Goal: Task Accomplishment & Management: Use online tool/utility

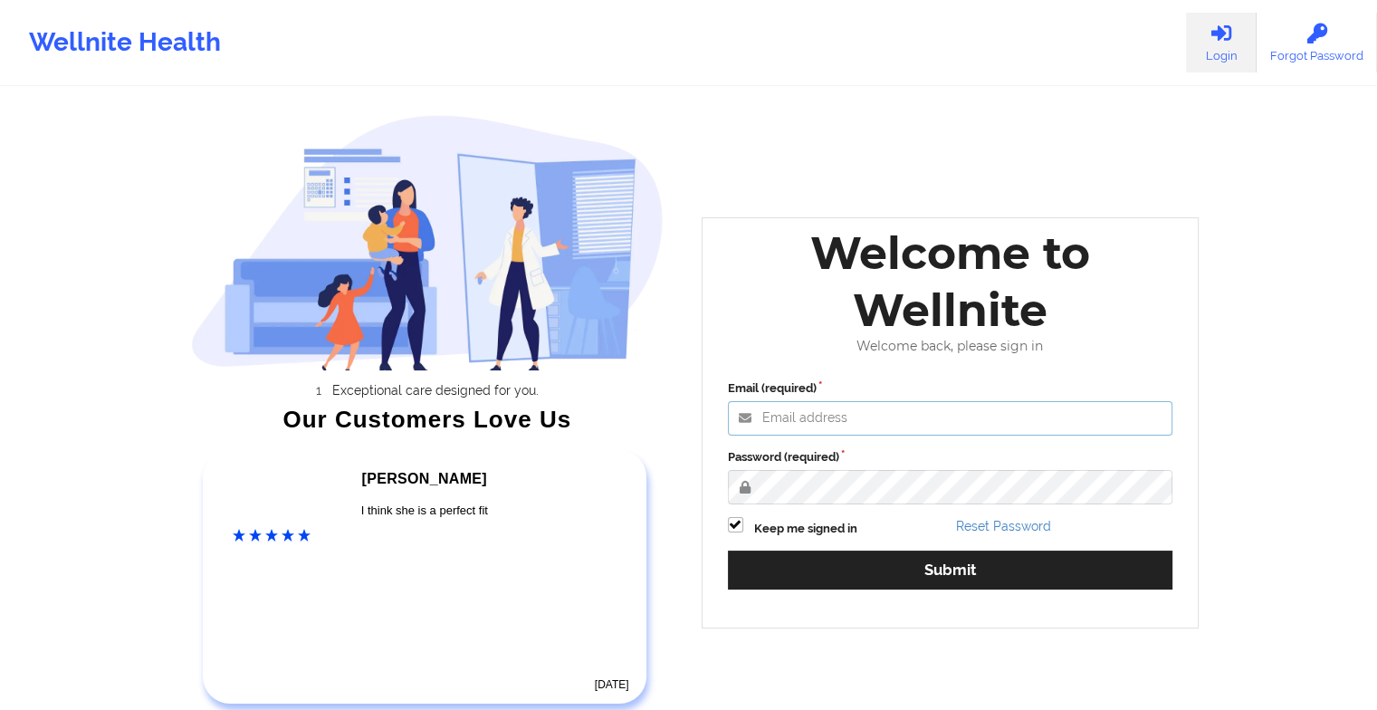
type input "[EMAIL_ADDRESS][DOMAIN_NAME]"
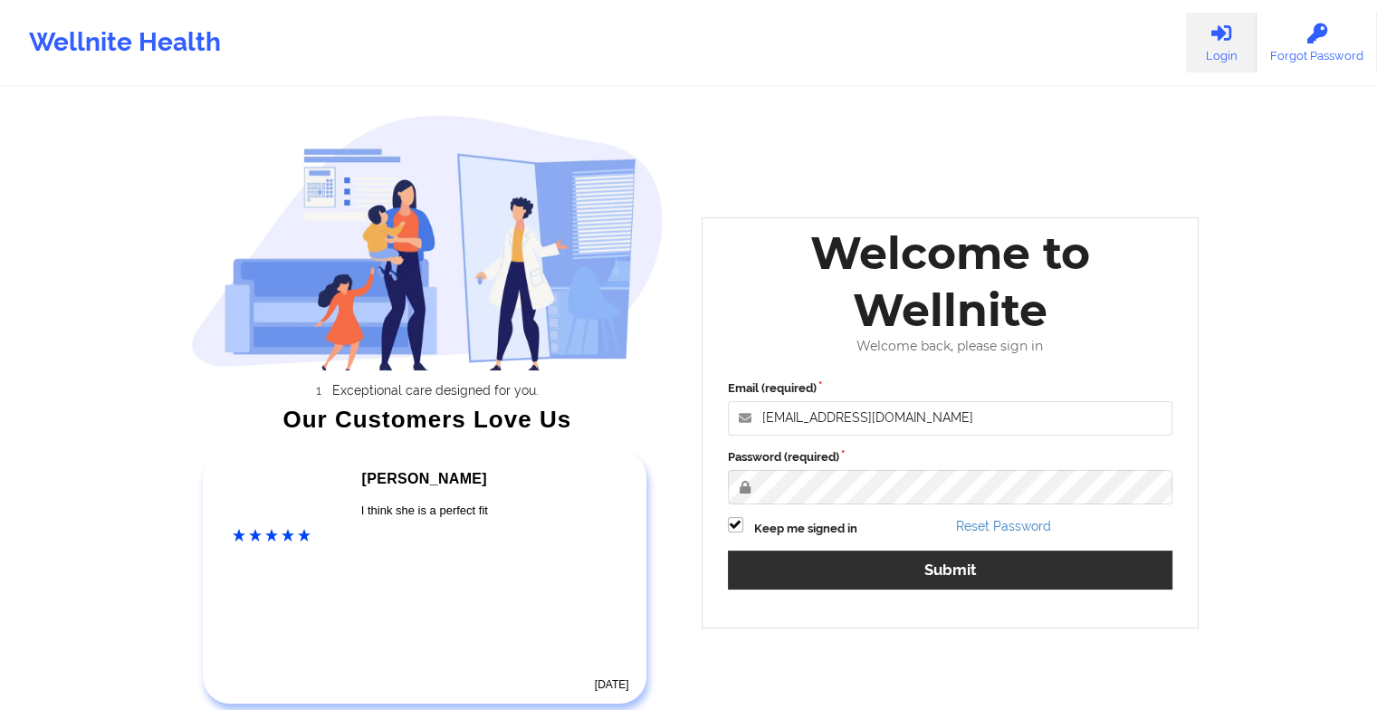
drag, startPoint x: 807, startPoint y: 592, endPoint x: 828, endPoint y: 561, distance: 37.7
click at [828, 561] on div "Email (required) [EMAIL_ADDRESS][DOMAIN_NAME] Password (required) Keep me signe…" at bounding box center [950, 491] width 471 height 248
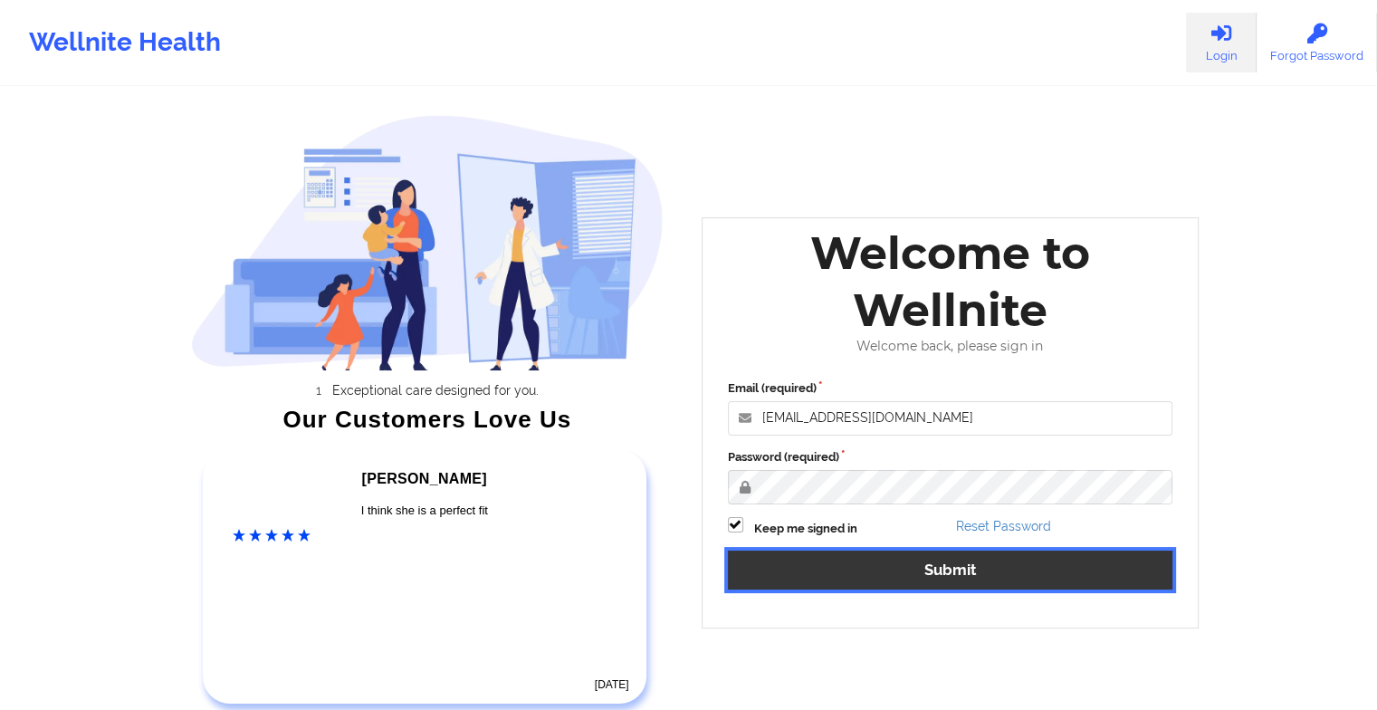
click at [828, 561] on button "Submit" at bounding box center [950, 569] width 445 height 39
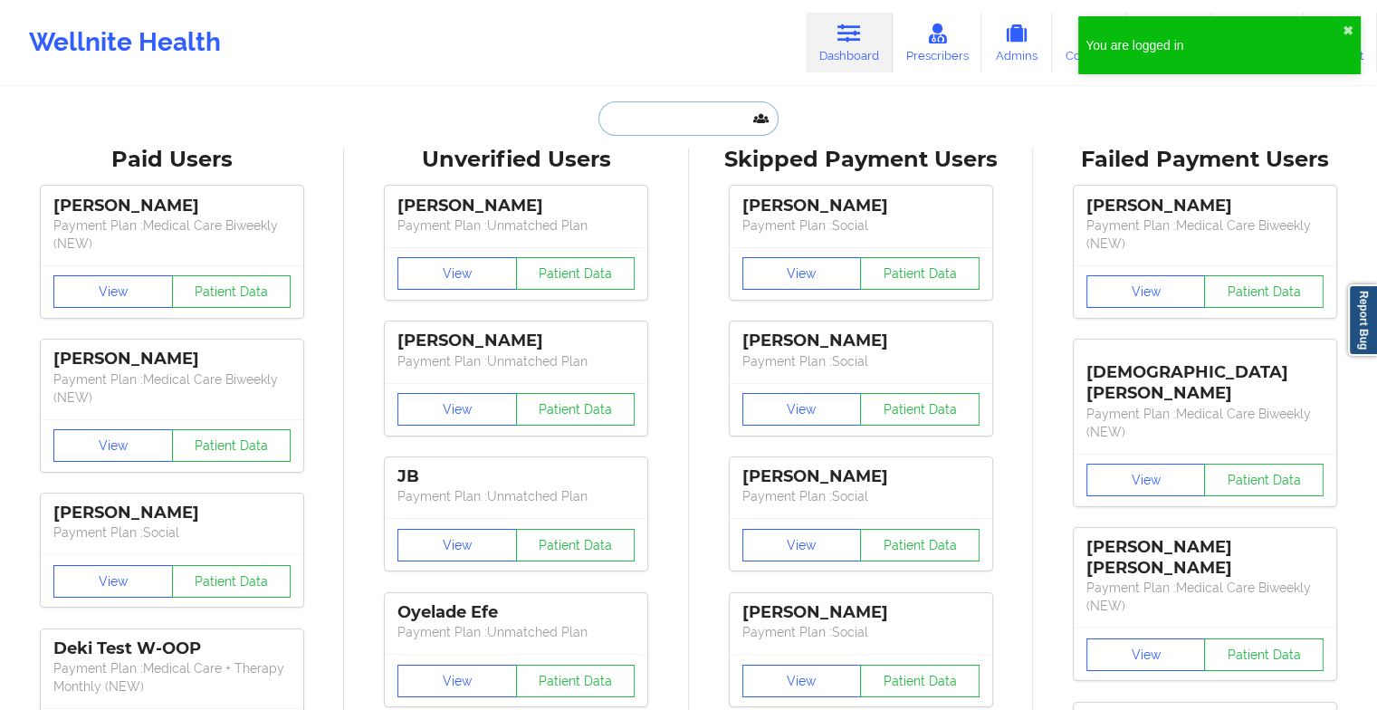
click at [624, 119] on input "text" at bounding box center [687, 118] width 179 height 34
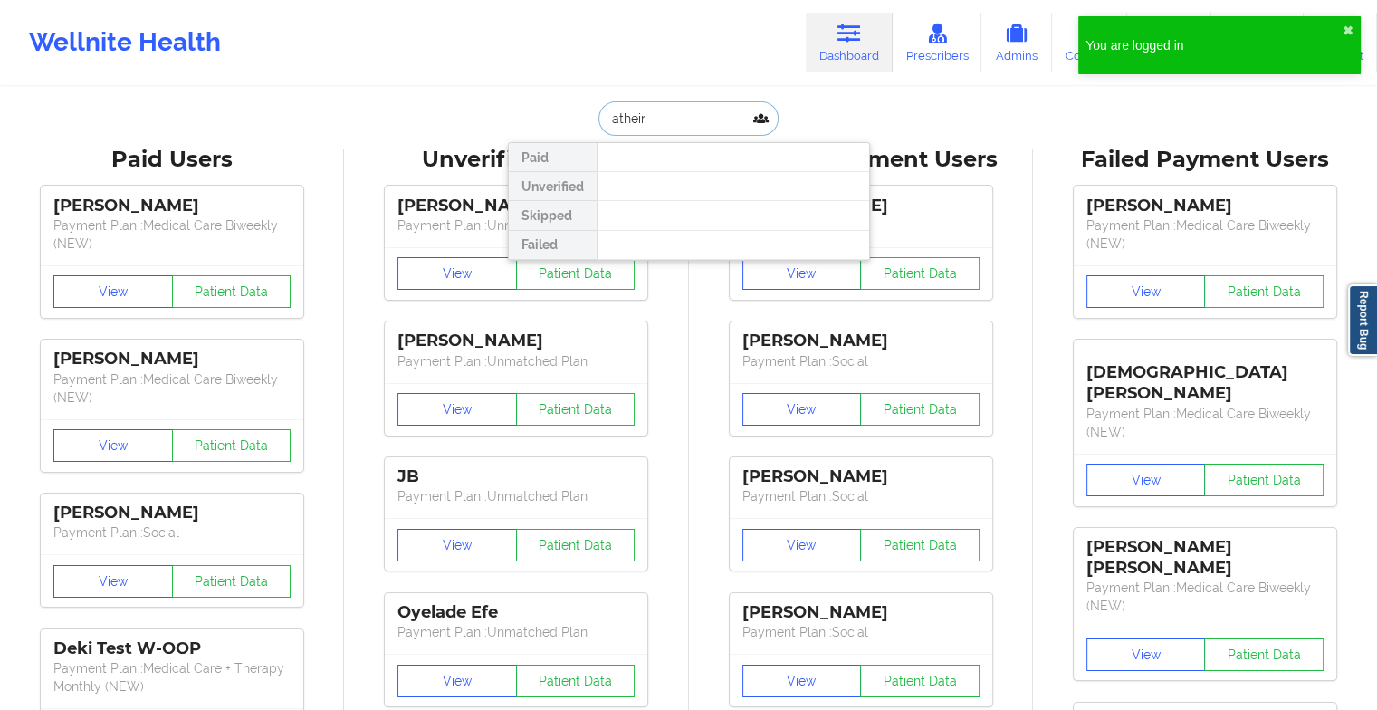
type input "atheire"
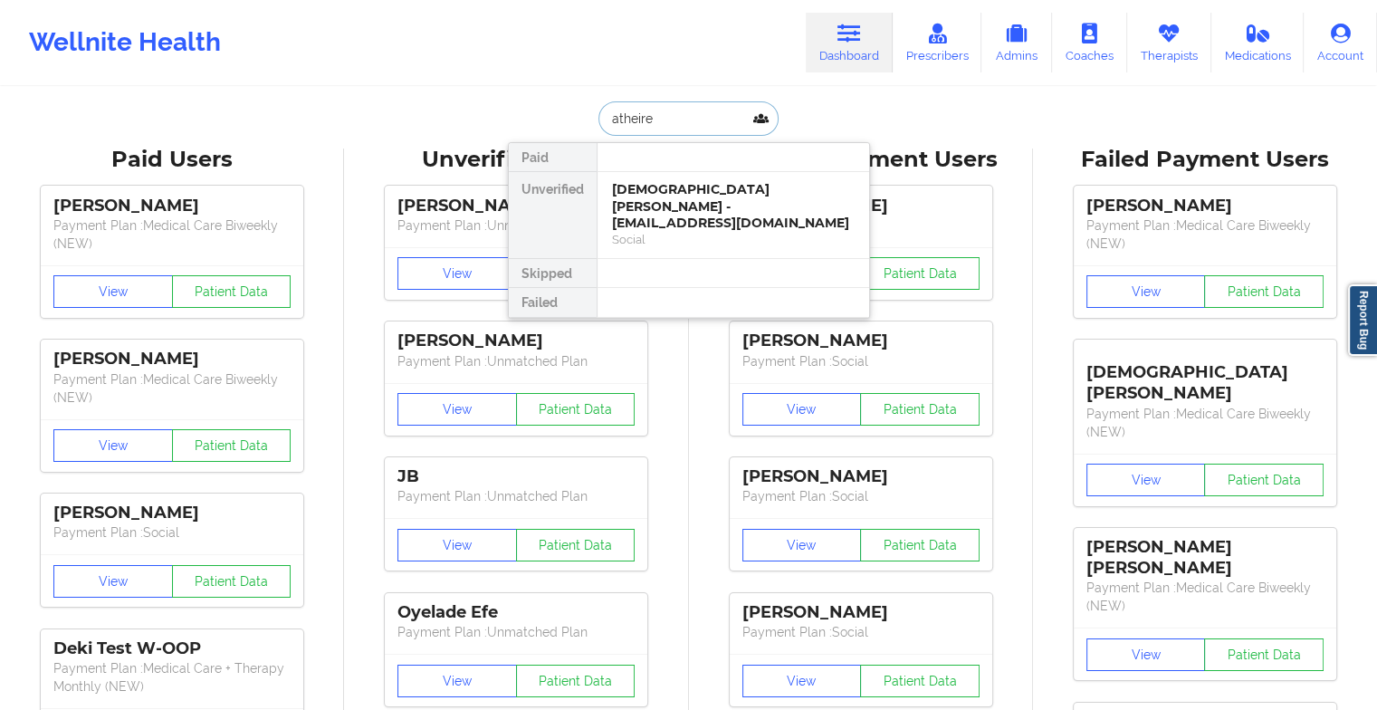
click at [694, 187] on div "[DEMOGRAPHIC_DATA] [PERSON_NAME] - [EMAIL_ADDRESS][DOMAIN_NAME]" at bounding box center [733, 206] width 243 height 51
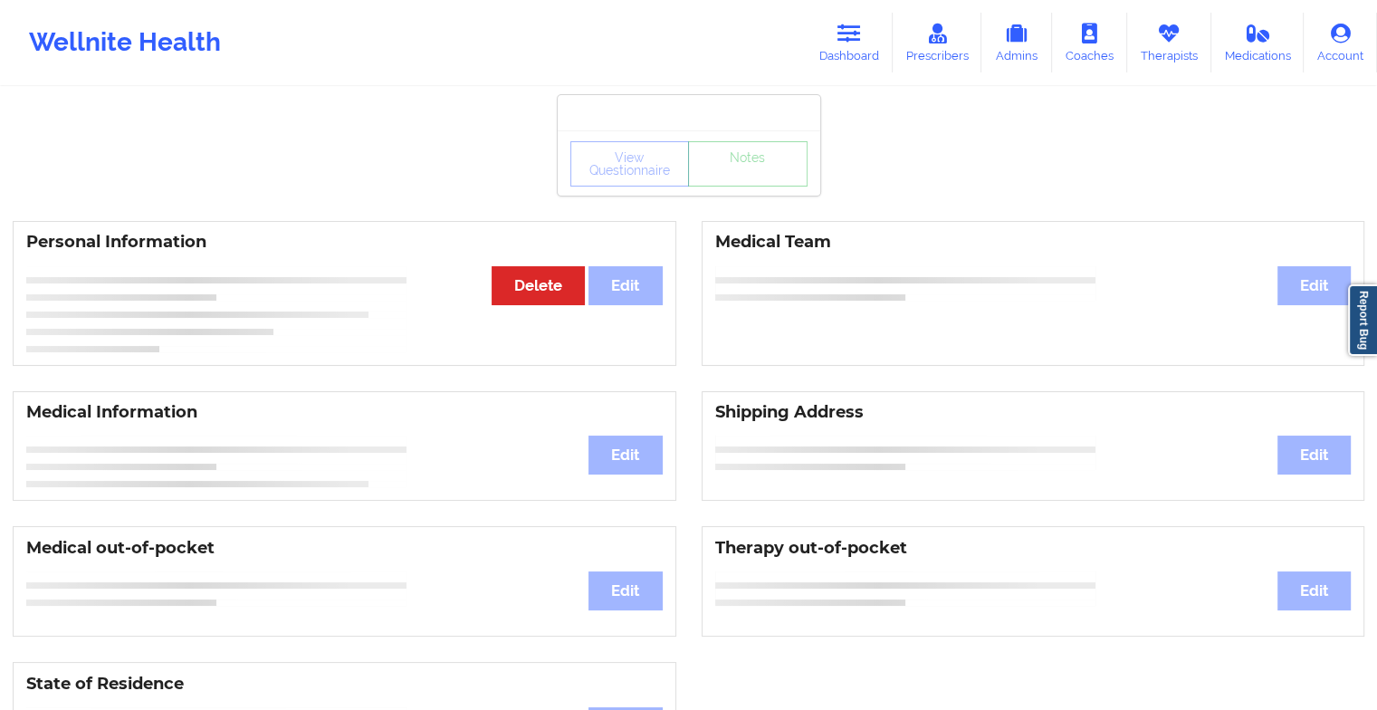
click at [746, 189] on div "View Questionnaire Notes" at bounding box center [689, 162] width 263 height 65
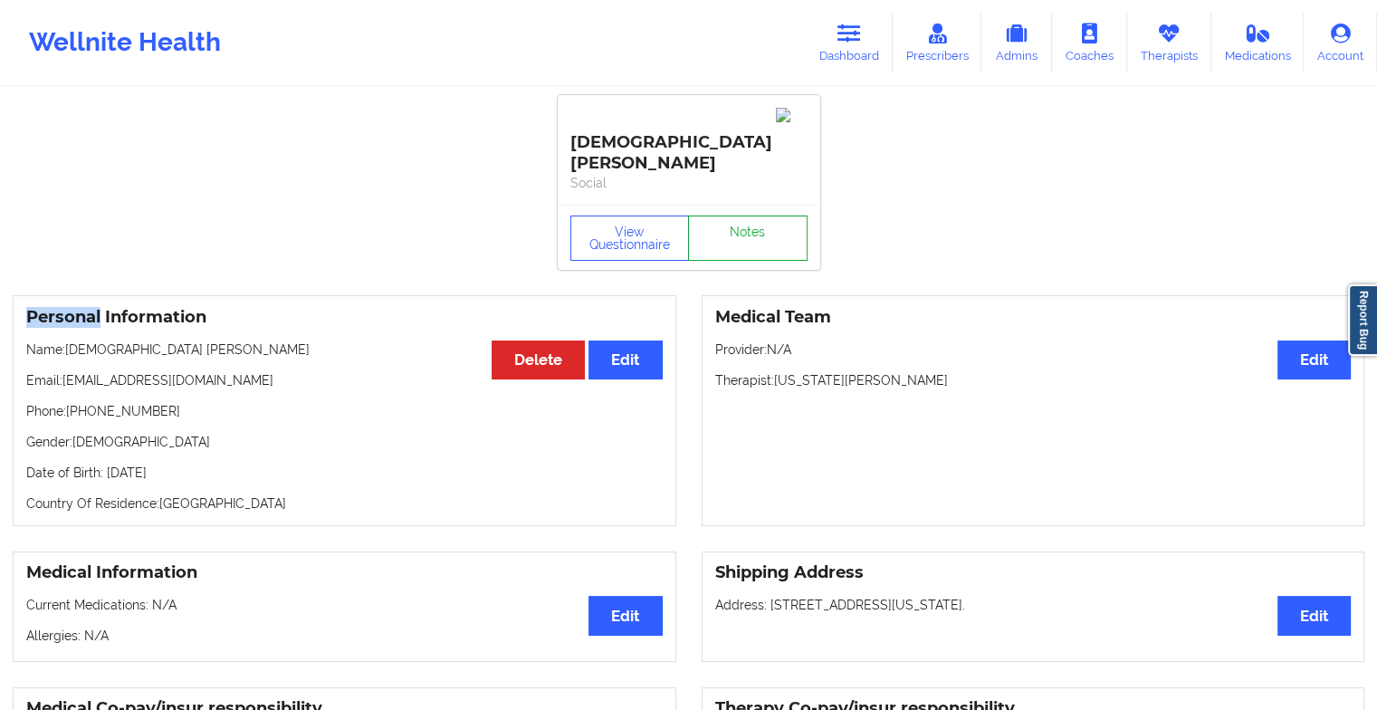
click at [746, 215] on link "Notes" at bounding box center [748, 237] width 120 height 45
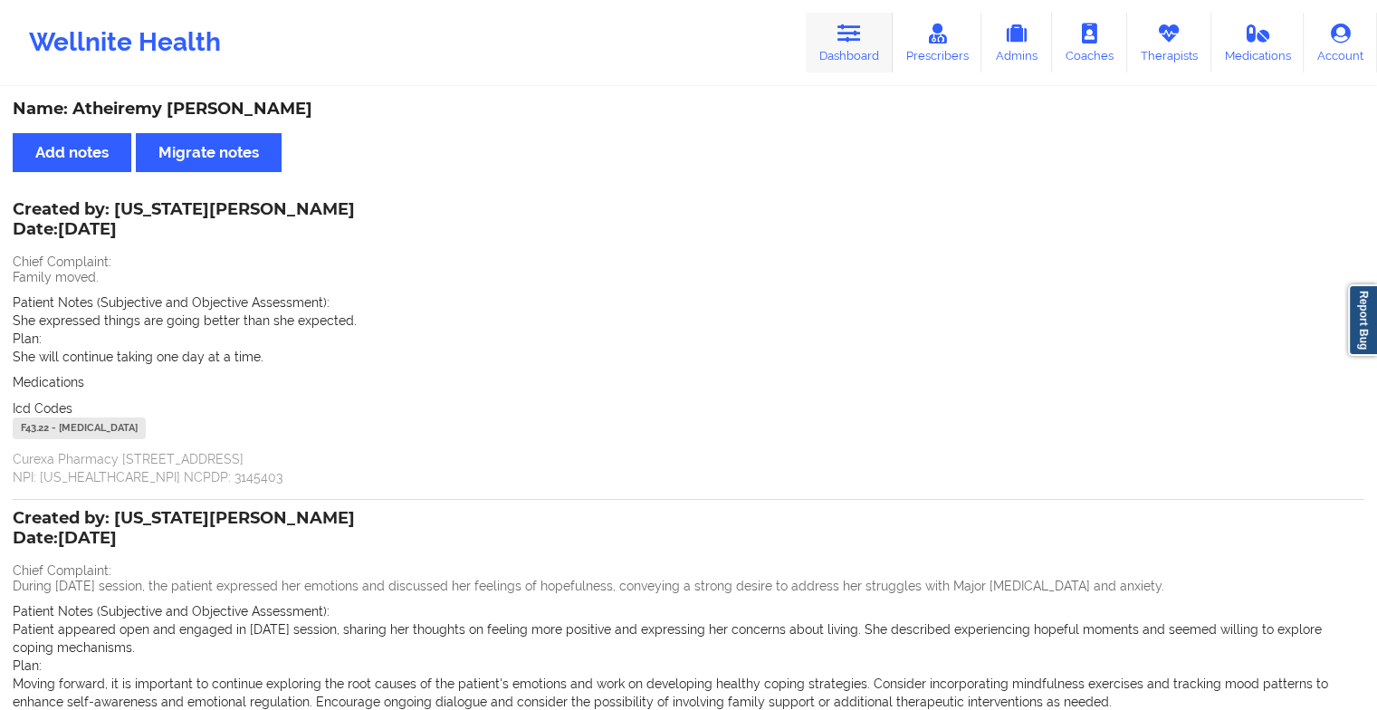
click at [868, 34] on link "Dashboard" at bounding box center [849, 43] width 87 height 60
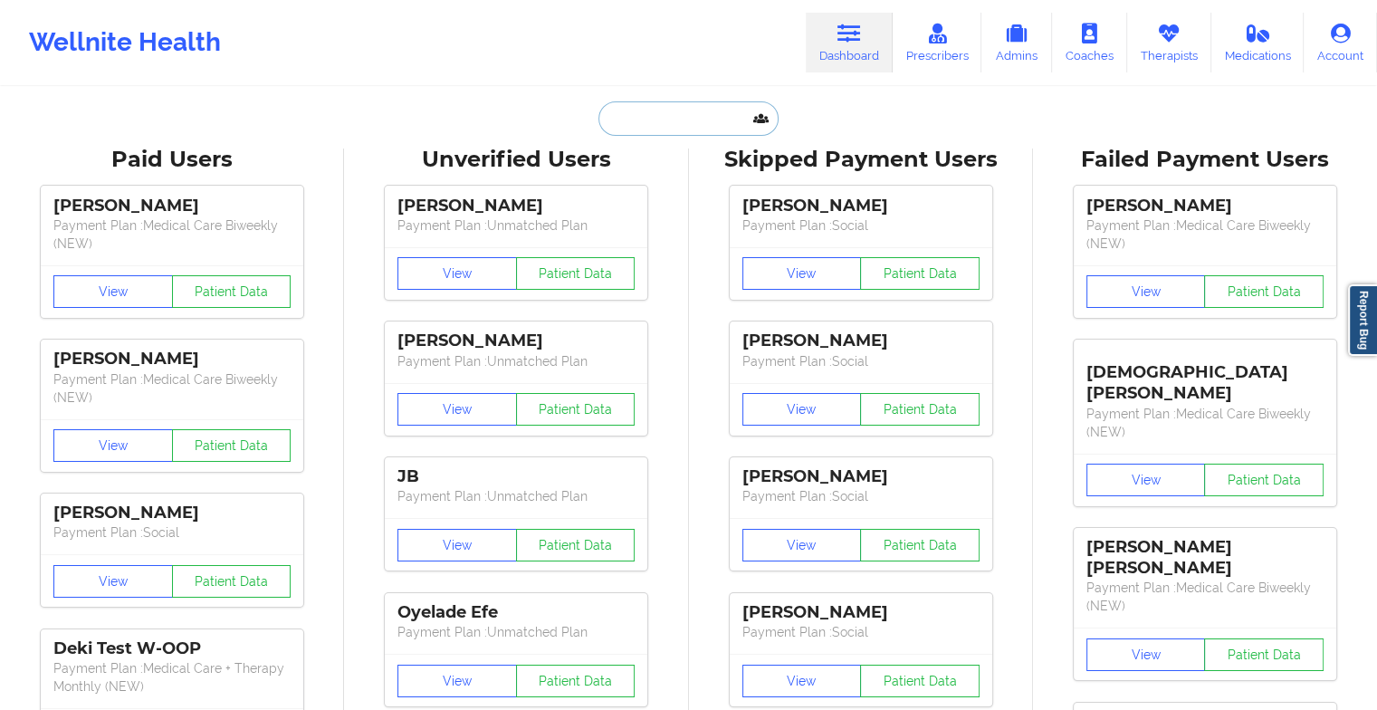
click at [719, 105] on input "text" at bounding box center [687, 118] width 179 height 34
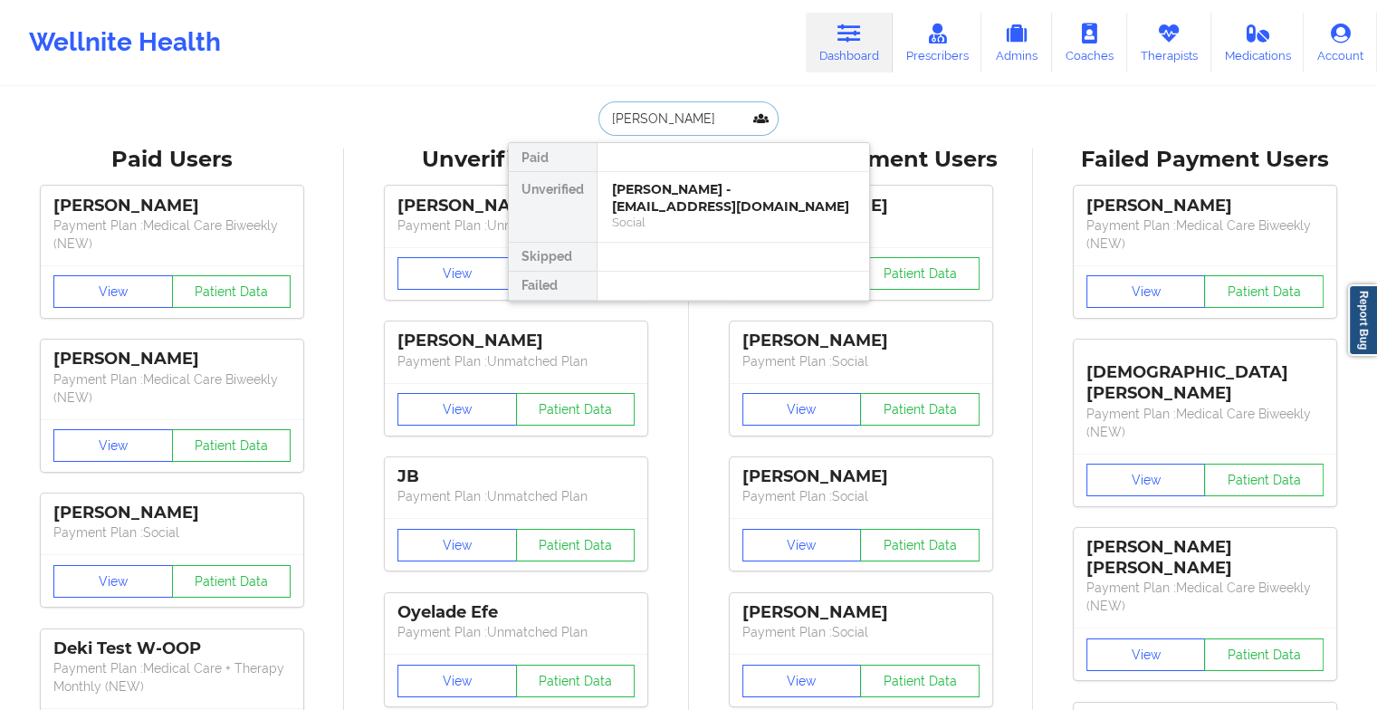
type input "[PERSON_NAME]"
click at [703, 186] on div "[PERSON_NAME] - [EMAIL_ADDRESS][DOMAIN_NAME]" at bounding box center [733, 197] width 243 height 33
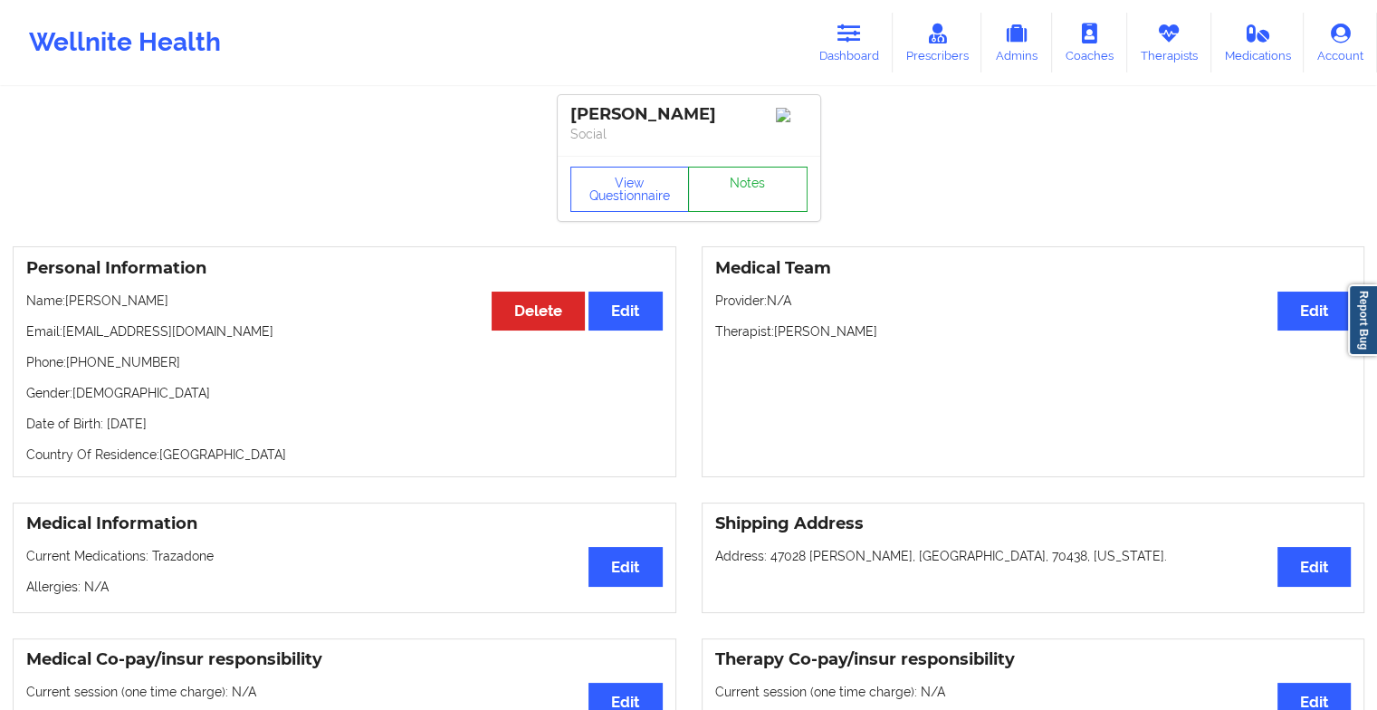
click at [767, 196] on link "Notes" at bounding box center [748, 189] width 120 height 45
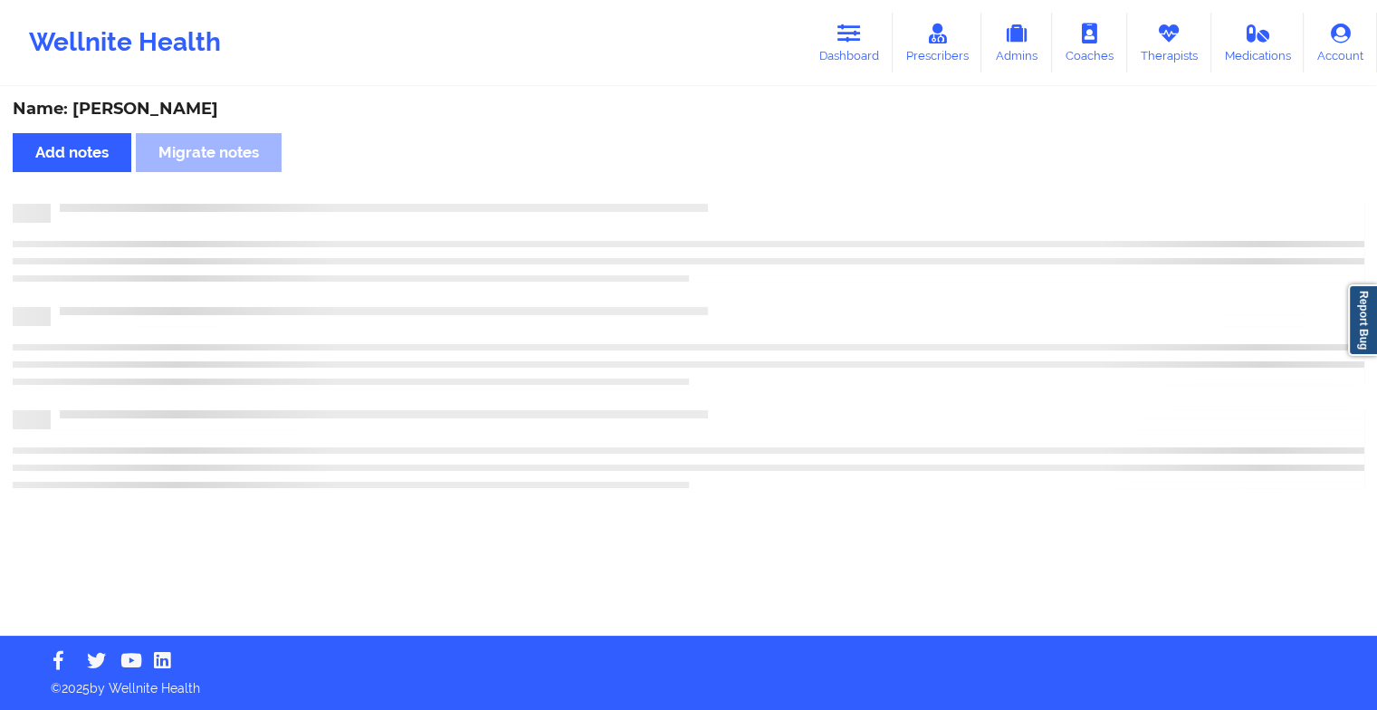
click at [767, 196] on div "Name: [PERSON_NAME] Add notes Migrate notes" at bounding box center [688, 362] width 1377 height 547
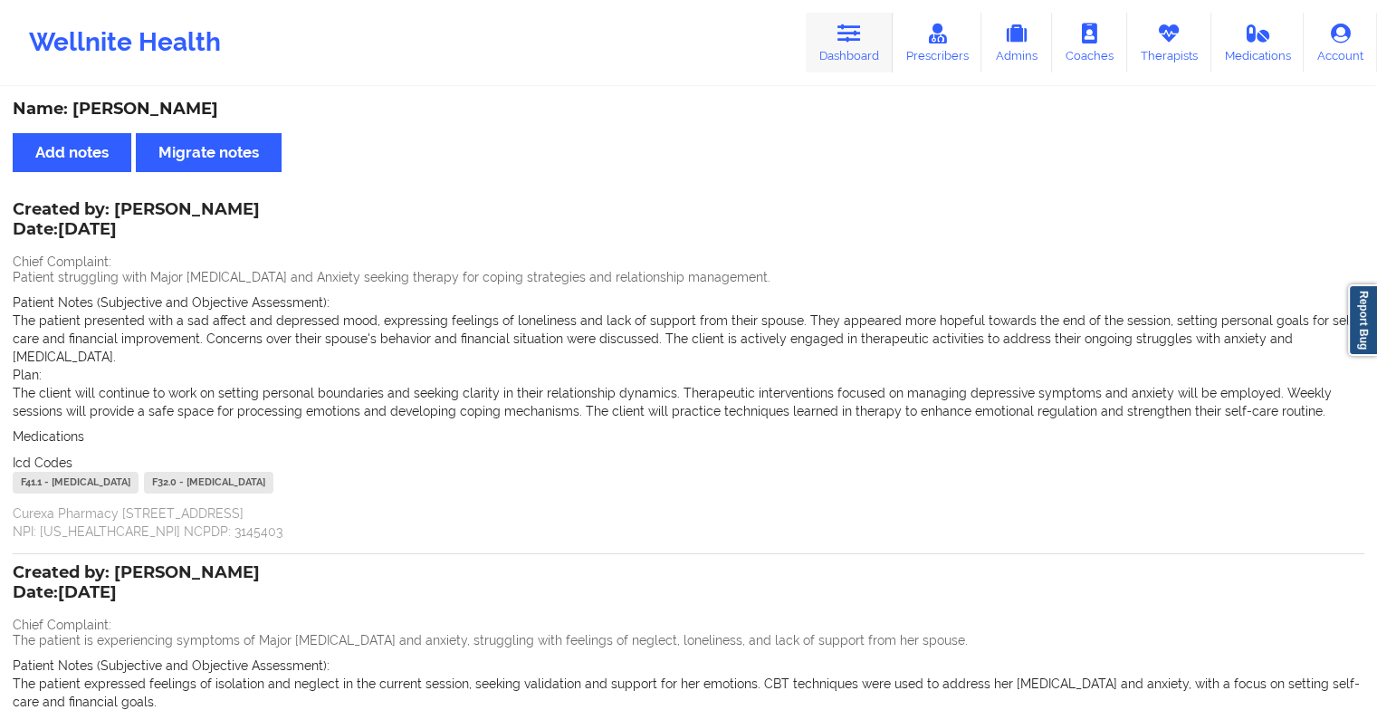
click at [844, 42] on icon at bounding box center [849, 34] width 24 height 20
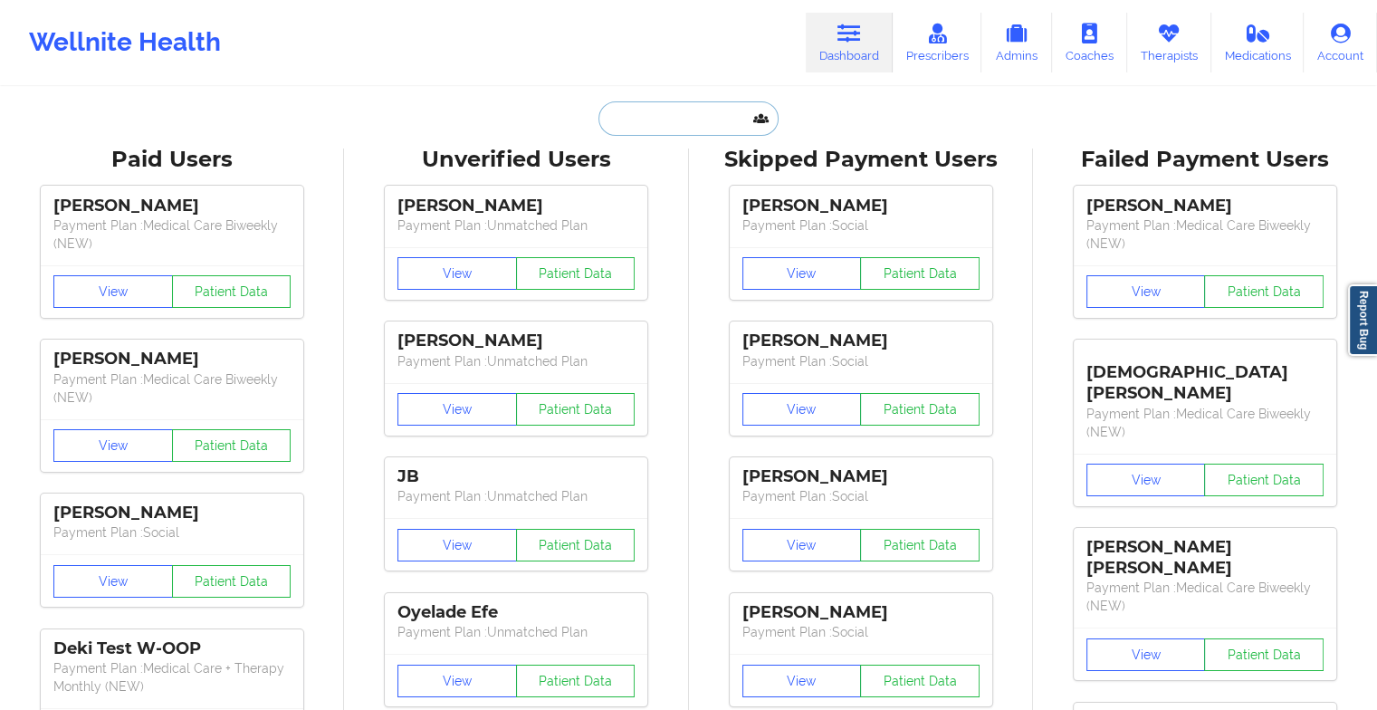
click at [638, 110] on input "text" at bounding box center [687, 118] width 179 height 34
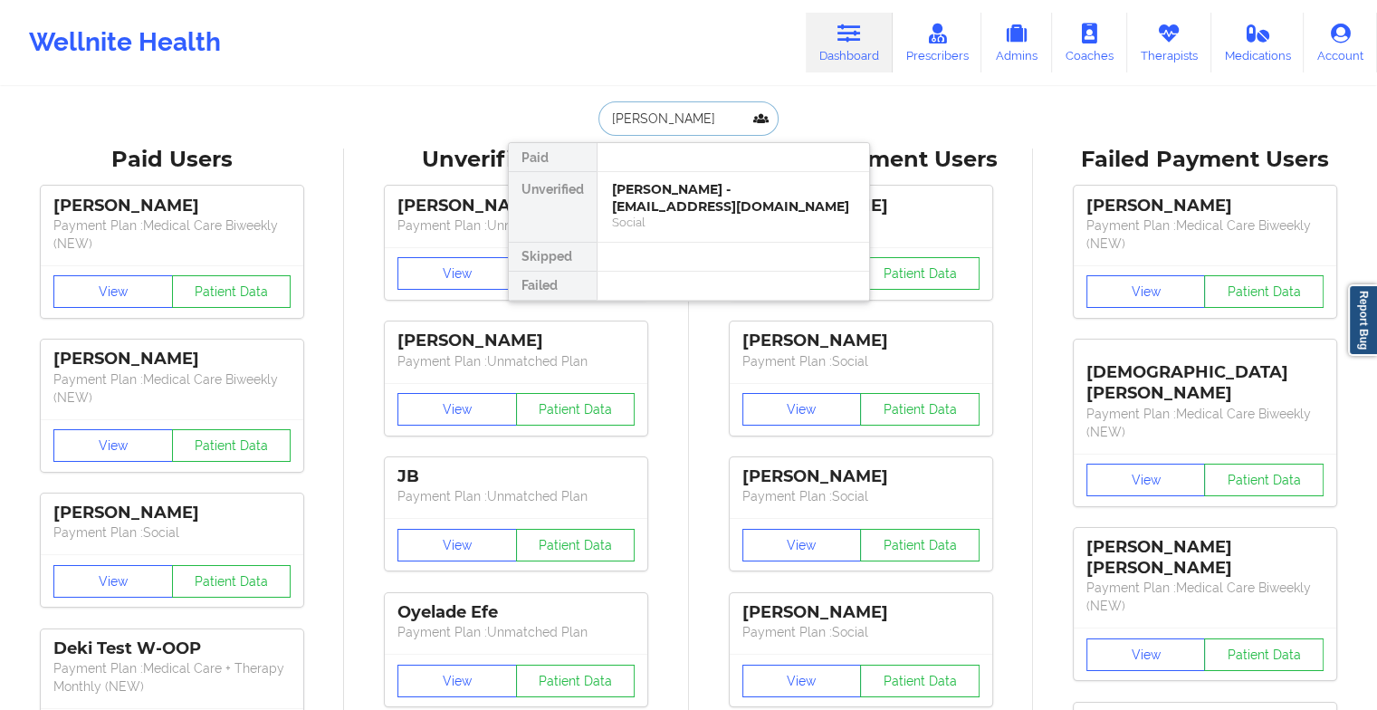
type input "[PERSON_NAME]"
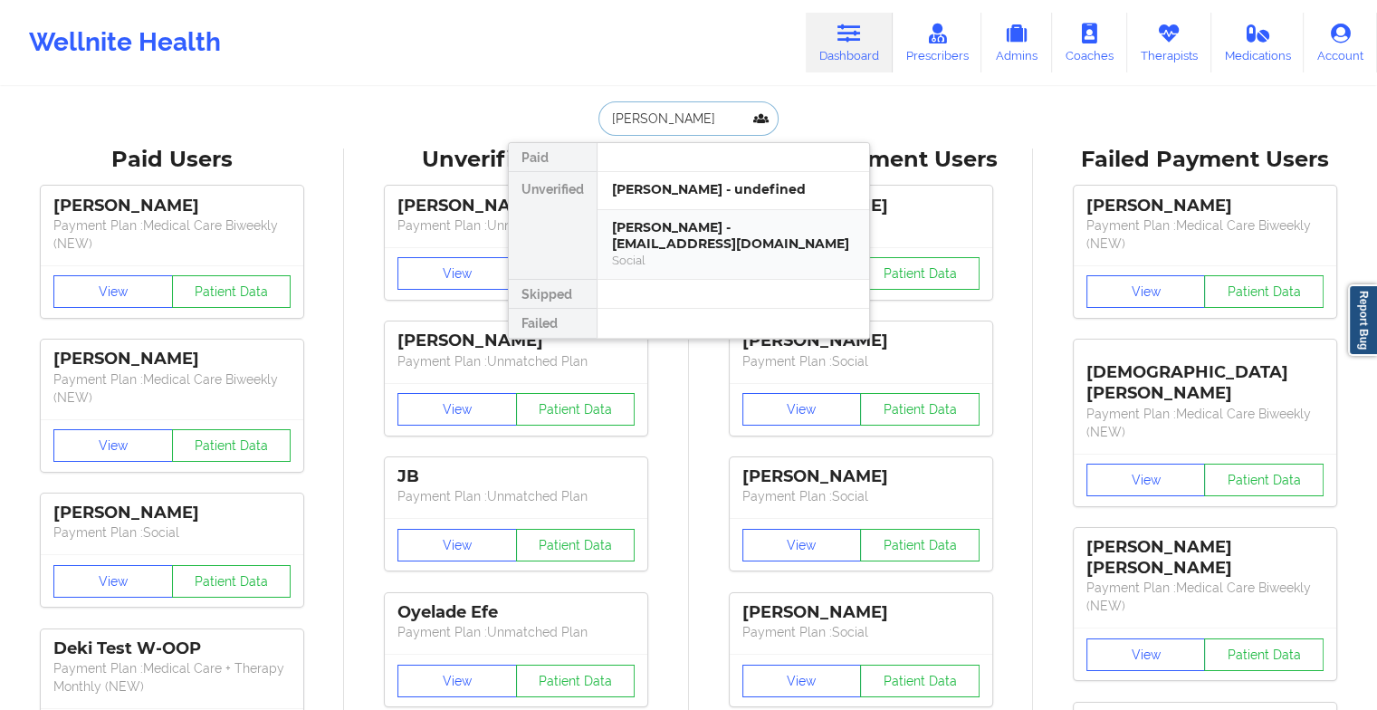
click at [690, 222] on div "[PERSON_NAME] - [EMAIL_ADDRESS][DOMAIN_NAME]" at bounding box center [733, 235] width 243 height 33
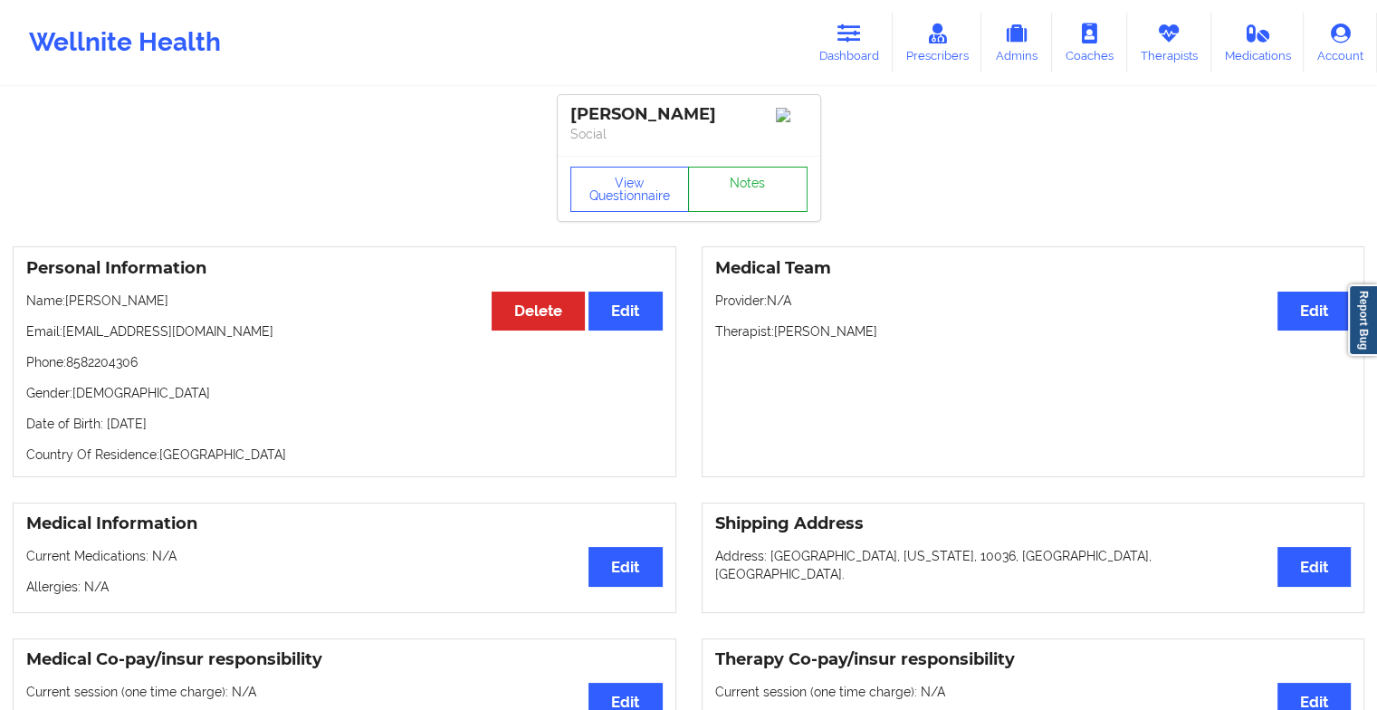
click at [768, 194] on link "Notes" at bounding box center [748, 189] width 120 height 45
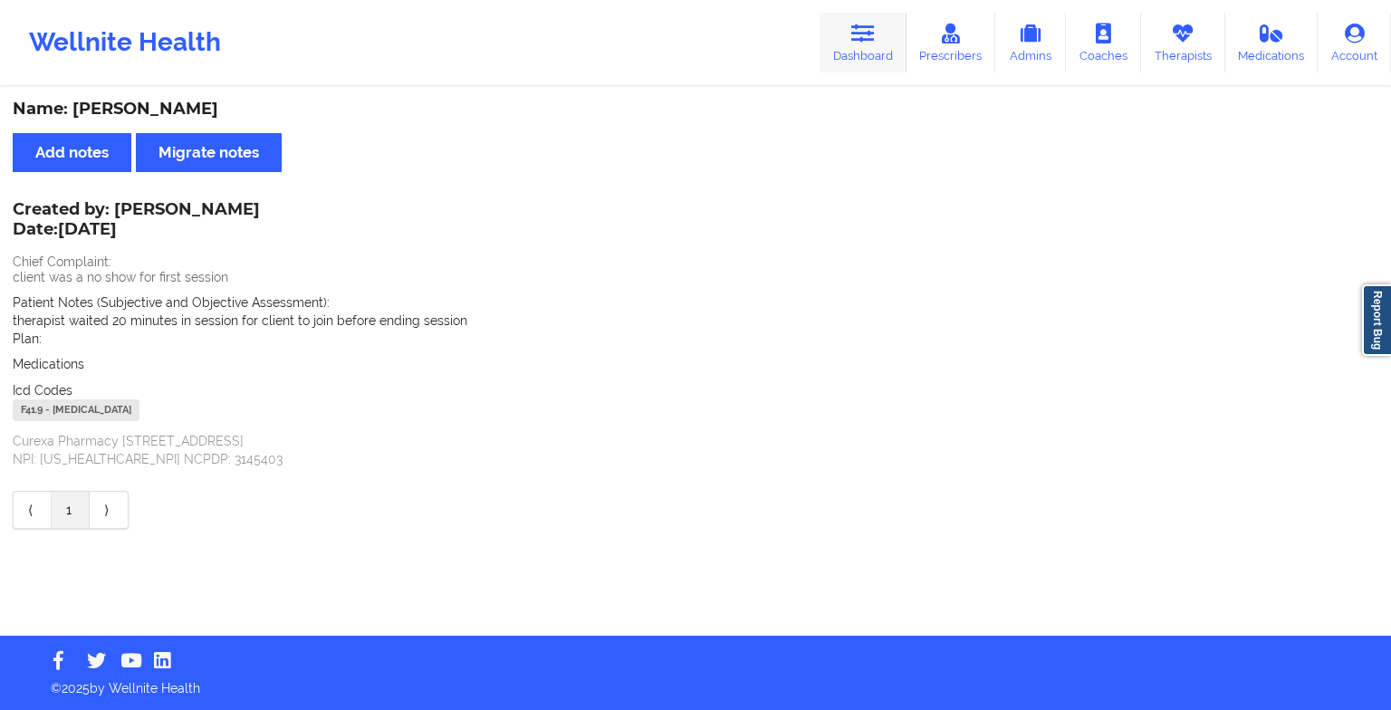
click at [861, 37] on icon at bounding box center [863, 34] width 24 height 20
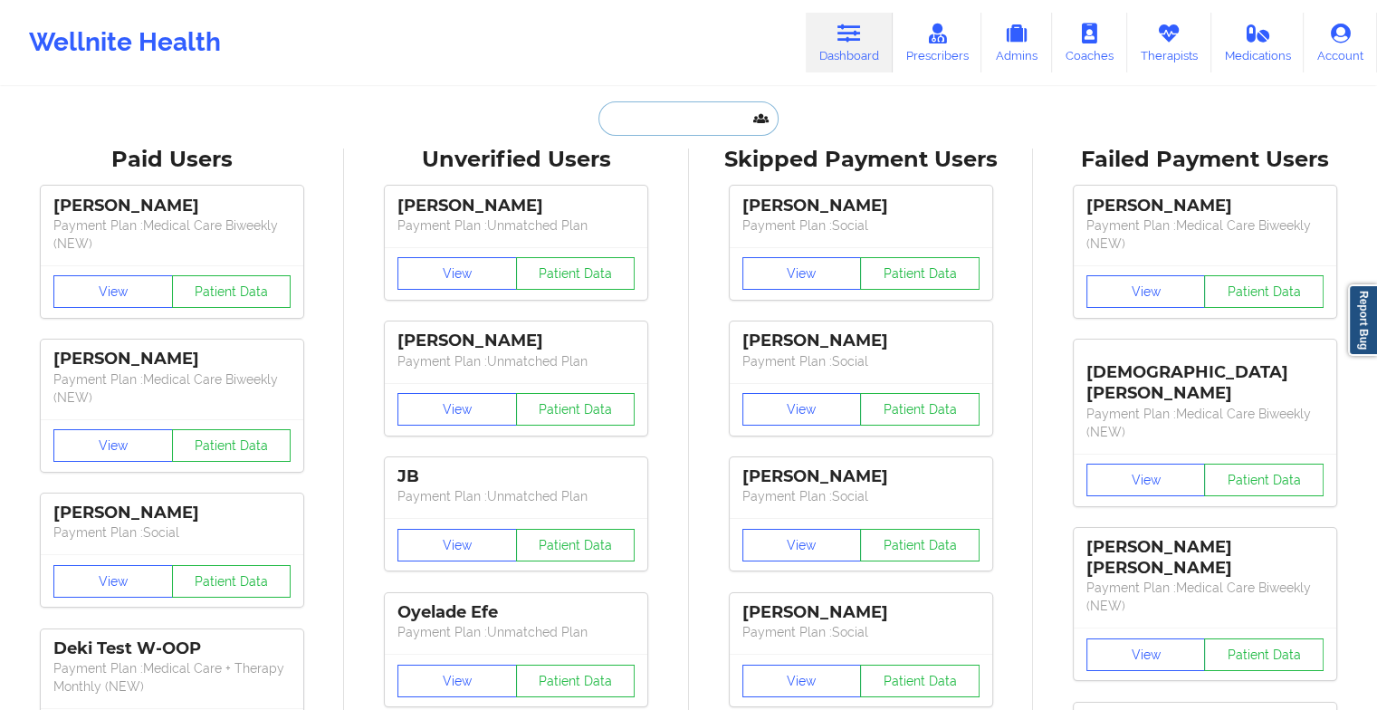
click at [652, 110] on input "text" at bounding box center [687, 118] width 179 height 34
type input "b"
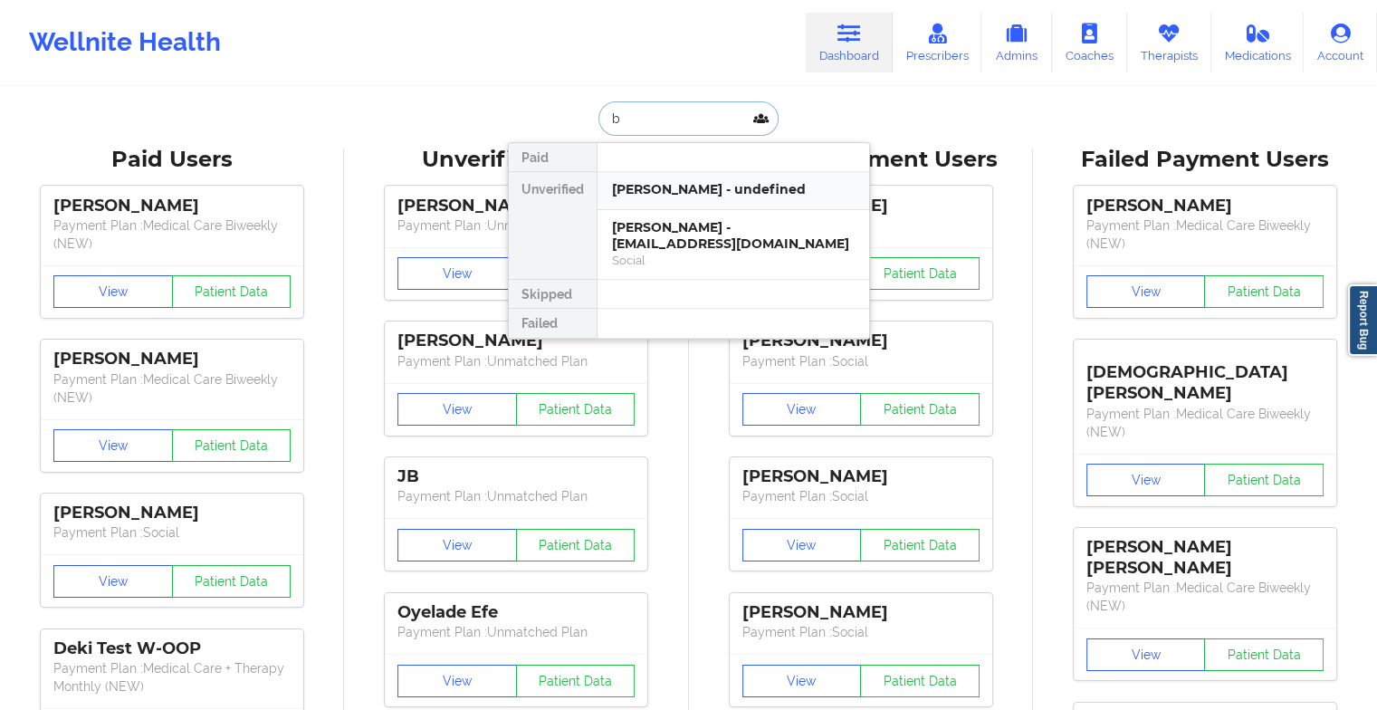
click at [655, 183] on div "[PERSON_NAME] - undefined" at bounding box center [733, 189] width 243 height 17
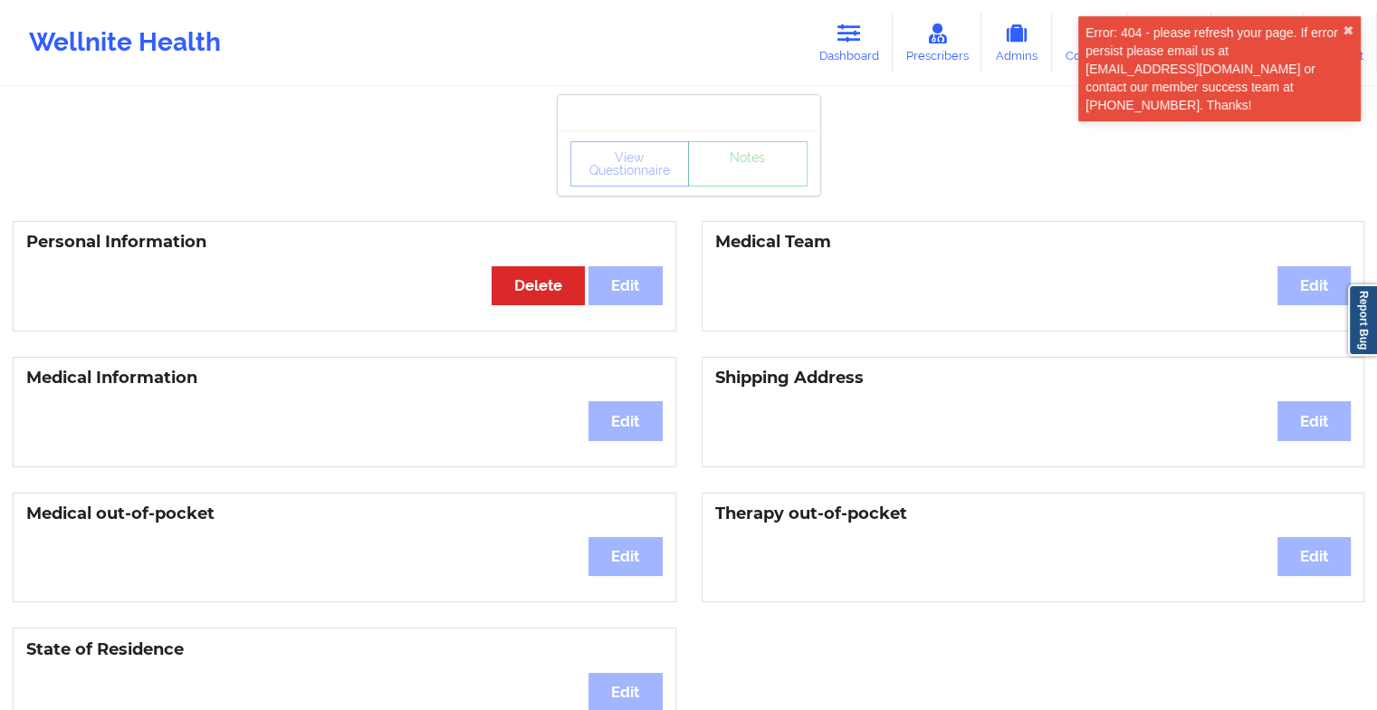
click at [746, 192] on div "View Questionnaire Notes" at bounding box center [689, 162] width 263 height 65
drag, startPoint x: 746, startPoint y: 192, endPoint x: 742, endPoint y: 181, distance: 11.5
click at [742, 181] on div "View Questionnaire Notes" at bounding box center [688, 163] width 237 height 45
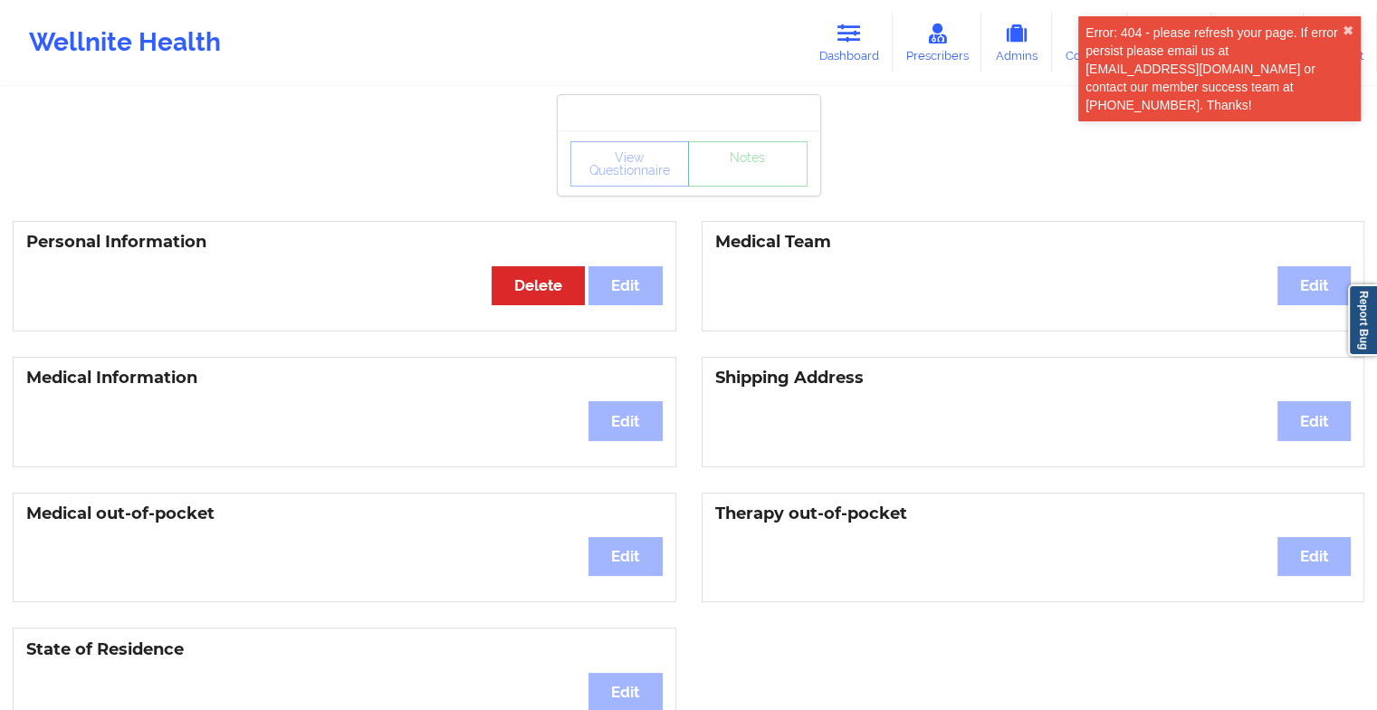
drag, startPoint x: 742, startPoint y: 181, endPoint x: 743, endPoint y: 163, distance: 18.1
click at [743, 163] on div "View Questionnaire Notes" at bounding box center [688, 163] width 237 height 45
click at [845, 28] on icon at bounding box center [849, 34] width 24 height 20
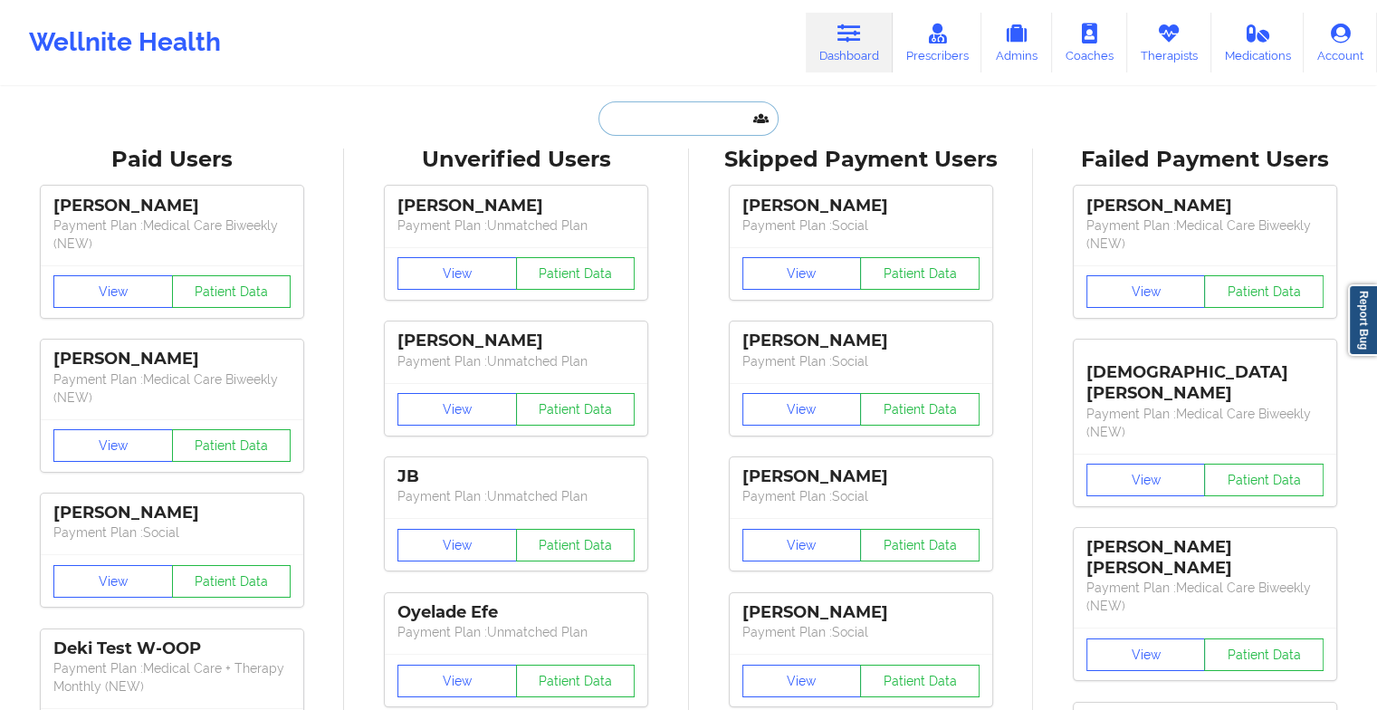
click at [673, 119] on input "text" at bounding box center [687, 118] width 179 height 34
type input "b"
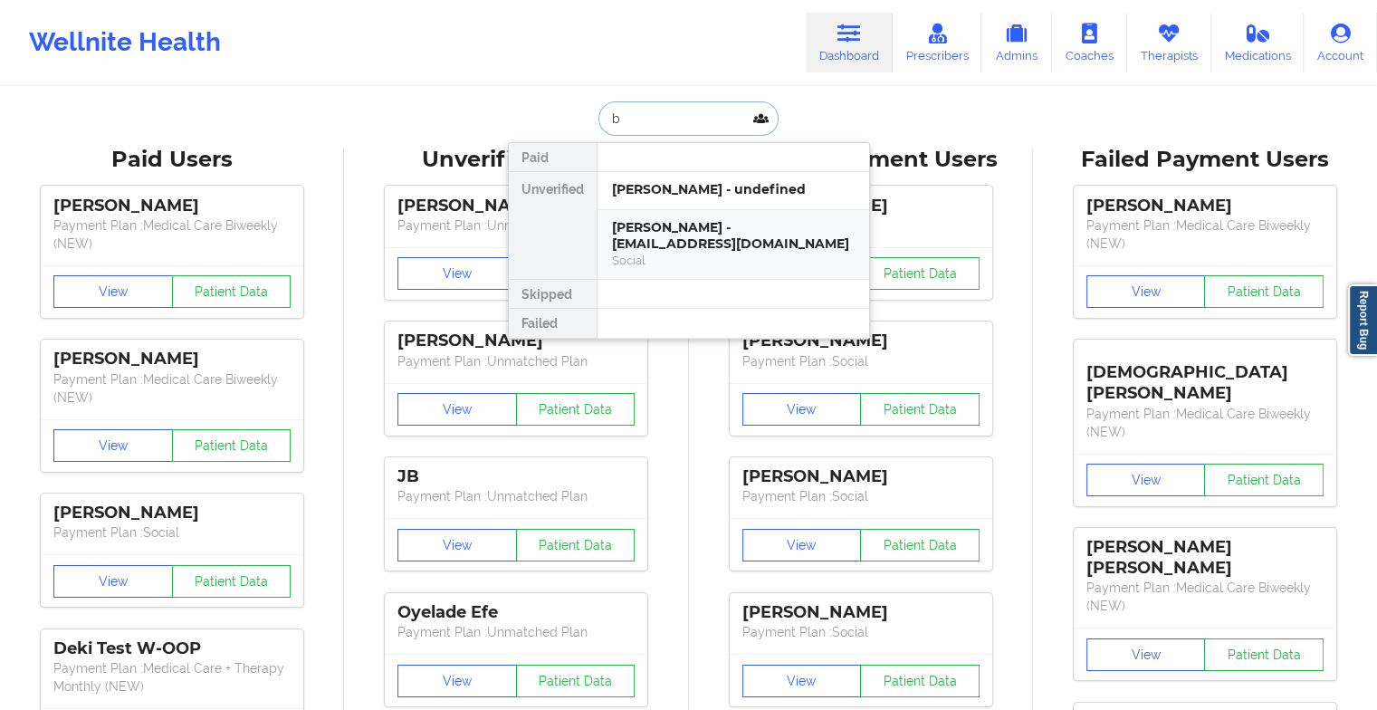
click at [677, 244] on div "[PERSON_NAME] - [EMAIL_ADDRESS][DOMAIN_NAME]" at bounding box center [733, 235] width 243 height 33
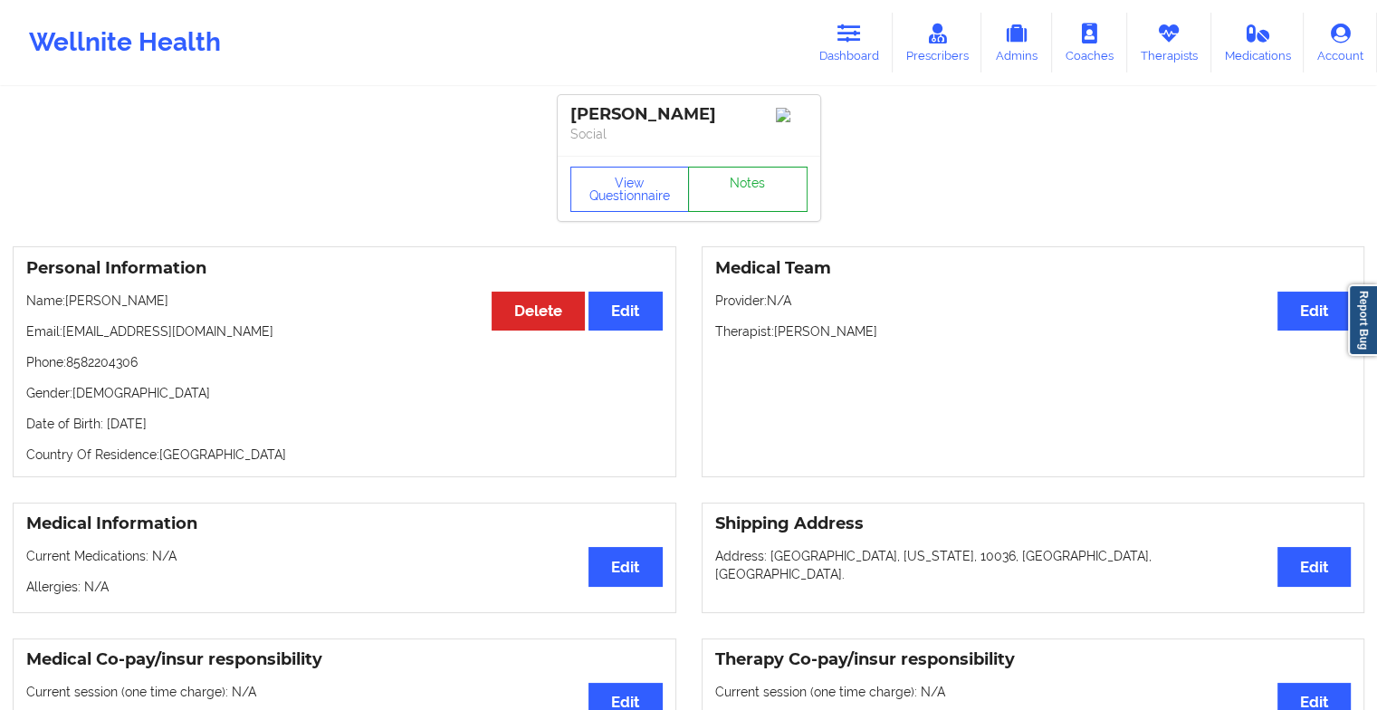
click at [750, 196] on link "Notes" at bounding box center [748, 189] width 120 height 45
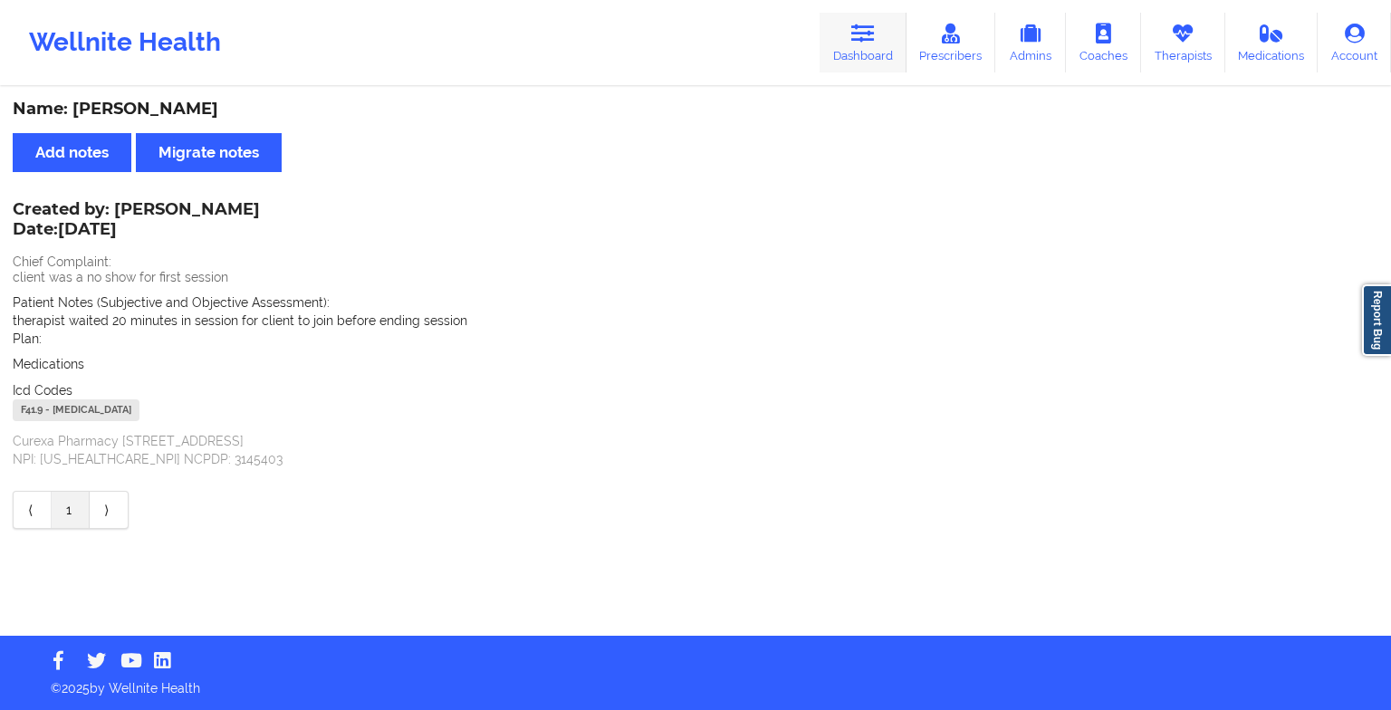
click at [865, 43] on icon at bounding box center [863, 34] width 24 height 20
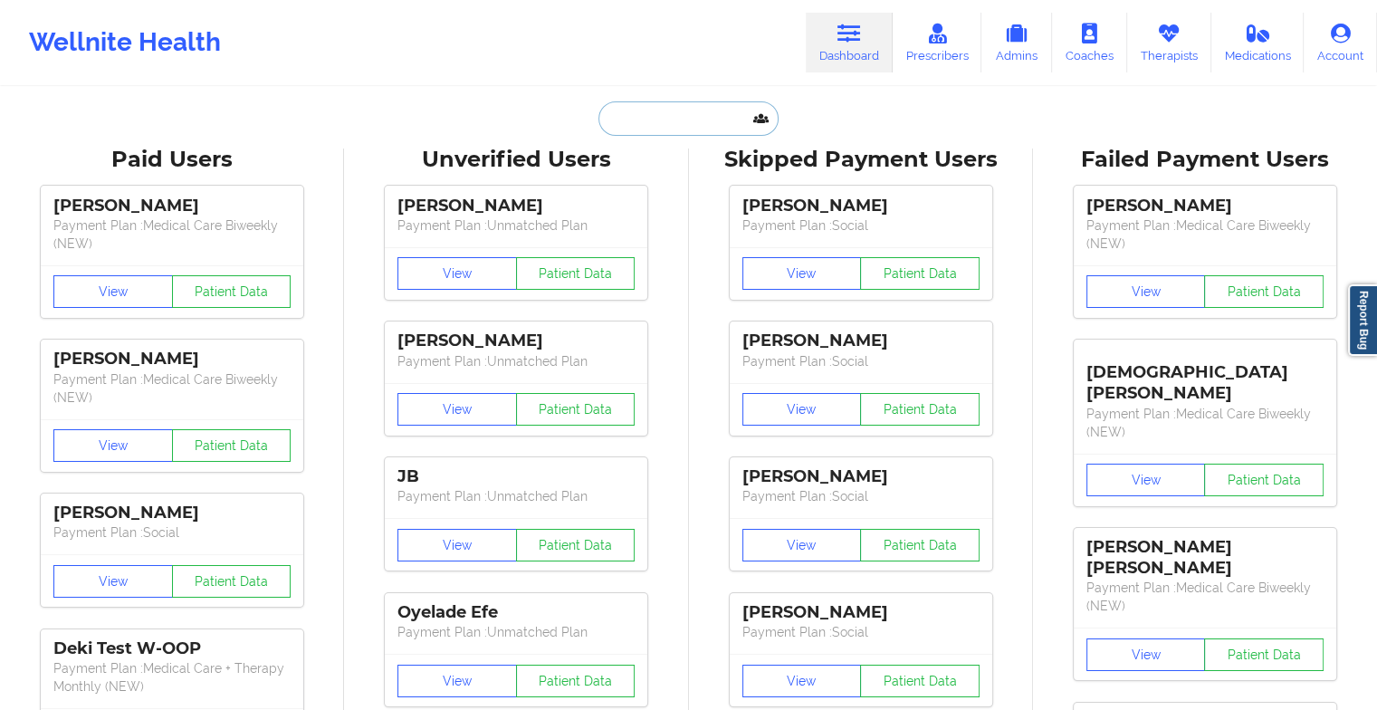
click at [630, 112] on input "text" at bounding box center [687, 118] width 179 height 34
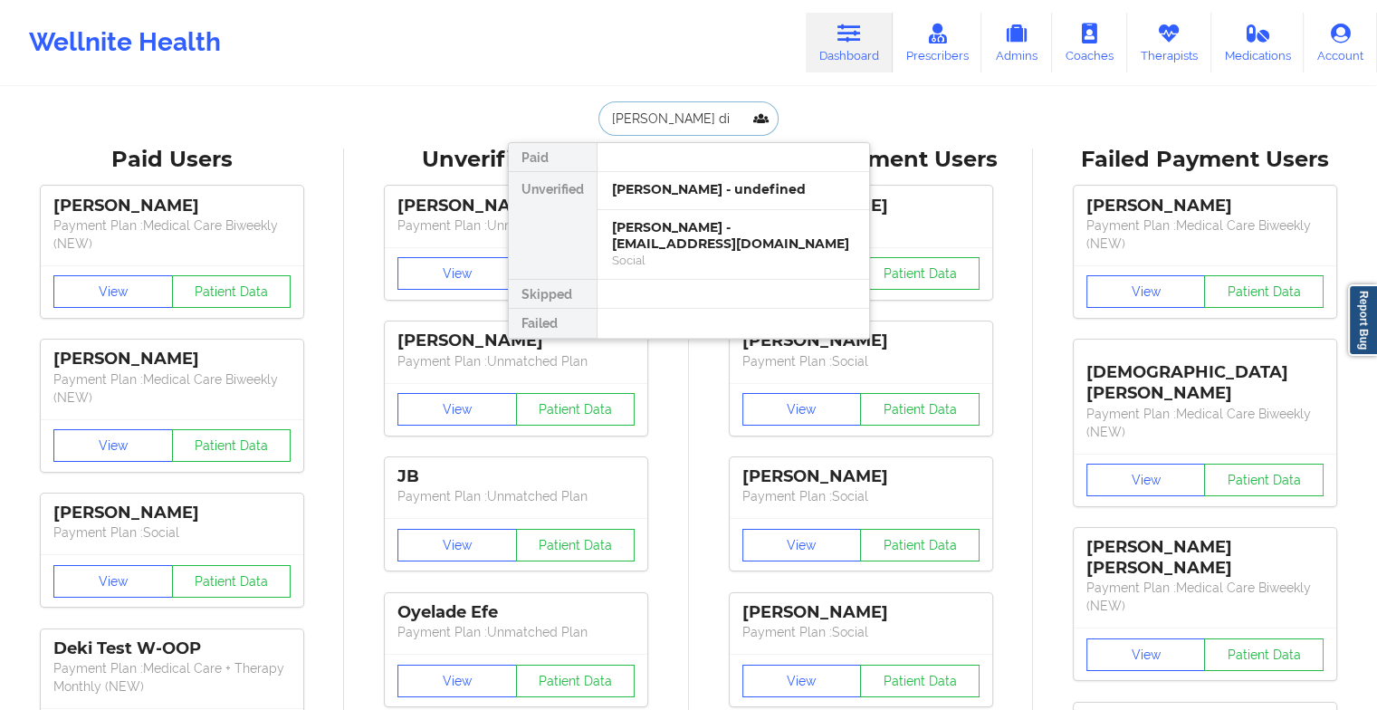
type input "[PERSON_NAME] din"
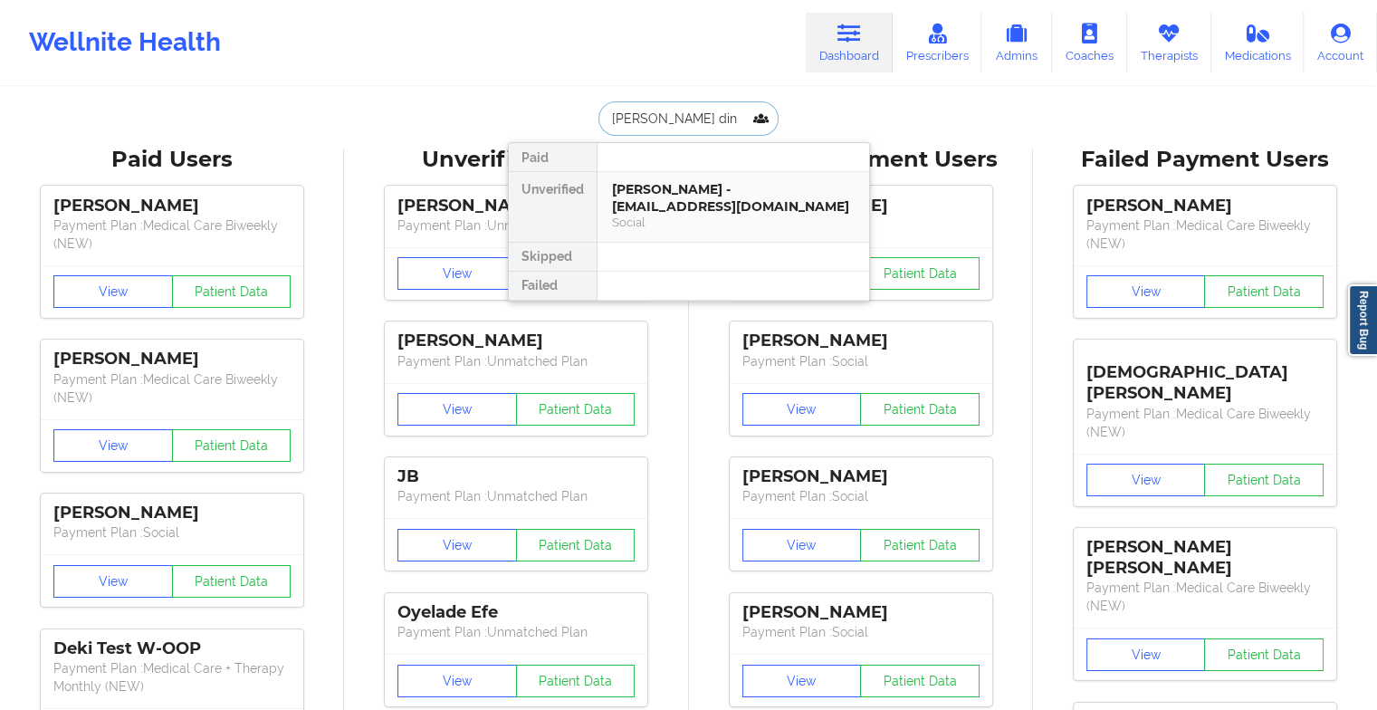
click at [782, 194] on div "[PERSON_NAME] - [EMAIL_ADDRESS][DOMAIN_NAME]" at bounding box center [733, 197] width 243 height 33
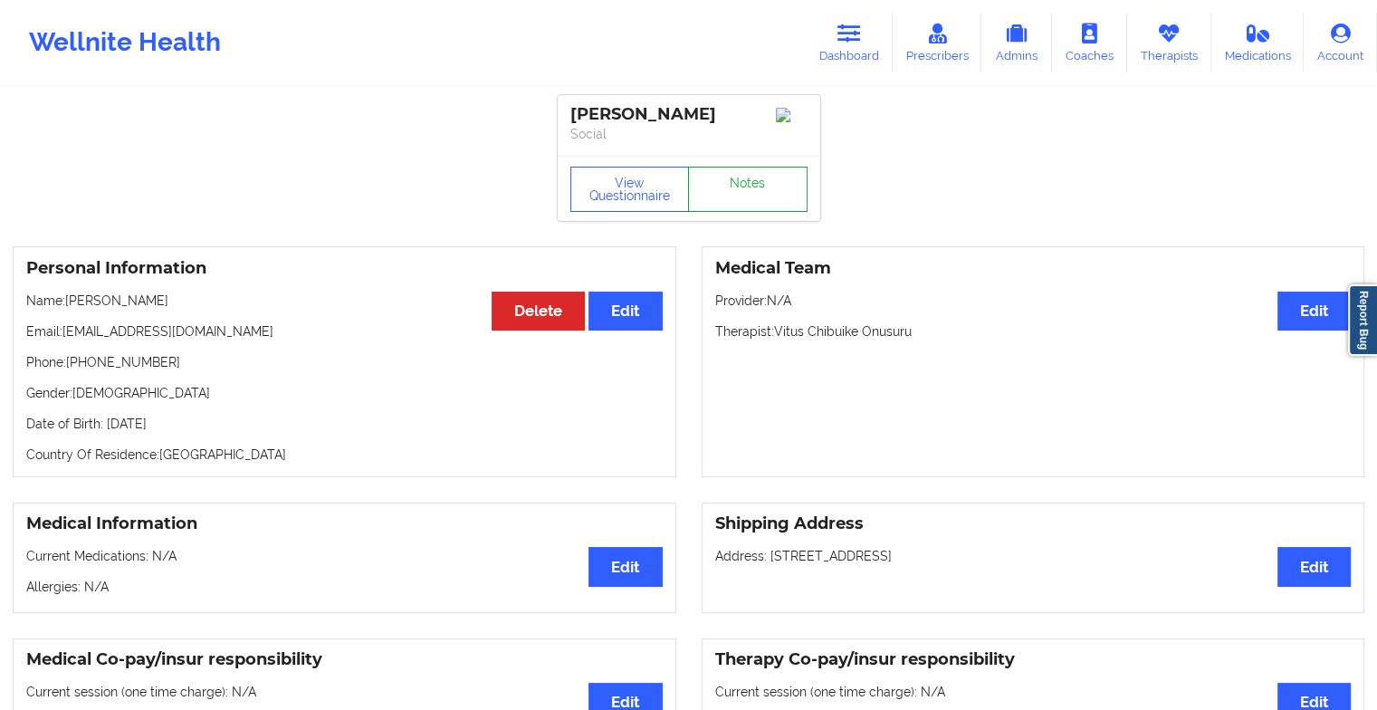
click at [742, 185] on link "Notes" at bounding box center [748, 189] width 120 height 45
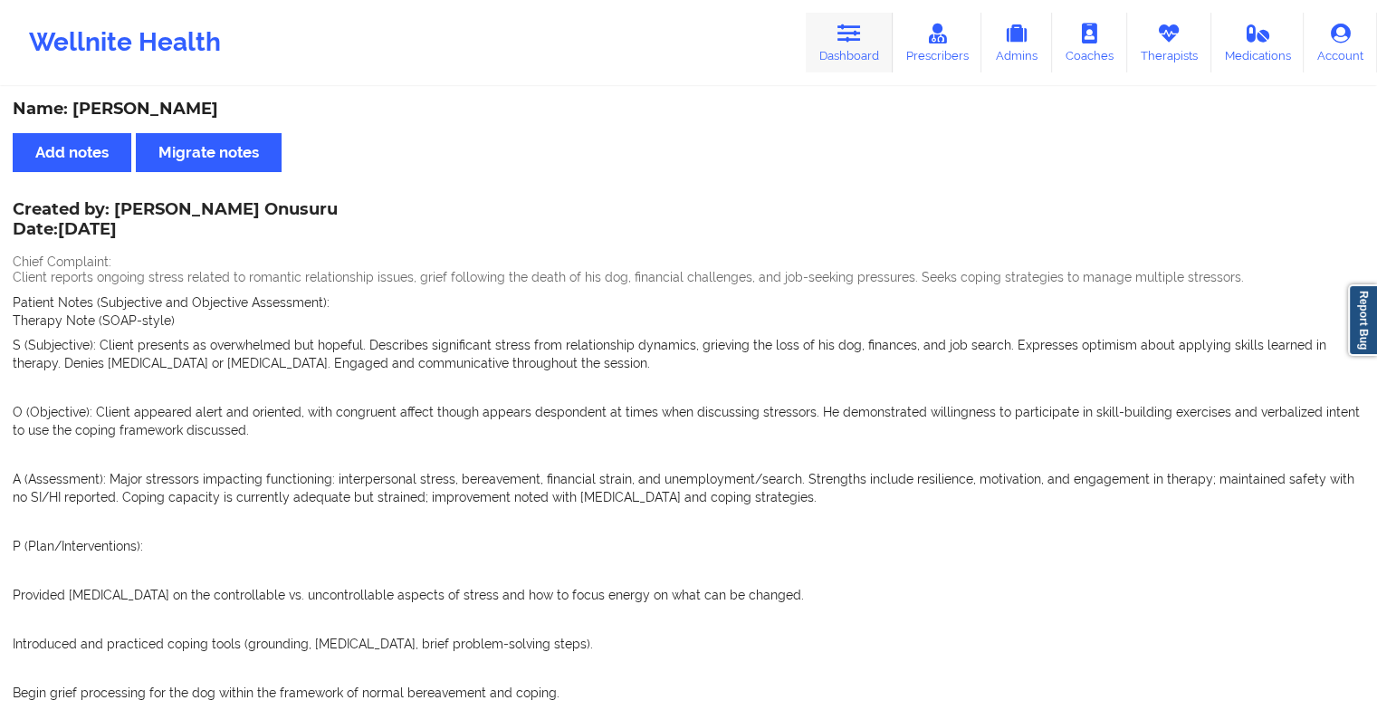
click at [866, 33] on link "Dashboard" at bounding box center [849, 43] width 87 height 60
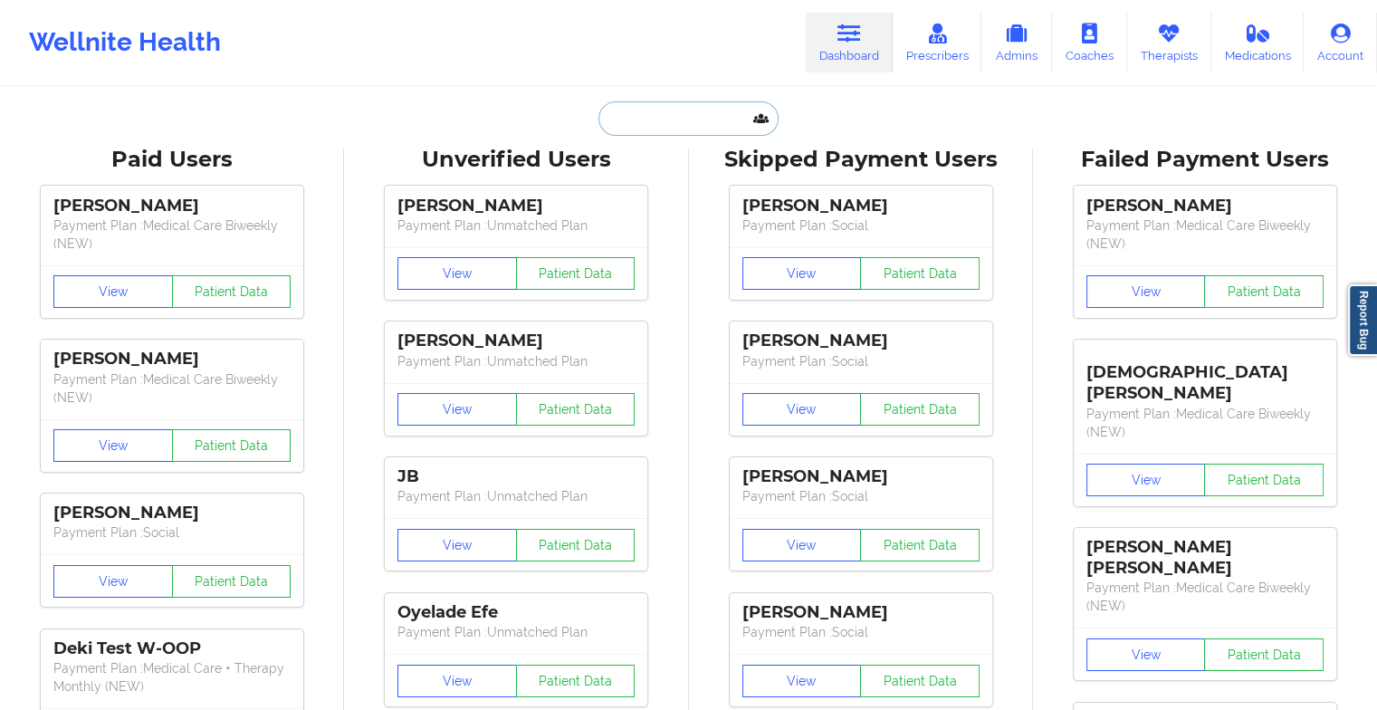
click at [671, 124] on input "text" at bounding box center [687, 118] width 179 height 34
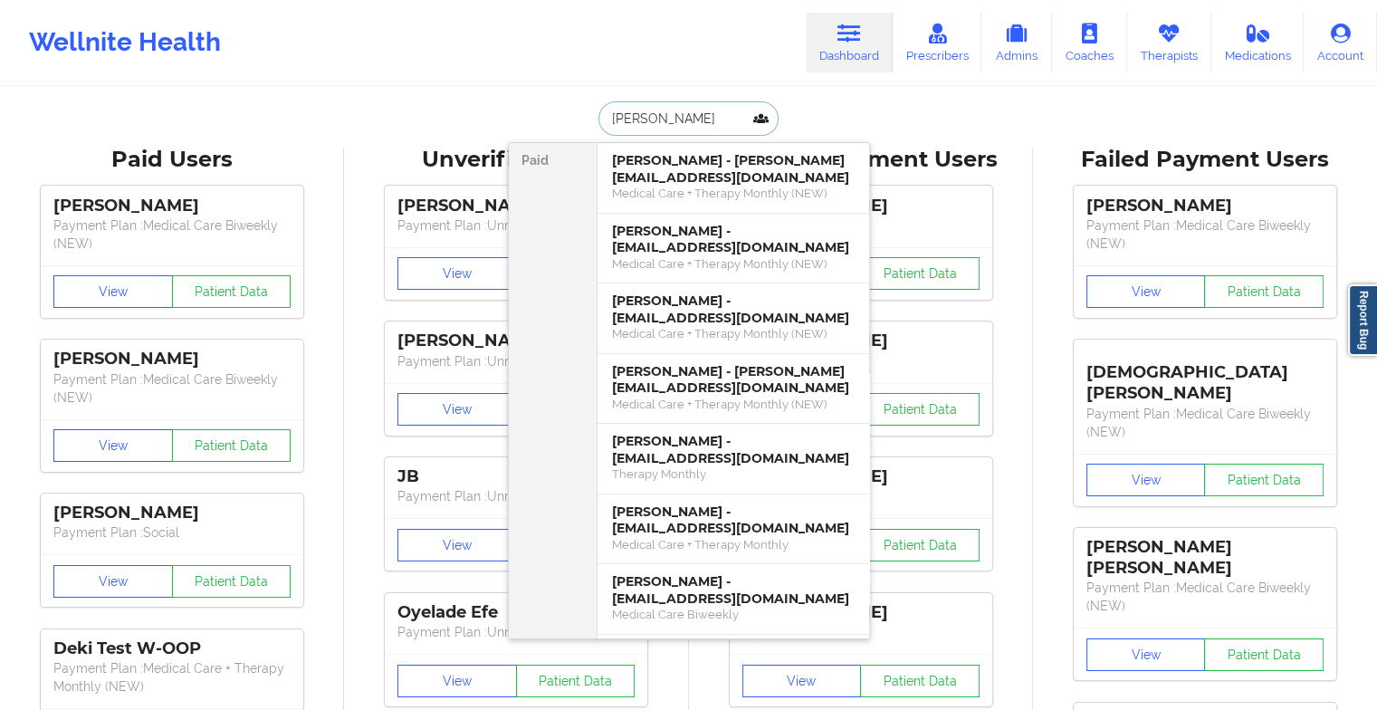
type input "[PERSON_NAME]"
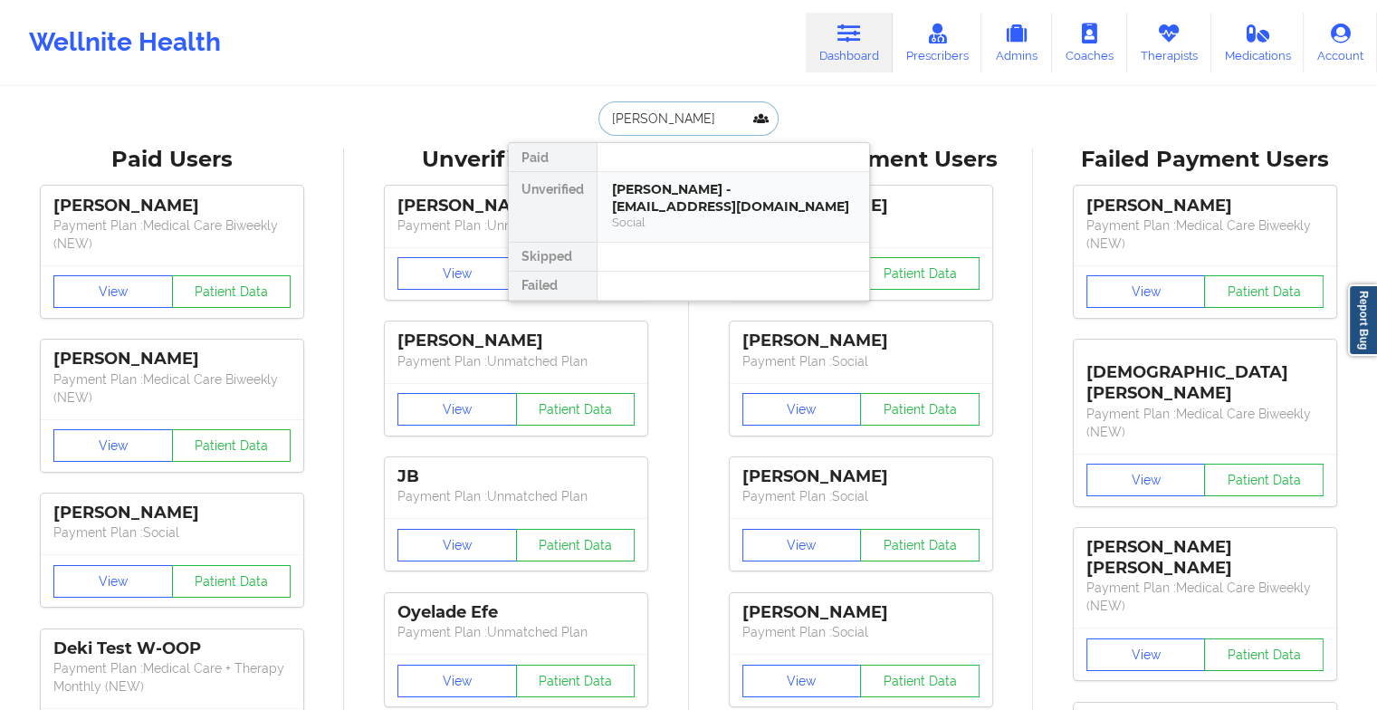
click at [639, 219] on div "Social" at bounding box center [733, 222] width 243 height 15
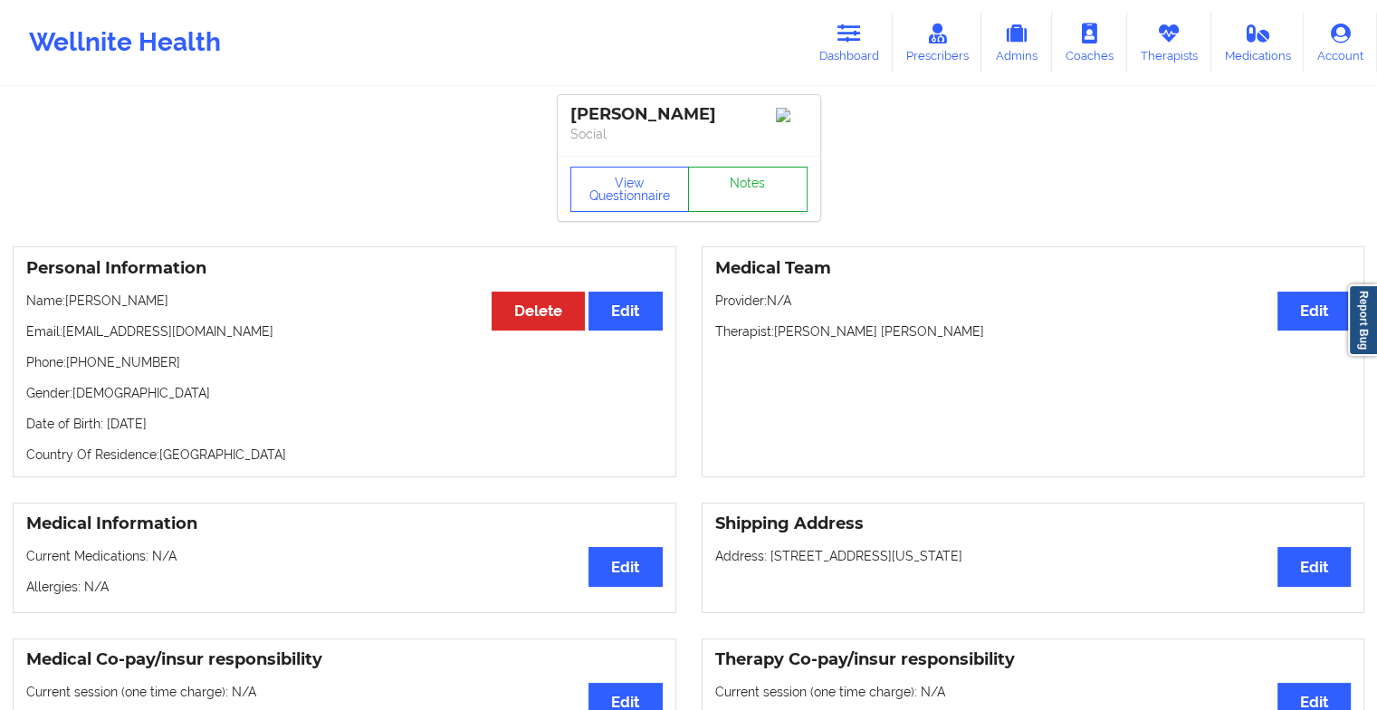
click at [767, 177] on link "Notes" at bounding box center [748, 189] width 120 height 45
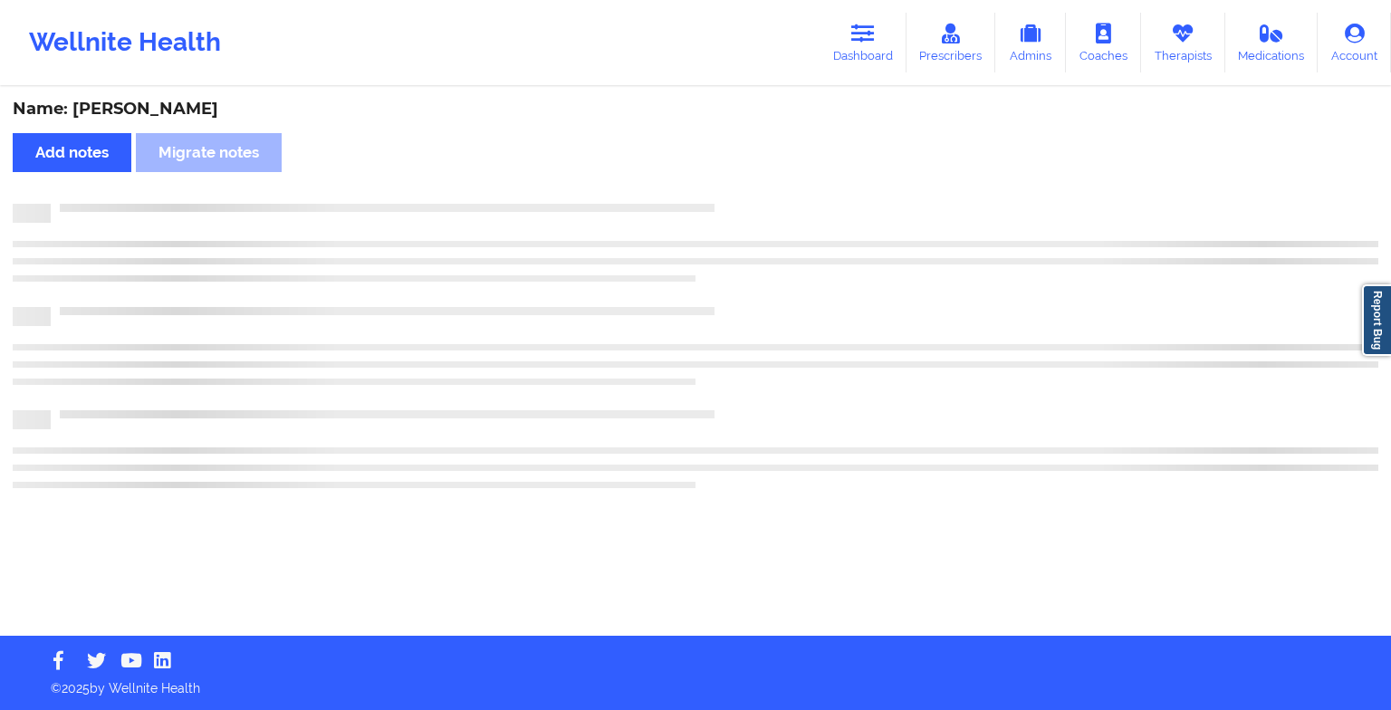
click at [767, 177] on div "Name: [PERSON_NAME] Add notes Migrate notes" at bounding box center [695, 362] width 1391 height 547
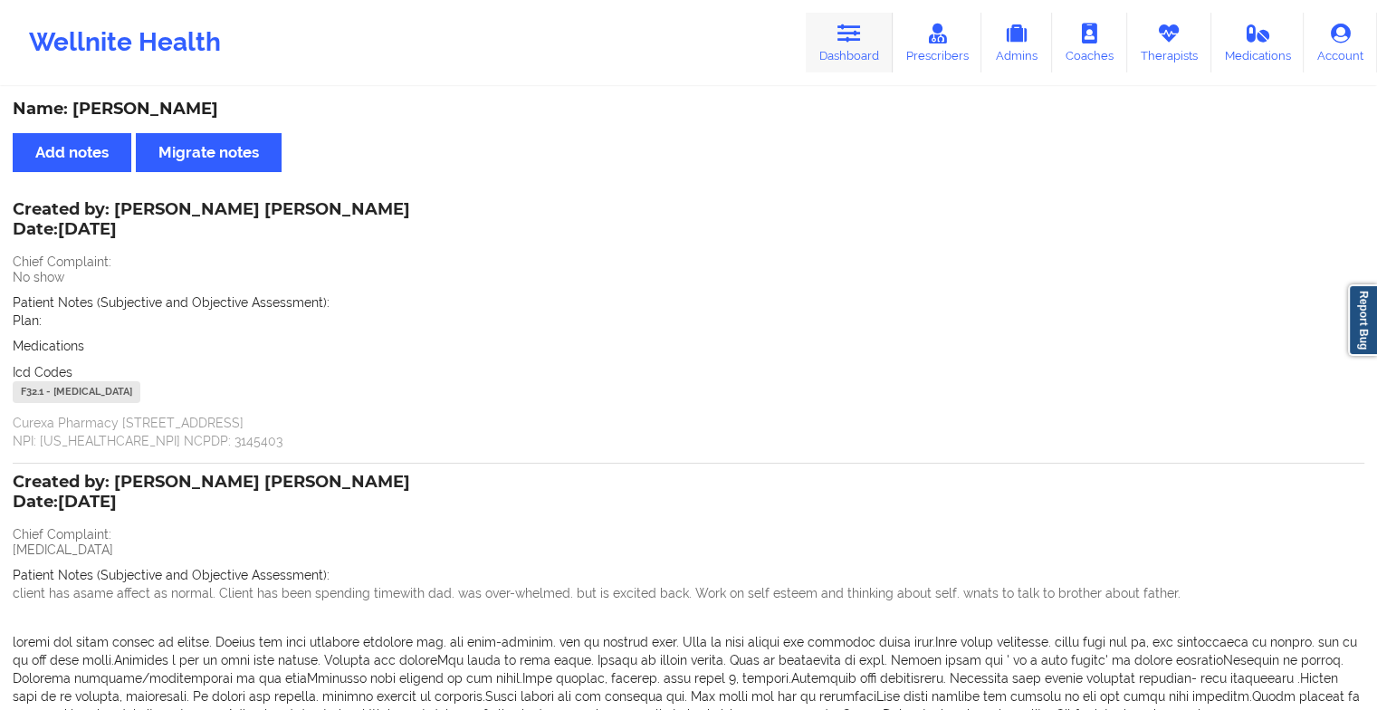
click at [860, 29] on icon at bounding box center [849, 34] width 24 height 20
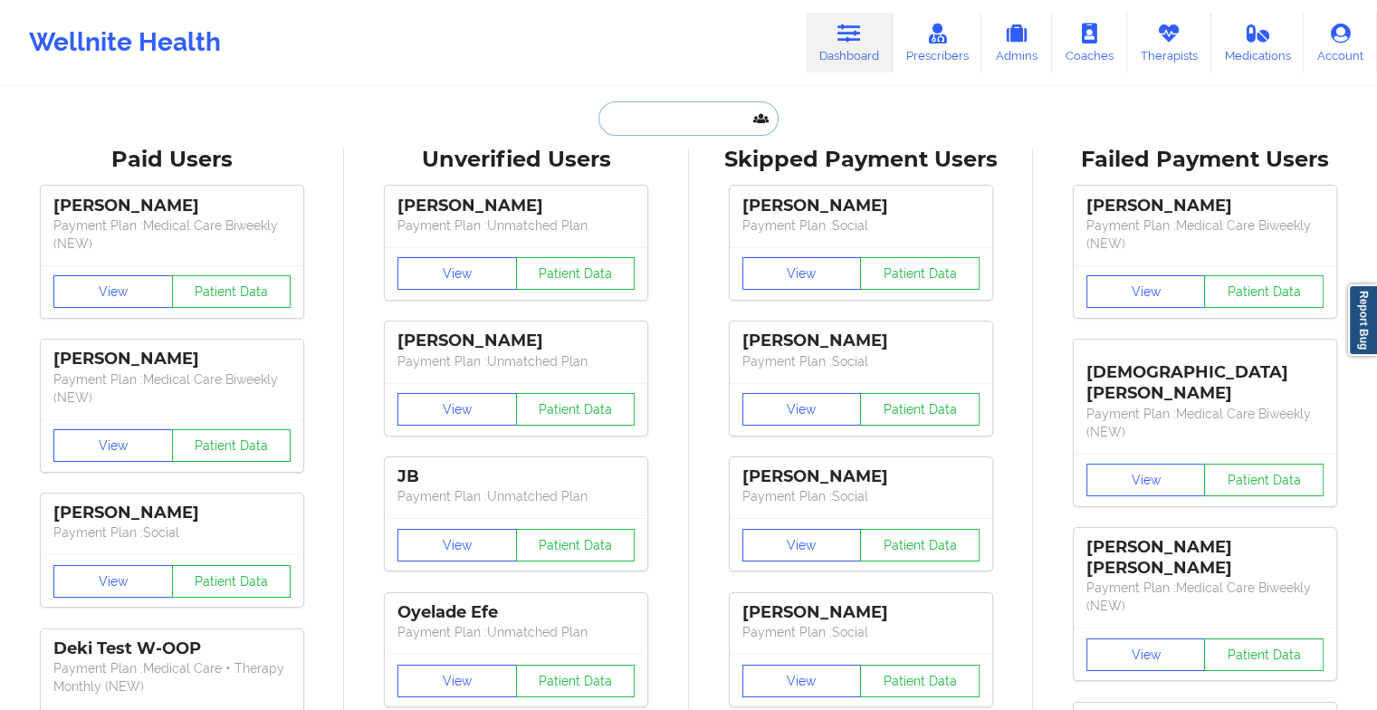
click at [662, 110] on input "text" at bounding box center [687, 118] width 179 height 34
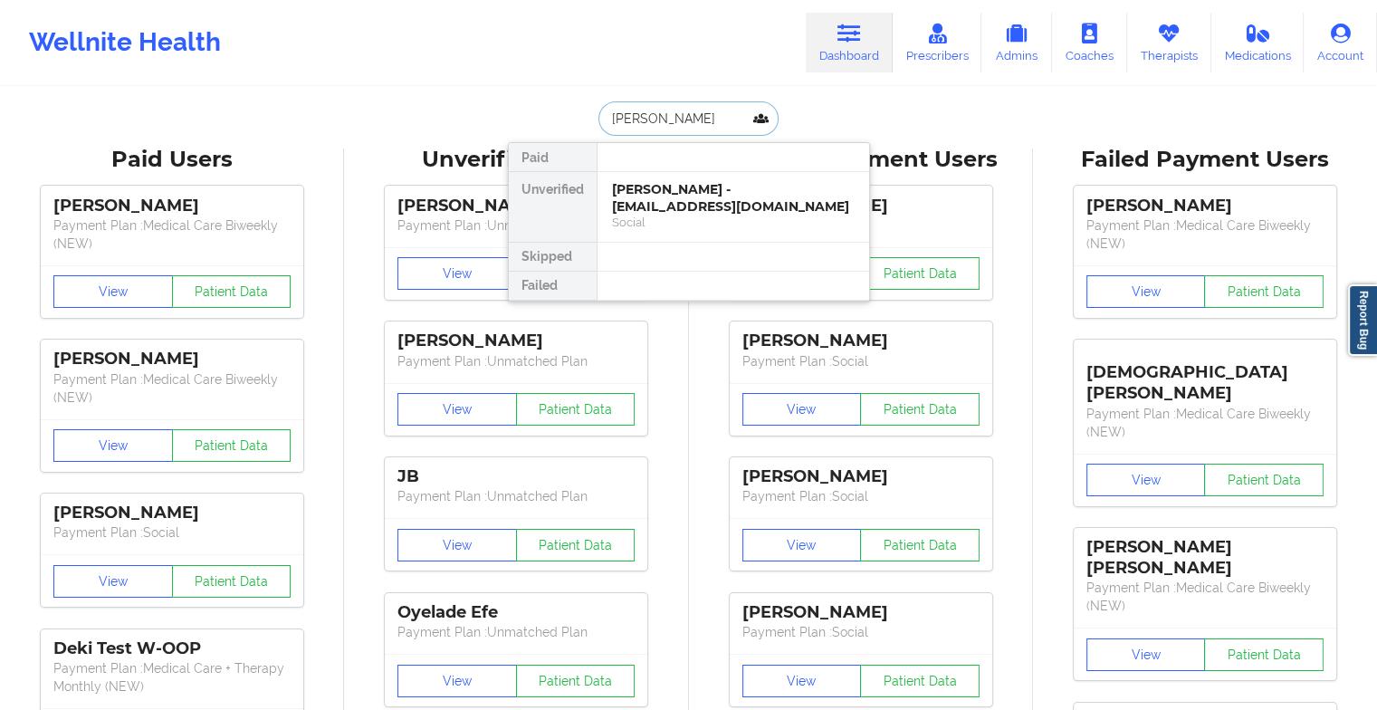
type input "[PERSON_NAME]"
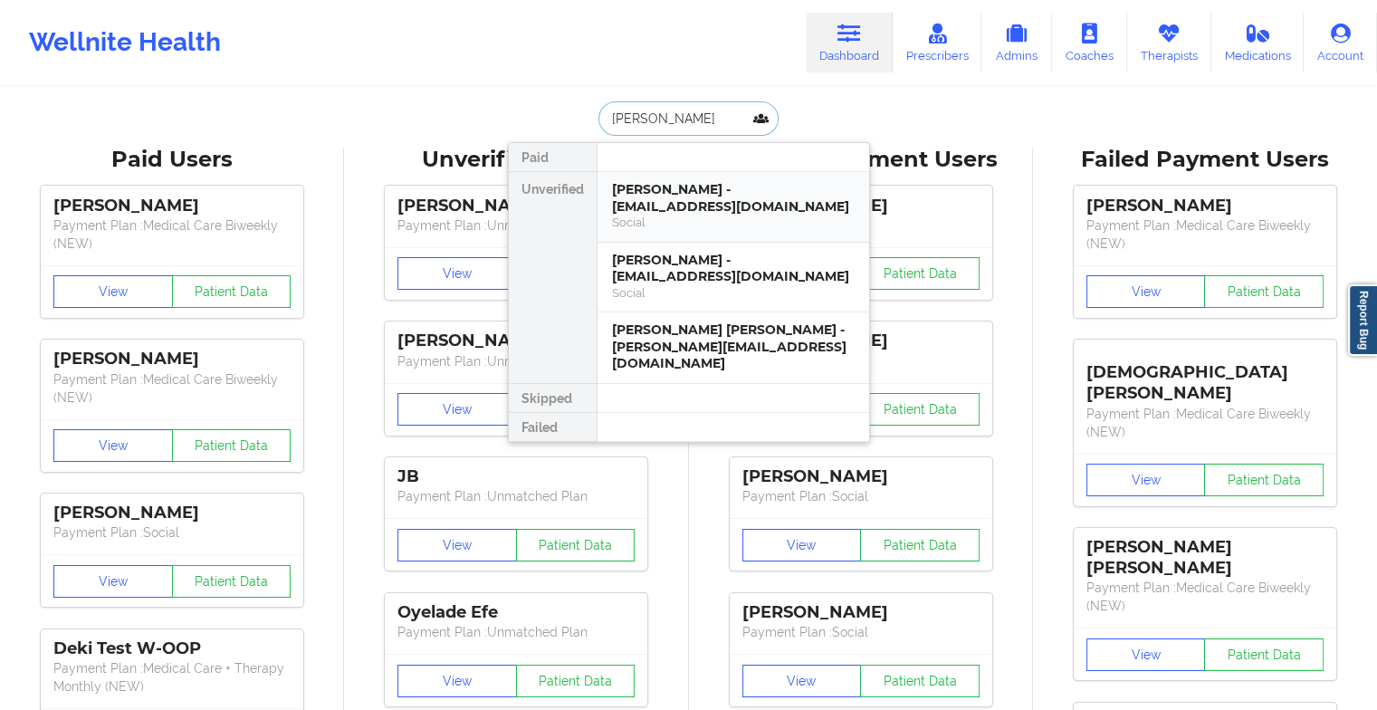
click at [710, 210] on div "[PERSON_NAME] - [EMAIL_ADDRESS][DOMAIN_NAME]" at bounding box center [733, 197] width 243 height 33
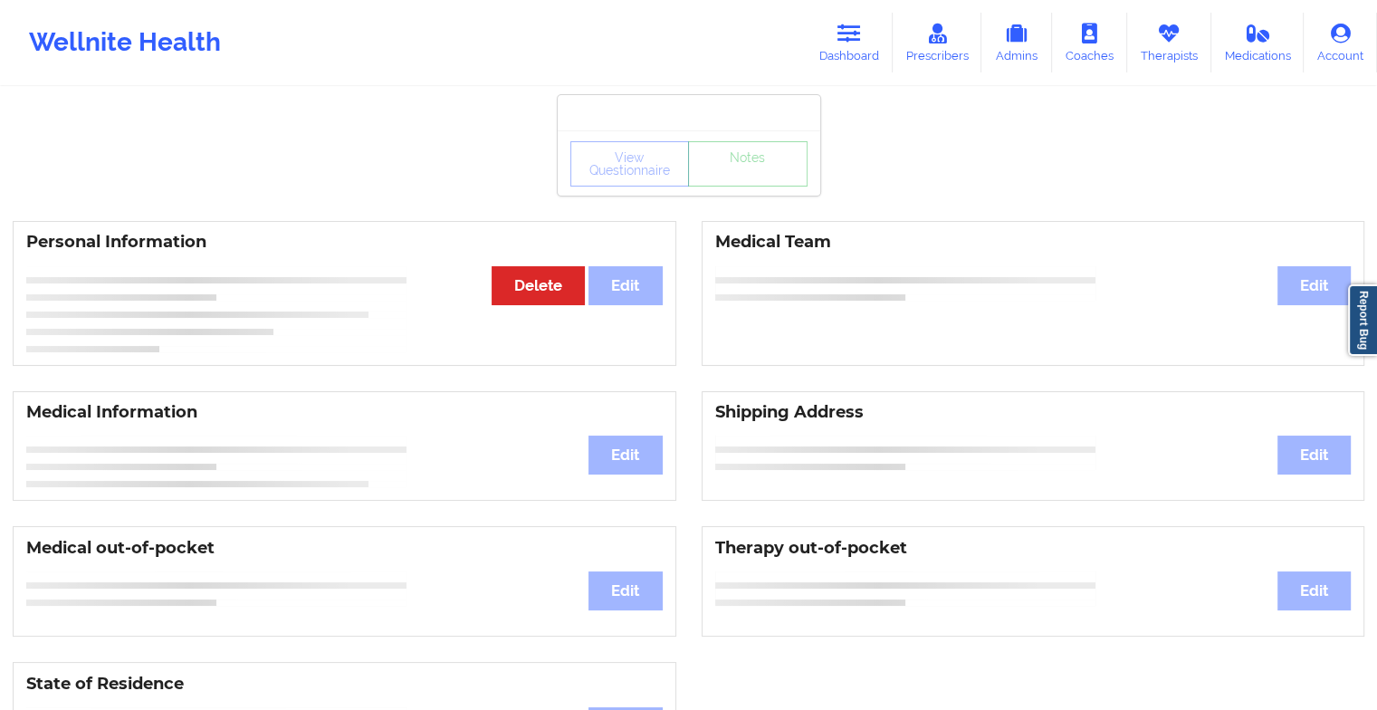
click at [754, 188] on div "View Questionnaire Notes" at bounding box center [689, 162] width 263 height 65
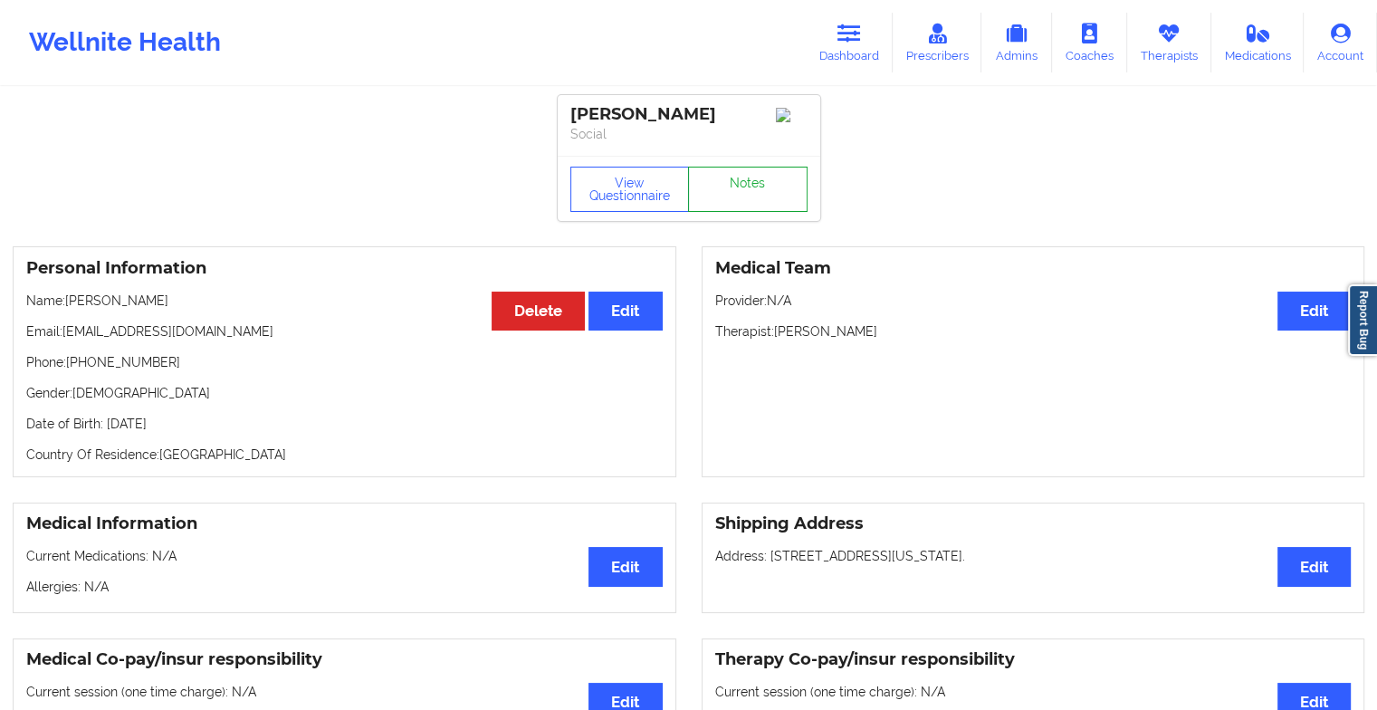
click at [754, 188] on link "Notes" at bounding box center [748, 189] width 120 height 45
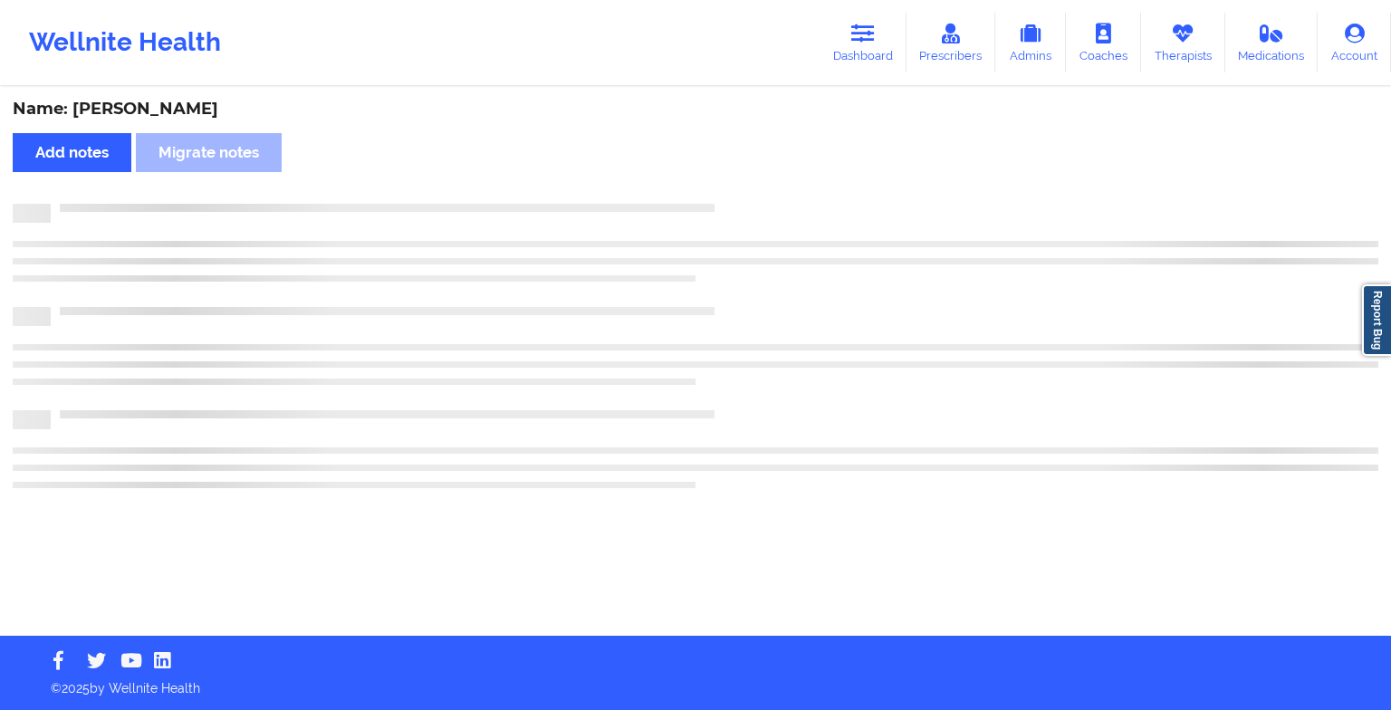
click at [754, 188] on div "Name: [PERSON_NAME] Add notes Migrate notes" at bounding box center [695, 362] width 1391 height 547
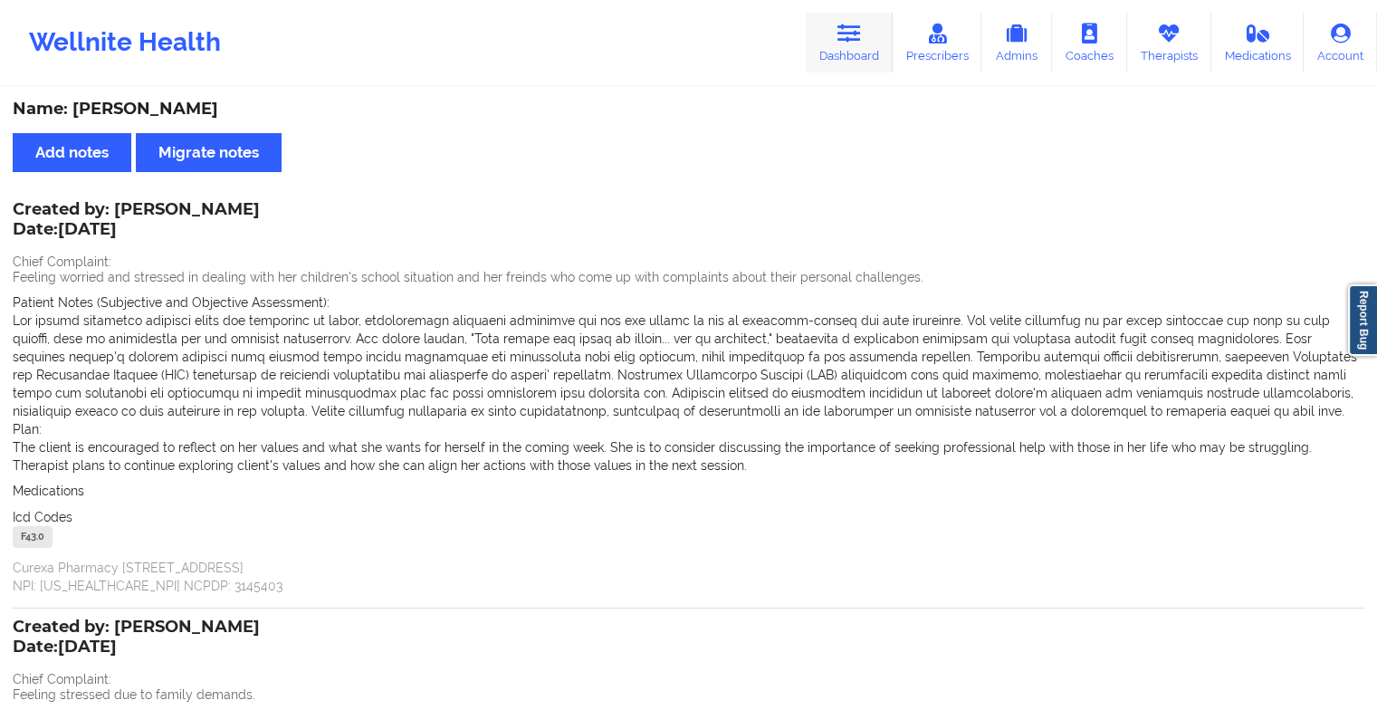
click at [847, 38] on icon at bounding box center [849, 34] width 24 height 20
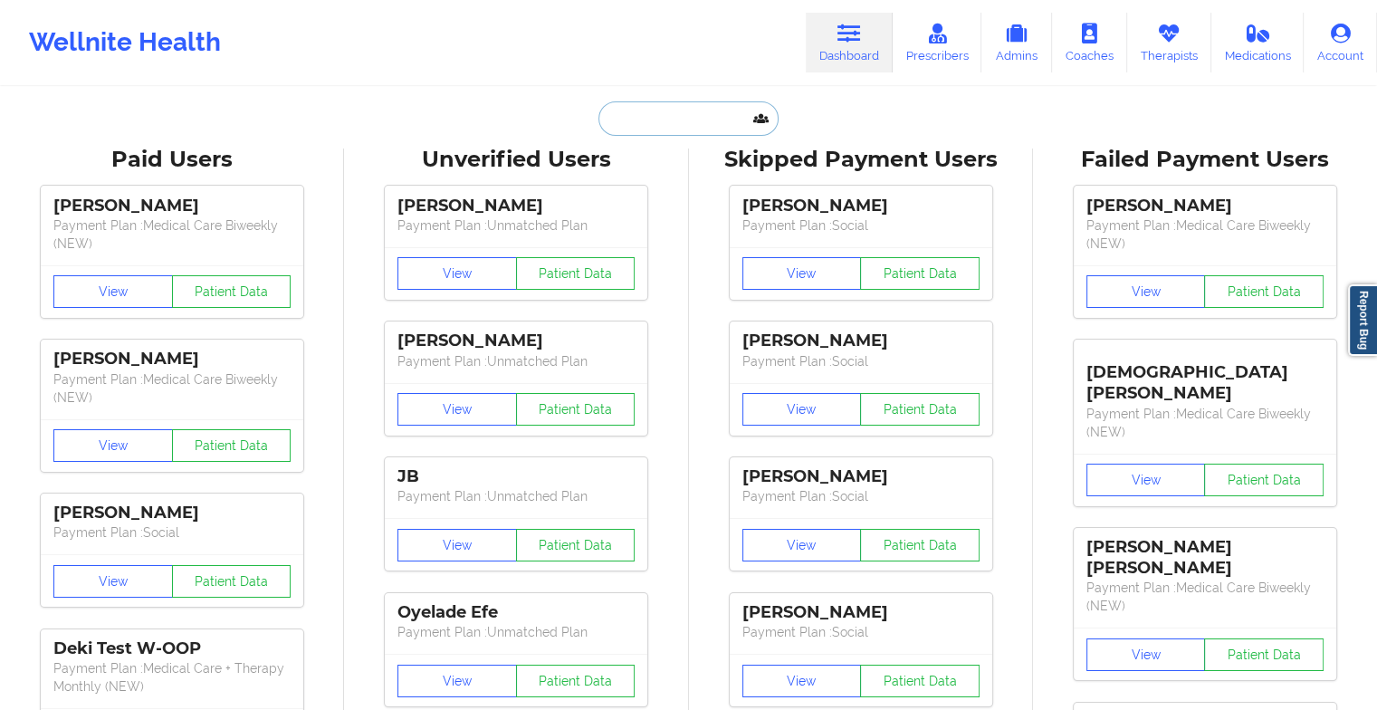
click at [609, 121] on input "text" at bounding box center [687, 118] width 179 height 34
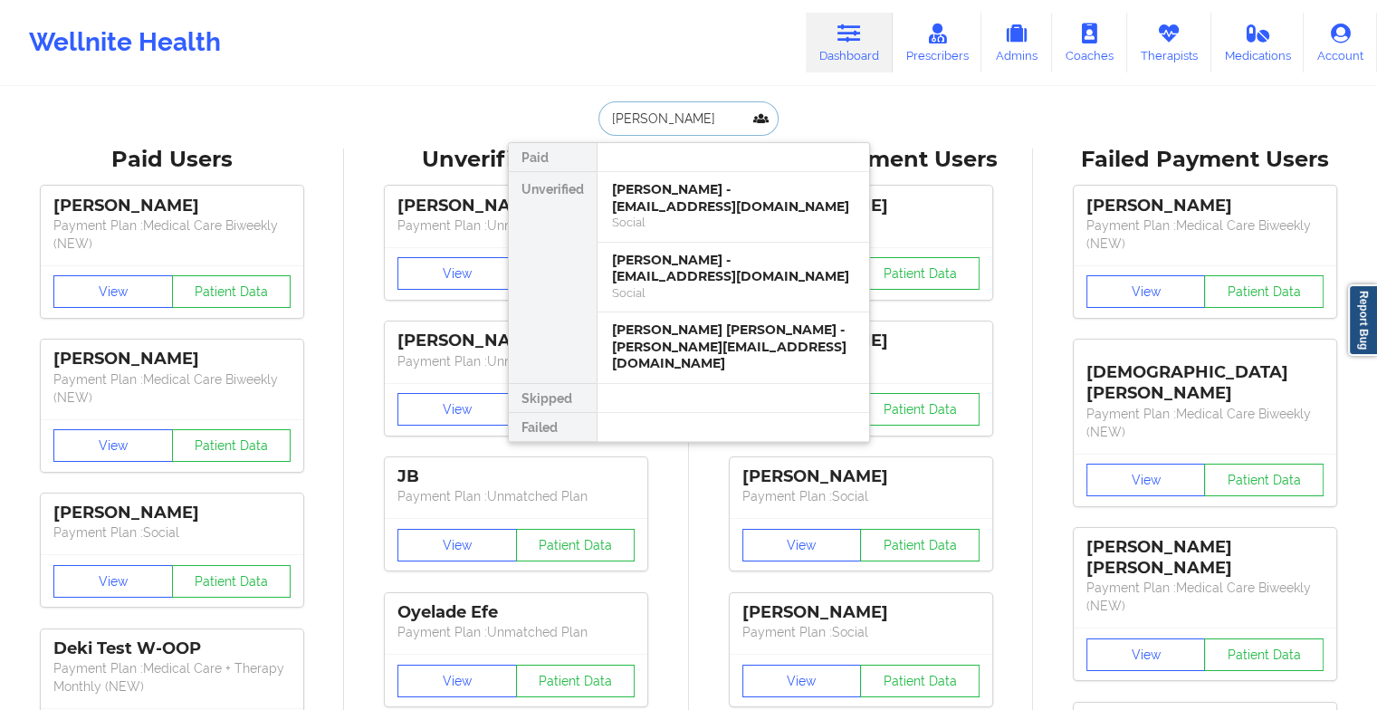
type input "[PERSON_NAME]"
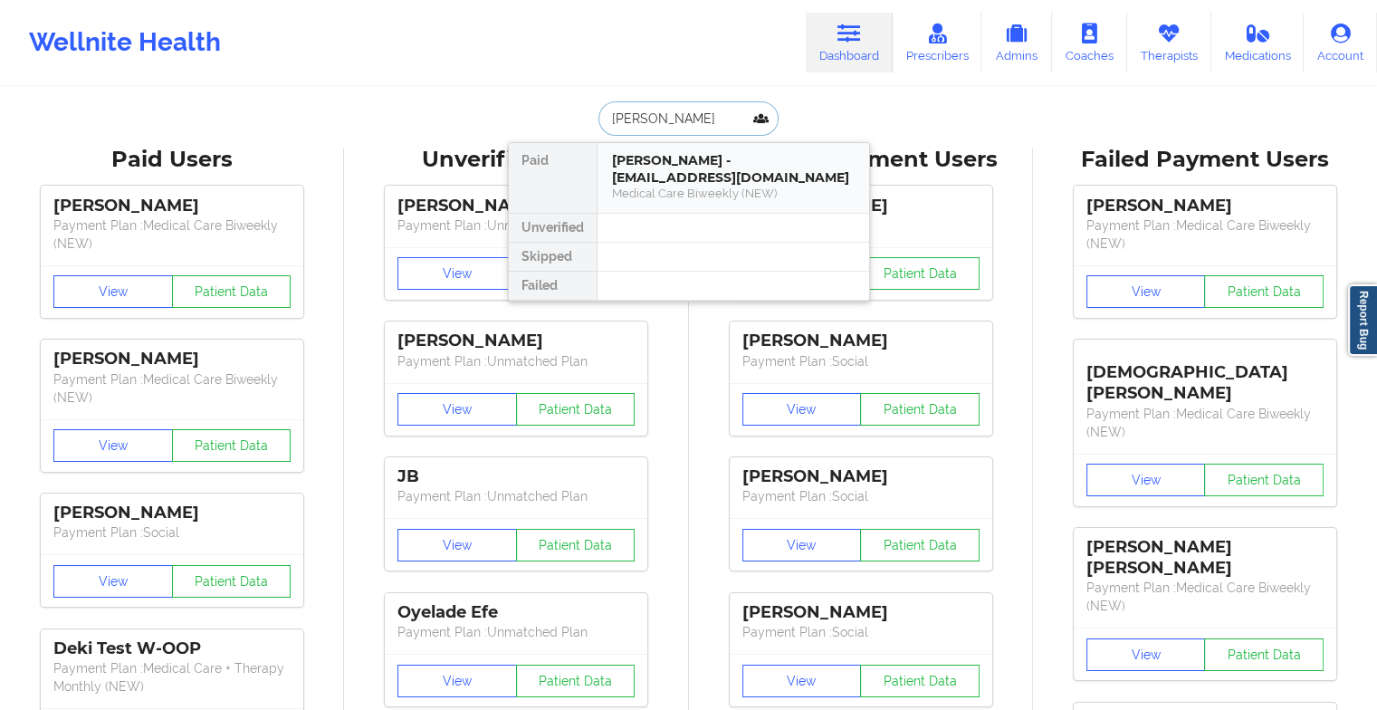
click at [641, 158] on div "[PERSON_NAME] - [EMAIL_ADDRESS][DOMAIN_NAME]" at bounding box center [733, 168] width 243 height 33
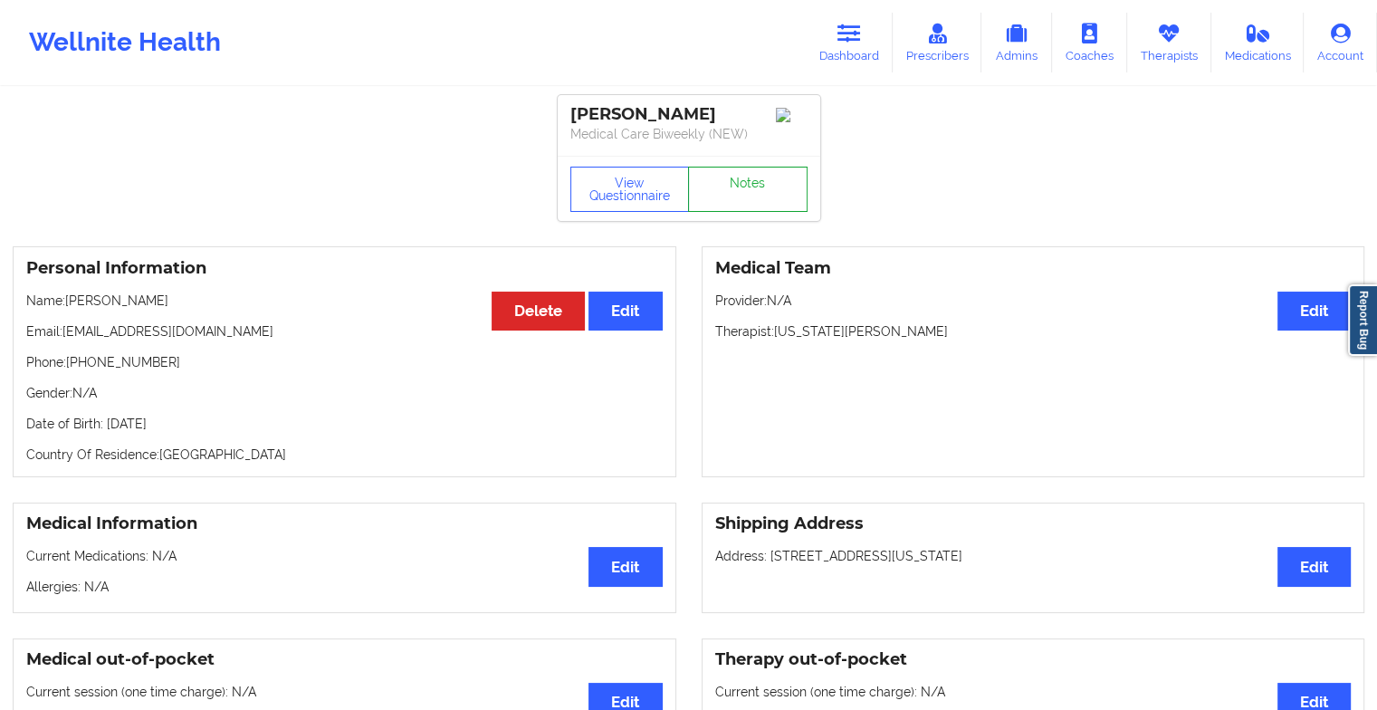
drag, startPoint x: 641, startPoint y: 158, endPoint x: 770, endPoint y: 177, distance: 131.0
click at [770, 177] on link "Notes" at bounding box center [748, 189] width 120 height 45
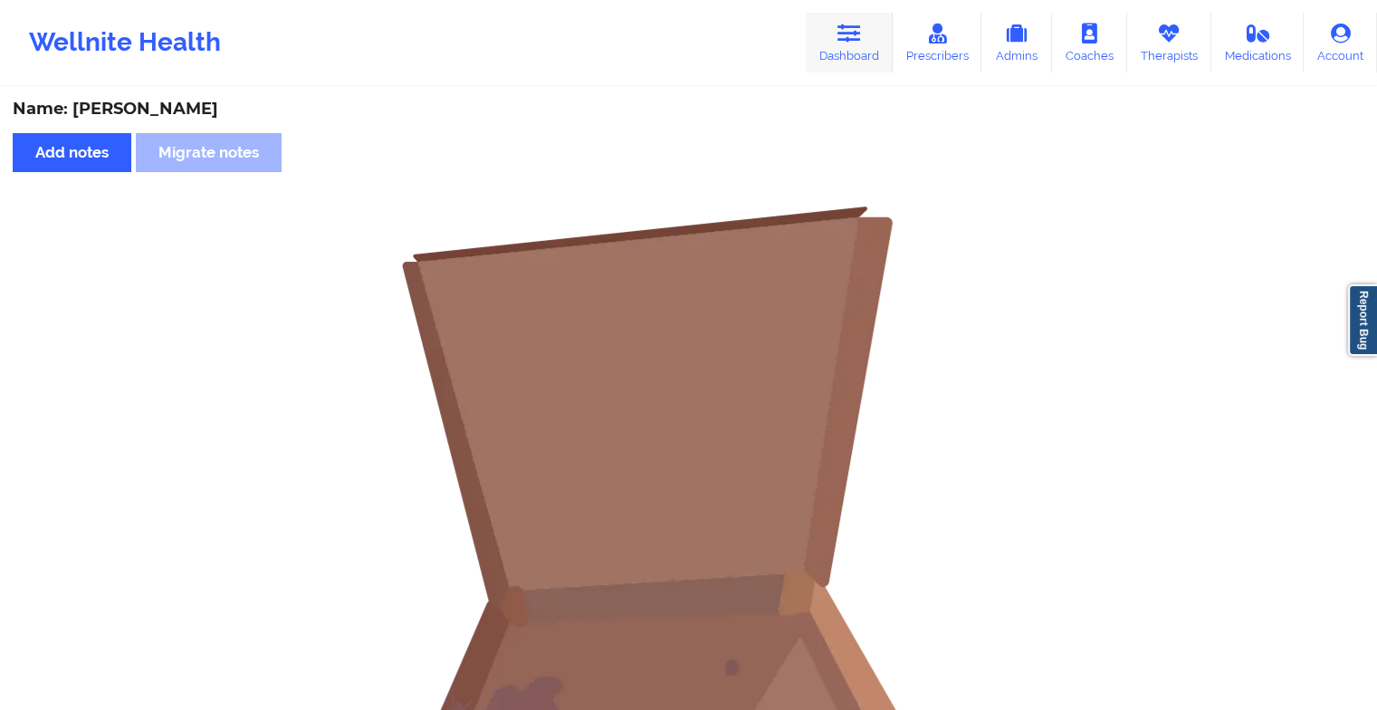
click at [831, 53] on link "Dashboard" at bounding box center [849, 43] width 87 height 60
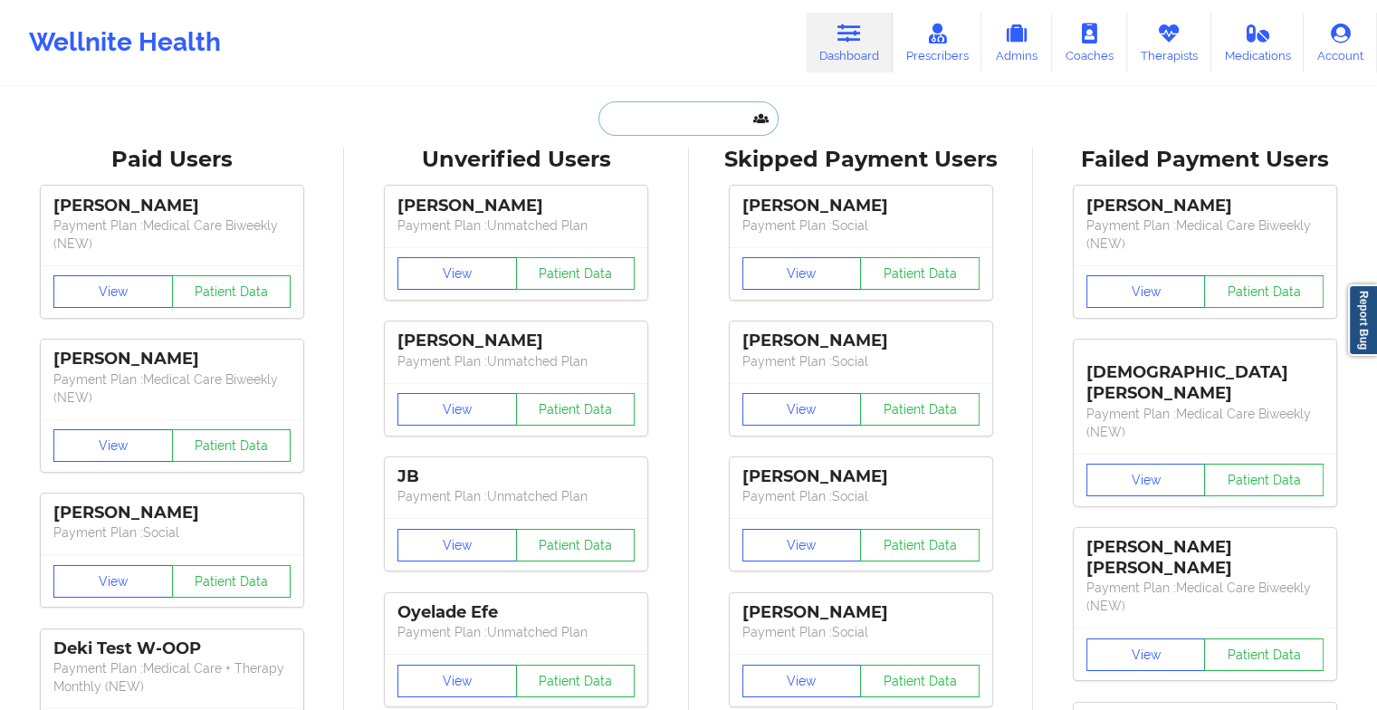
click at [653, 112] on input "text" at bounding box center [687, 118] width 179 height 34
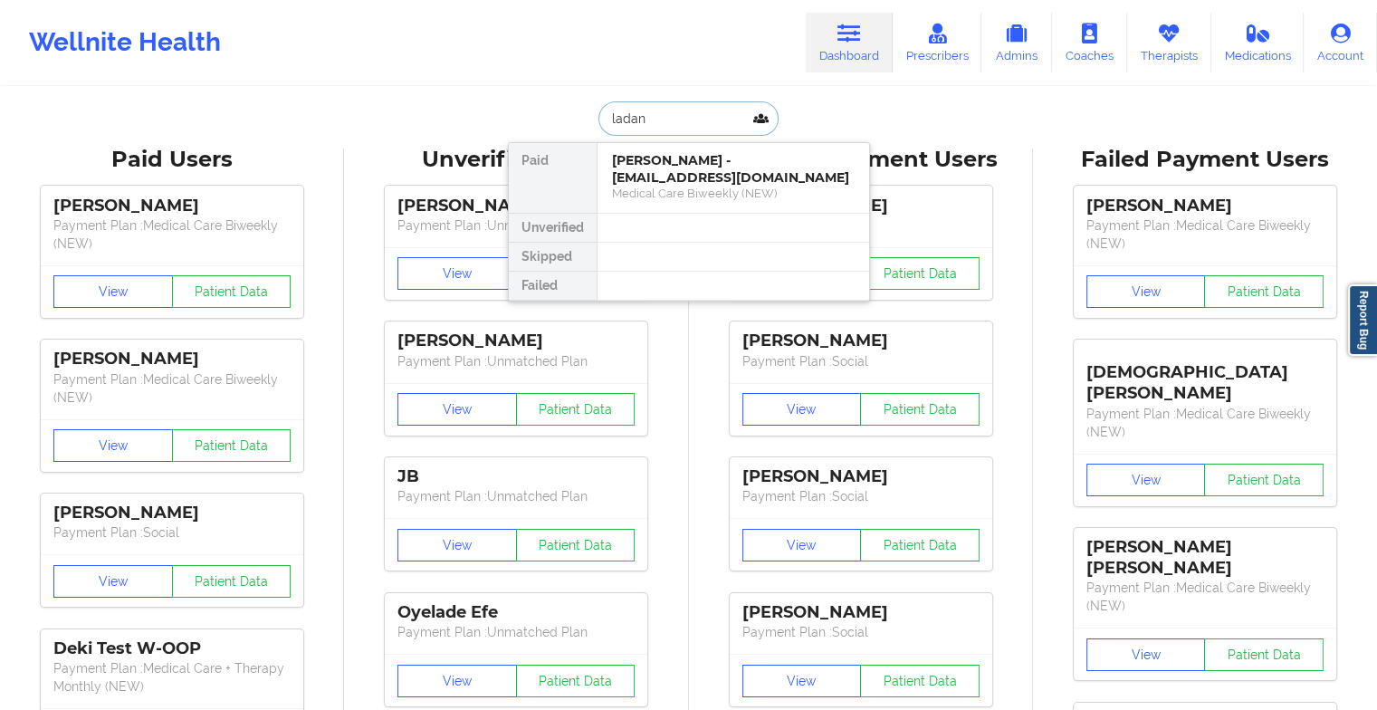
type input "ladan z"
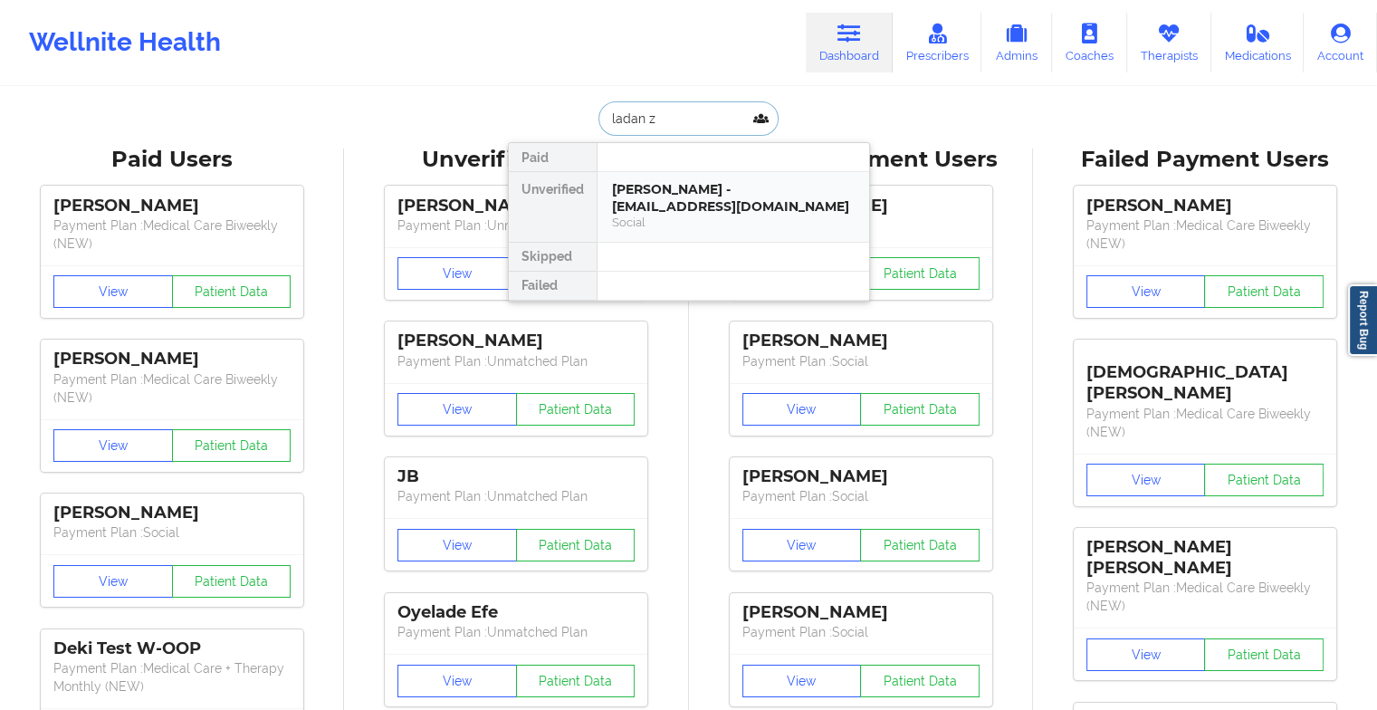
click at [657, 181] on div "[PERSON_NAME] - [EMAIL_ADDRESS][DOMAIN_NAME]" at bounding box center [733, 197] width 243 height 33
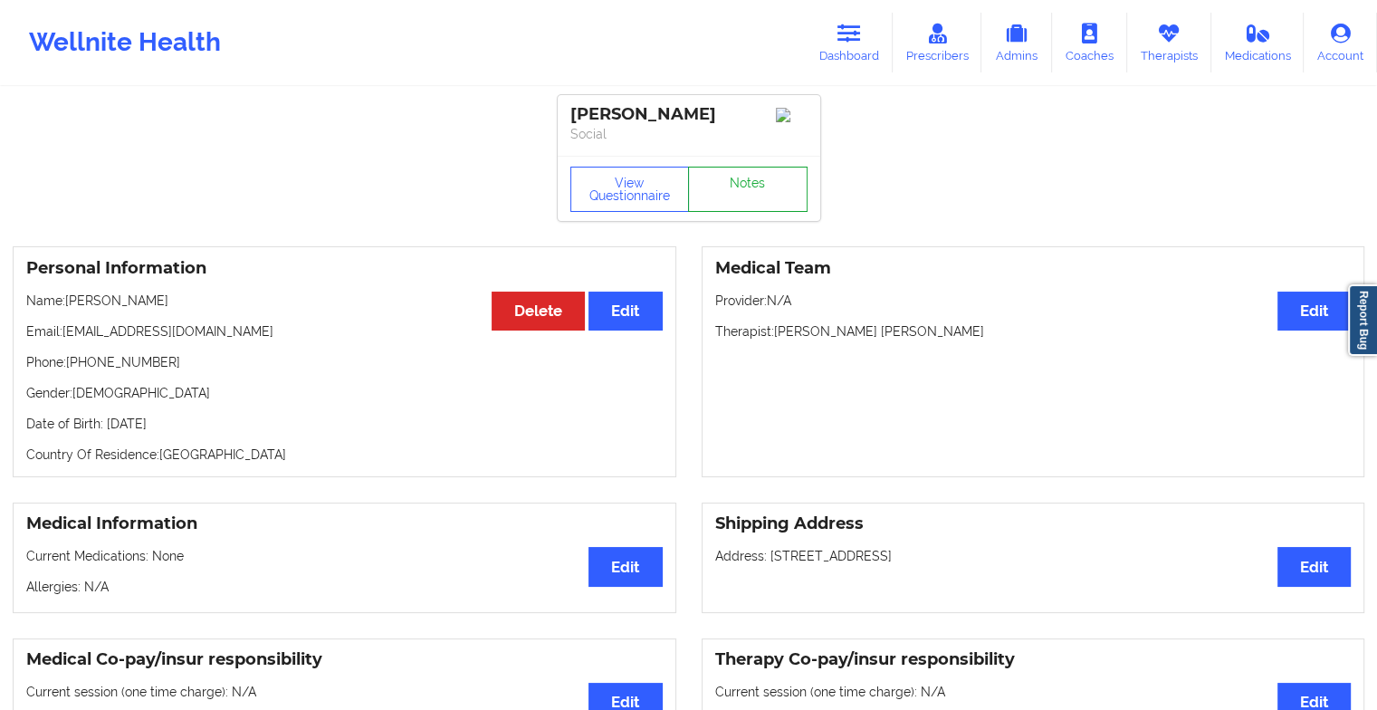
click at [735, 186] on link "Notes" at bounding box center [748, 189] width 120 height 45
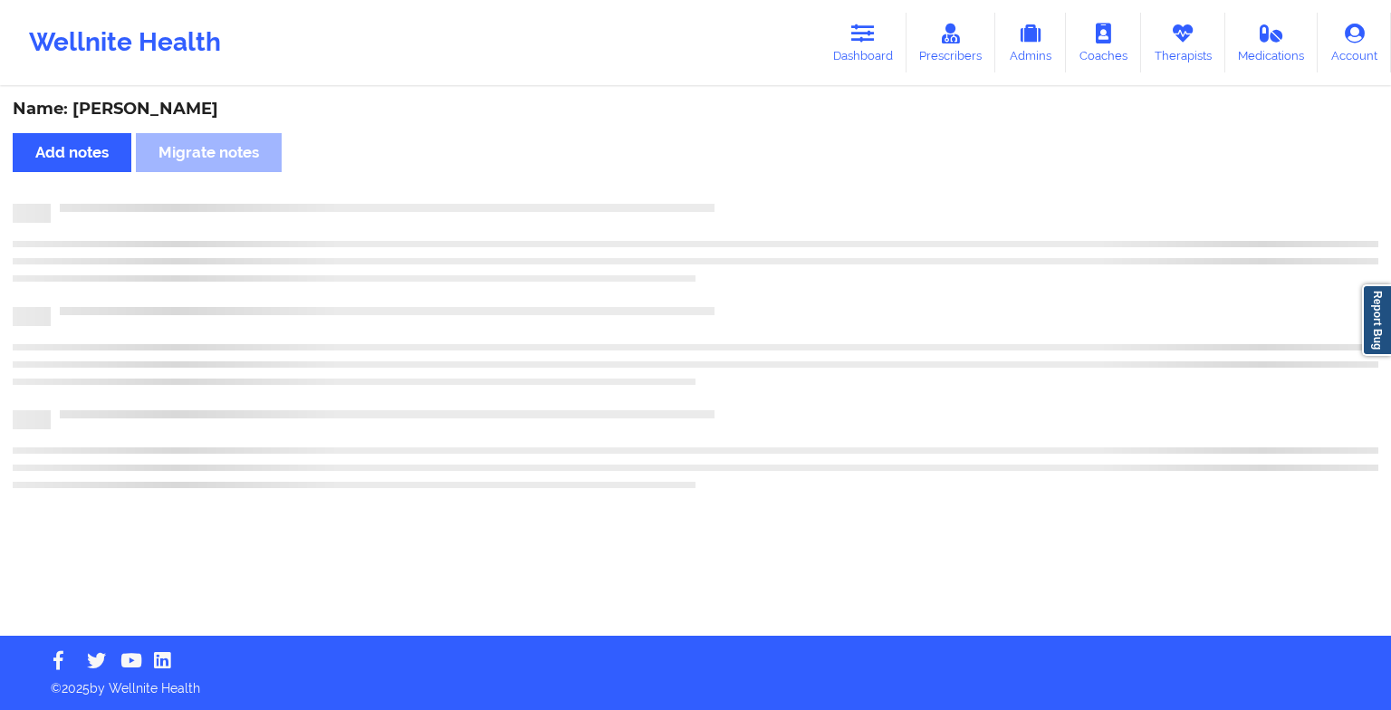
click at [735, 186] on div "Name: [PERSON_NAME] Add notes Migrate notes" at bounding box center [695, 362] width 1391 height 547
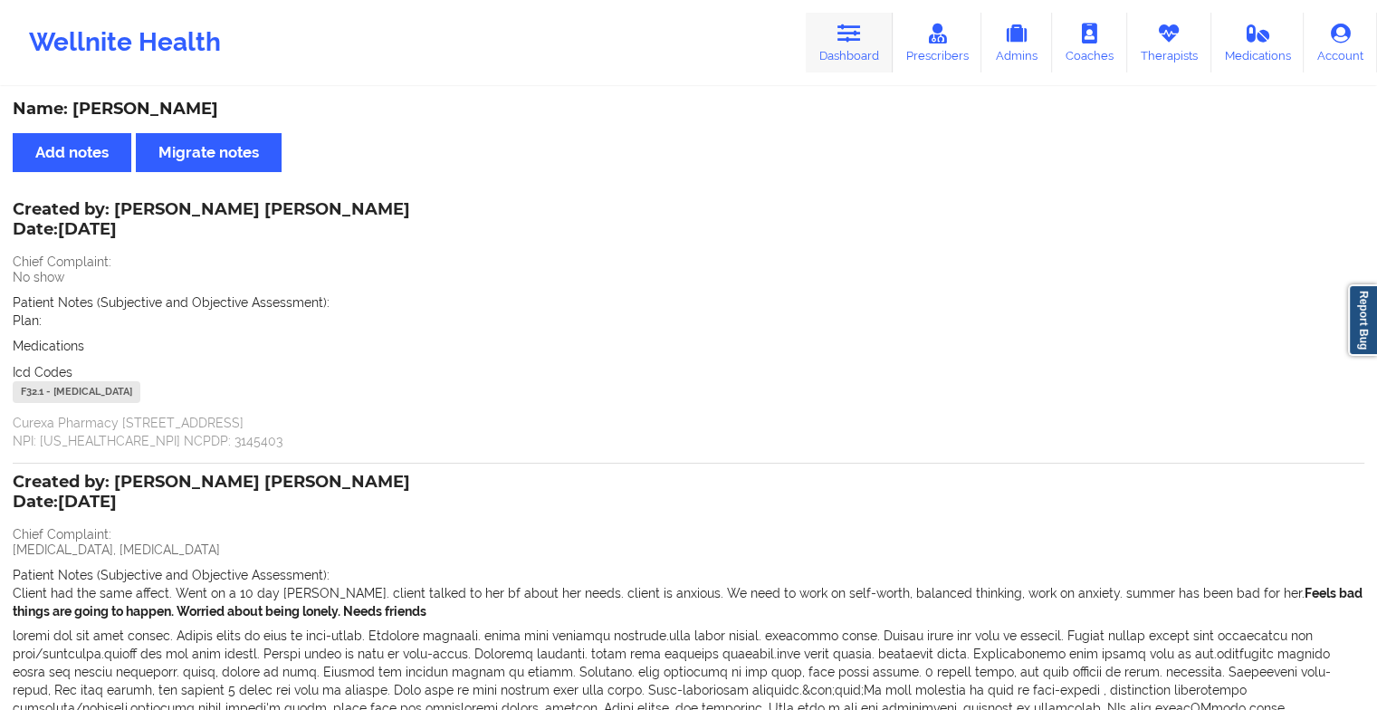
click at [857, 61] on link "Dashboard" at bounding box center [849, 43] width 87 height 60
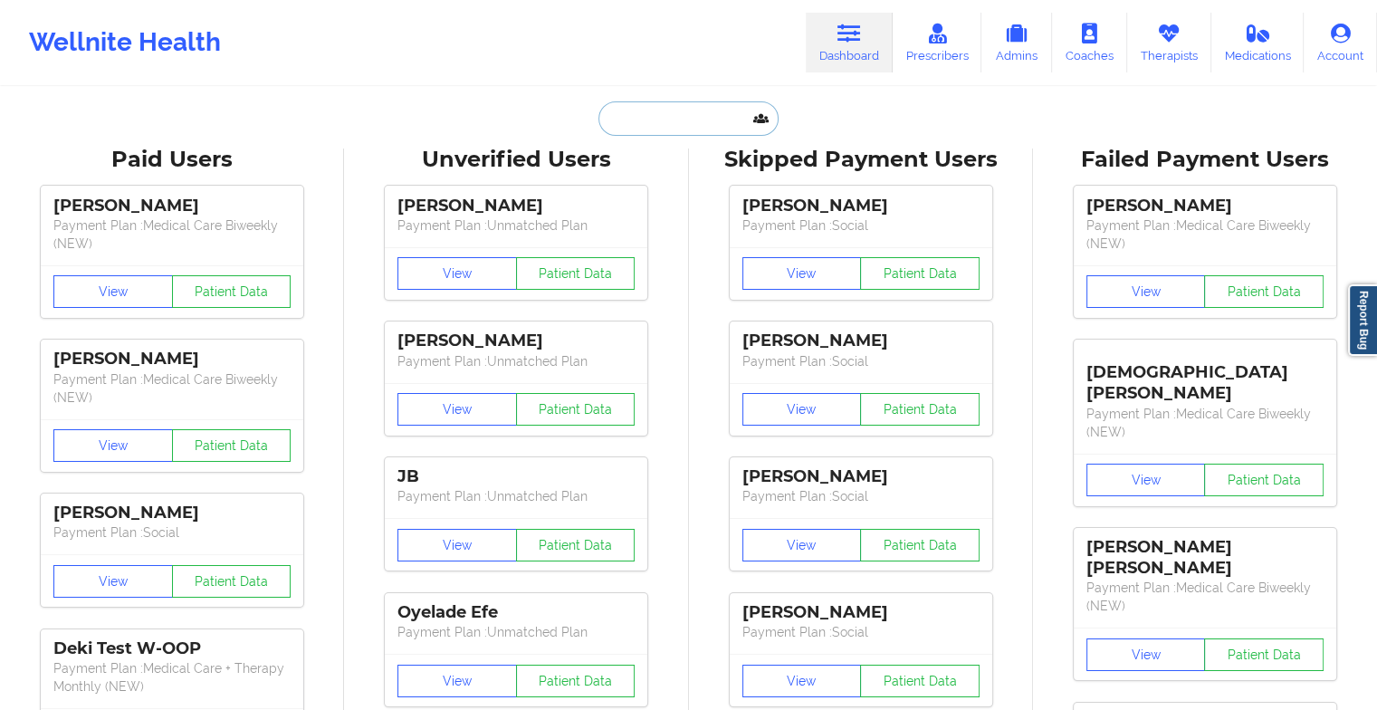
click at [721, 122] on input "text" at bounding box center [687, 118] width 179 height 34
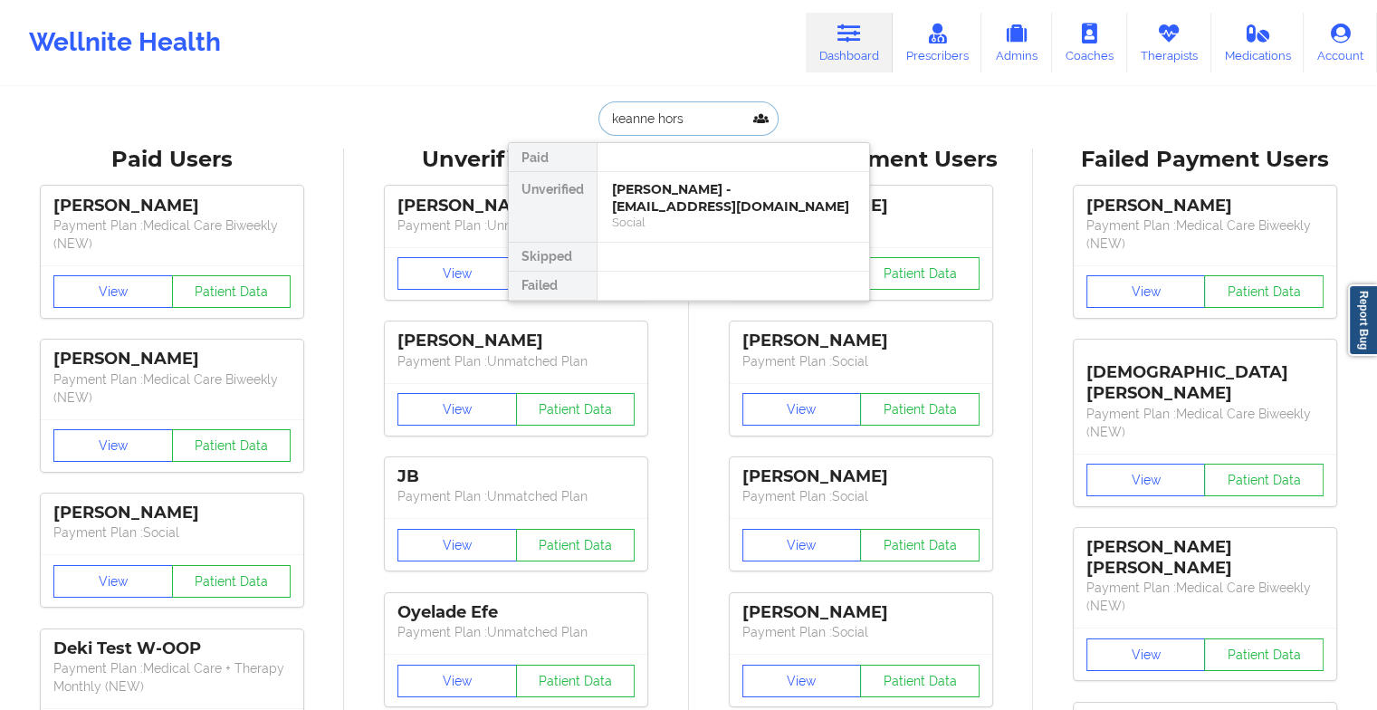
type input "keanne horsf"
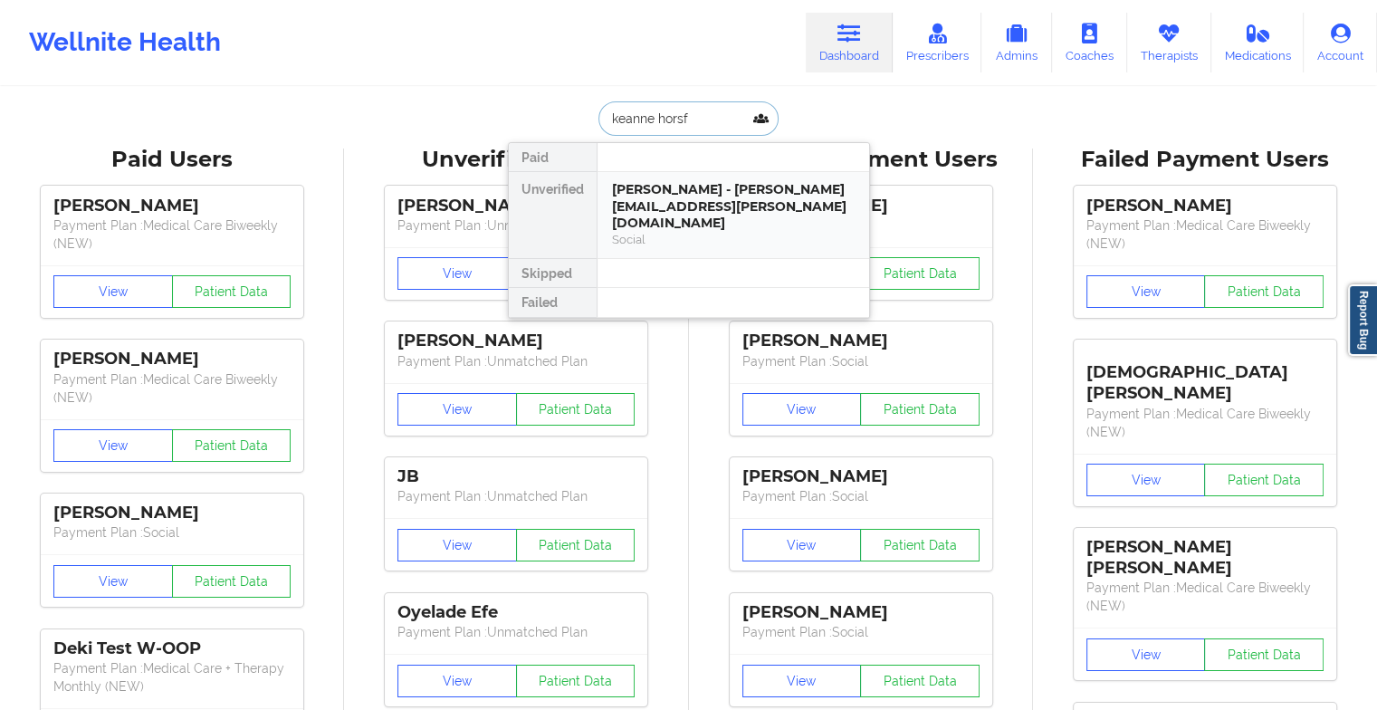
click at [717, 192] on div "[PERSON_NAME] - [PERSON_NAME][EMAIL_ADDRESS][PERSON_NAME][DOMAIN_NAME]" at bounding box center [733, 206] width 243 height 51
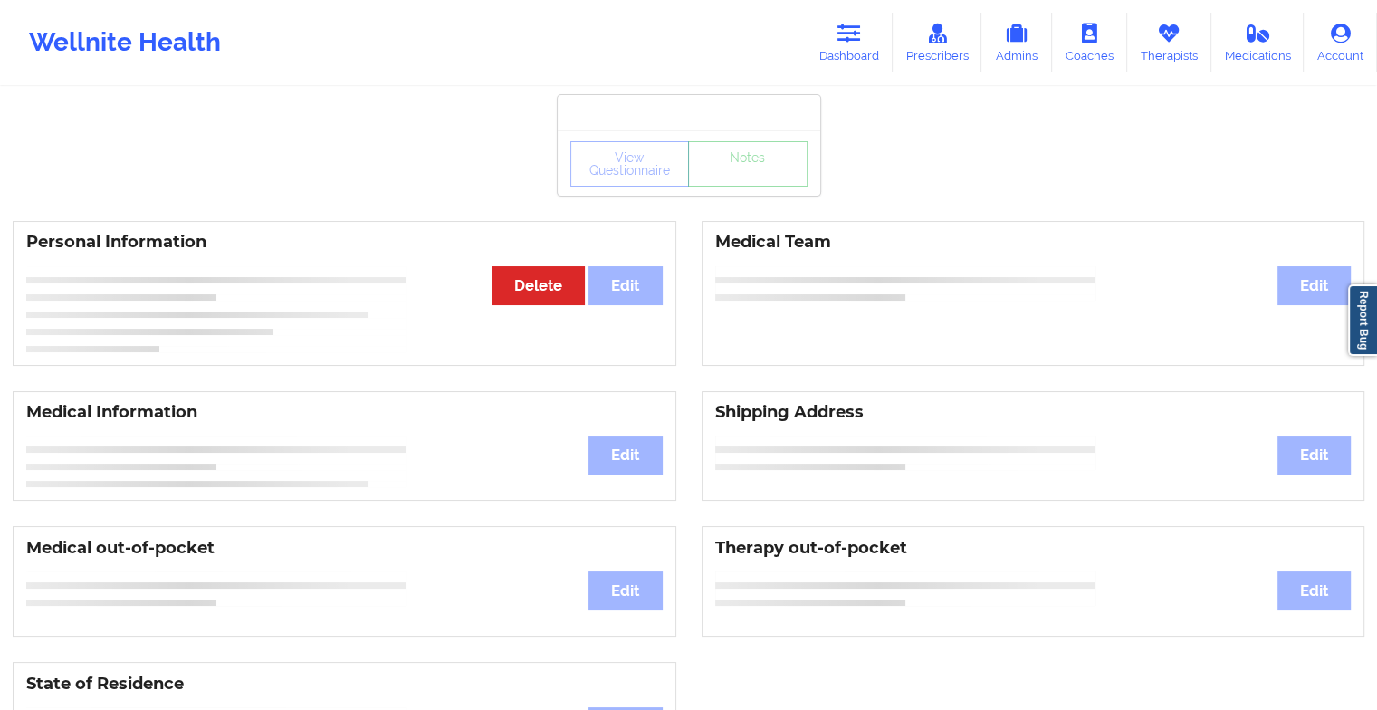
click at [732, 185] on div "View Questionnaire Notes" at bounding box center [688, 163] width 237 height 45
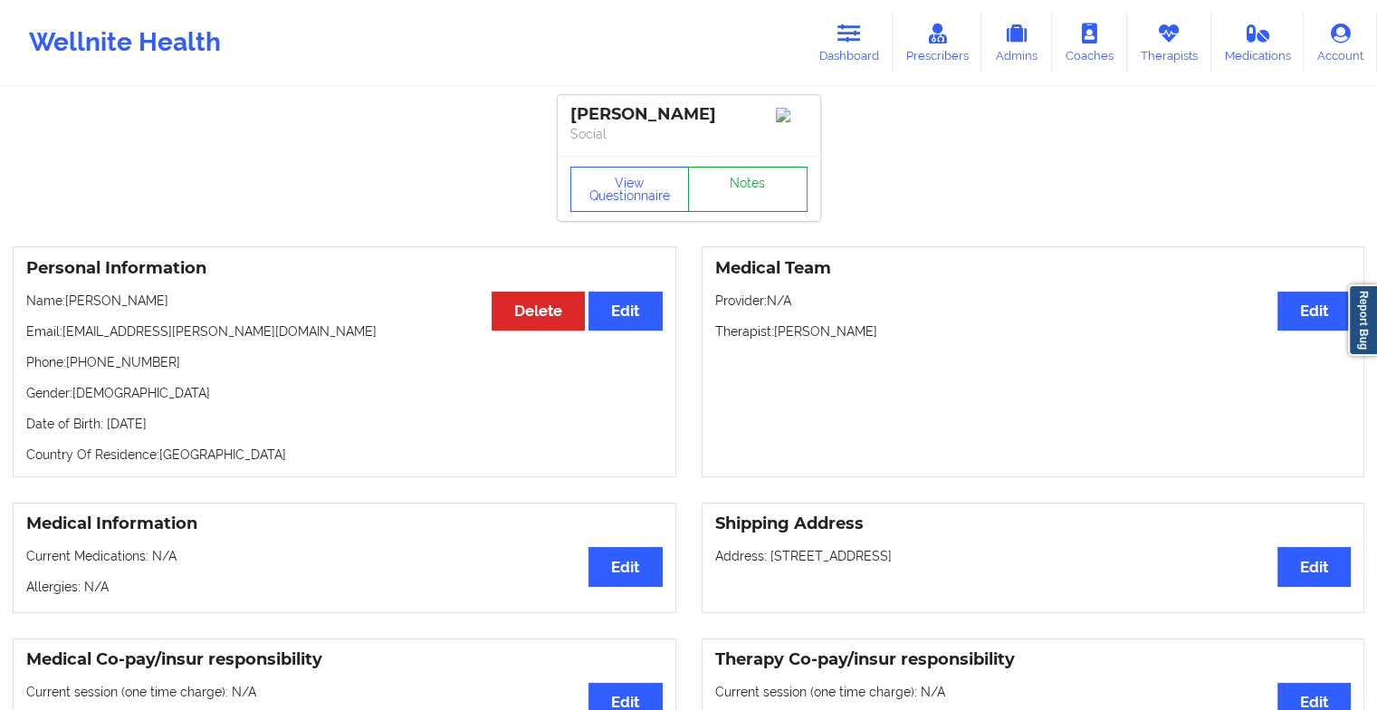
click at [732, 185] on link "Notes" at bounding box center [748, 189] width 120 height 45
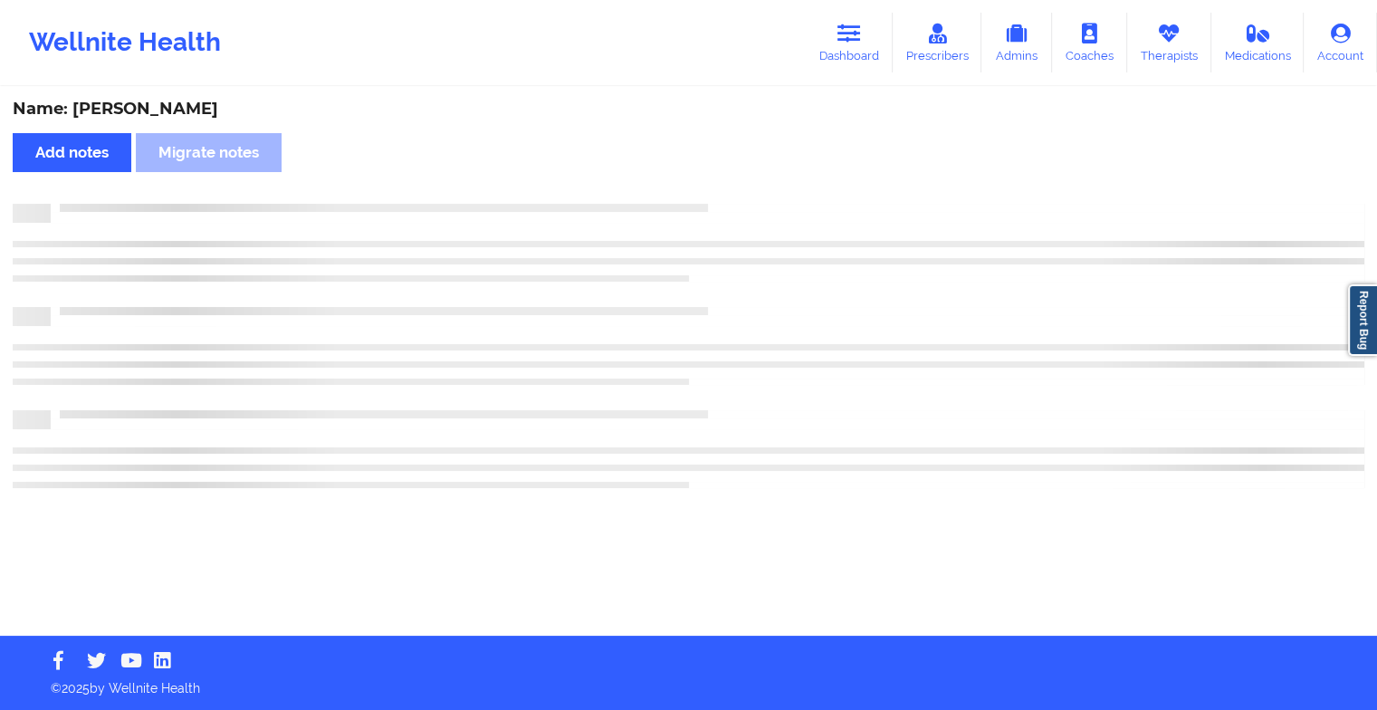
click at [732, 185] on div "Name: [PERSON_NAME] Add notes Migrate notes" at bounding box center [688, 362] width 1377 height 547
click at [732, 185] on div "Name: [PERSON_NAME] Add notes Migrate notes" at bounding box center [695, 362] width 1391 height 547
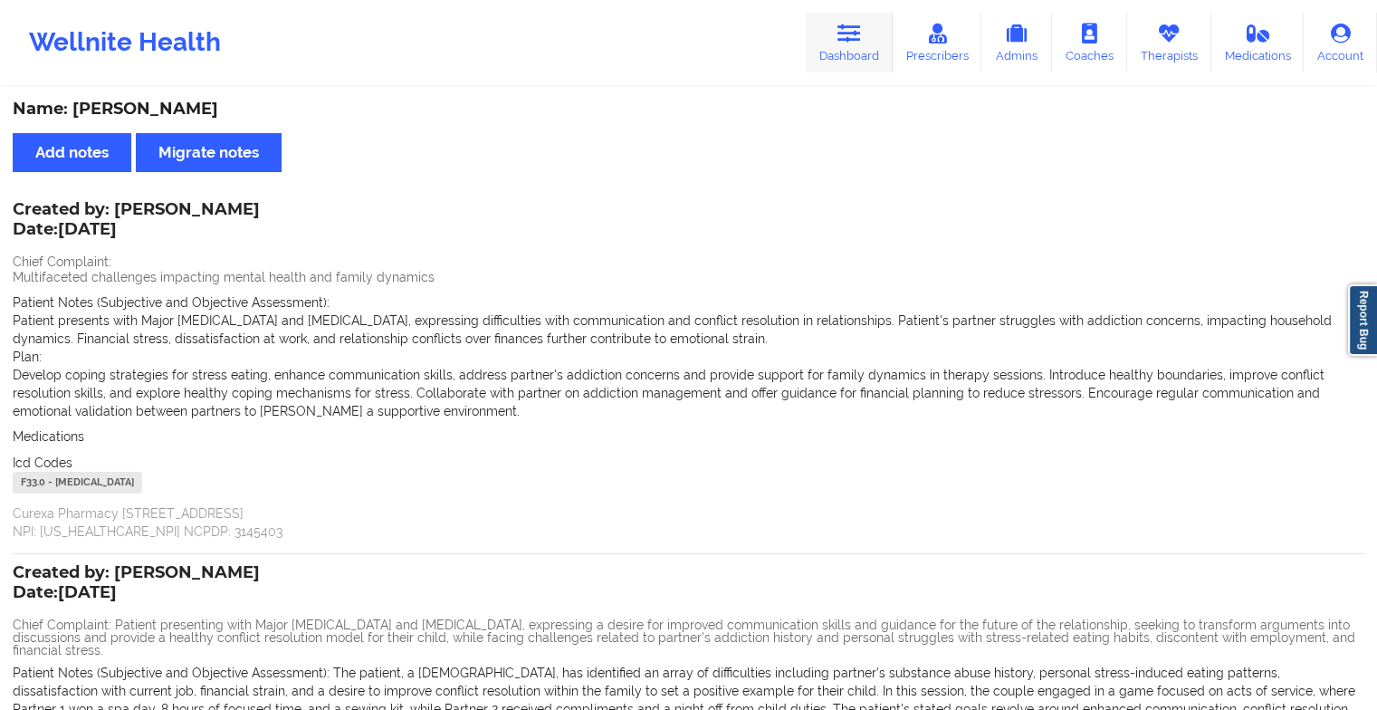
click at [866, 46] on link "Dashboard" at bounding box center [849, 43] width 87 height 60
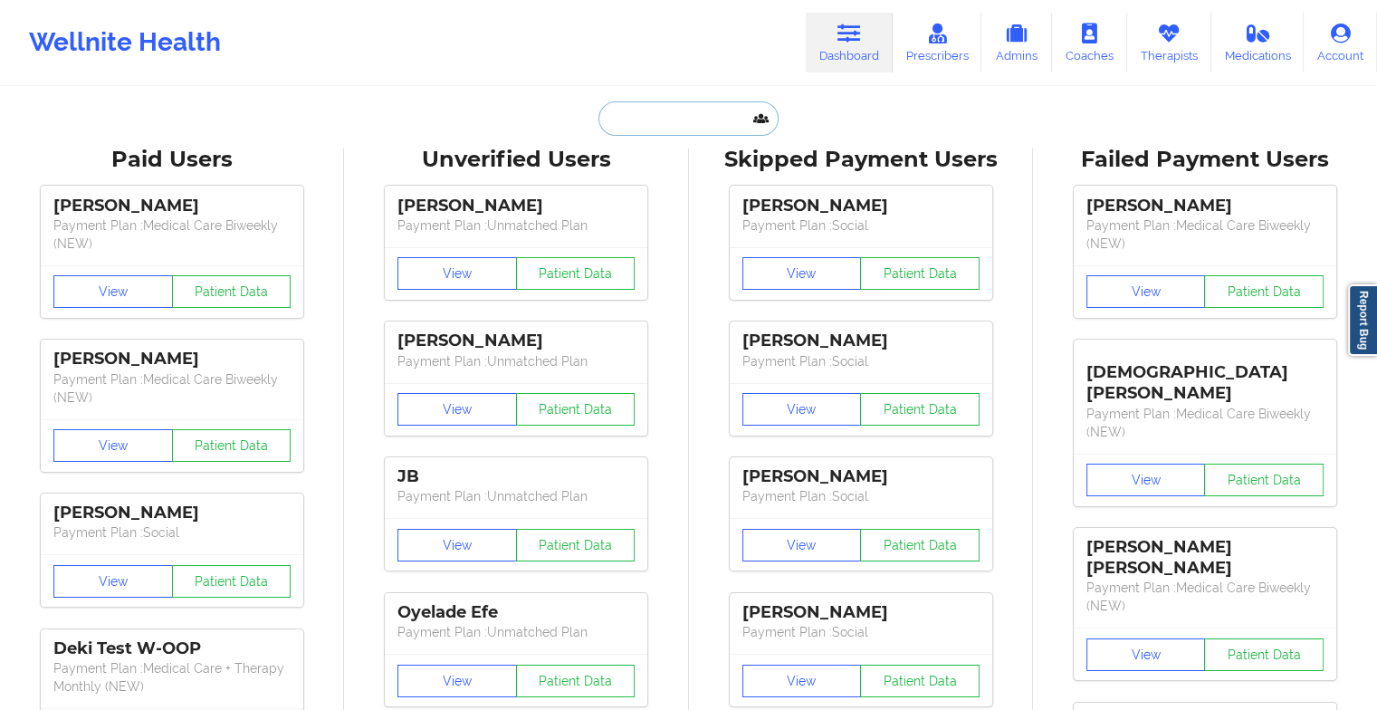
click at [673, 124] on input "text" at bounding box center [687, 118] width 179 height 34
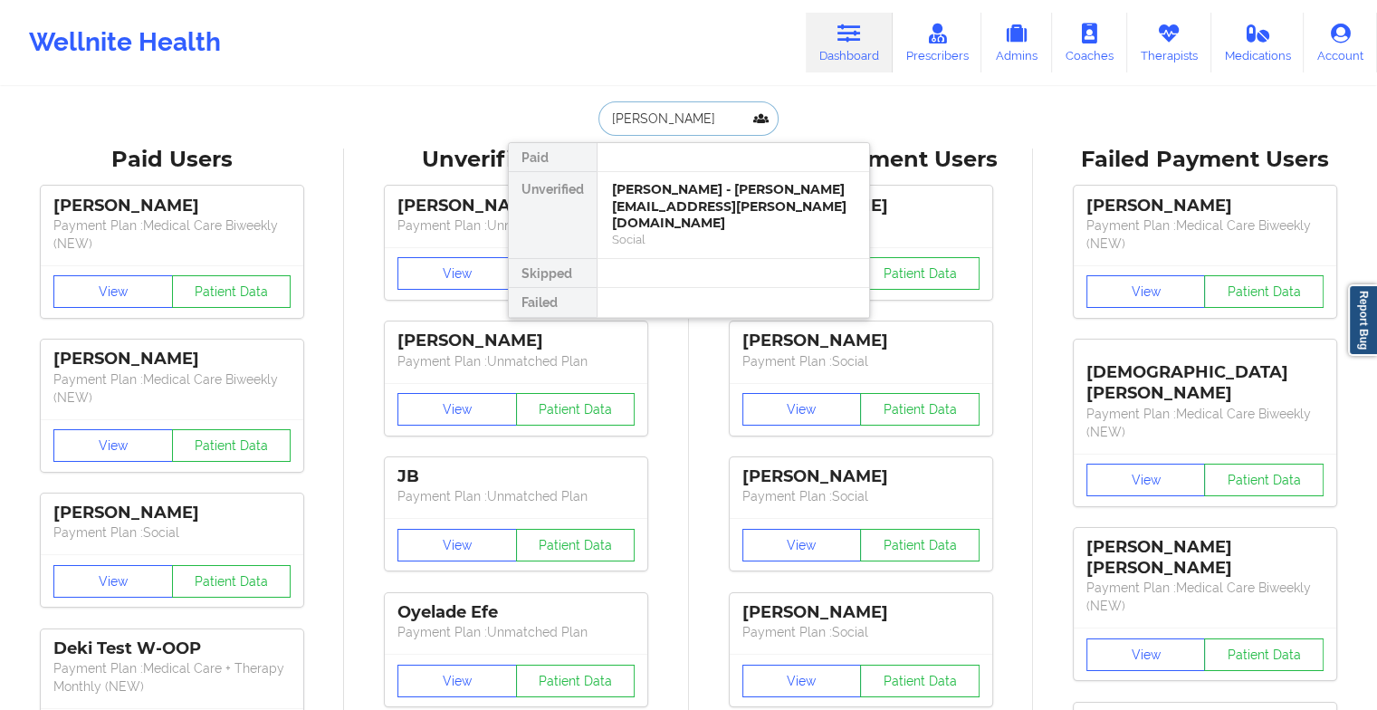
type input "[PERSON_NAME]"
click at [705, 196] on div "[PERSON_NAME] - [EMAIL_ADDRESS][DOMAIN_NAME]" at bounding box center [733, 197] width 243 height 33
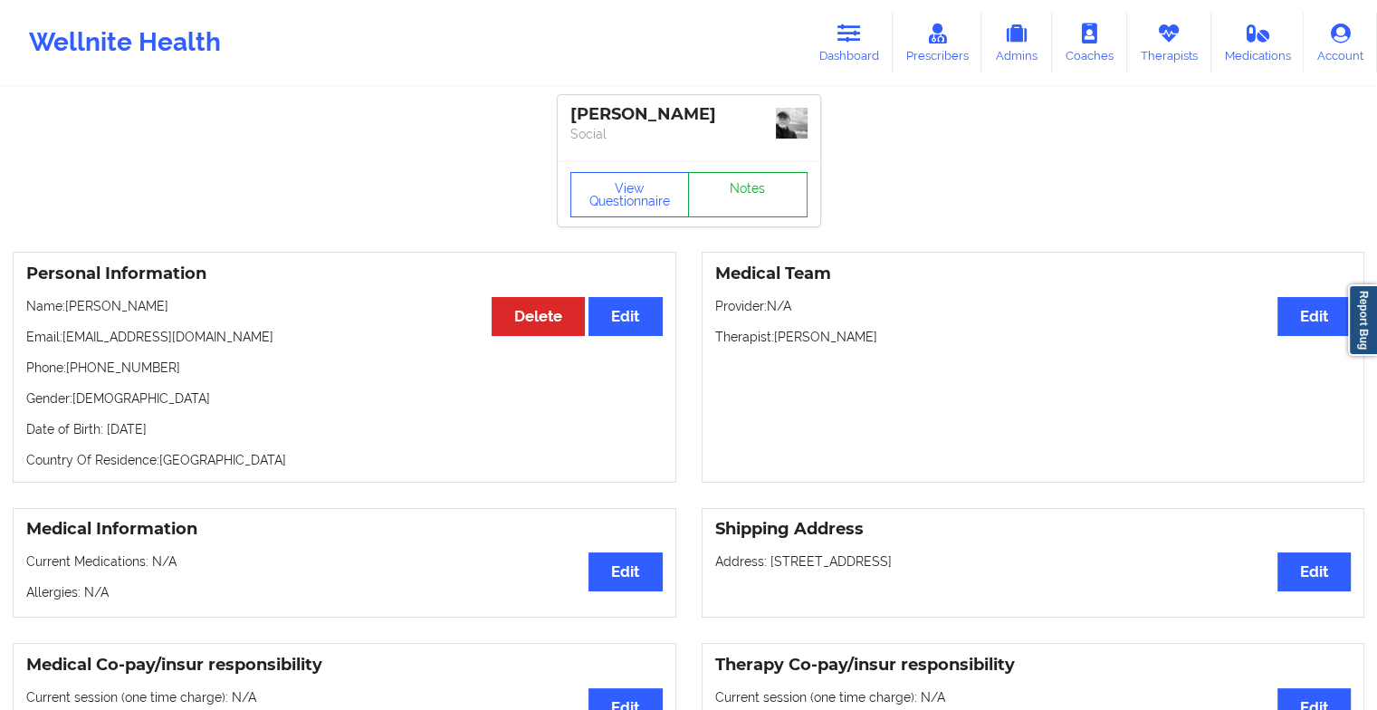
click at [750, 210] on link "Notes" at bounding box center [748, 194] width 120 height 45
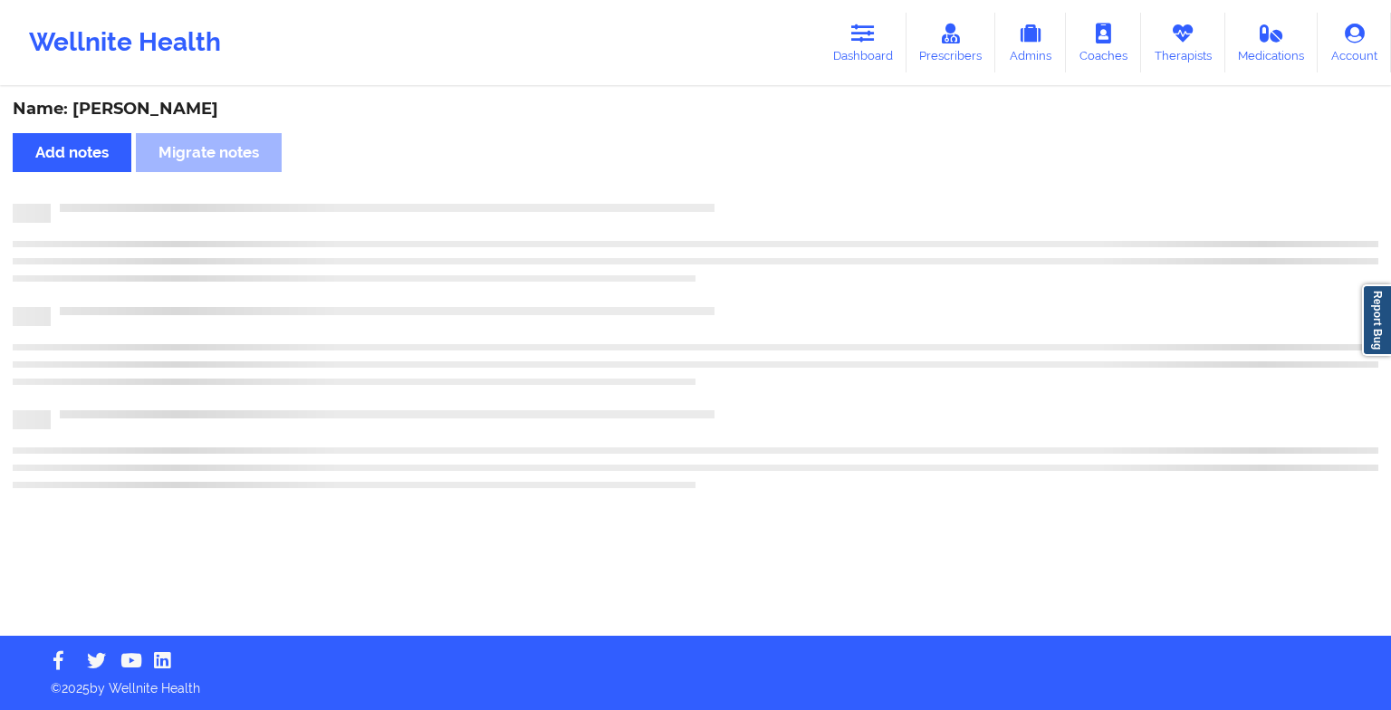
click at [750, 204] on div at bounding box center [714, 204] width 1327 height 0
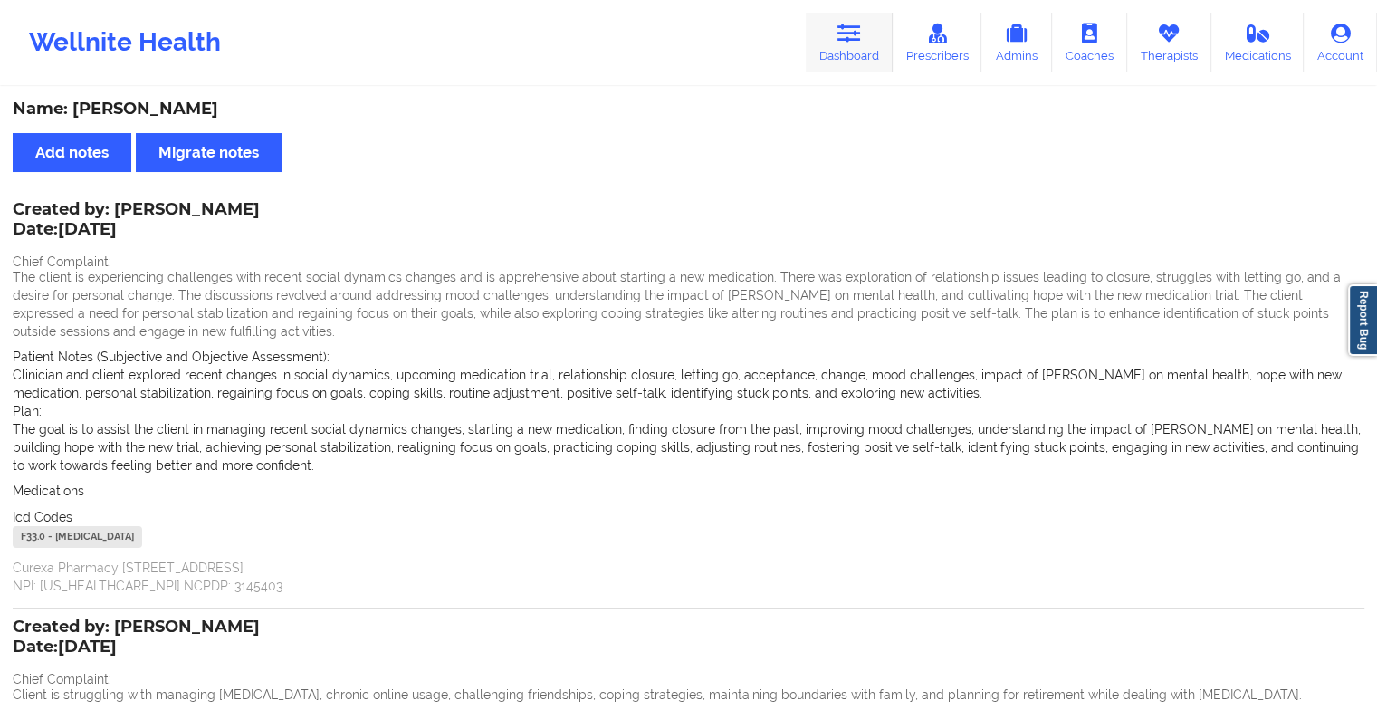
click at [826, 57] on link "Dashboard" at bounding box center [849, 43] width 87 height 60
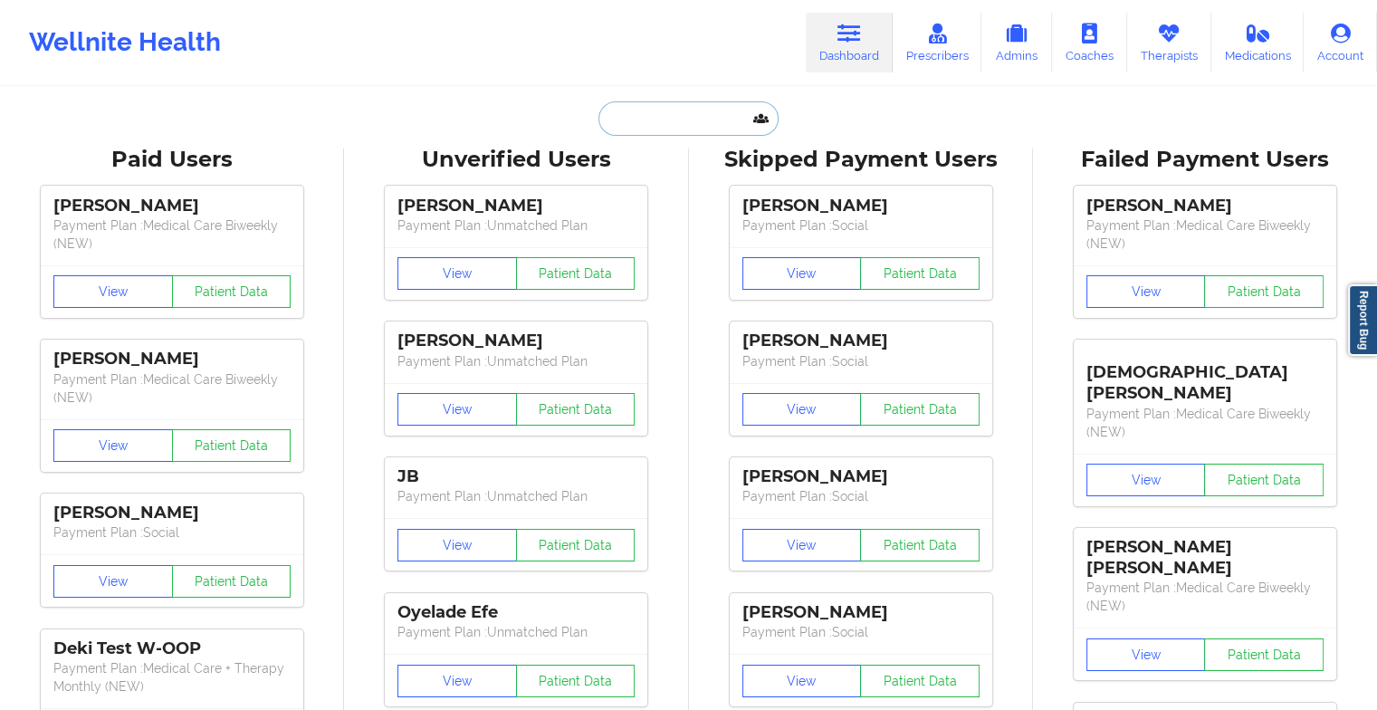
click at [677, 105] on input "text" at bounding box center [687, 118] width 179 height 34
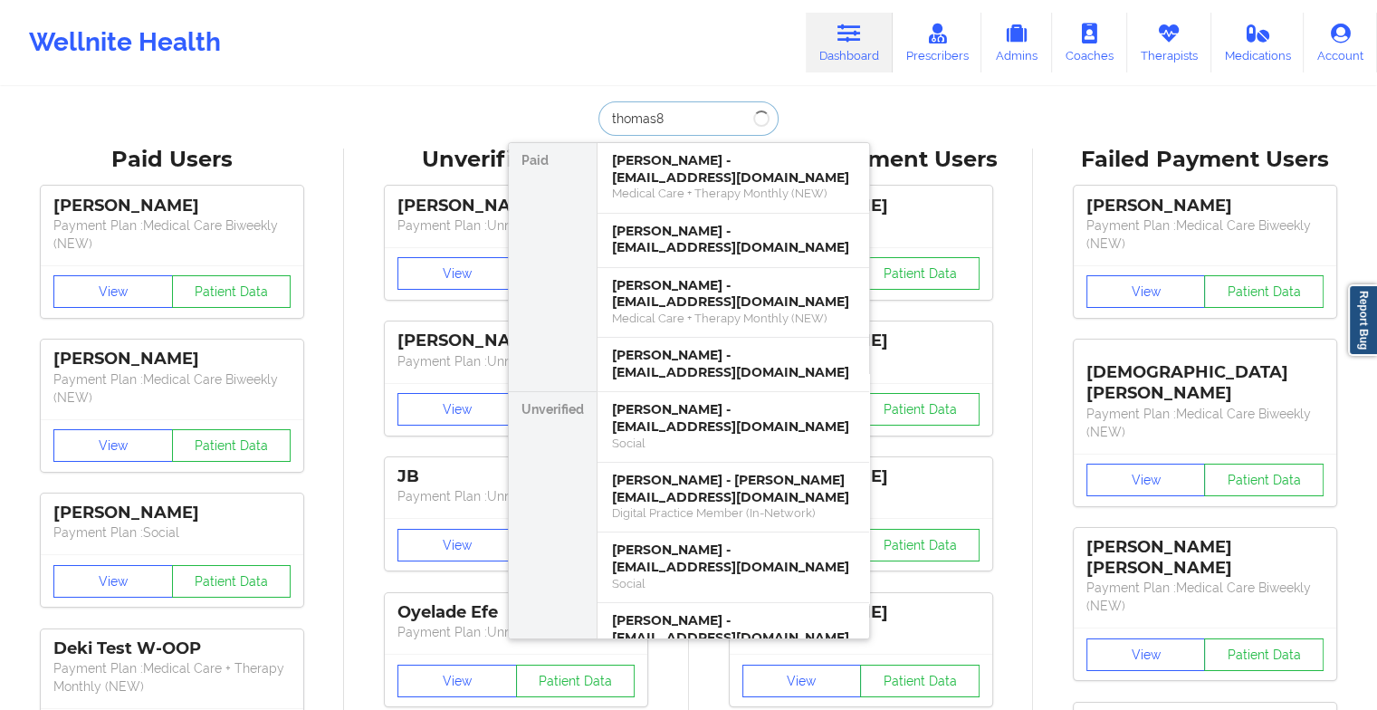
type input "thomas82"
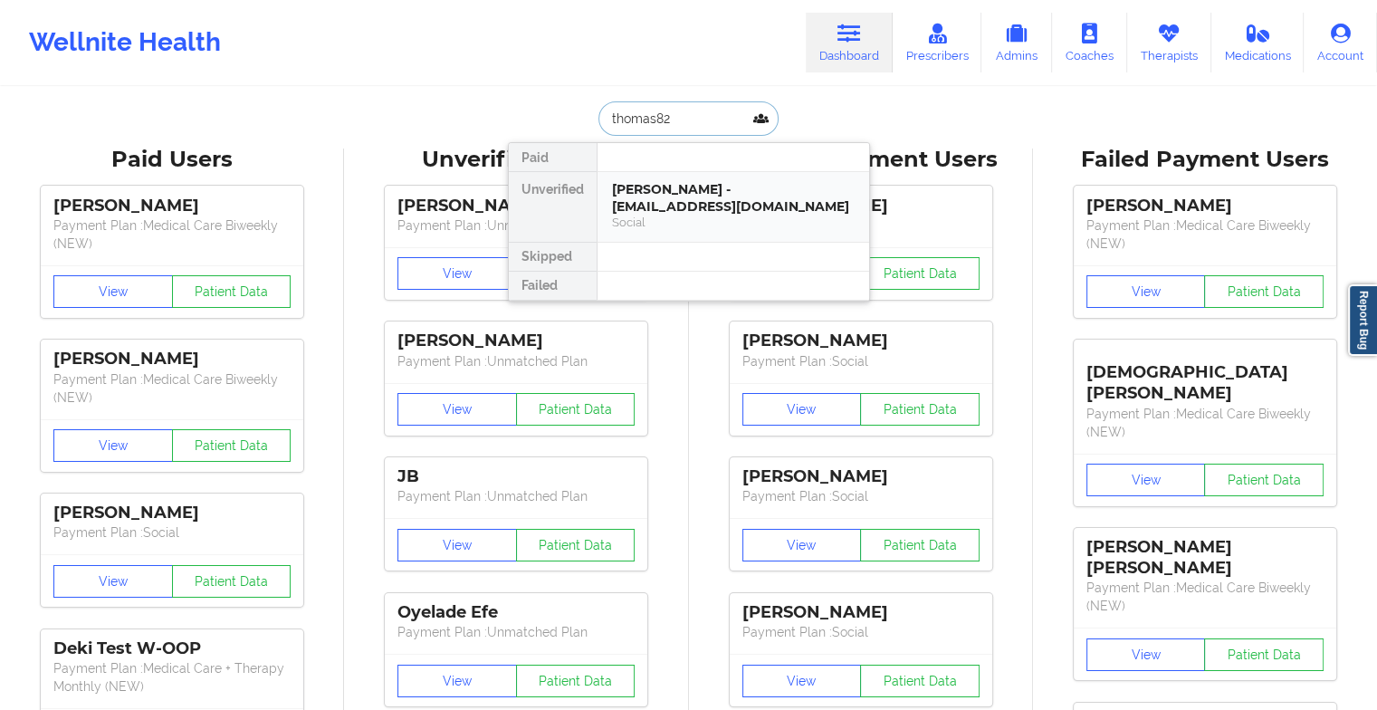
click at [651, 213] on div "[PERSON_NAME] - [EMAIL_ADDRESS][DOMAIN_NAME]" at bounding box center [733, 197] width 243 height 33
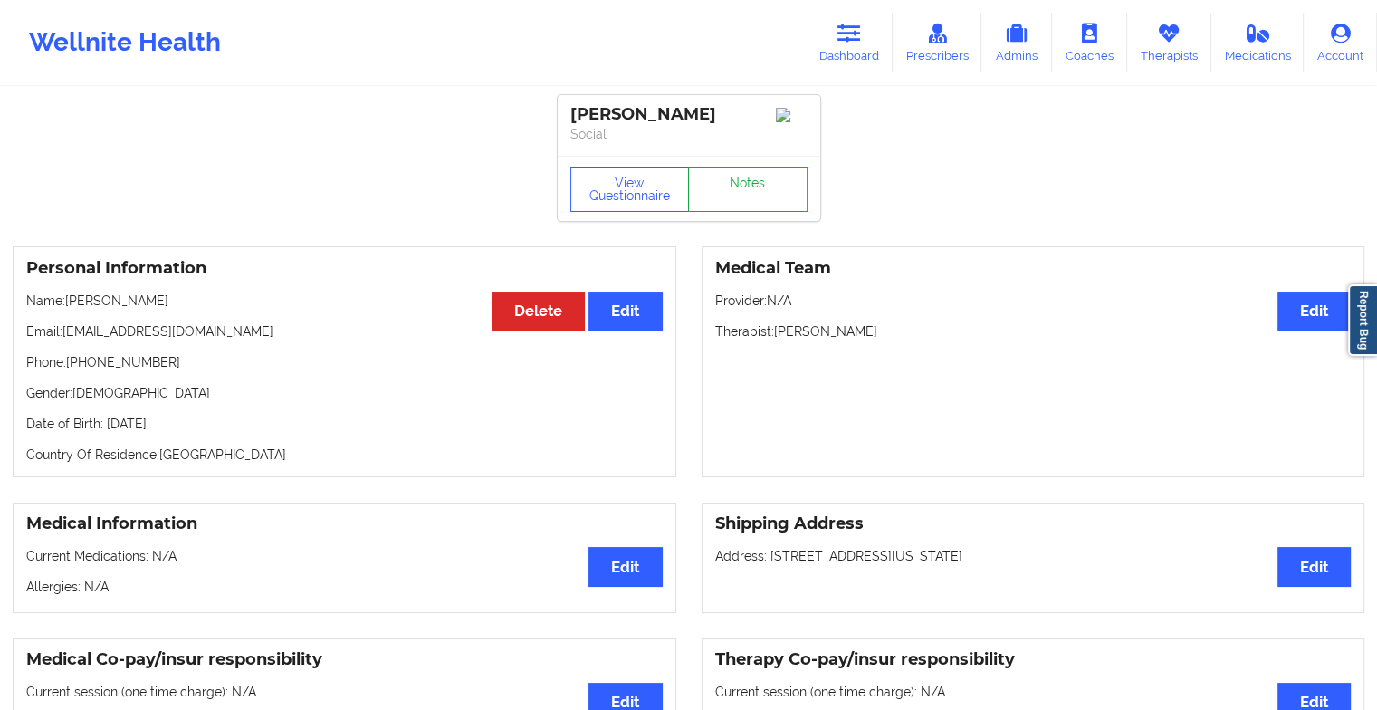
drag, startPoint x: 714, startPoint y: 162, endPoint x: 730, endPoint y: 203, distance: 43.6
click at [730, 203] on div "View Questionnaire Notes" at bounding box center [689, 188] width 263 height 65
click at [730, 203] on link "Notes" at bounding box center [748, 189] width 120 height 45
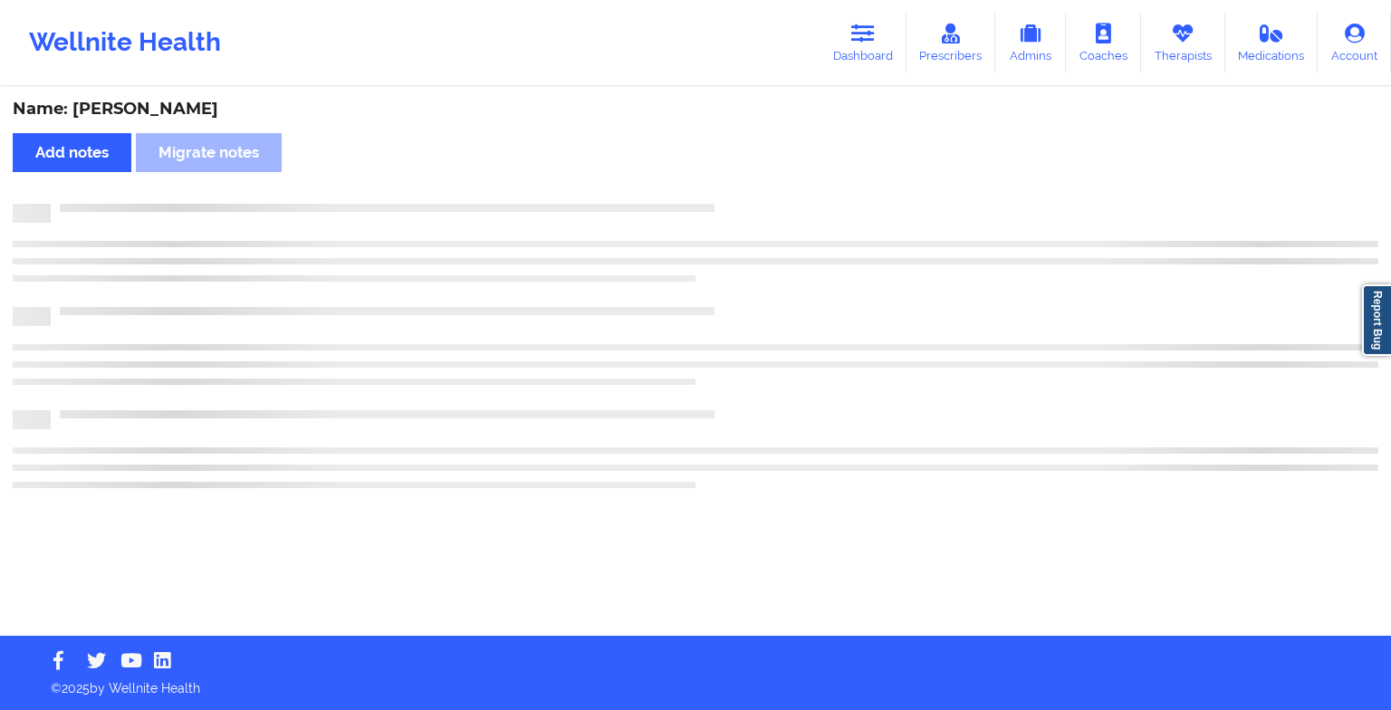
click at [730, 204] on div at bounding box center [714, 204] width 1327 height 0
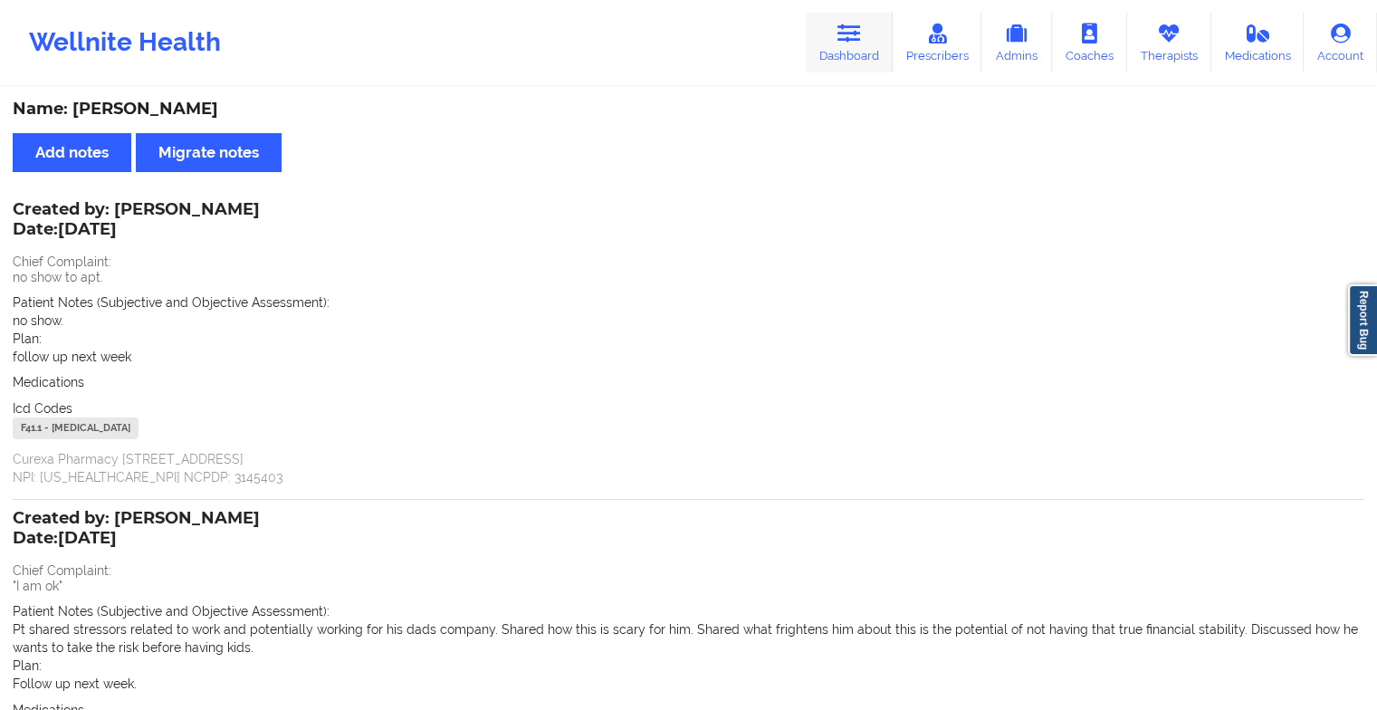
click at [834, 59] on link "Dashboard" at bounding box center [849, 43] width 87 height 60
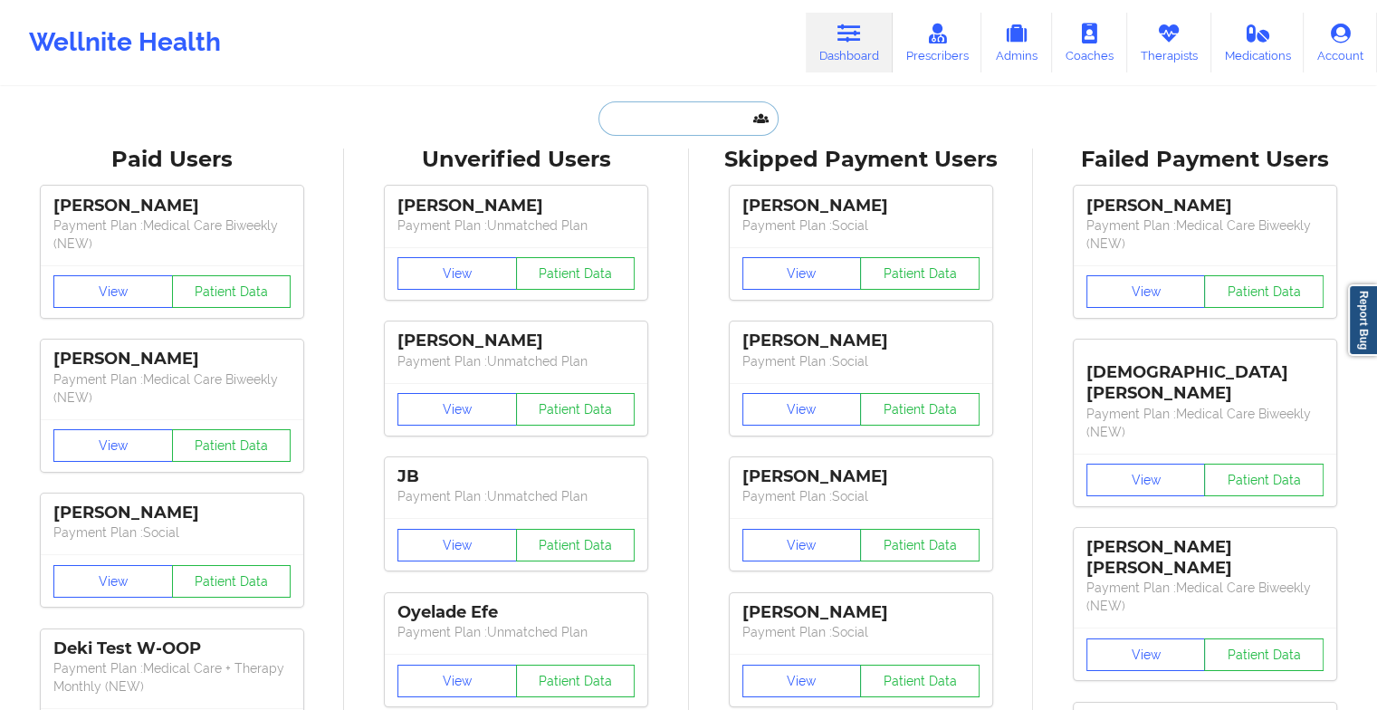
click at [713, 116] on input "text" at bounding box center [687, 118] width 179 height 34
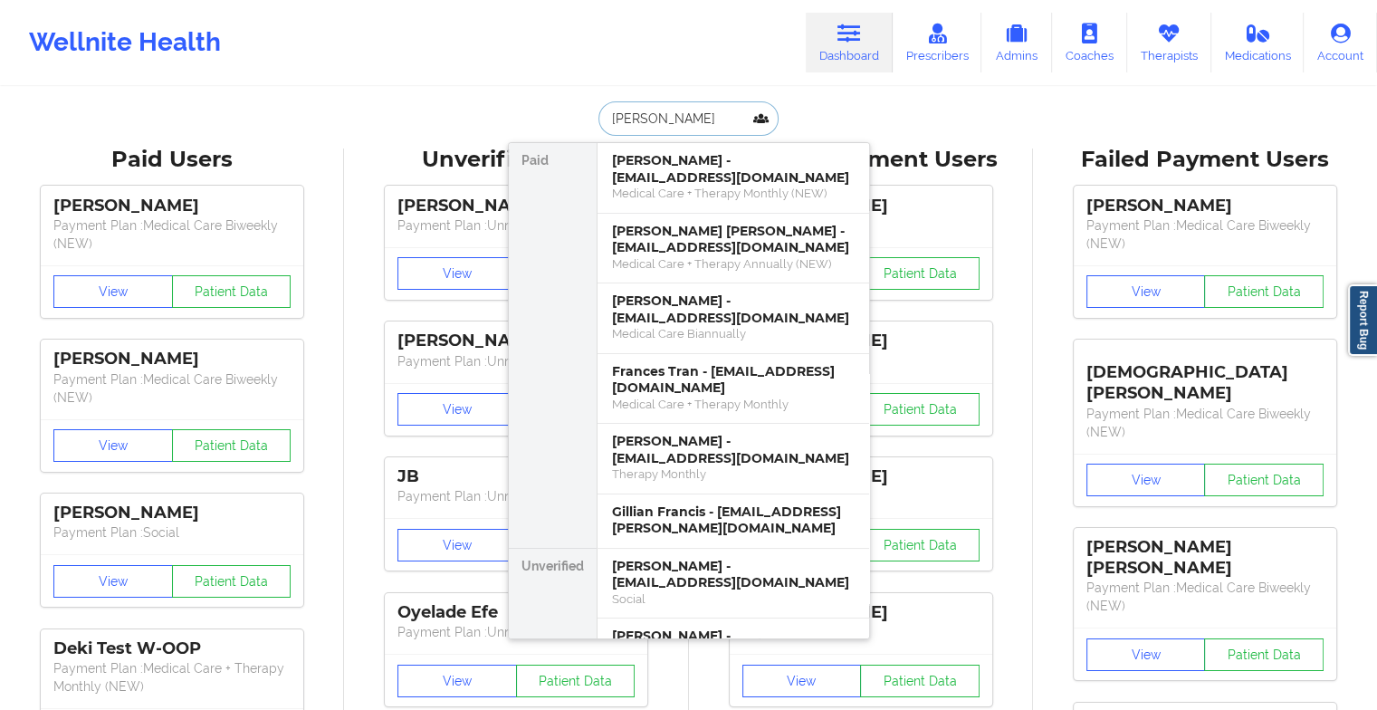
type input "[PERSON_NAME]"
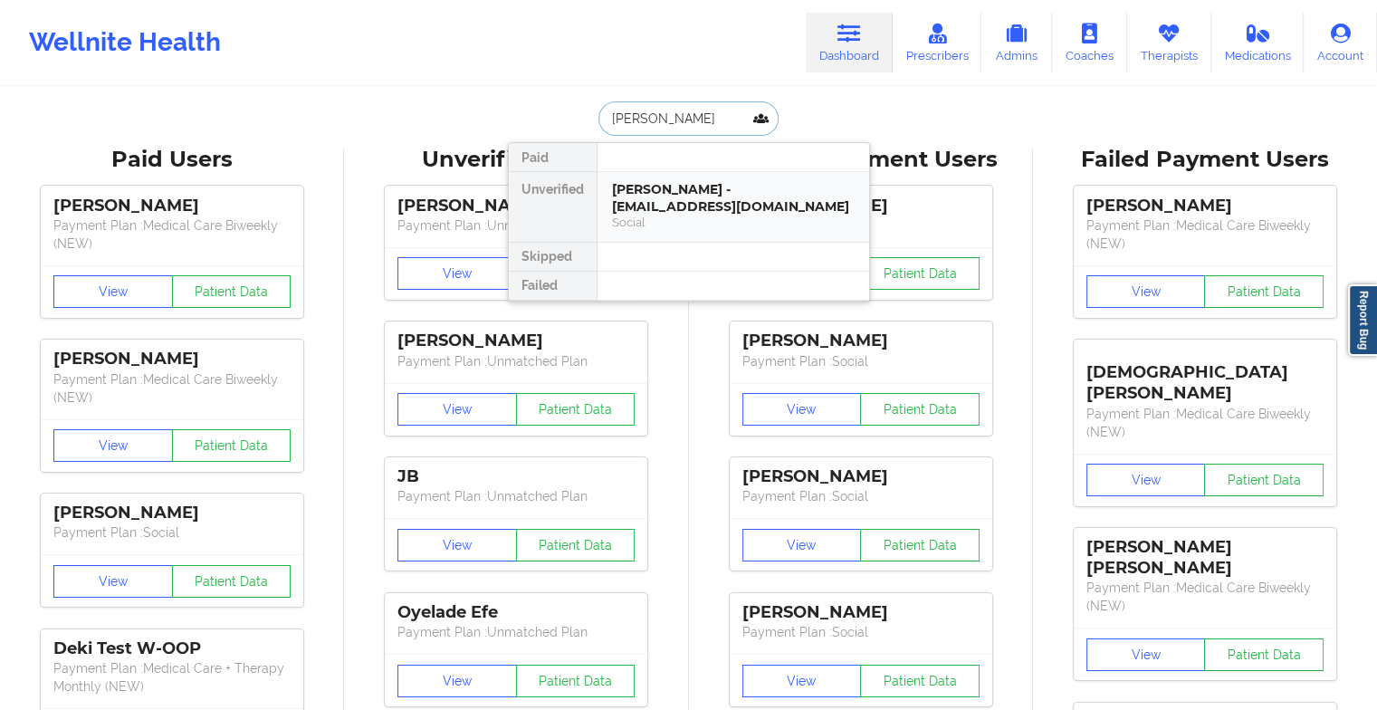
click at [674, 182] on div "[PERSON_NAME] - [EMAIL_ADDRESS][DOMAIN_NAME]" at bounding box center [733, 197] width 243 height 33
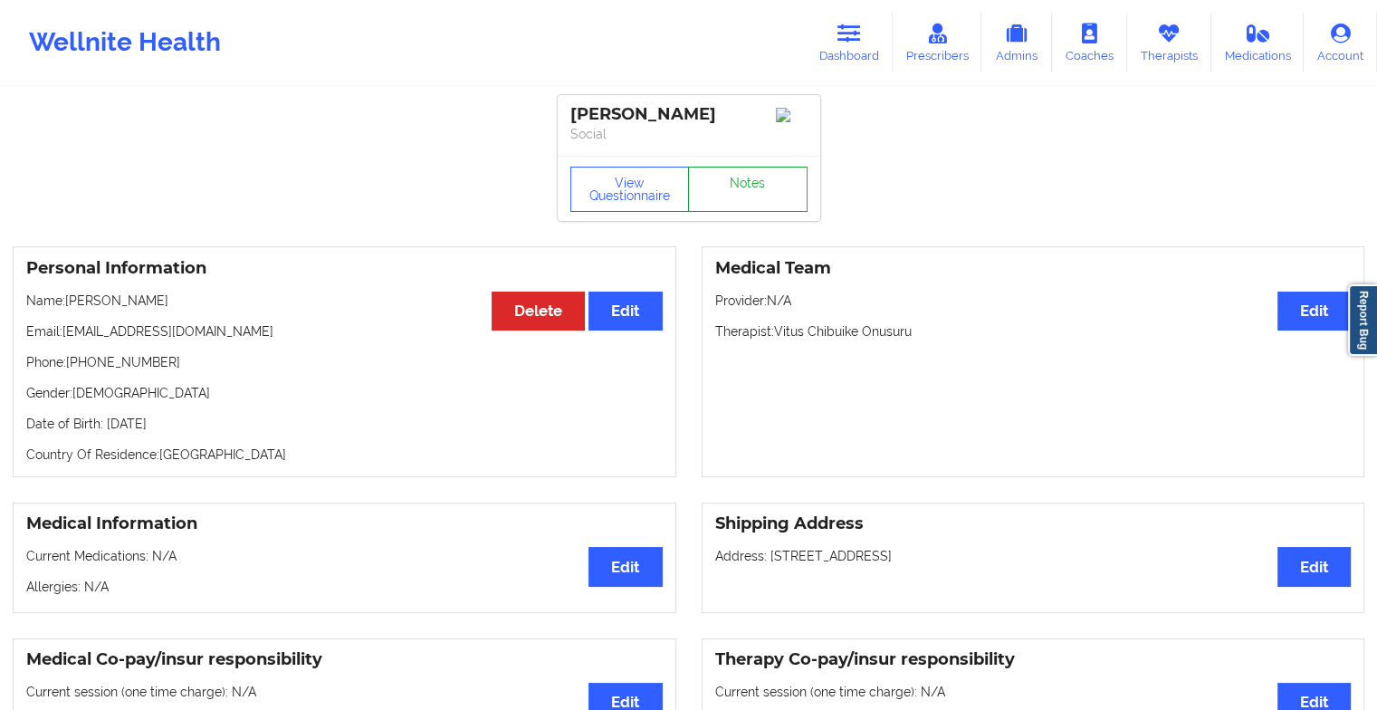
click at [726, 177] on link "Notes" at bounding box center [748, 189] width 120 height 45
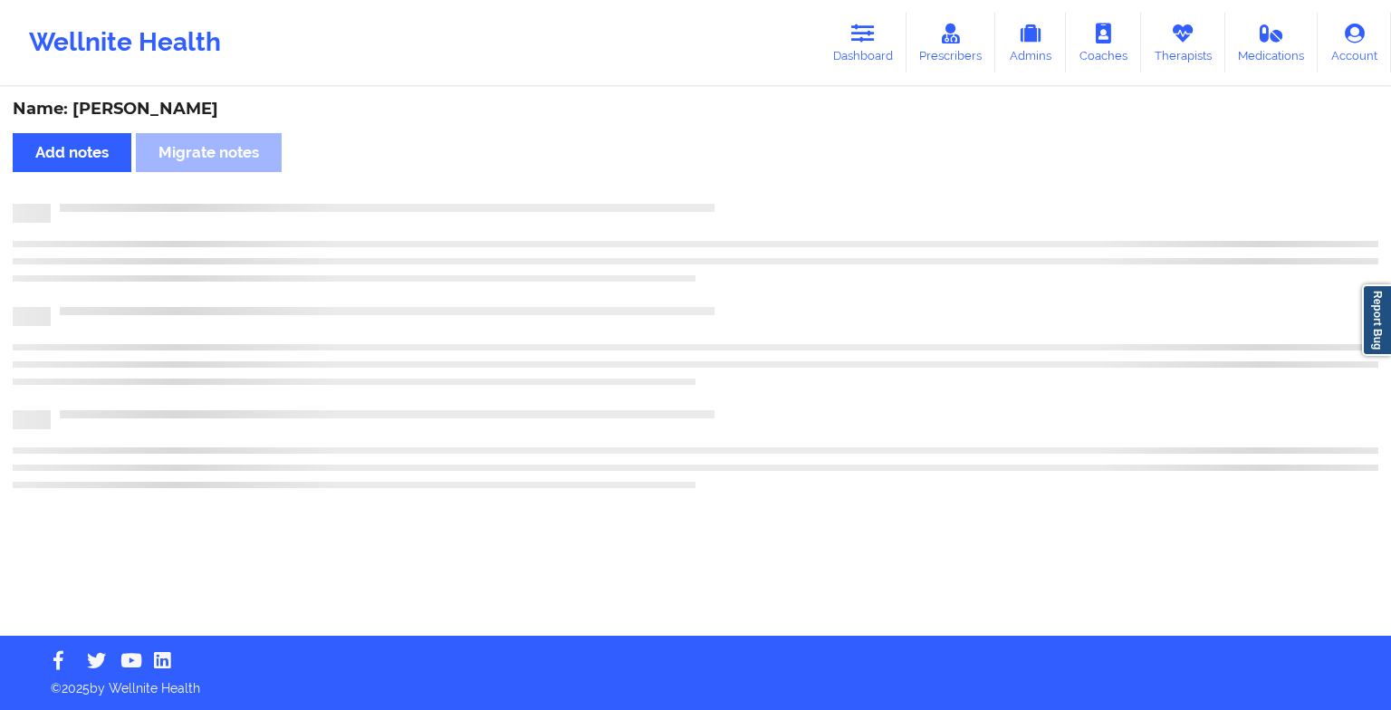
click at [726, 177] on div "Name: [PERSON_NAME] Add notes [PERSON_NAME] notes" at bounding box center [695, 362] width 1391 height 547
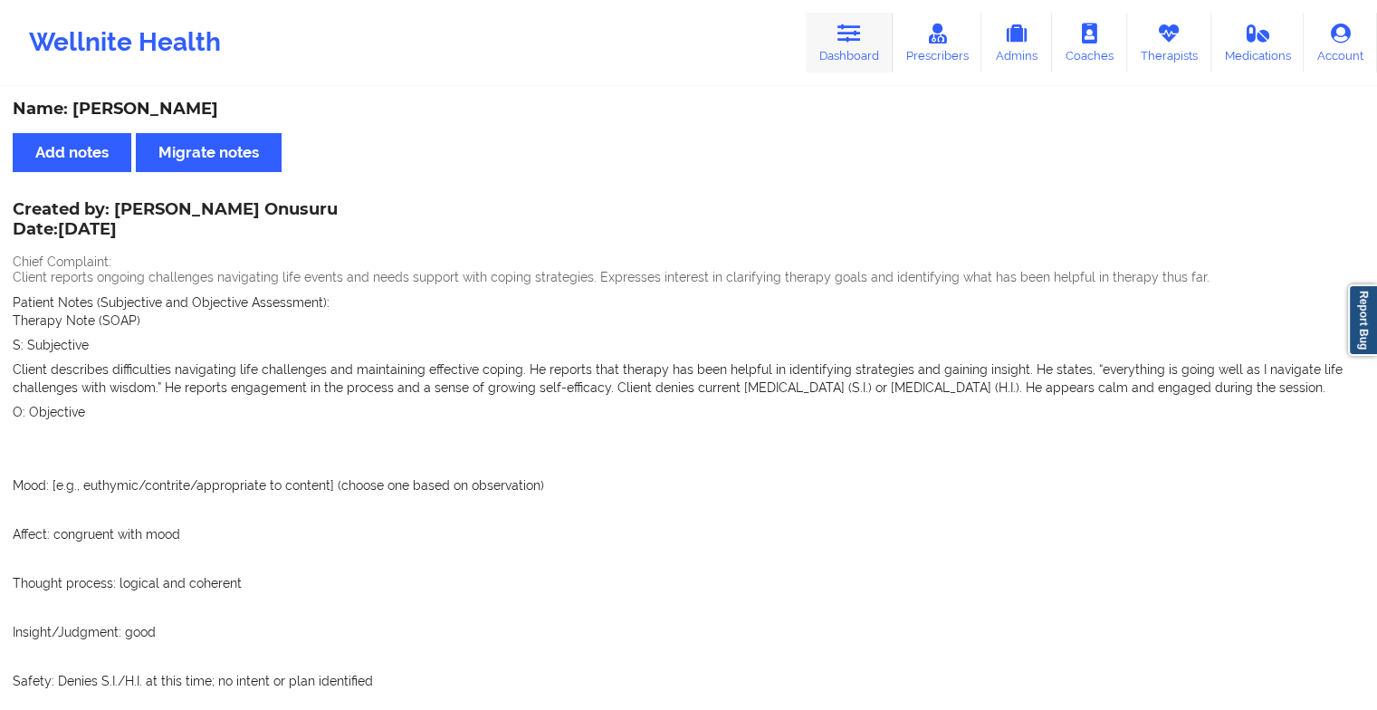
drag, startPoint x: 826, startPoint y: 79, endPoint x: 837, endPoint y: 60, distance: 21.9
click at [837, 60] on div "Wellnite Health Dashboard Prescribers Admins Coaches Therapists Medications Acc…" at bounding box center [688, 42] width 1377 height 85
click at [837, 60] on link "Dashboard" at bounding box center [849, 43] width 87 height 60
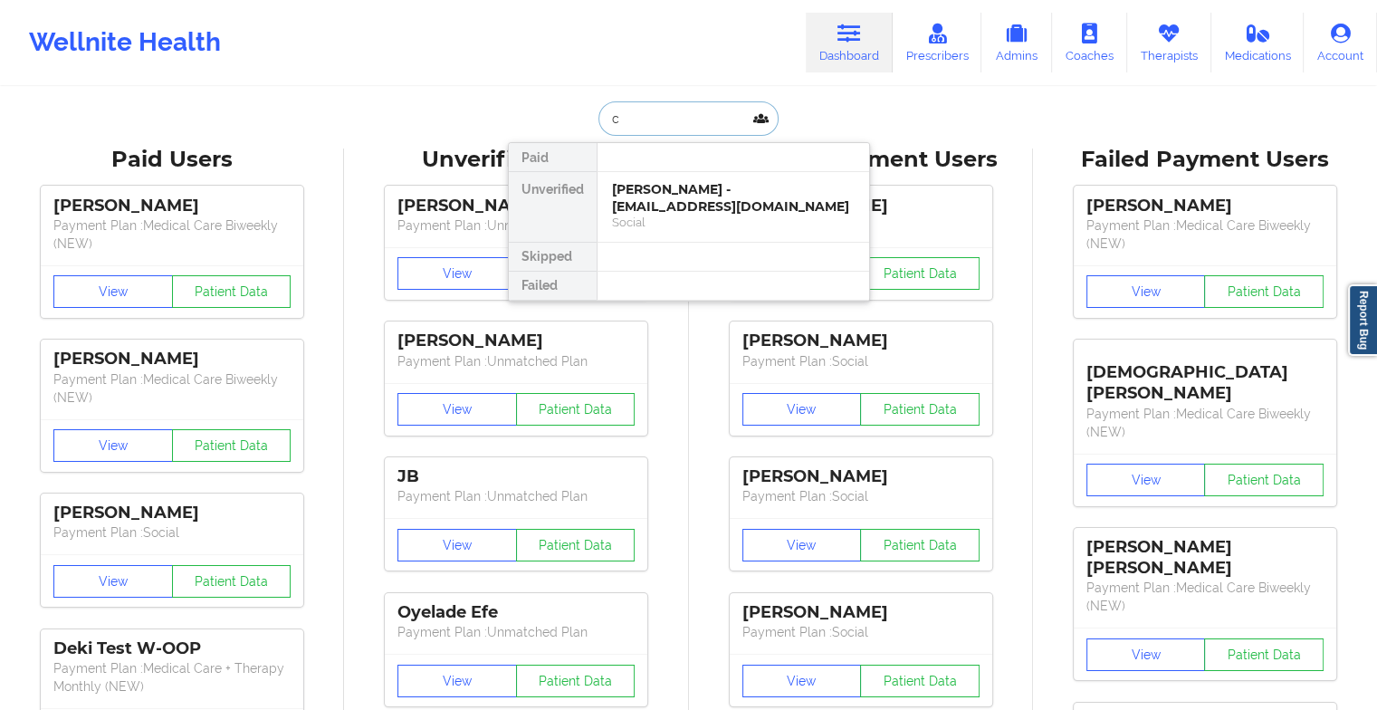
click at [681, 131] on input "c" at bounding box center [687, 118] width 179 height 34
type input "[PERSON_NAME]"
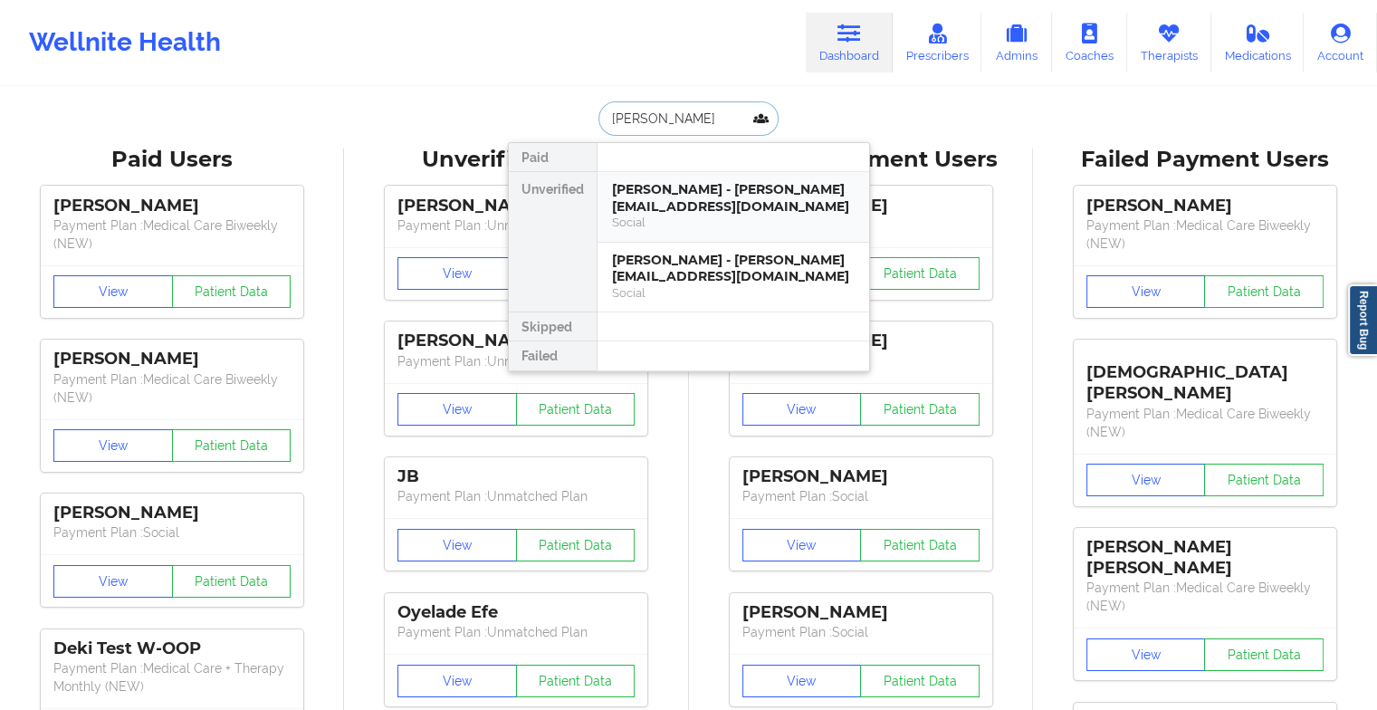
click at [682, 192] on div "[PERSON_NAME] - [PERSON_NAME][EMAIL_ADDRESS][DOMAIN_NAME]" at bounding box center [733, 197] width 243 height 33
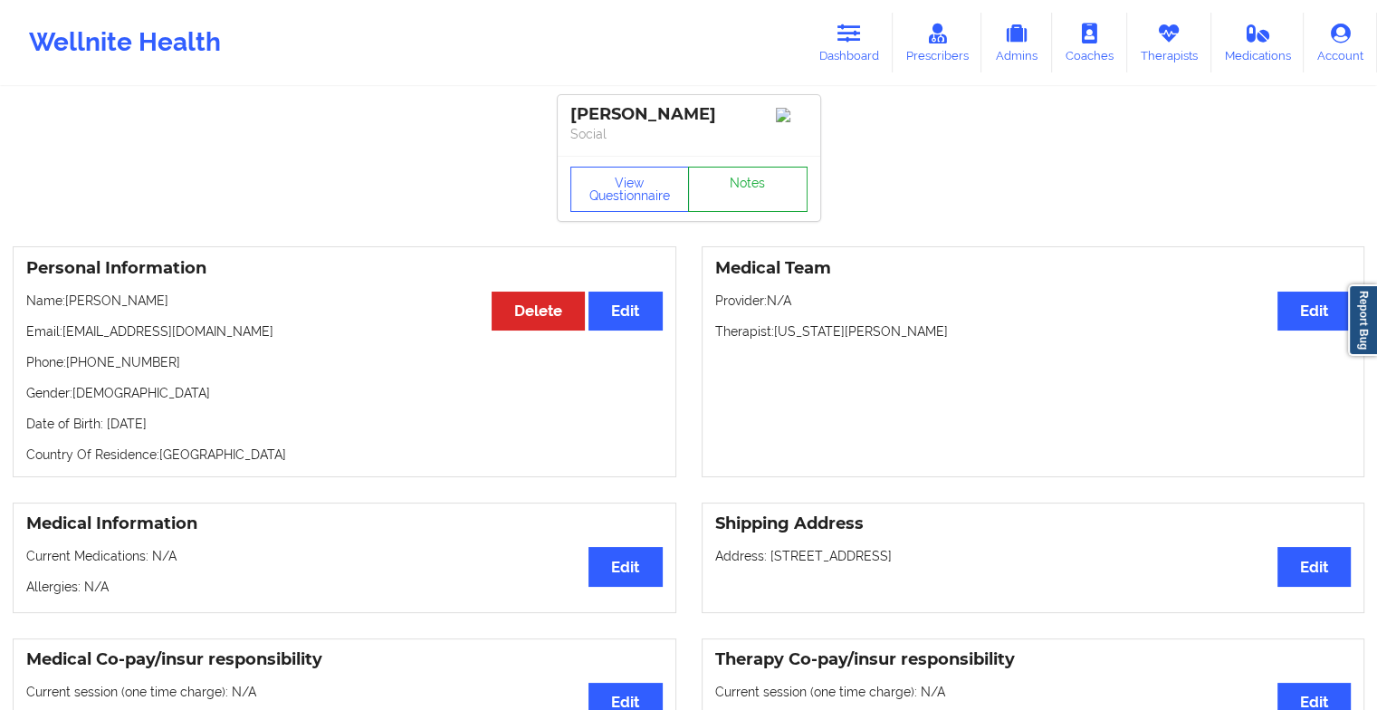
click at [729, 202] on link "Notes" at bounding box center [748, 189] width 120 height 45
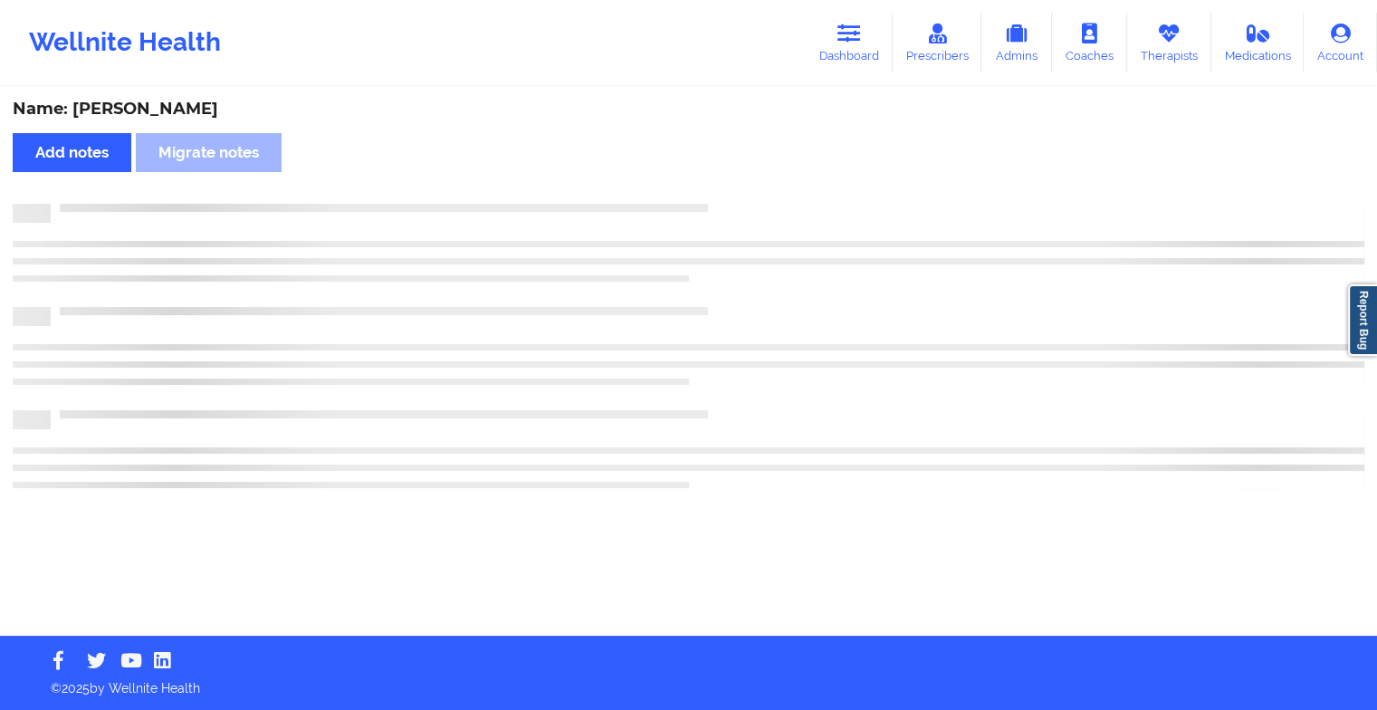
click at [729, 202] on div "Name: [PERSON_NAME] Add notes Migrate notes" at bounding box center [688, 362] width 1377 height 547
click at [729, 202] on div "Name: [PERSON_NAME] Add notes Migrate notes" at bounding box center [695, 362] width 1391 height 547
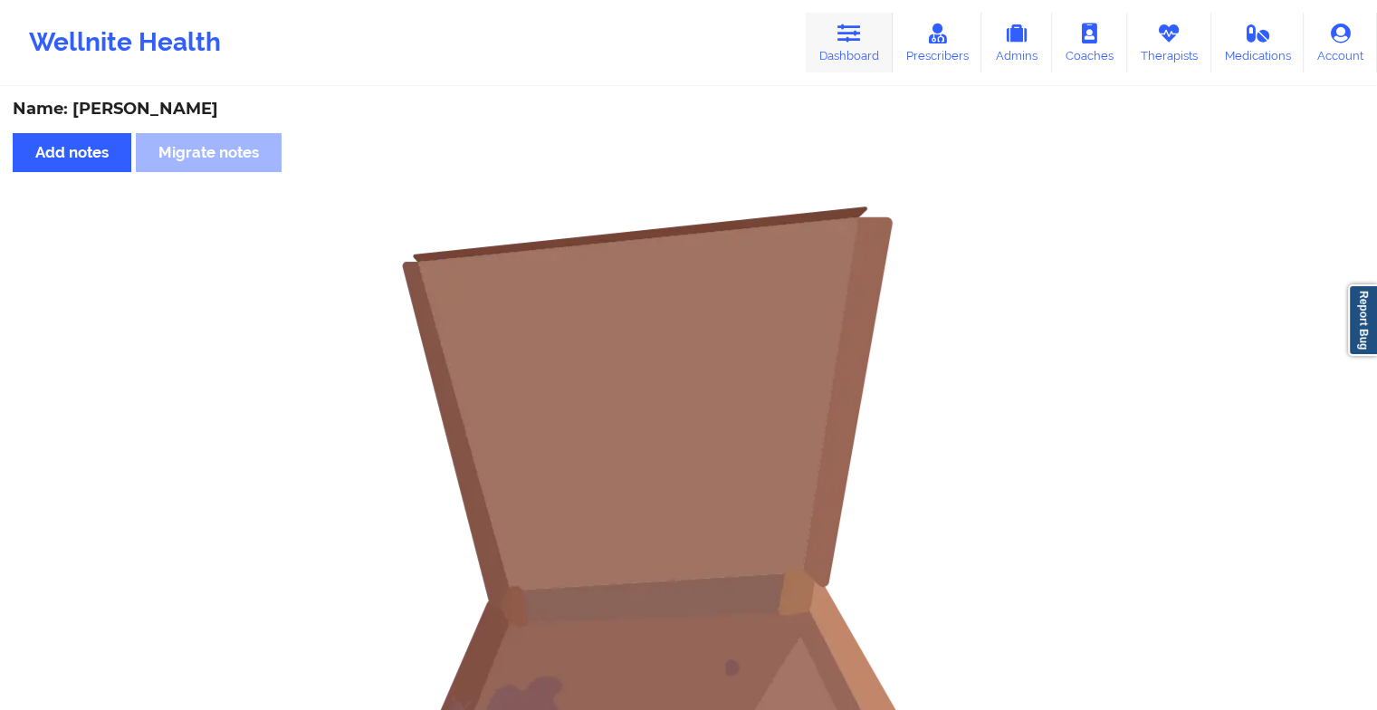
click at [839, 66] on link "Dashboard" at bounding box center [849, 43] width 87 height 60
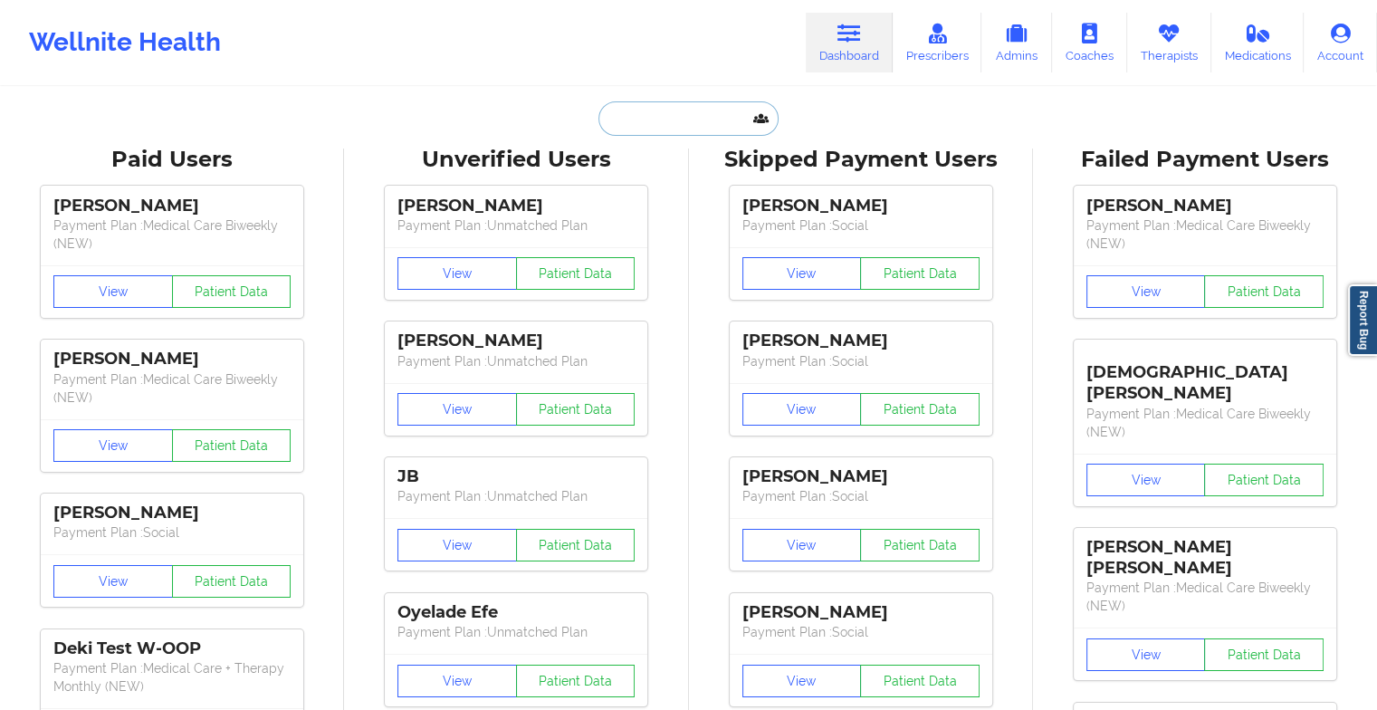
click at [721, 106] on input "text" at bounding box center [687, 118] width 179 height 34
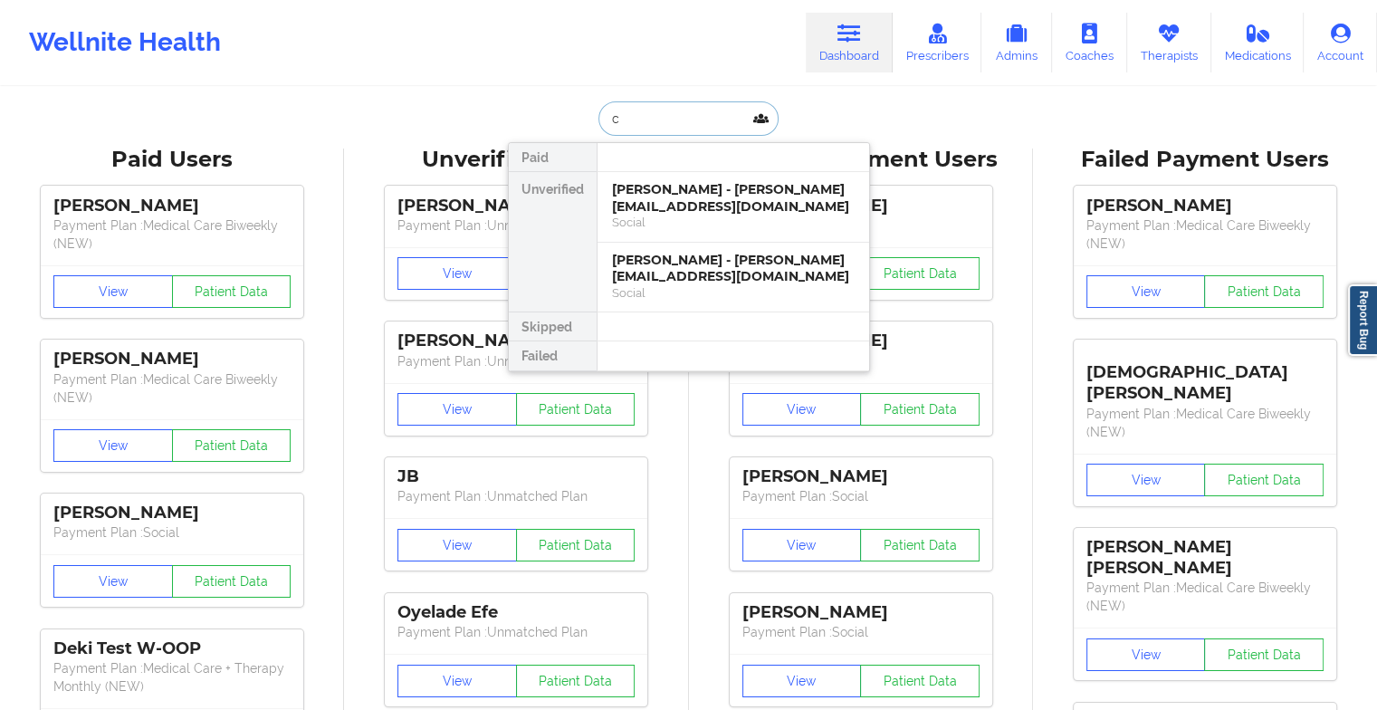
type input "c"
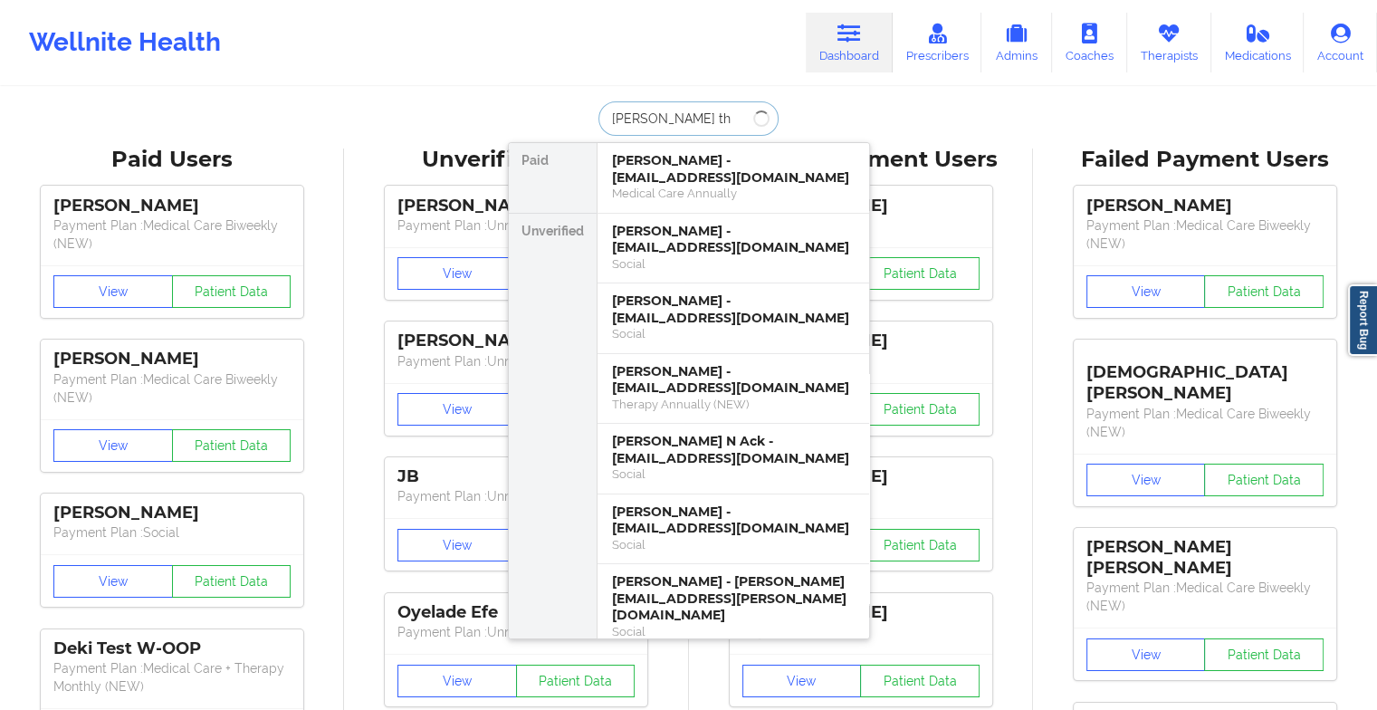
type input "[PERSON_NAME] tho"
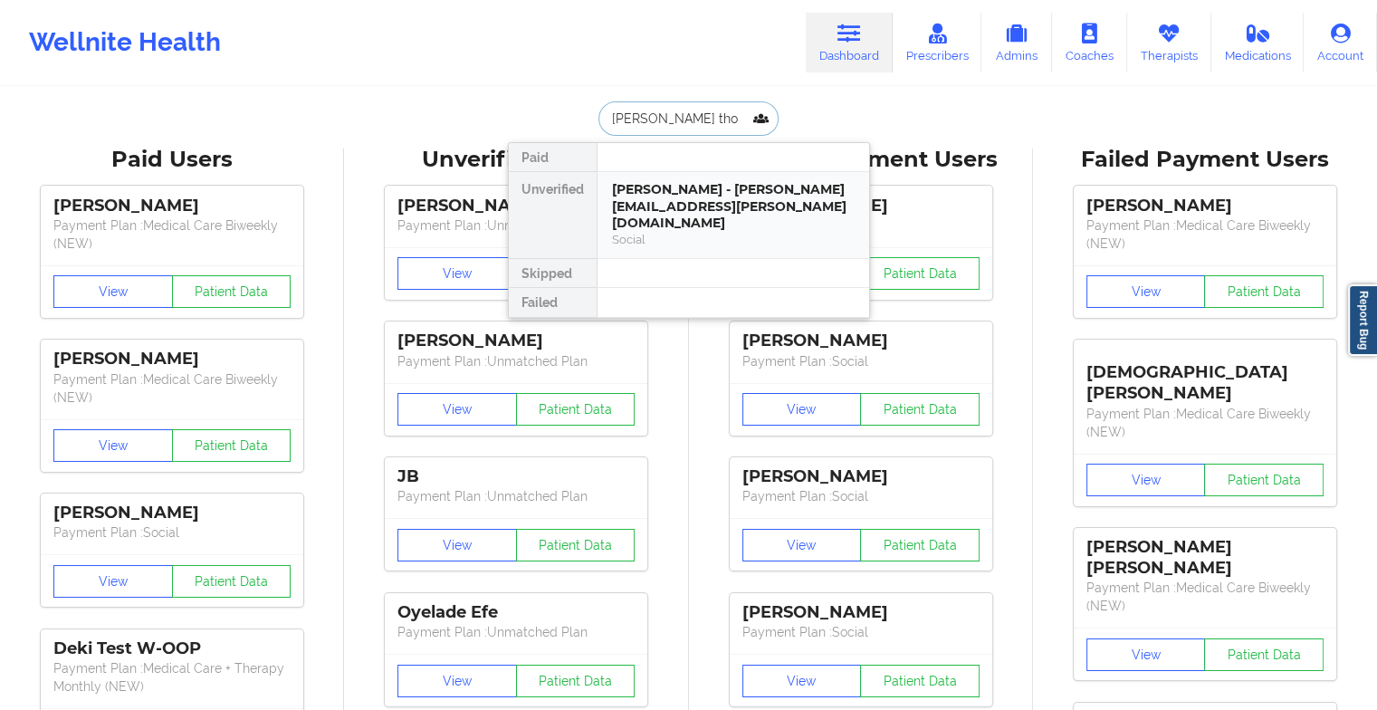
click at [728, 206] on div "[PERSON_NAME] - [PERSON_NAME][EMAIL_ADDRESS][PERSON_NAME][DOMAIN_NAME]" at bounding box center [733, 206] width 243 height 51
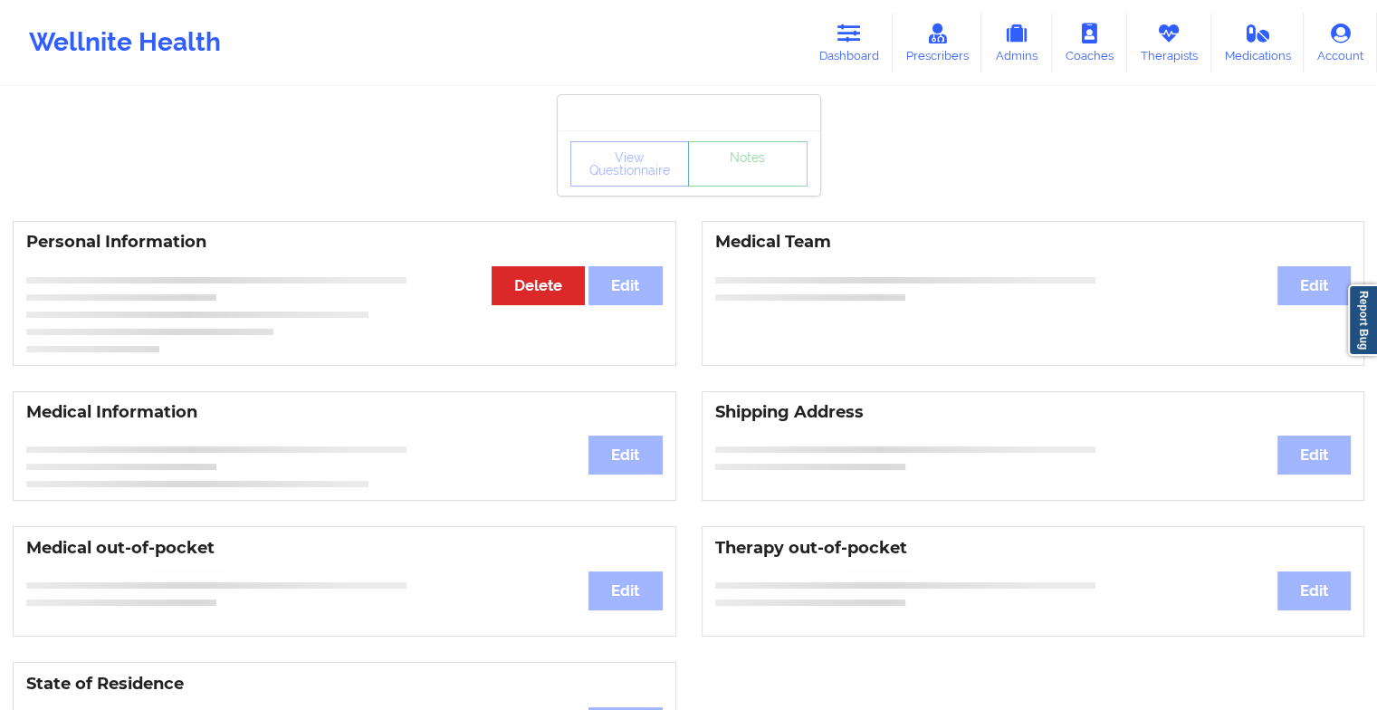
click at [761, 187] on link "Notes" at bounding box center [748, 163] width 120 height 45
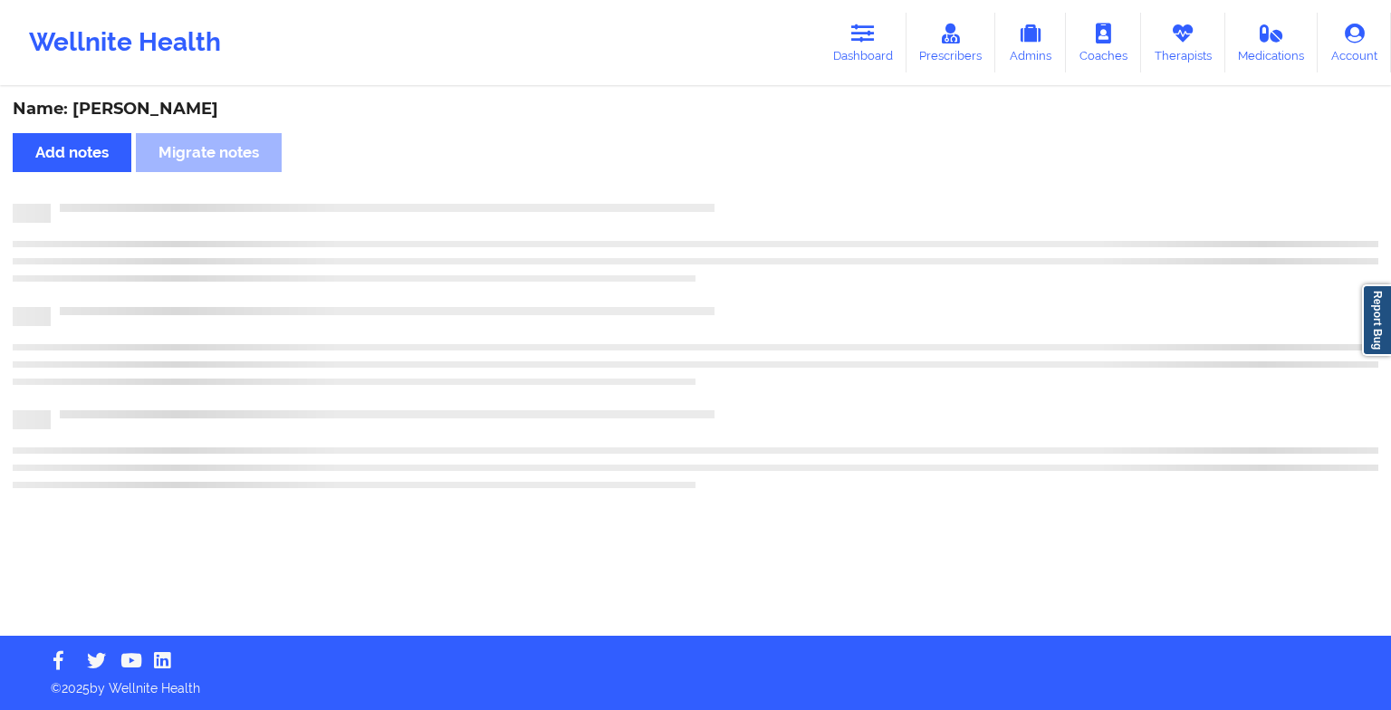
click at [761, 188] on div "Name: [PERSON_NAME] Add notes Migrate notes" at bounding box center [695, 362] width 1391 height 547
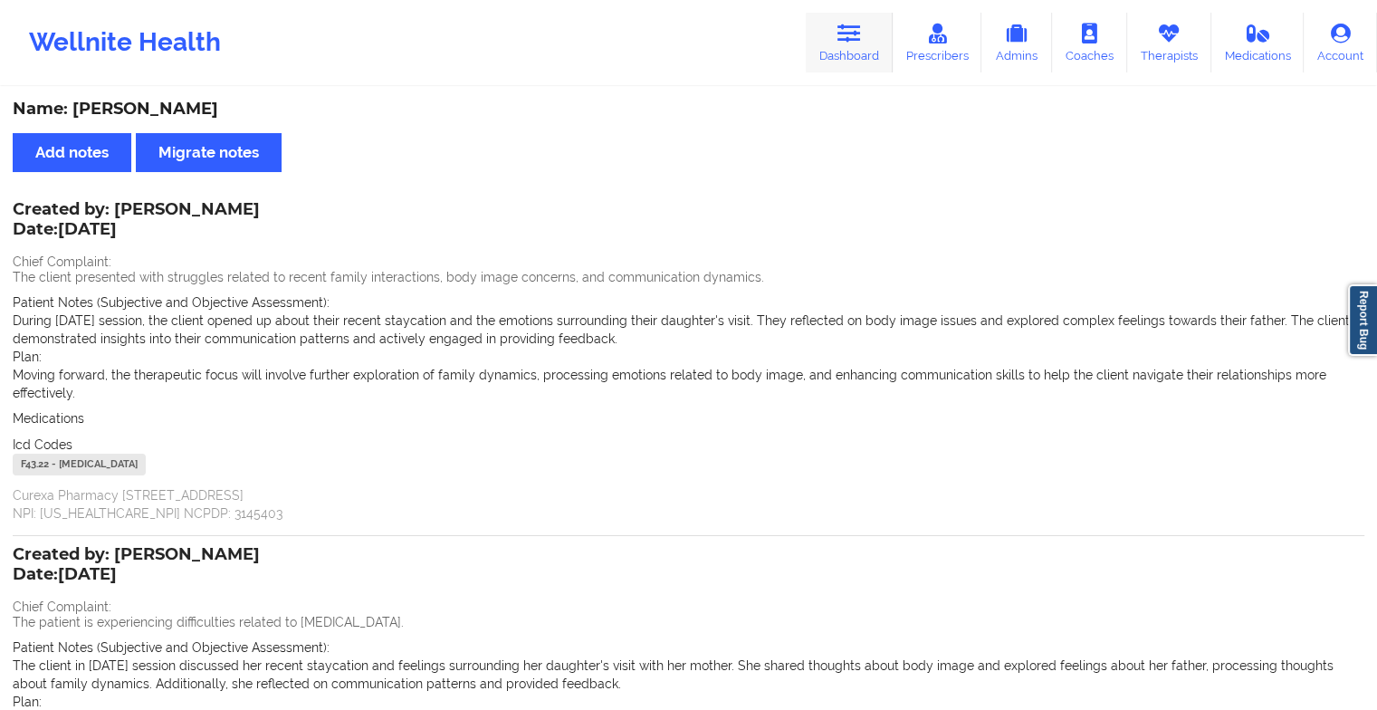
click at [861, 24] on icon at bounding box center [849, 34] width 24 height 20
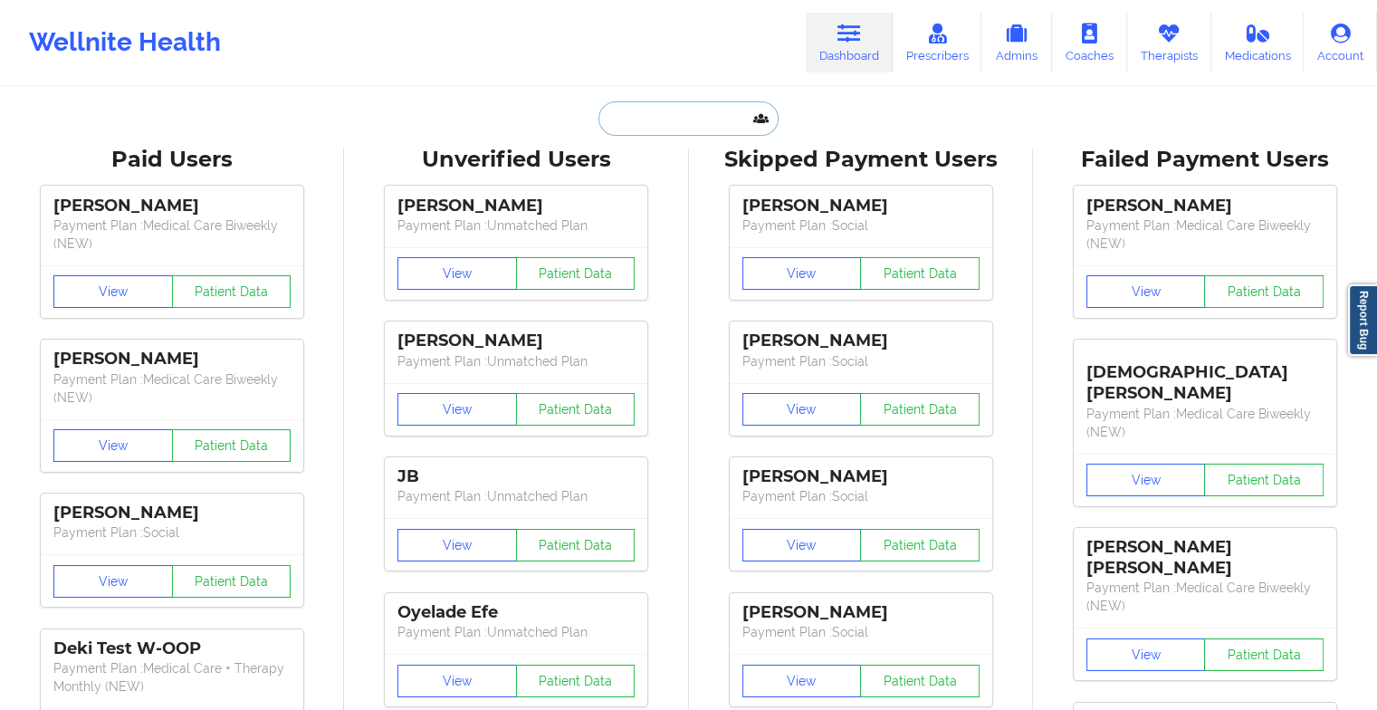
click at [691, 102] on input "text" at bounding box center [687, 118] width 179 height 34
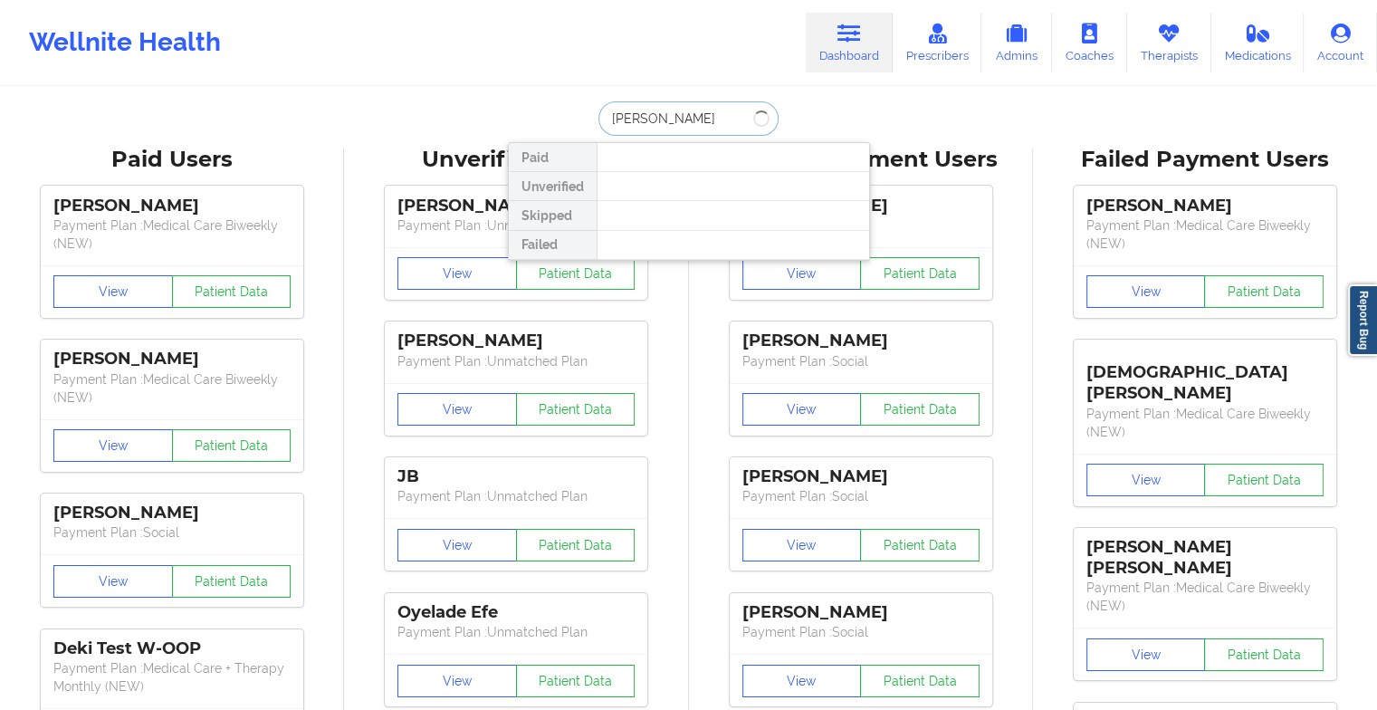
click at [679, 120] on input "[PERSON_NAME]" at bounding box center [687, 118] width 179 height 34
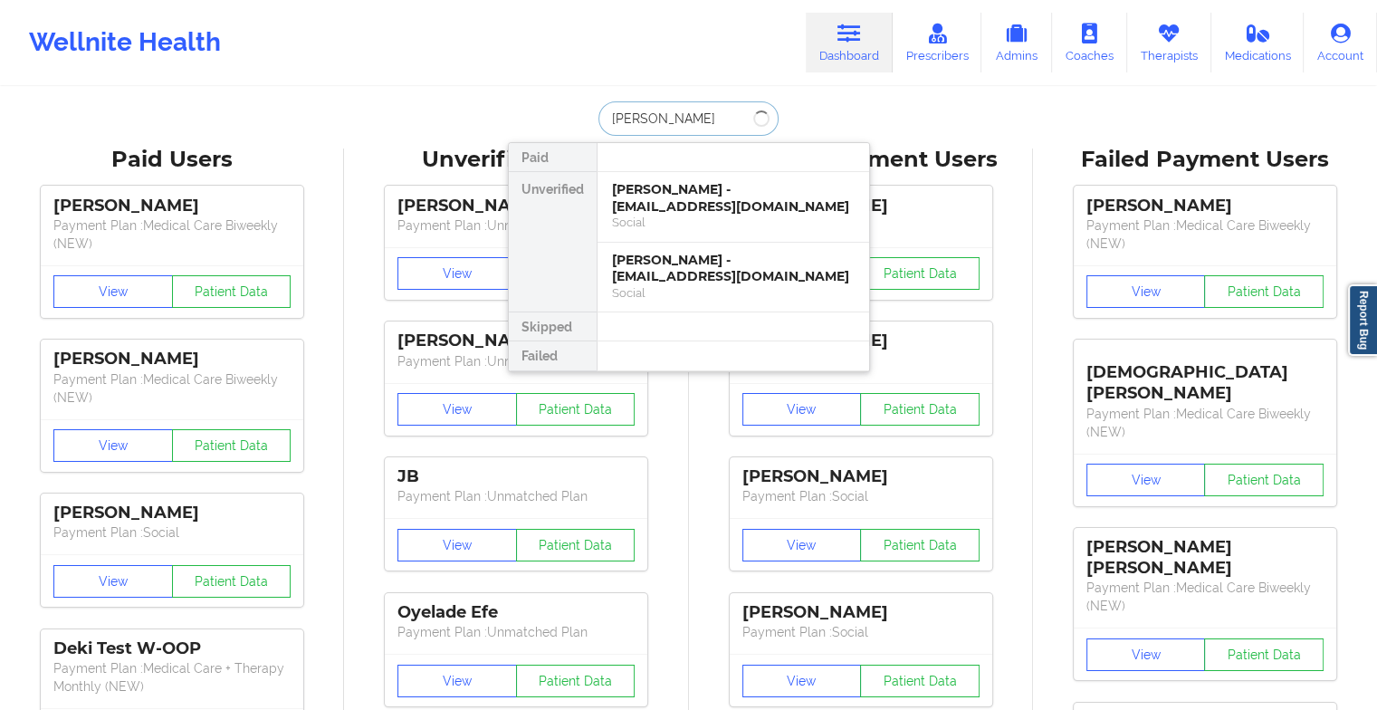
type input "[PERSON_NAME]"
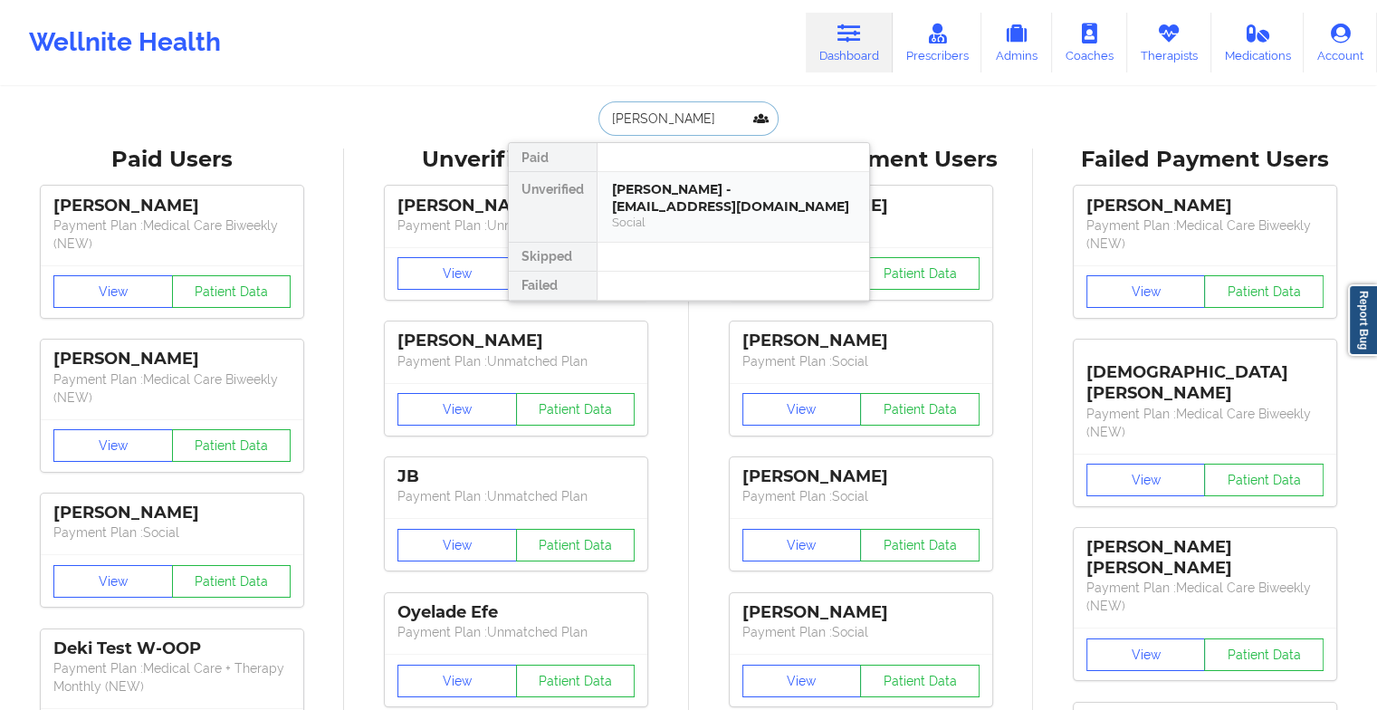
click at [724, 211] on div "[PERSON_NAME] - [EMAIL_ADDRESS][DOMAIN_NAME]" at bounding box center [733, 197] width 243 height 33
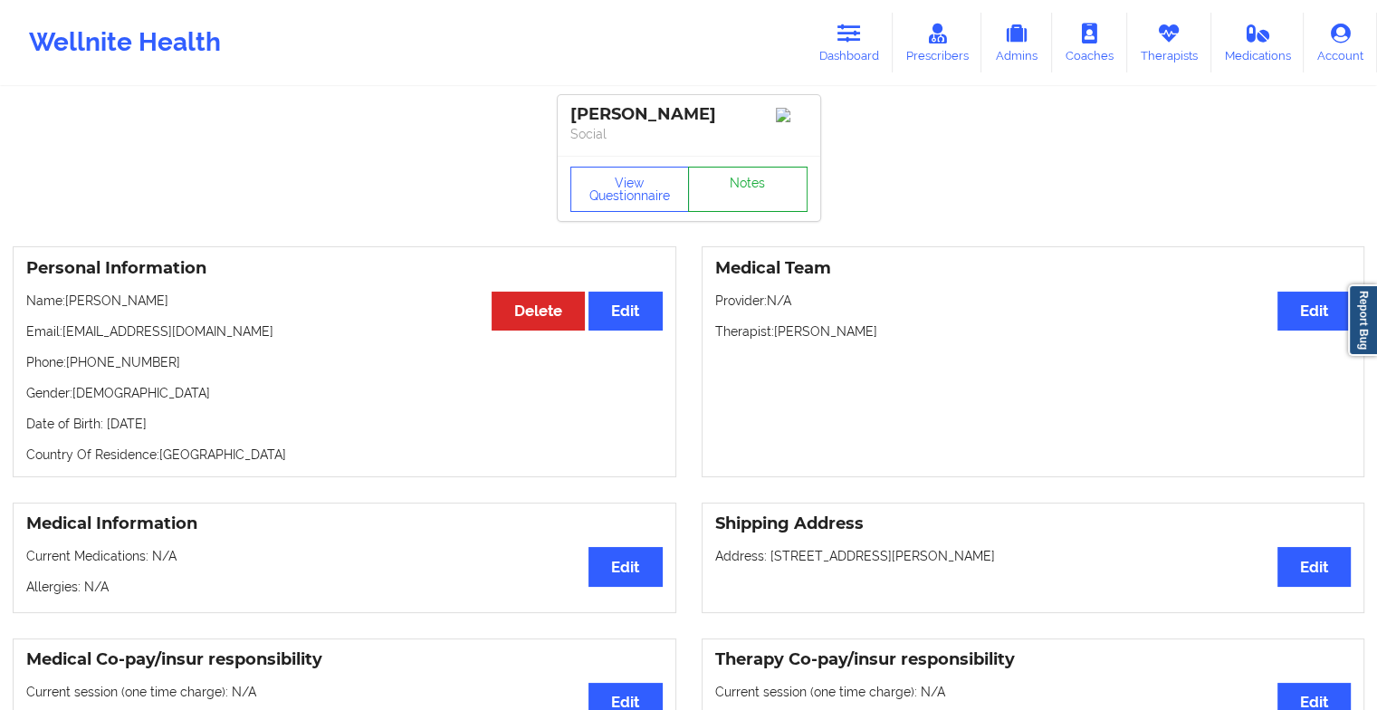
click at [730, 192] on link "Notes" at bounding box center [748, 189] width 120 height 45
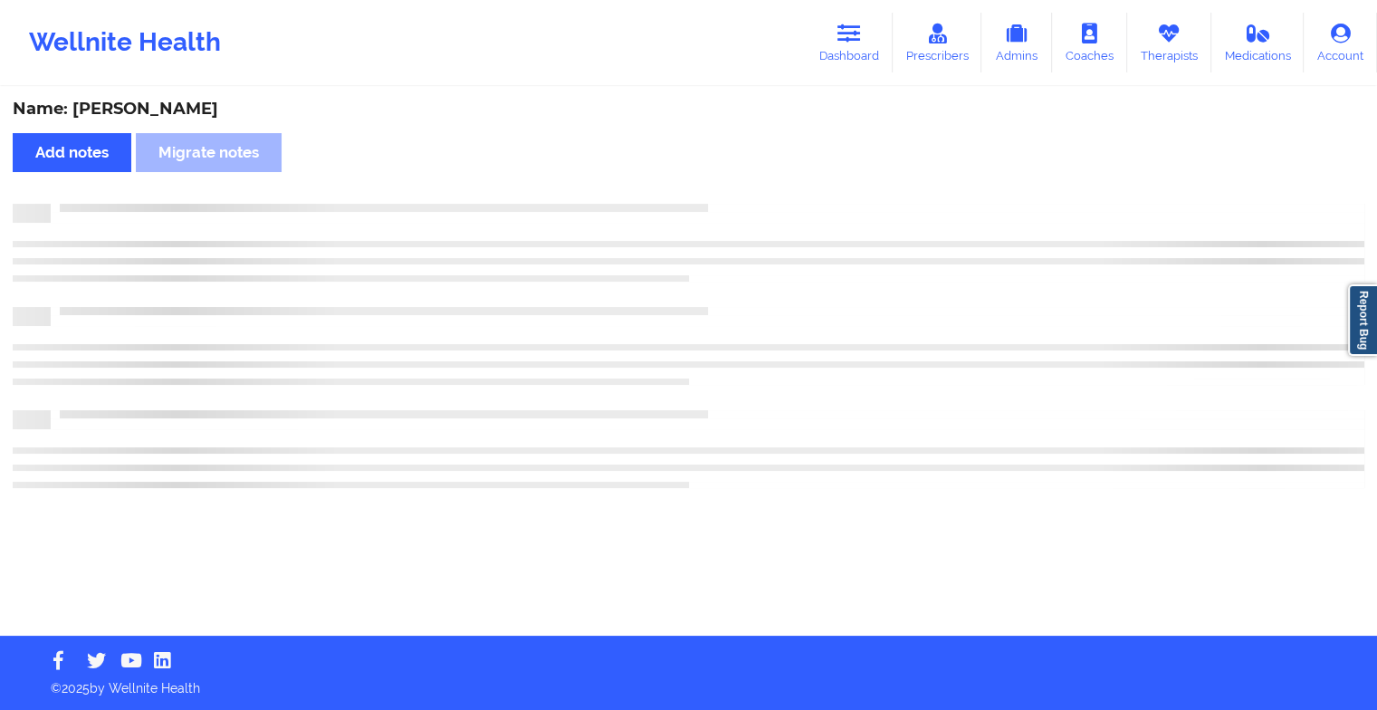
click at [730, 192] on div "Name: [PERSON_NAME] Add notes Migrate notes" at bounding box center [688, 362] width 1377 height 547
click at [730, 192] on div "Name: [PERSON_NAME] Add notes Migrate notes" at bounding box center [695, 362] width 1391 height 547
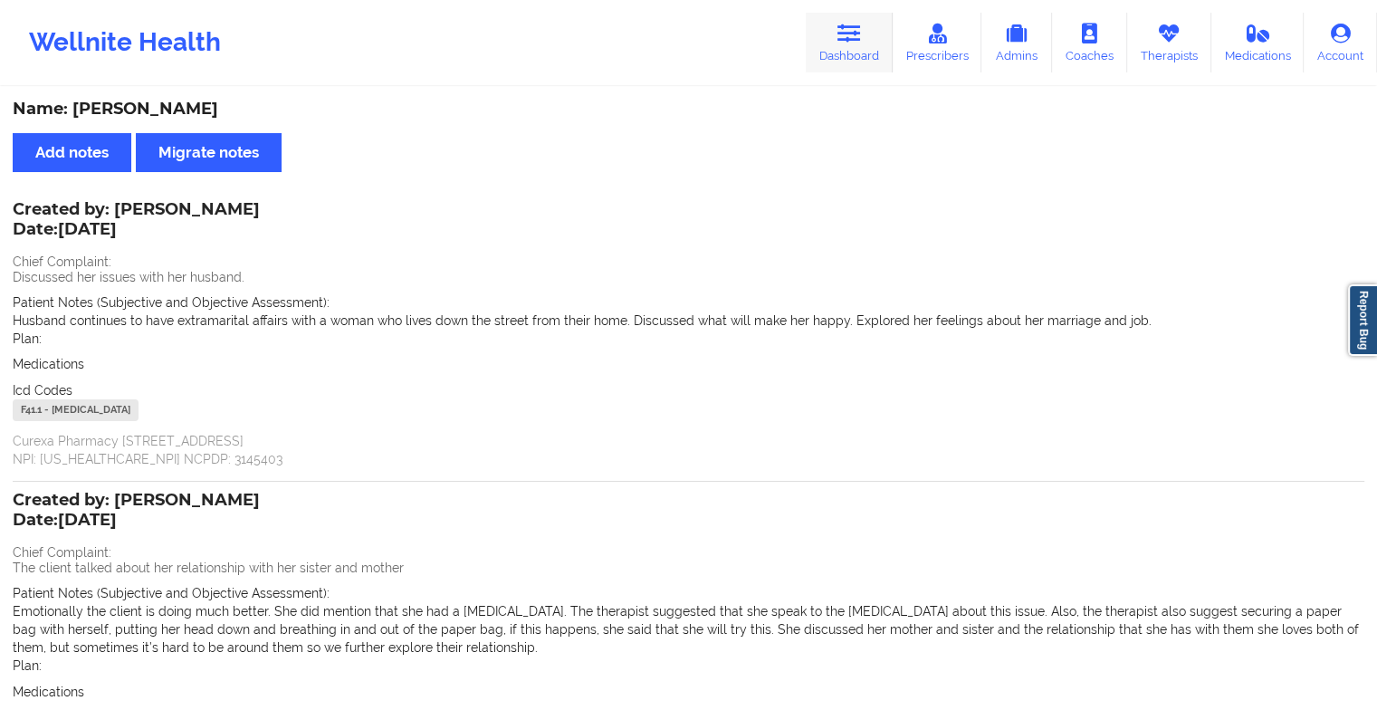
click at [839, 27] on link "Dashboard" at bounding box center [849, 43] width 87 height 60
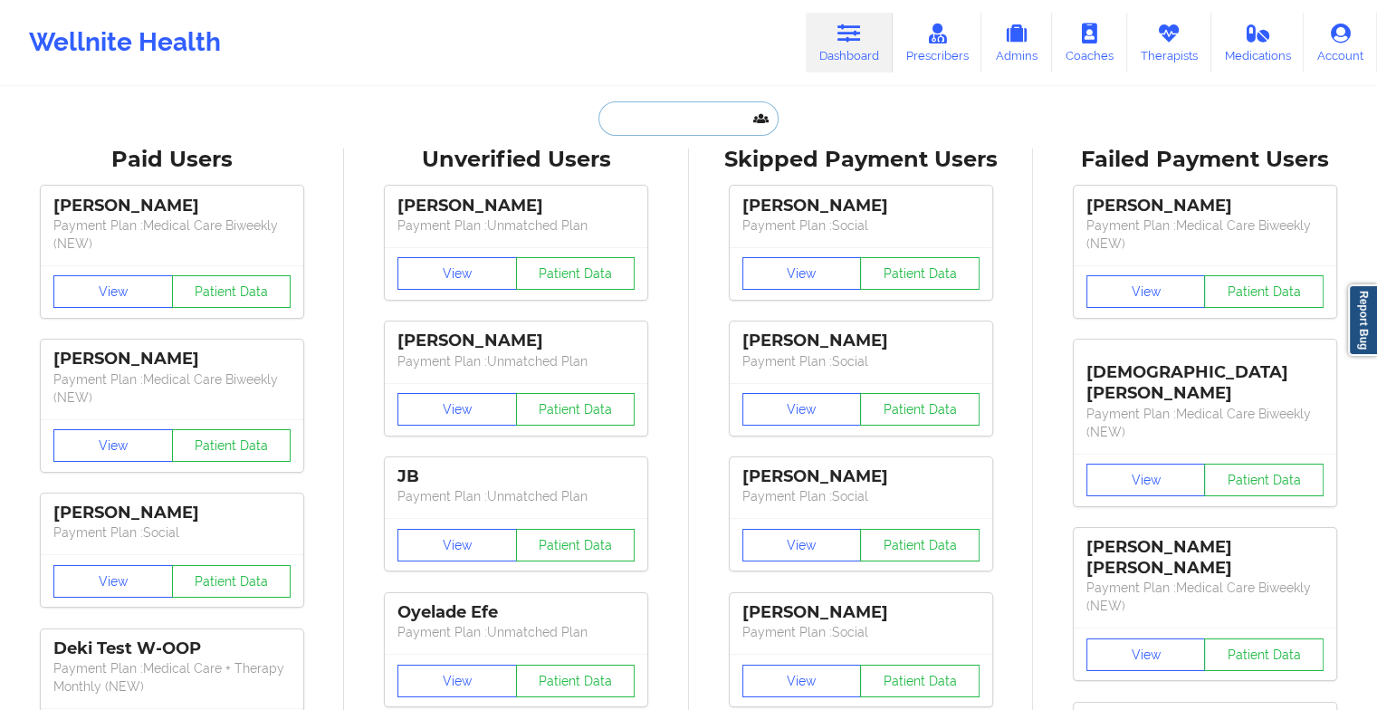
click at [684, 123] on input "text" at bounding box center [687, 118] width 179 height 34
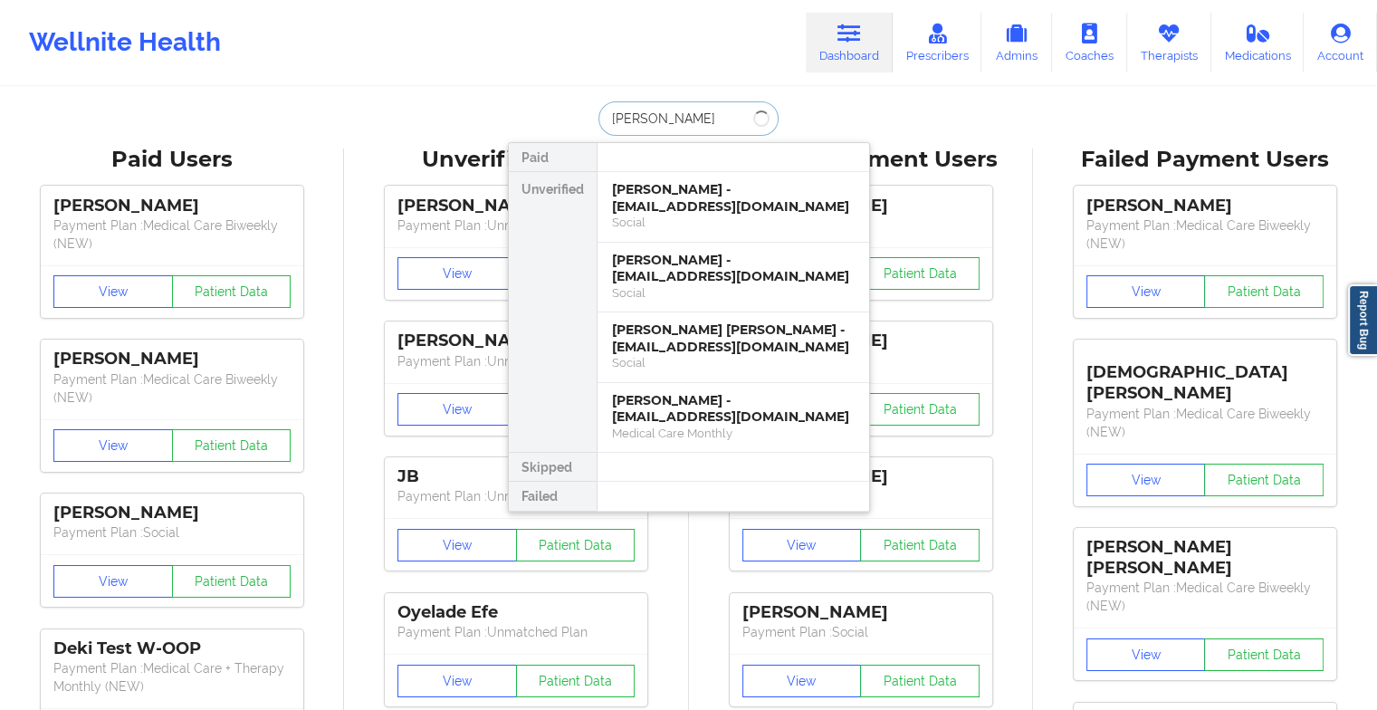
type input "[PERSON_NAME]"
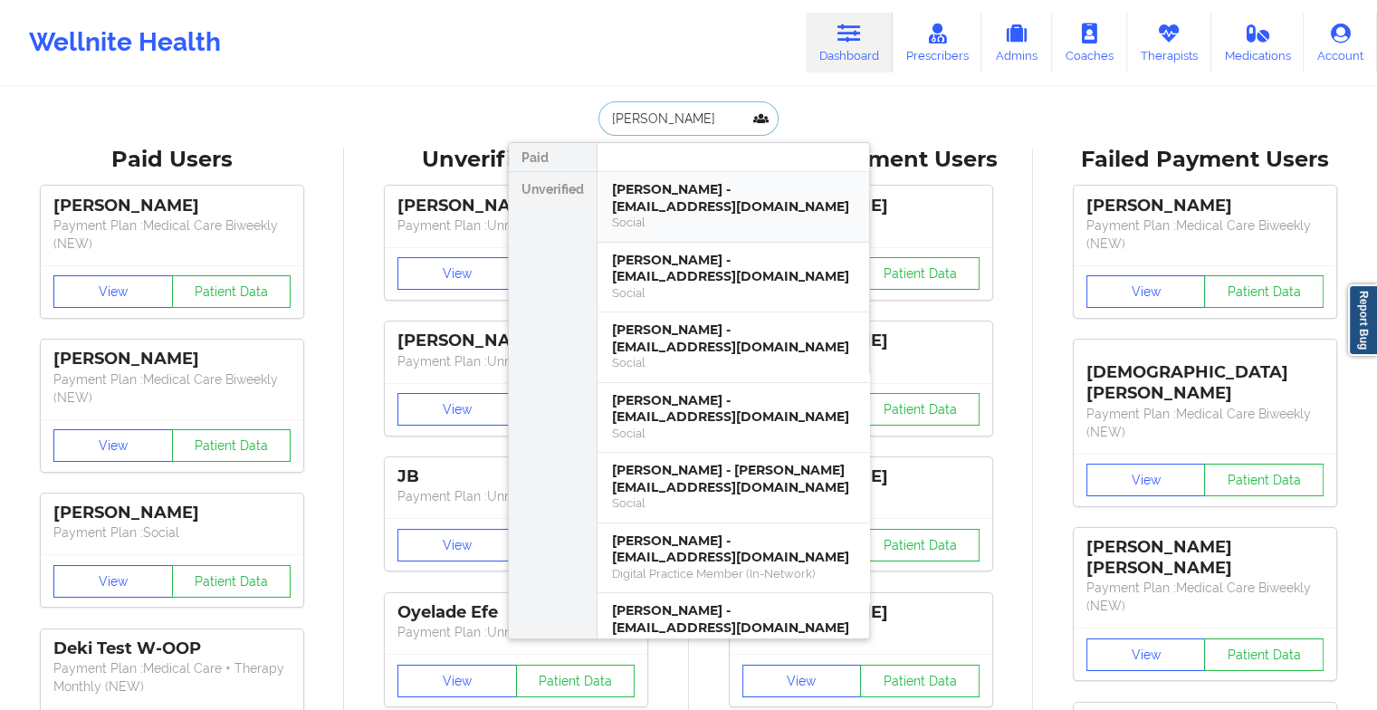
click at [696, 195] on div "[PERSON_NAME] - [EMAIL_ADDRESS][DOMAIN_NAME]" at bounding box center [733, 197] width 243 height 33
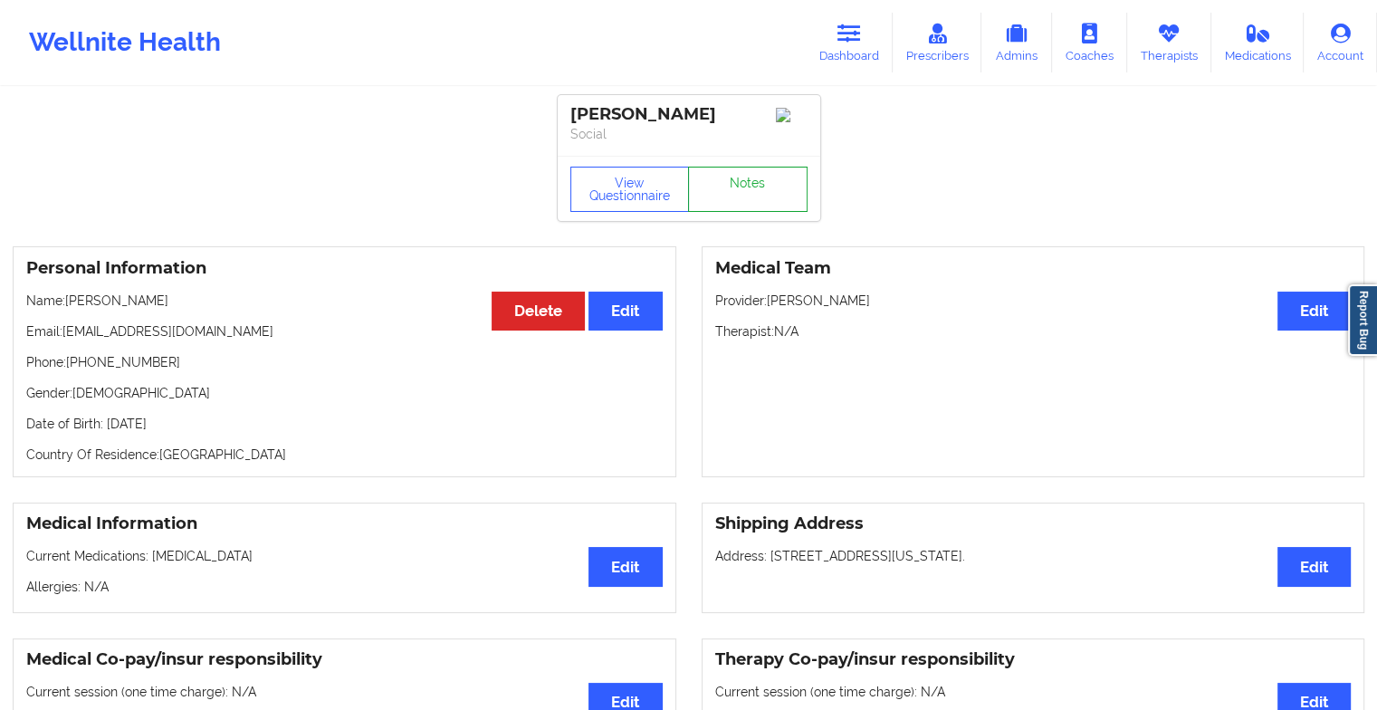
click at [732, 196] on link "Notes" at bounding box center [748, 189] width 120 height 45
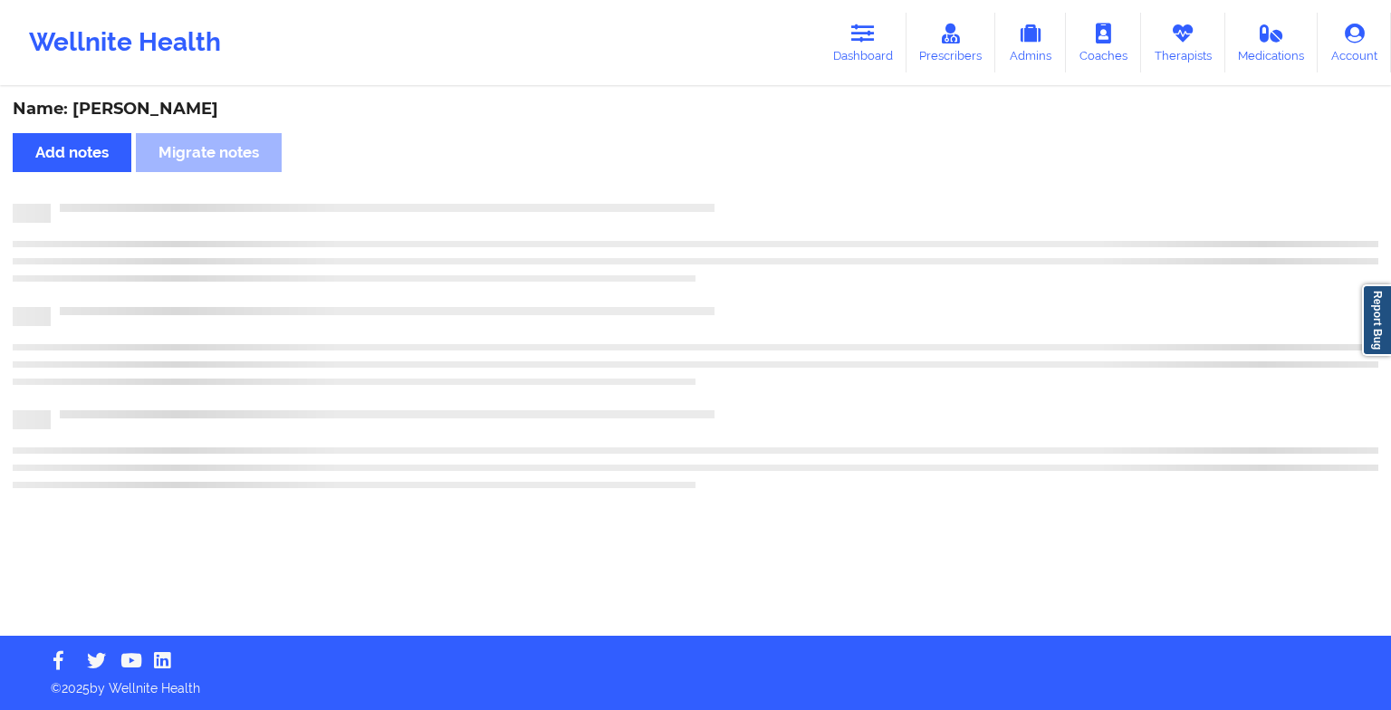
click at [732, 196] on div "Name: [PERSON_NAME] Add notes Migrate notes" at bounding box center [695, 362] width 1391 height 547
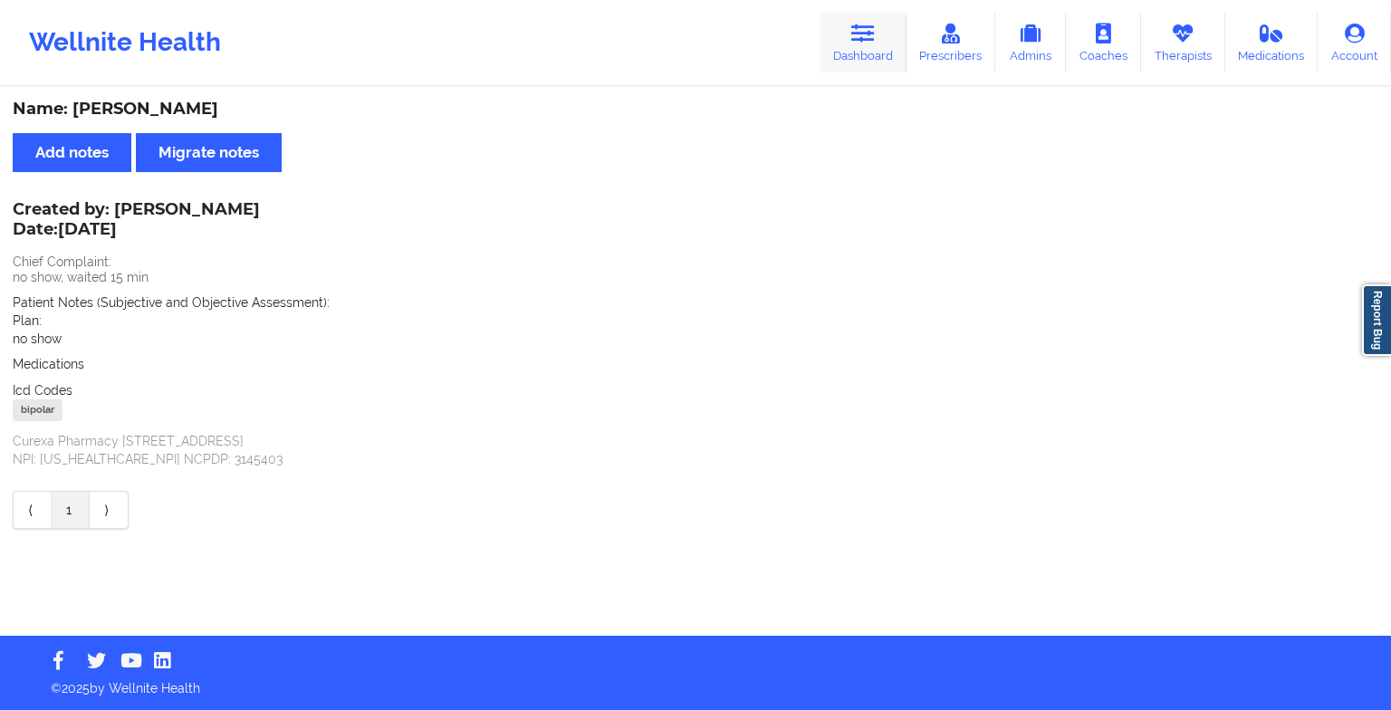
click at [840, 16] on link "Dashboard" at bounding box center [862, 43] width 87 height 60
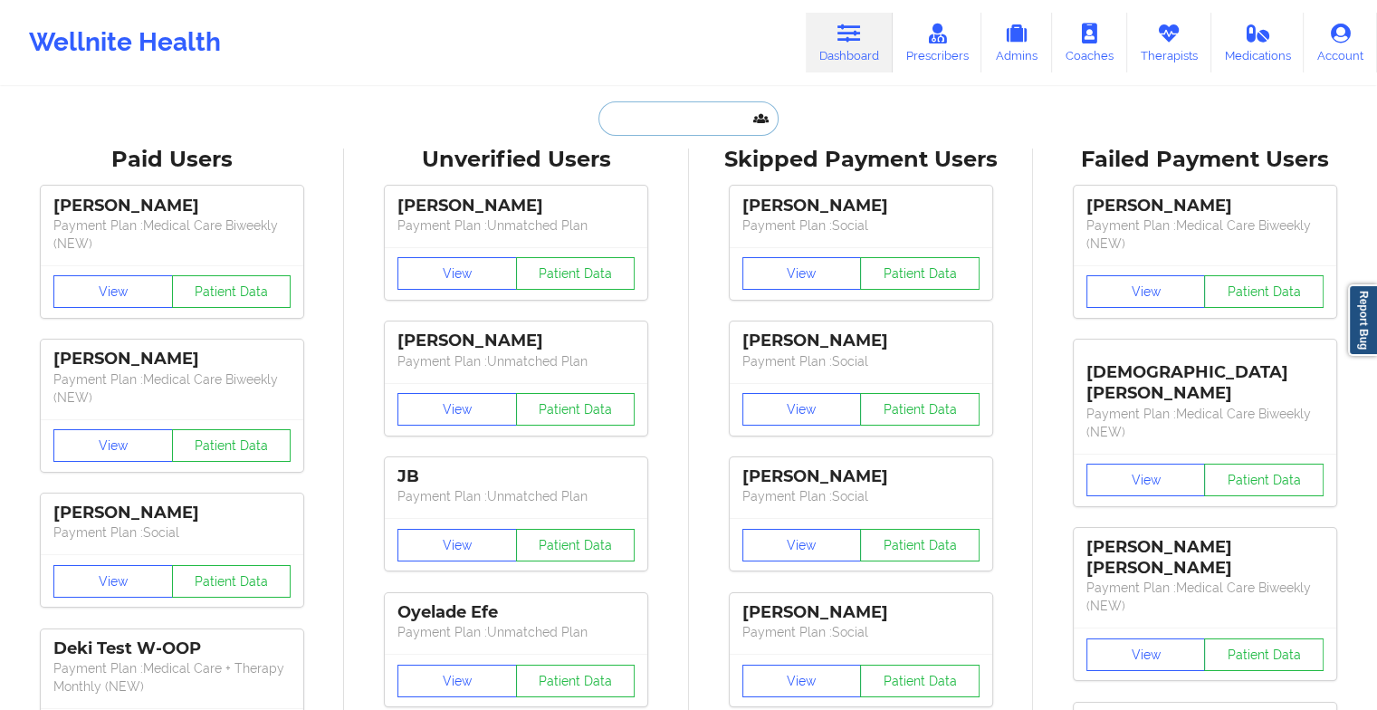
click at [714, 127] on input "text" at bounding box center [687, 118] width 179 height 34
type input "d"
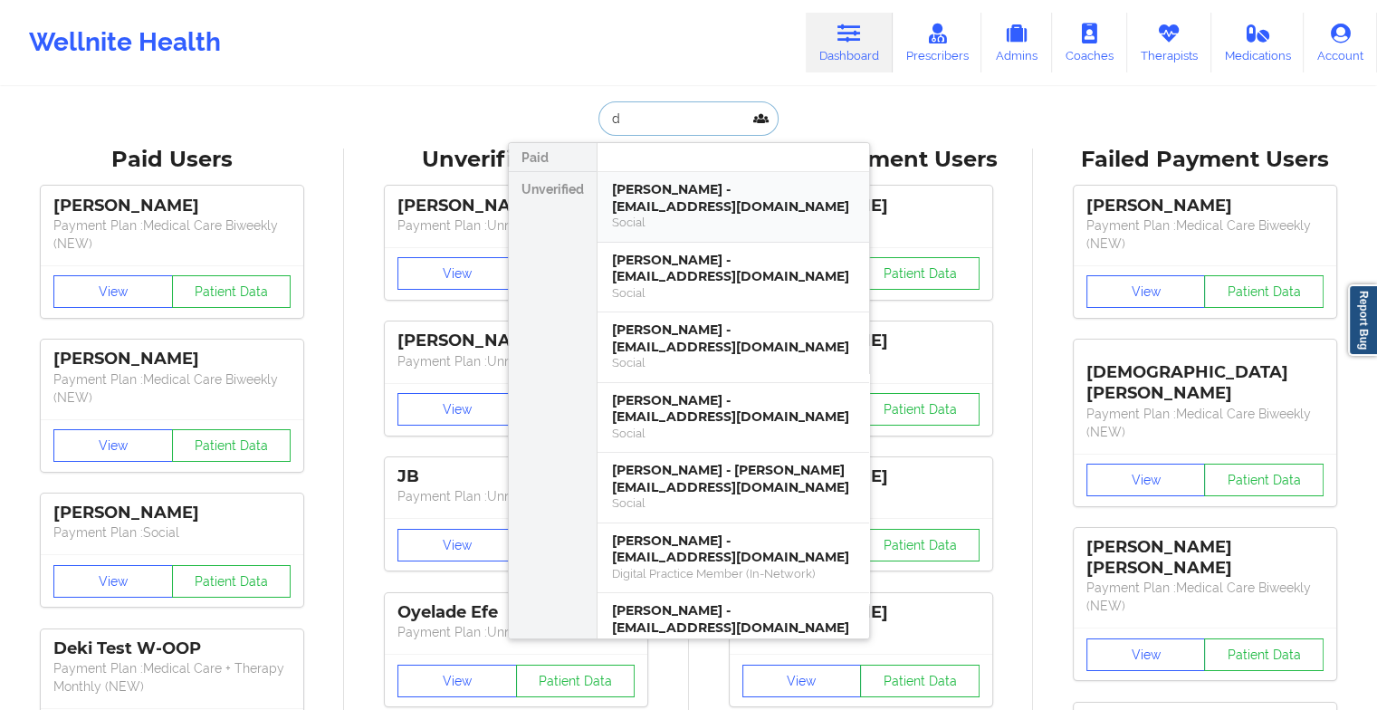
click at [684, 215] on div "Social" at bounding box center [733, 222] width 243 height 15
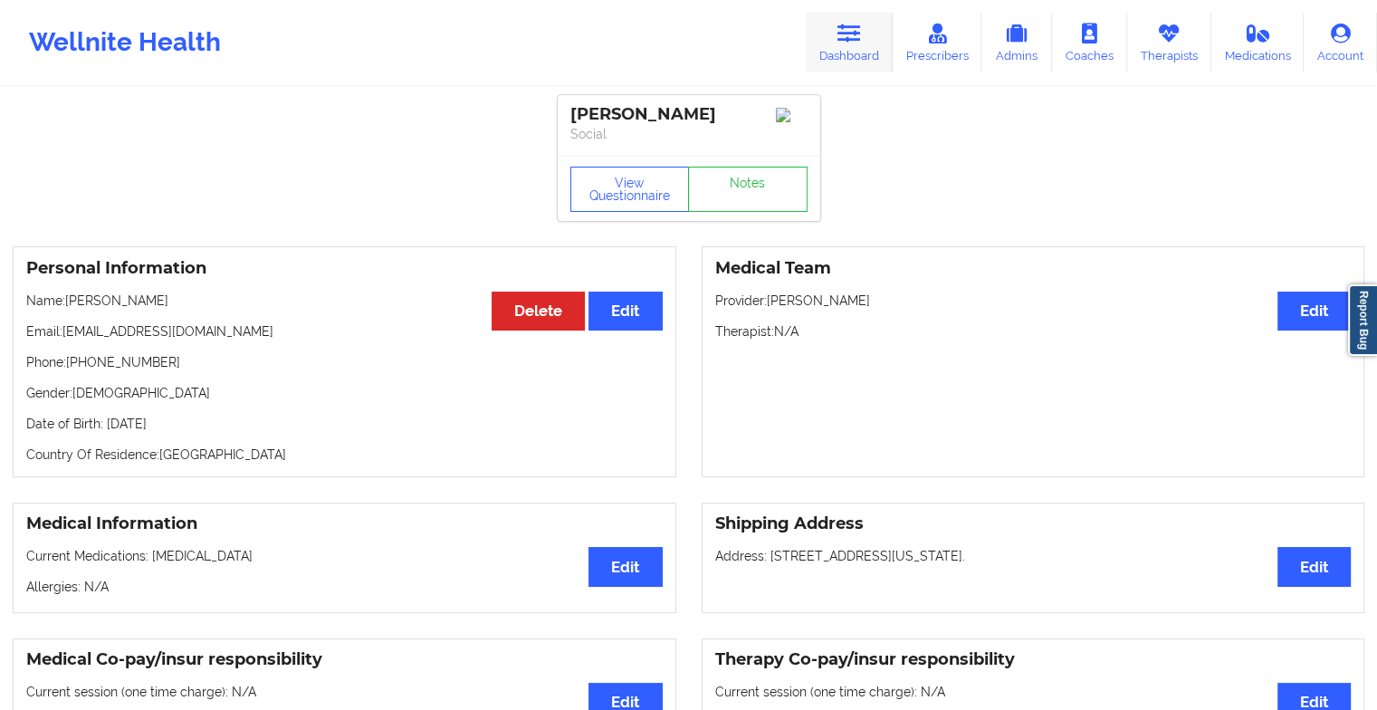
click at [829, 50] on link "Dashboard" at bounding box center [849, 43] width 87 height 60
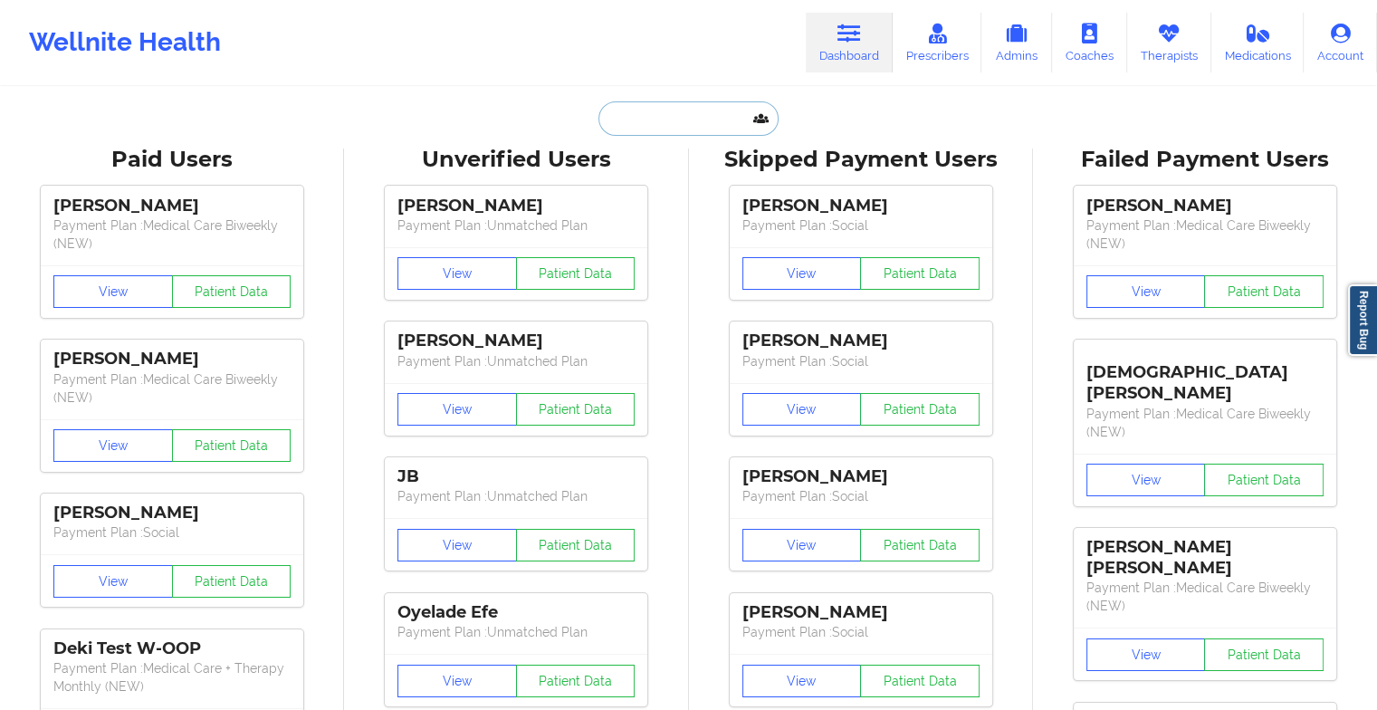
click at [667, 125] on input "text" at bounding box center [687, 118] width 179 height 34
type input "d"
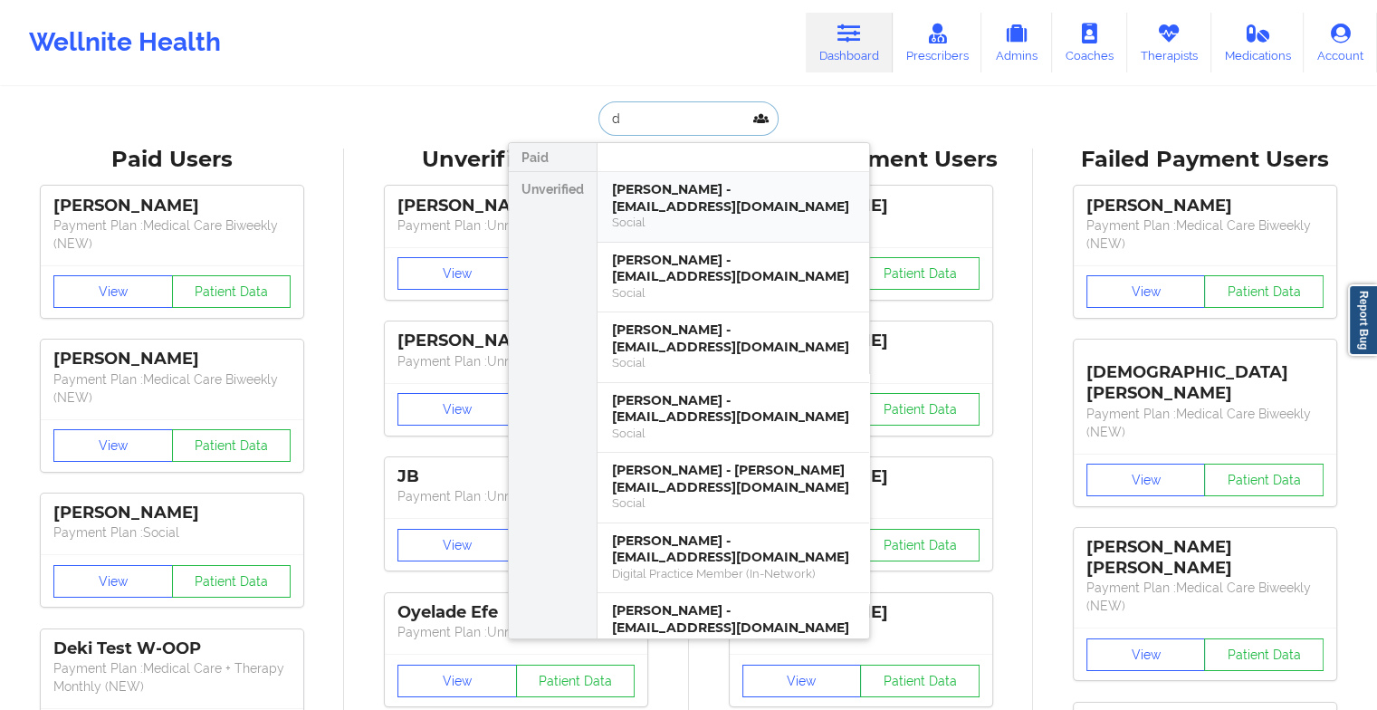
click at [652, 196] on div "[PERSON_NAME] - [EMAIL_ADDRESS][DOMAIN_NAME]" at bounding box center [733, 197] width 243 height 33
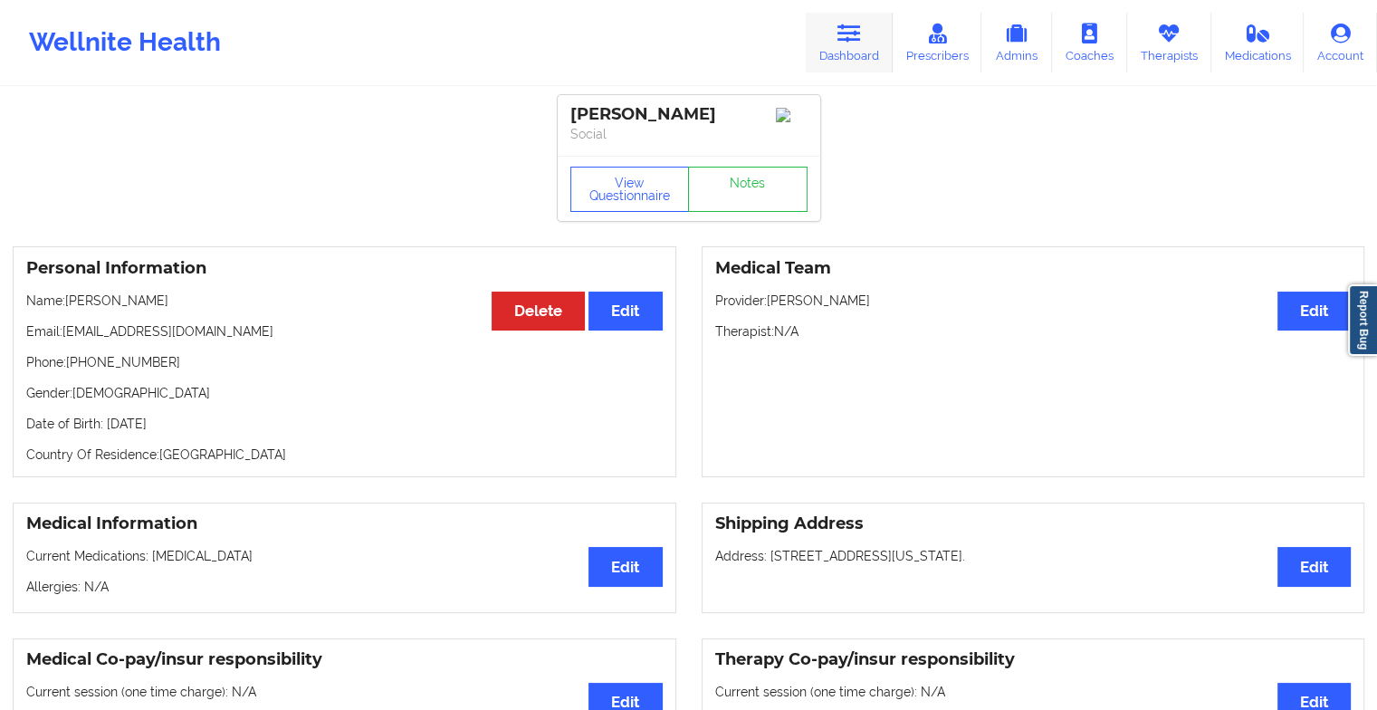
click at [843, 29] on icon at bounding box center [849, 34] width 24 height 20
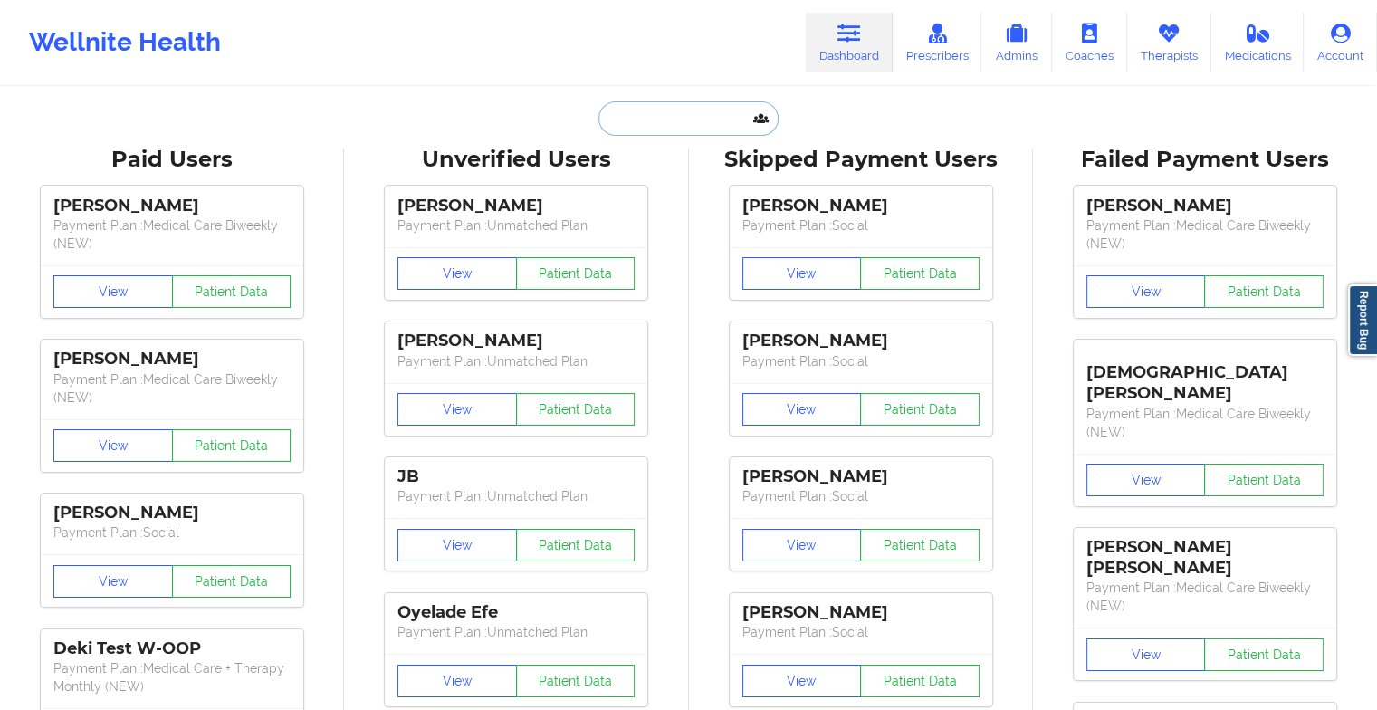
click at [654, 114] on input "text" at bounding box center [687, 118] width 179 height 34
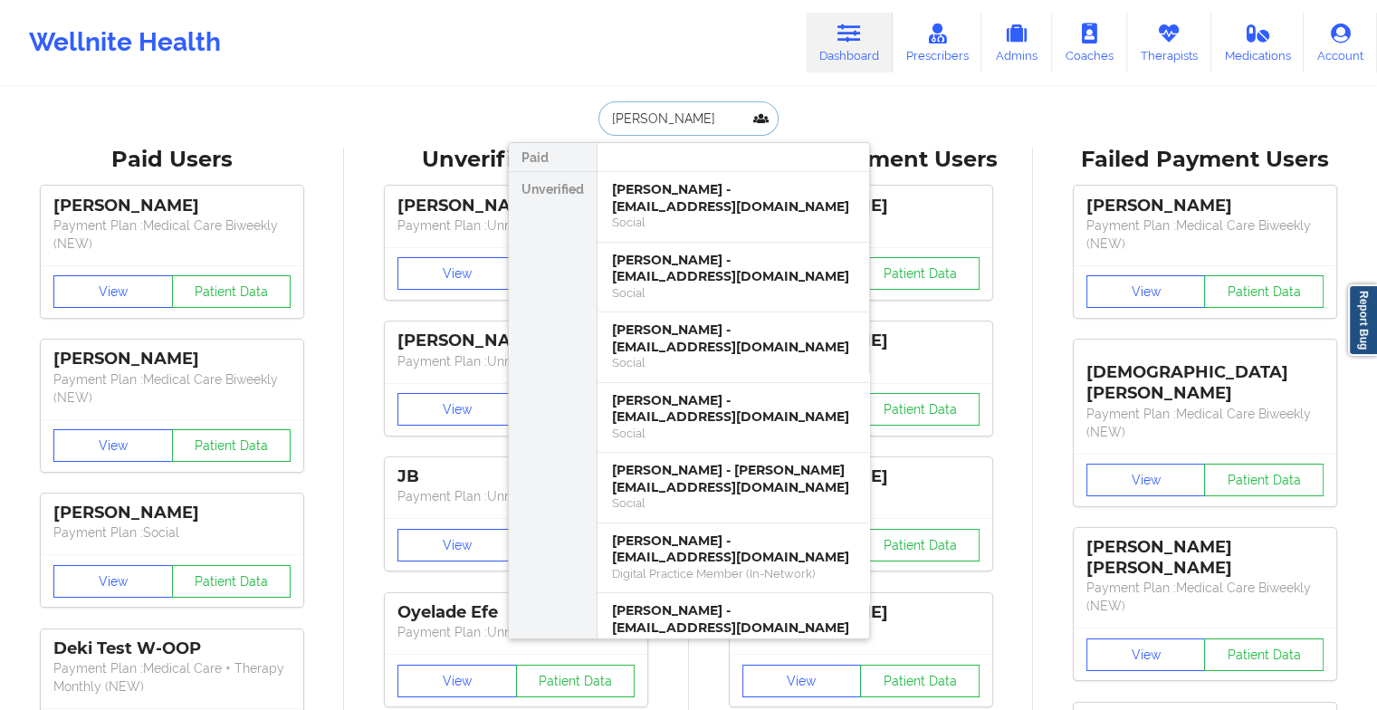
type input "[PERSON_NAME]"
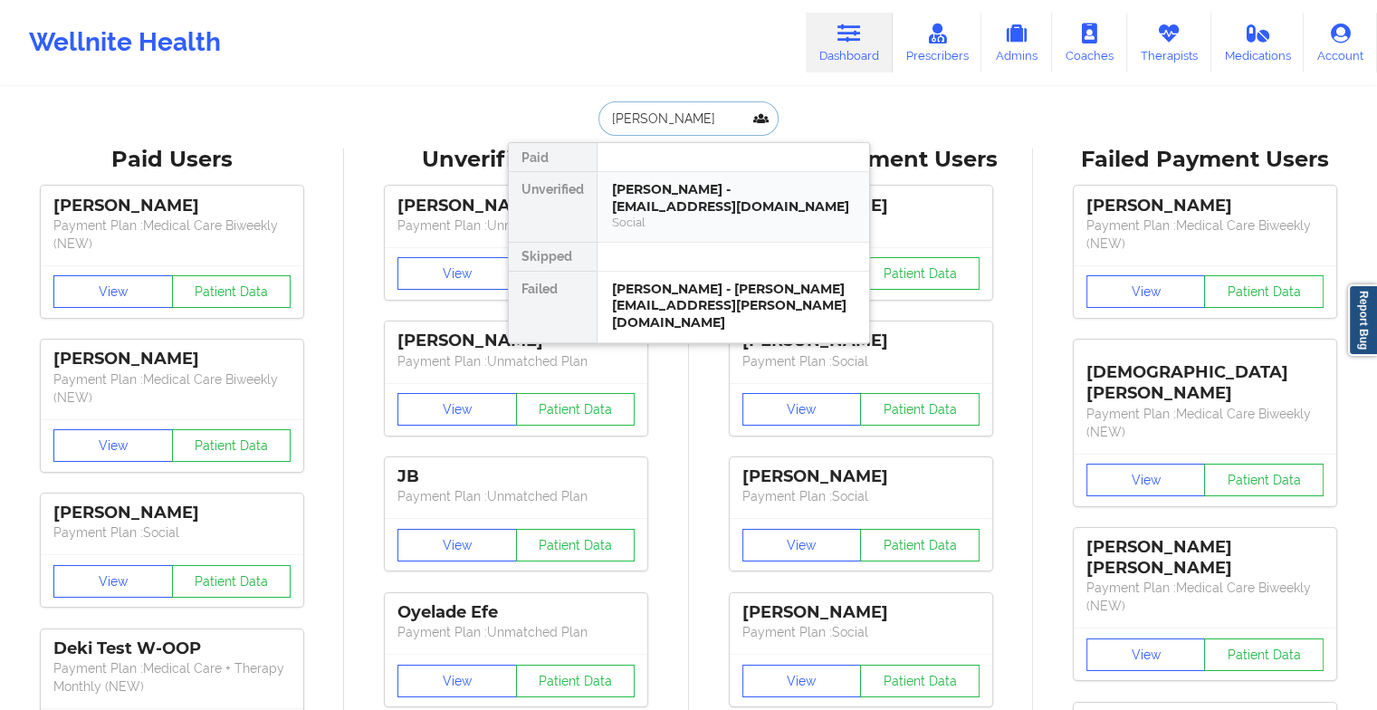
click at [699, 181] on div "[PERSON_NAME] - [EMAIL_ADDRESS][DOMAIN_NAME]" at bounding box center [733, 197] width 243 height 33
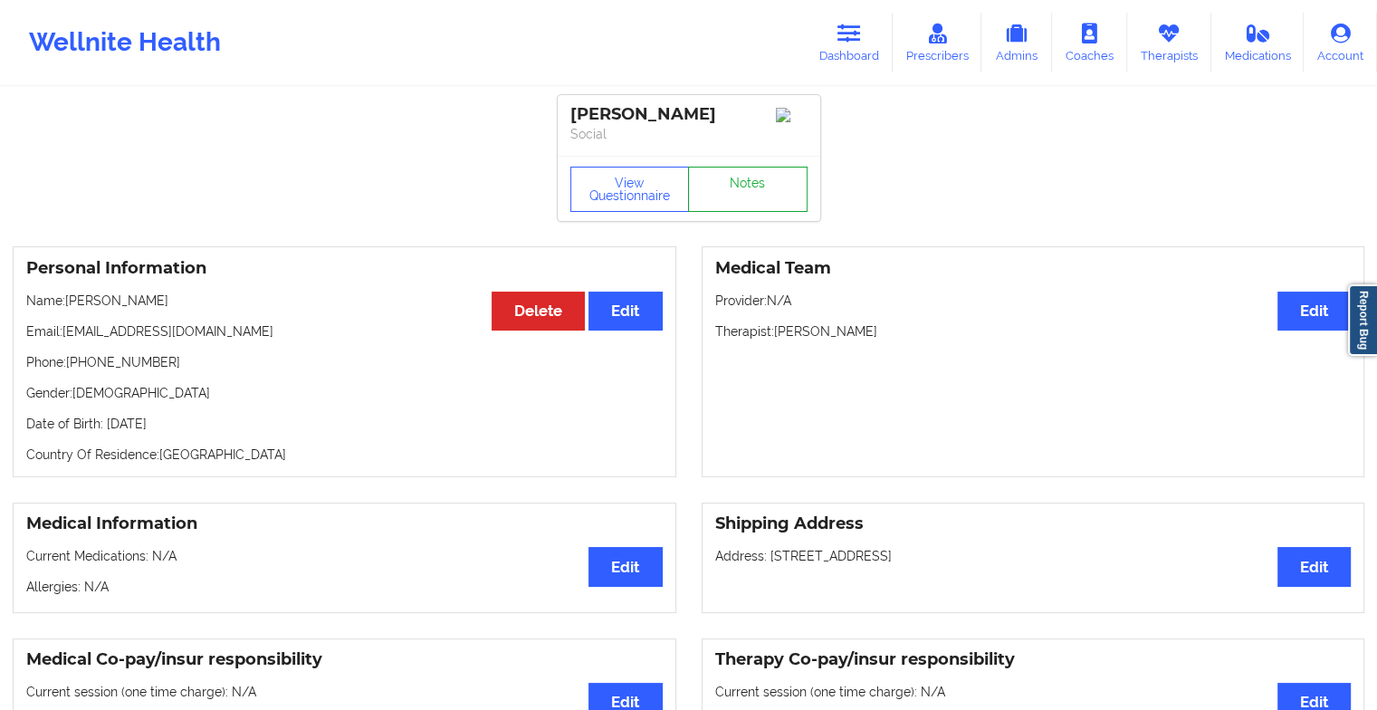
click at [750, 185] on link "Notes" at bounding box center [748, 189] width 120 height 45
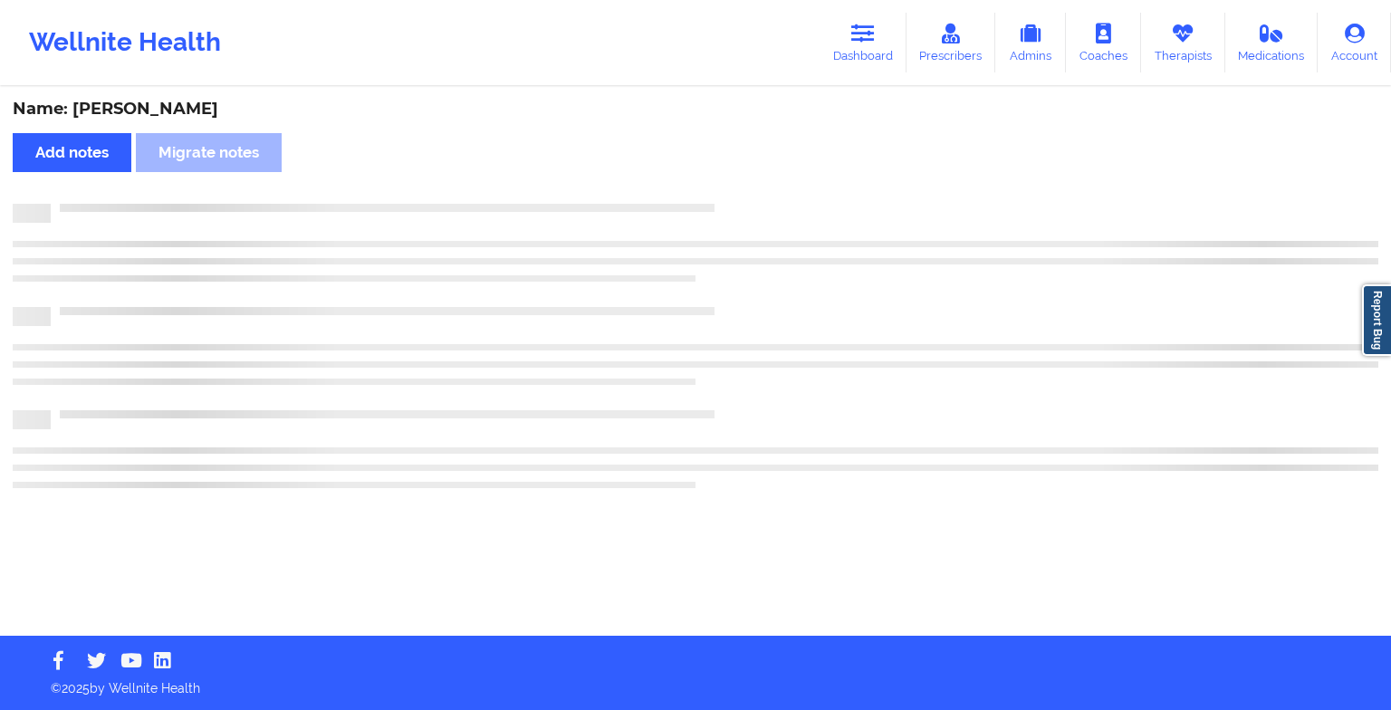
click at [750, 185] on div "Name: [PERSON_NAME] Add notes Migrate notes" at bounding box center [695, 362] width 1391 height 547
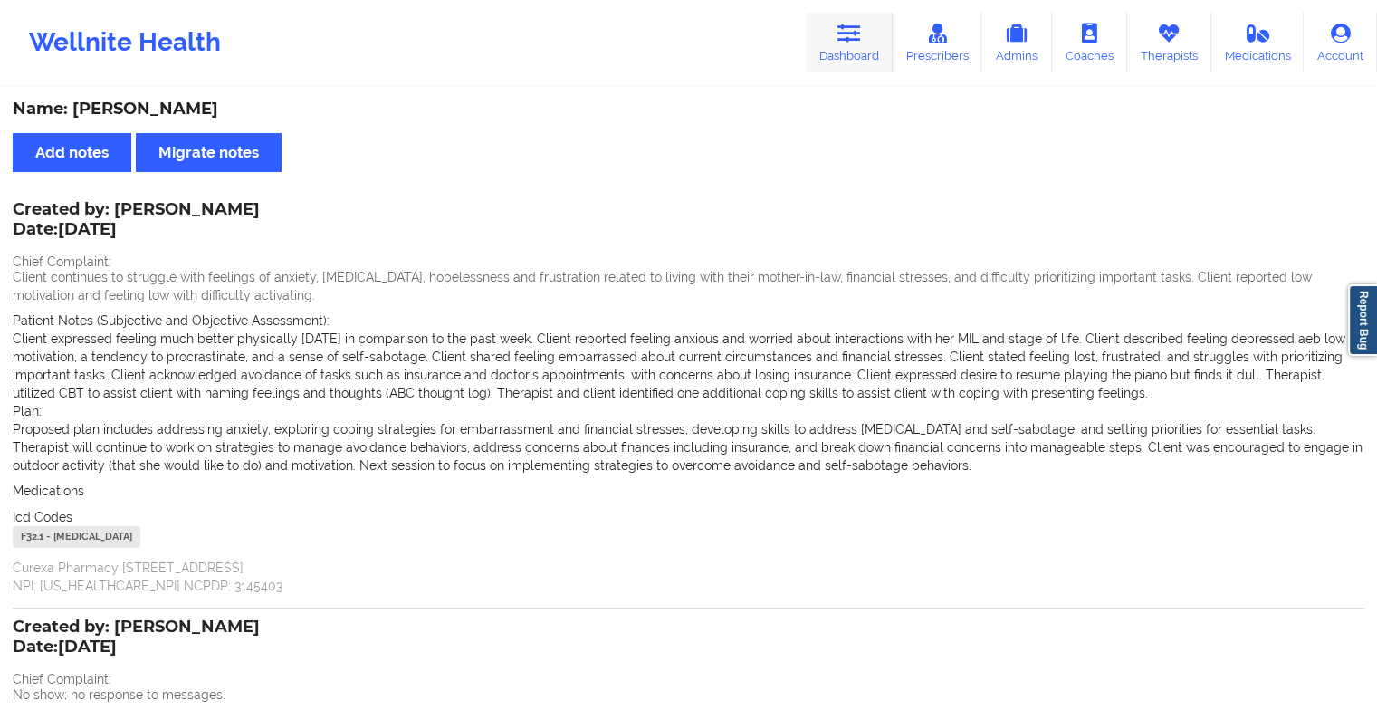
click at [834, 37] on link "Dashboard" at bounding box center [849, 43] width 87 height 60
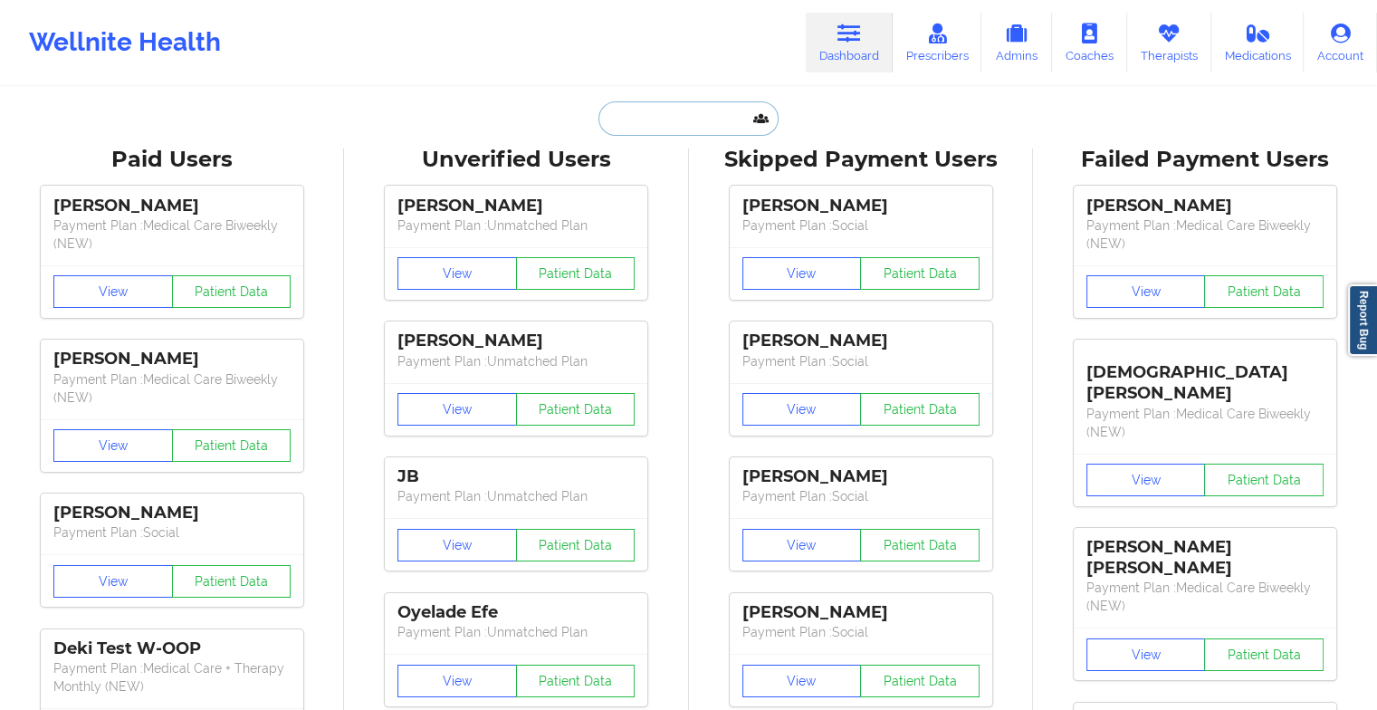
click at [681, 106] on input "text" at bounding box center [687, 118] width 179 height 34
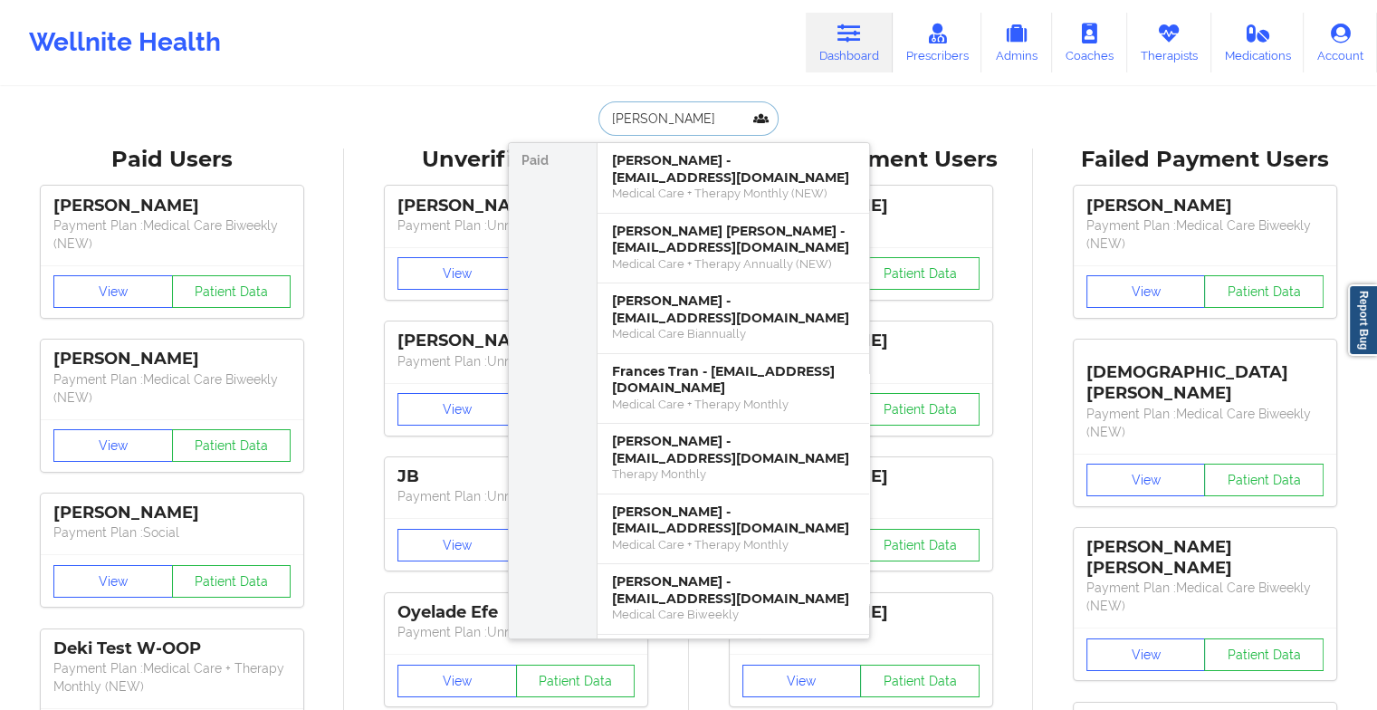
type input "[PERSON_NAME]"
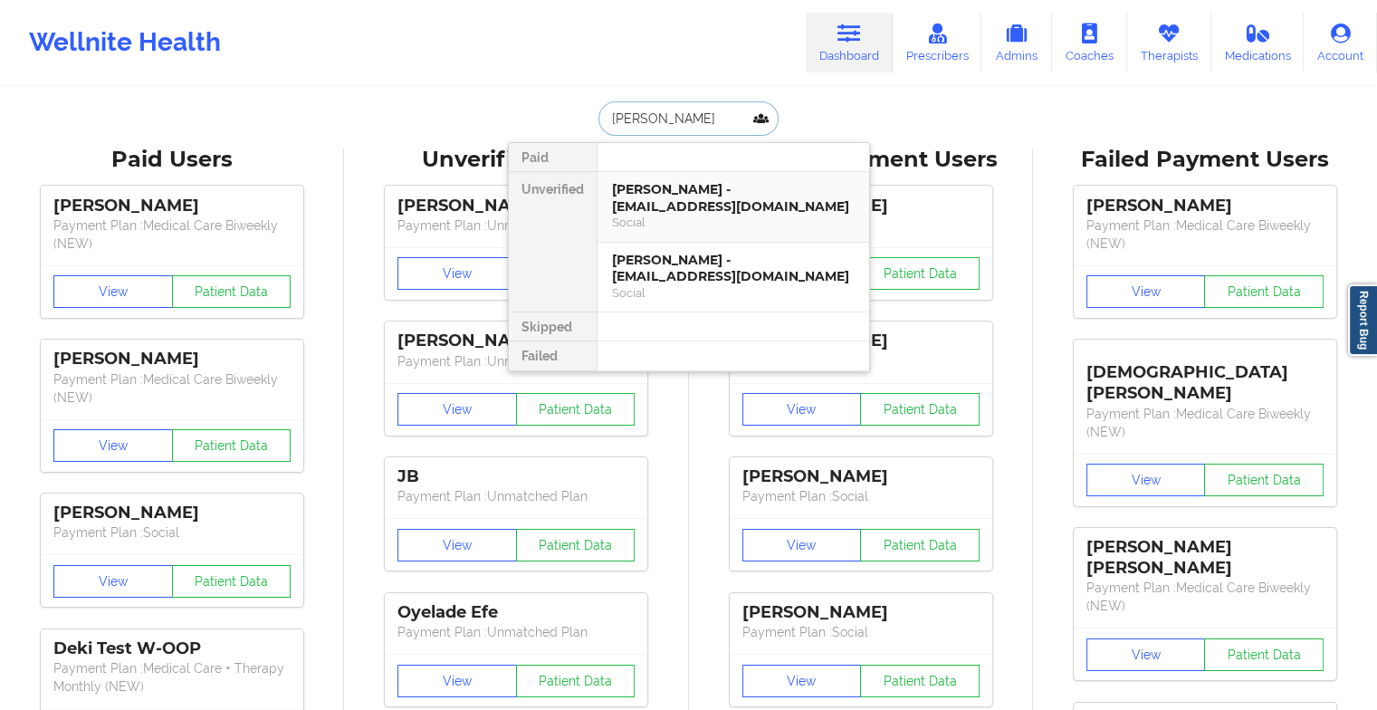
click at [684, 197] on div "[PERSON_NAME] - [EMAIL_ADDRESS][DOMAIN_NAME]" at bounding box center [733, 197] width 243 height 33
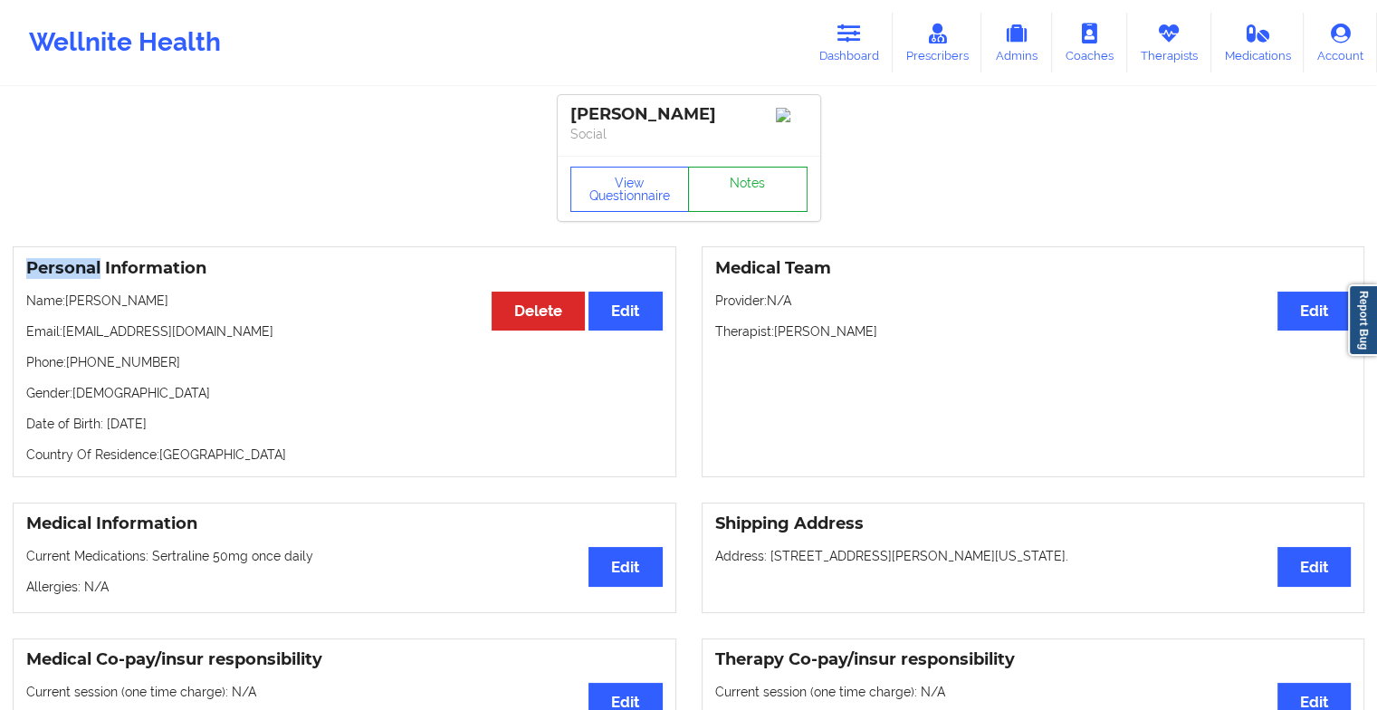
drag, startPoint x: 684, startPoint y: 197, endPoint x: 741, endPoint y: 195, distance: 56.2
click at [741, 195] on link "Notes" at bounding box center [748, 189] width 120 height 45
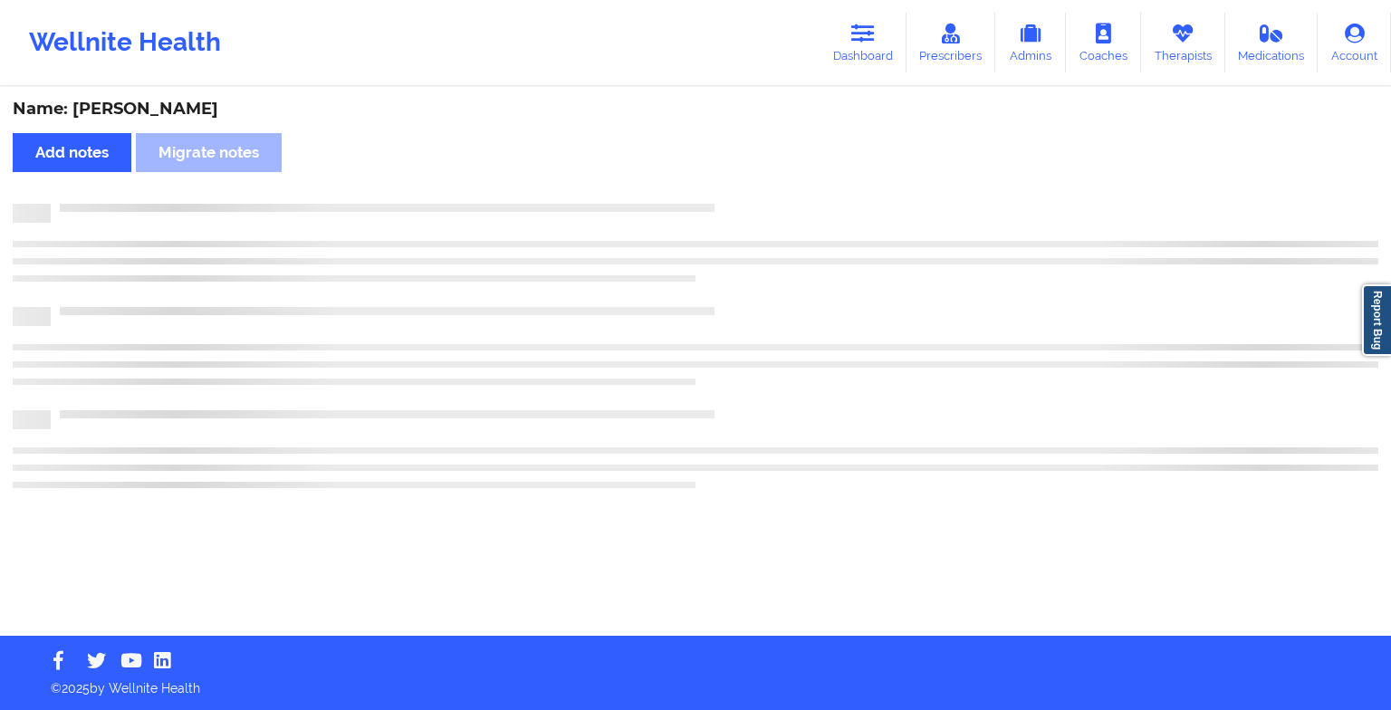
click at [741, 195] on div "Name: [PERSON_NAME] Add notes Migrate notes" at bounding box center [695, 362] width 1391 height 547
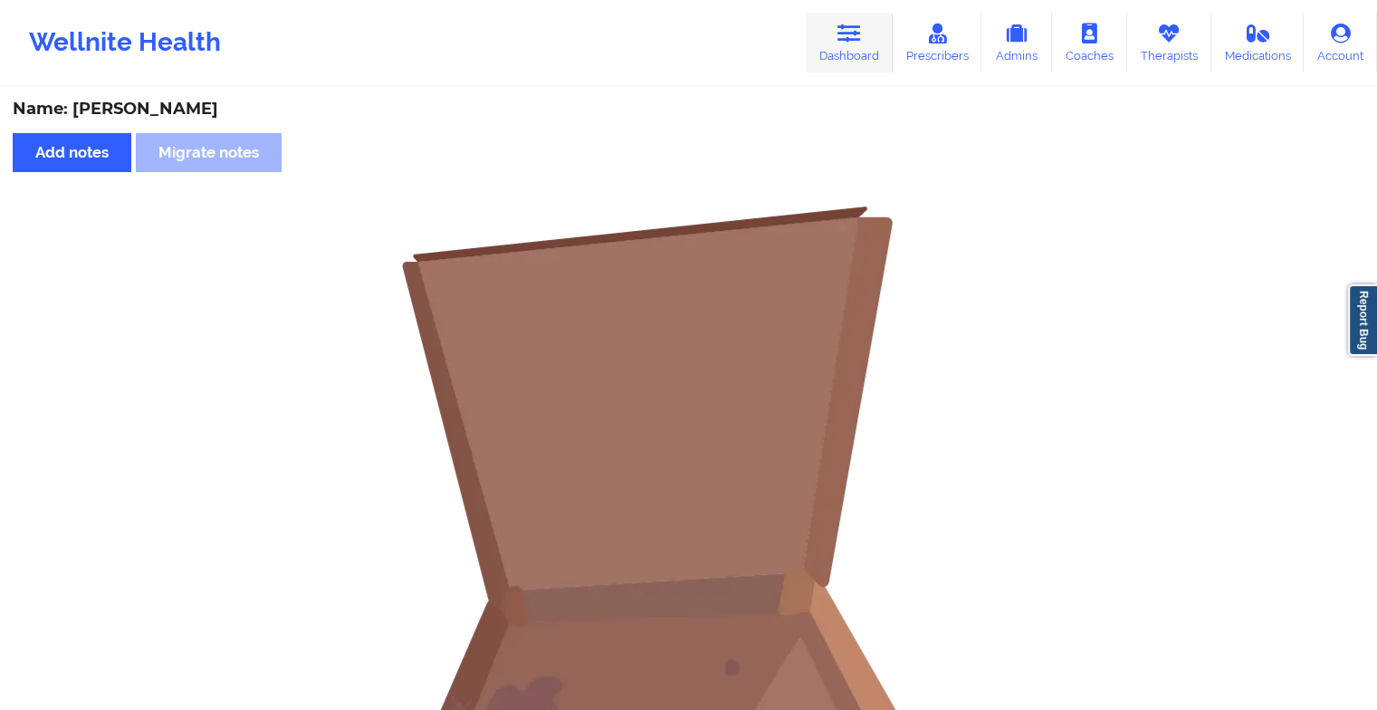
click at [831, 40] on link "Dashboard" at bounding box center [849, 43] width 87 height 60
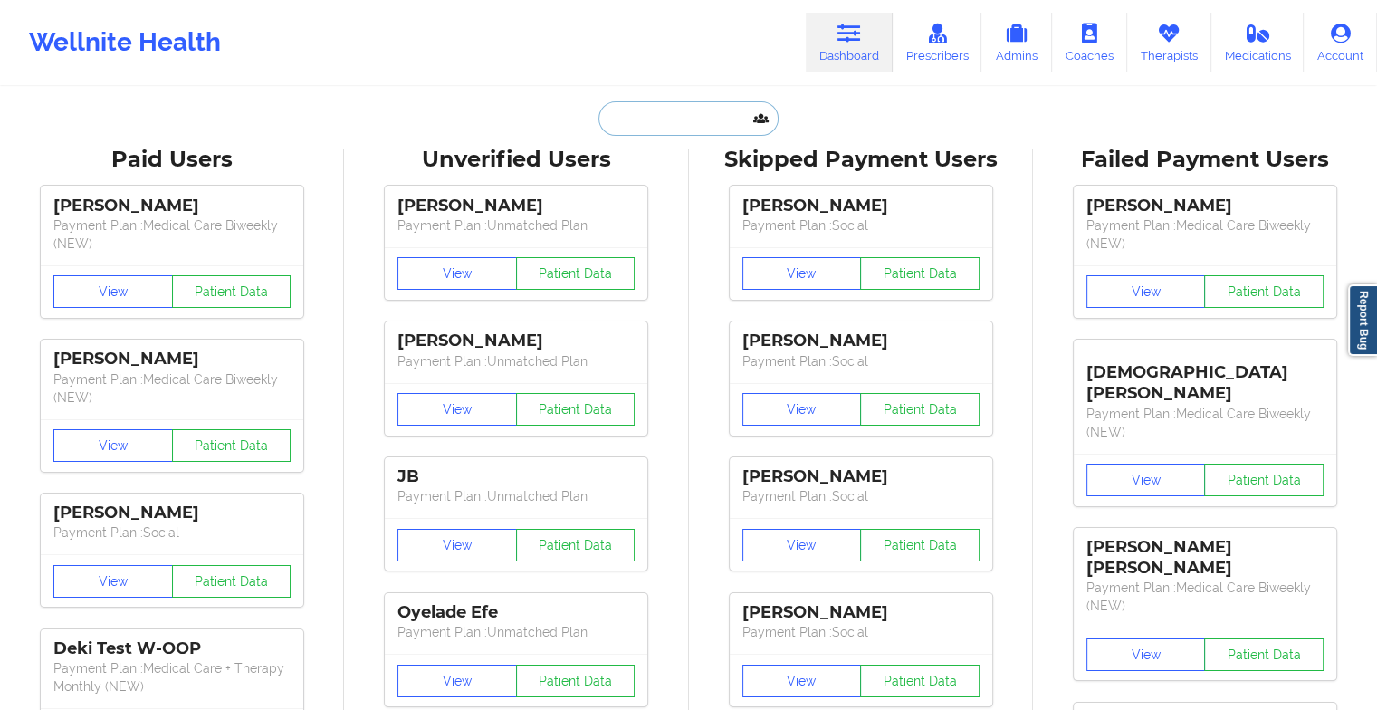
click at [699, 120] on input "text" at bounding box center [687, 118] width 179 height 34
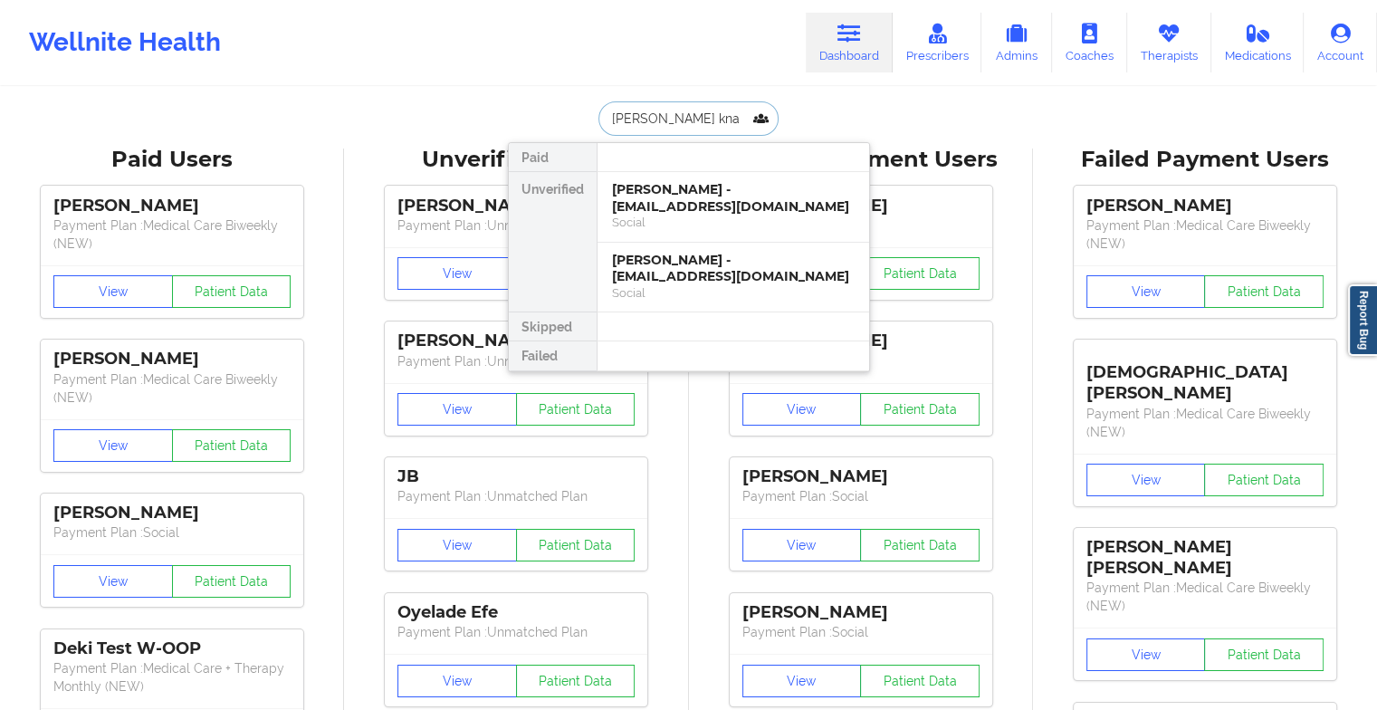
type input "[PERSON_NAME]"
click at [706, 192] on div "Marshall Knauf - [EMAIL_ADDRESS][PERSON_NAME][DOMAIN_NAME]" at bounding box center [733, 197] width 243 height 33
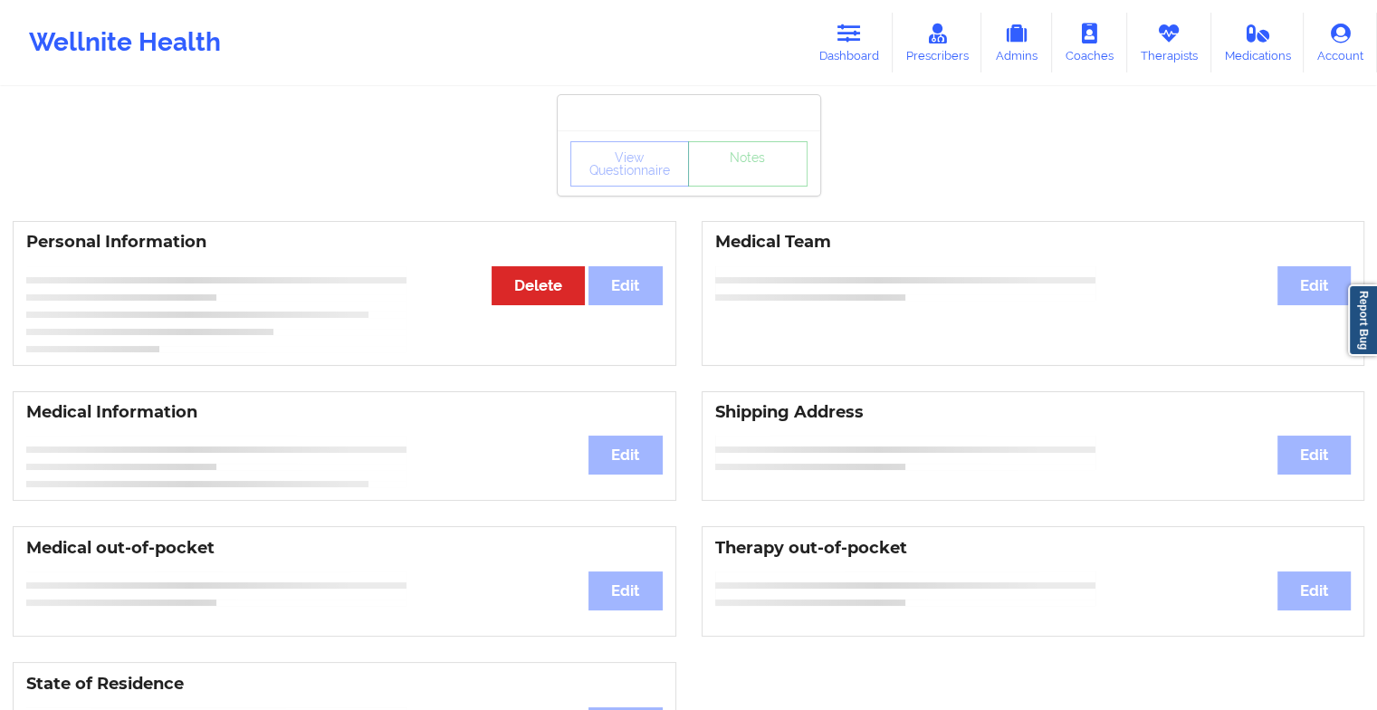
click at [747, 178] on div "View Questionnaire Notes" at bounding box center [688, 163] width 237 height 45
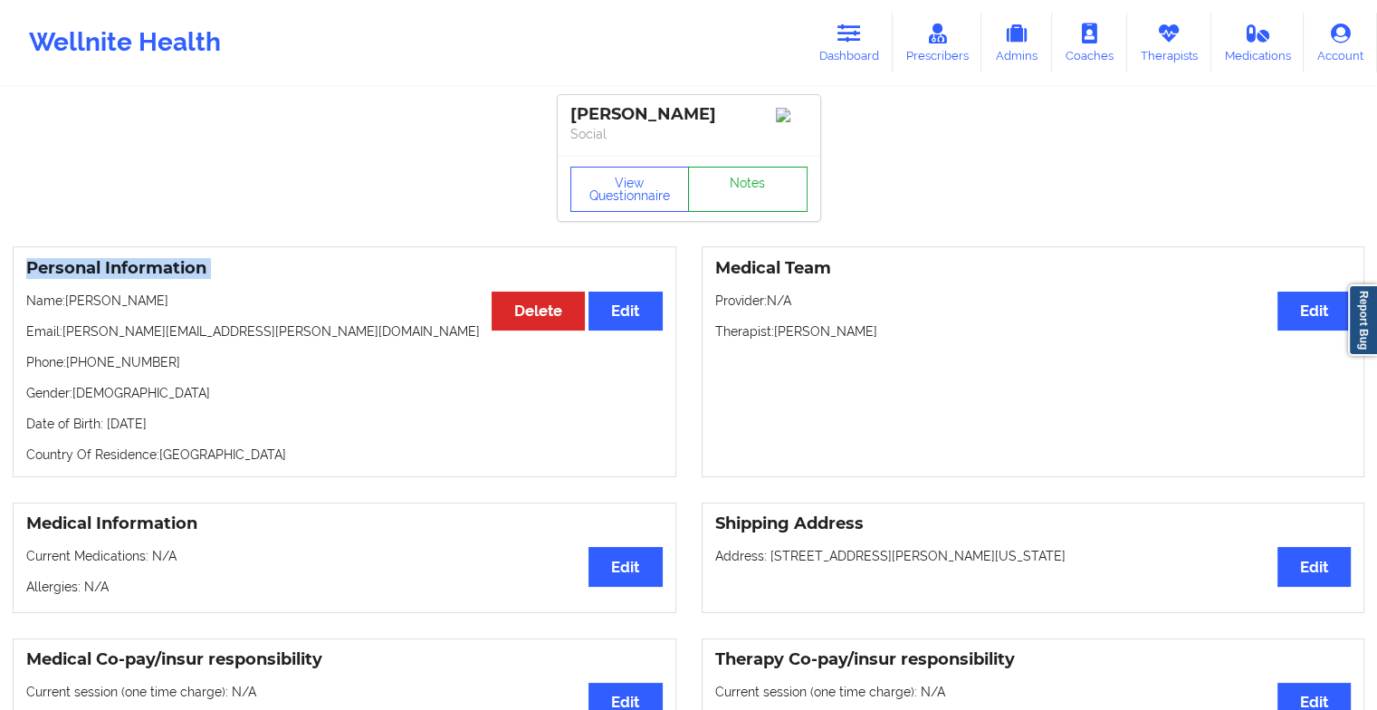
click at [747, 178] on link "Notes" at bounding box center [748, 189] width 120 height 45
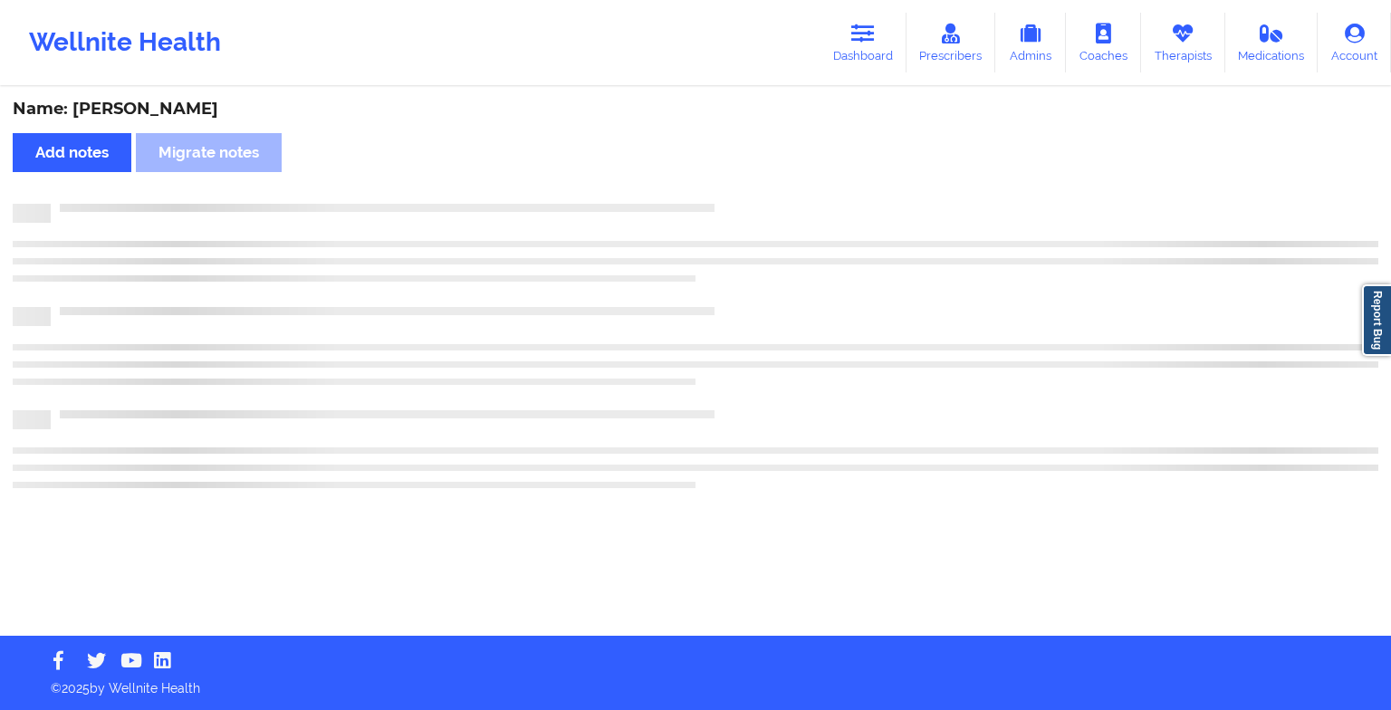
click at [747, 178] on div "Name: [PERSON_NAME] Add notes Migrate notes" at bounding box center [695, 362] width 1391 height 547
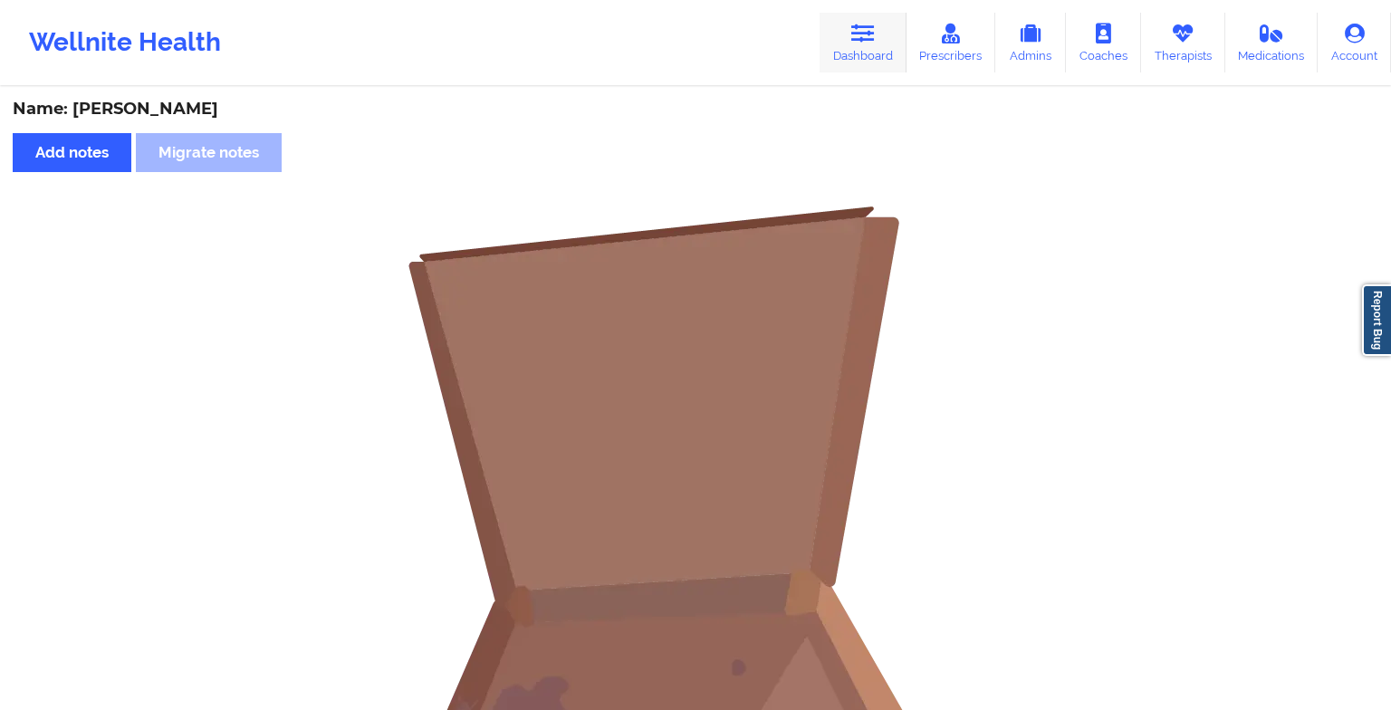
click at [875, 55] on link "Dashboard" at bounding box center [862, 43] width 87 height 60
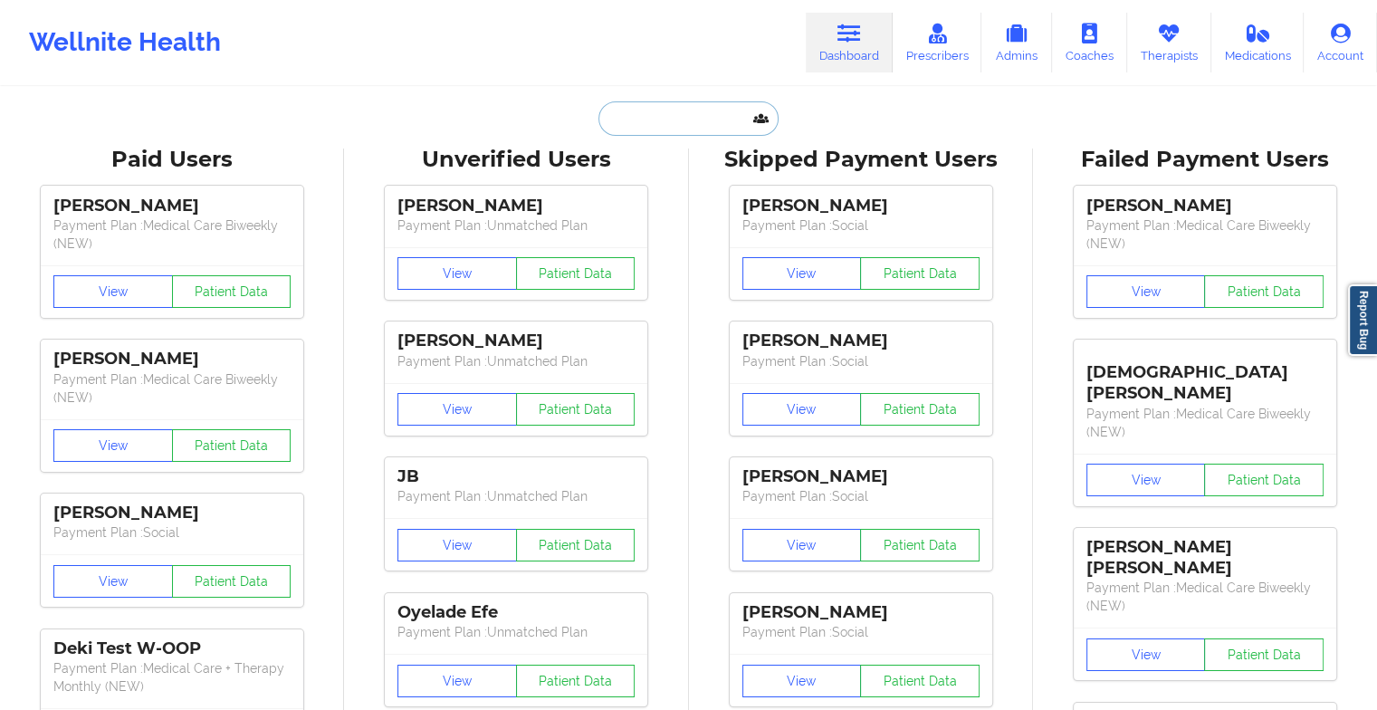
click at [722, 116] on input "text" at bounding box center [687, 118] width 179 height 34
type input "m"
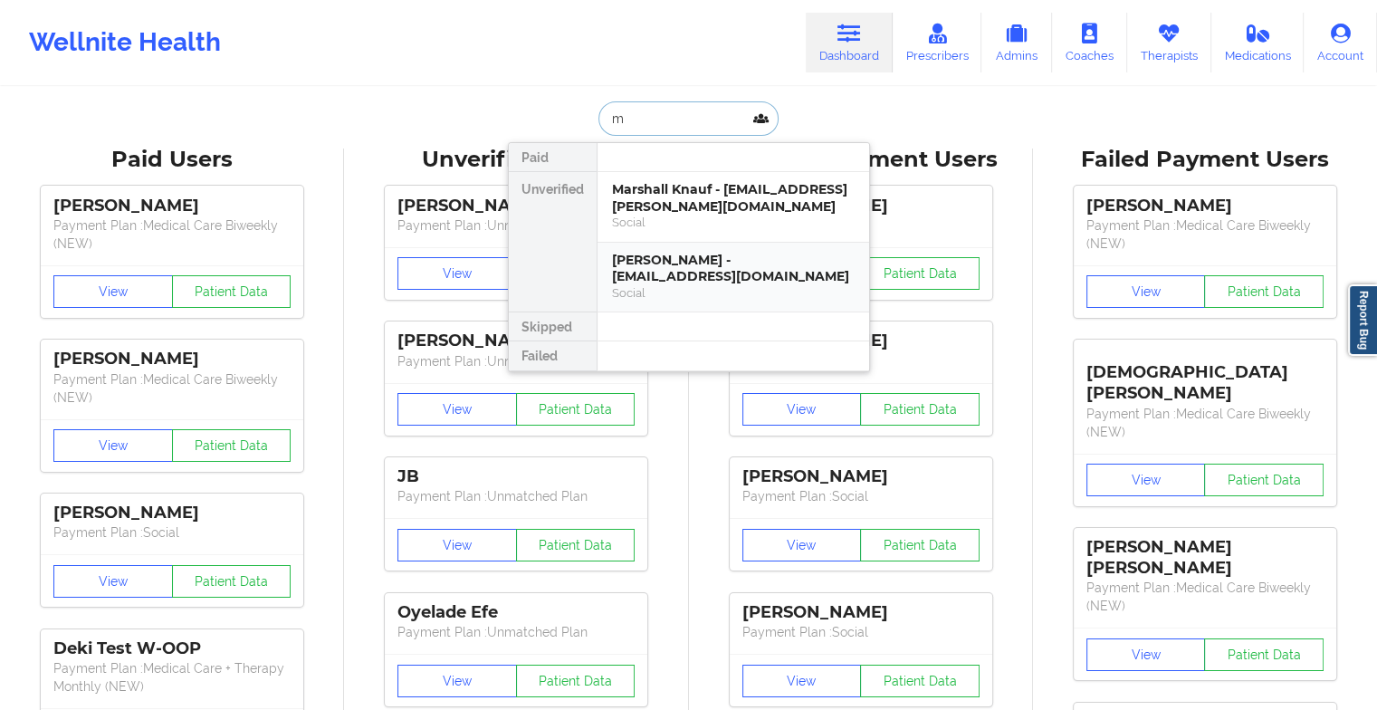
click at [692, 268] on div "[PERSON_NAME] - [EMAIL_ADDRESS][DOMAIN_NAME]" at bounding box center [733, 268] width 243 height 33
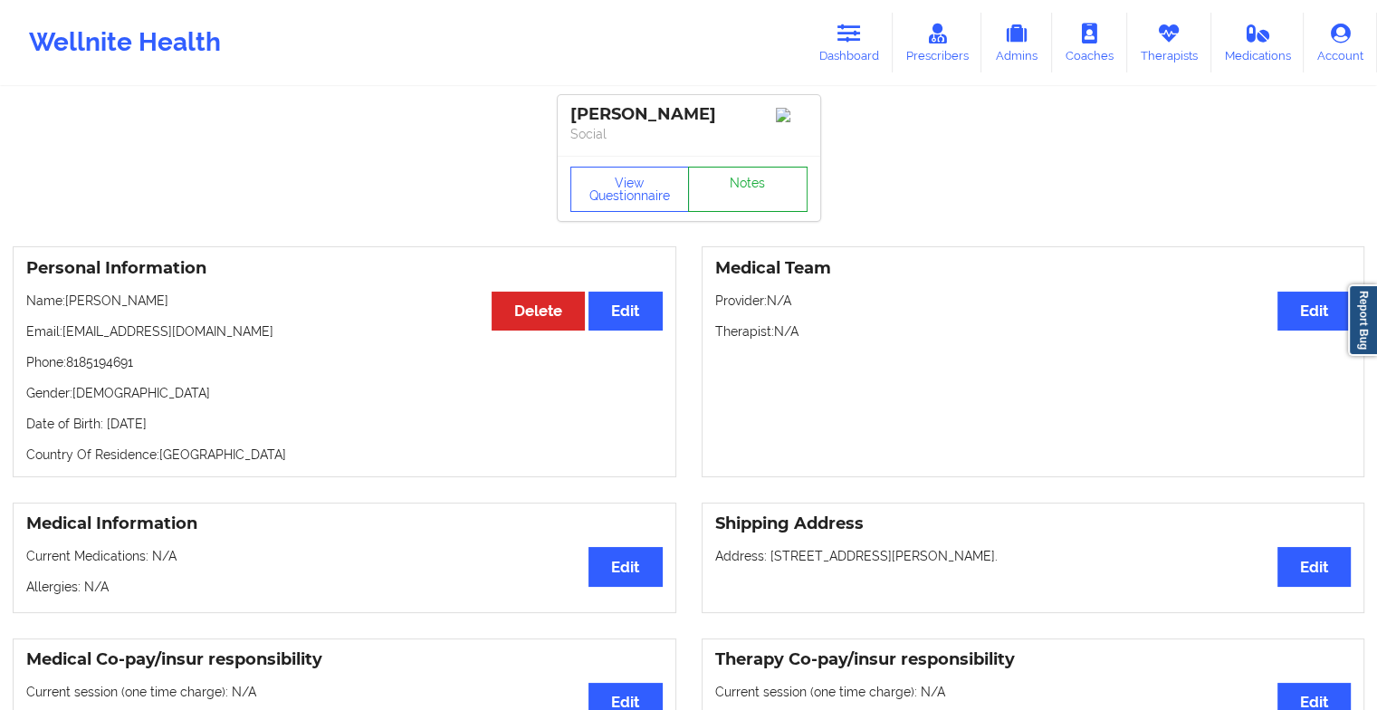
click at [760, 203] on link "Notes" at bounding box center [748, 189] width 120 height 45
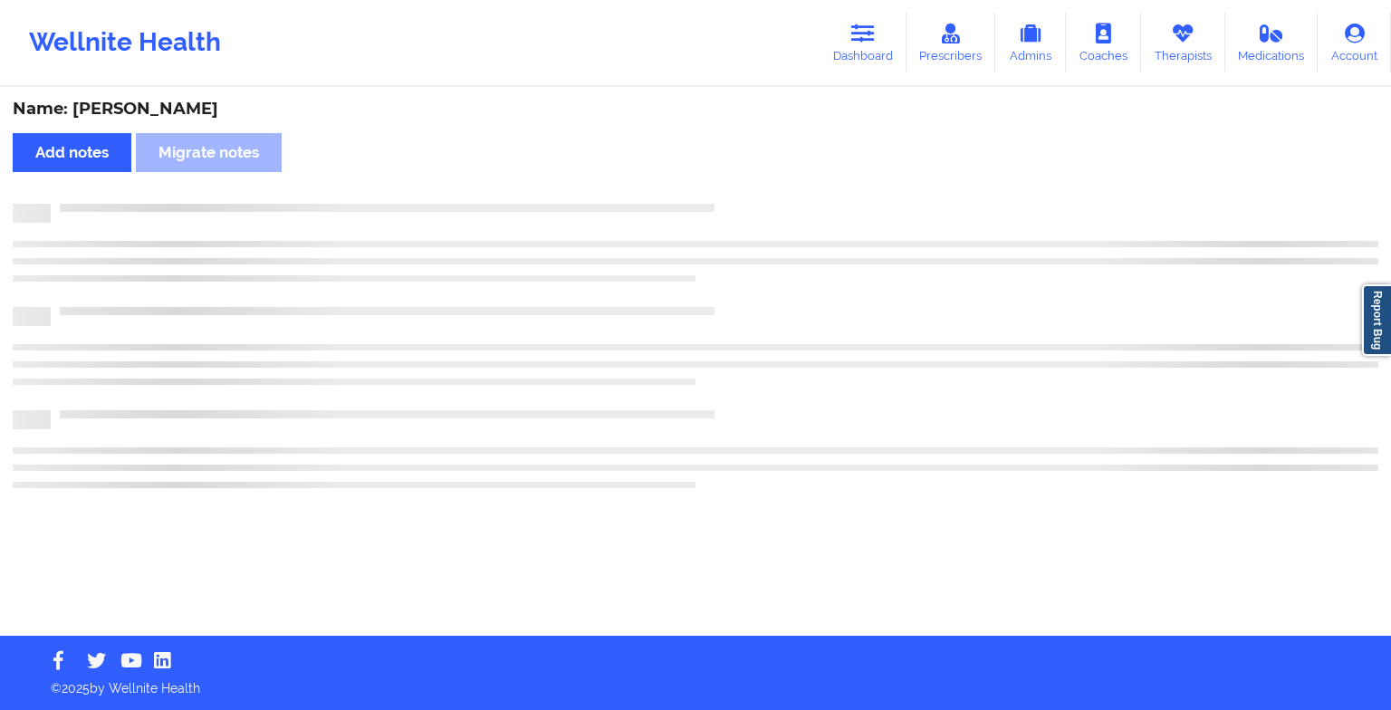
click at [760, 204] on div at bounding box center [714, 204] width 1327 height 0
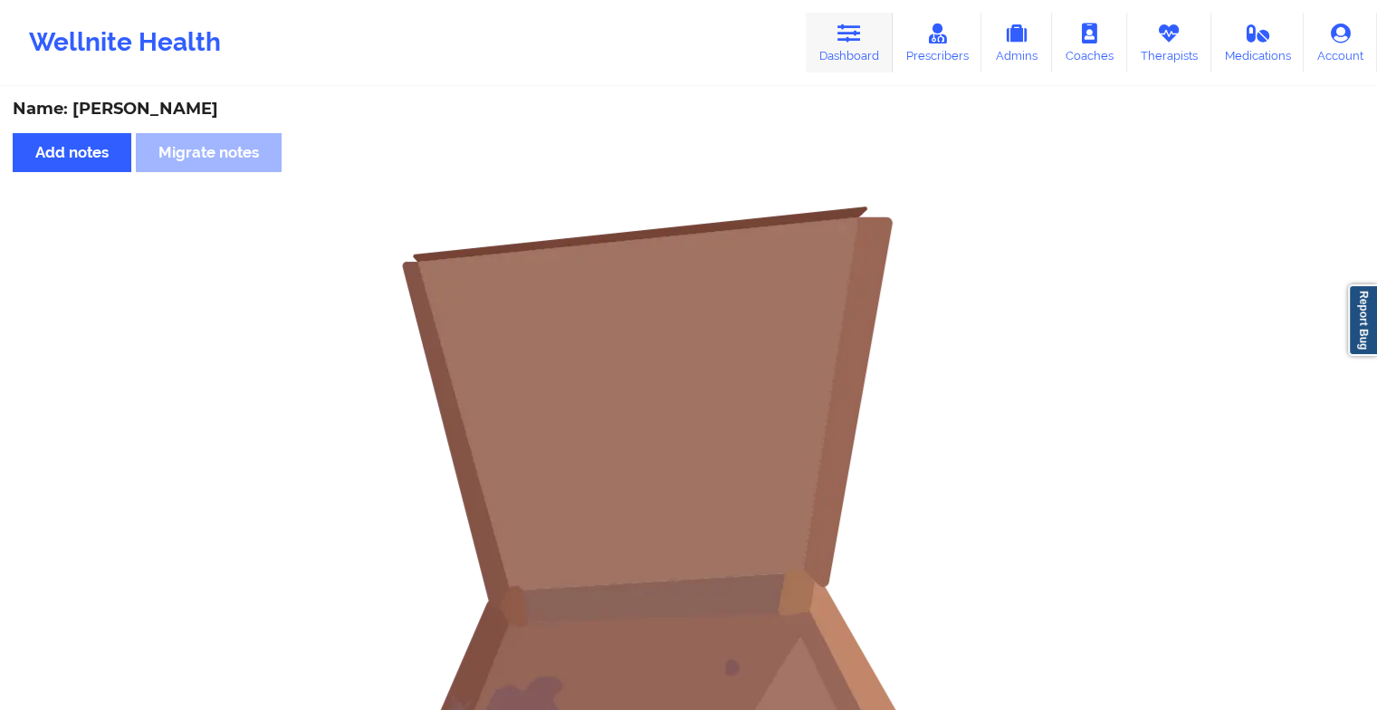
click at [854, 33] on icon at bounding box center [849, 34] width 24 height 20
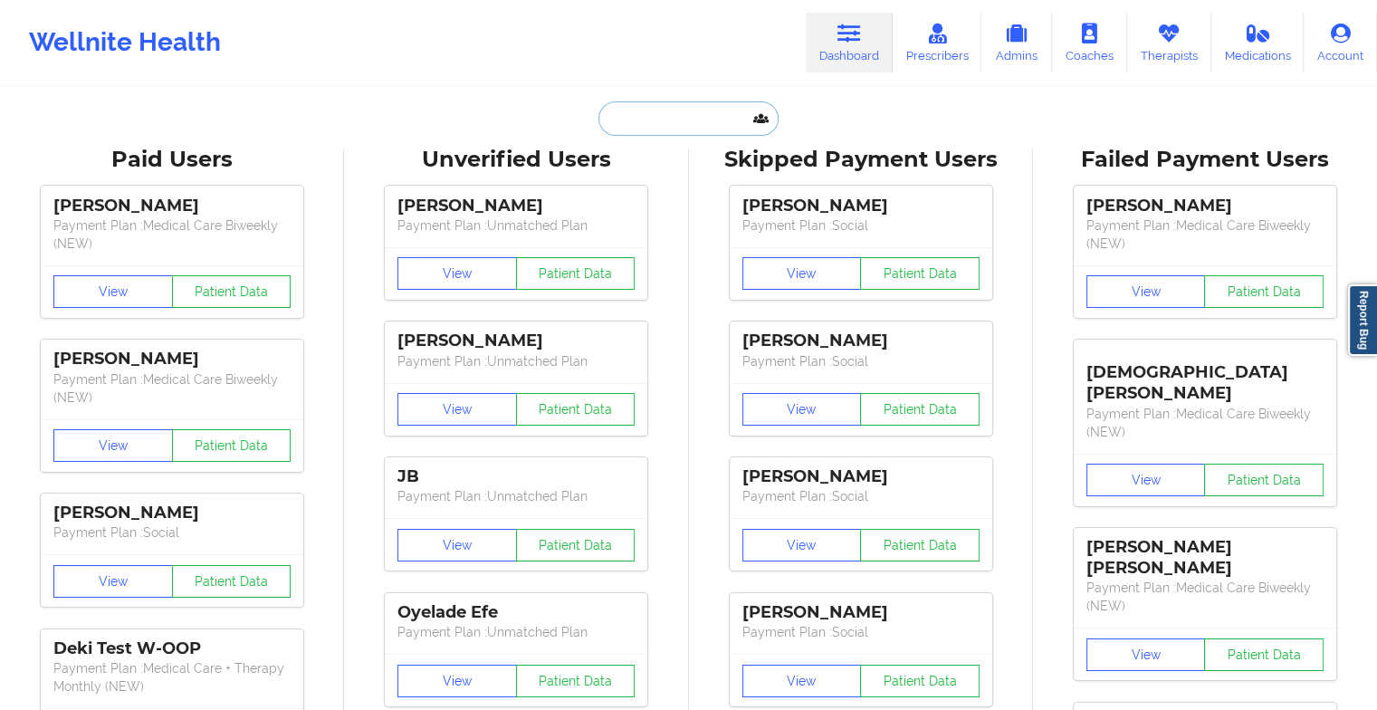
click at [711, 120] on input "text" at bounding box center [687, 118] width 179 height 34
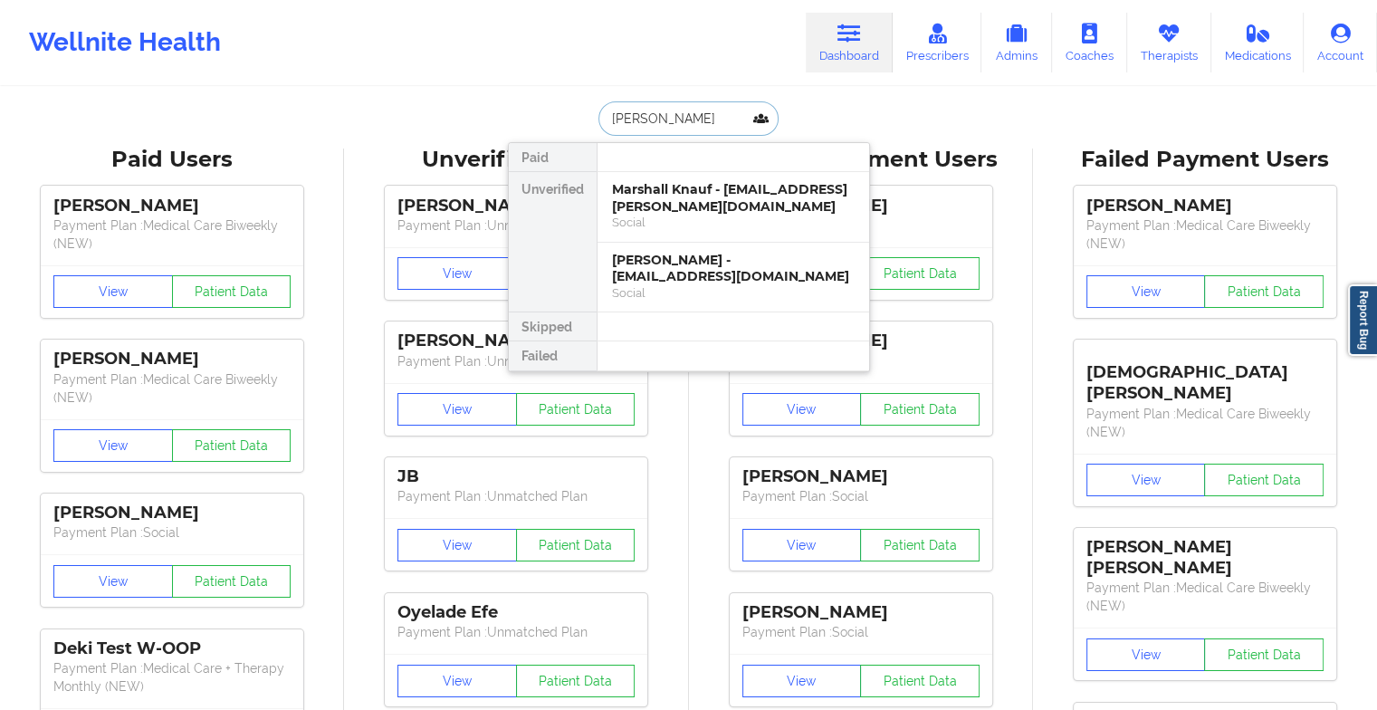
type input "[PERSON_NAME]"
click at [706, 181] on div "[PERSON_NAME] - [EMAIL_ADDRESS][DOMAIN_NAME]" at bounding box center [733, 197] width 243 height 33
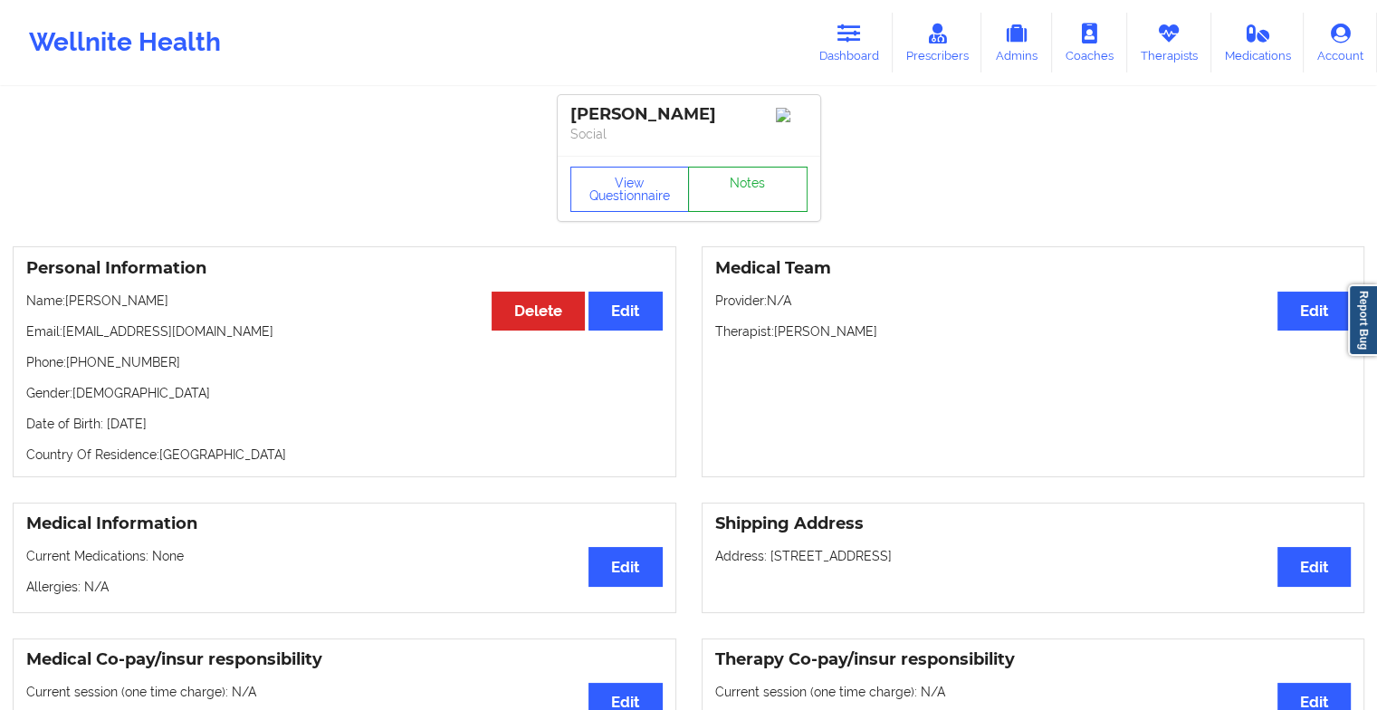
click at [745, 183] on link "Notes" at bounding box center [748, 189] width 120 height 45
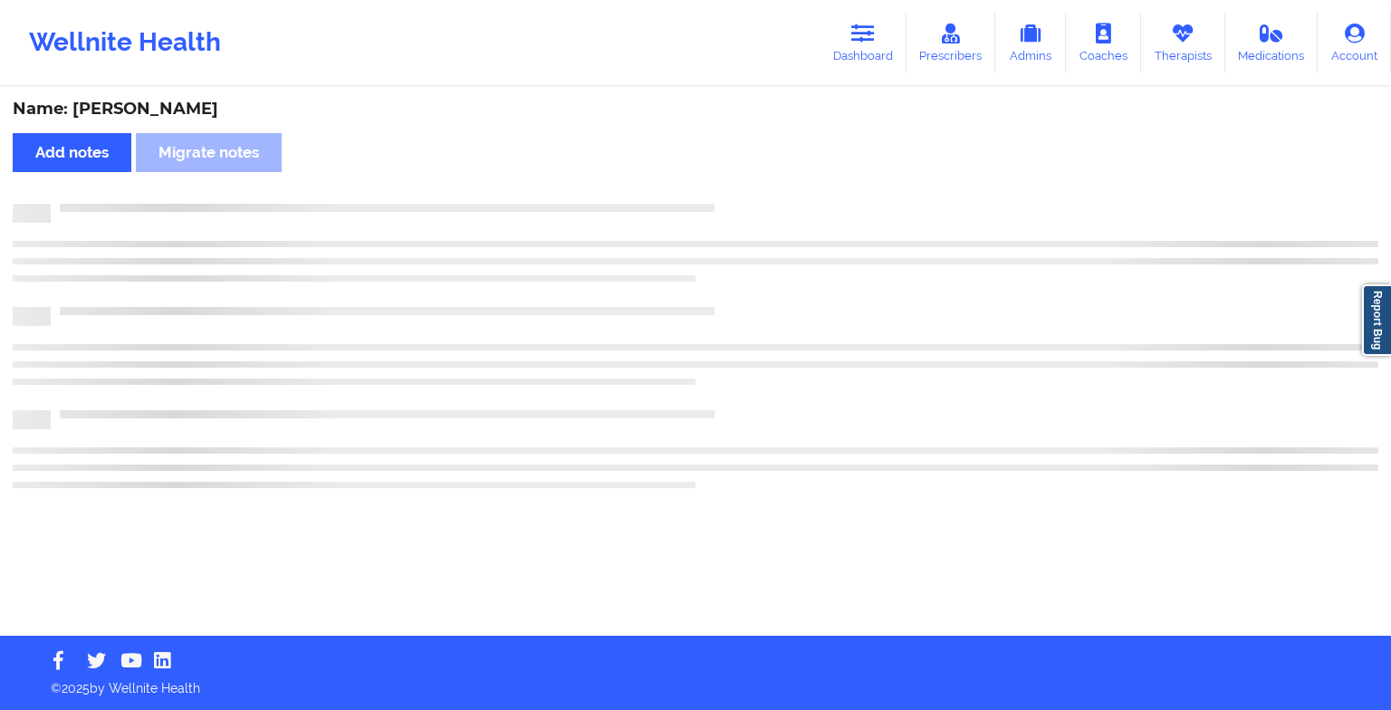
click at [745, 183] on div "Name: [PERSON_NAME] Add notes [PERSON_NAME] notes" at bounding box center [695, 362] width 1391 height 547
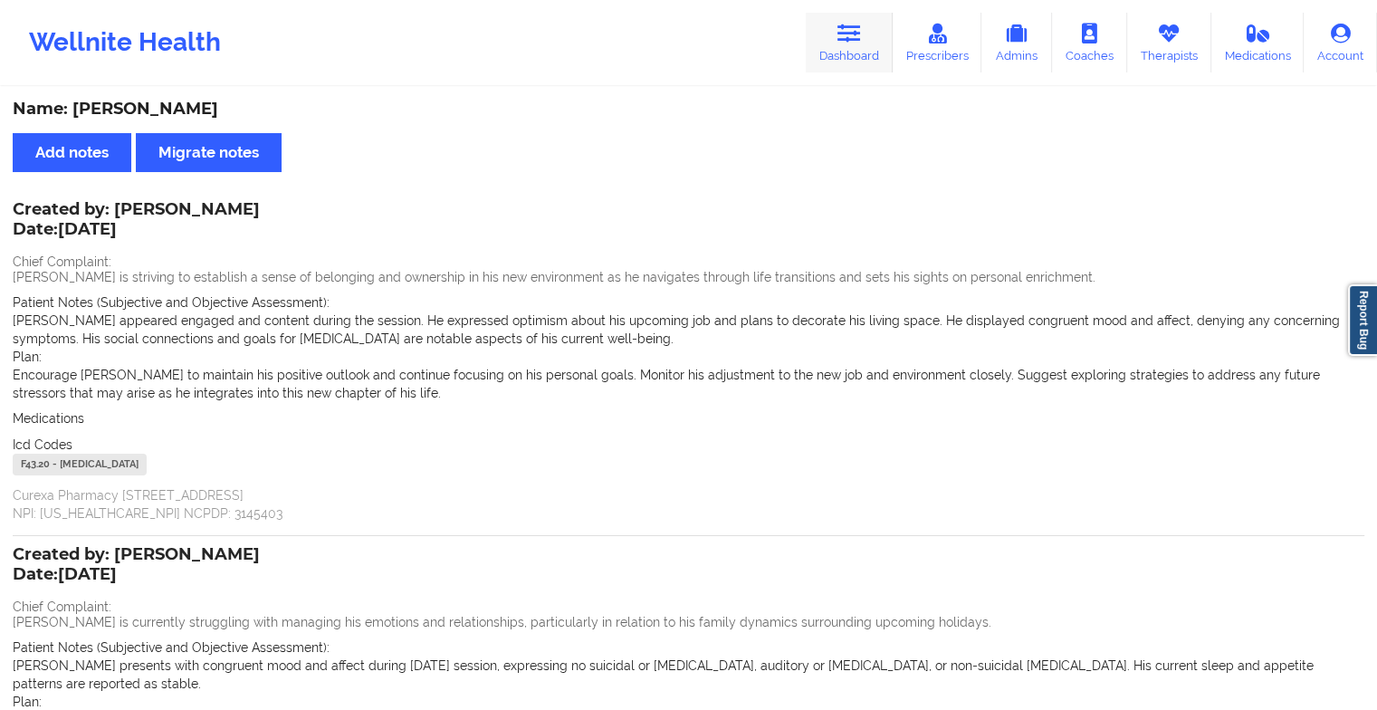
click at [839, 59] on link "Dashboard" at bounding box center [849, 43] width 87 height 60
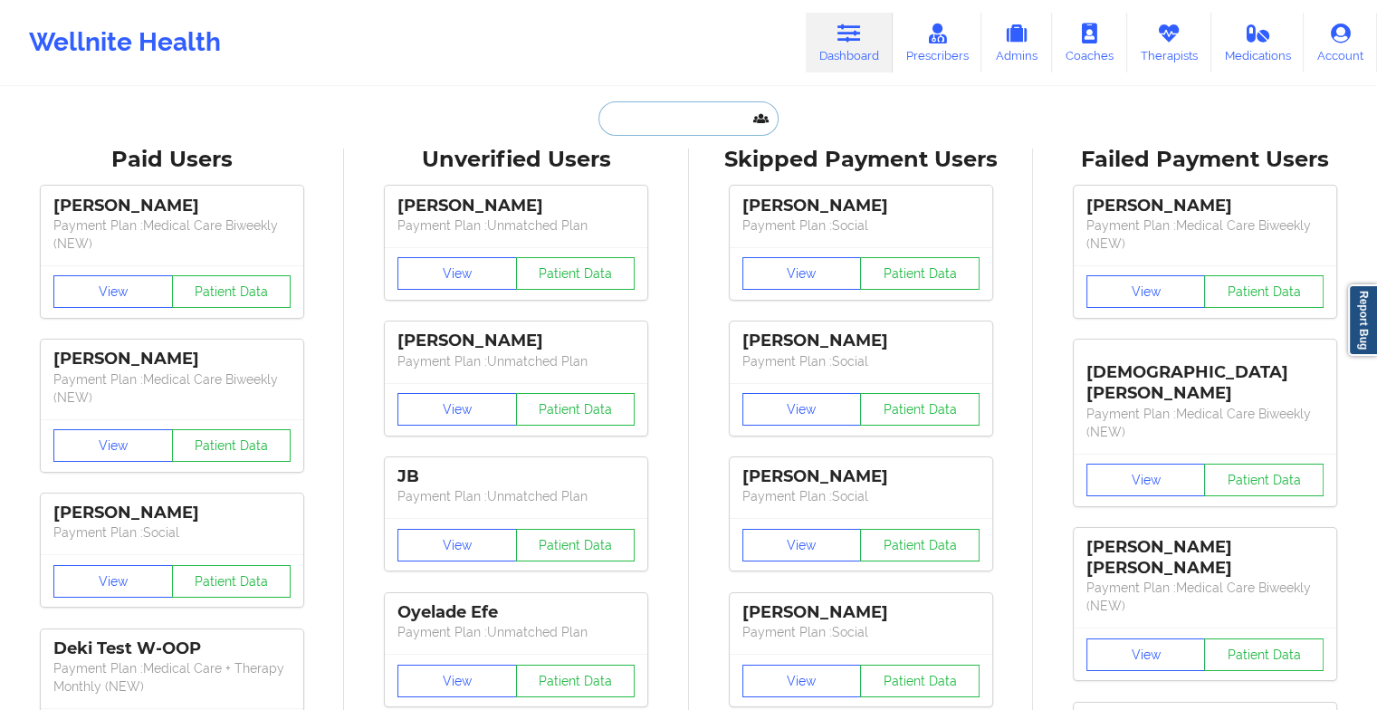
click at [671, 118] on input "text" at bounding box center [687, 118] width 179 height 34
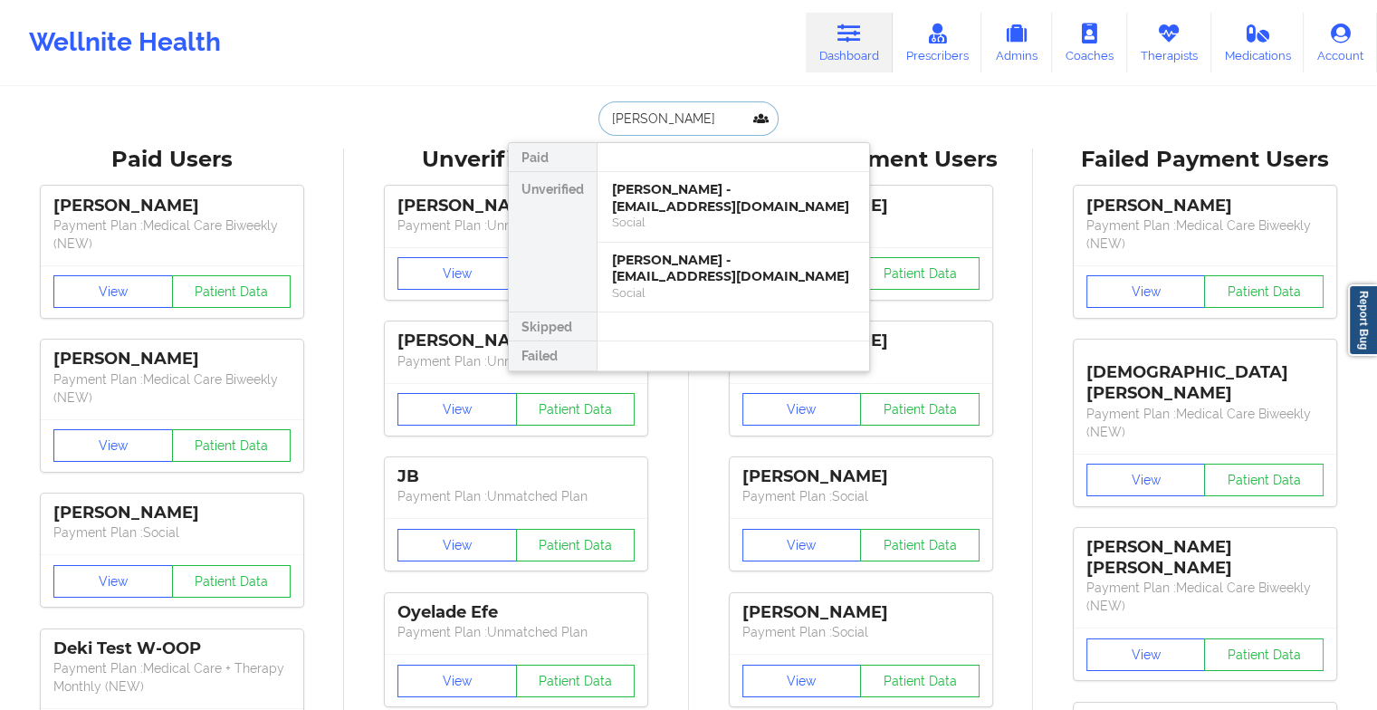
type input "[PERSON_NAME]"
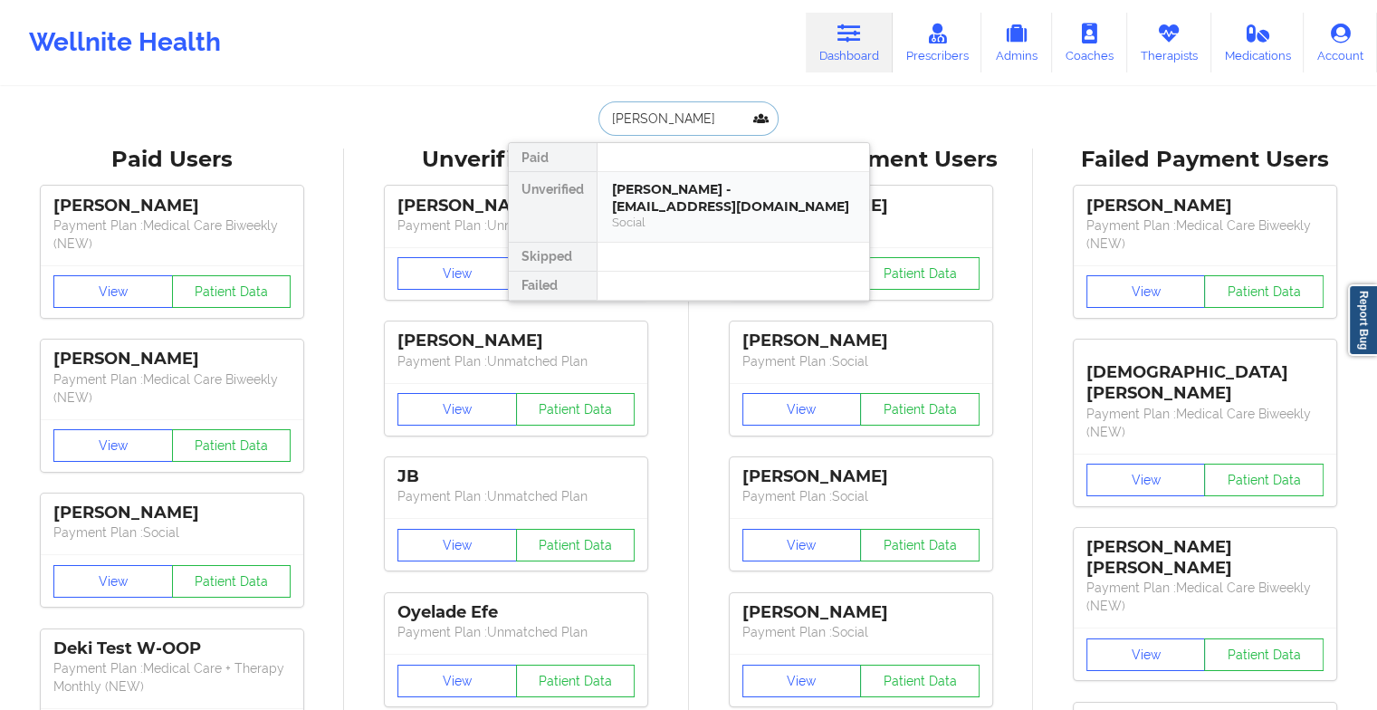
click at [690, 203] on div "[PERSON_NAME] - [EMAIL_ADDRESS][DOMAIN_NAME]" at bounding box center [733, 197] width 243 height 33
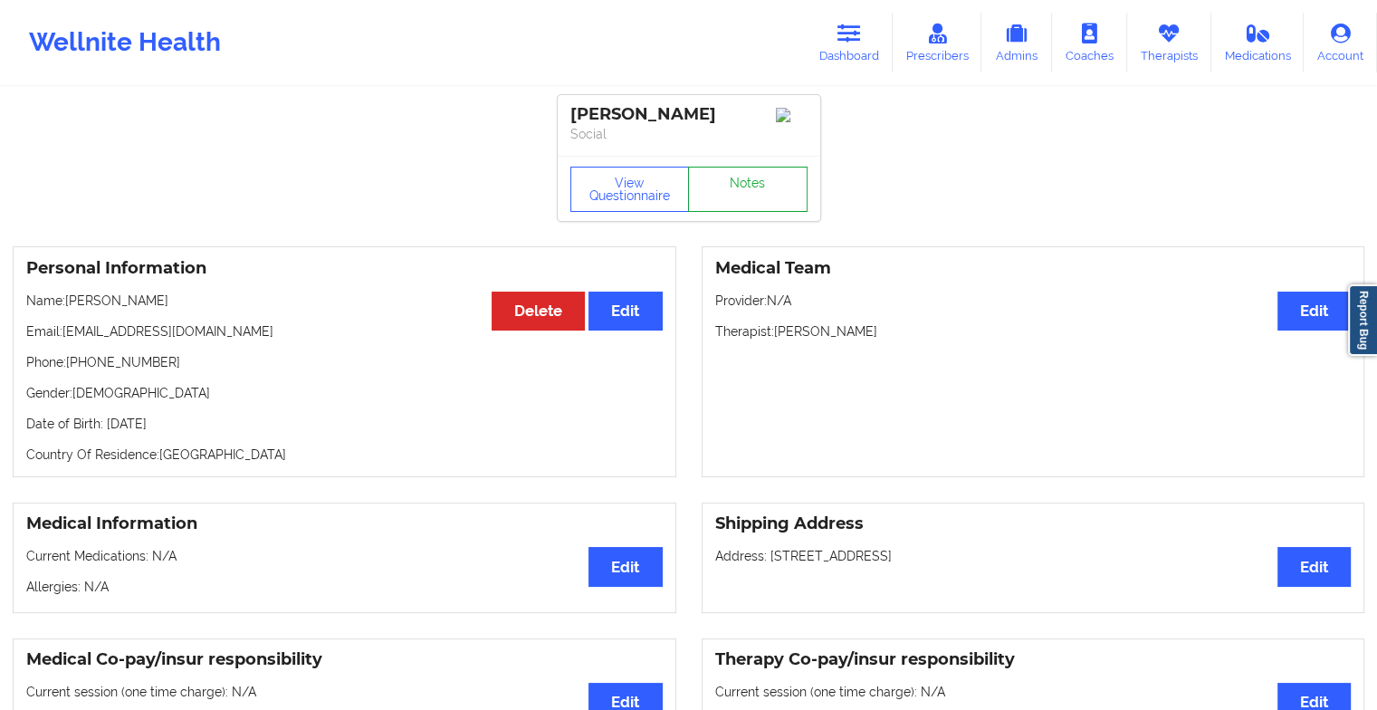
click at [728, 196] on link "Notes" at bounding box center [748, 189] width 120 height 45
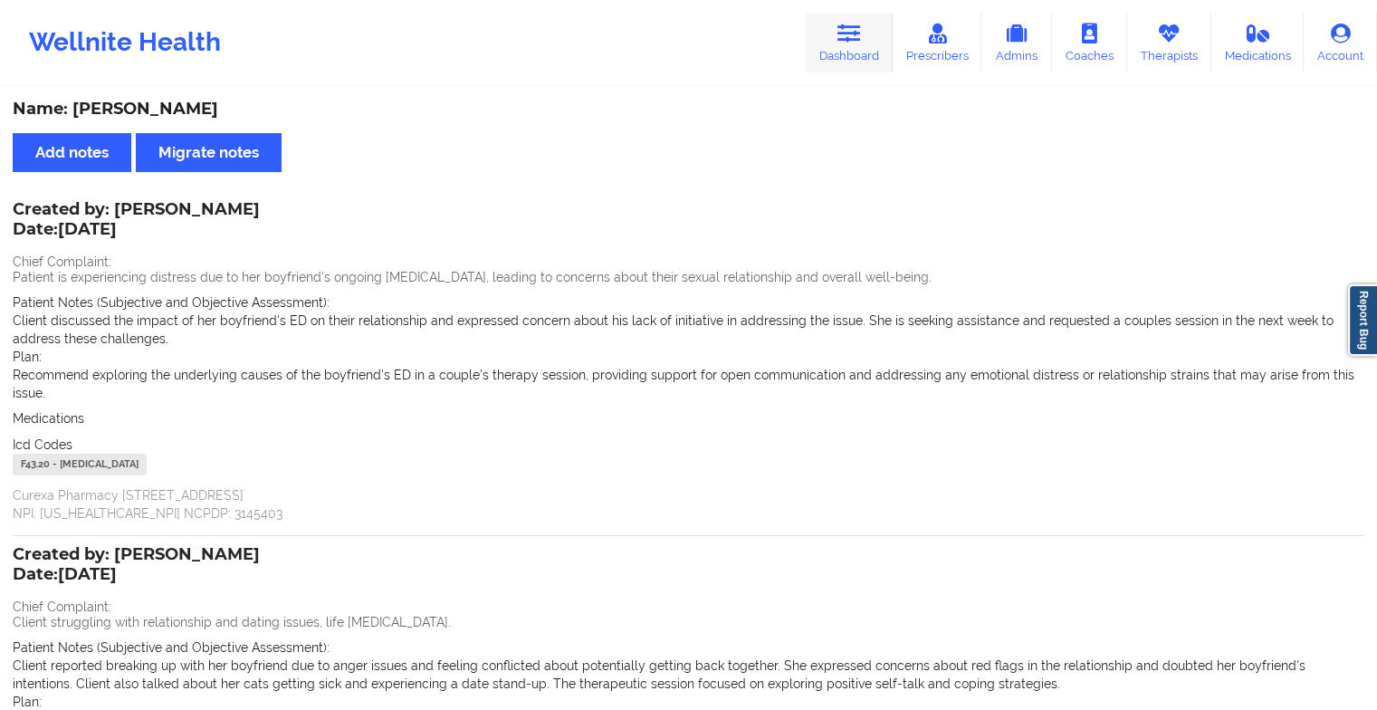
click at [855, 50] on link "Dashboard" at bounding box center [849, 43] width 87 height 60
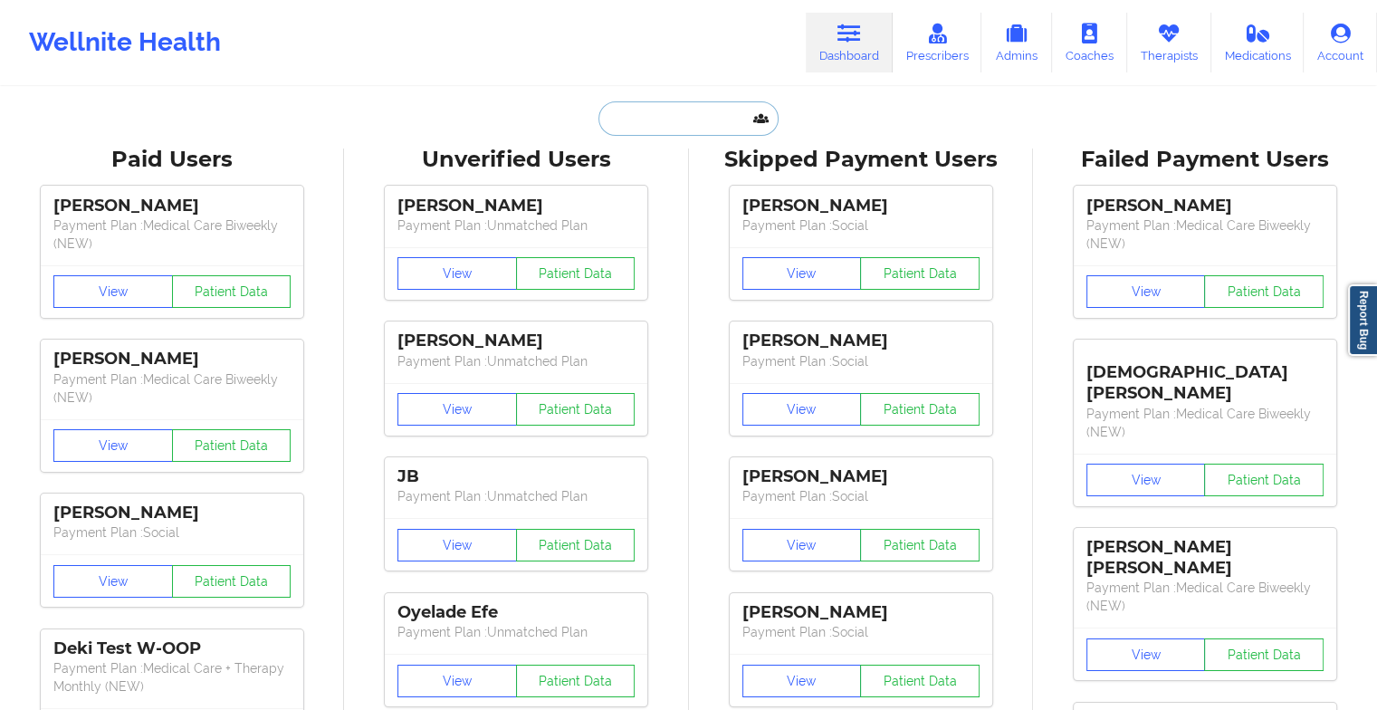
click at [679, 114] on input "text" at bounding box center [687, 118] width 179 height 34
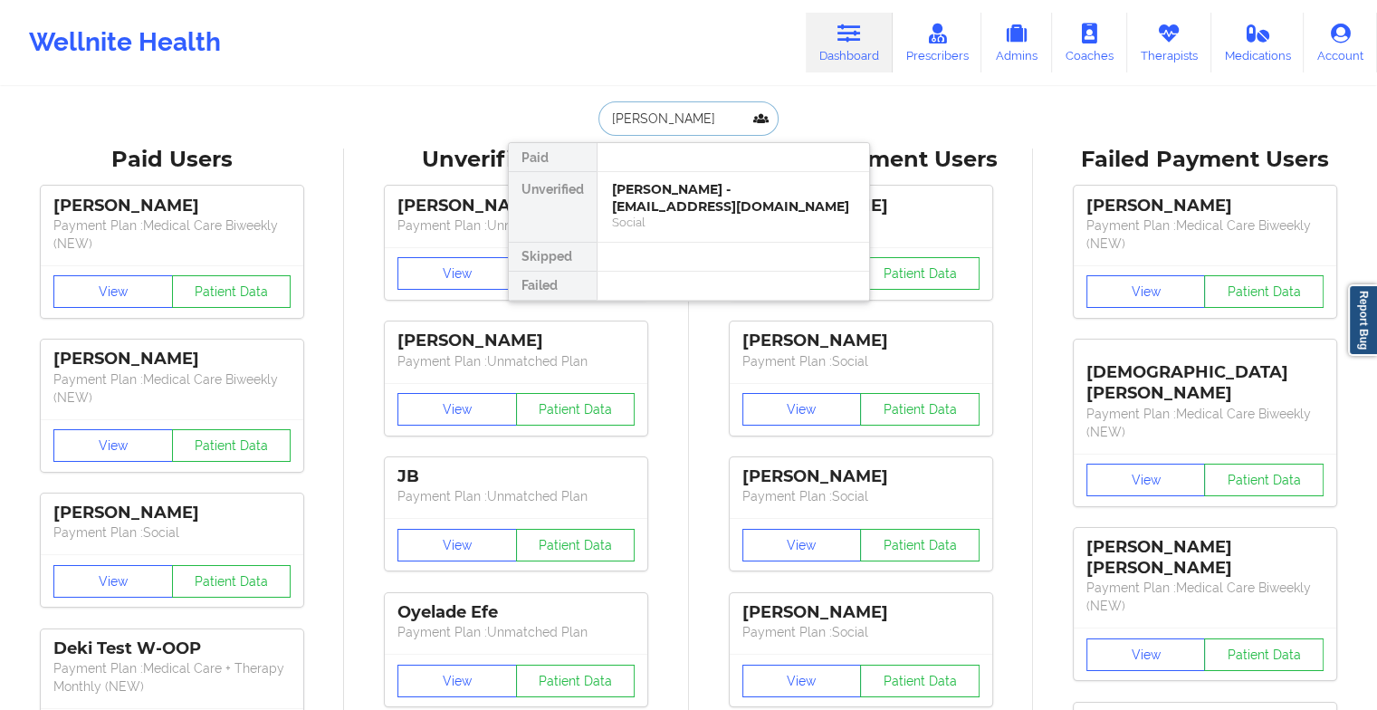
type input "[PERSON_NAME]"
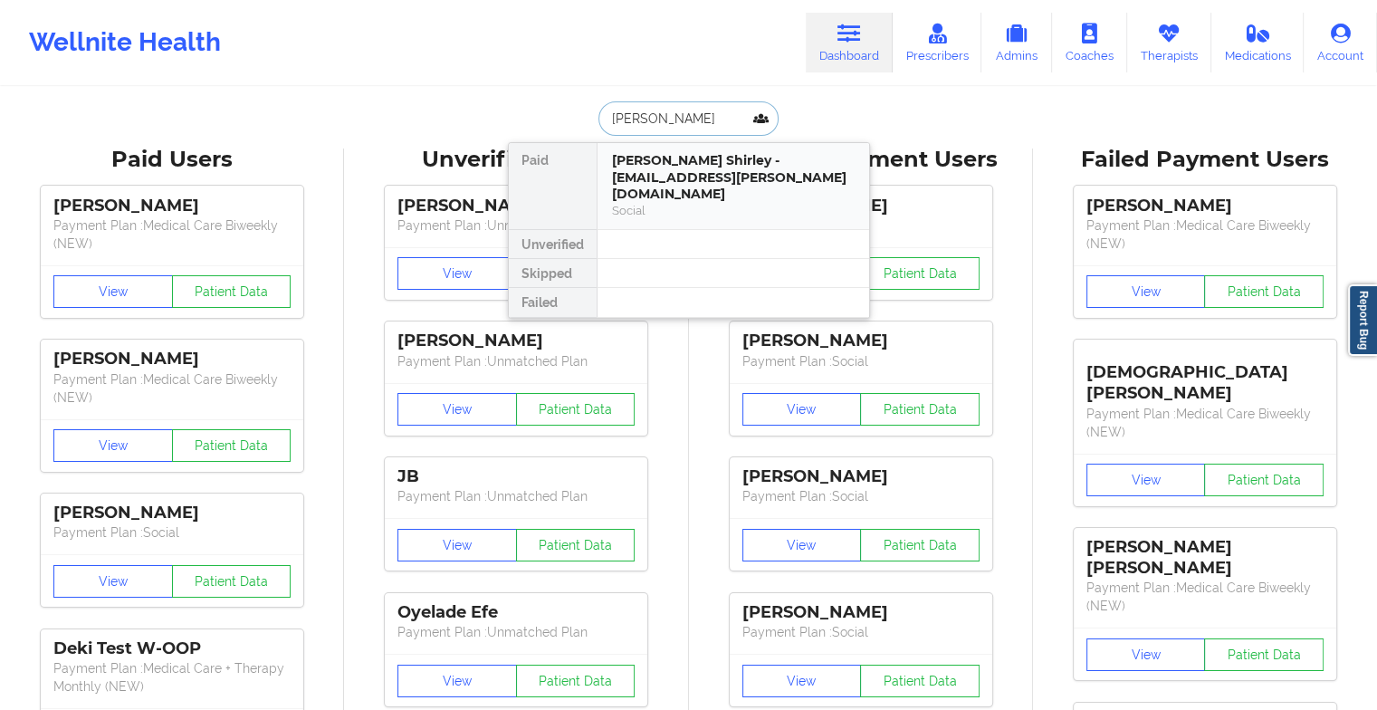
click at [695, 203] on div "Social" at bounding box center [733, 210] width 243 height 15
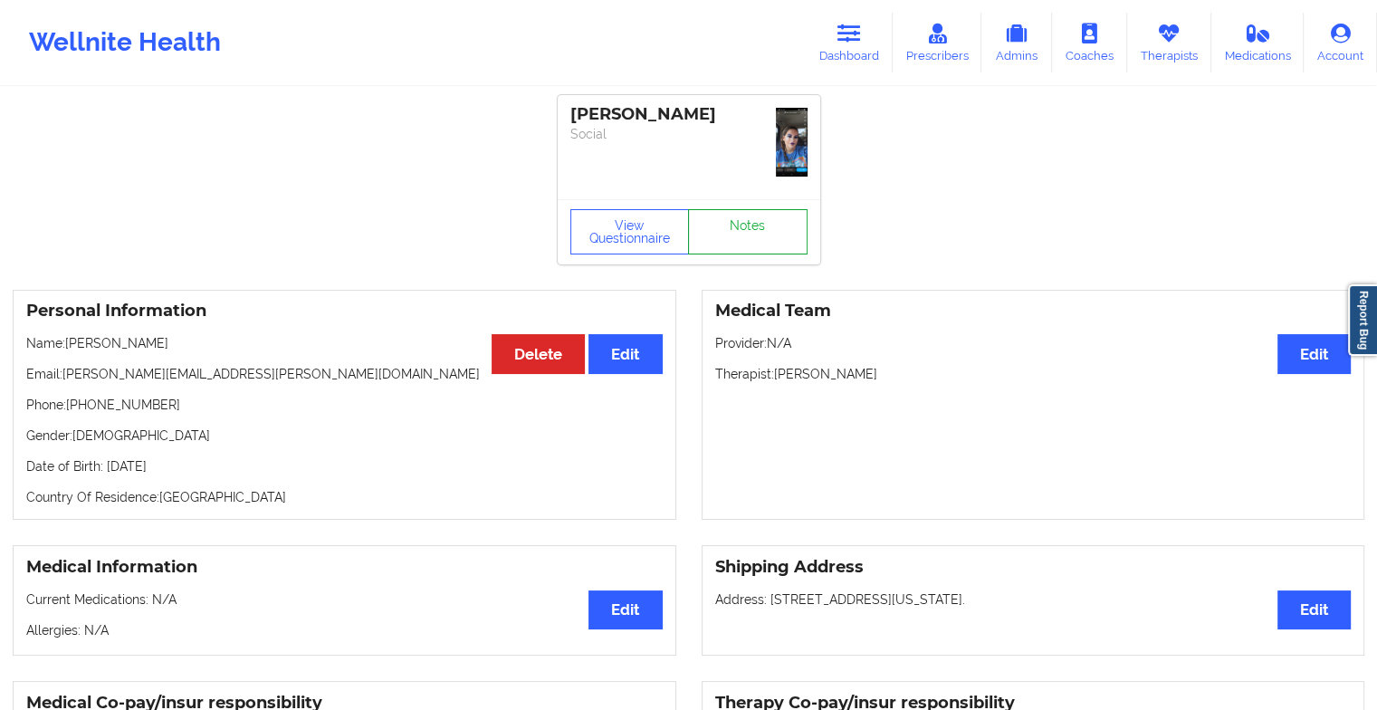
click at [787, 209] on link "Notes" at bounding box center [748, 231] width 120 height 45
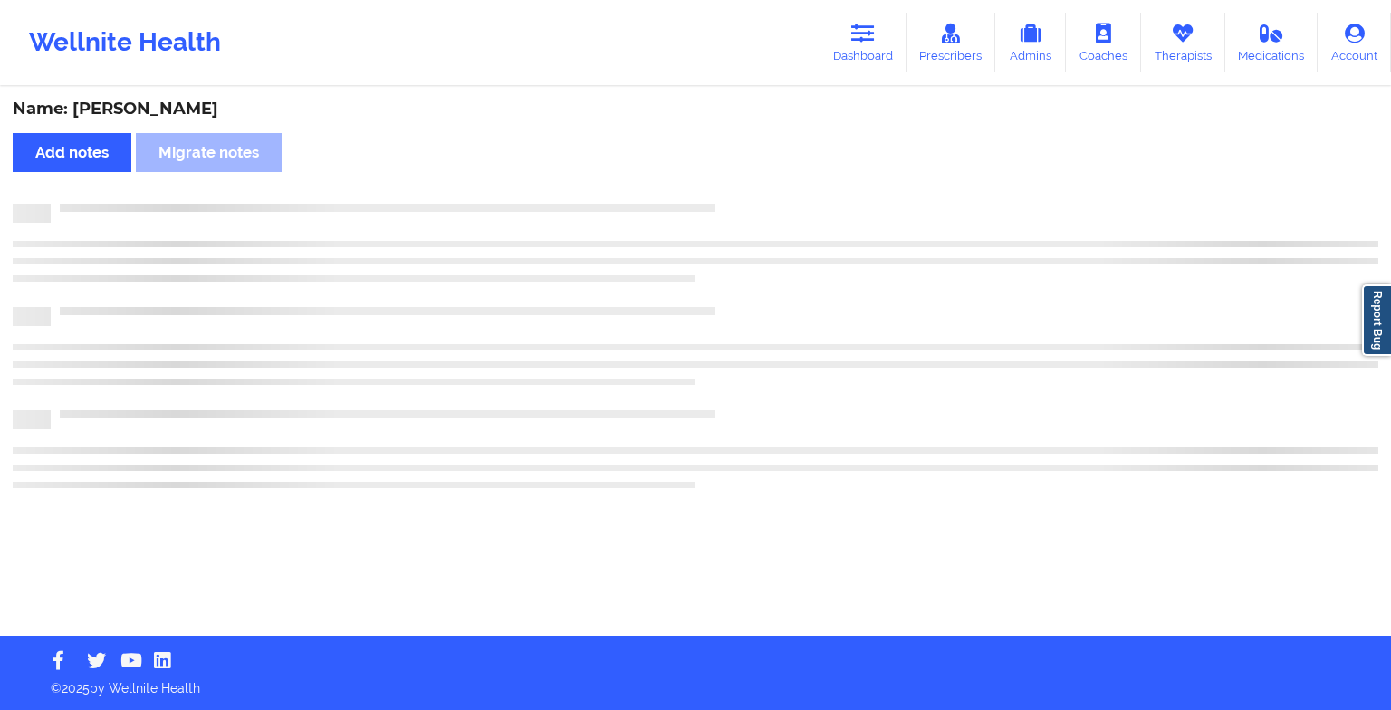
click at [787, 196] on div "Name: [PERSON_NAME] Add notes Migrate notes" at bounding box center [695, 362] width 1391 height 547
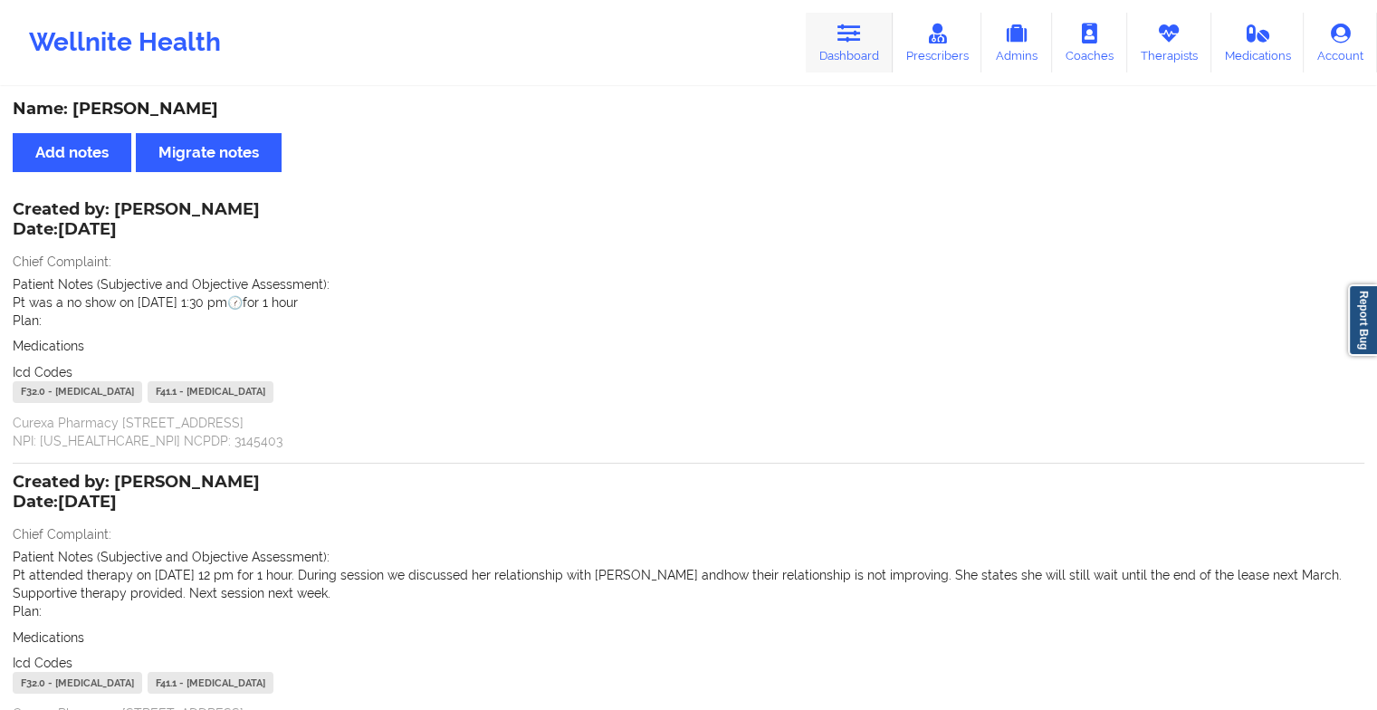
click at [837, 46] on link "Dashboard" at bounding box center [849, 43] width 87 height 60
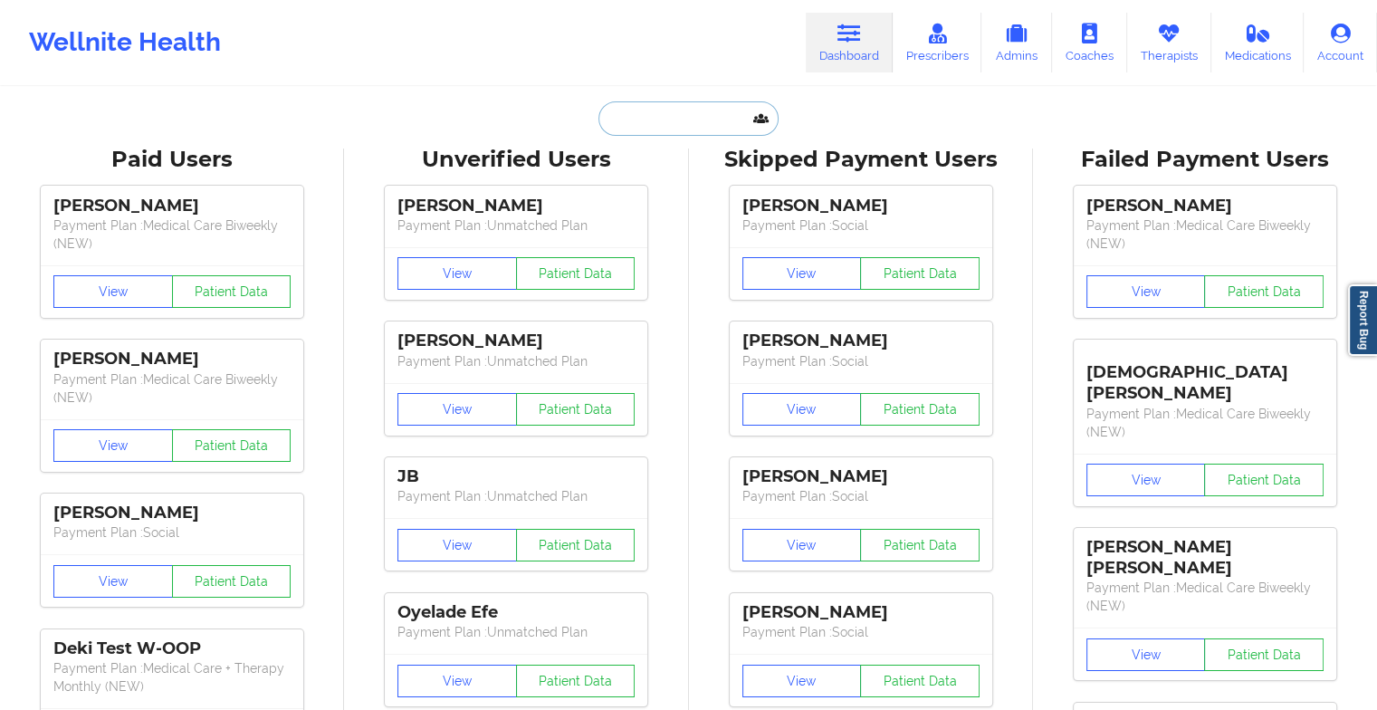
click at [689, 129] on input "text" at bounding box center [687, 118] width 179 height 34
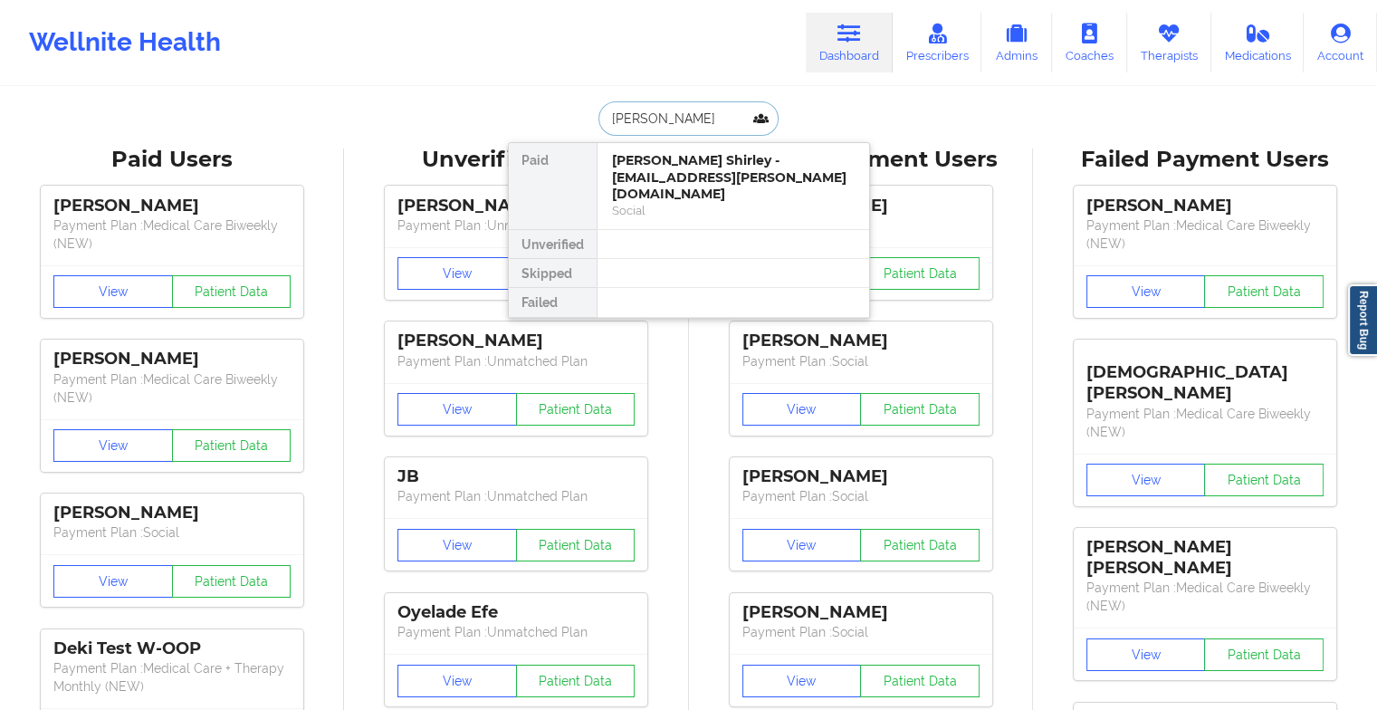
type input "[PERSON_NAME]"
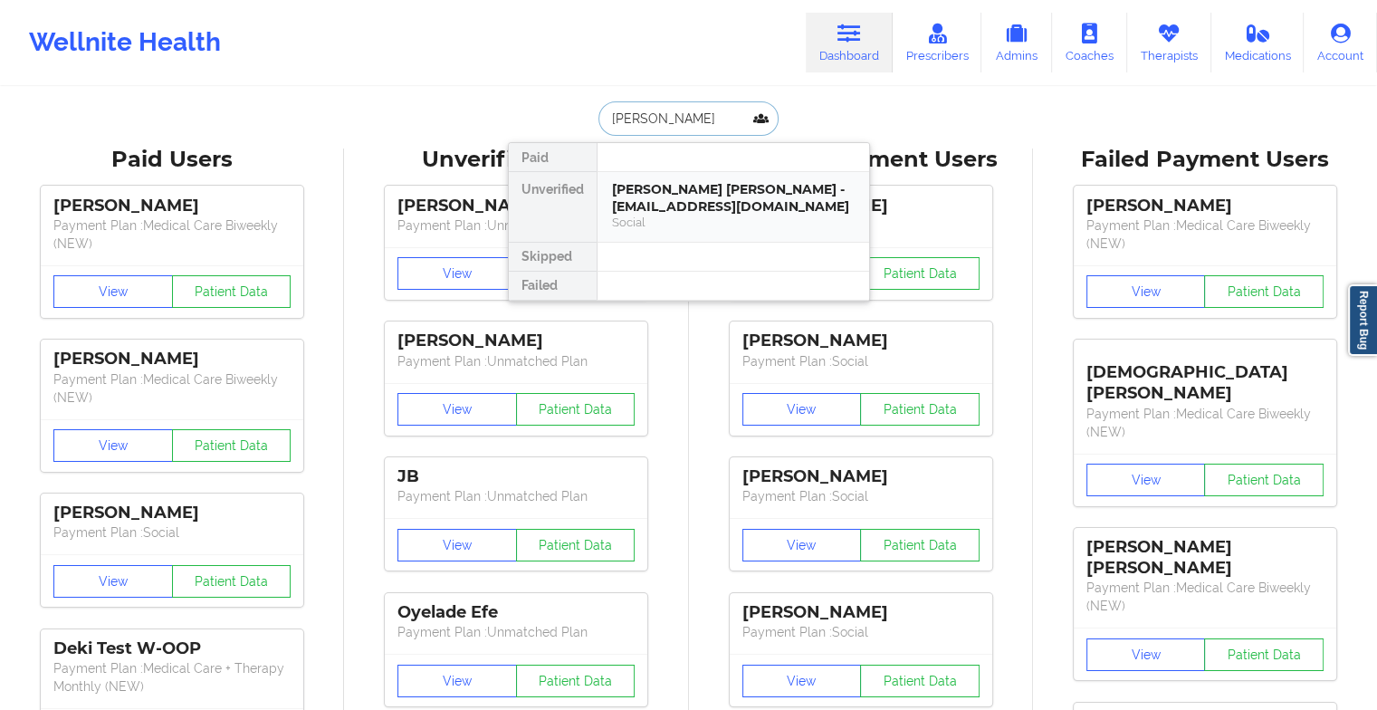
click at [680, 199] on div "[PERSON_NAME] [PERSON_NAME] - [EMAIL_ADDRESS][DOMAIN_NAME]" at bounding box center [733, 197] width 243 height 33
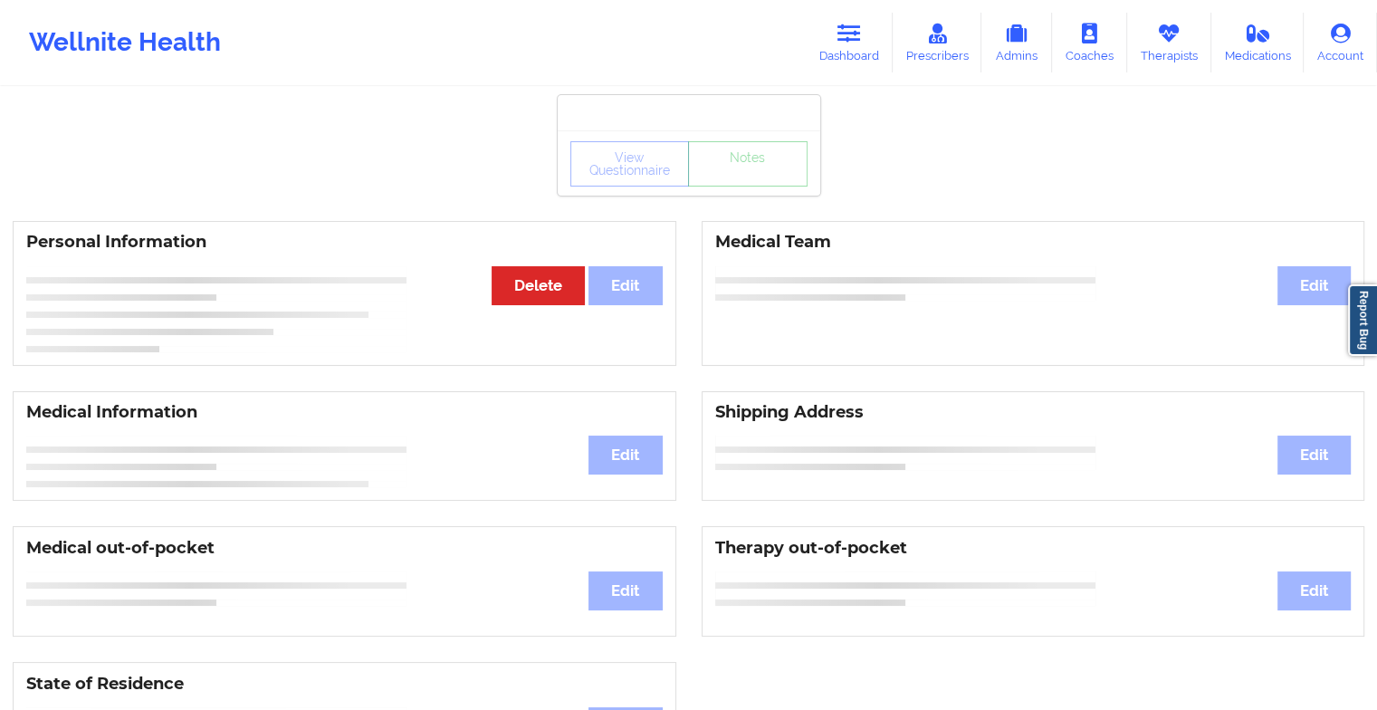
click at [739, 167] on div "View Questionnaire Notes" at bounding box center [688, 163] width 237 height 45
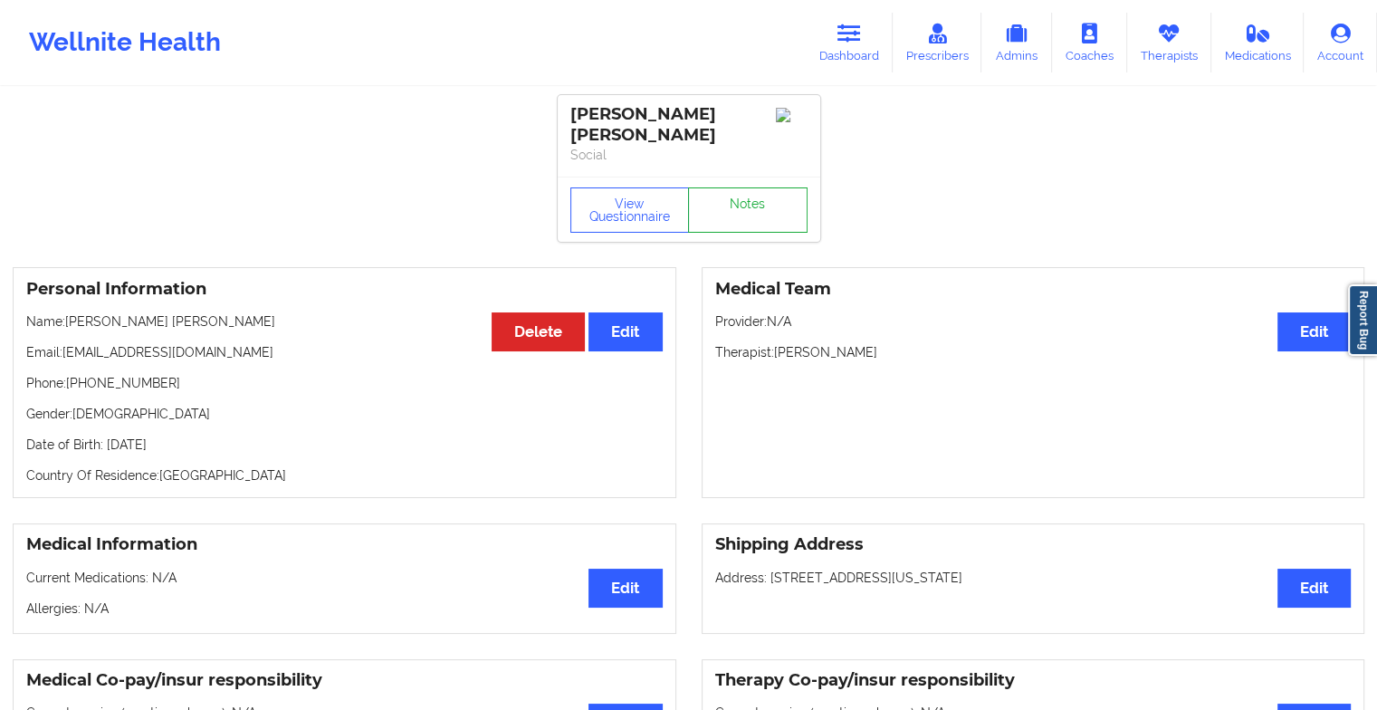
drag, startPoint x: 739, startPoint y: 167, endPoint x: 739, endPoint y: 187, distance: 19.0
click at [739, 187] on div "View Questionnaire Notes" at bounding box center [689, 209] width 263 height 65
click at [739, 187] on link "Notes" at bounding box center [748, 209] width 120 height 45
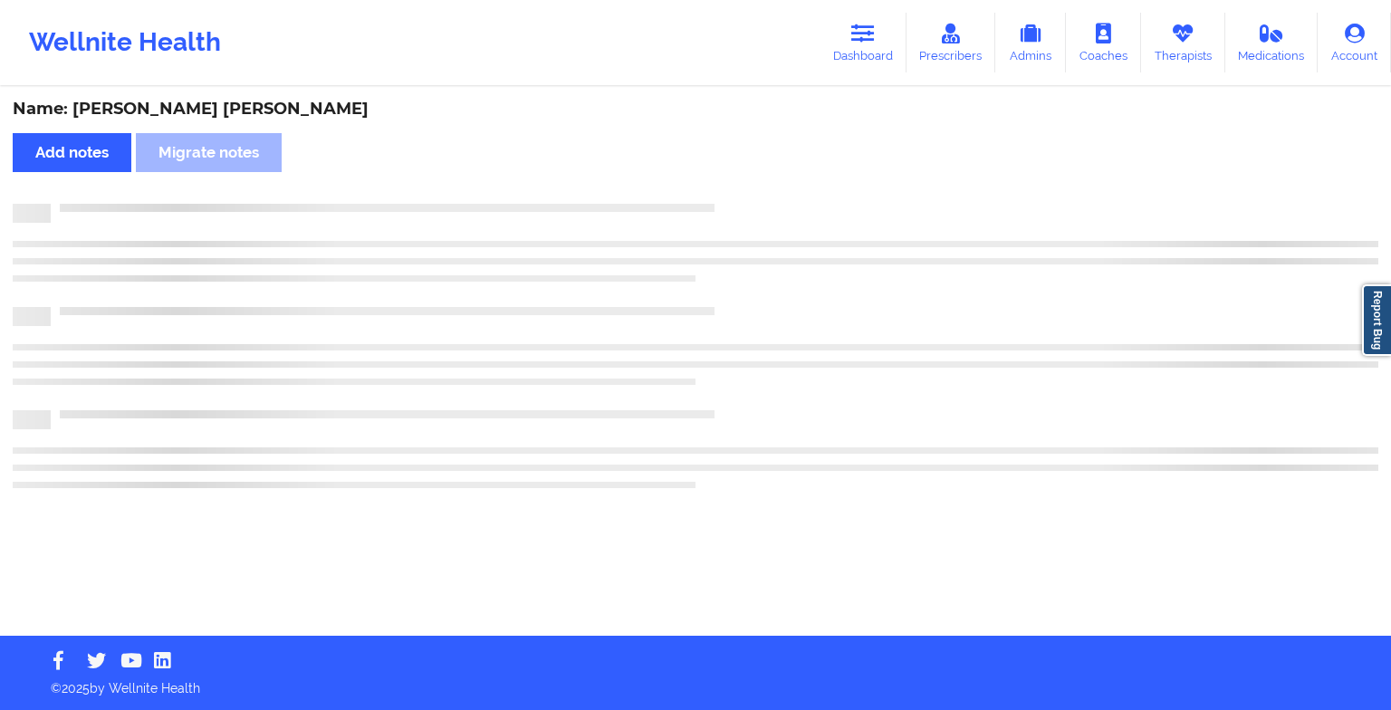
click at [739, 187] on div "Name: [PERSON_NAME] [PERSON_NAME] Add notes Migrate notes" at bounding box center [695, 362] width 1391 height 547
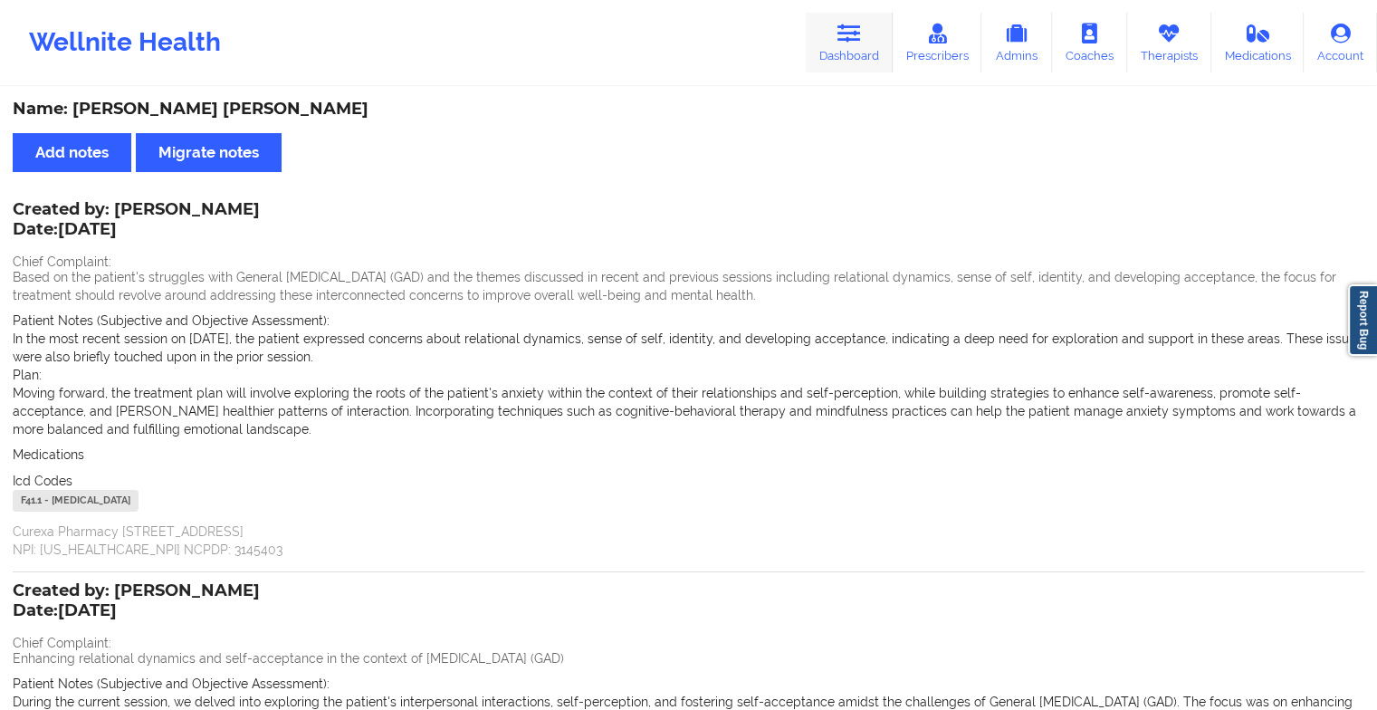
click at [849, 71] on link "Dashboard" at bounding box center [849, 43] width 87 height 60
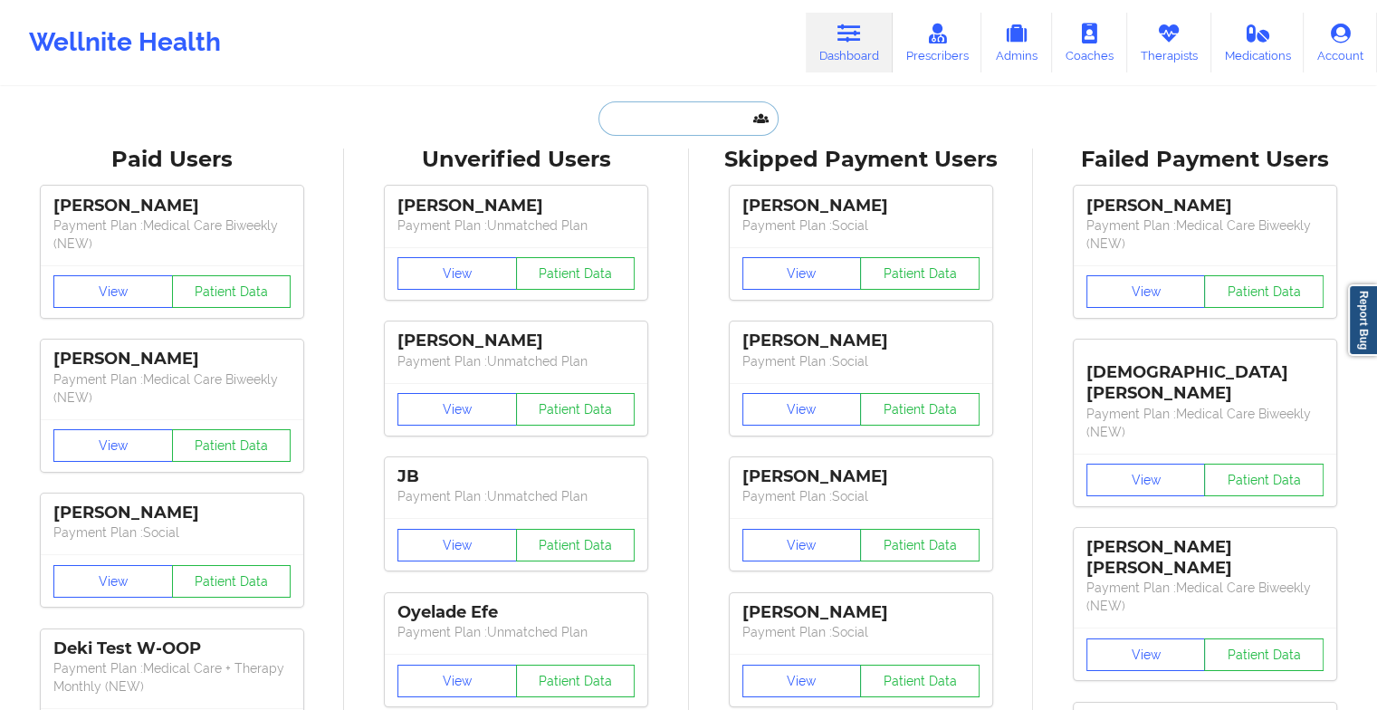
click at [712, 118] on input "text" at bounding box center [687, 118] width 179 height 34
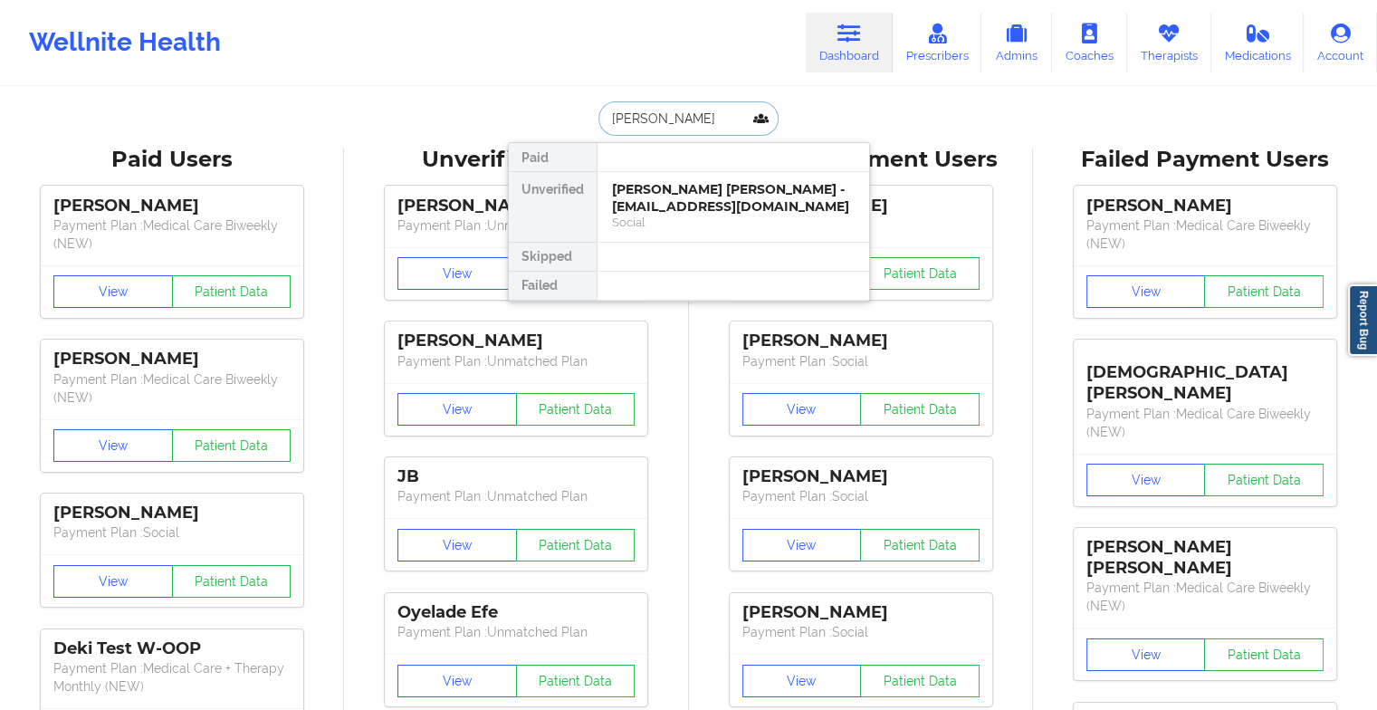
type input "[PERSON_NAME]"
click at [713, 200] on div "[PERSON_NAME] - [EMAIL_ADDRESS][DOMAIN_NAME]" at bounding box center [733, 197] width 243 height 33
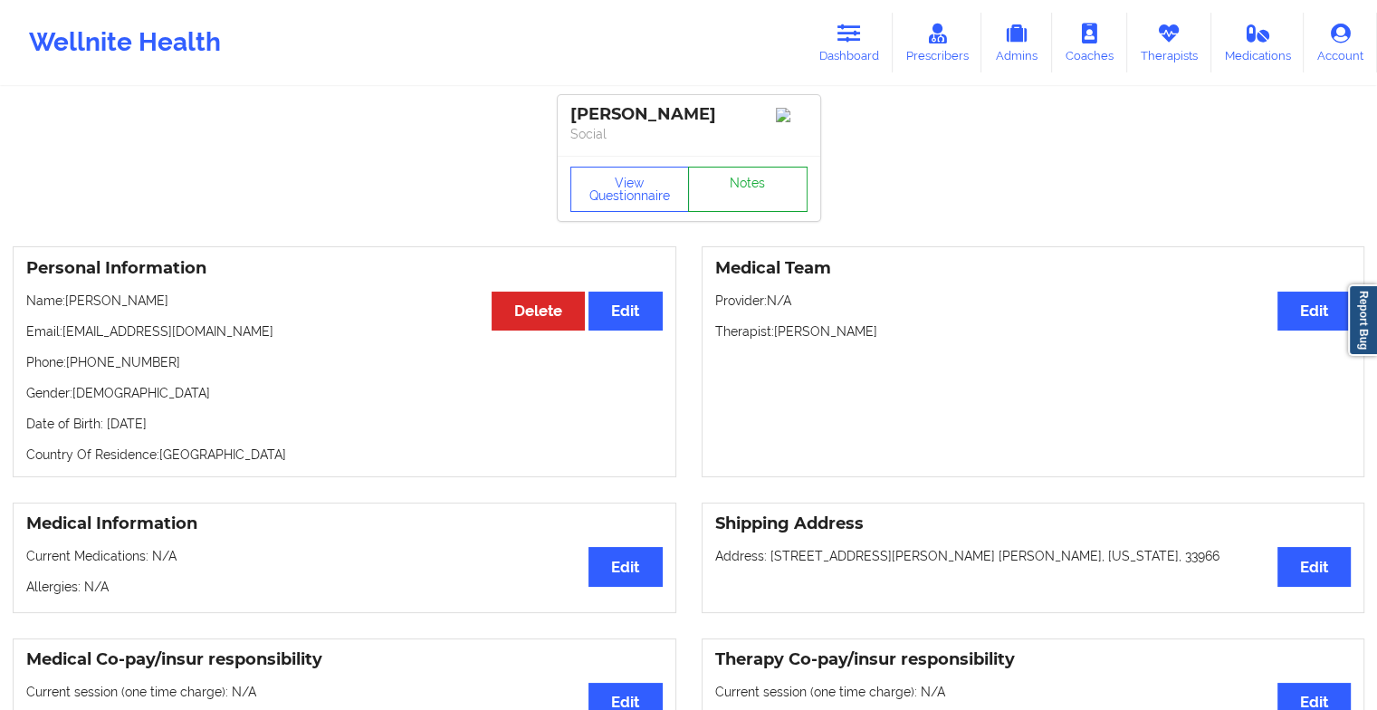
click at [728, 188] on link "Notes" at bounding box center [748, 189] width 120 height 45
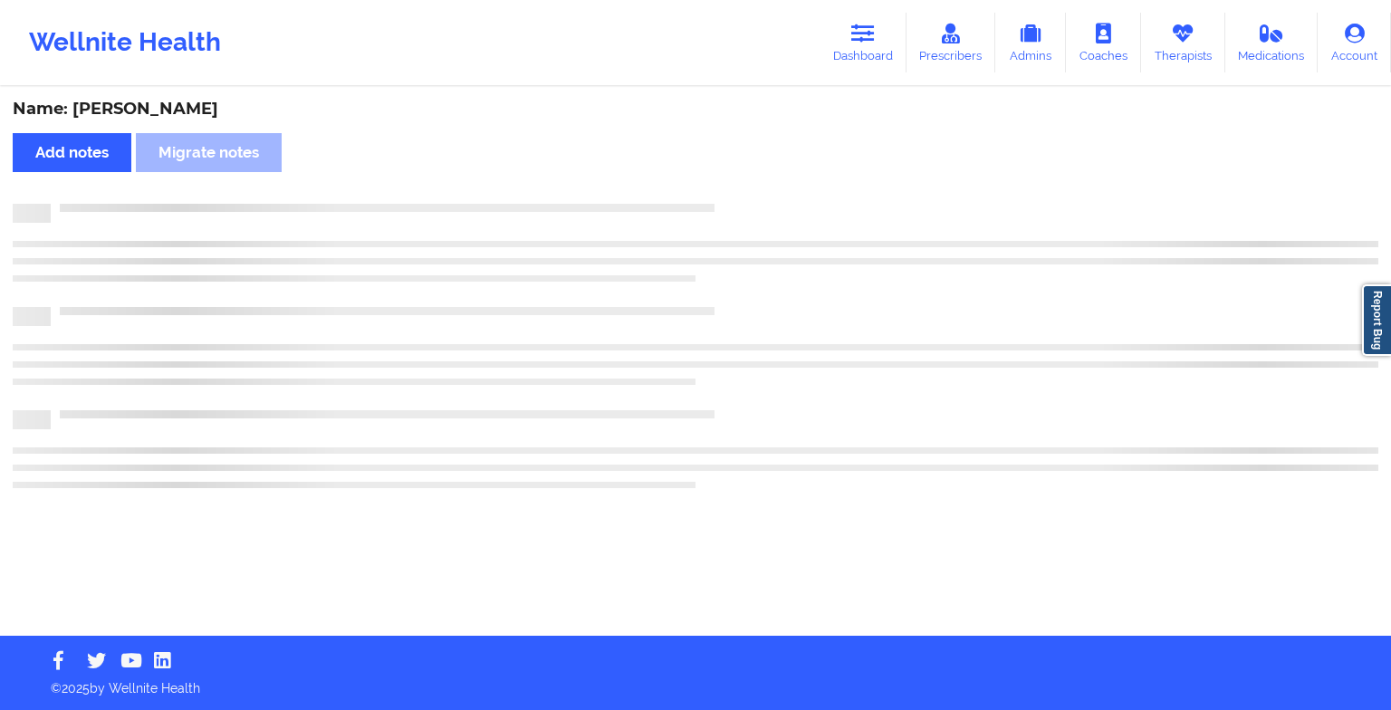
click at [728, 188] on div "Name: [PERSON_NAME] Add notes Migrate notes" at bounding box center [695, 362] width 1391 height 547
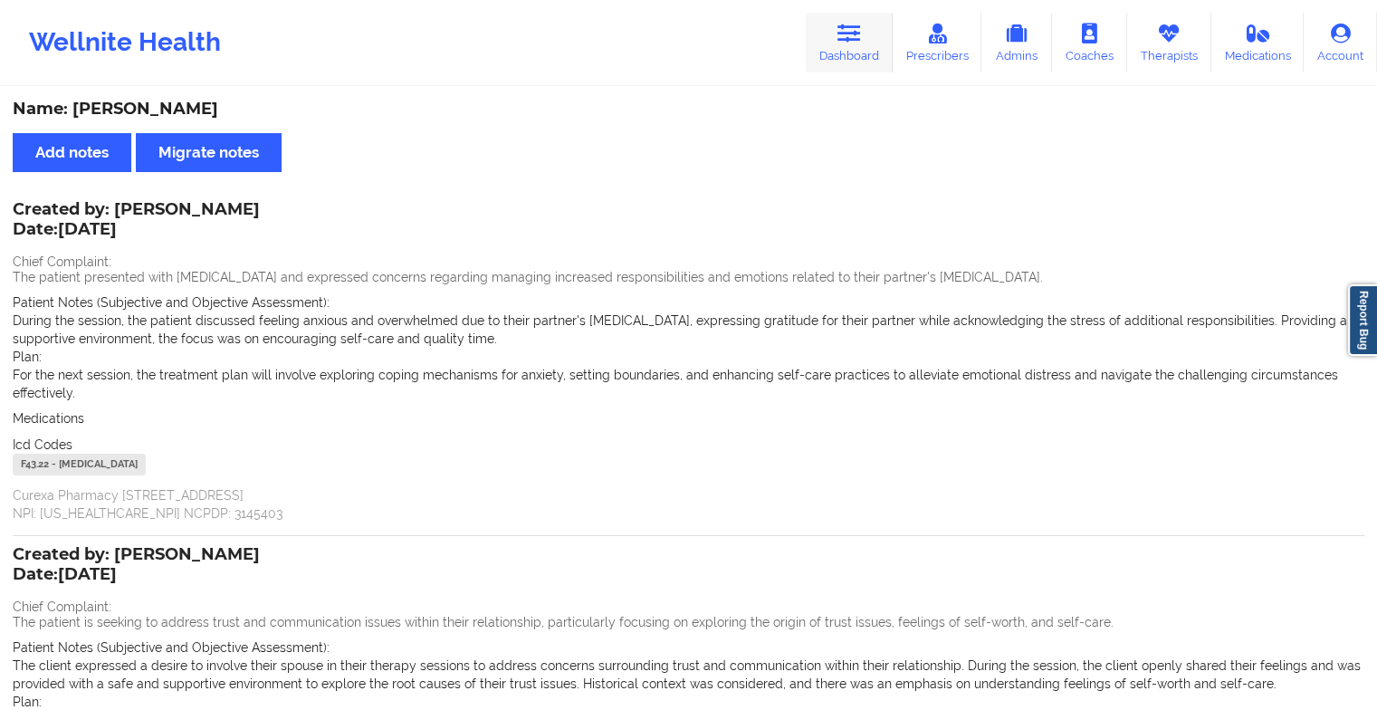
click at [834, 46] on link "Dashboard" at bounding box center [849, 43] width 87 height 60
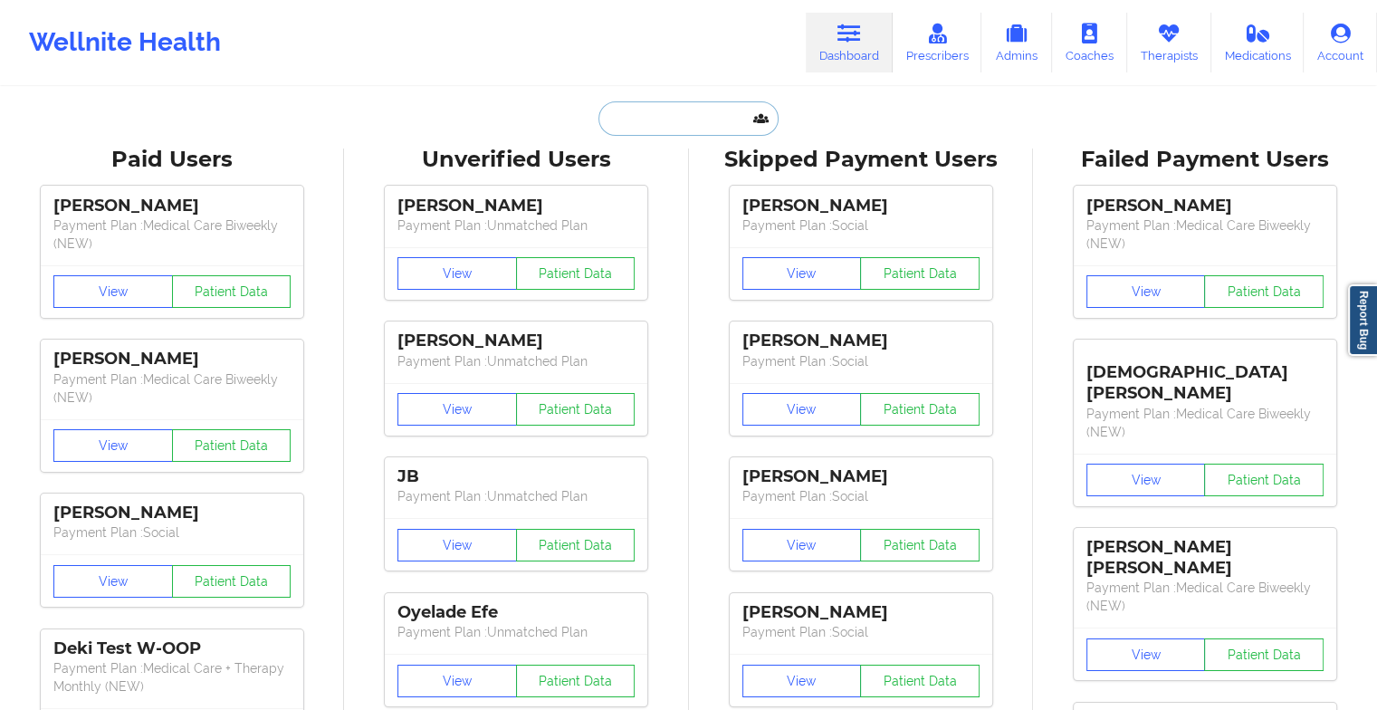
click at [722, 103] on input "text" at bounding box center [687, 118] width 179 height 34
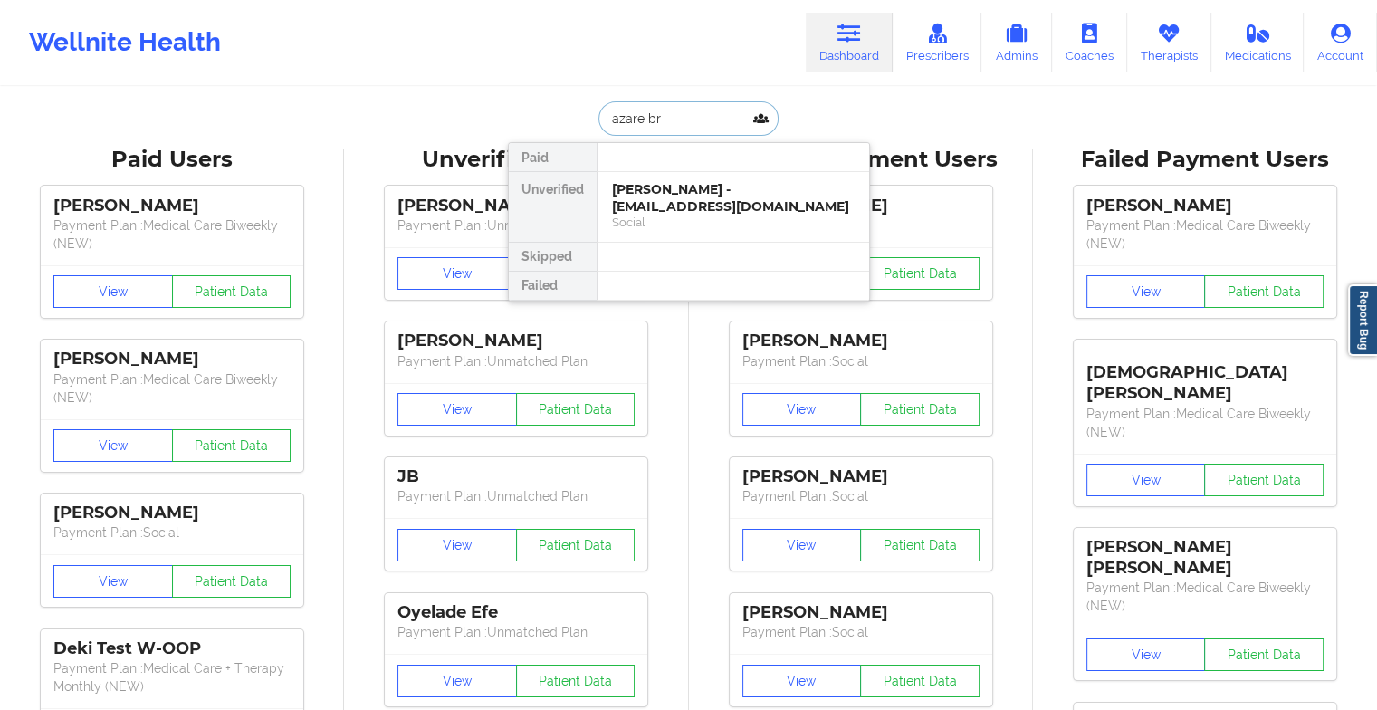
type input "[PERSON_NAME]"
click at [708, 185] on div "[PERSON_NAME] - [EMAIL_ADDRESS][DOMAIN_NAME]" at bounding box center [733, 197] width 243 height 33
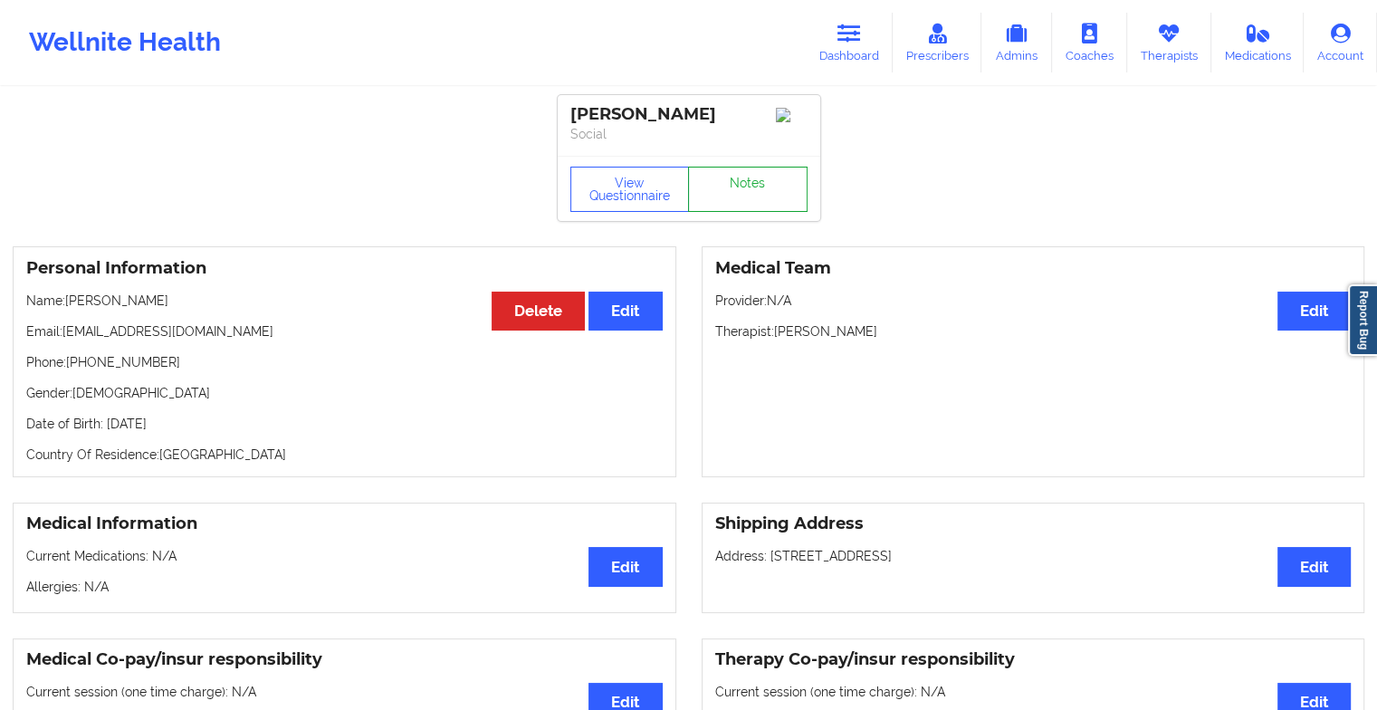
click at [788, 194] on link "Notes" at bounding box center [748, 189] width 120 height 45
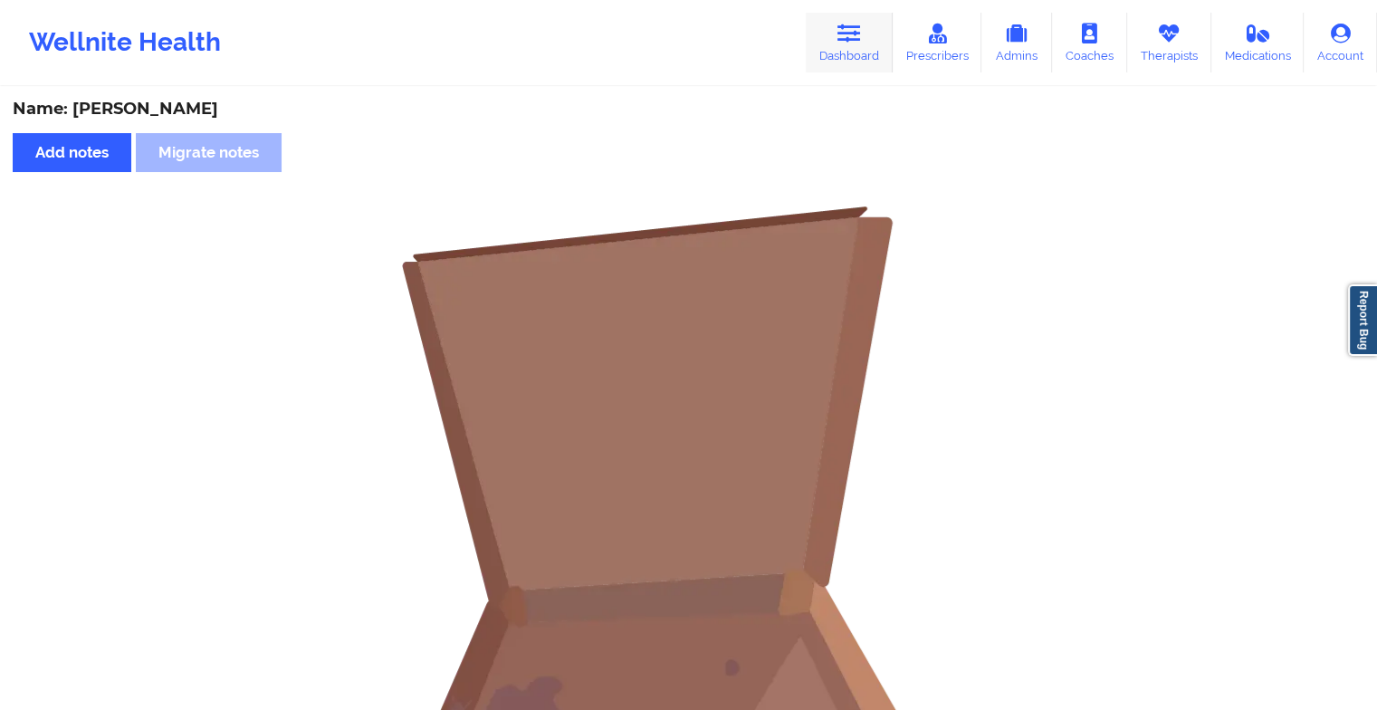
click at [815, 45] on link "Dashboard" at bounding box center [849, 43] width 87 height 60
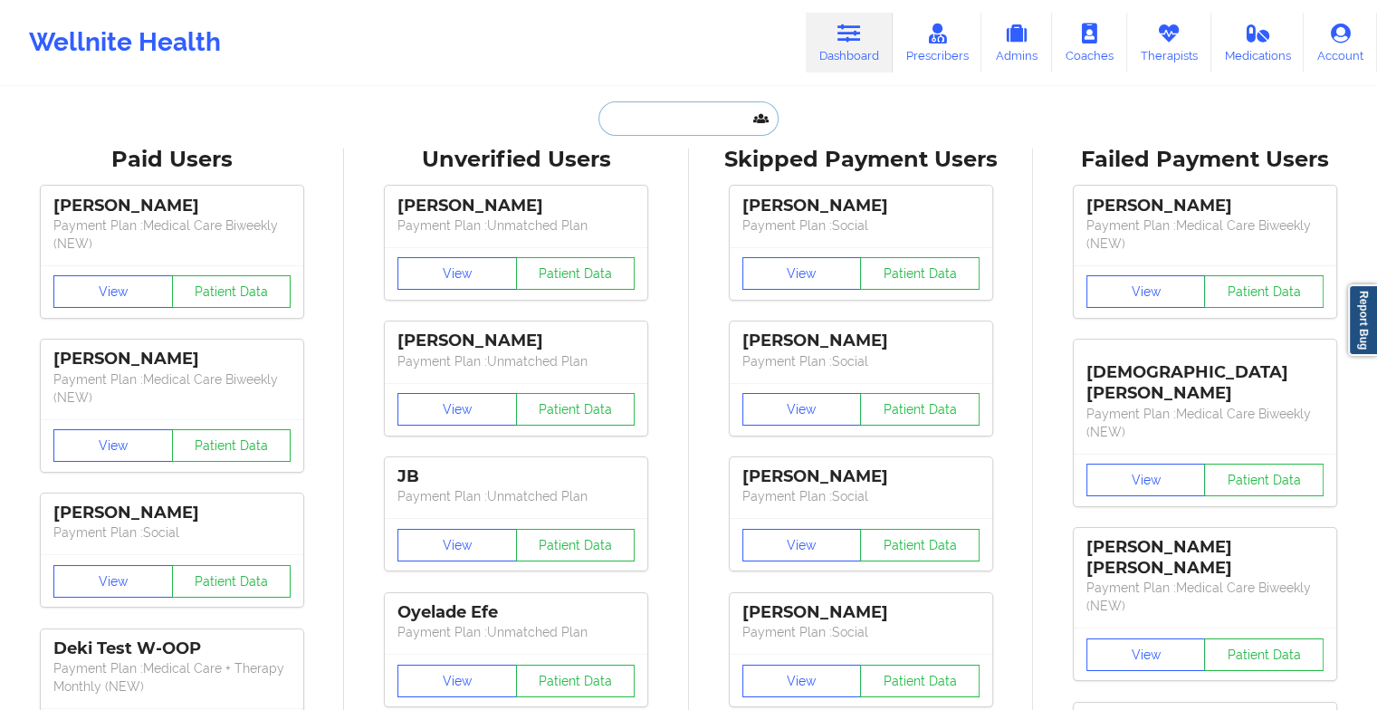
click at [665, 126] on input "text" at bounding box center [687, 118] width 179 height 34
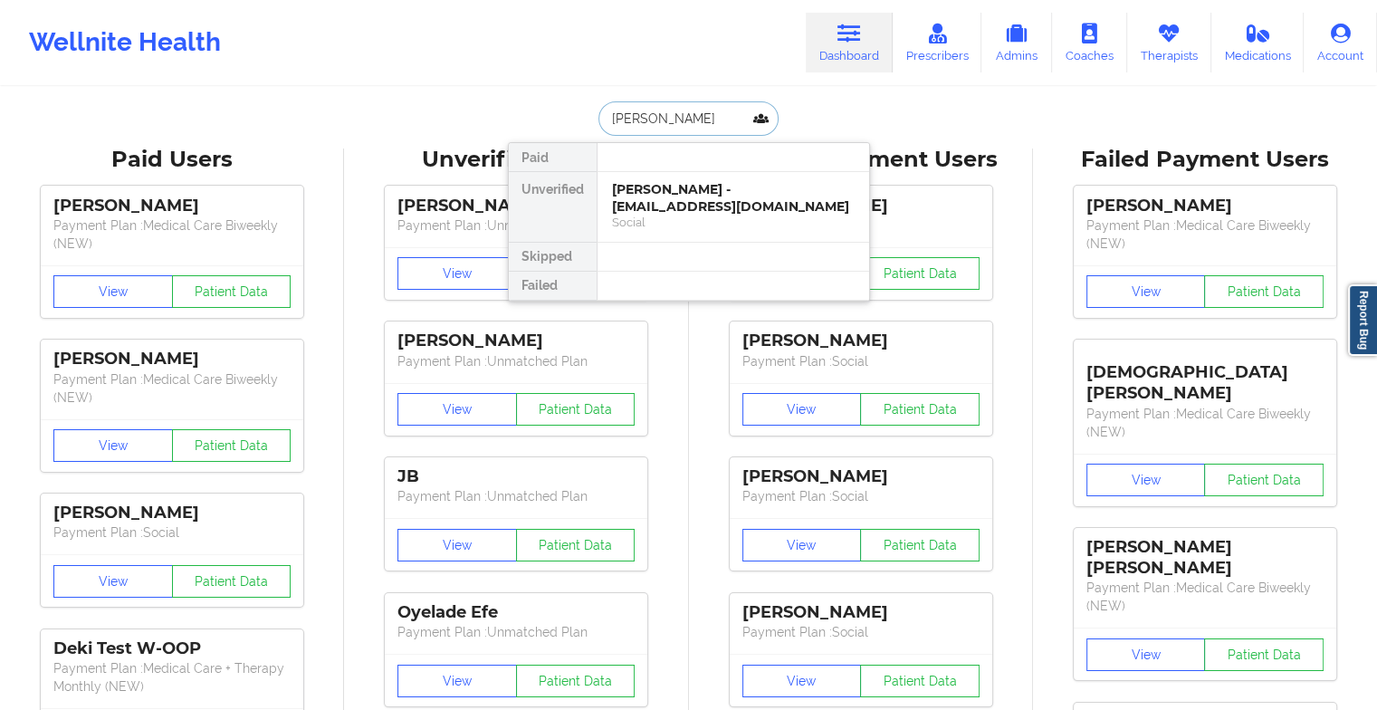
type input "[PERSON_NAME]"
click at [674, 199] on div "Grace Mulcahy - [EMAIL_ADDRESS][PERSON_NAME][DOMAIN_NAME]" at bounding box center [733, 197] width 243 height 33
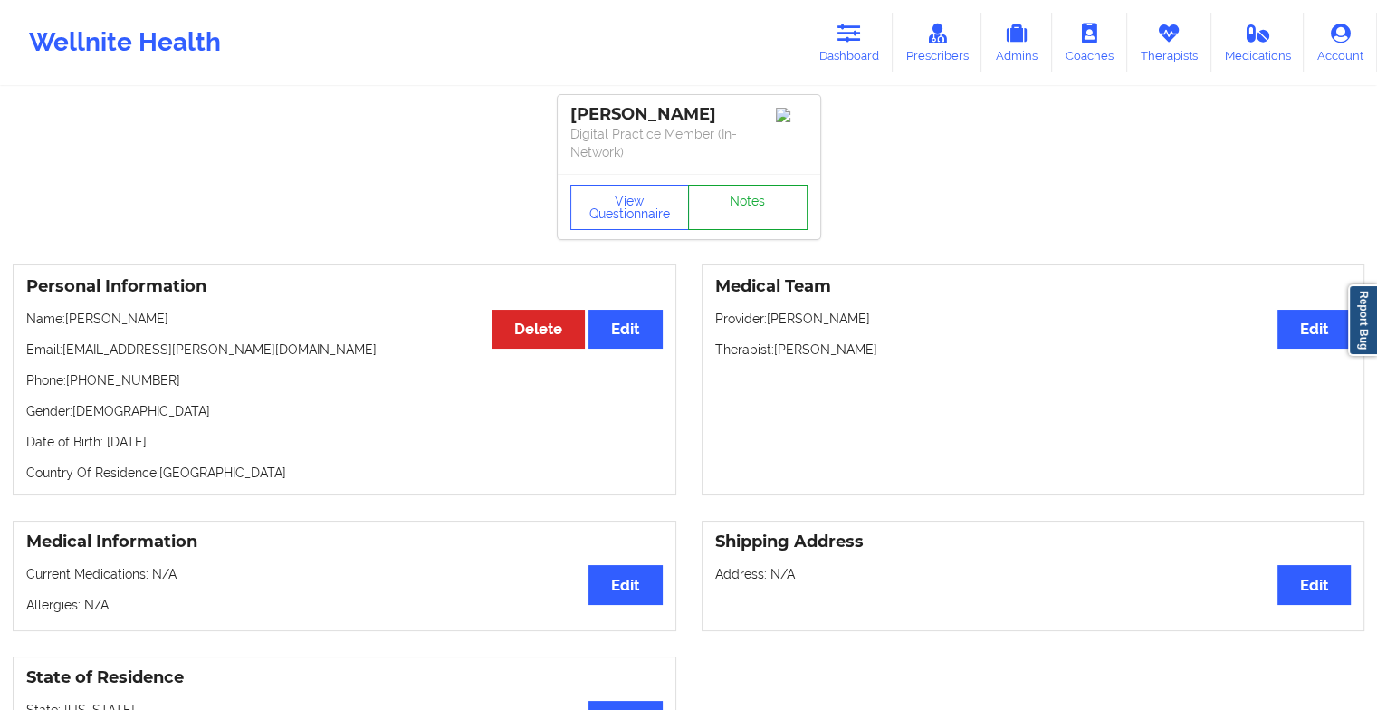
click at [739, 187] on link "Notes" at bounding box center [748, 207] width 120 height 45
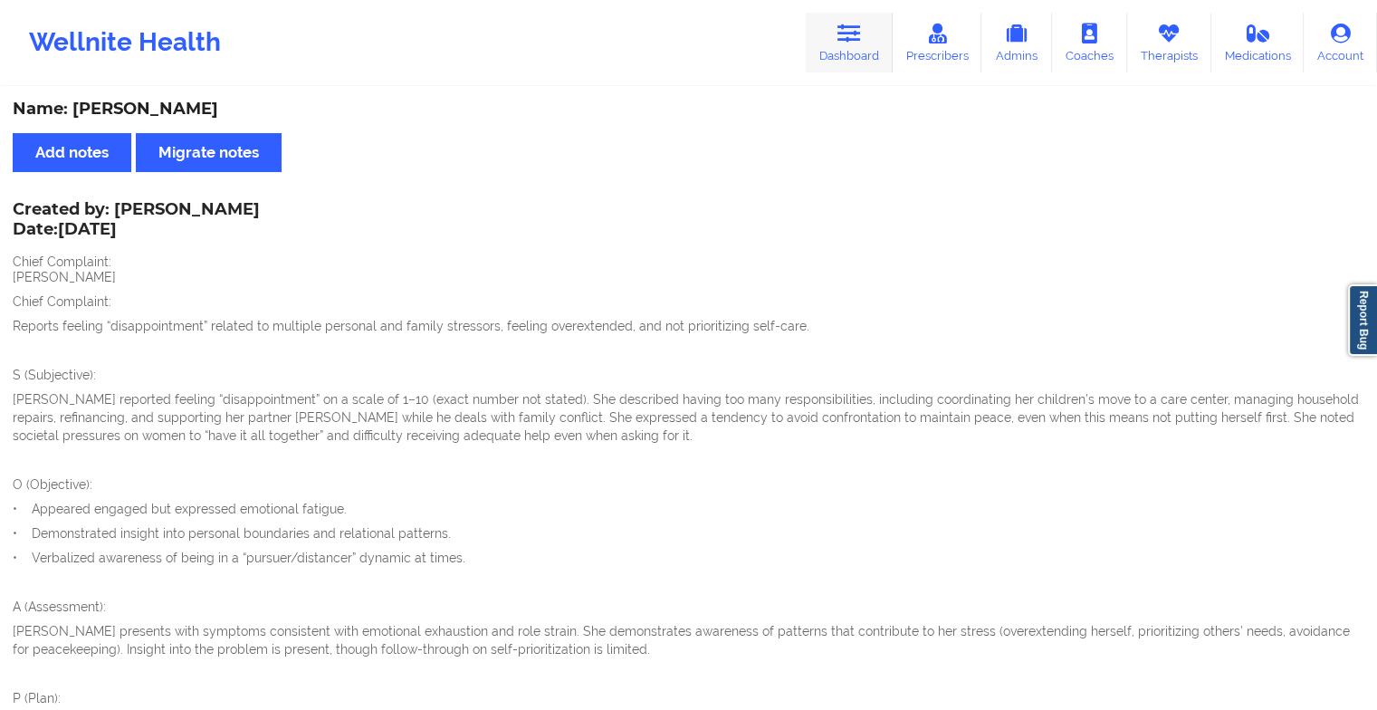
click at [826, 64] on link "Dashboard" at bounding box center [849, 43] width 87 height 60
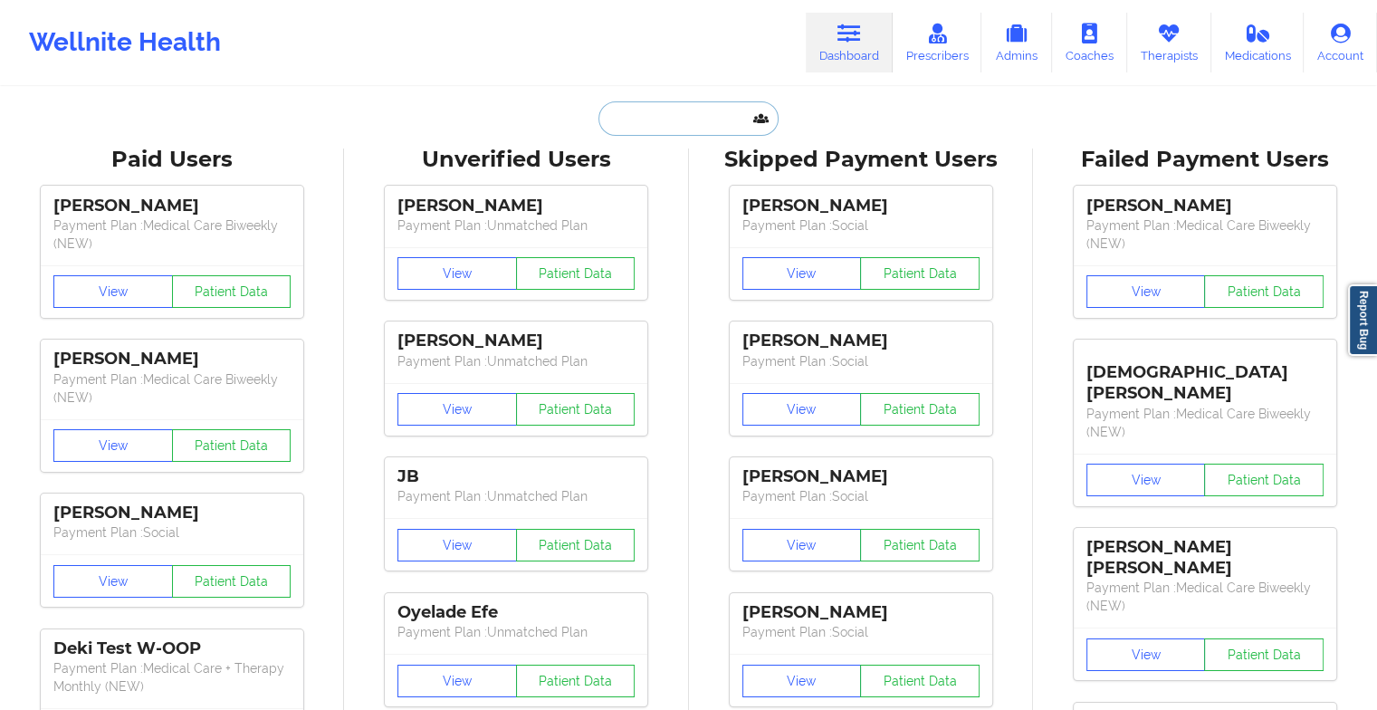
click at [680, 110] on input "text" at bounding box center [687, 118] width 179 height 34
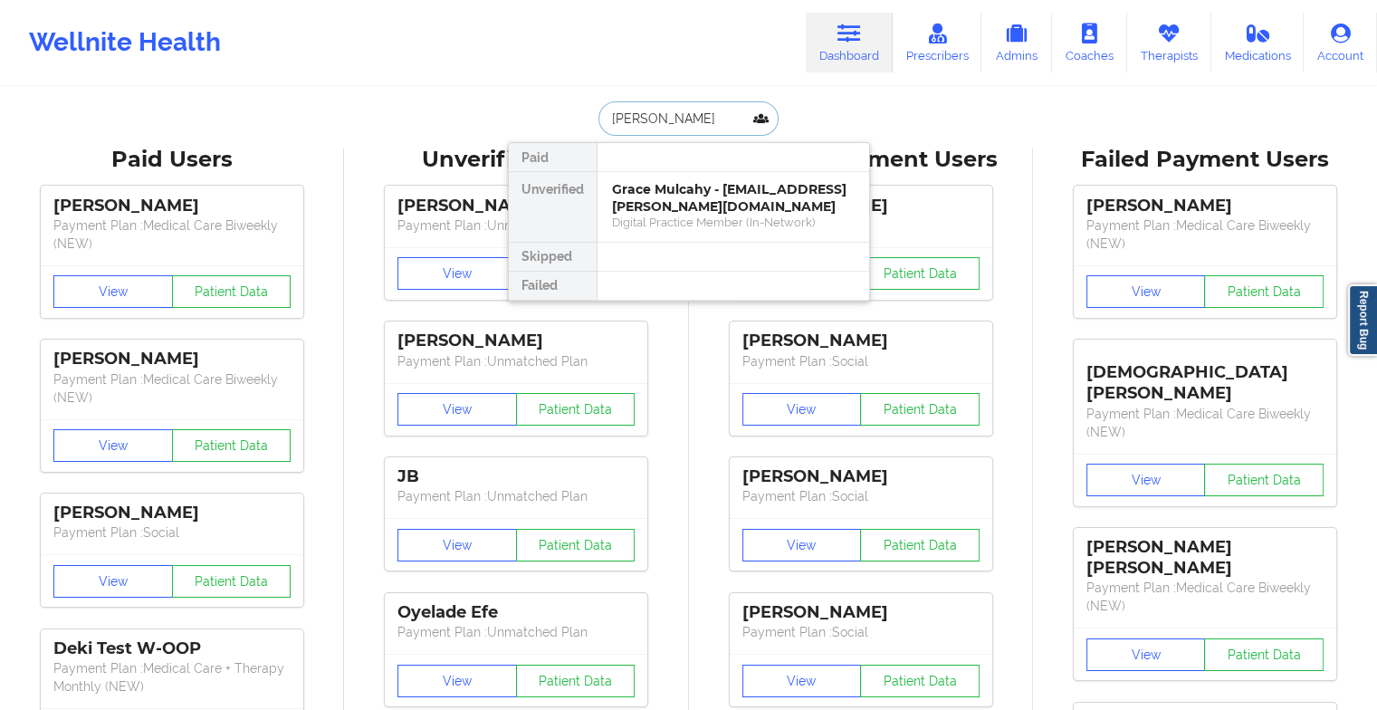
type input "[PERSON_NAME]"
click at [648, 224] on div "Social" at bounding box center [733, 222] width 243 height 15
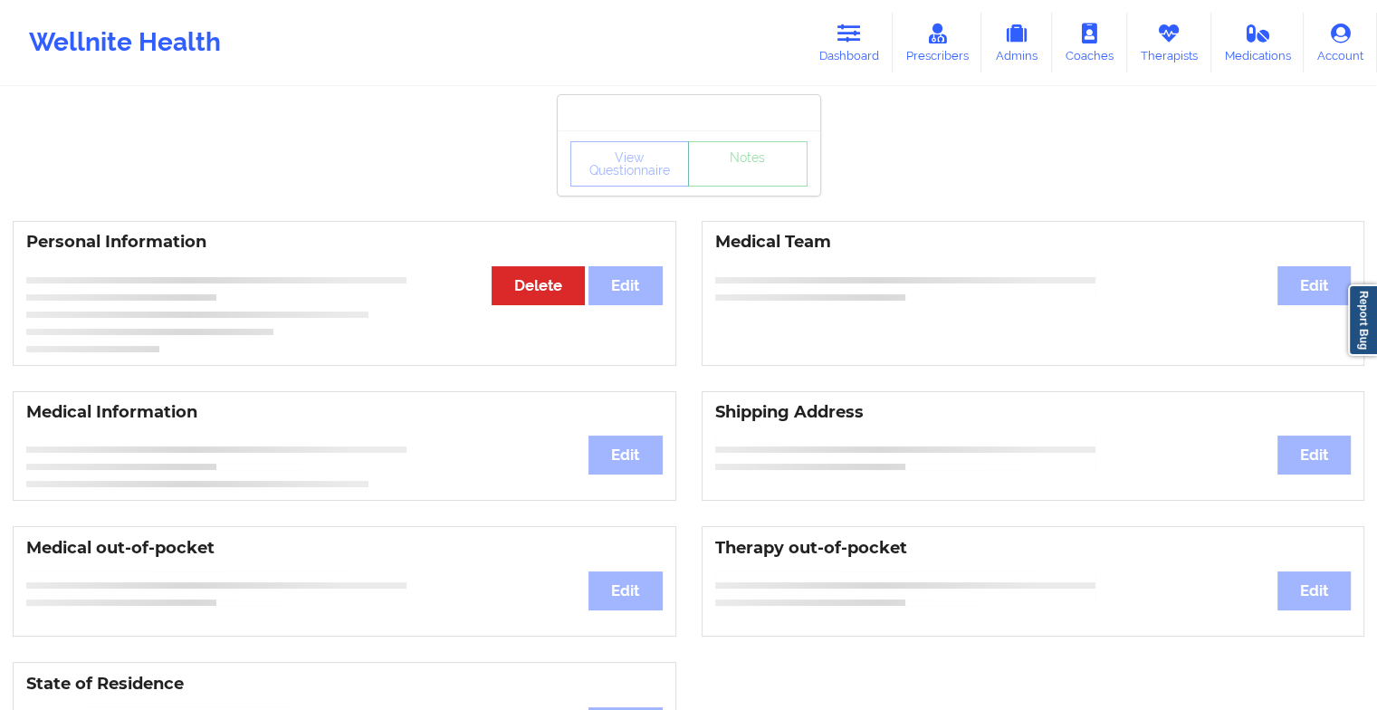
click at [735, 157] on div "View Questionnaire Notes" at bounding box center [688, 163] width 237 height 45
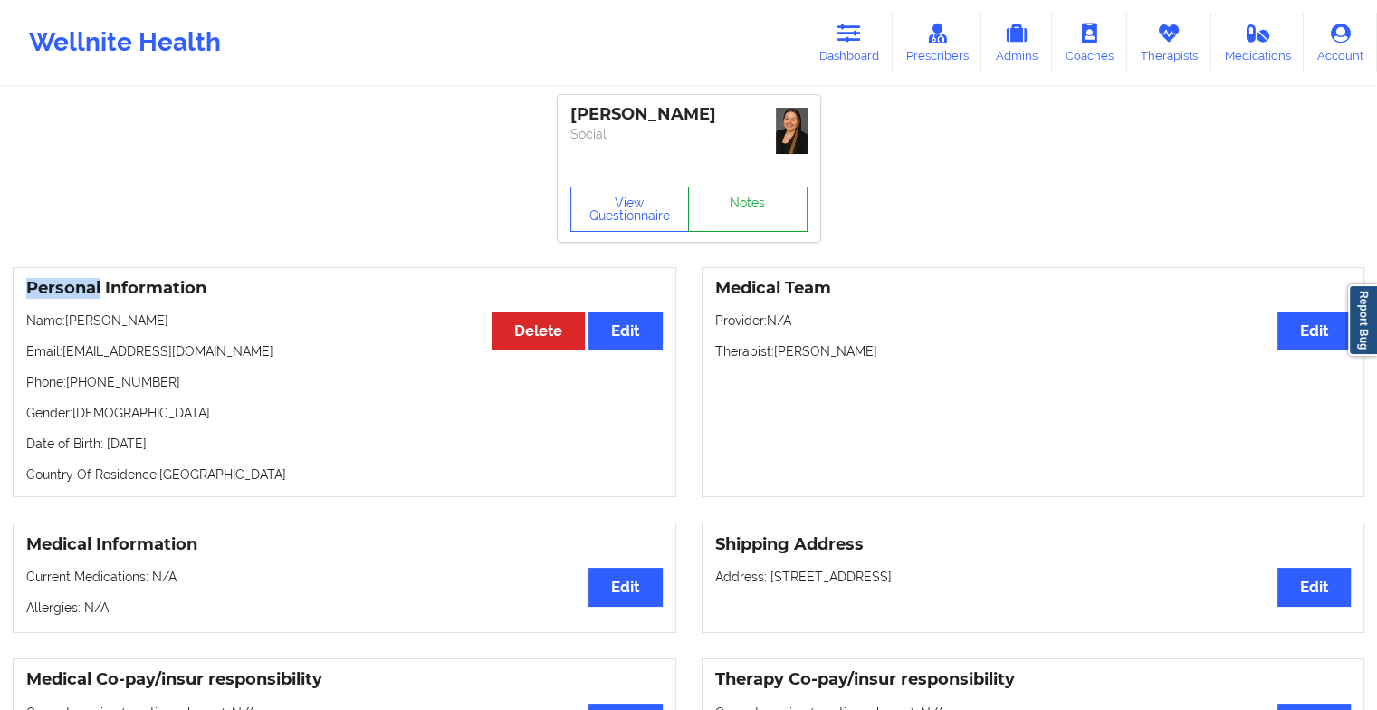
drag, startPoint x: 735, startPoint y: 157, endPoint x: 741, endPoint y: 210, distance: 53.7
click at [741, 210] on link "Notes" at bounding box center [748, 209] width 120 height 45
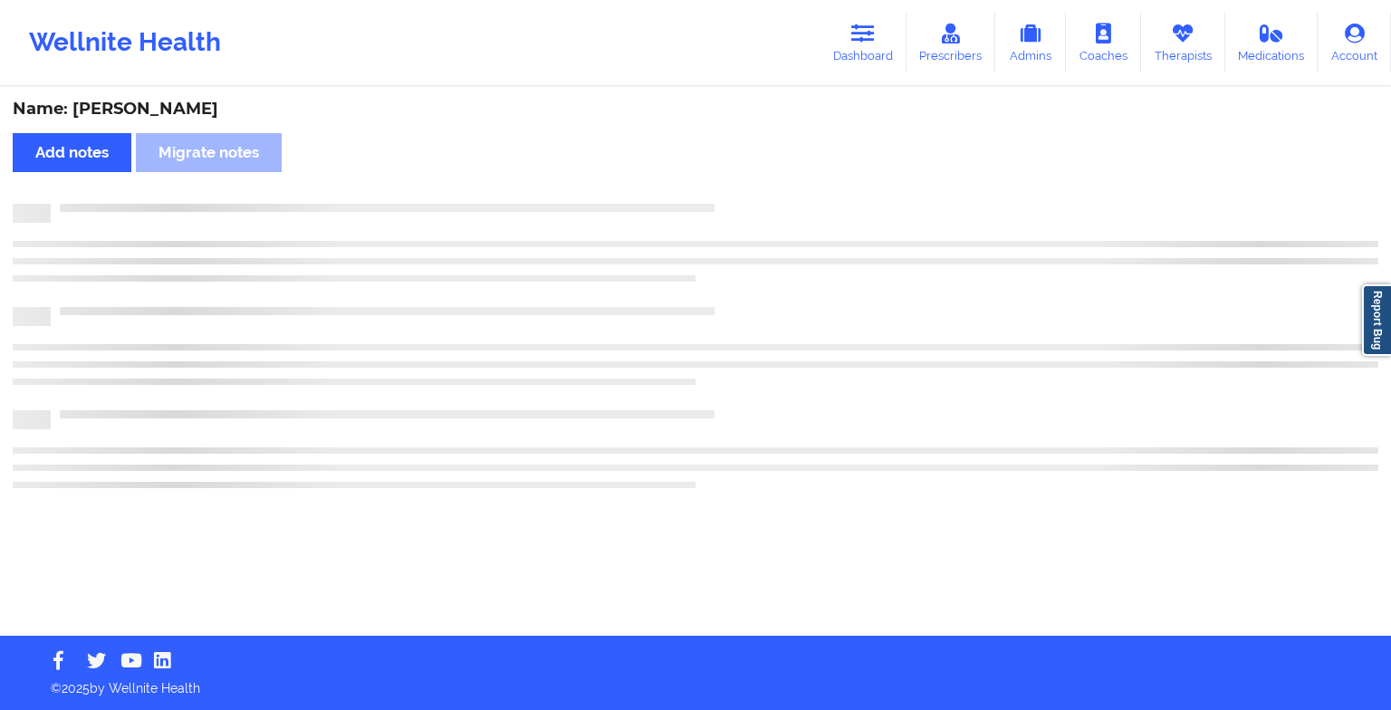
click at [741, 204] on div at bounding box center [714, 204] width 1327 height 0
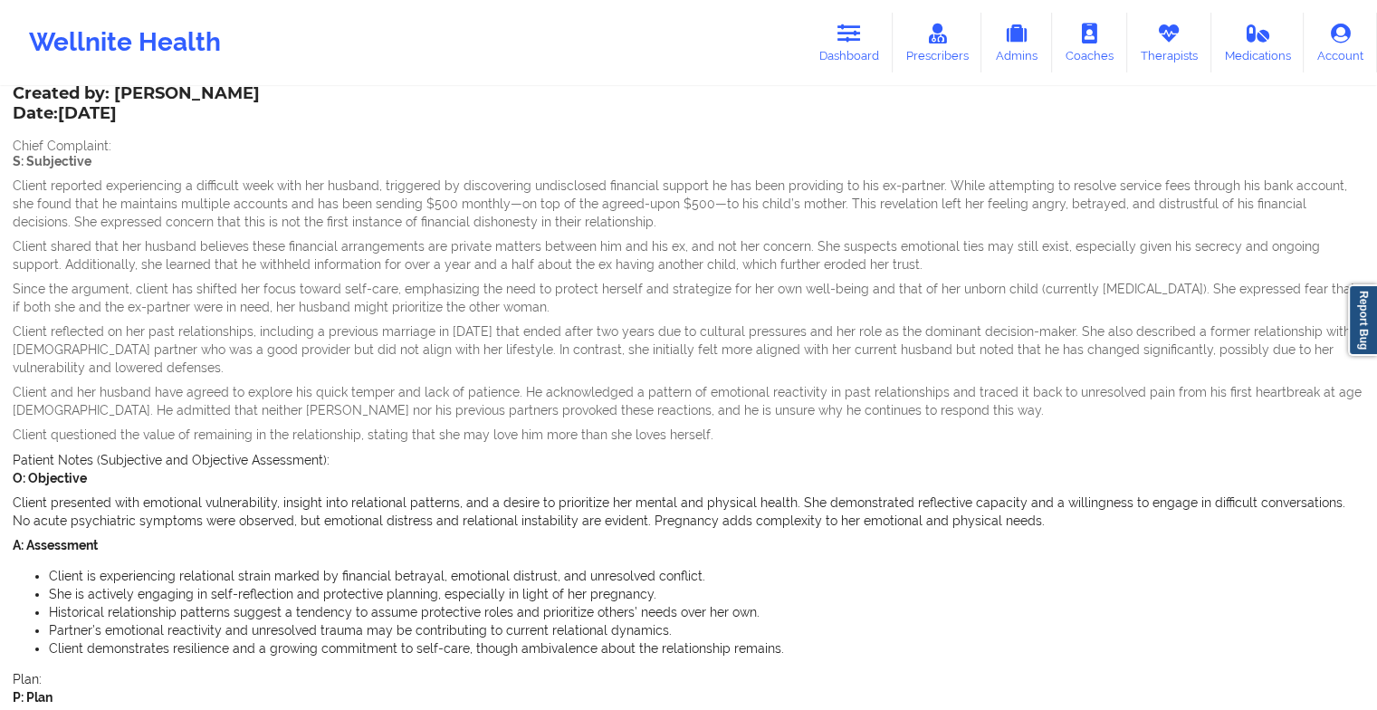
scroll to position [111, 0]
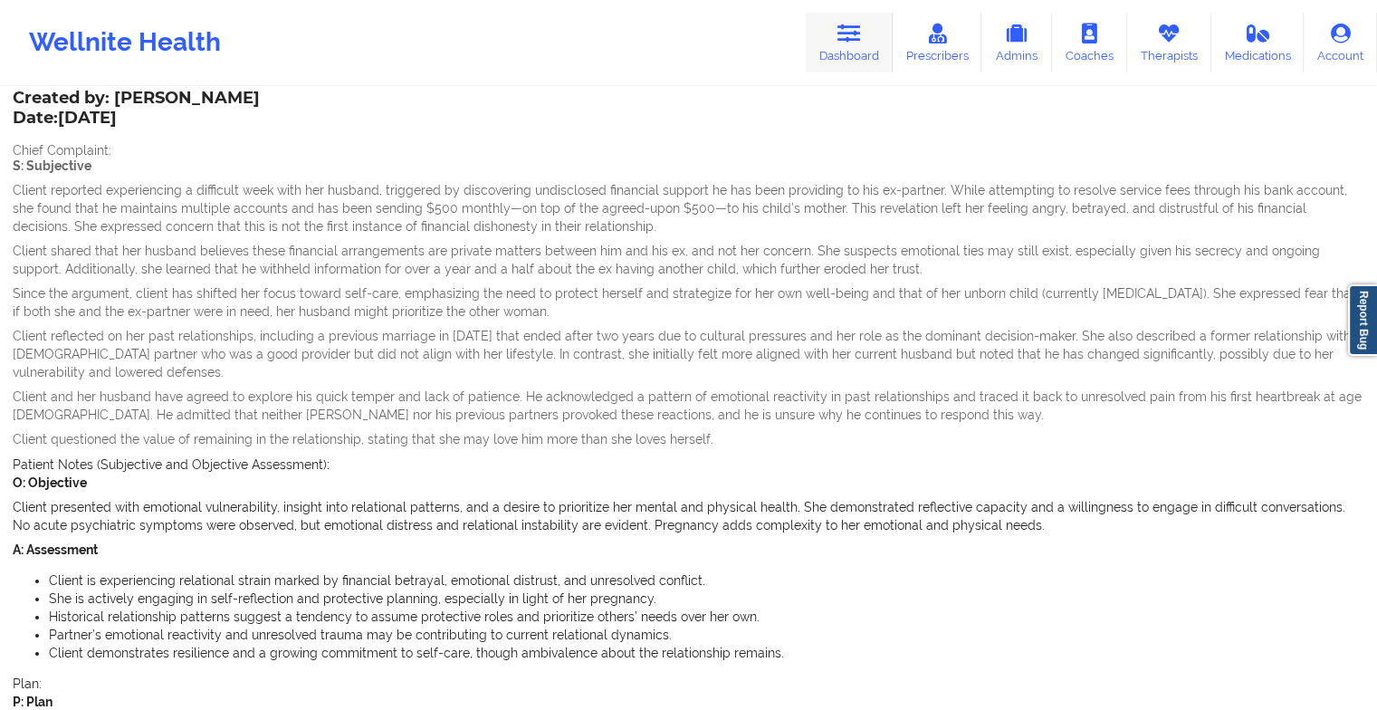
click at [847, 43] on icon at bounding box center [849, 34] width 24 height 20
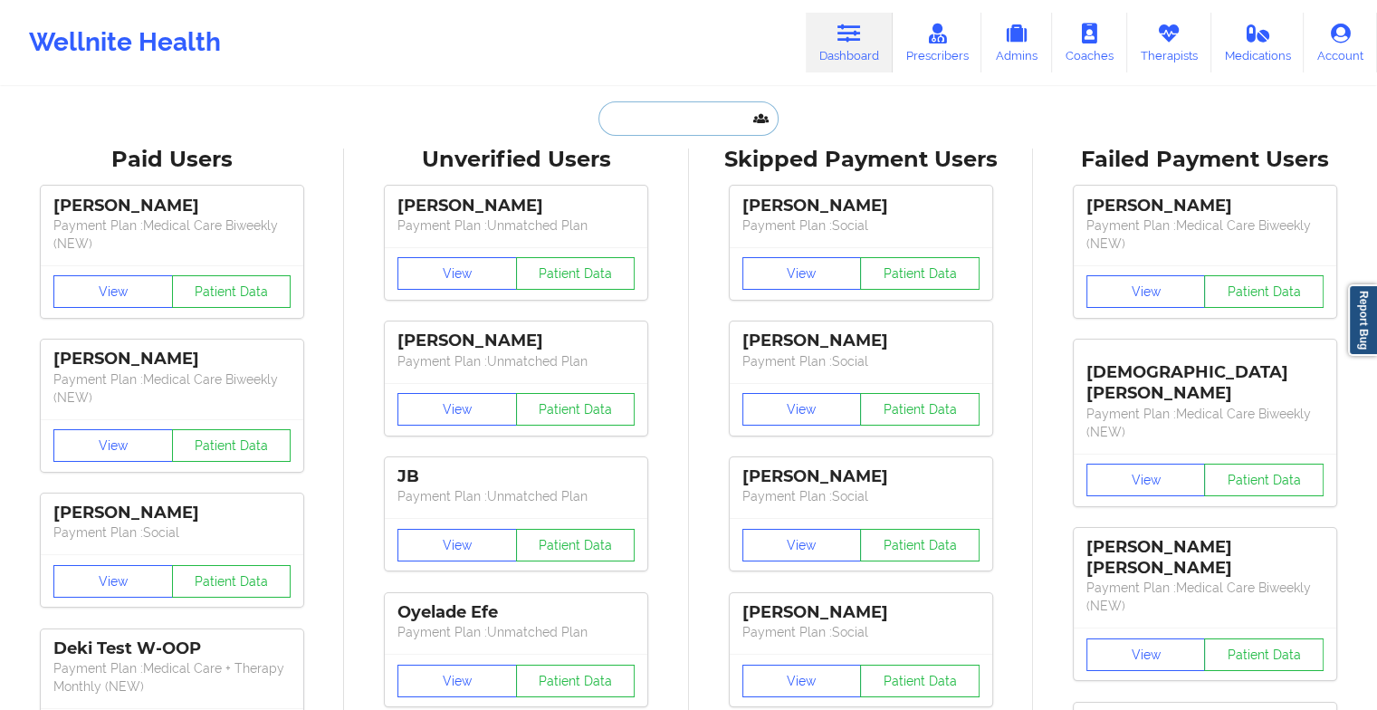
click at [674, 108] on input "text" at bounding box center [687, 118] width 179 height 34
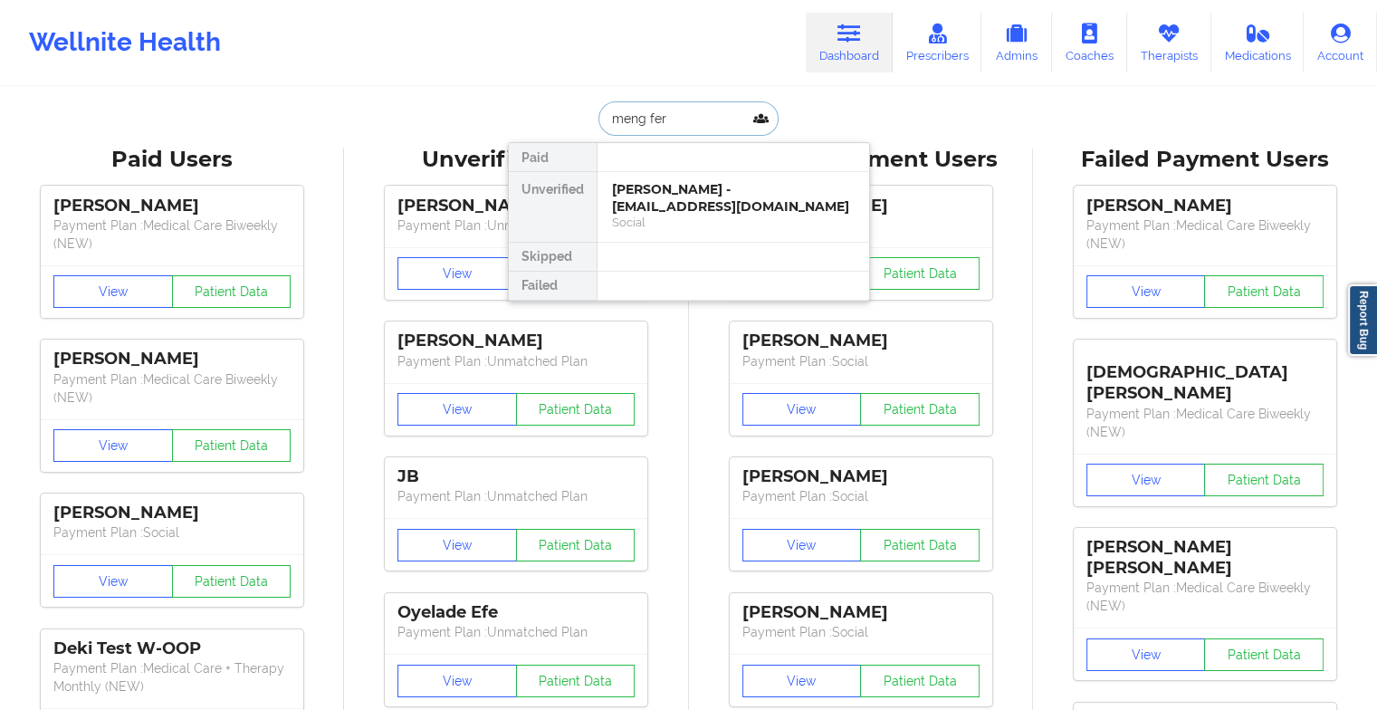
type input "[PERSON_NAME]"
click at [656, 199] on div "[PERSON_NAME] - [EMAIL_ADDRESS][DOMAIN_NAME]" at bounding box center [733, 197] width 243 height 33
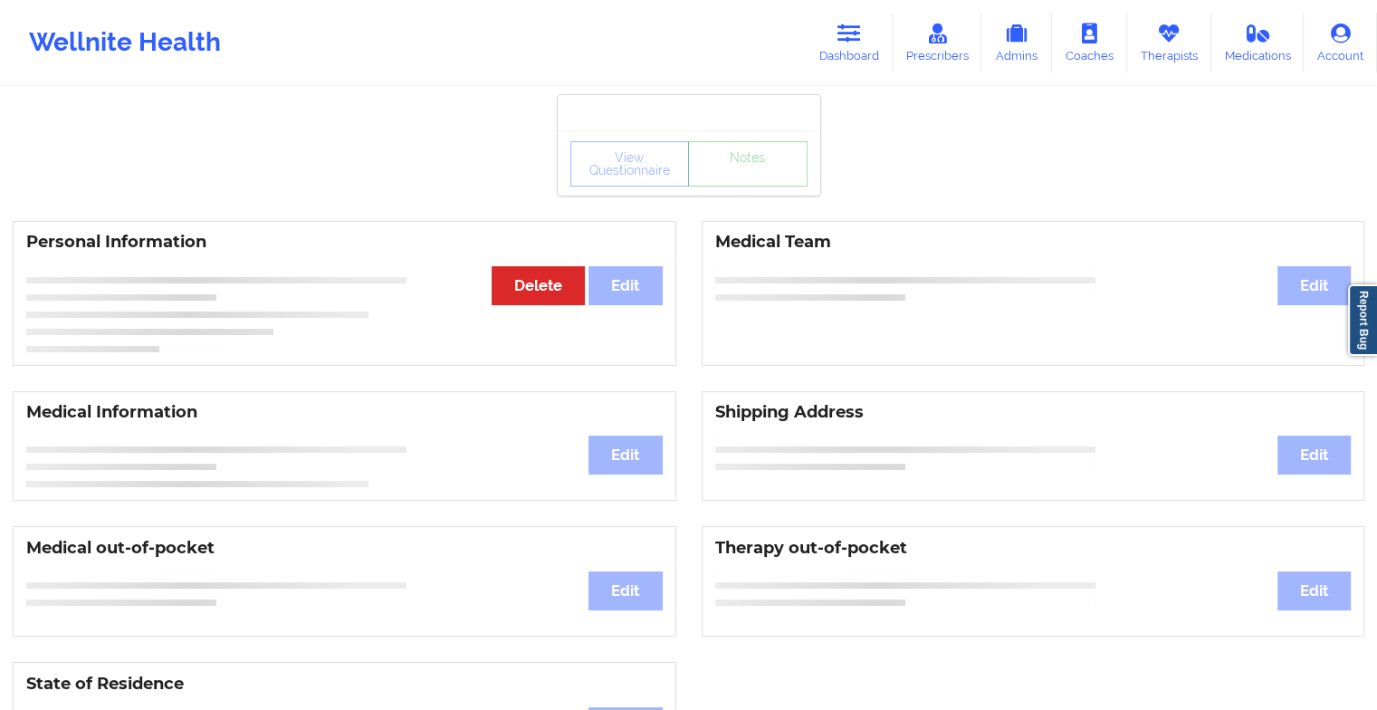
click at [740, 172] on div "View Questionnaire Notes" at bounding box center [688, 163] width 237 height 45
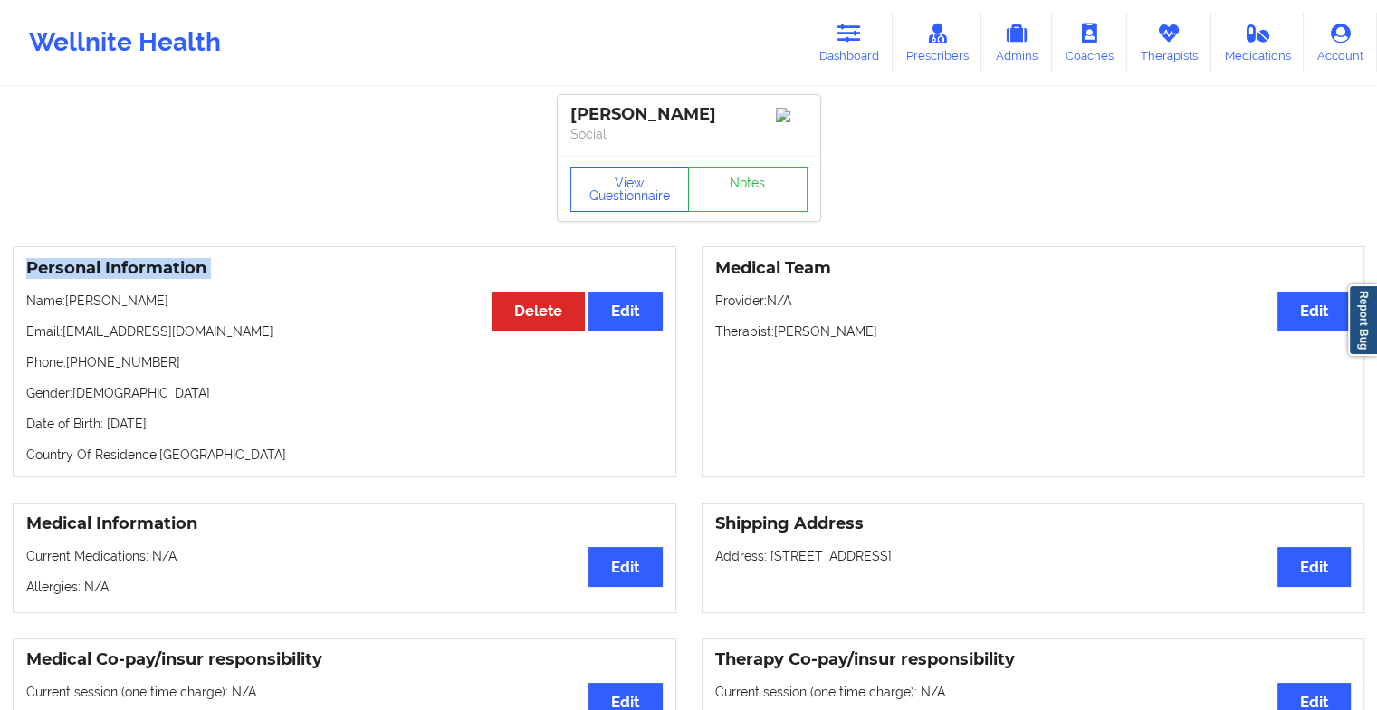
click at [740, 172] on div "View Questionnaire Notes" at bounding box center [688, 189] width 237 height 45
click at [740, 172] on div "View Questionnaire Notes" at bounding box center [689, 188] width 263 height 65
click at [738, 190] on link "Notes" at bounding box center [748, 189] width 120 height 45
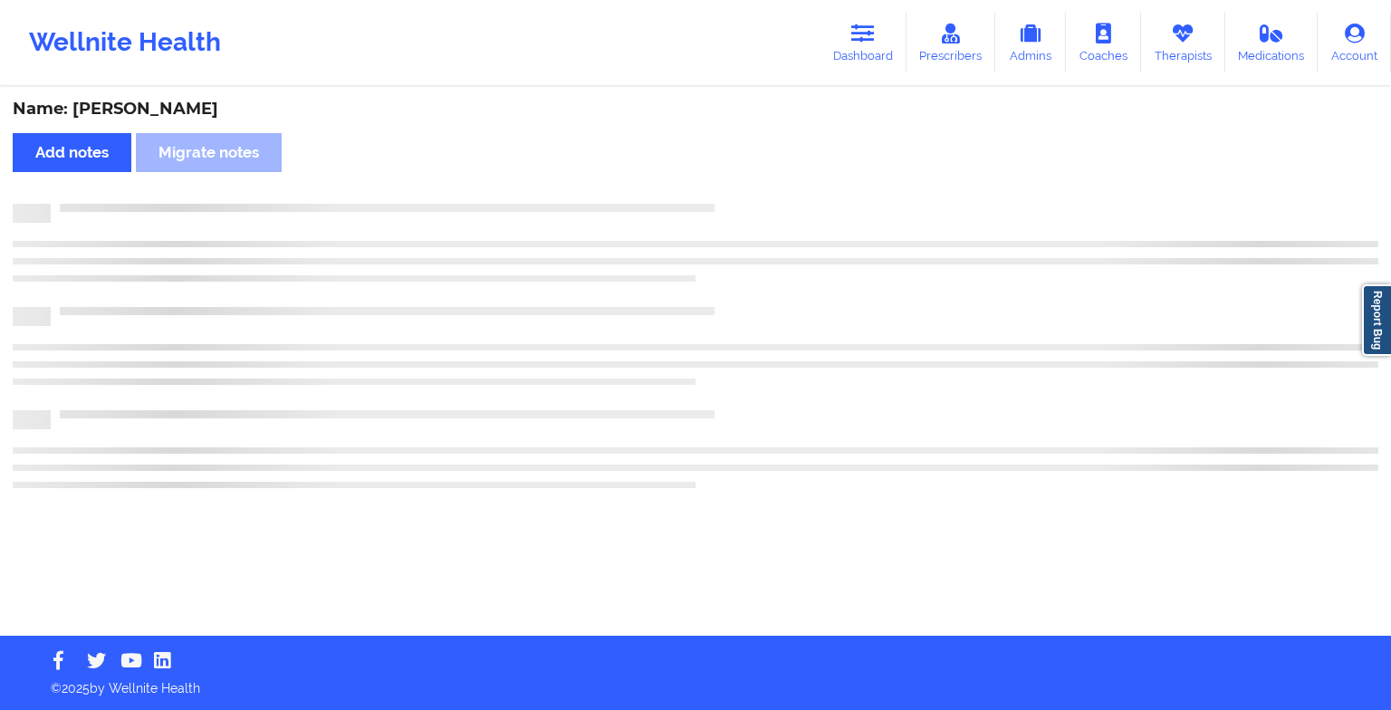
click at [738, 190] on div "Name: [PERSON_NAME] Add notes Migrate notes" at bounding box center [695, 362] width 1391 height 547
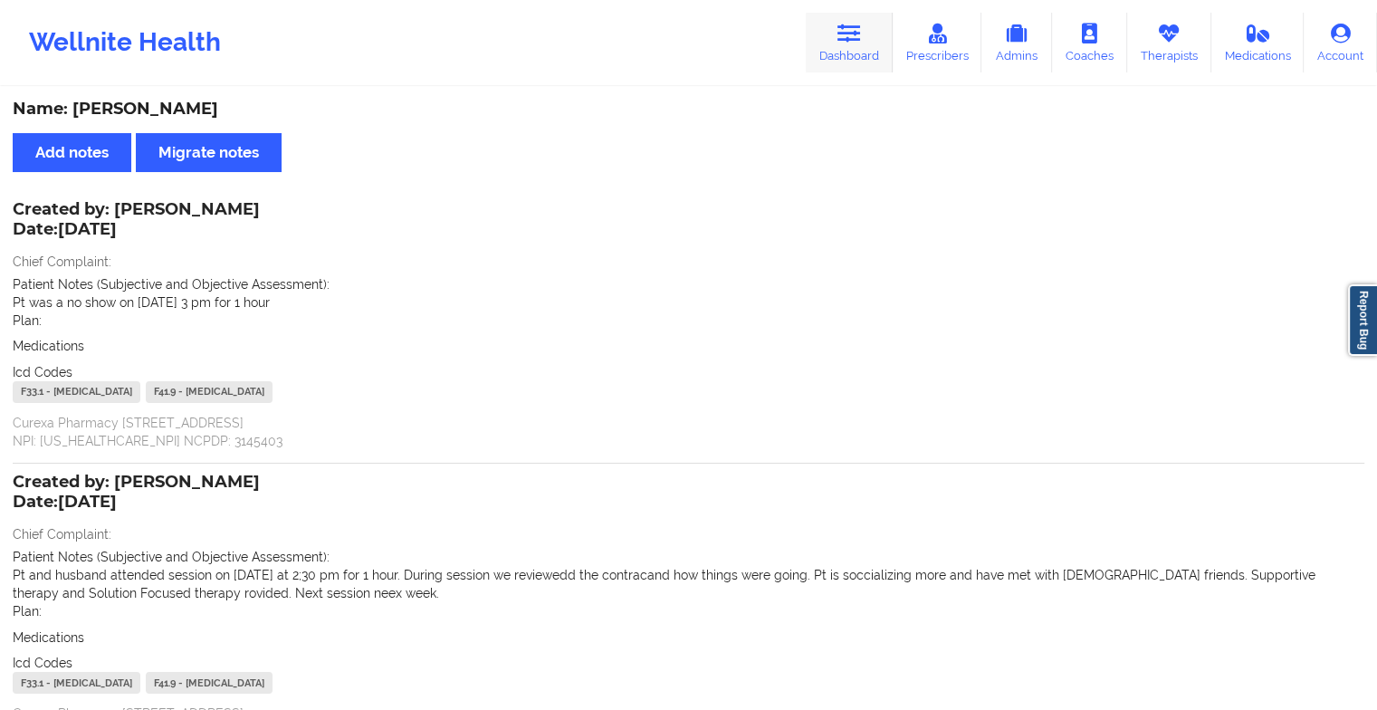
click at [863, 58] on link "Dashboard" at bounding box center [849, 43] width 87 height 60
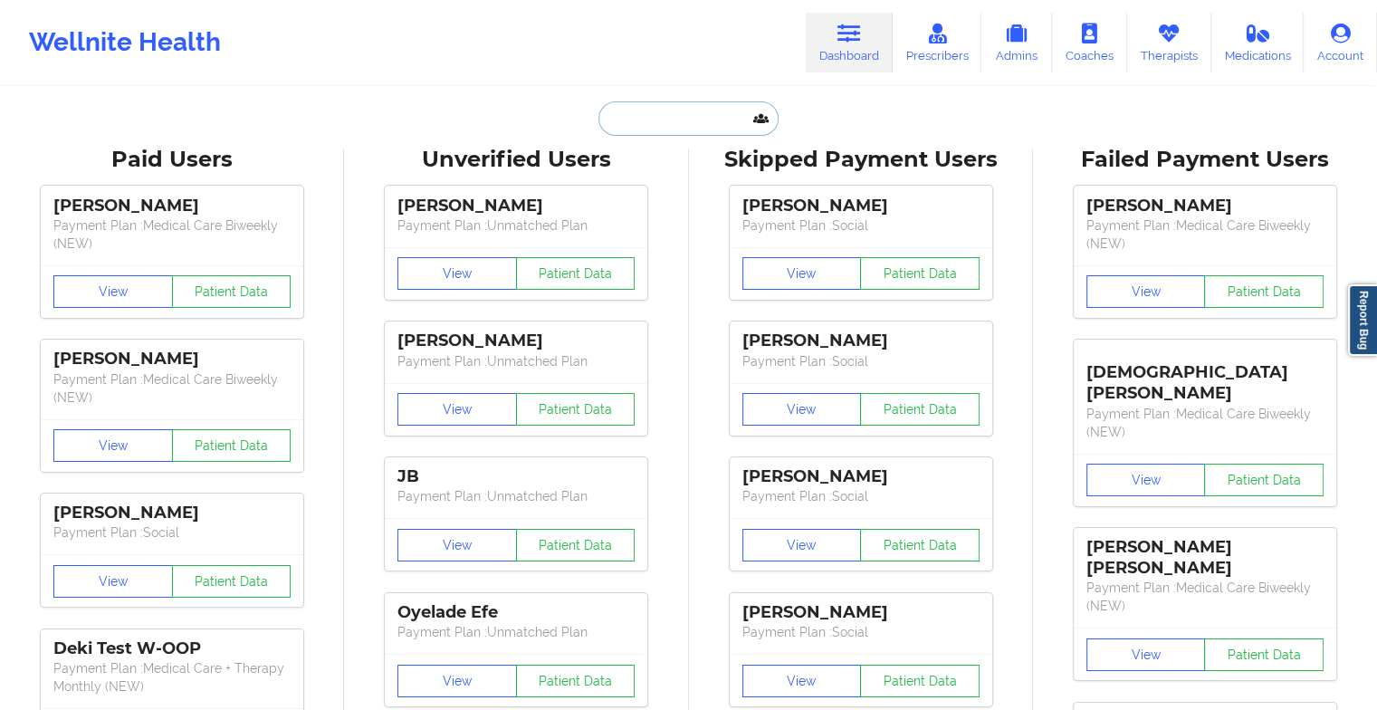
click at [701, 125] on input "text" at bounding box center [687, 118] width 179 height 34
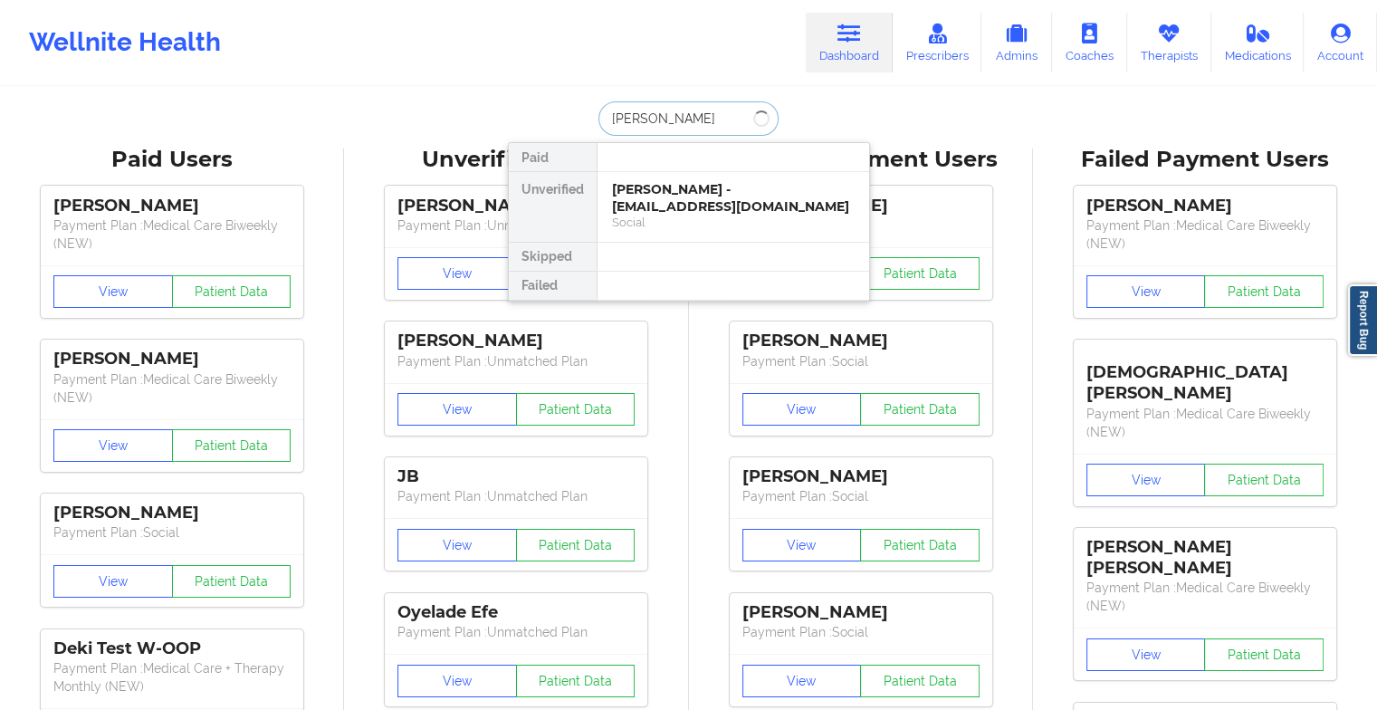
type input "[PERSON_NAME]"
click at [707, 198] on div "[PERSON_NAME] - [EMAIL_ADDRESS][DOMAIN_NAME]" at bounding box center [733, 197] width 243 height 33
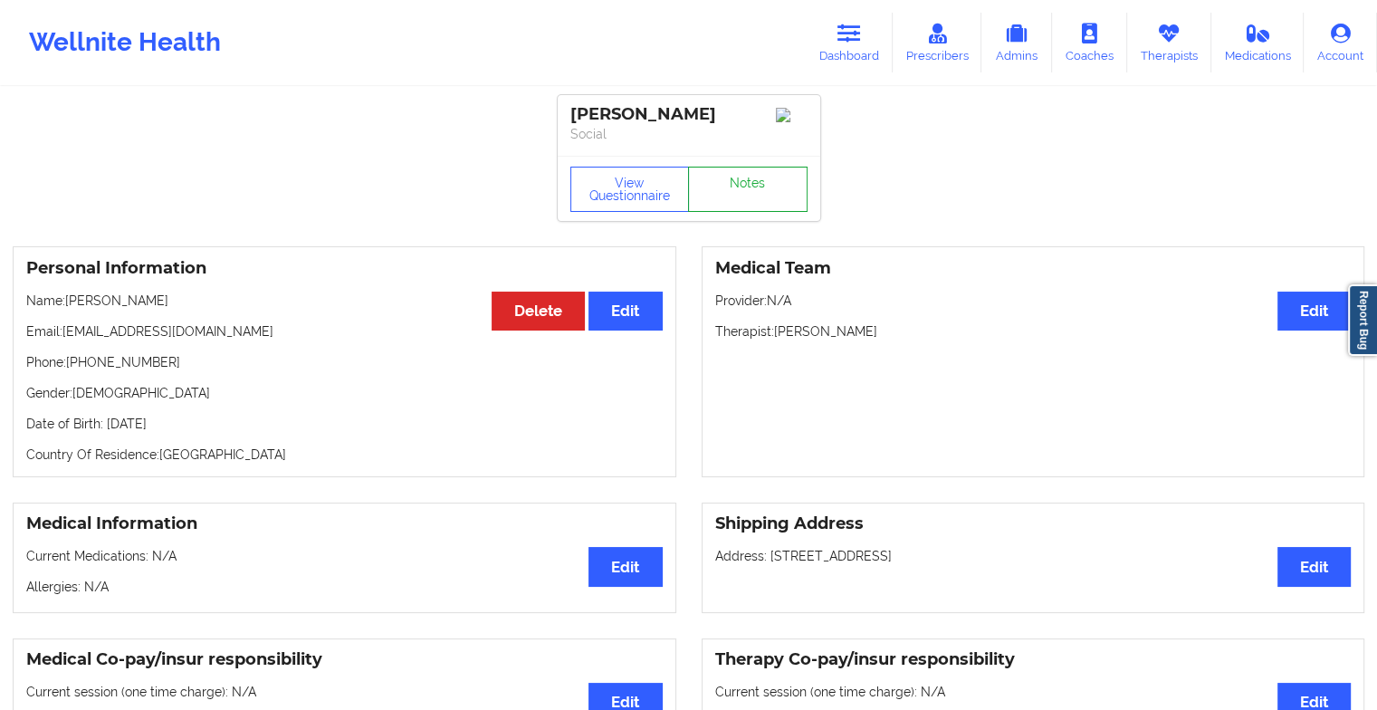
click at [746, 206] on link "Notes" at bounding box center [748, 189] width 120 height 45
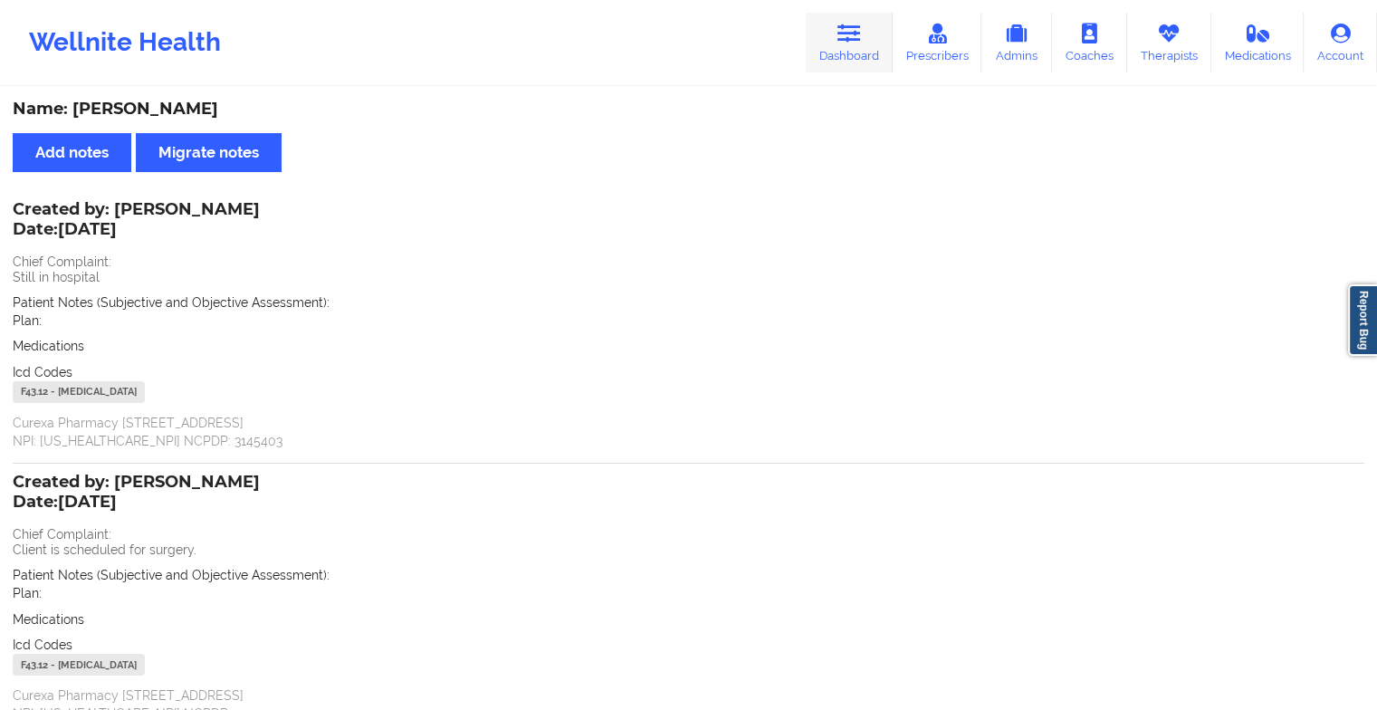
click at [851, 27] on icon at bounding box center [849, 34] width 24 height 20
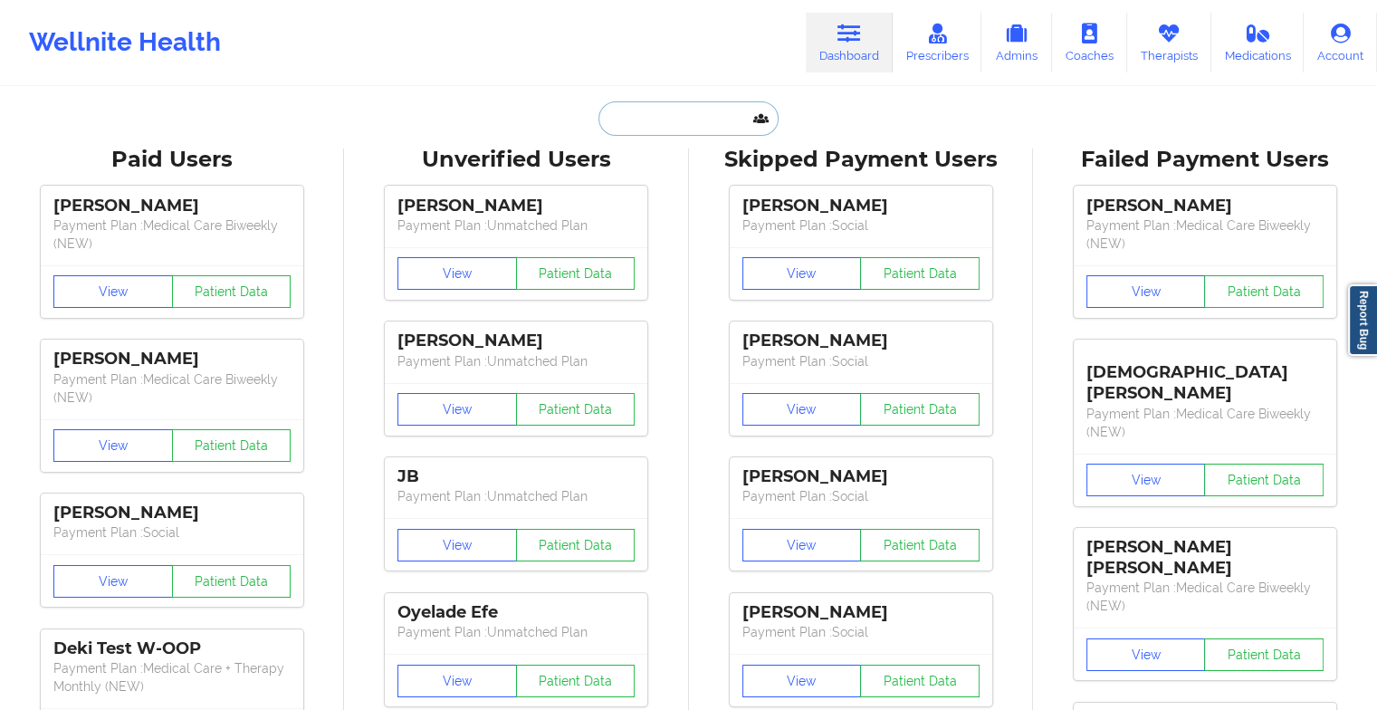
click at [706, 127] on input "text" at bounding box center [687, 118] width 179 height 34
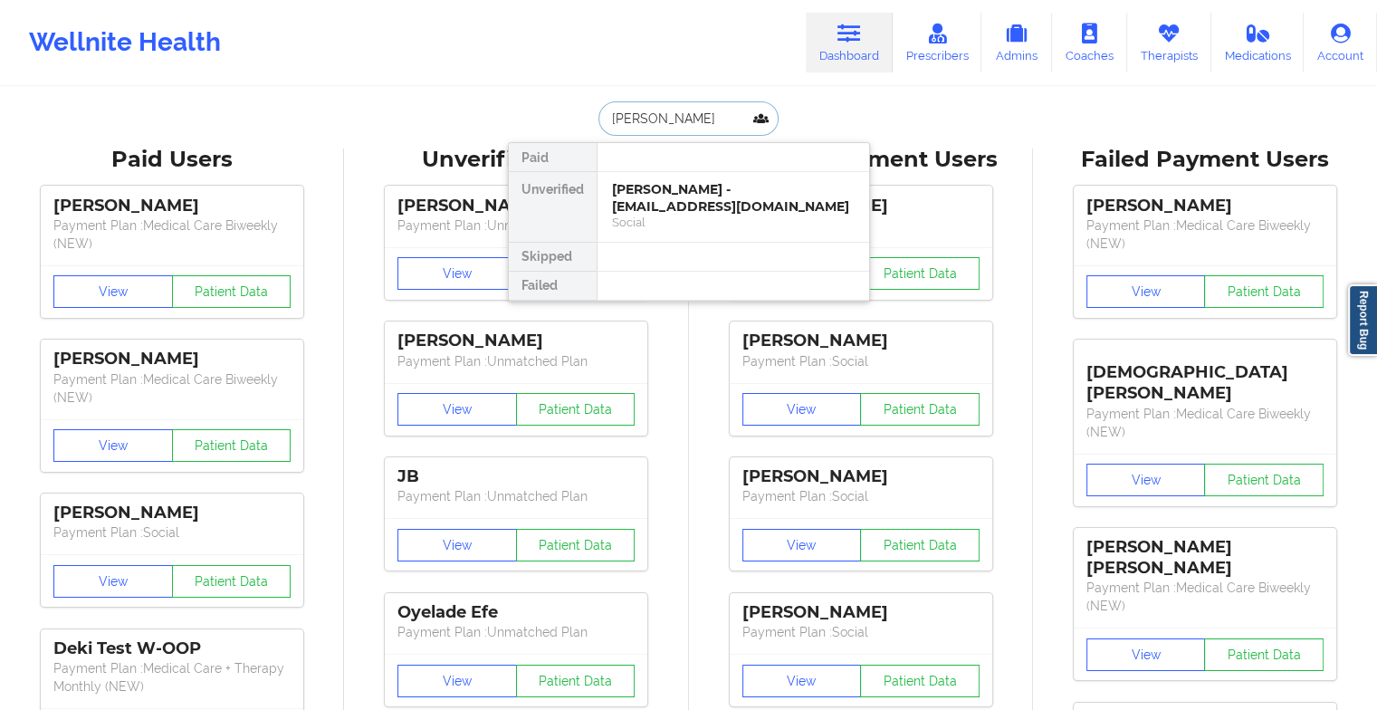
type input "[PERSON_NAME]"
click at [710, 192] on div "[PERSON_NAME] - [EMAIL_ADDRESS][DOMAIN_NAME]" at bounding box center [733, 197] width 243 height 33
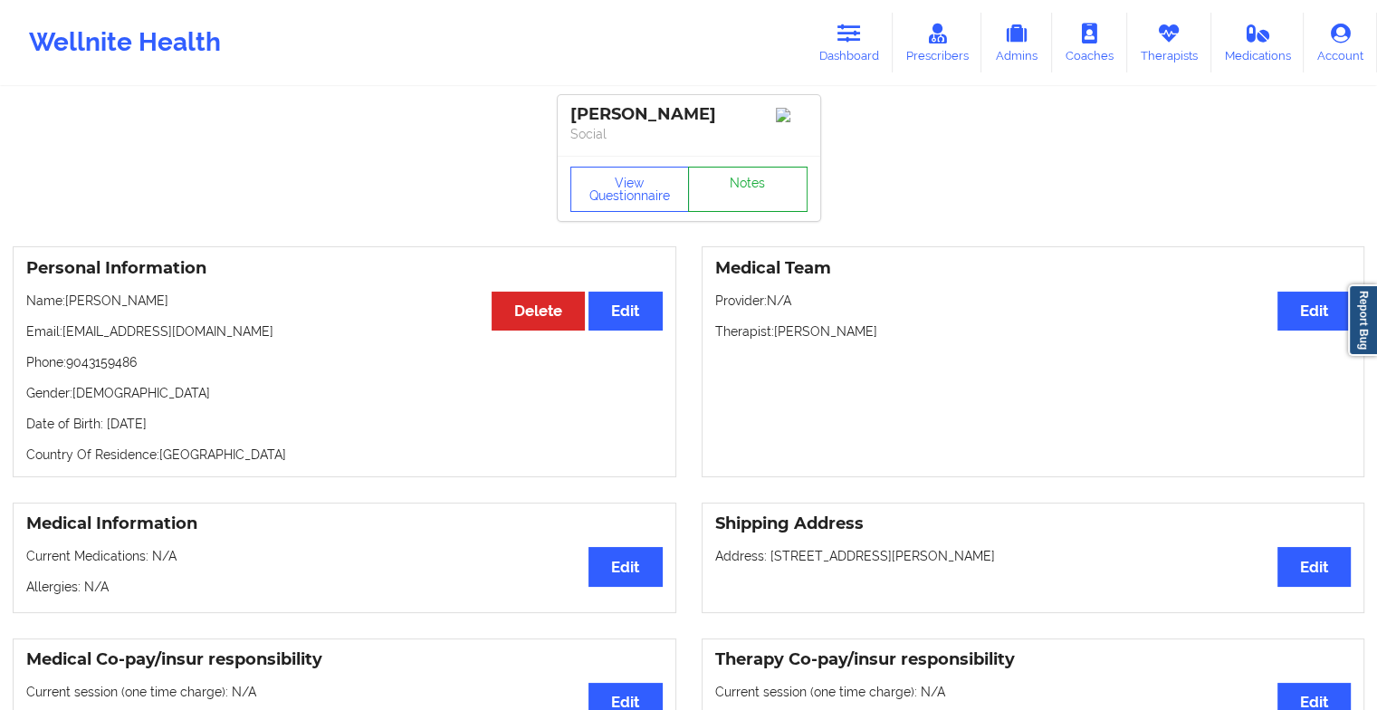
click at [737, 198] on link "Notes" at bounding box center [748, 189] width 120 height 45
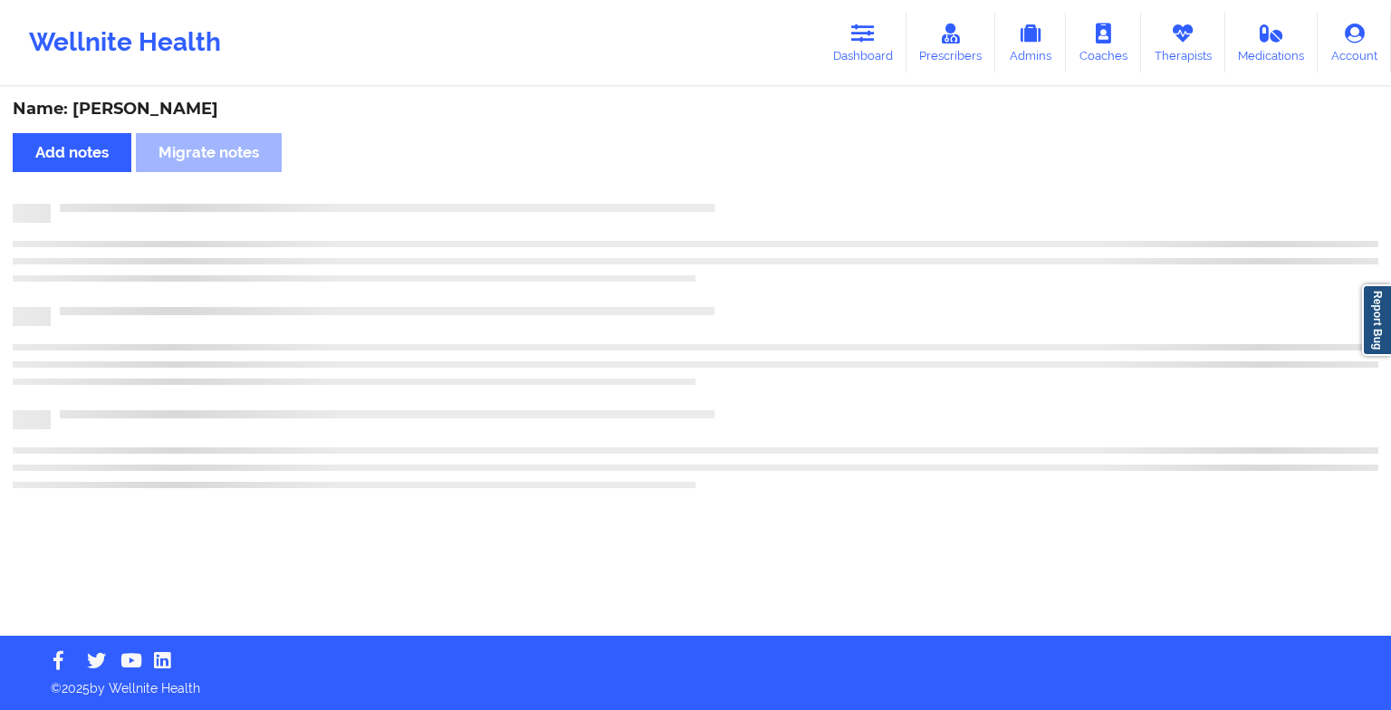
click at [737, 198] on div "Name: [PERSON_NAME] Add notes Migrate notes" at bounding box center [695, 362] width 1391 height 547
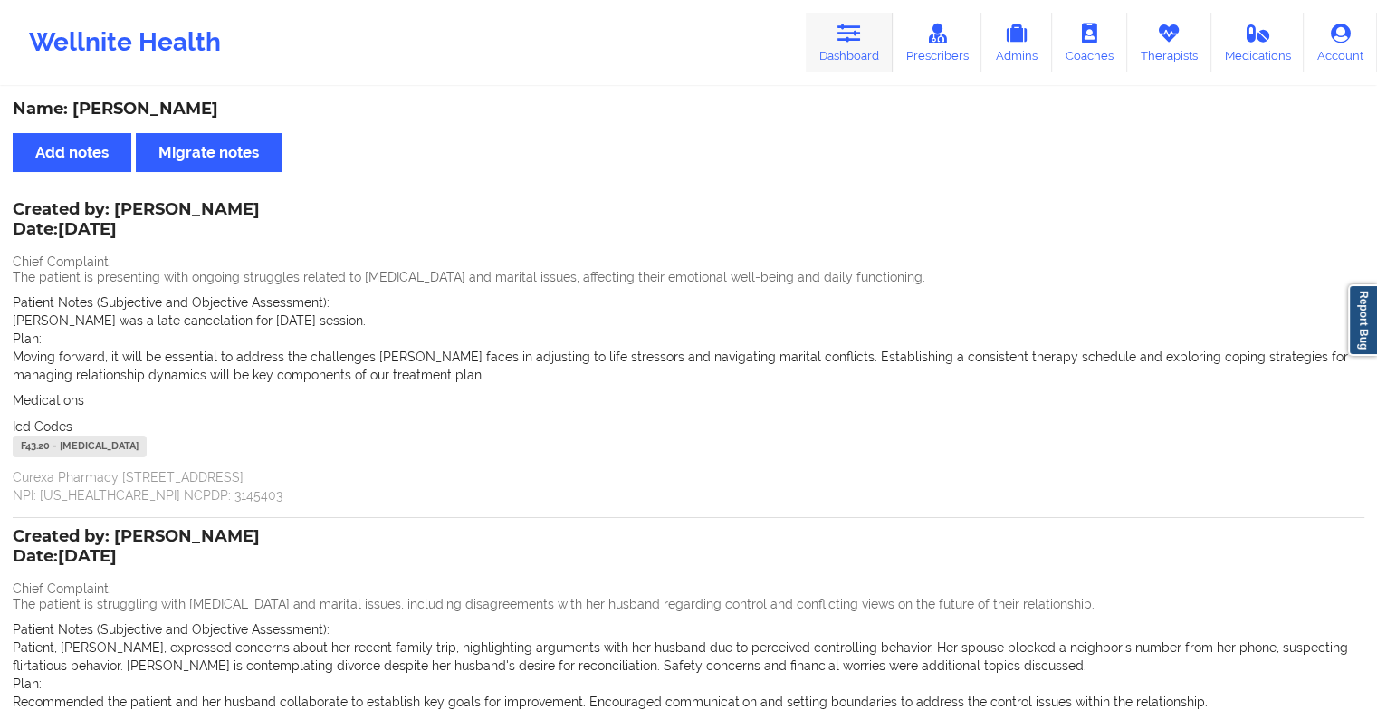
click at [837, 42] on link "Dashboard" at bounding box center [849, 43] width 87 height 60
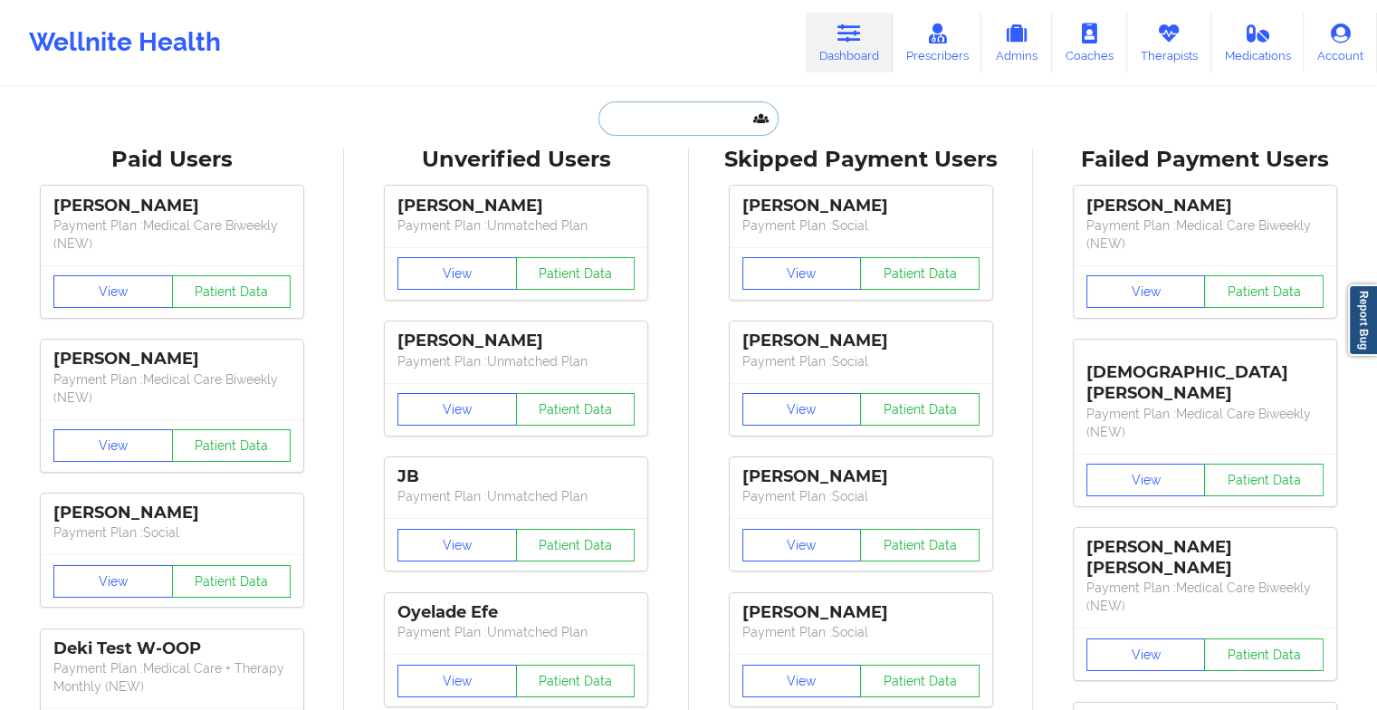
click at [703, 110] on input "text" at bounding box center [687, 118] width 179 height 34
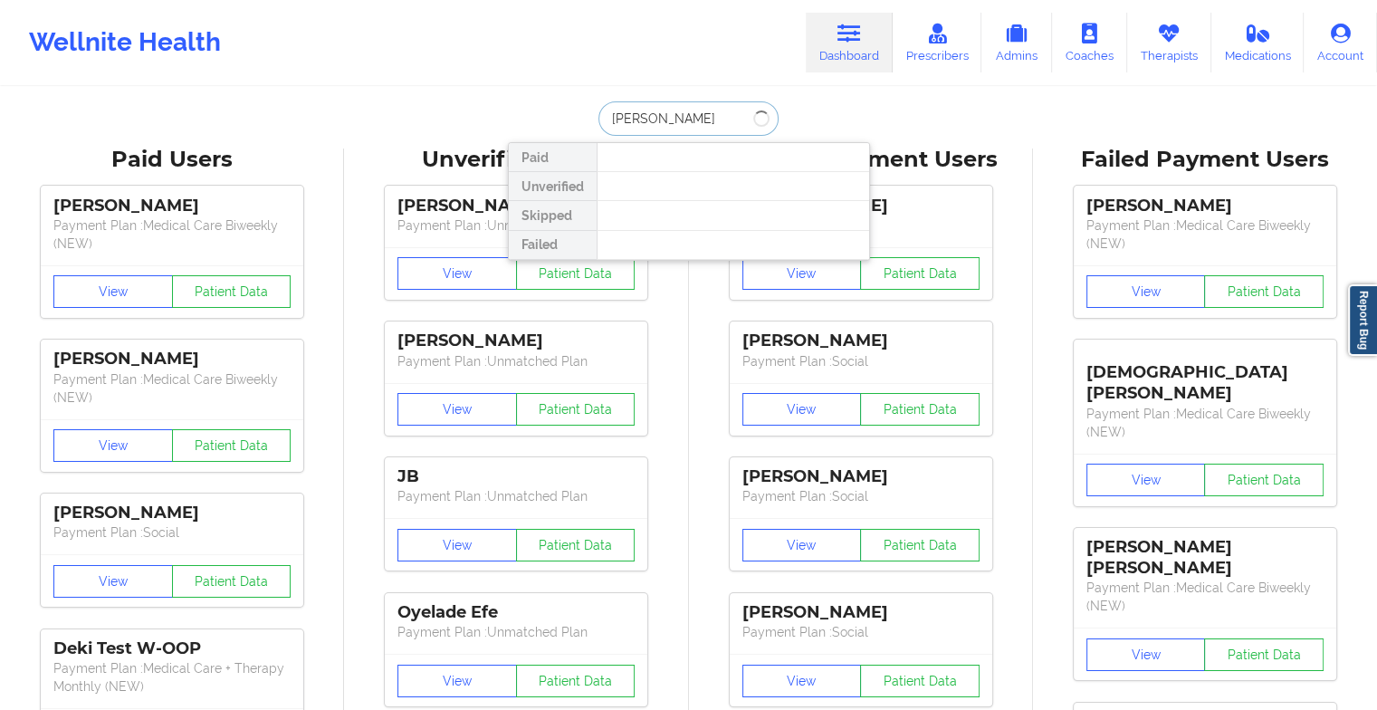
type input "[PERSON_NAME]"
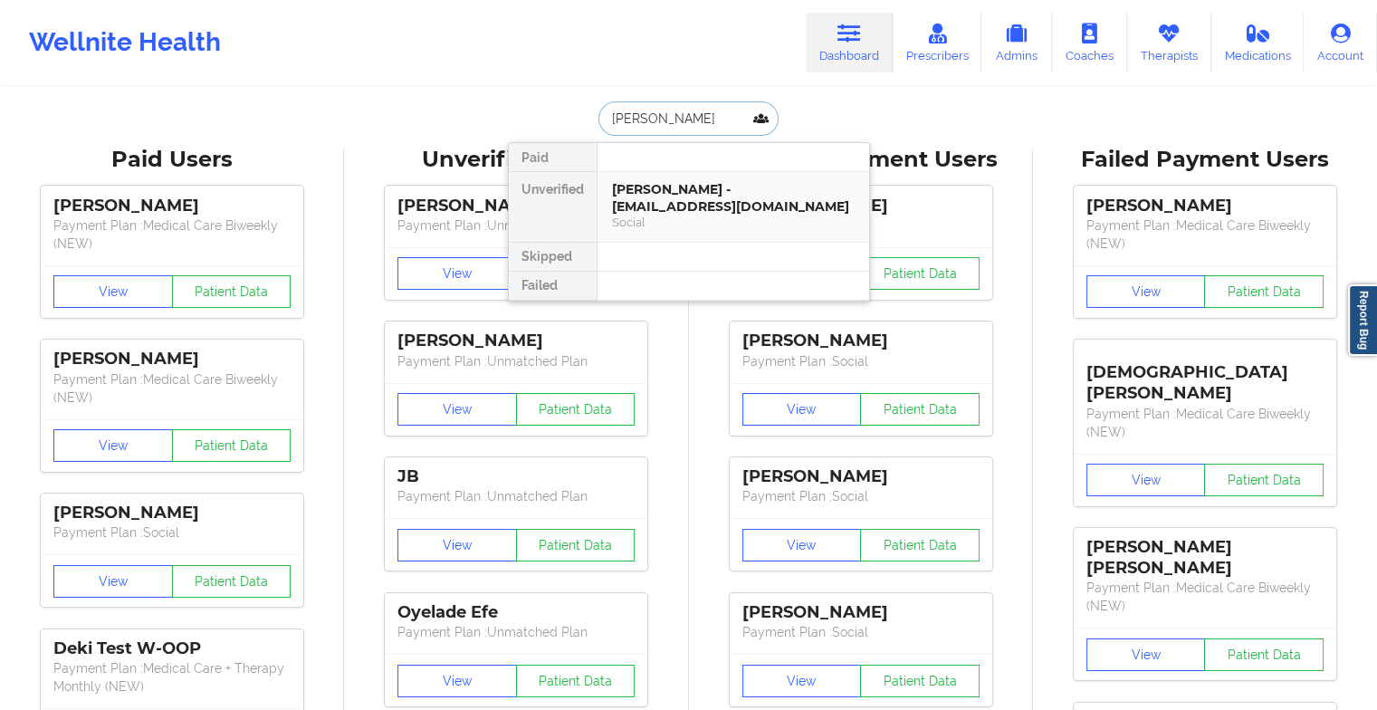
click at [695, 209] on div "[PERSON_NAME] - [EMAIL_ADDRESS][DOMAIN_NAME]" at bounding box center [733, 197] width 243 height 33
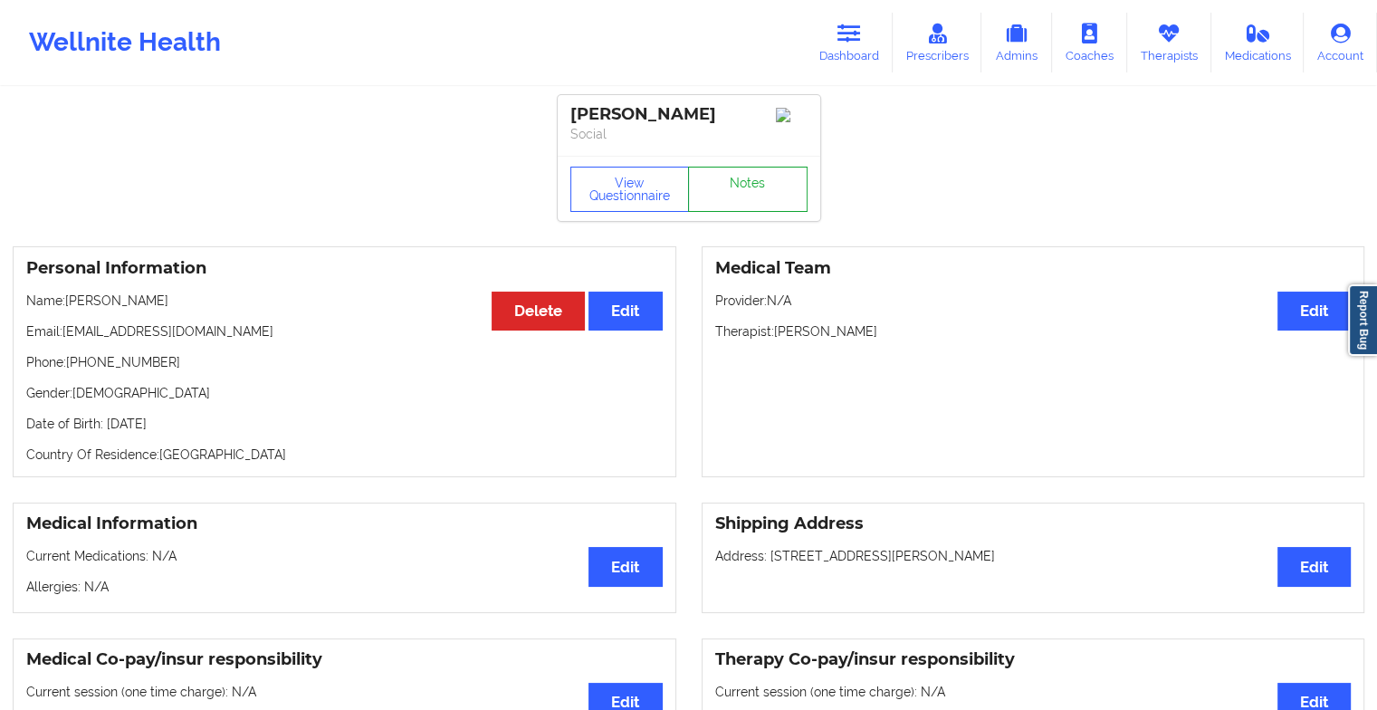
click at [746, 207] on link "Notes" at bounding box center [748, 189] width 120 height 45
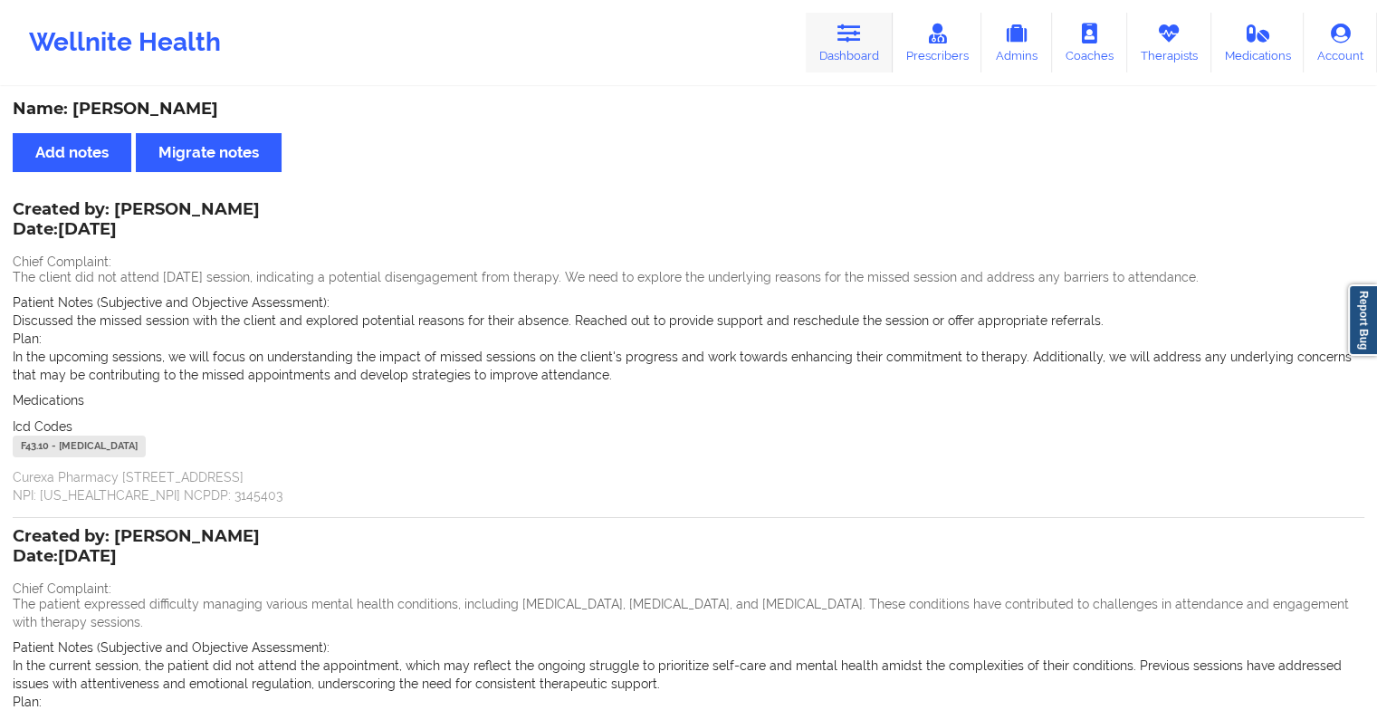
click at [861, 26] on icon at bounding box center [849, 34] width 24 height 20
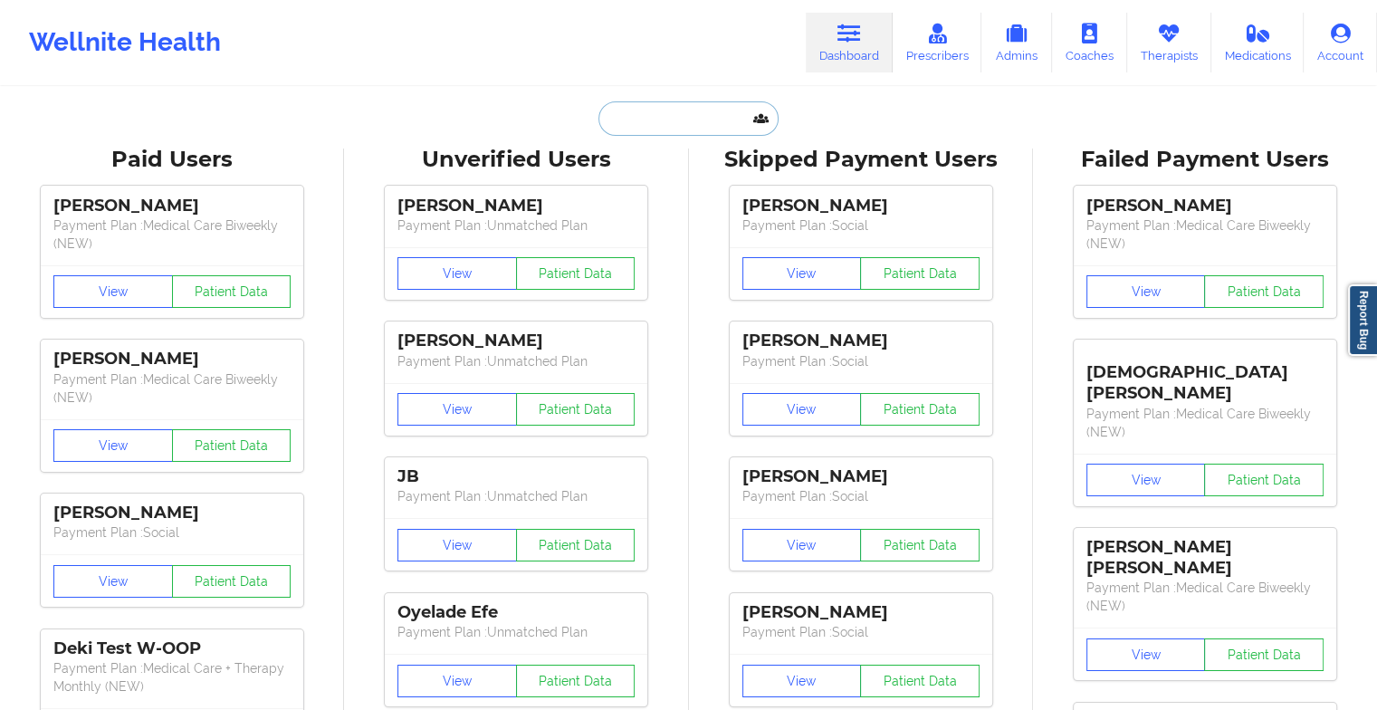
click at [666, 122] on input "text" at bounding box center [687, 118] width 179 height 34
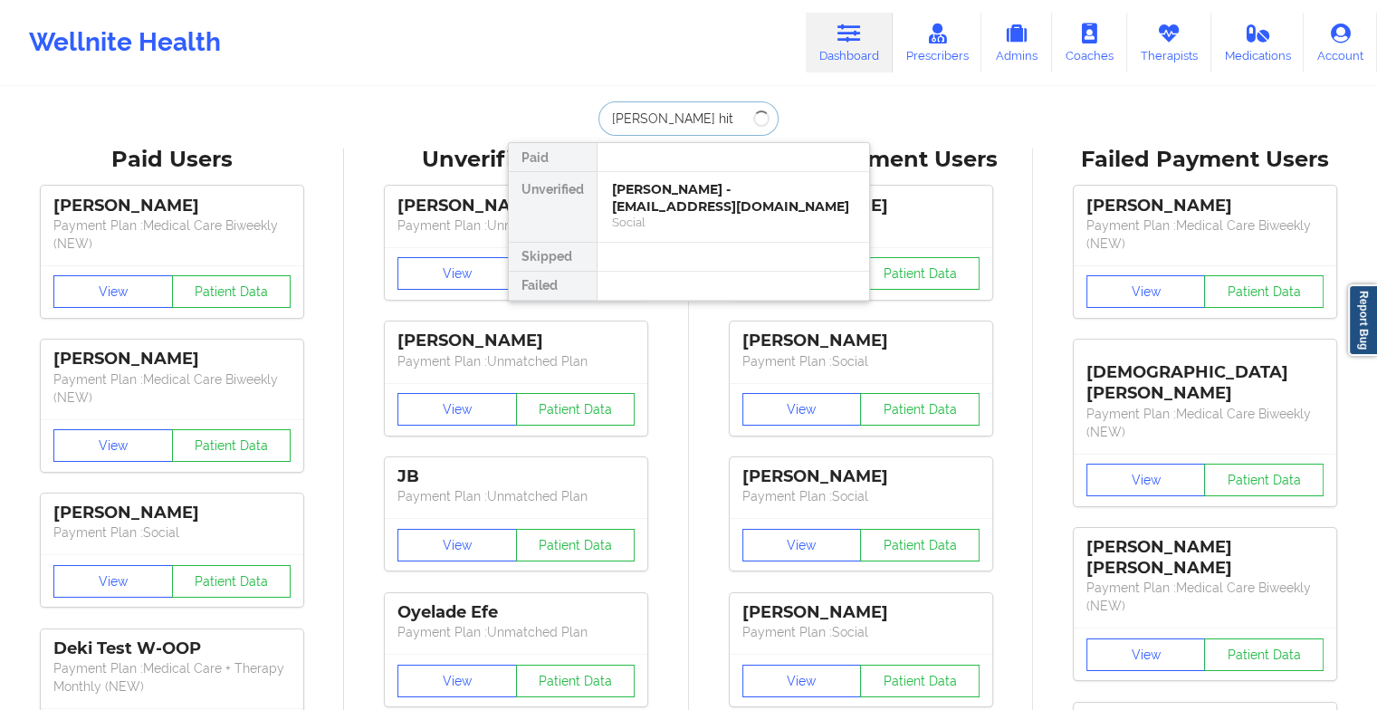
type input "[PERSON_NAME] hi"
click at [721, 175] on div "[PERSON_NAME] - [EMAIL_ADDRESS][DOMAIN_NAME] Social" at bounding box center [734, 207] width 272 height 70
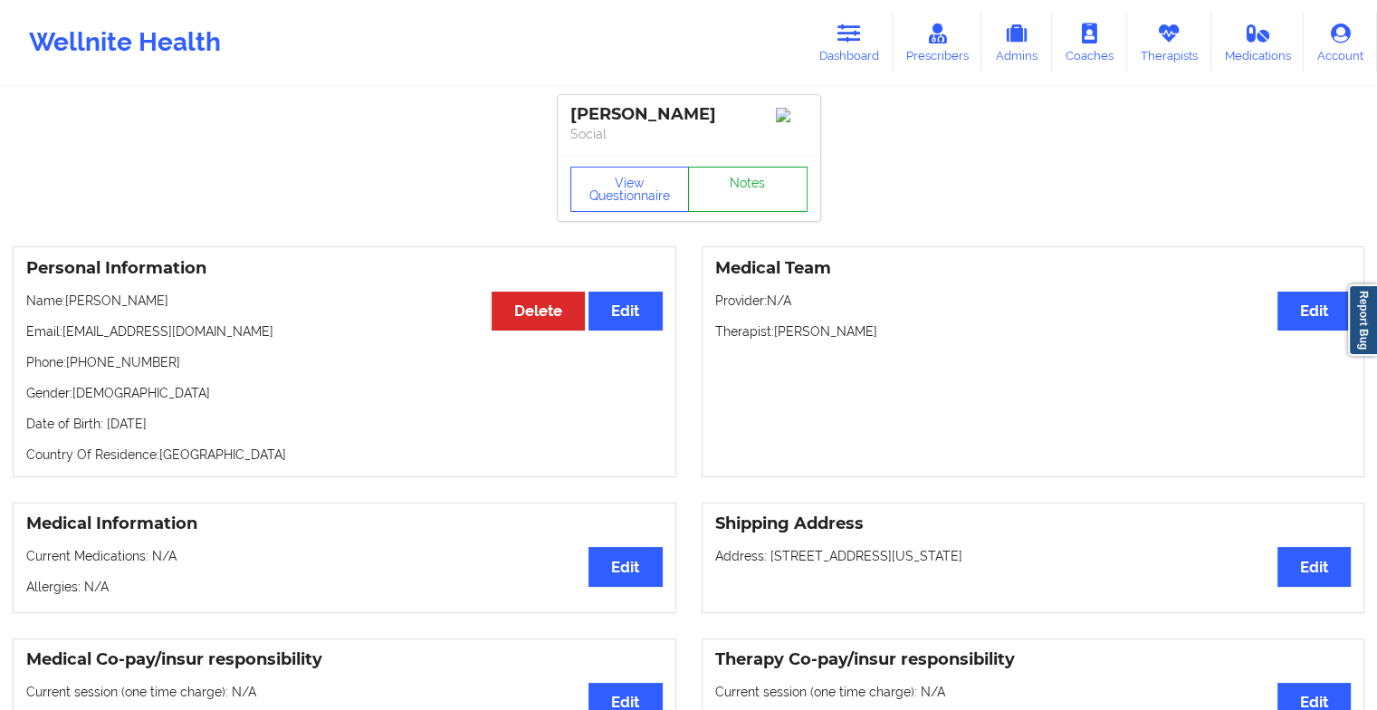
click at [754, 176] on link "Notes" at bounding box center [748, 189] width 120 height 45
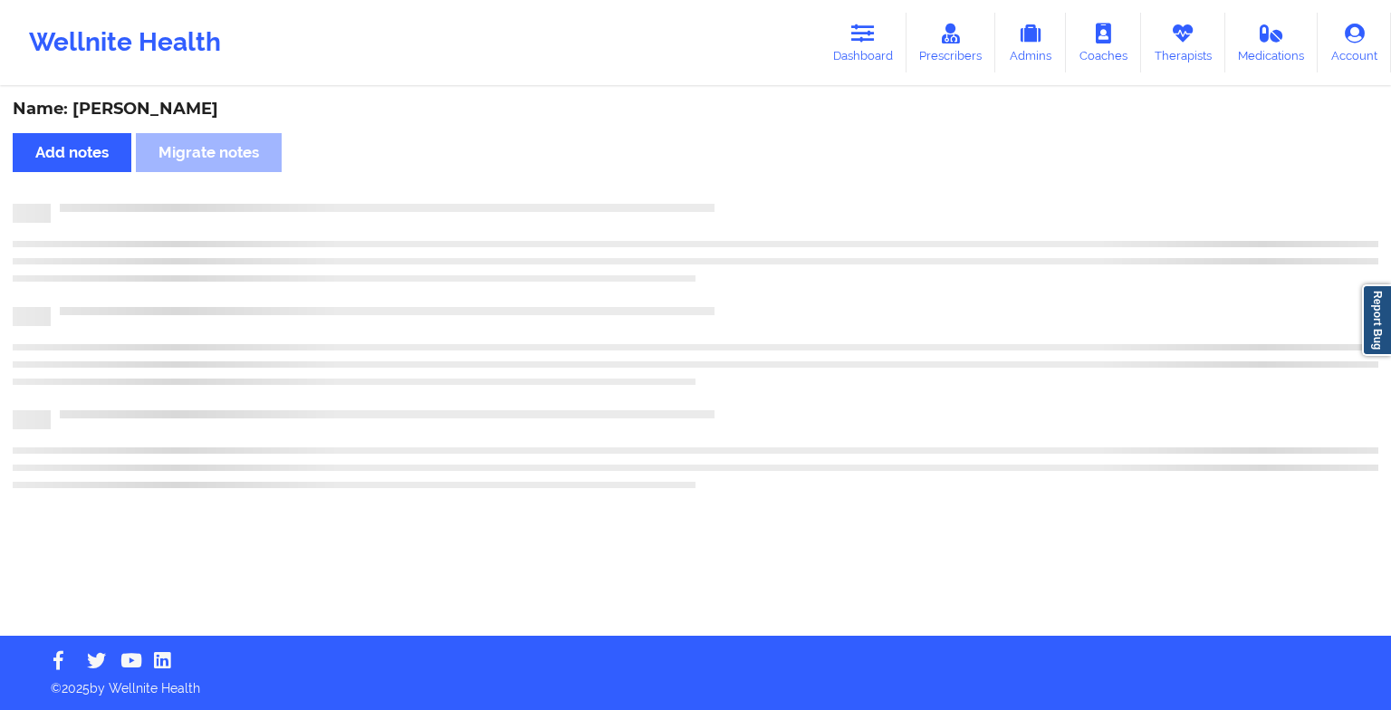
click at [754, 176] on div "Name: [PERSON_NAME] Add notes Migrate notes" at bounding box center [695, 362] width 1391 height 547
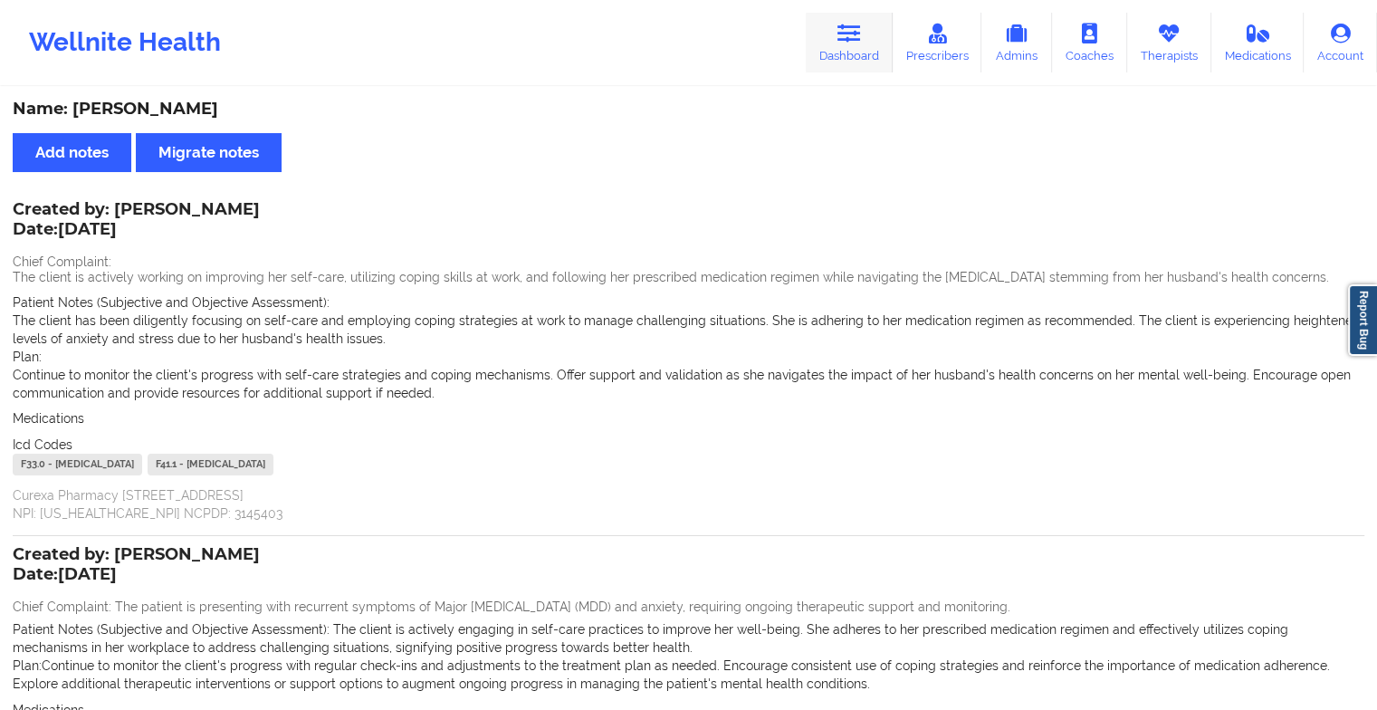
click at [816, 47] on link "Dashboard" at bounding box center [849, 43] width 87 height 60
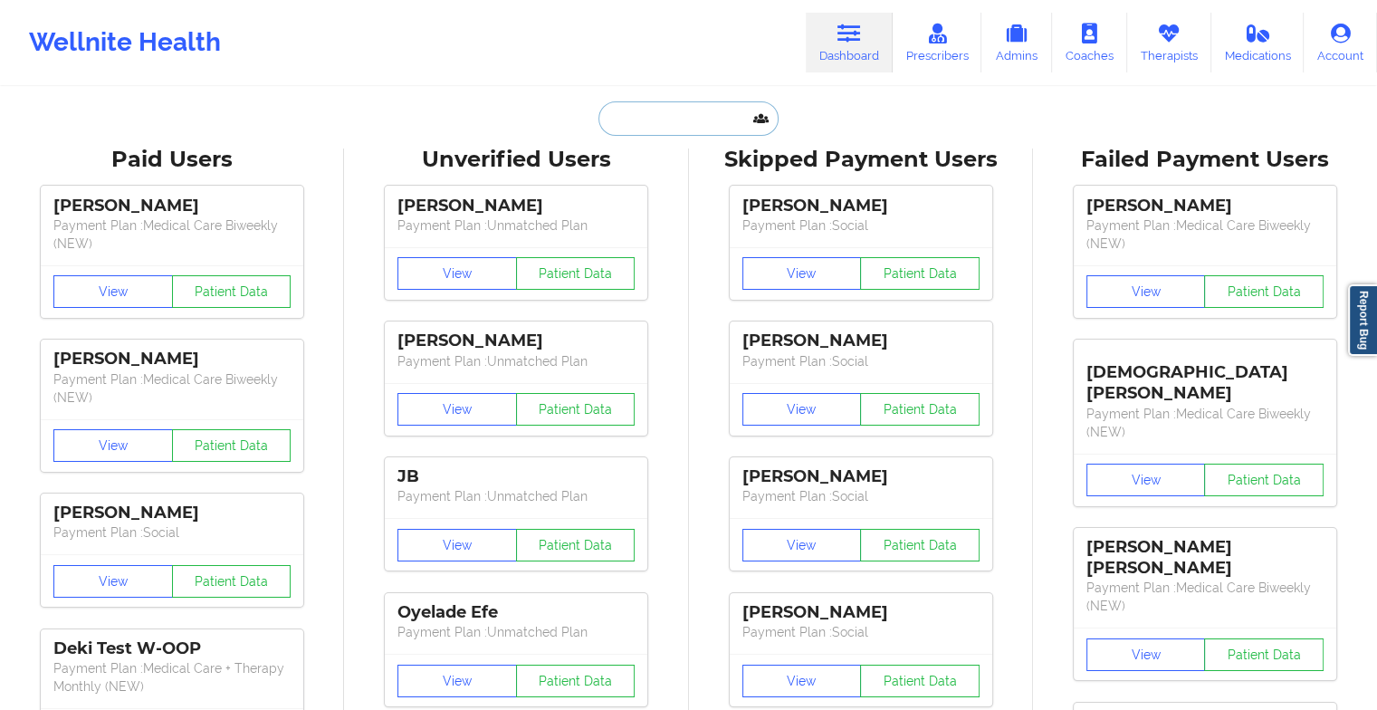
click at [641, 123] on input "text" at bounding box center [687, 118] width 179 height 34
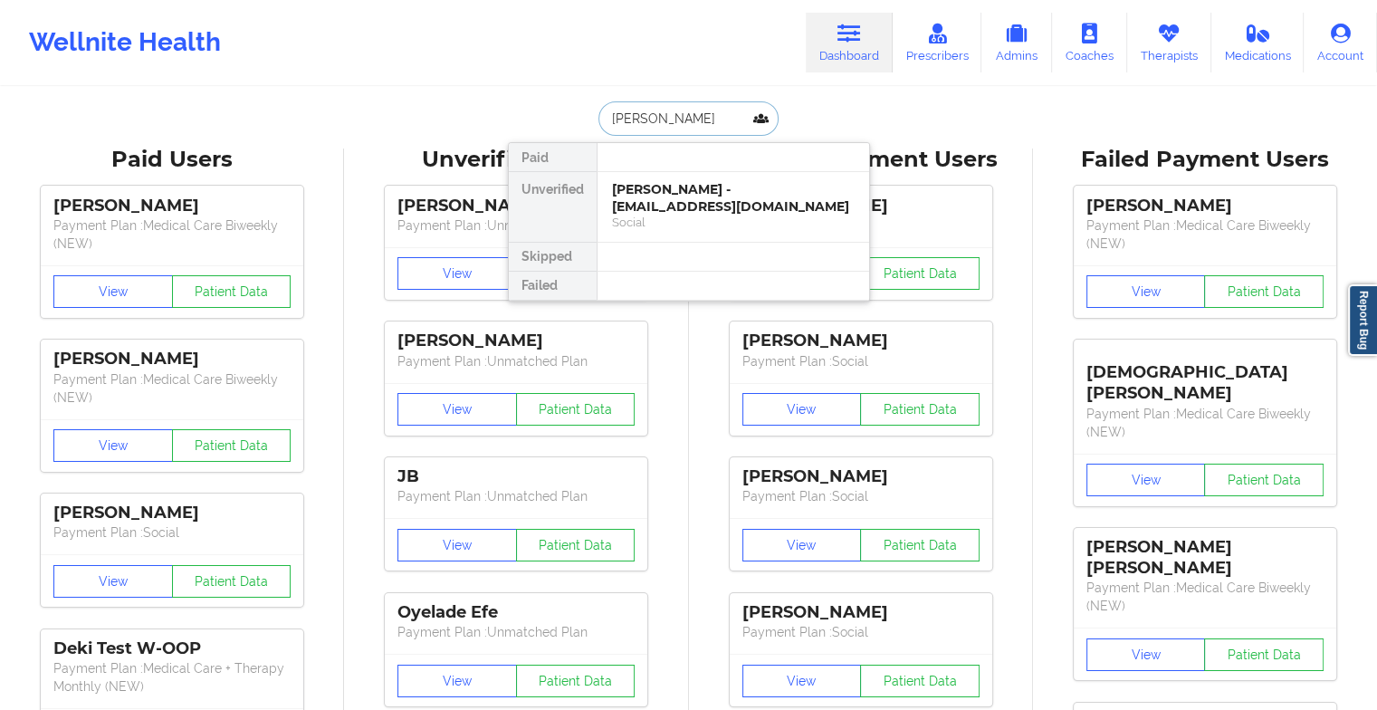
type input "[PERSON_NAME]"
click at [722, 181] on div "[PERSON_NAME] - [EMAIL_ADDRESS][DOMAIN_NAME]" at bounding box center [733, 197] width 243 height 33
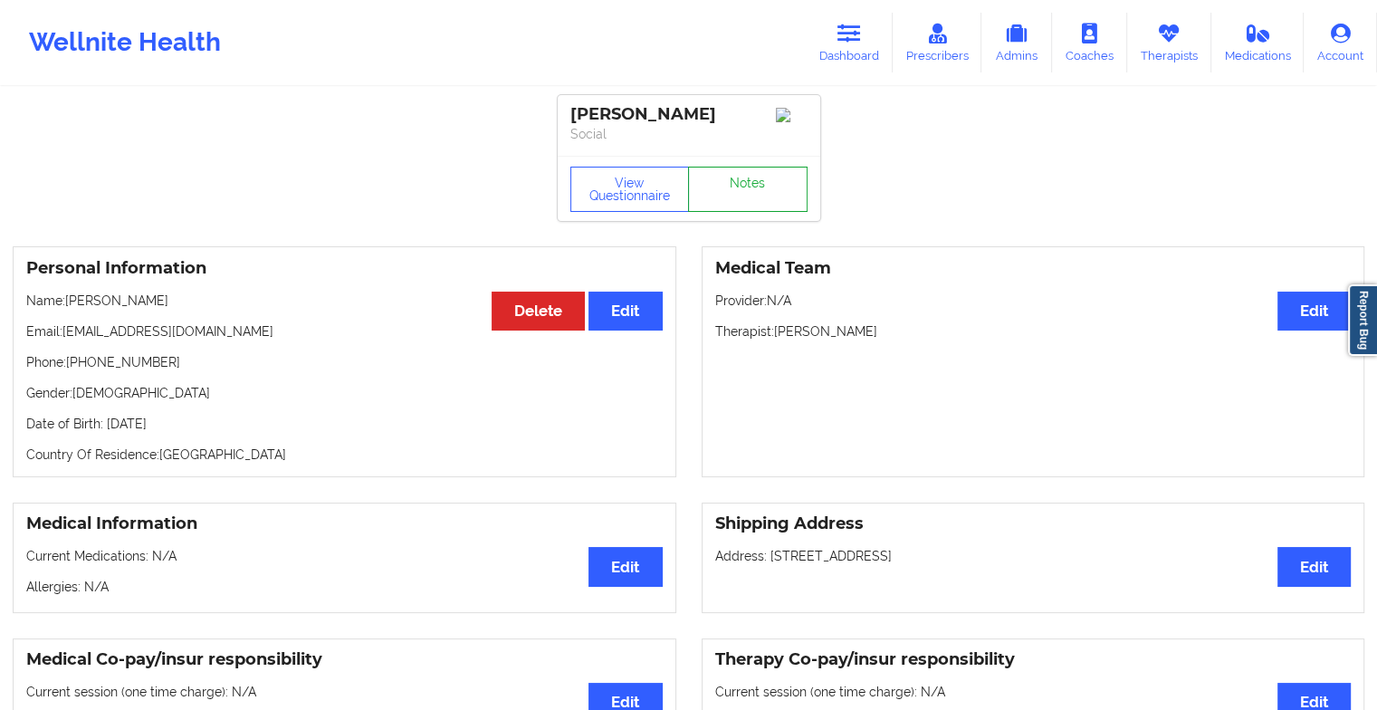
click at [787, 171] on link "Notes" at bounding box center [748, 189] width 120 height 45
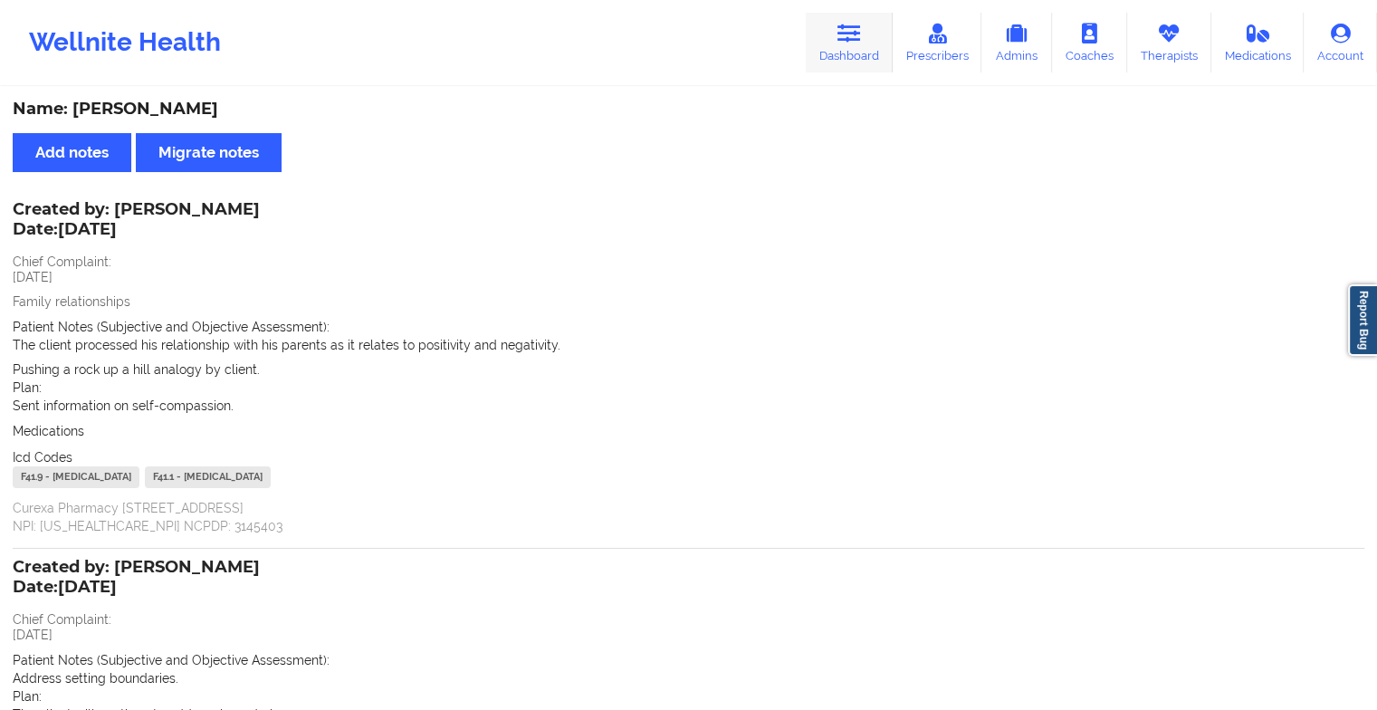
click at [858, 65] on link "Dashboard" at bounding box center [849, 43] width 87 height 60
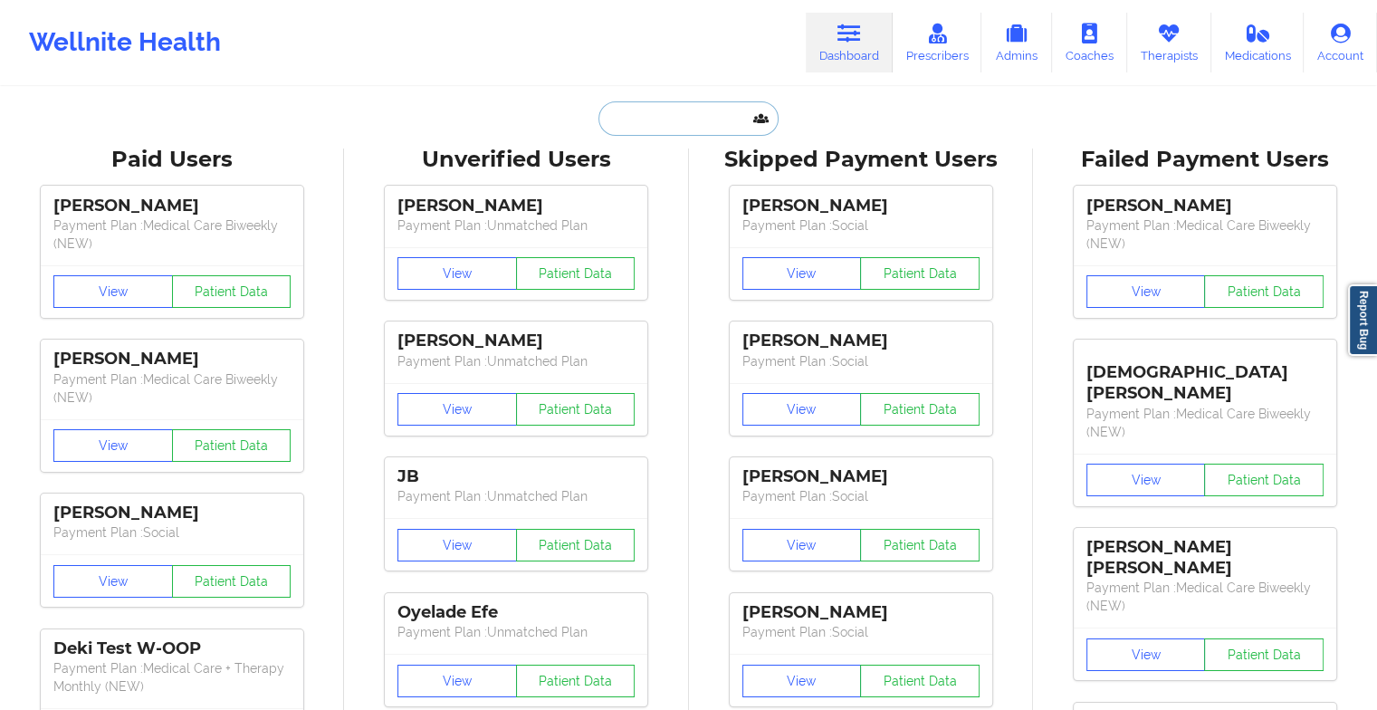
click at [694, 121] on input "text" at bounding box center [687, 118] width 179 height 34
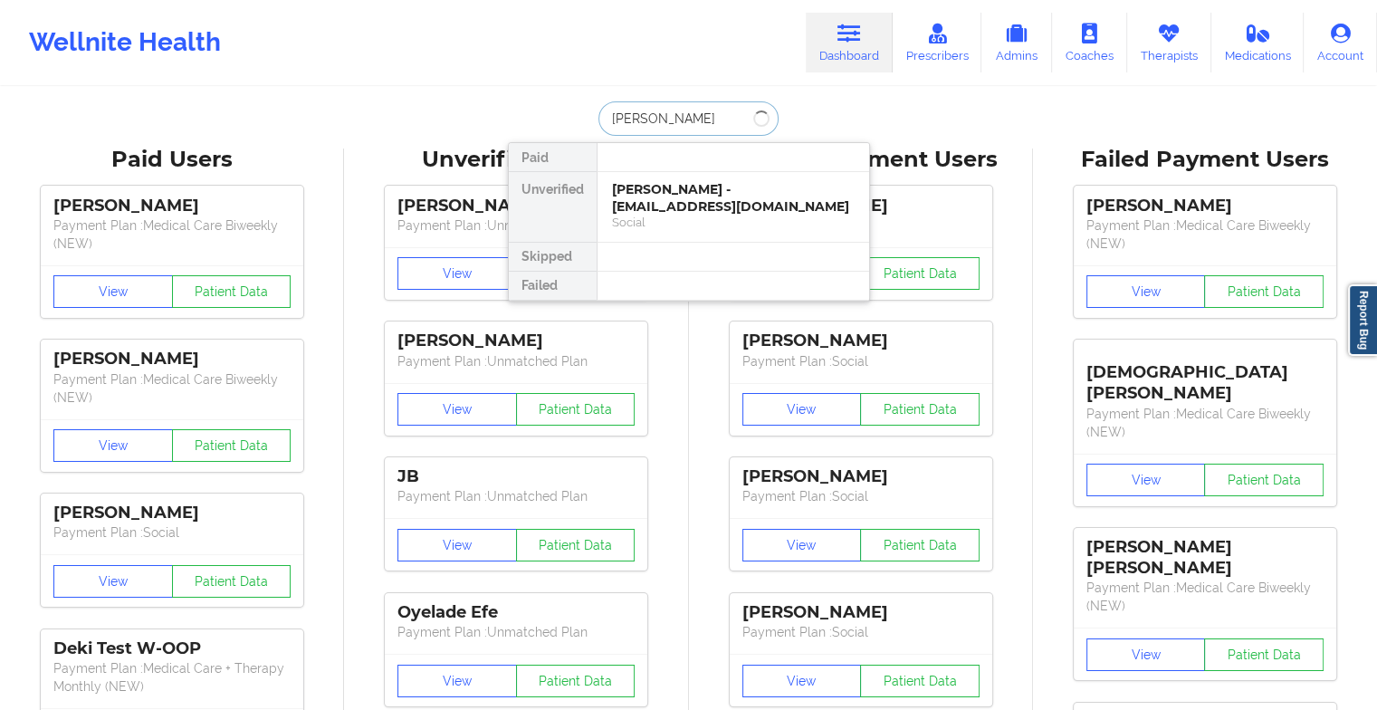
type input "[PERSON_NAME]"
click at [627, 212] on div "[PERSON_NAME] - [EMAIL_ADDRESS][DOMAIN_NAME]" at bounding box center [733, 197] width 243 height 33
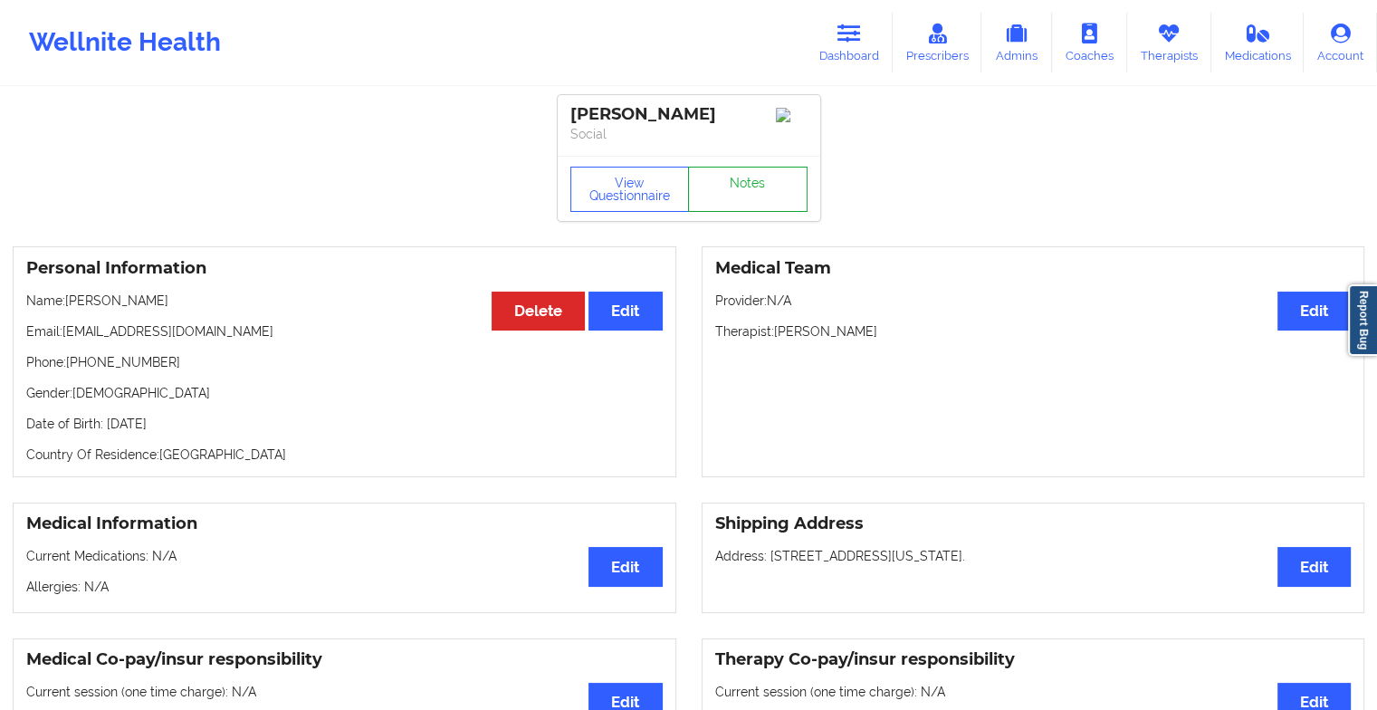
click at [703, 199] on link "Notes" at bounding box center [748, 189] width 120 height 45
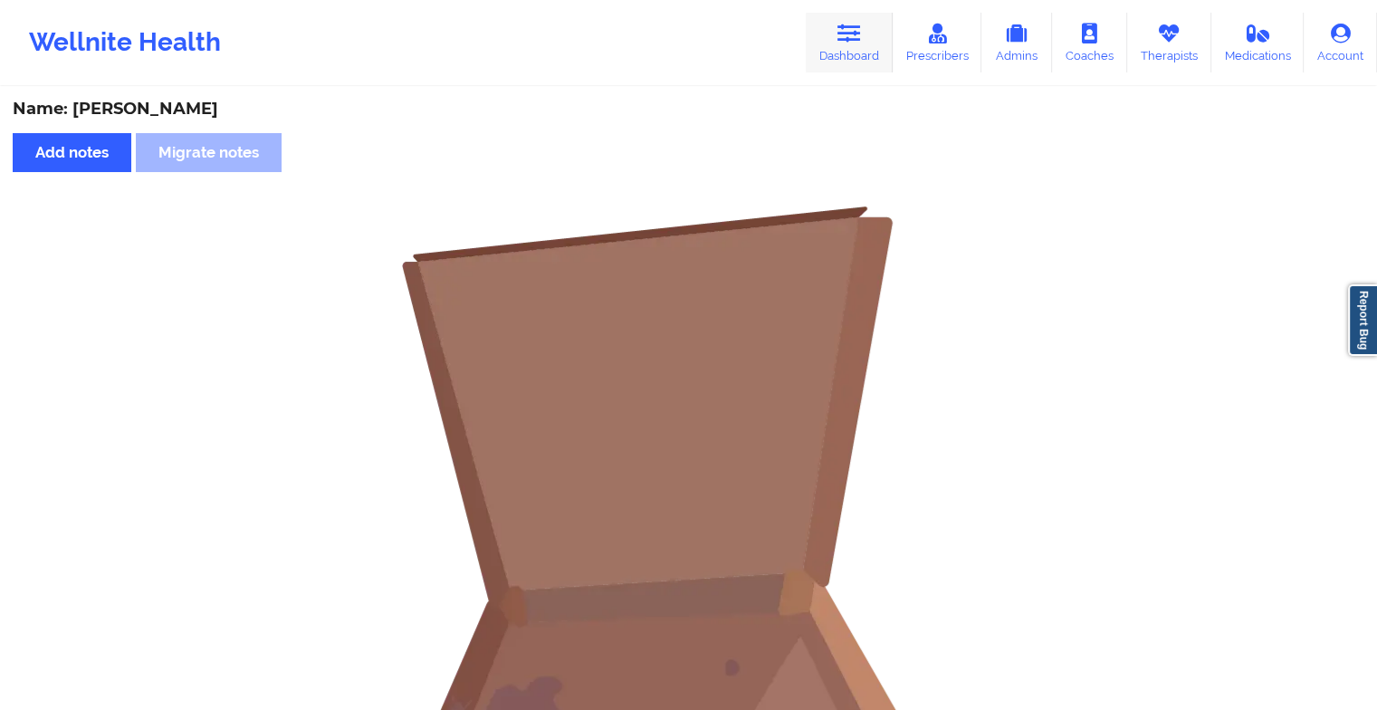
click at [831, 48] on link "Dashboard" at bounding box center [849, 43] width 87 height 60
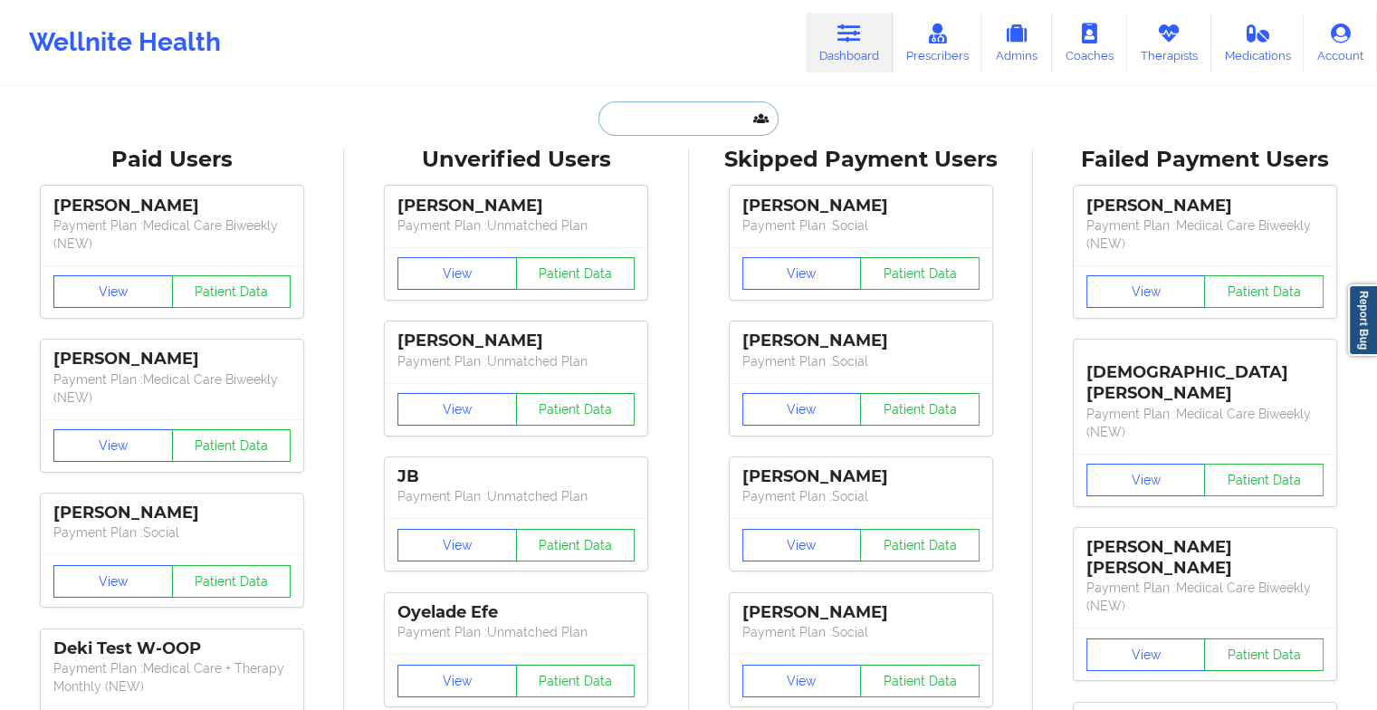
click at [689, 116] on input "text" at bounding box center [687, 118] width 179 height 34
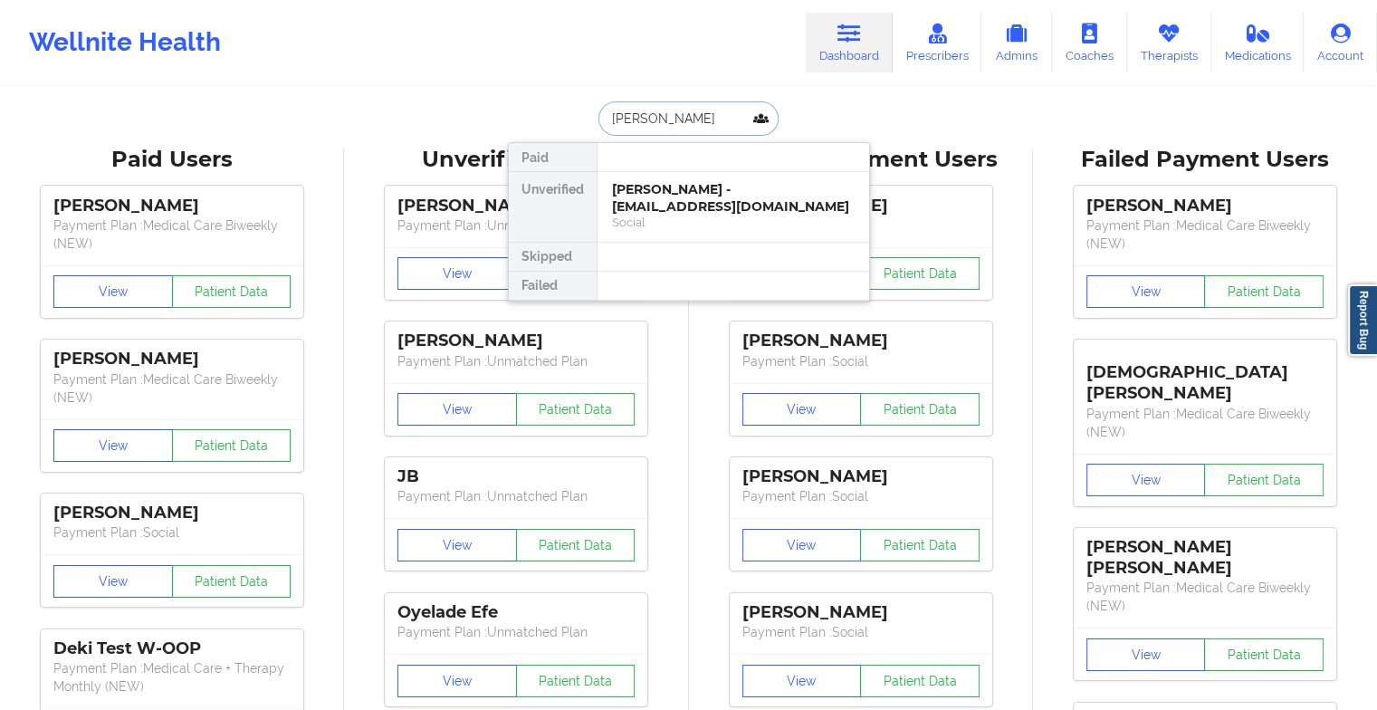
type input "[PERSON_NAME]"
click at [666, 201] on div "[PERSON_NAME] - [DOMAIN_NAME][EMAIL_ADDRESS][DOMAIN_NAME]" at bounding box center [733, 197] width 243 height 33
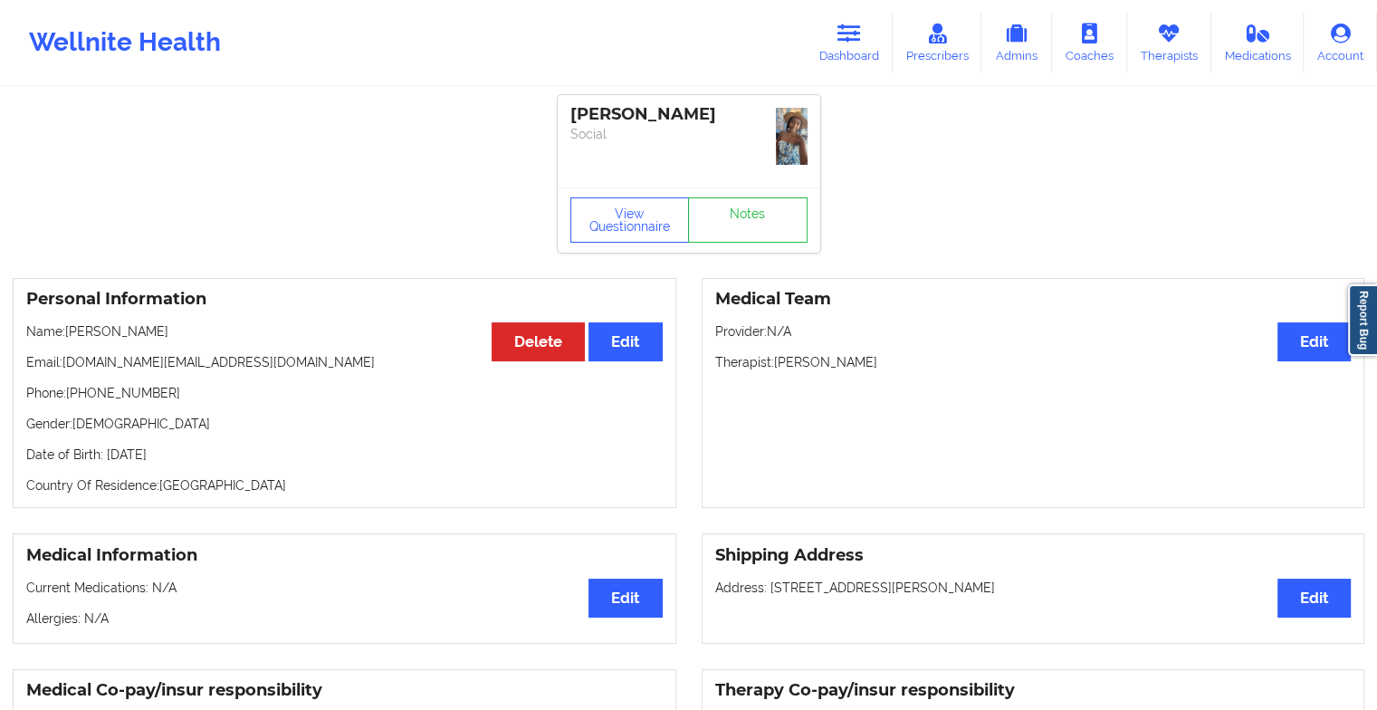
click at [732, 244] on div "View Questionnaire Notes" at bounding box center [689, 219] width 263 height 65
click at [745, 232] on link "Notes" at bounding box center [748, 219] width 120 height 45
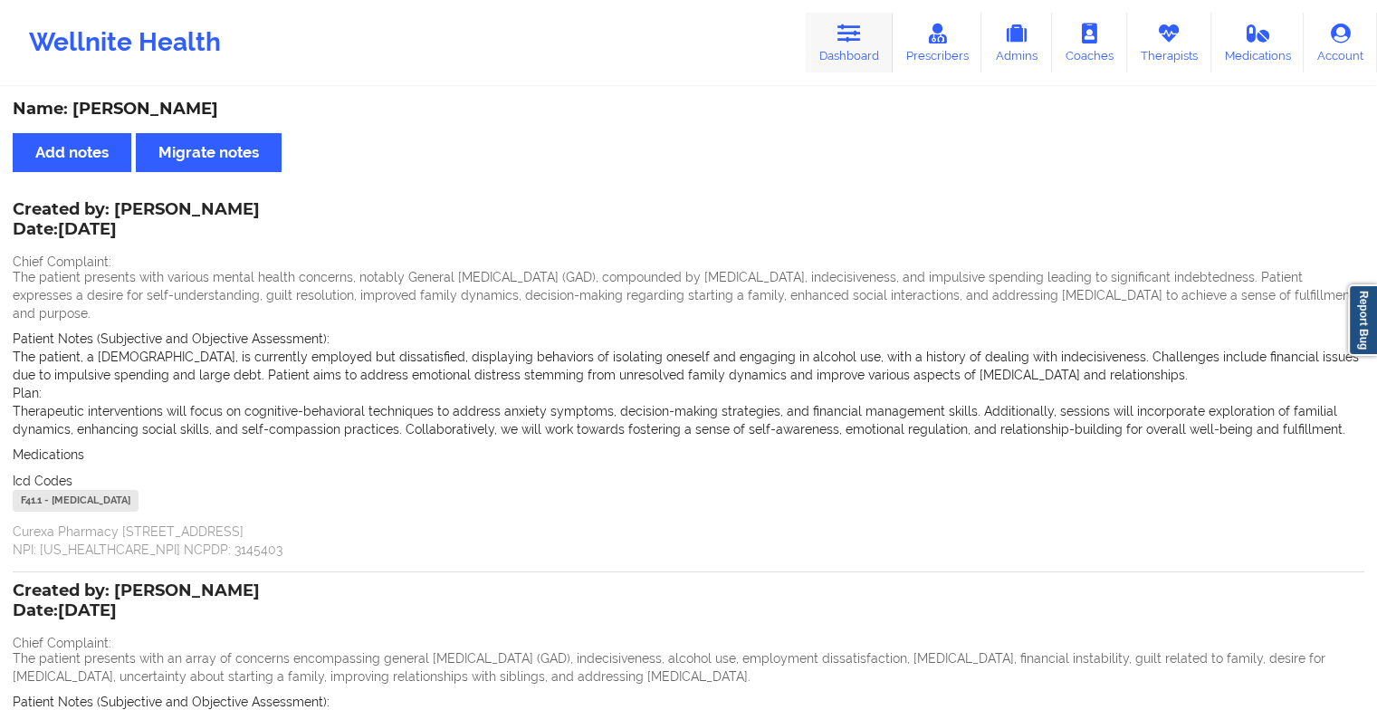
click at [844, 54] on link "Dashboard" at bounding box center [849, 43] width 87 height 60
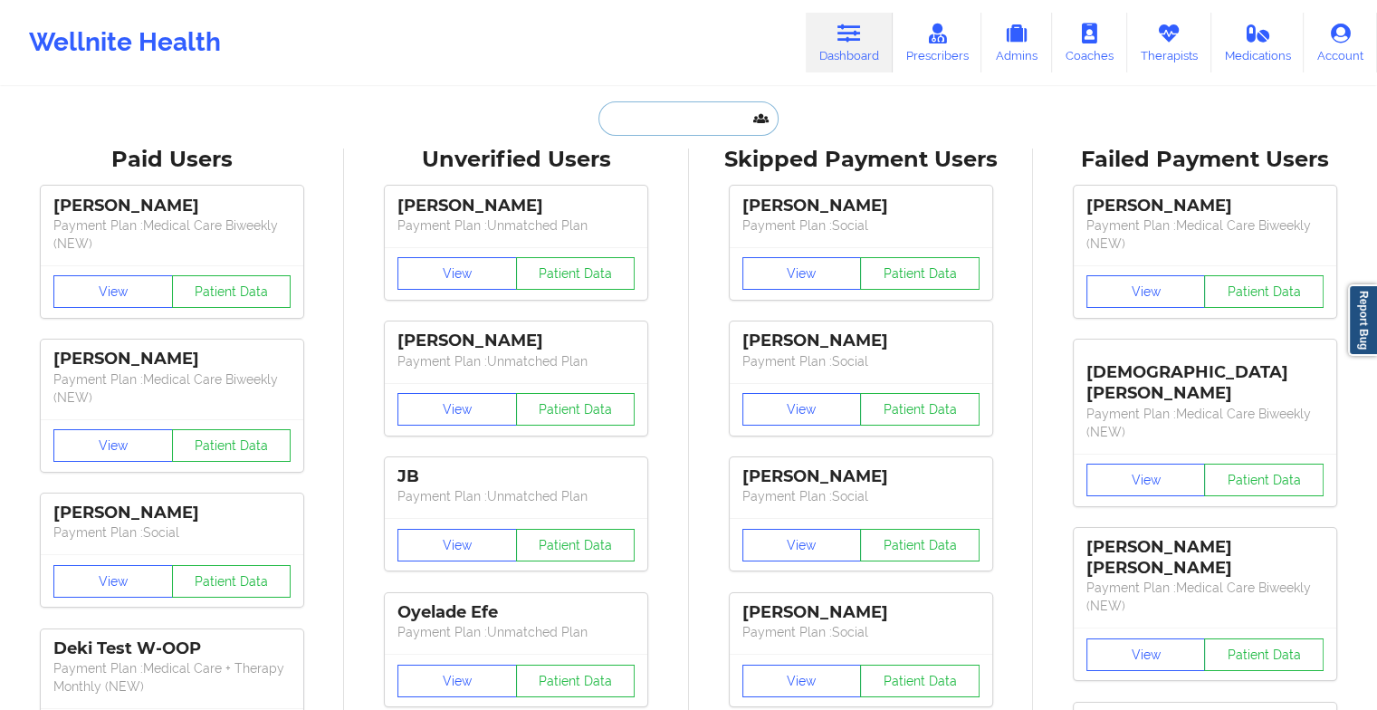
click at [728, 106] on input "text" at bounding box center [687, 118] width 179 height 34
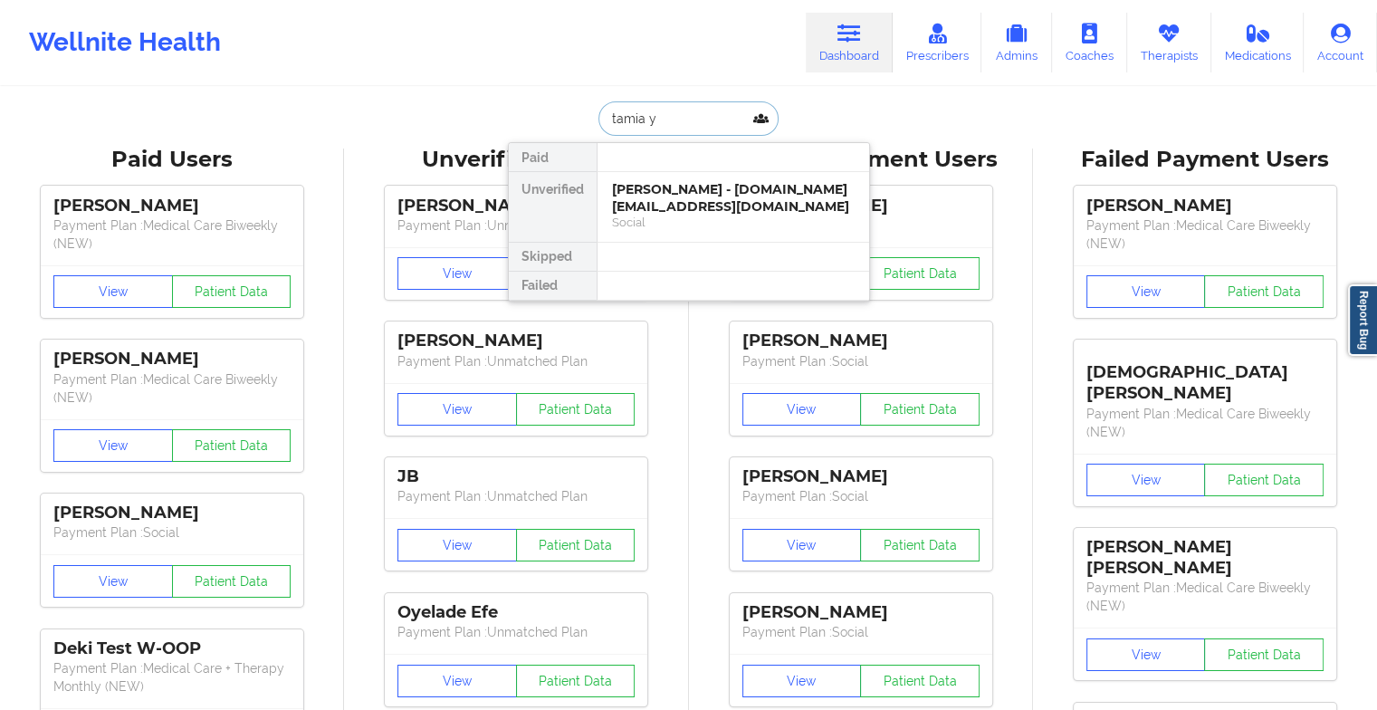
type input "tamia ya"
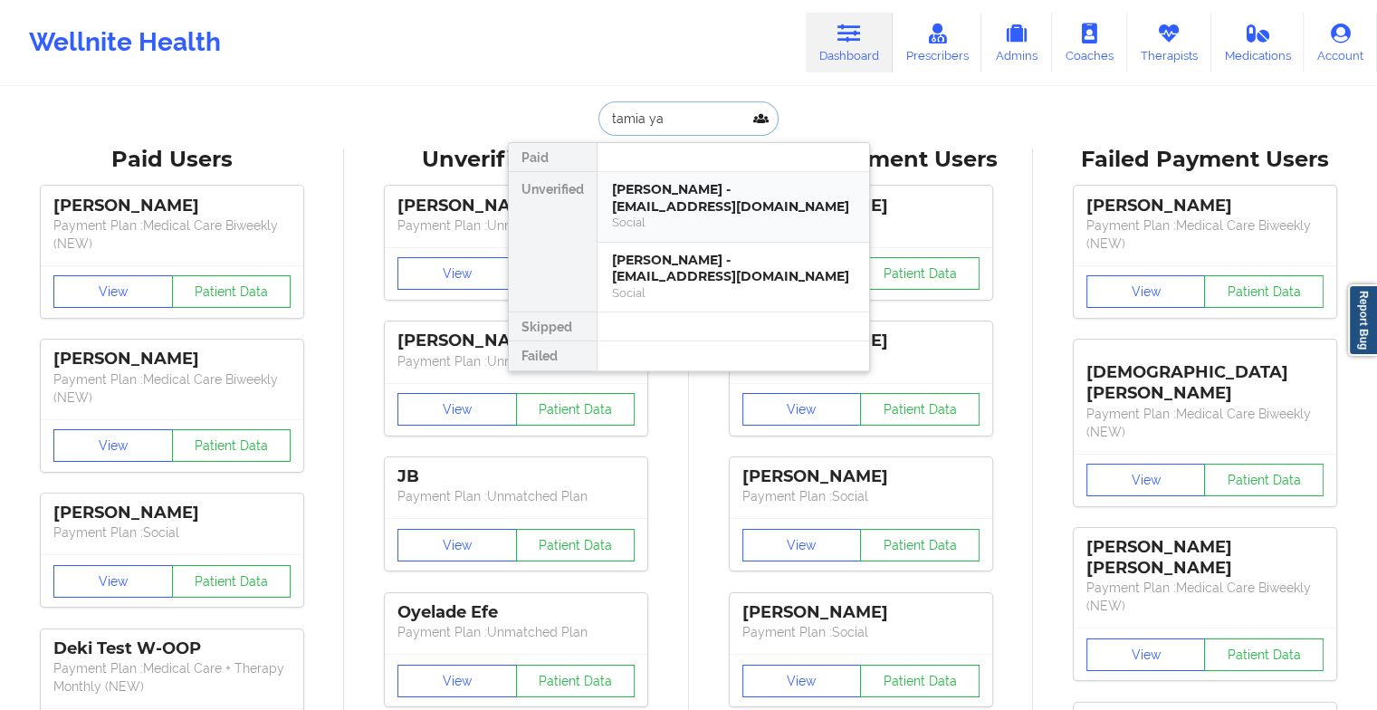
click at [732, 227] on div "Social" at bounding box center [733, 222] width 243 height 15
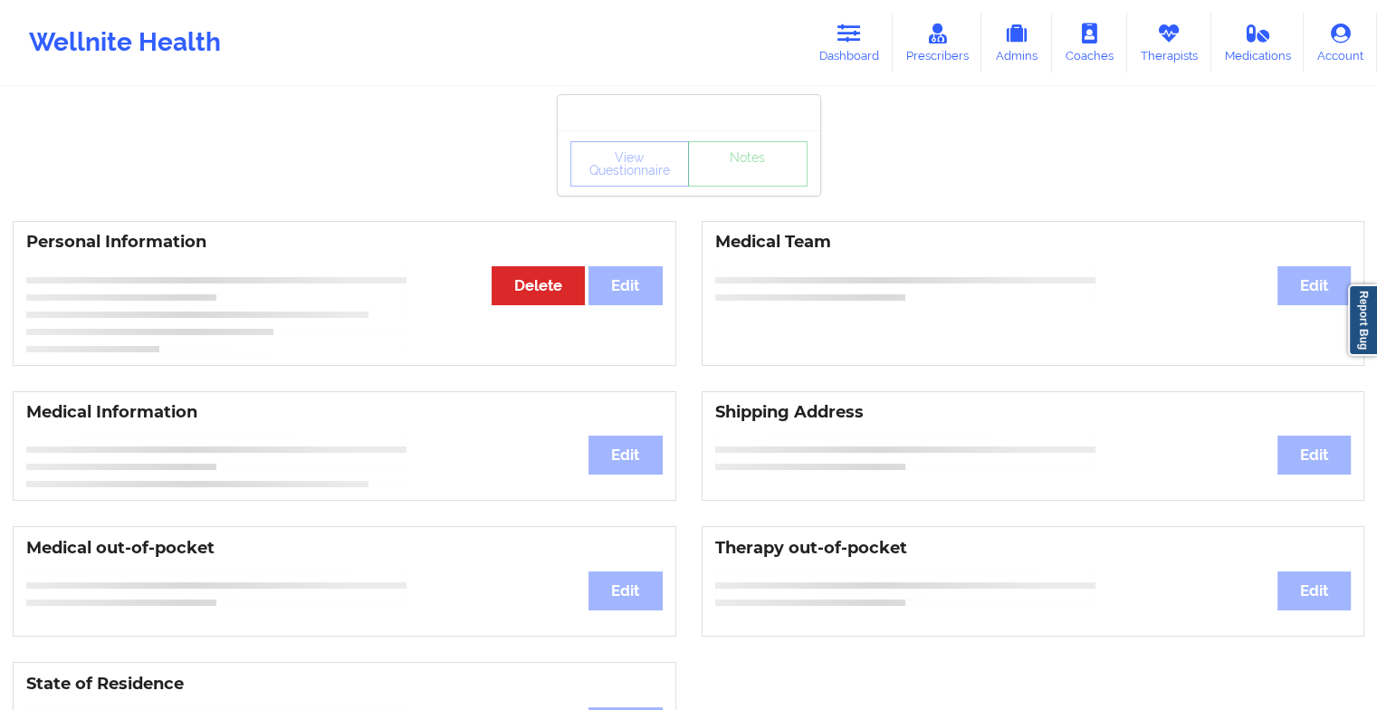
click at [742, 179] on div "View Questionnaire Notes" at bounding box center [688, 163] width 237 height 45
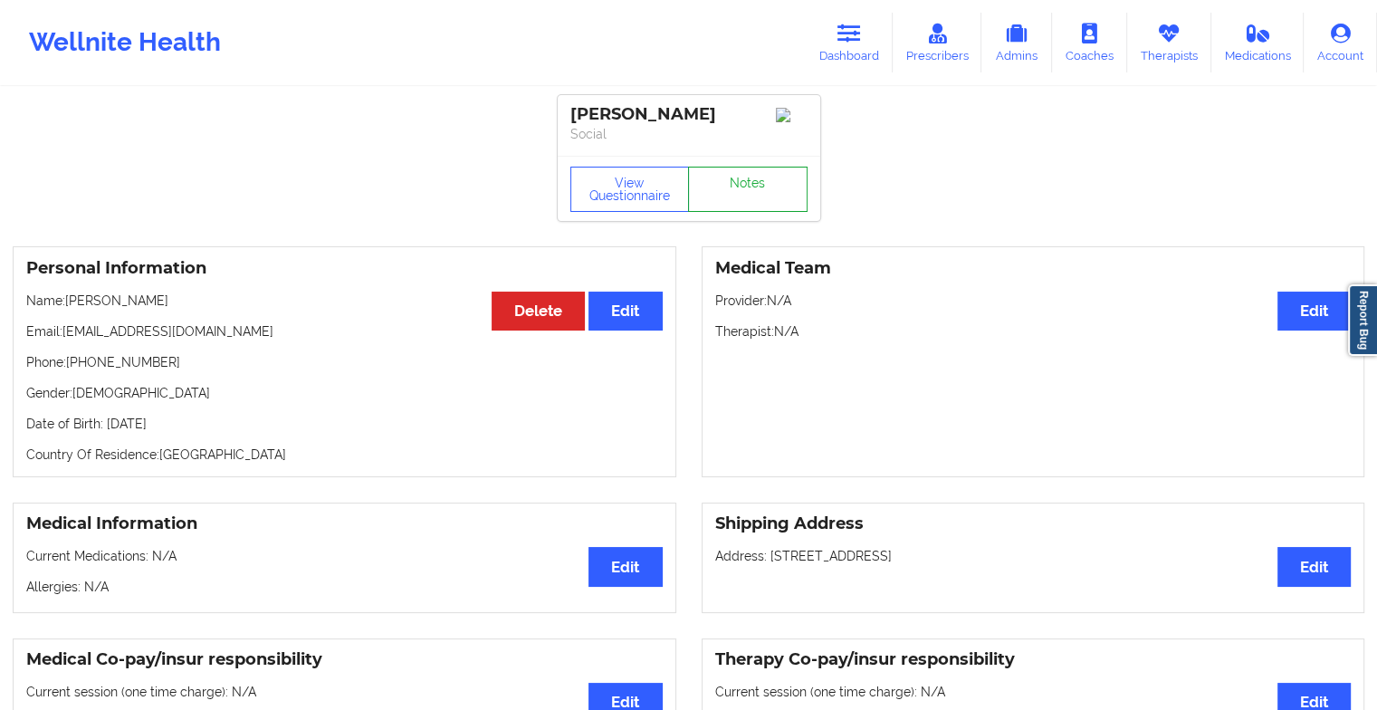
click at [742, 179] on link "Notes" at bounding box center [748, 189] width 120 height 45
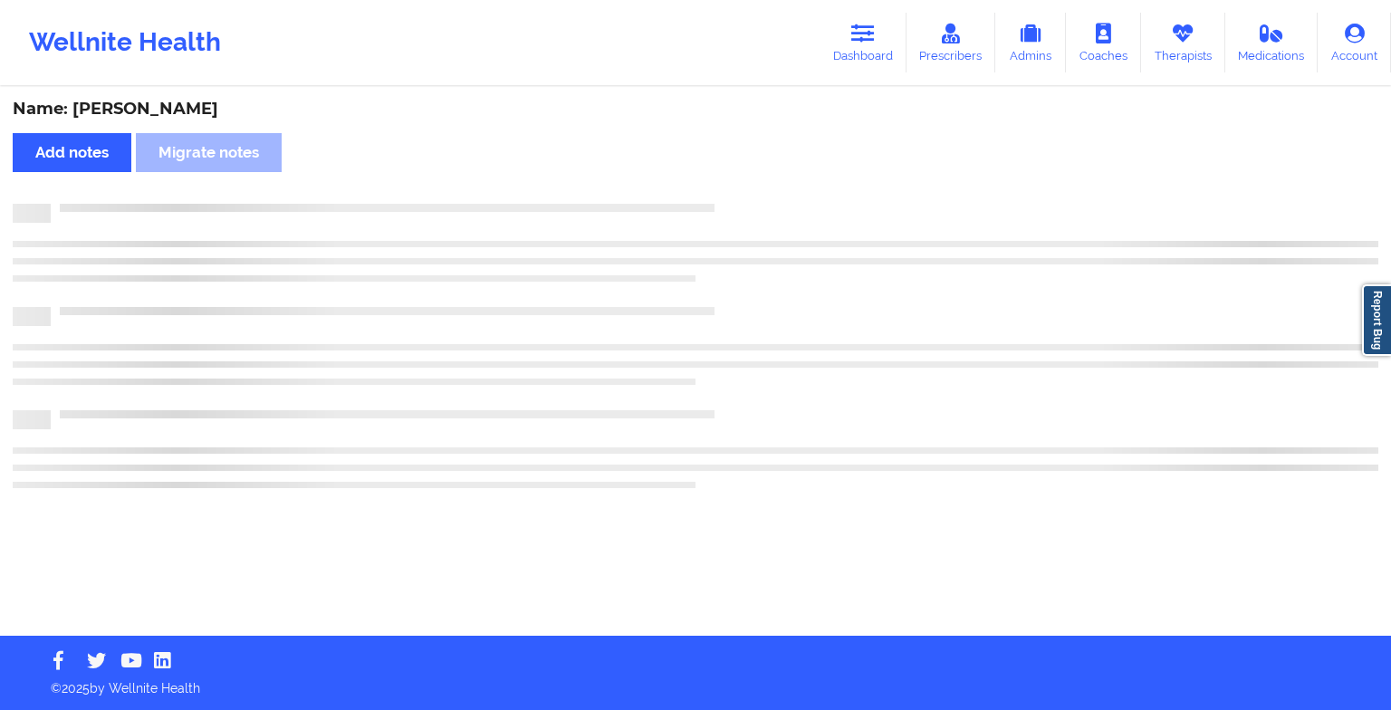
click at [742, 179] on div "Name: [PERSON_NAME] Add notes Migrate notes" at bounding box center [695, 362] width 1391 height 547
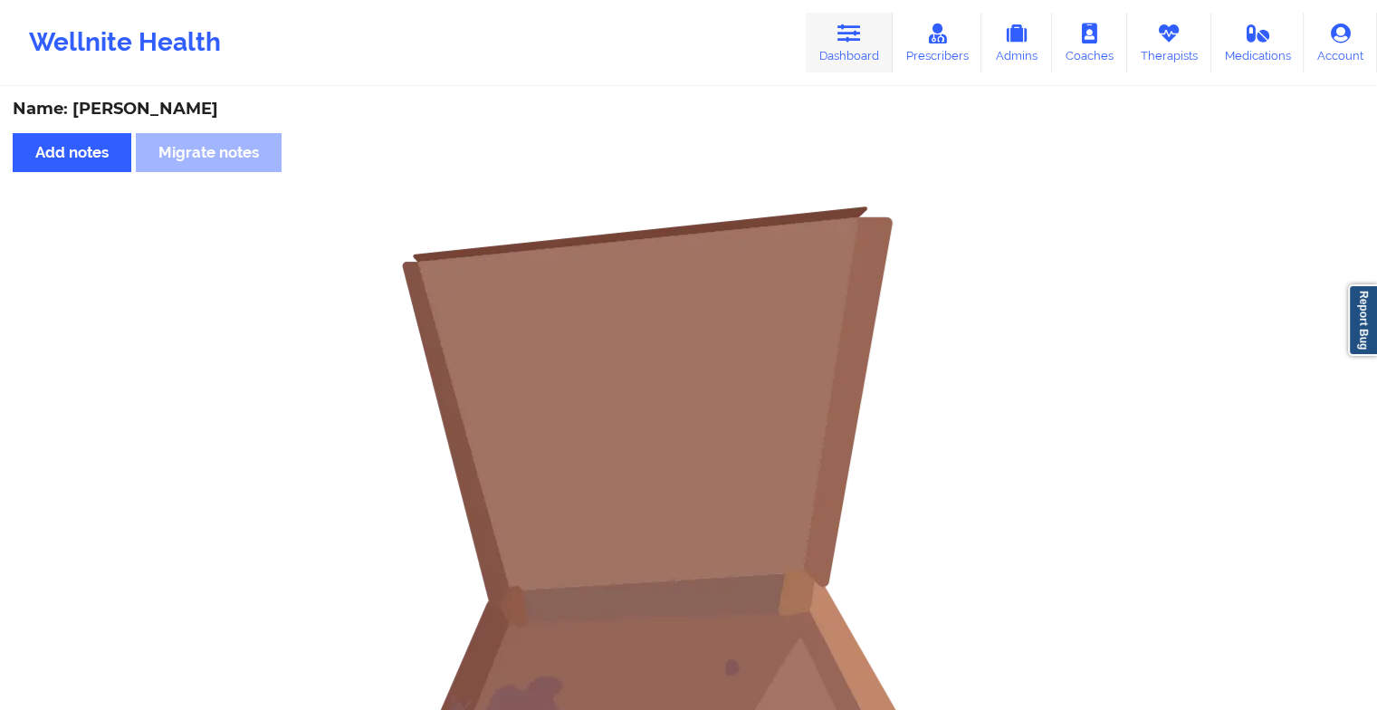
click at [826, 53] on link "Dashboard" at bounding box center [849, 43] width 87 height 60
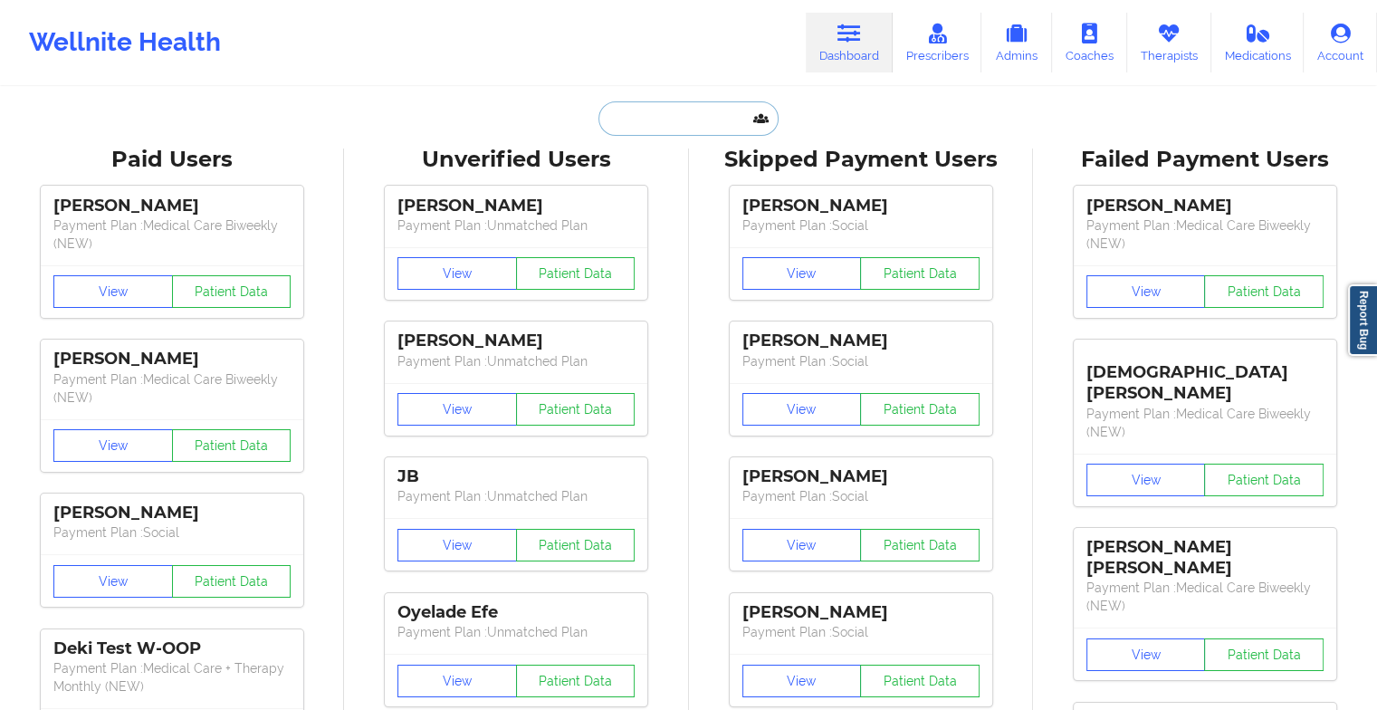
click at [705, 116] on input "text" at bounding box center [687, 118] width 179 height 34
type input "t"
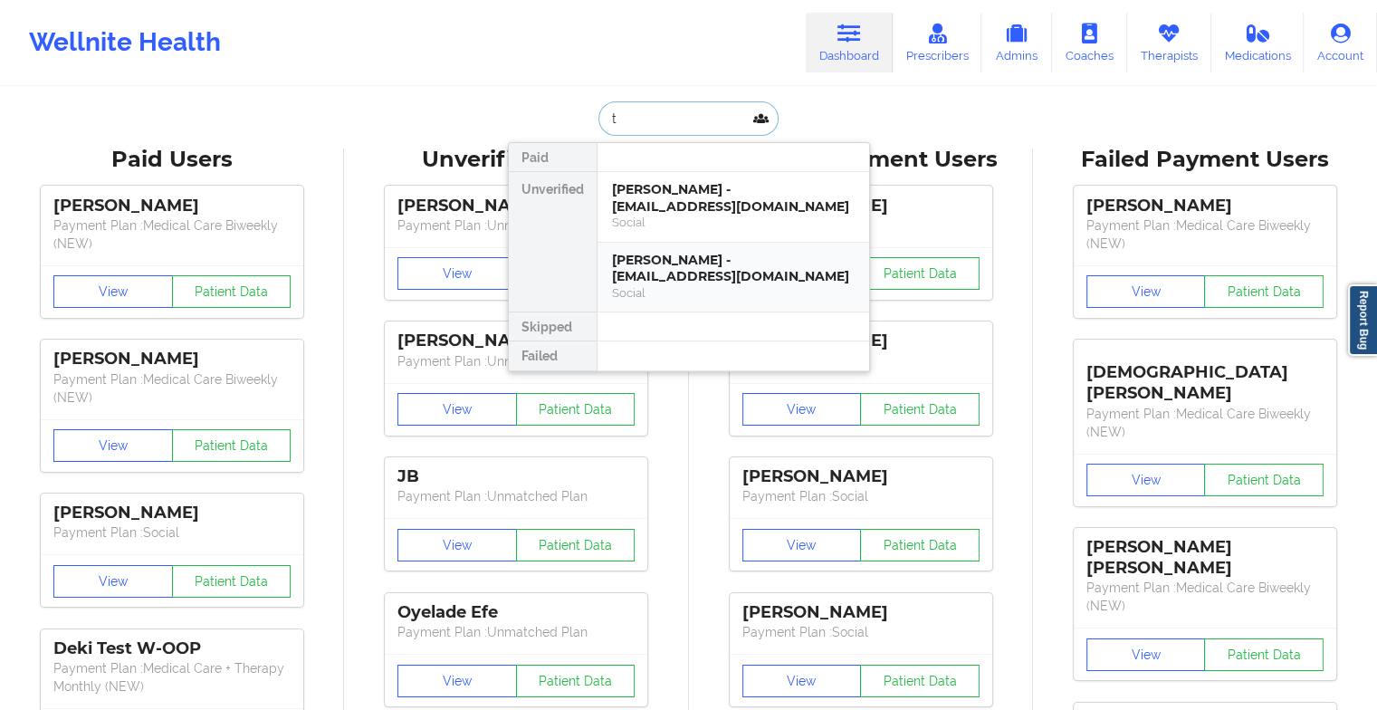
click at [687, 282] on div "[PERSON_NAME] - [EMAIL_ADDRESS][DOMAIN_NAME]" at bounding box center [733, 268] width 243 height 33
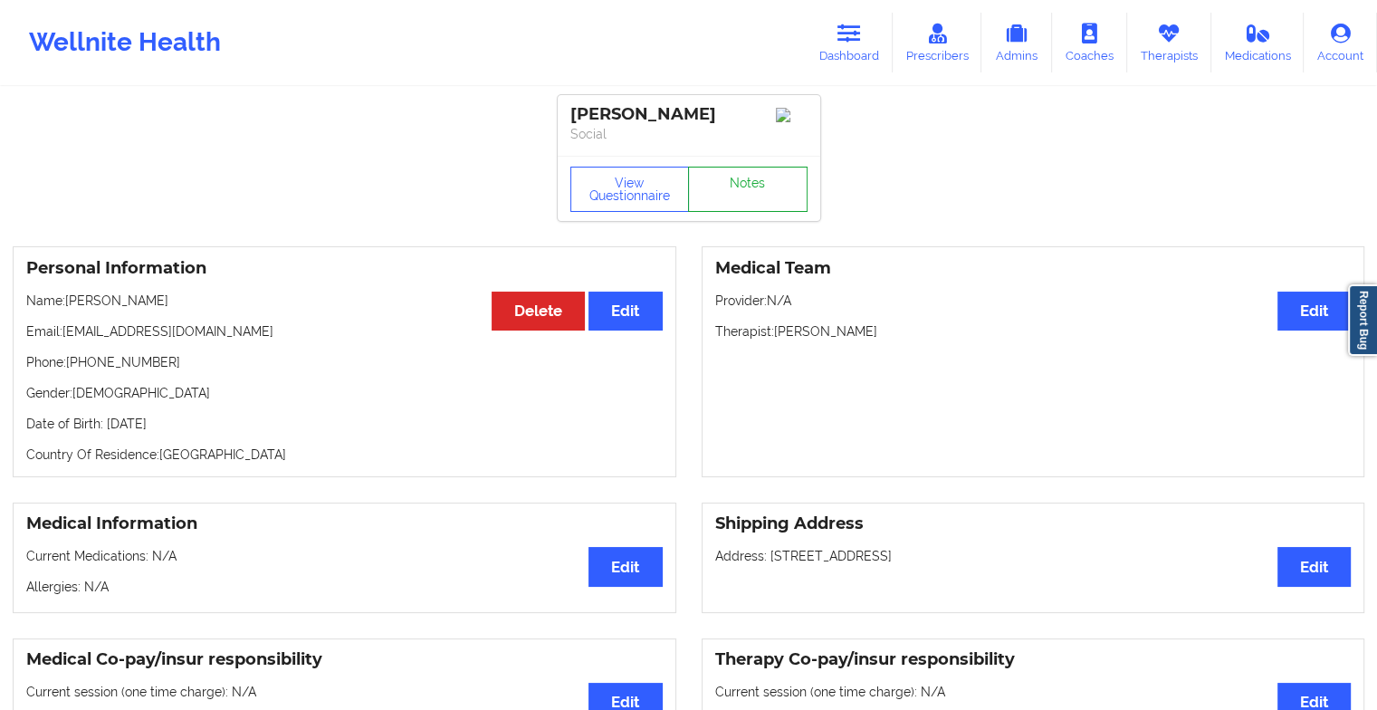
click at [739, 183] on link "Notes" at bounding box center [748, 189] width 120 height 45
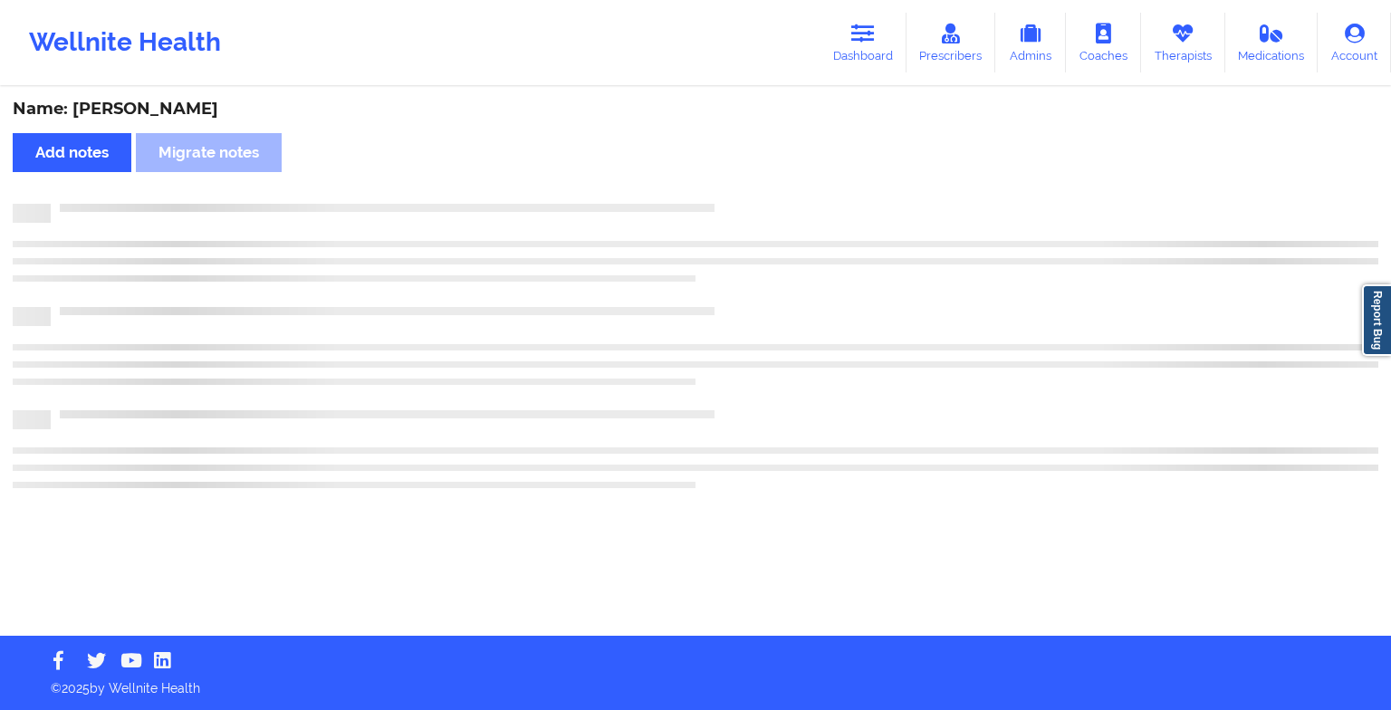
click at [739, 183] on div "Name: [PERSON_NAME] Add notes Migrate notes" at bounding box center [695, 362] width 1391 height 547
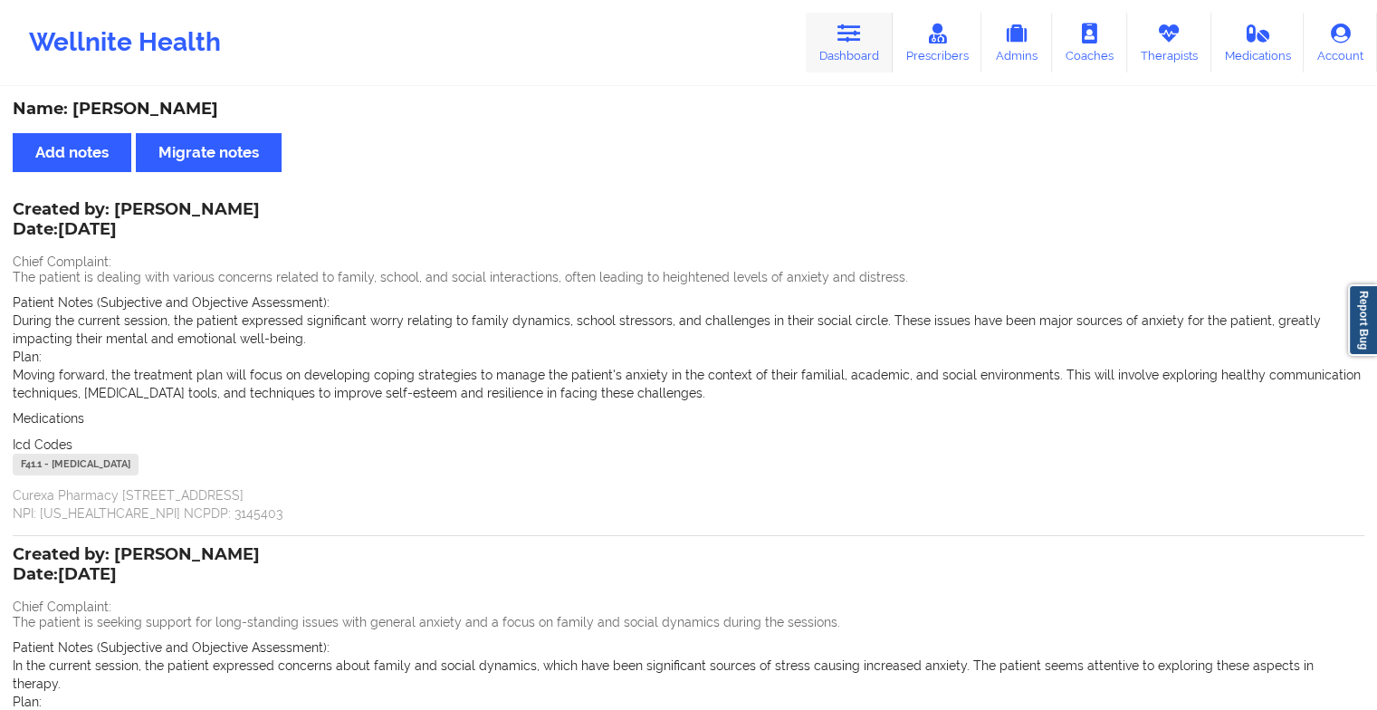
click at [838, 33] on link "Dashboard" at bounding box center [849, 43] width 87 height 60
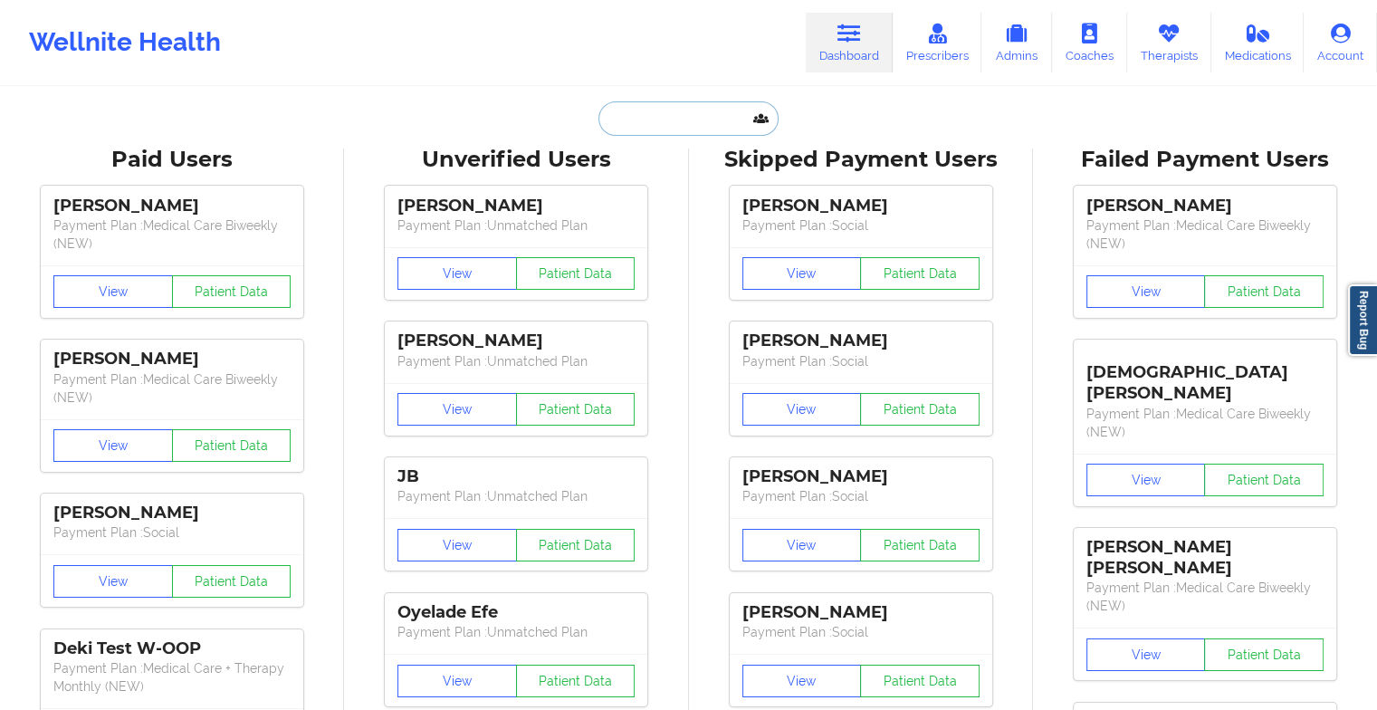
click at [708, 120] on input "text" at bounding box center [687, 118] width 179 height 34
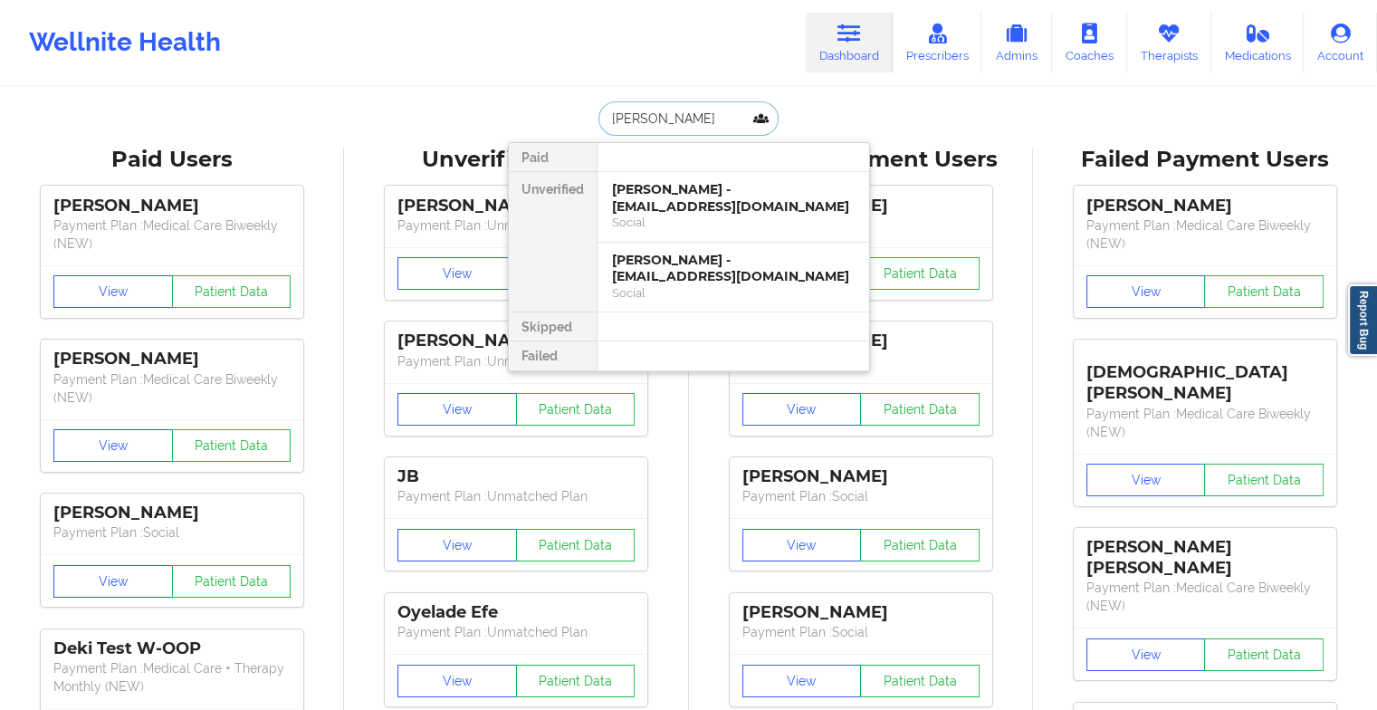
type input "[PERSON_NAME]"
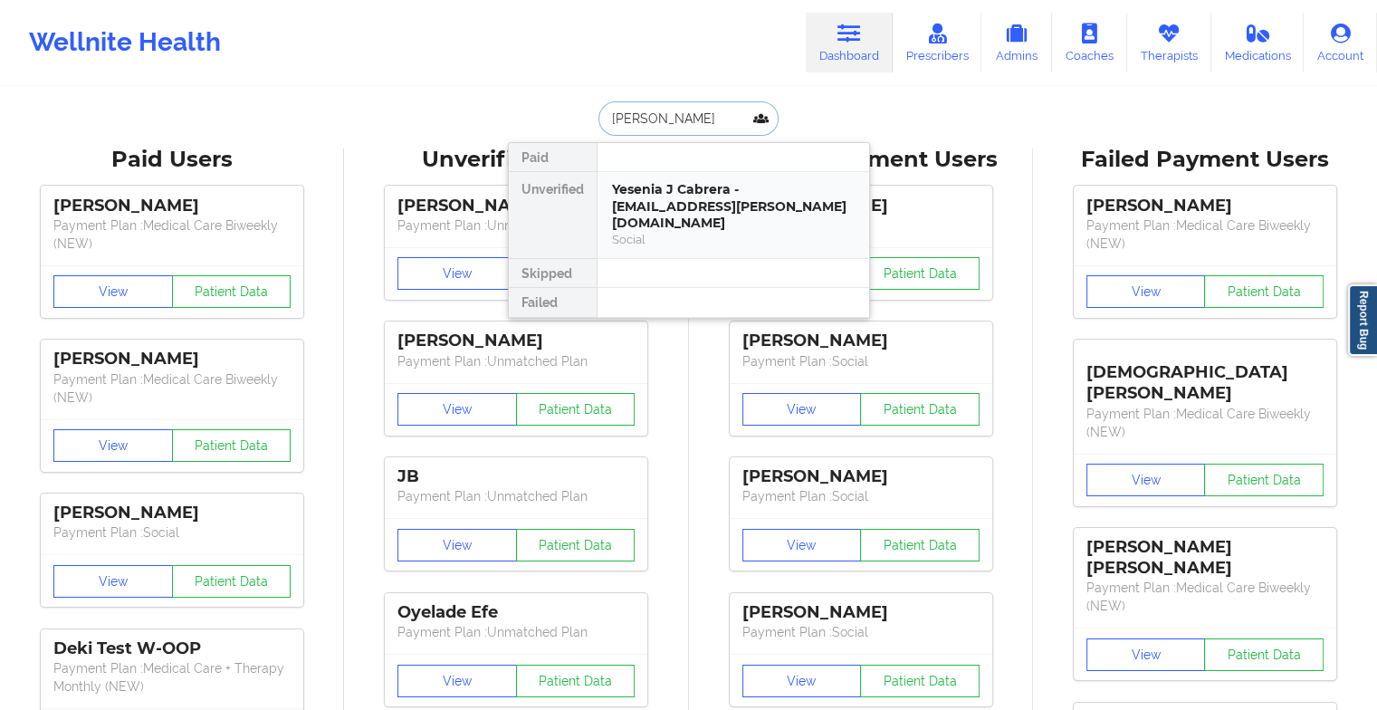
click at [708, 196] on div "Yesenia J Cabrera - [EMAIL_ADDRESS][PERSON_NAME][DOMAIN_NAME]" at bounding box center [733, 206] width 243 height 51
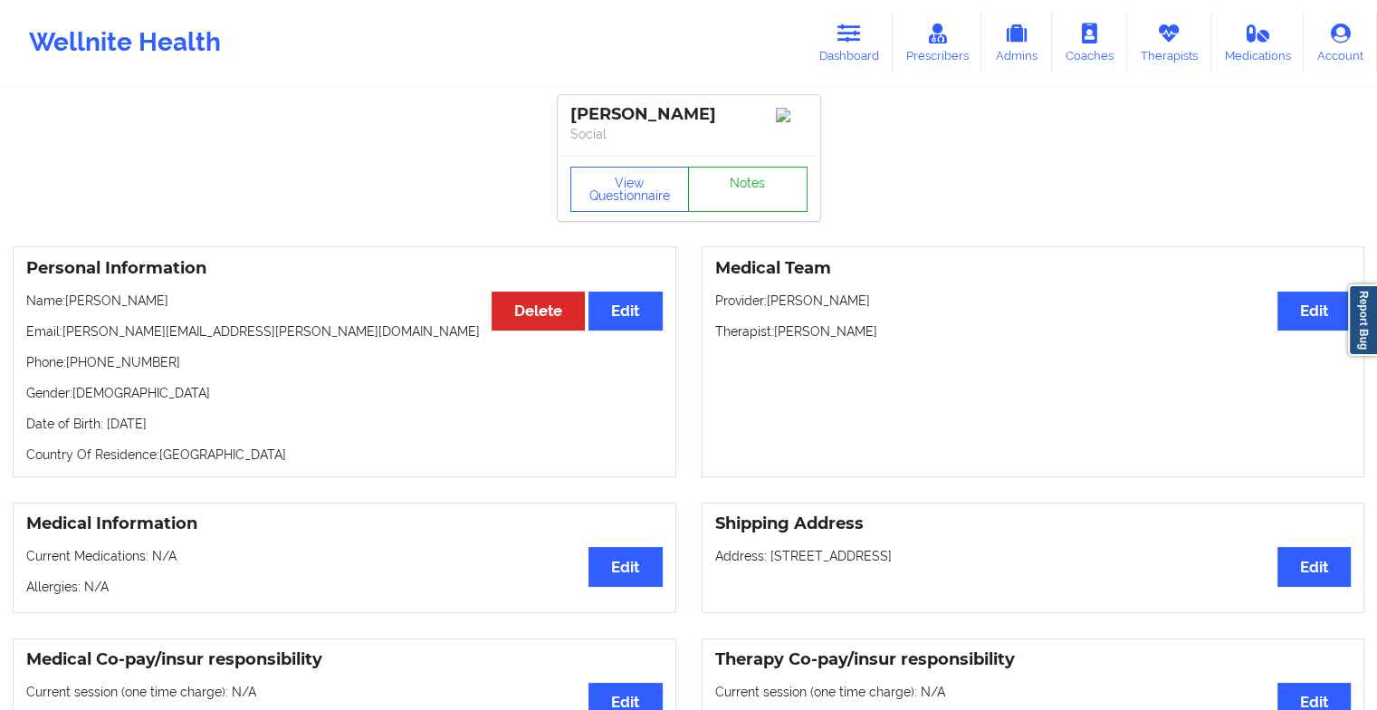
click at [751, 197] on link "Notes" at bounding box center [748, 189] width 120 height 45
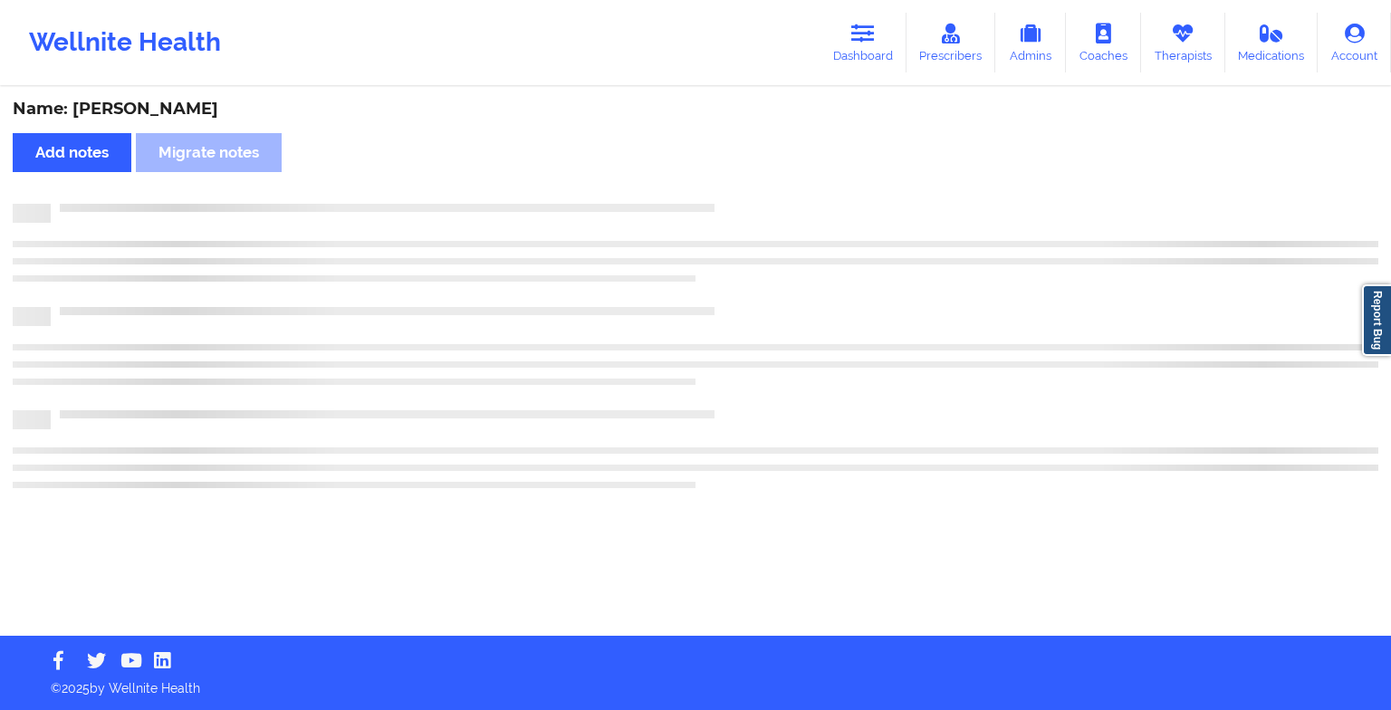
click at [751, 197] on div "Name: [PERSON_NAME] Add notes Migrate notes" at bounding box center [695, 362] width 1391 height 547
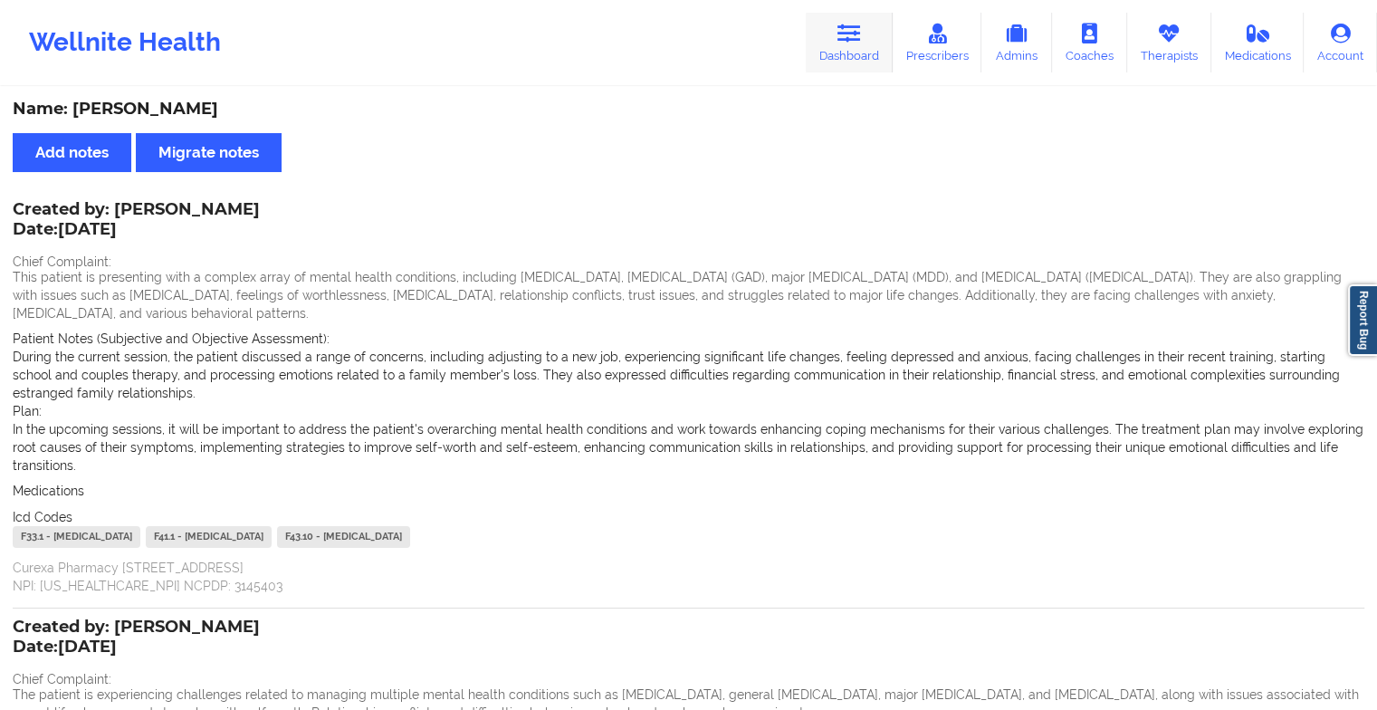
click at [861, 30] on icon at bounding box center [849, 34] width 24 height 20
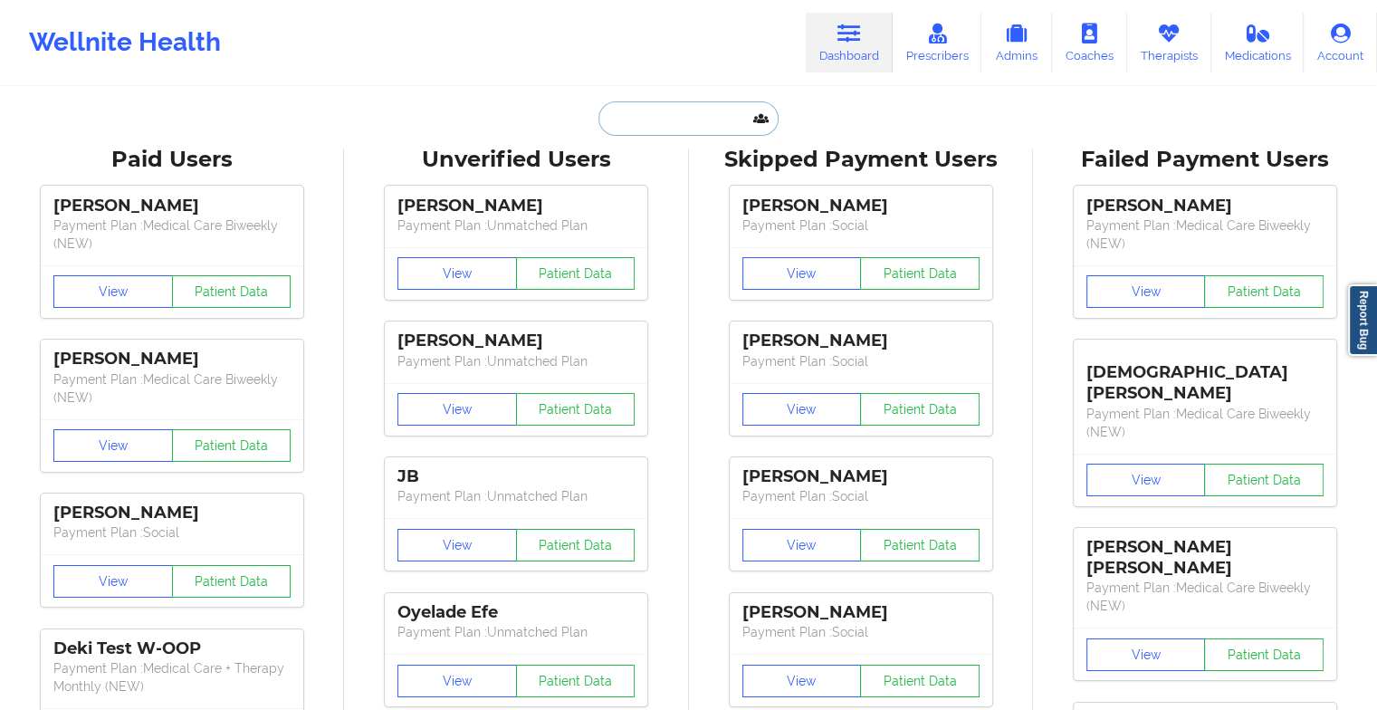
click at [672, 120] on input "text" at bounding box center [687, 118] width 179 height 34
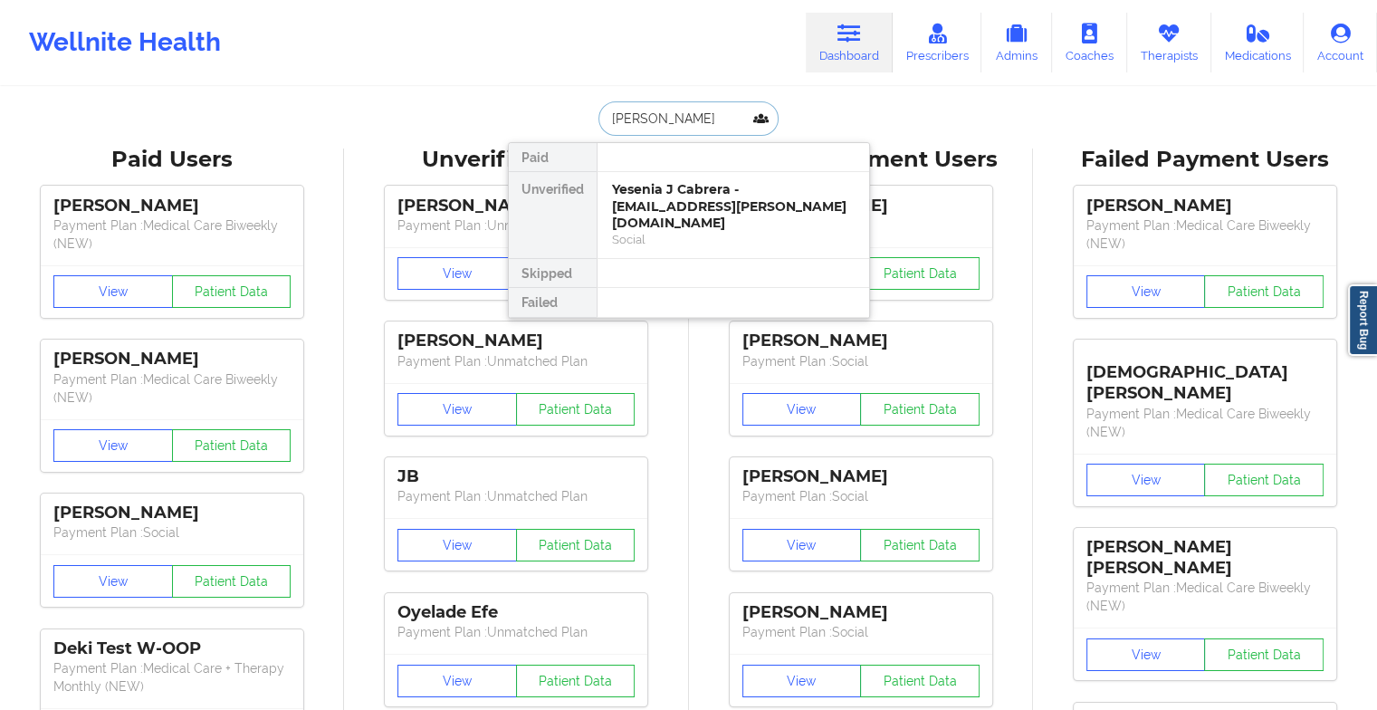
type input "[PERSON_NAME]"
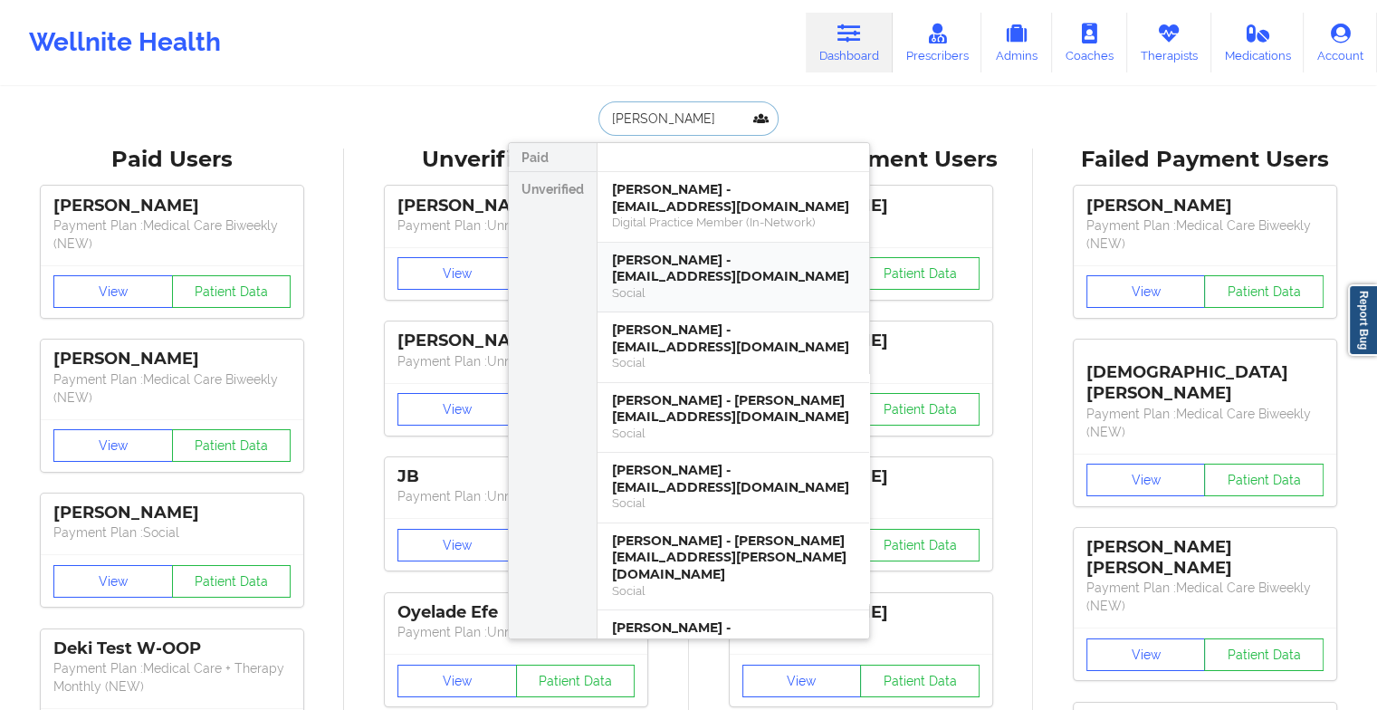
click at [695, 263] on div "[PERSON_NAME] - [EMAIL_ADDRESS][DOMAIN_NAME]" at bounding box center [733, 268] width 243 height 33
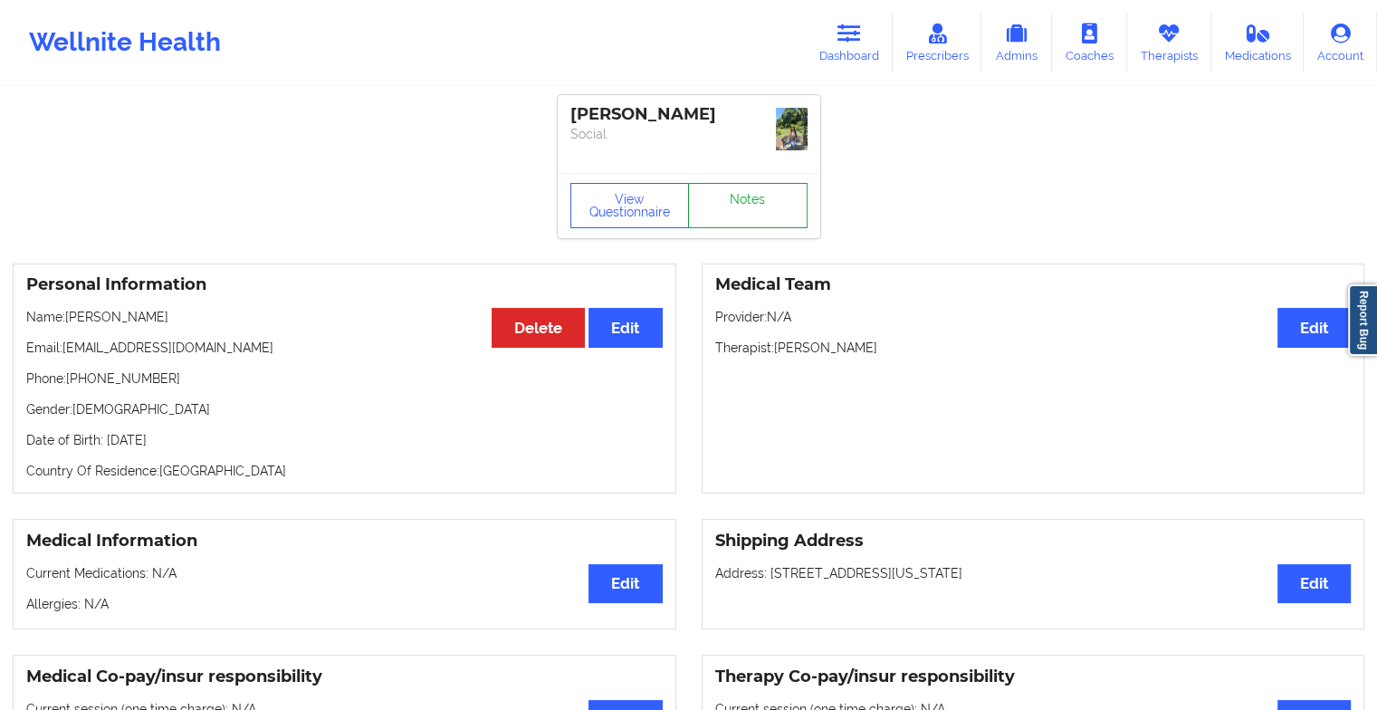
click at [743, 185] on link "Notes" at bounding box center [748, 205] width 120 height 45
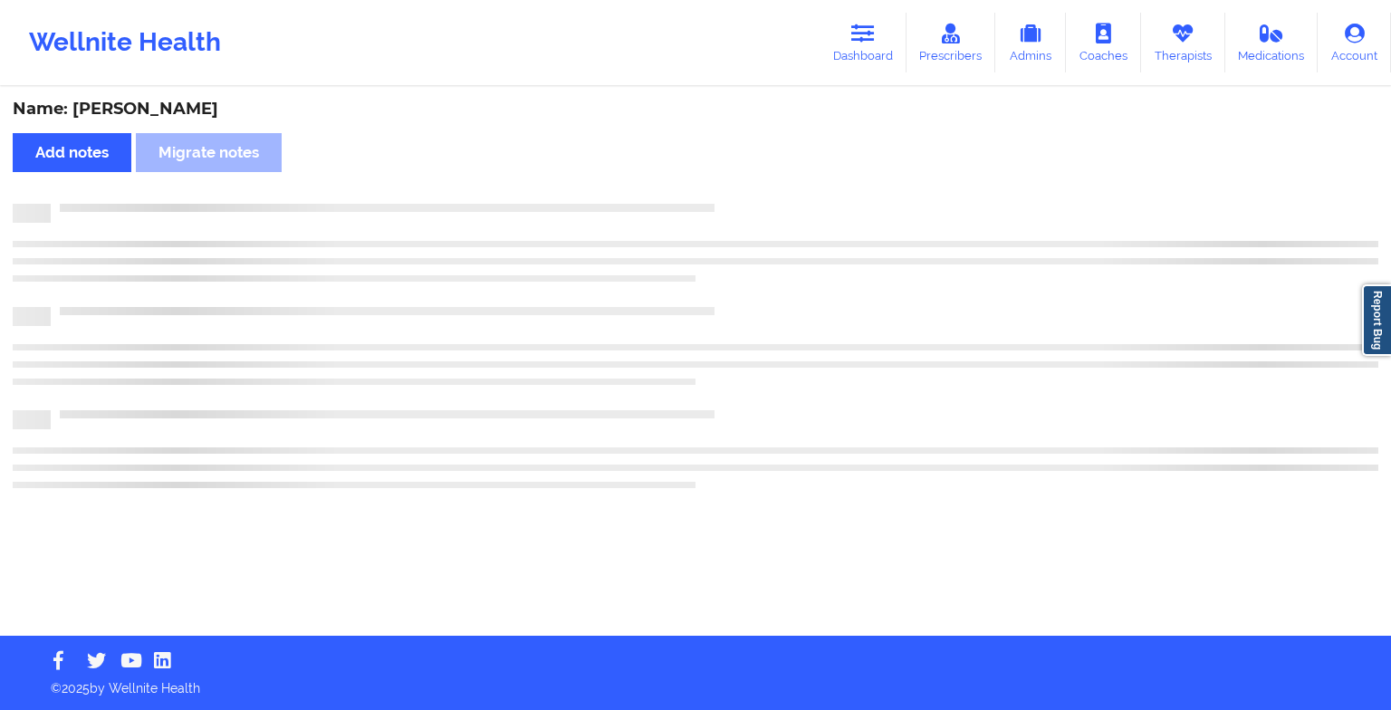
click at [743, 185] on div "Name: [PERSON_NAME] Add notes Migrate notes" at bounding box center [695, 362] width 1391 height 547
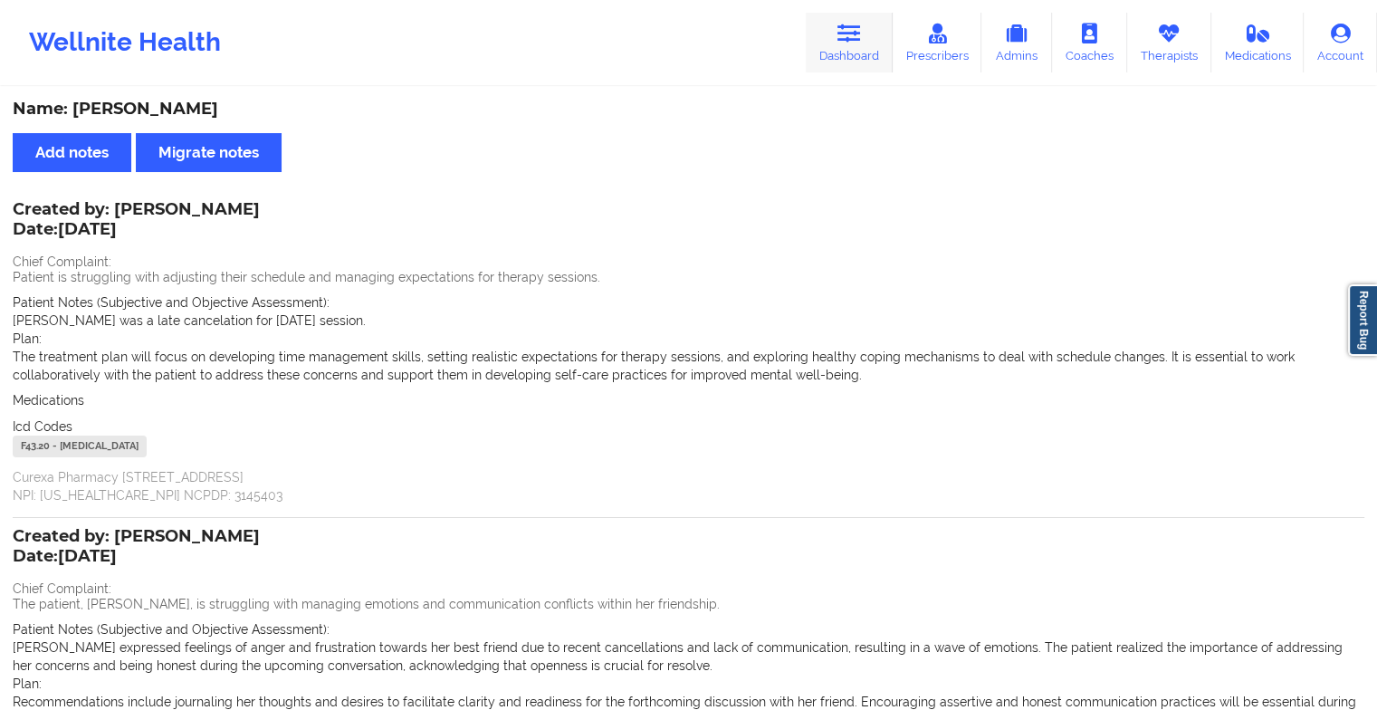
click at [847, 36] on icon at bounding box center [849, 34] width 24 height 20
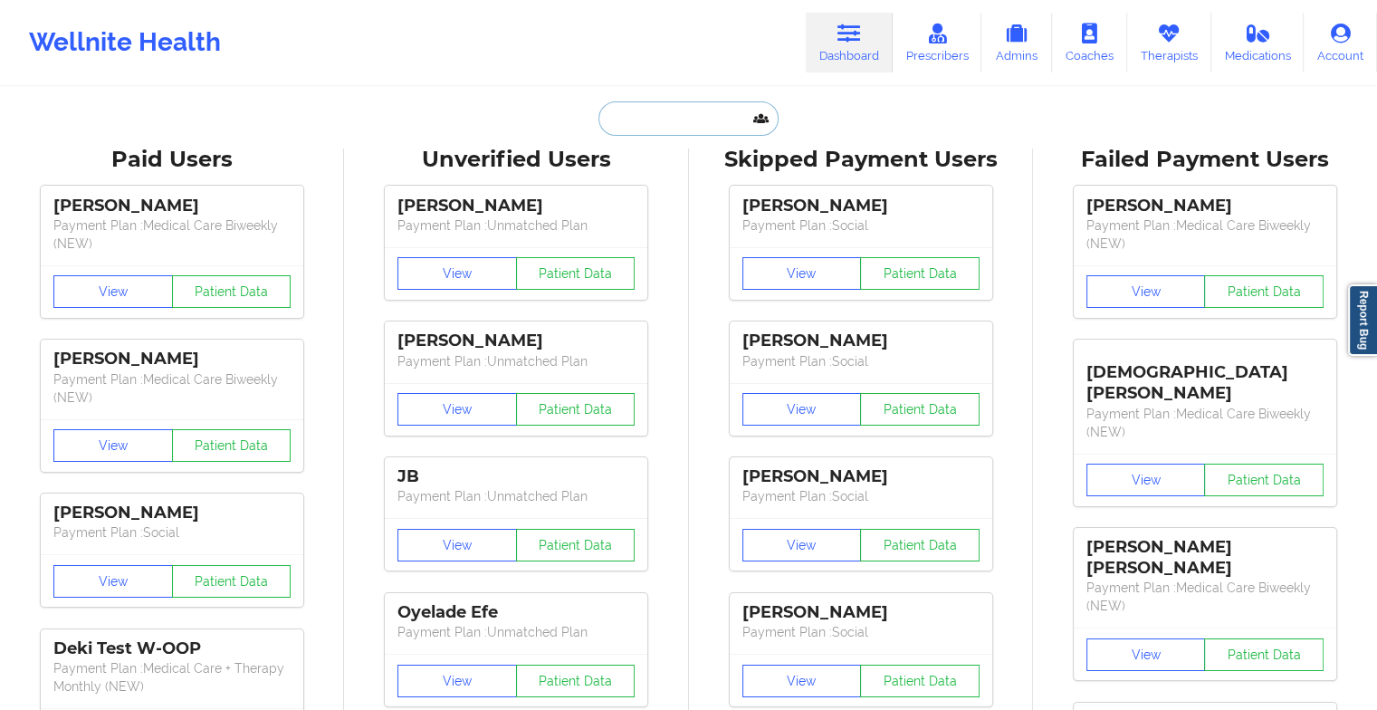
click at [693, 123] on input "text" at bounding box center [687, 118] width 179 height 34
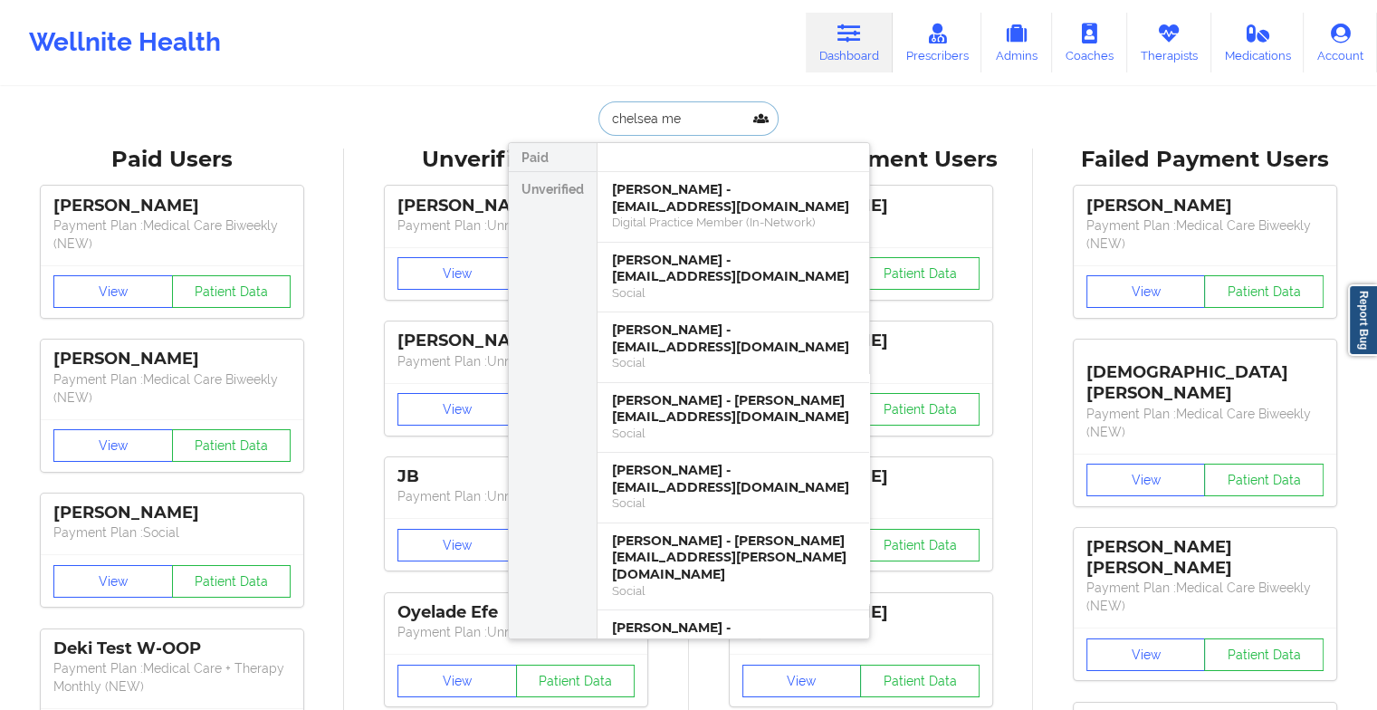
type input "[PERSON_NAME]"
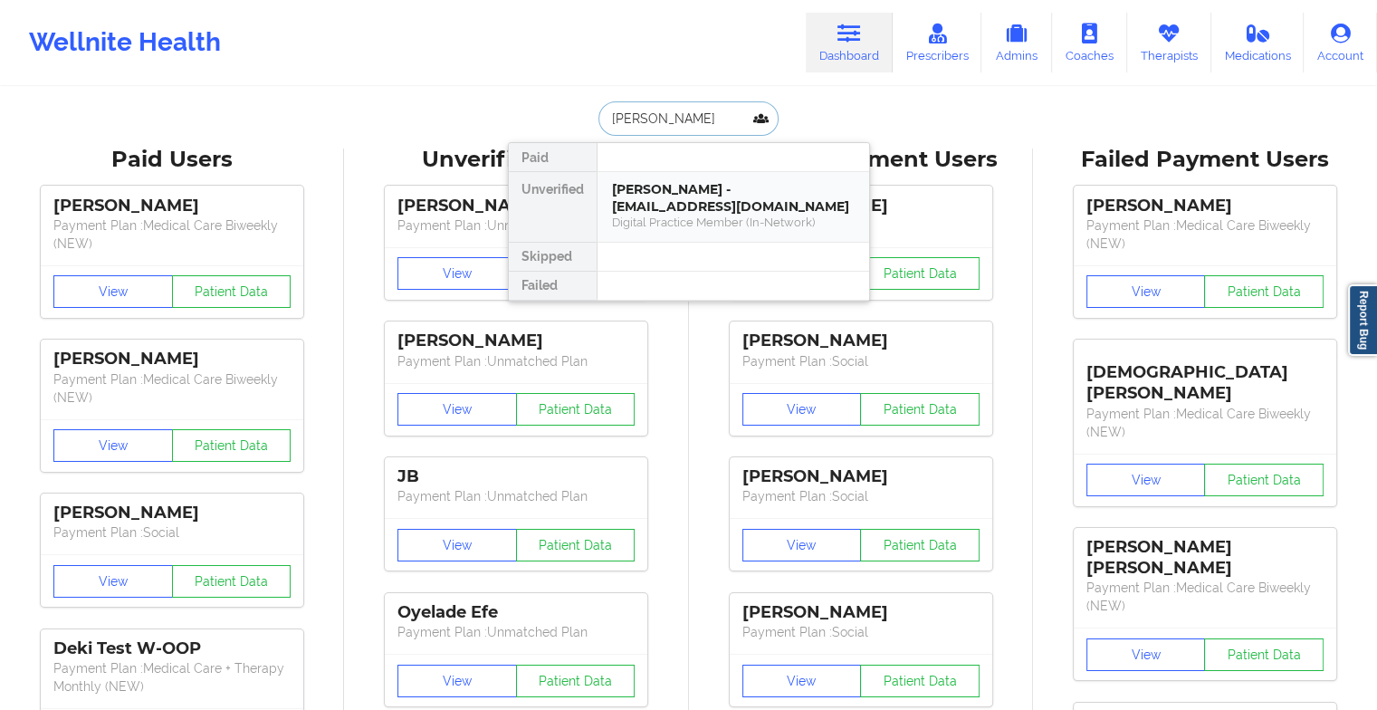
click at [681, 201] on div "[PERSON_NAME] - [EMAIL_ADDRESS][DOMAIN_NAME]" at bounding box center [733, 197] width 243 height 33
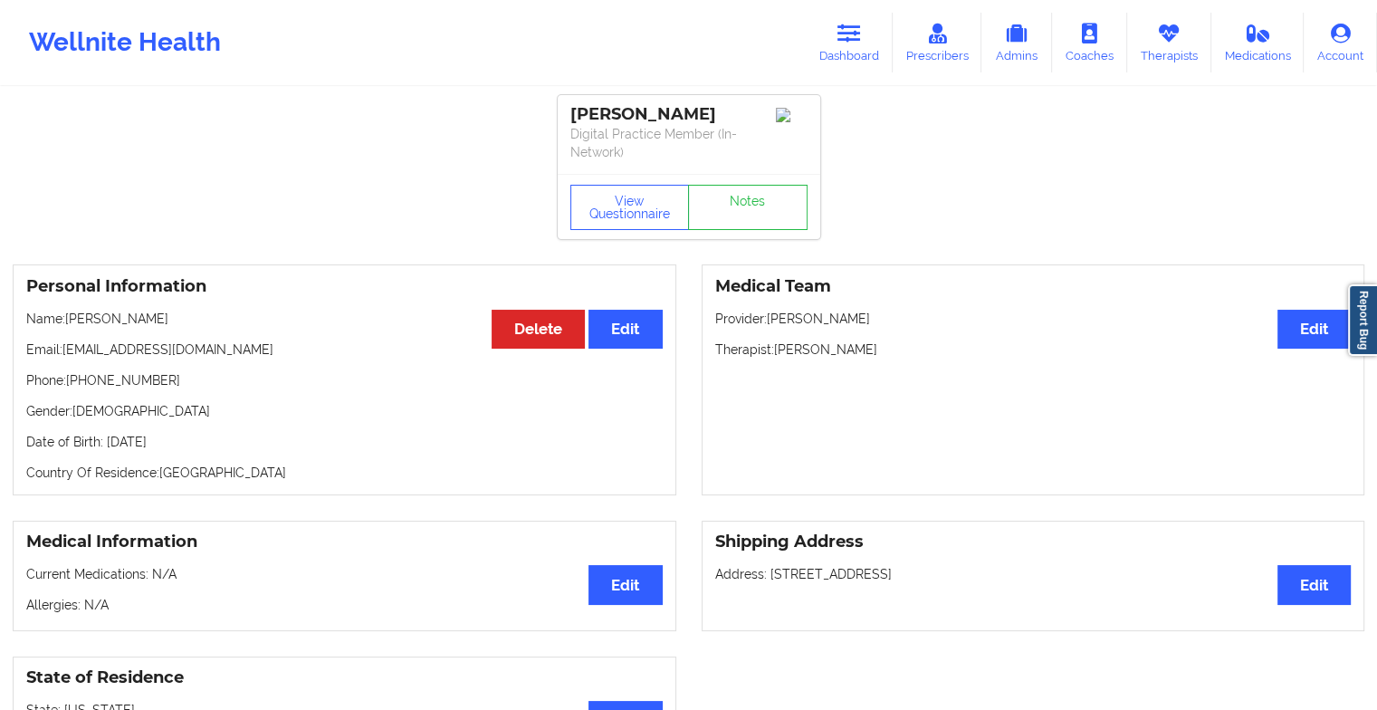
click at [765, 181] on div "View Questionnaire Notes" at bounding box center [689, 206] width 263 height 65
drag, startPoint x: 765, startPoint y: 181, endPoint x: 755, endPoint y: 206, distance: 27.2
click at [755, 206] on link "Notes" at bounding box center [748, 207] width 120 height 45
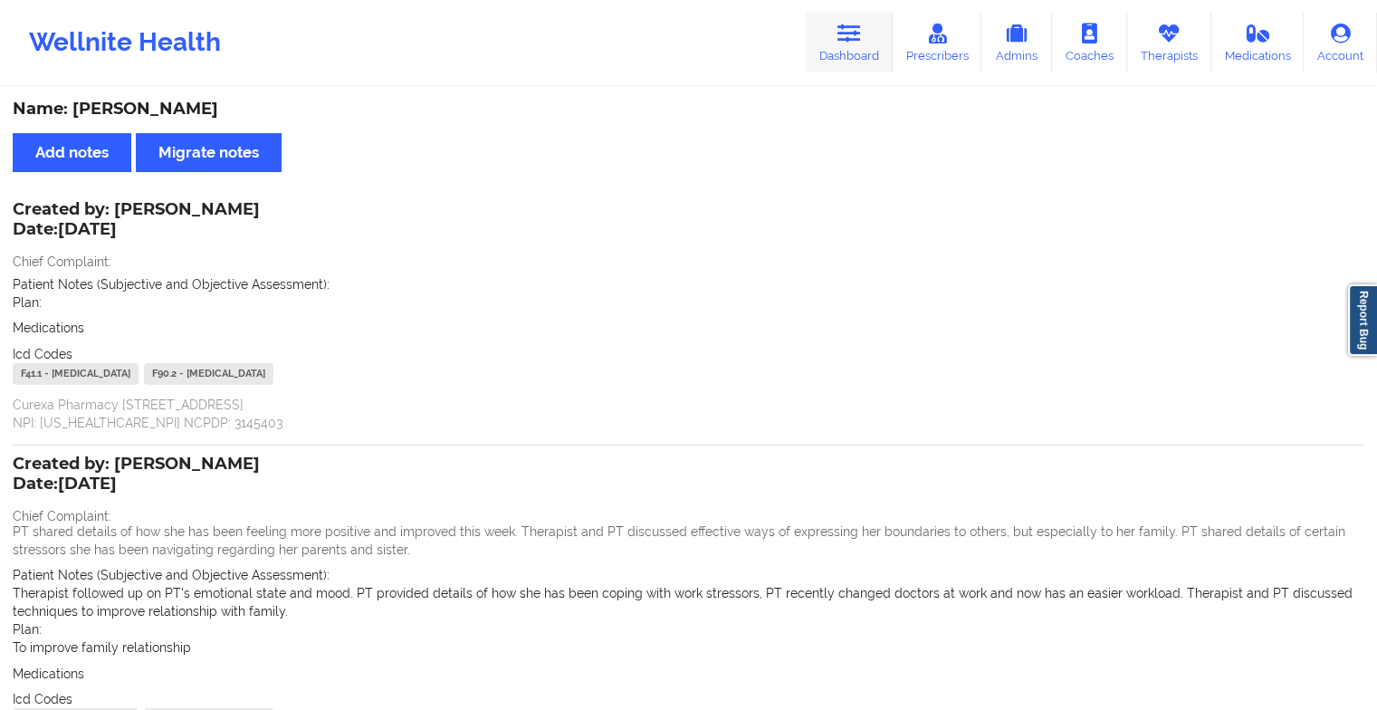
click at [853, 36] on icon at bounding box center [849, 34] width 24 height 20
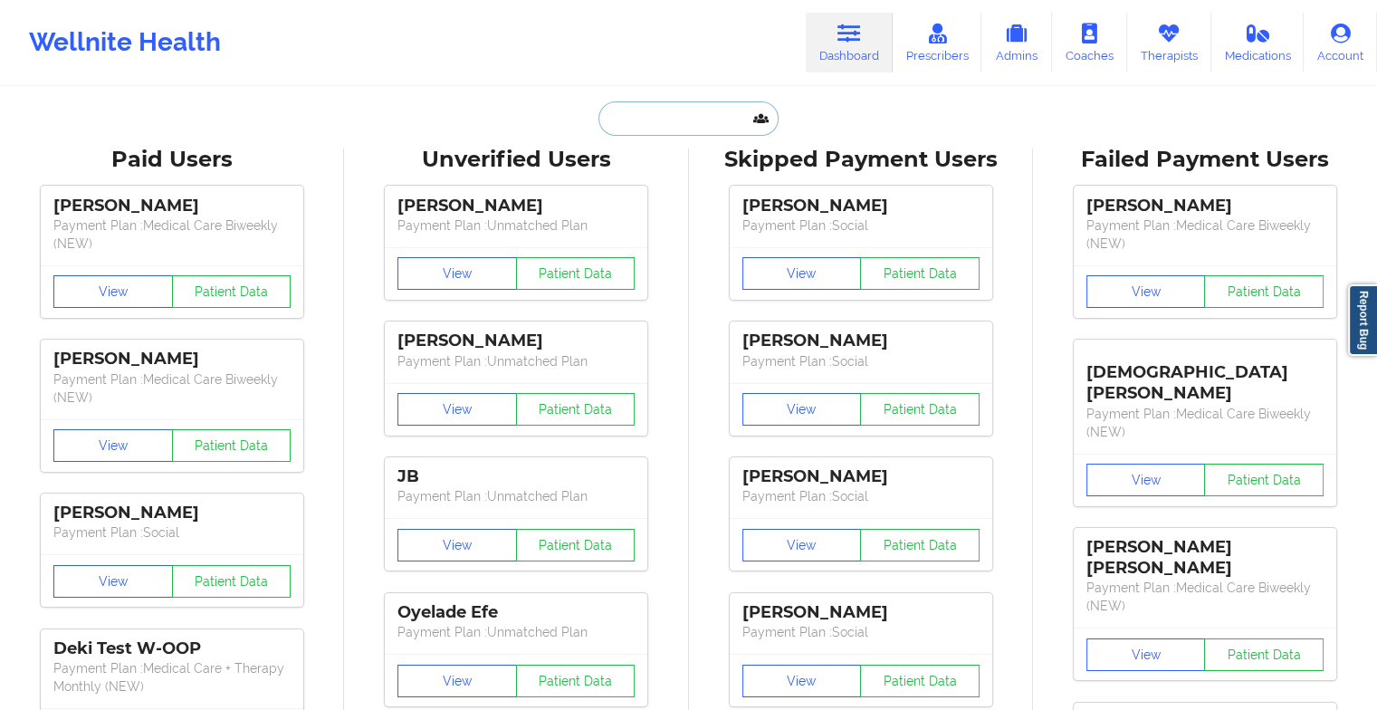
click at [681, 105] on input "text" at bounding box center [687, 118] width 179 height 34
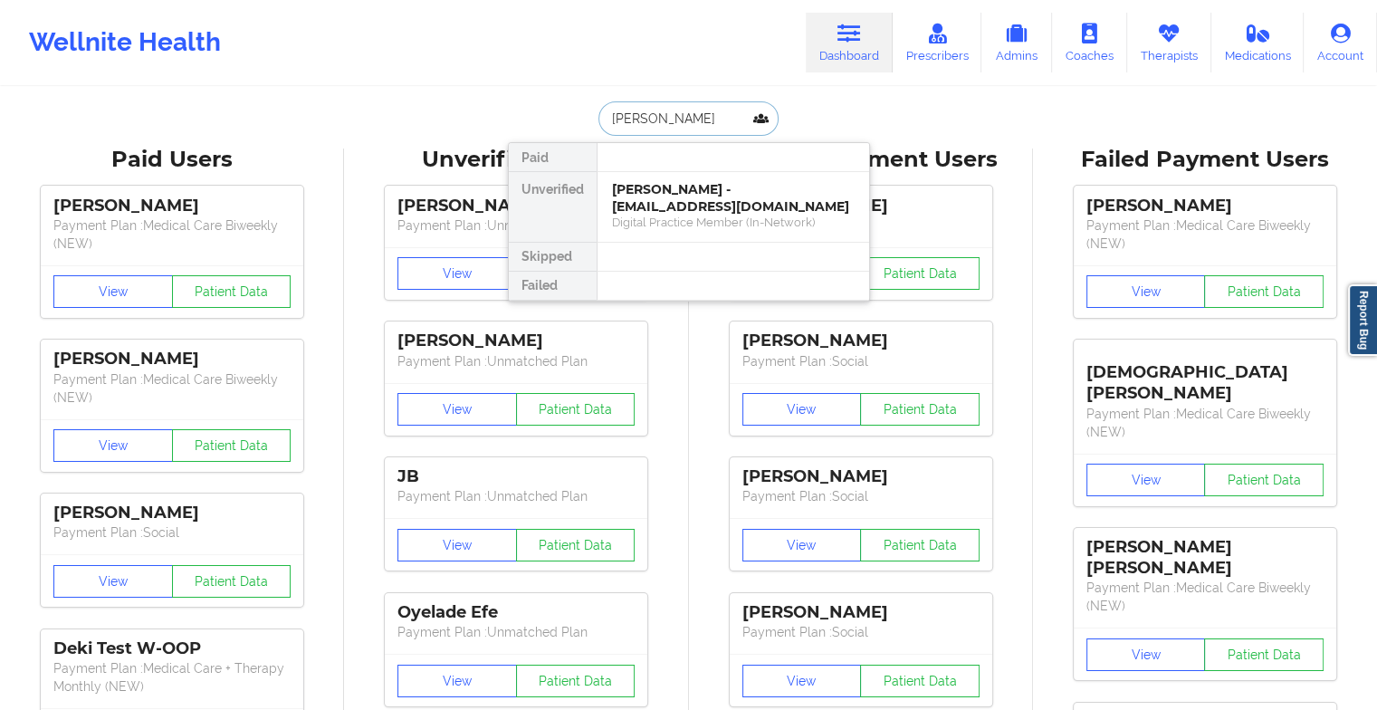
type input "[PERSON_NAME]"
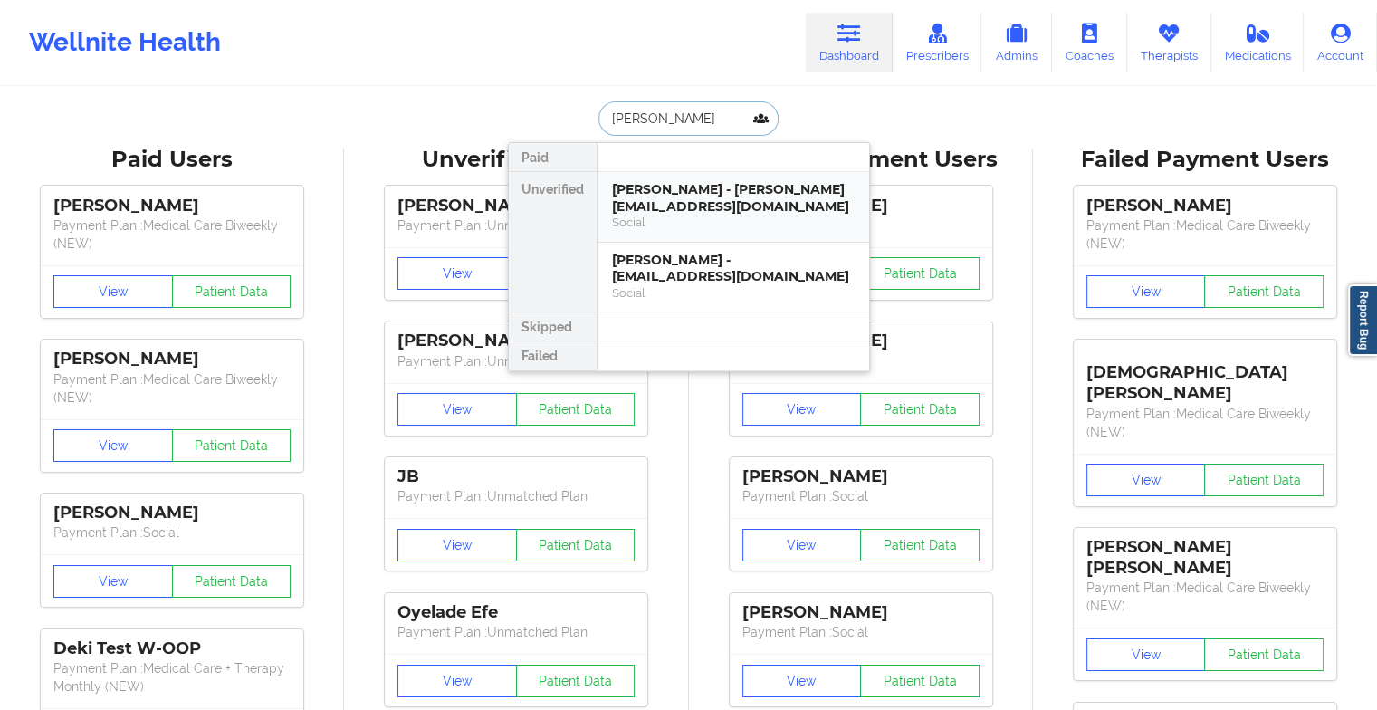
click at [663, 182] on div "[PERSON_NAME] - [PERSON_NAME][EMAIL_ADDRESS][DOMAIN_NAME]" at bounding box center [733, 197] width 243 height 33
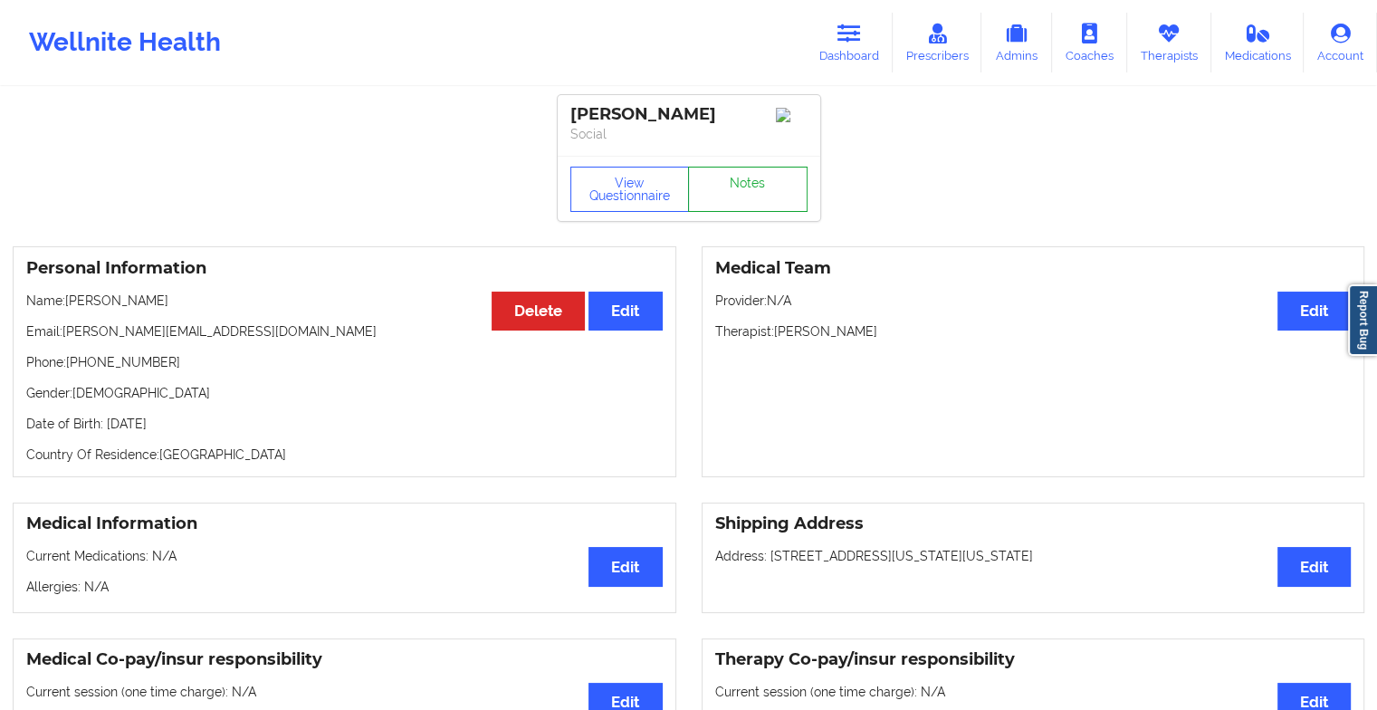
click at [738, 179] on link "Notes" at bounding box center [748, 189] width 120 height 45
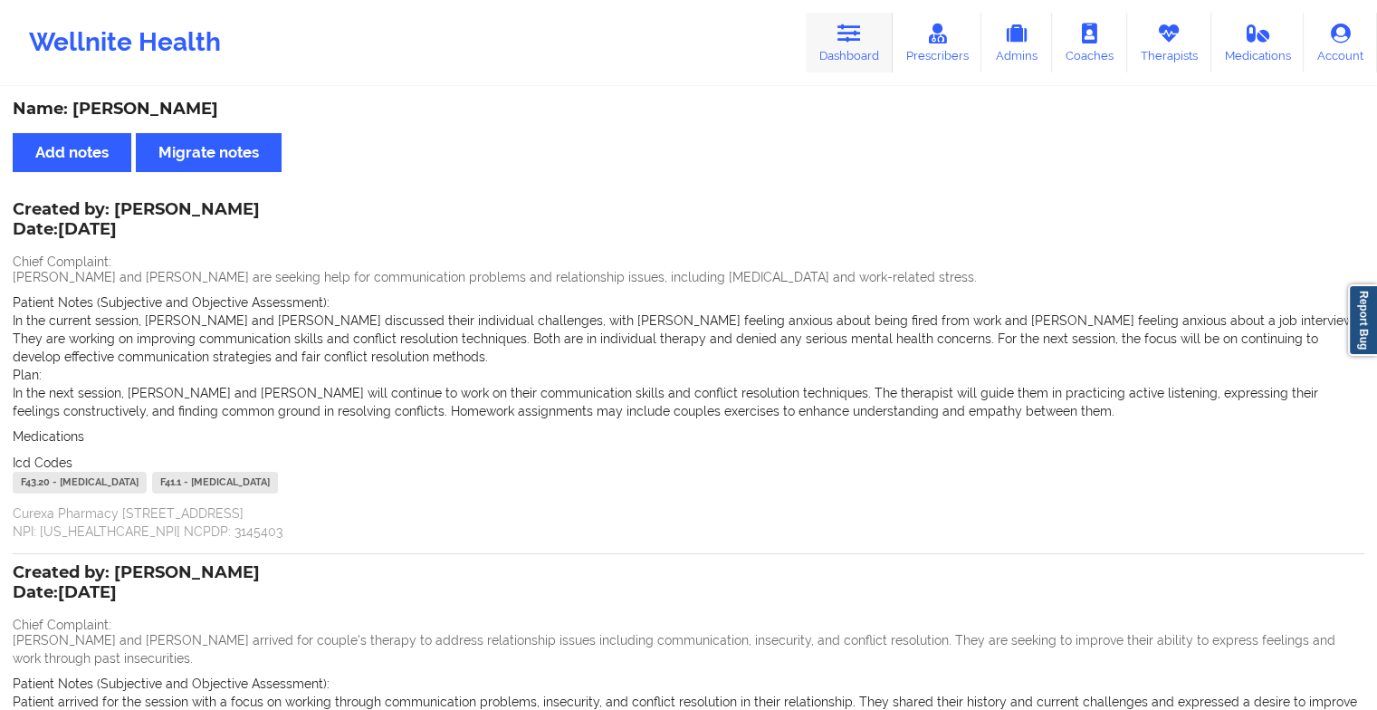
click at [846, 37] on icon at bounding box center [849, 34] width 24 height 20
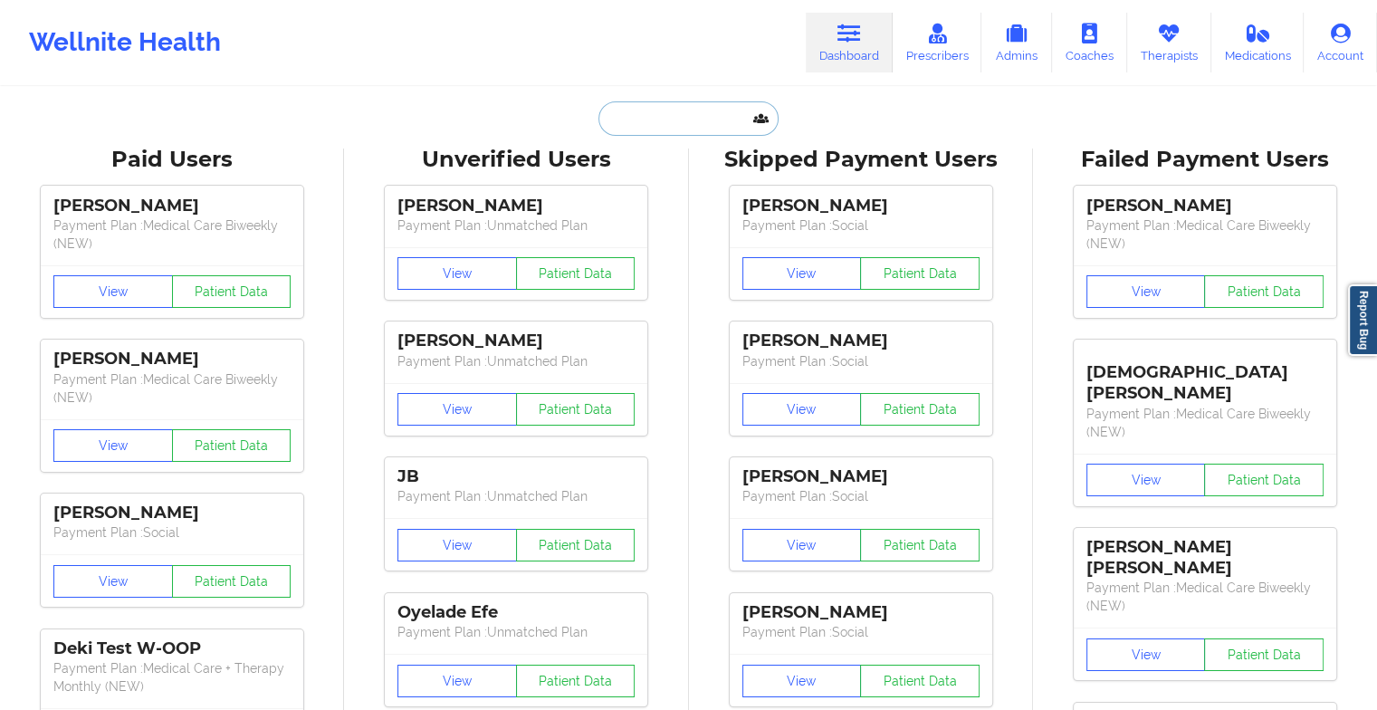
click at [691, 120] on input "text" at bounding box center [687, 118] width 179 height 34
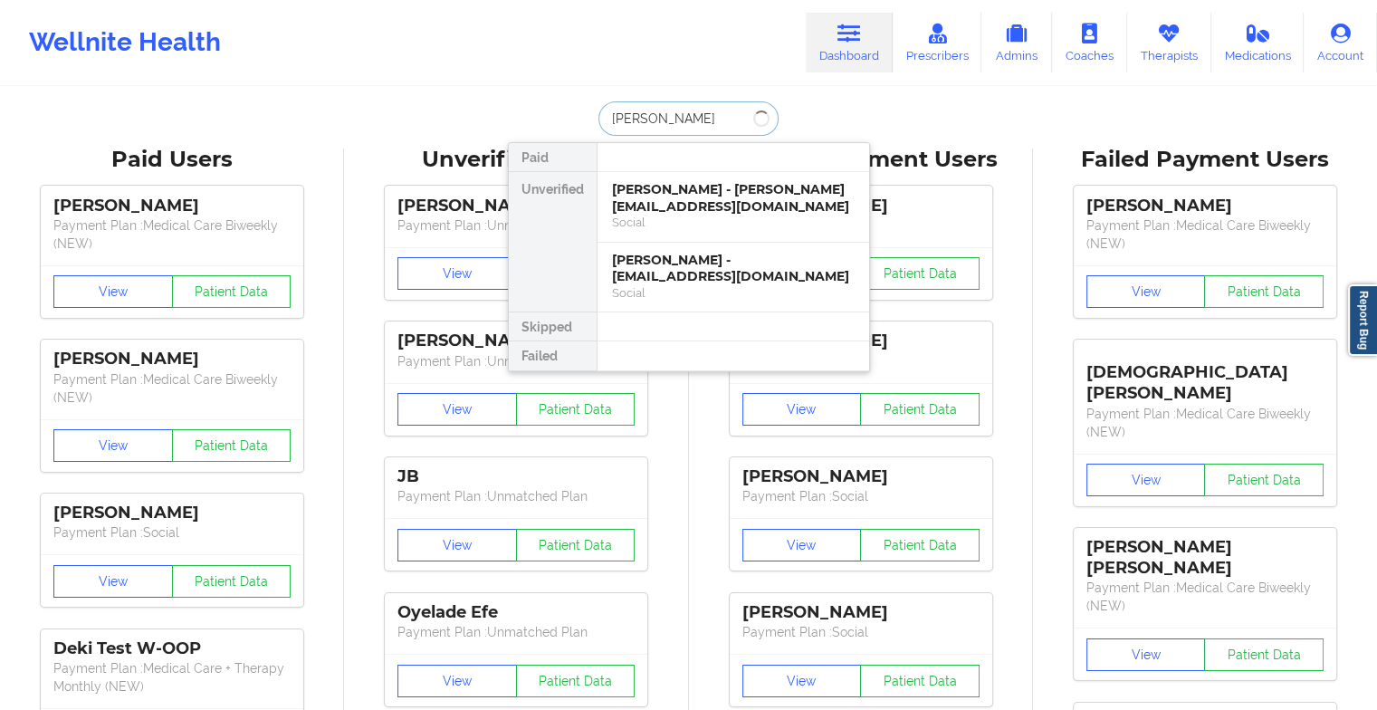
type input "[PERSON_NAME]"
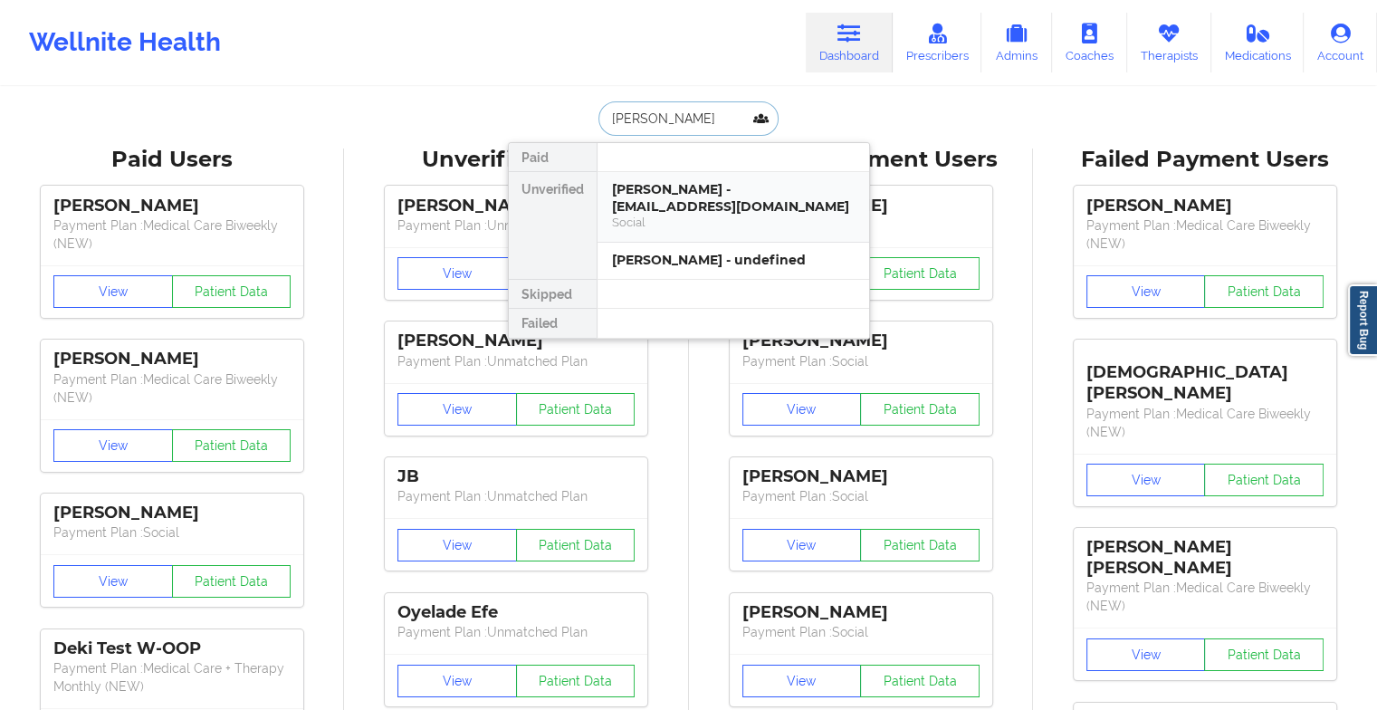
click at [648, 215] on div "Social" at bounding box center [733, 222] width 243 height 15
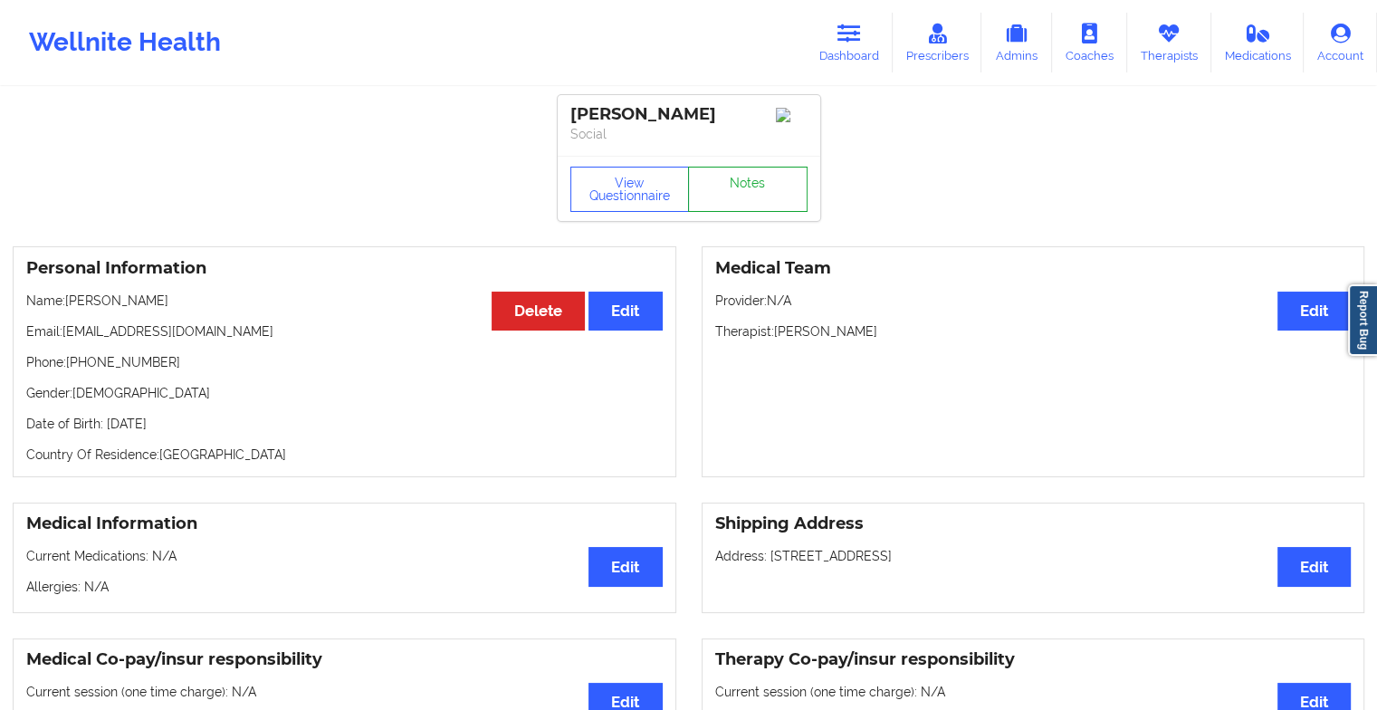
click at [720, 186] on link "Notes" at bounding box center [748, 189] width 120 height 45
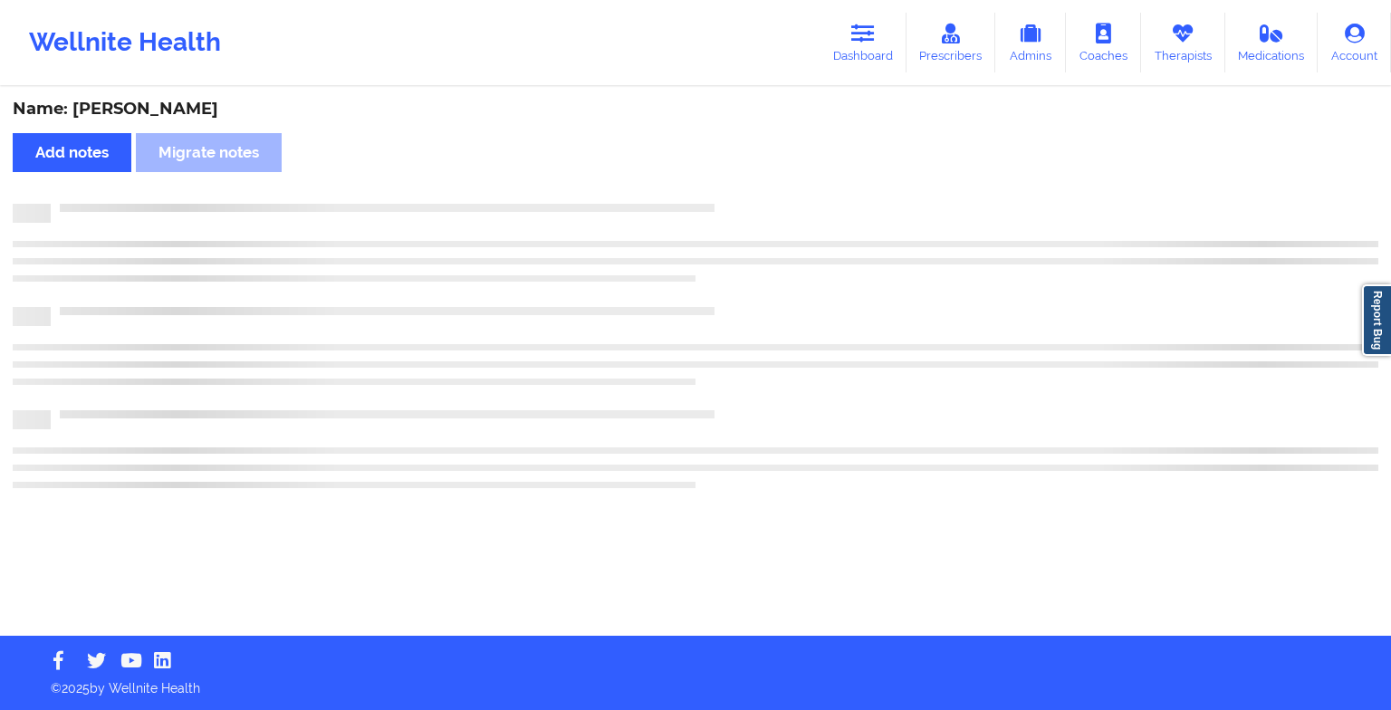
click at [720, 186] on div "Name: [PERSON_NAME] Add notes Migrate notes" at bounding box center [695, 362] width 1391 height 547
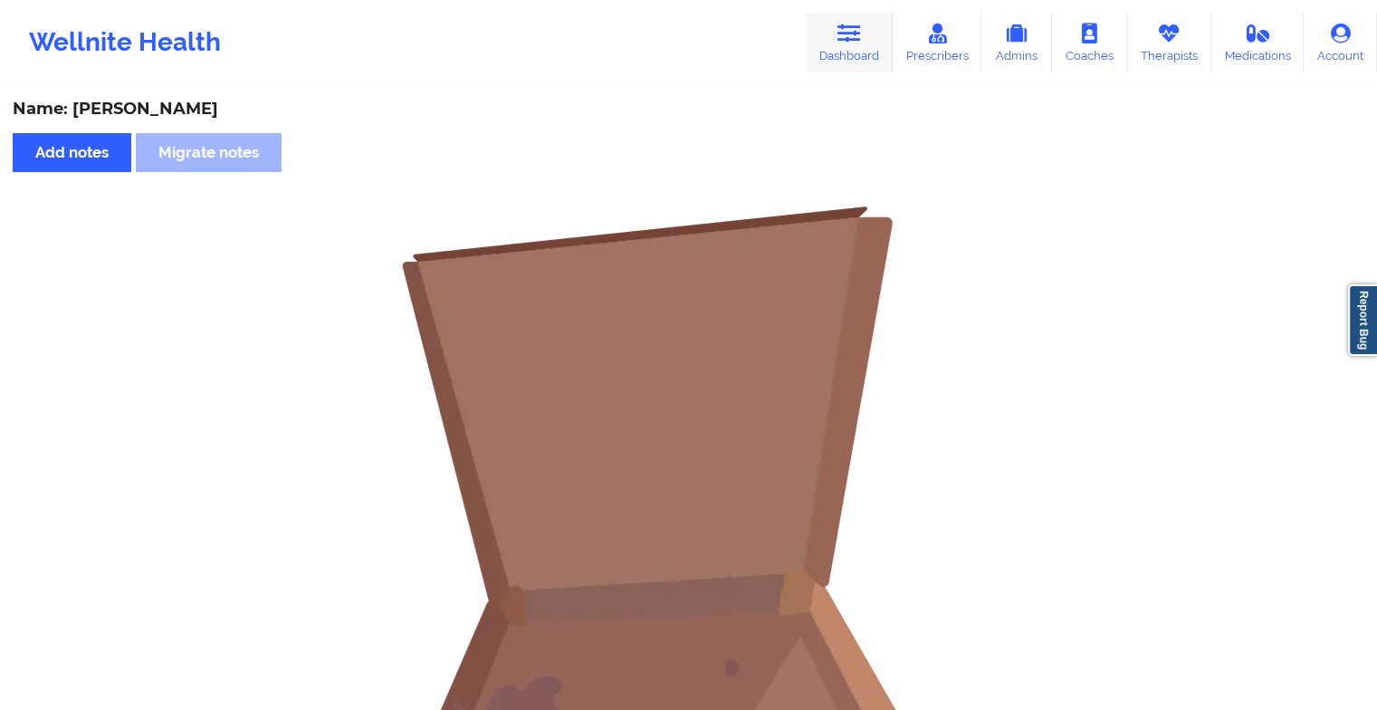
click at [810, 39] on link "Dashboard" at bounding box center [849, 43] width 87 height 60
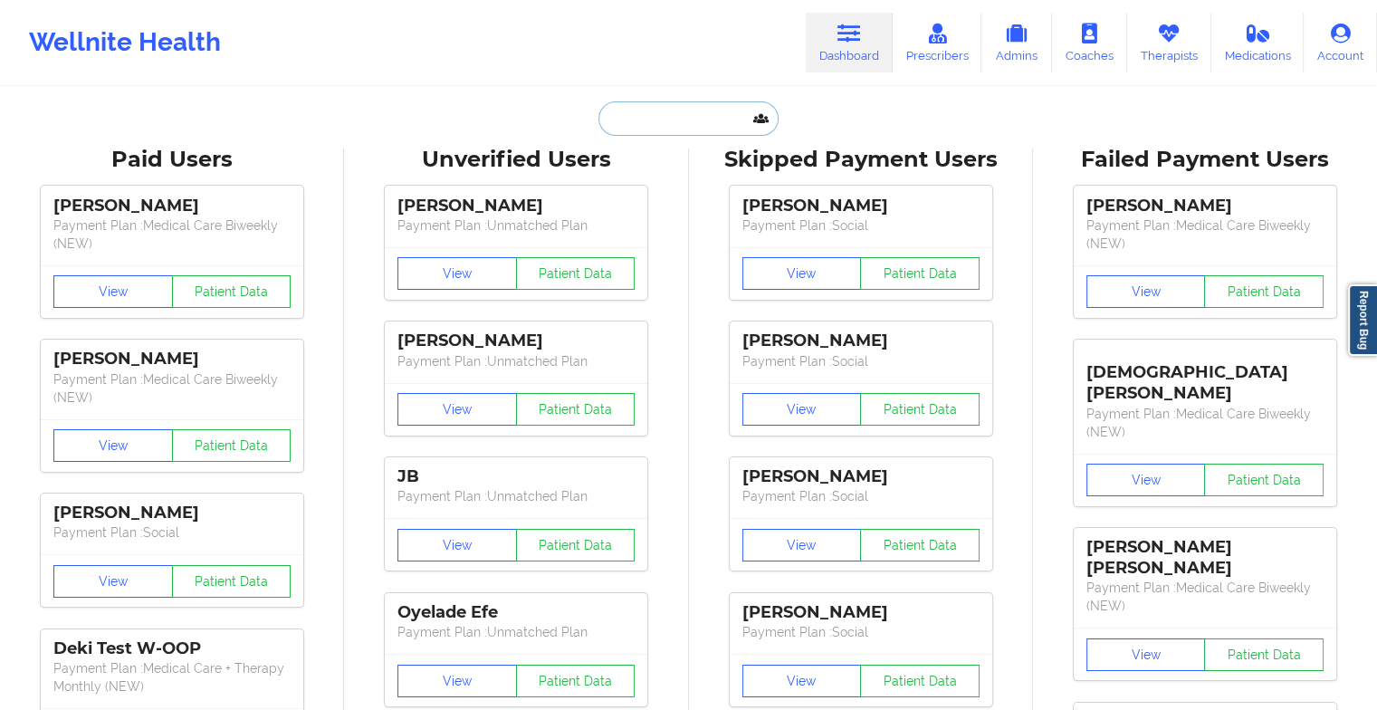
click at [649, 112] on input "text" at bounding box center [687, 118] width 179 height 34
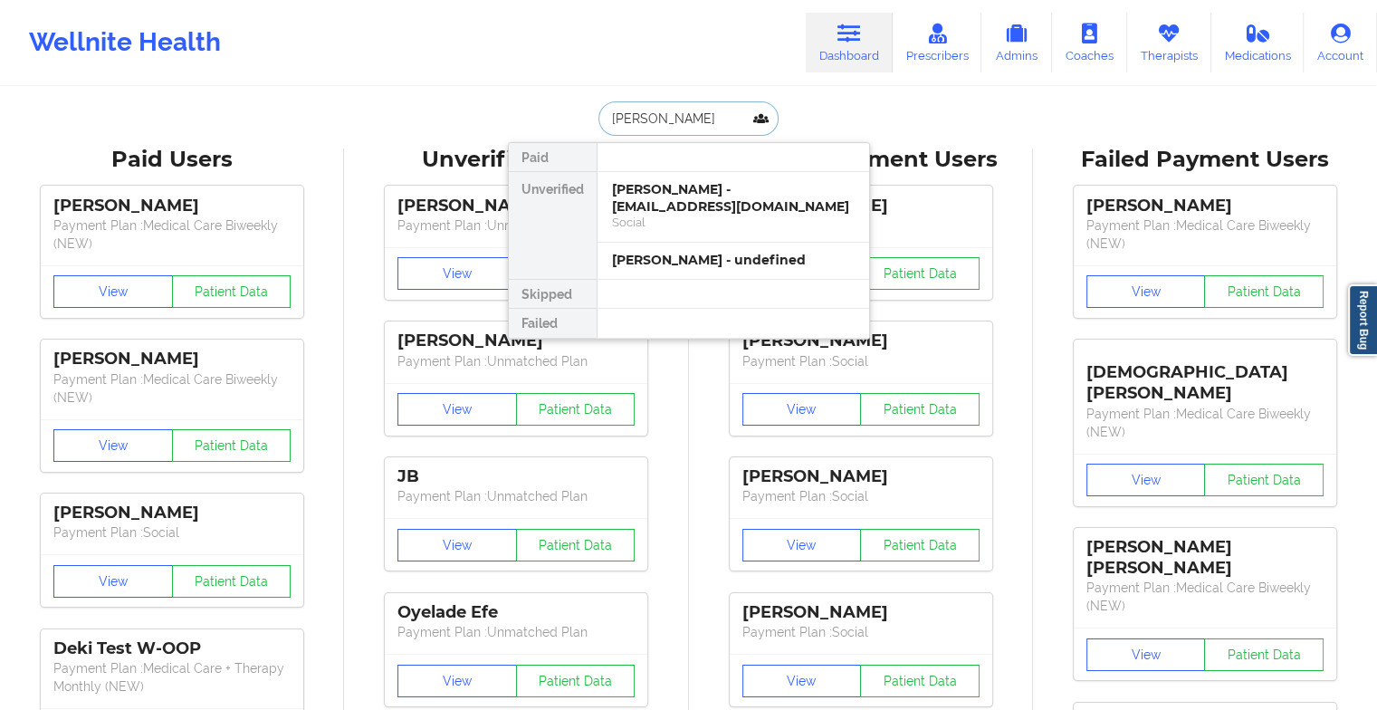
type input "[PERSON_NAME]"
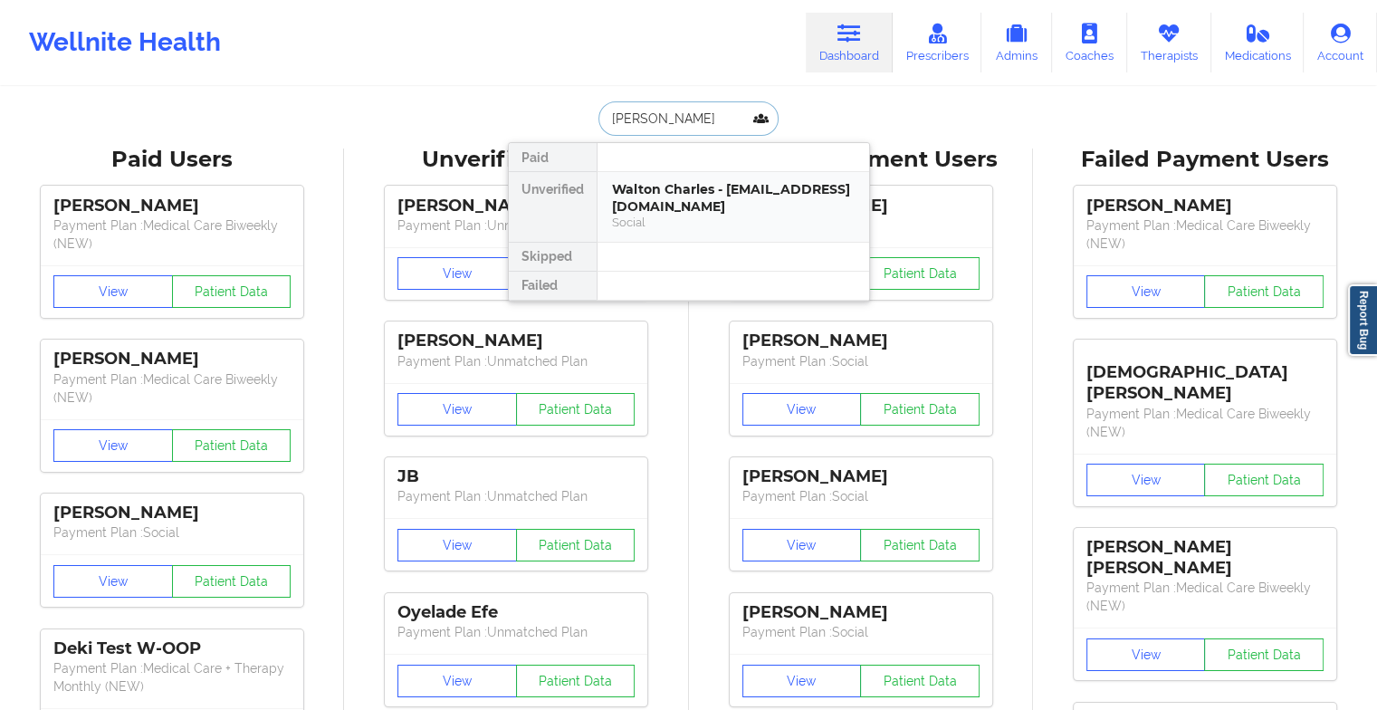
click at [690, 192] on div "Walton Charles - [EMAIL_ADDRESS][DOMAIN_NAME]" at bounding box center [733, 197] width 243 height 33
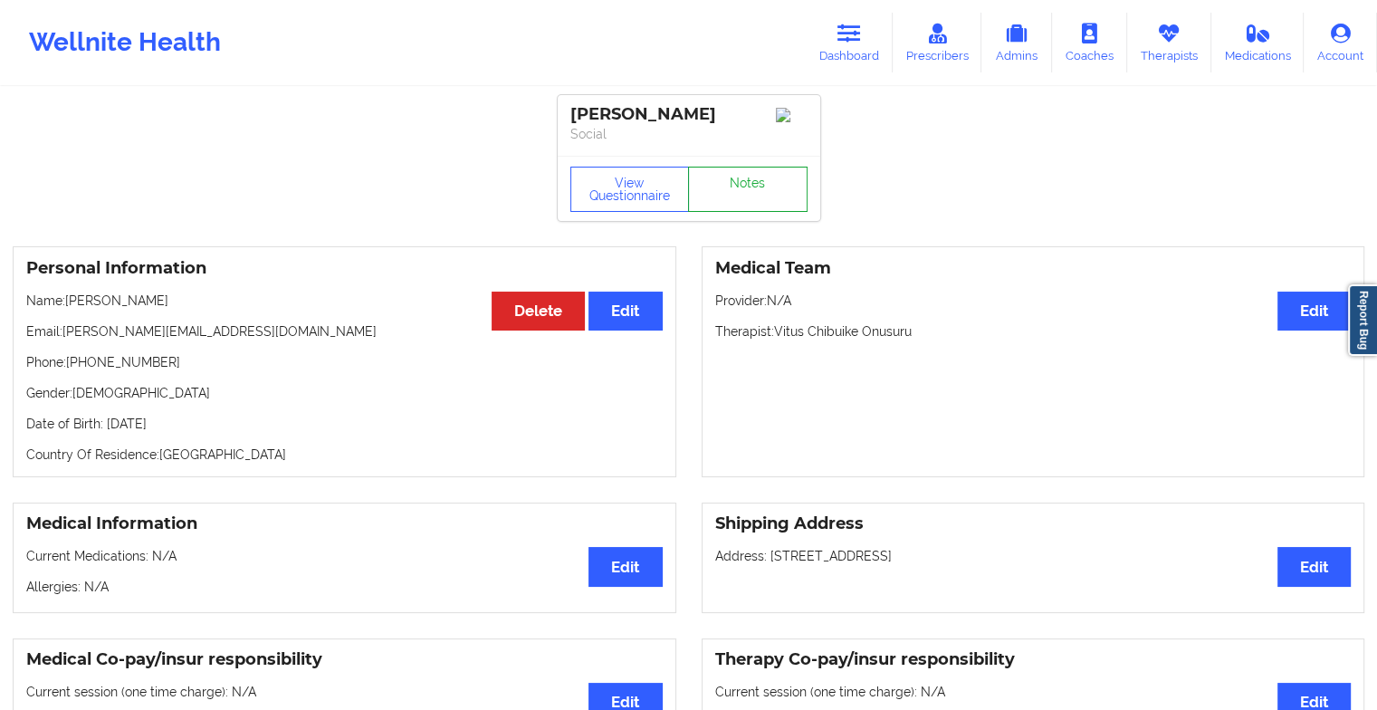
click at [743, 184] on link "Notes" at bounding box center [748, 189] width 120 height 45
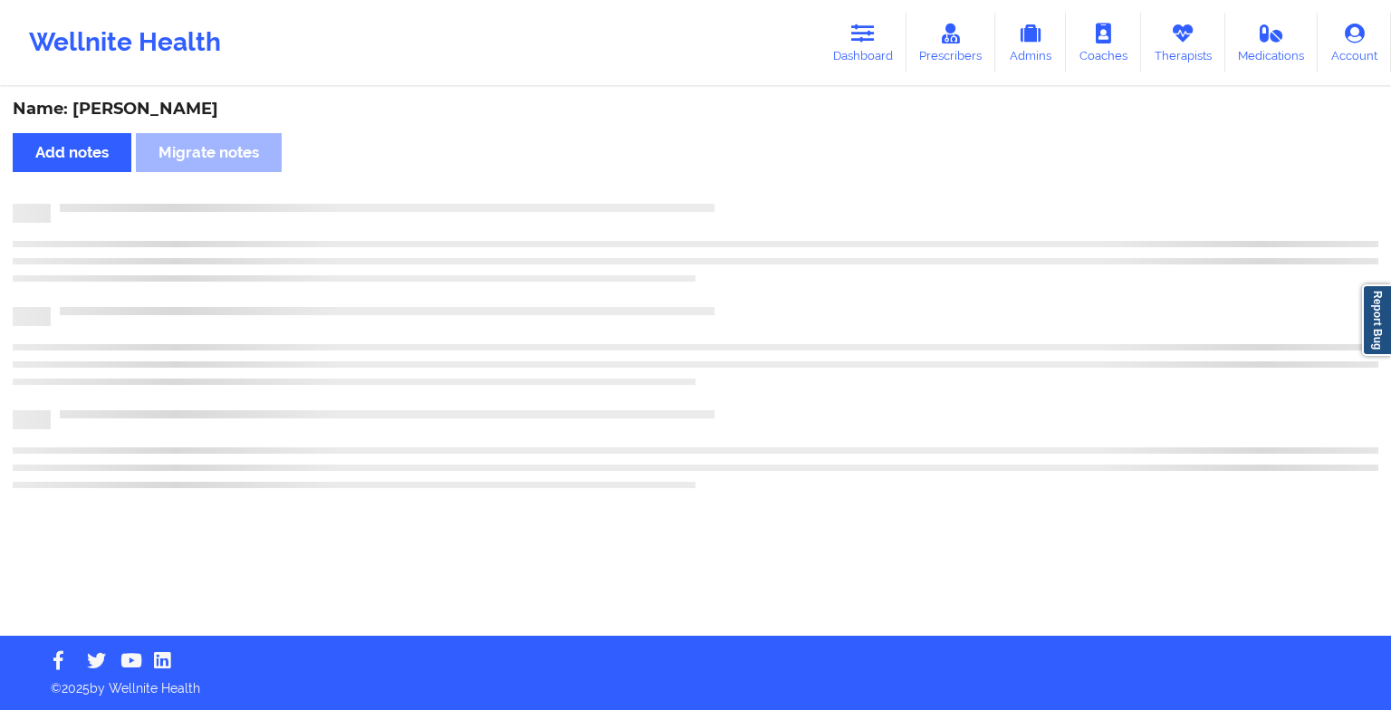
click at [791, 254] on div "Name: [PERSON_NAME] Add notes Migrate notes" at bounding box center [695, 362] width 1391 height 547
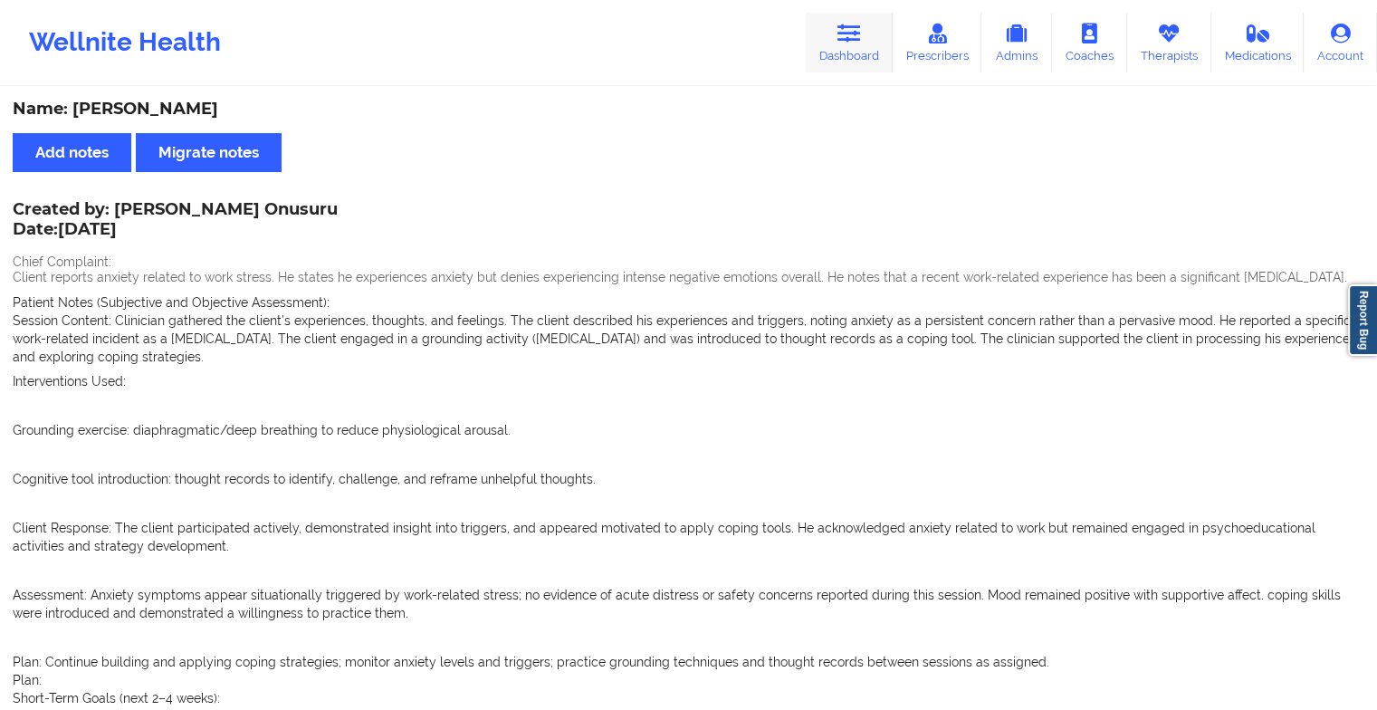
click at [815, 36] on link "Dashboard" at bounding box center [849, 43] width 87 height 60
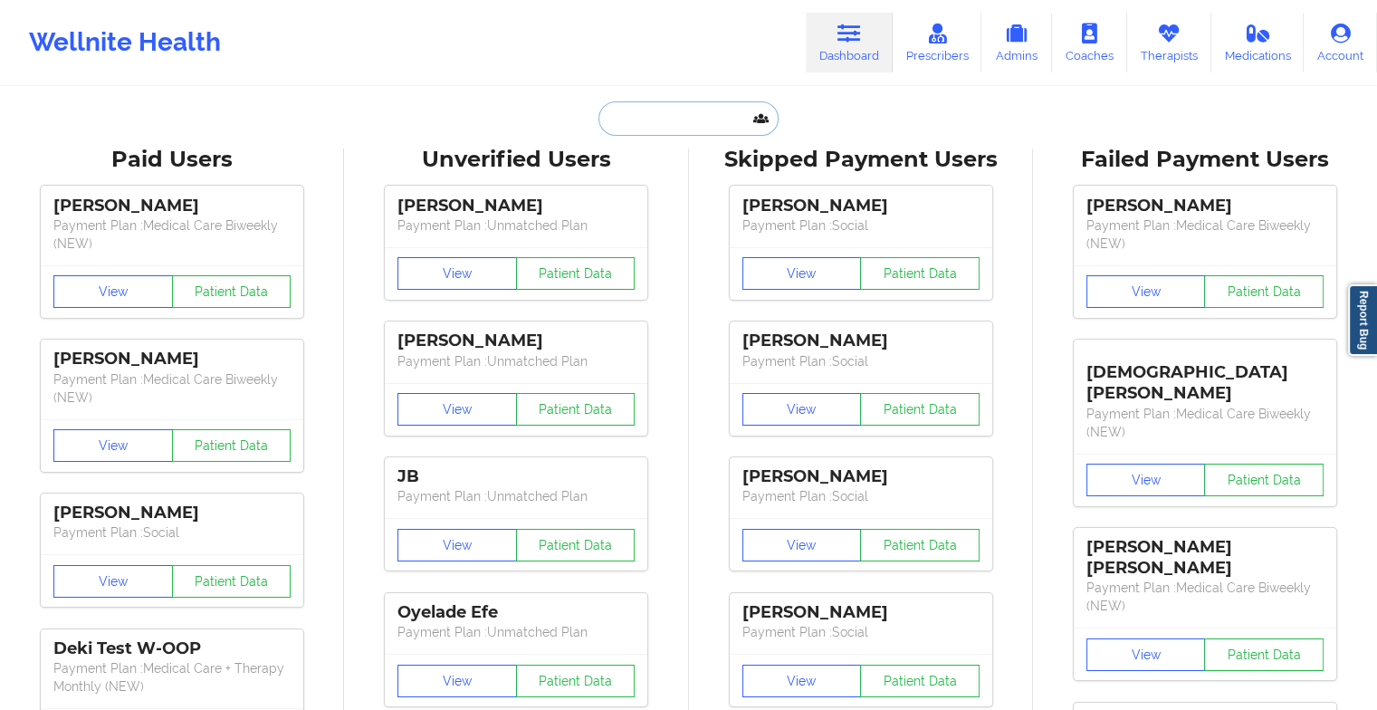
click at [670, 130] on input "text" at bounding box center [687, 118] width 179 height 34
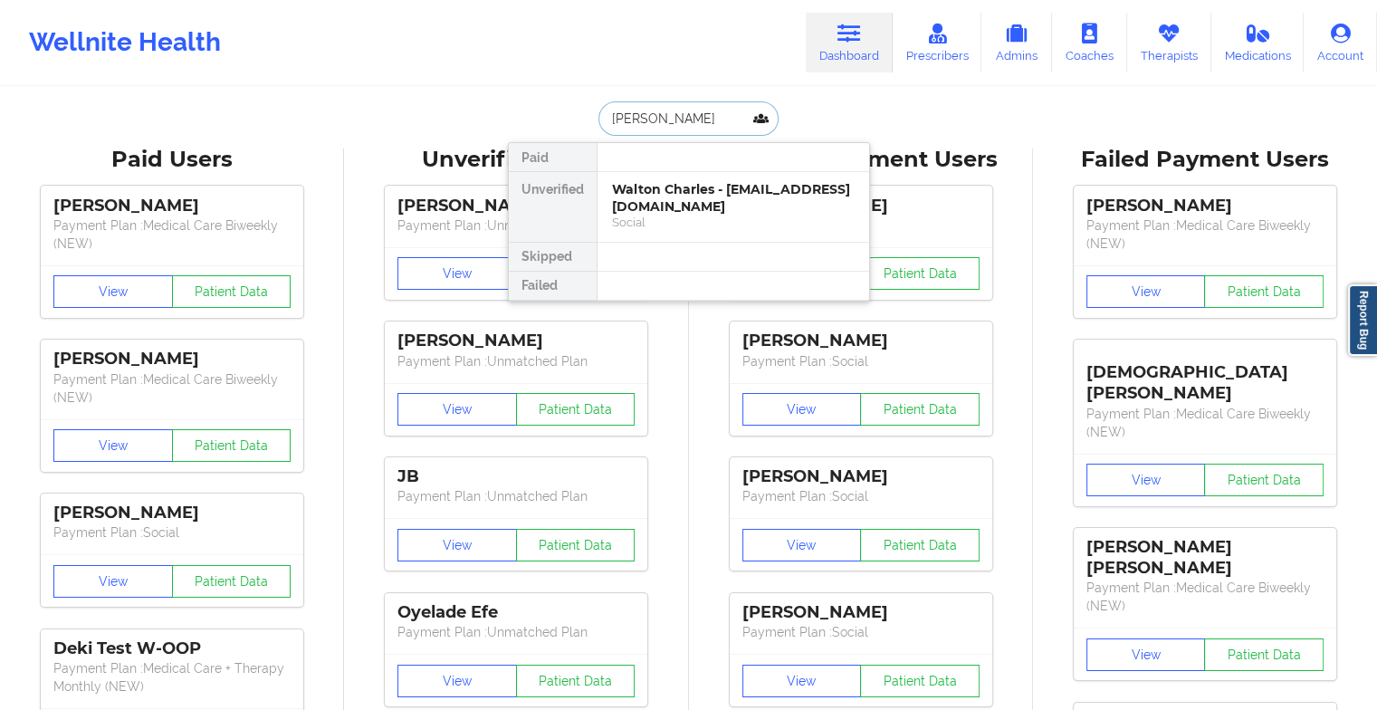
type input "[PERSON_NAME]"
click at [678, 203] on div "[PERSON_NAME] - [EMAIL_ADDRESS][DOMAIN_NAME]" at bounding box center [733, 197] width 243 height 33
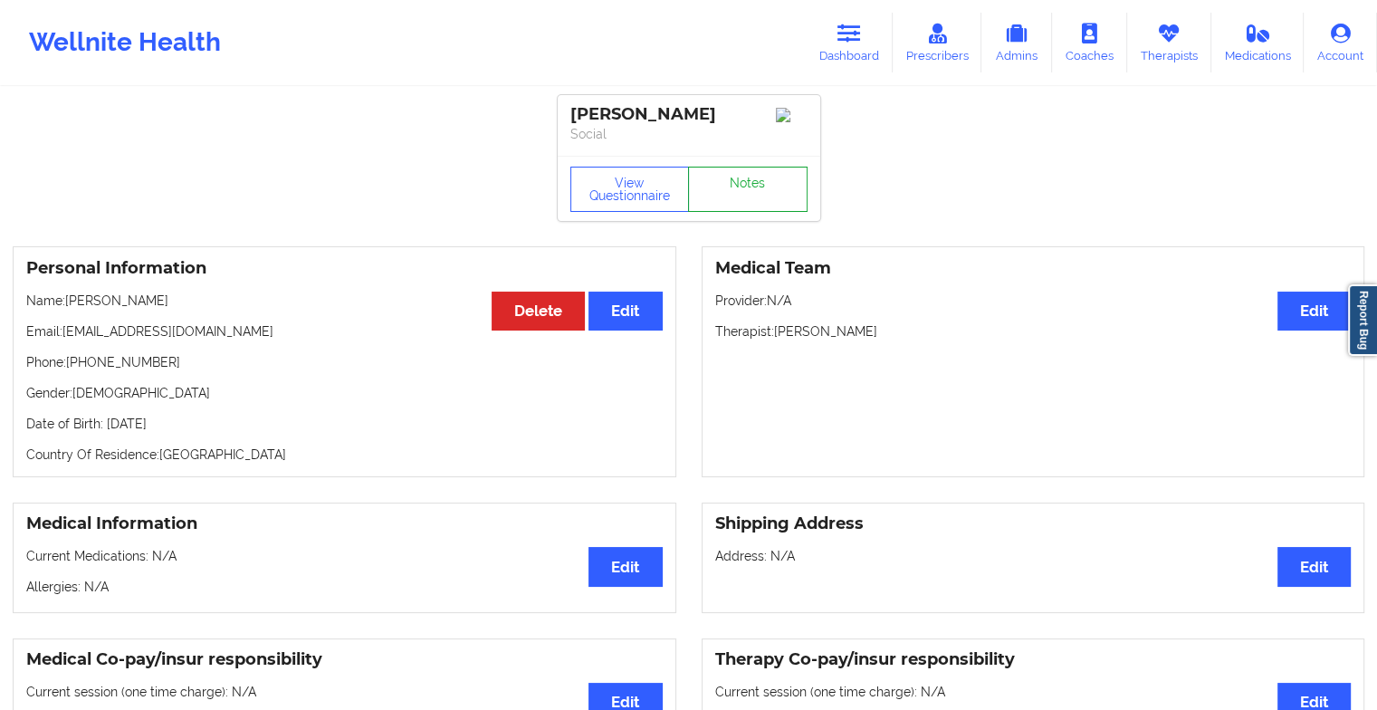
click at [761, 185] on link "Notes" at bounding box center [748, 189] width 120 height 45
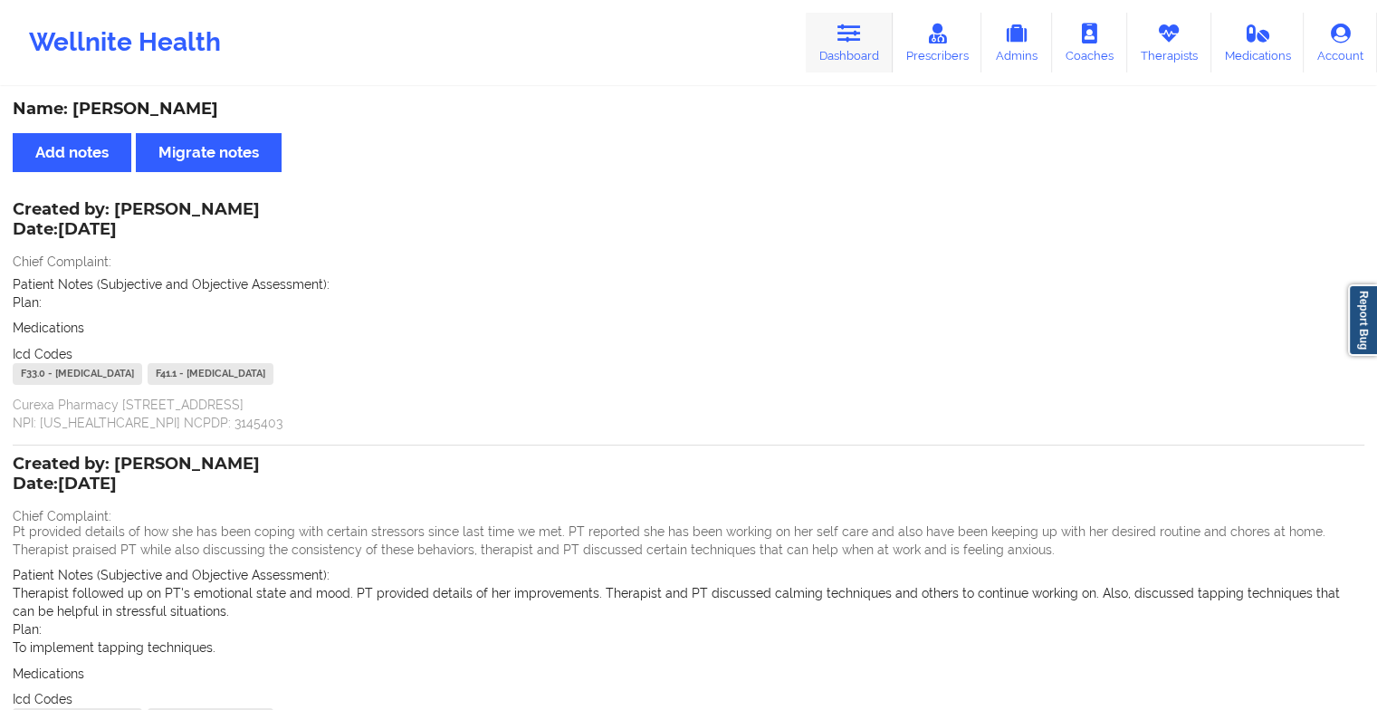
click at [854, 53] on link "Dashboard" at bounding box center [849, 43] width 87 height 60
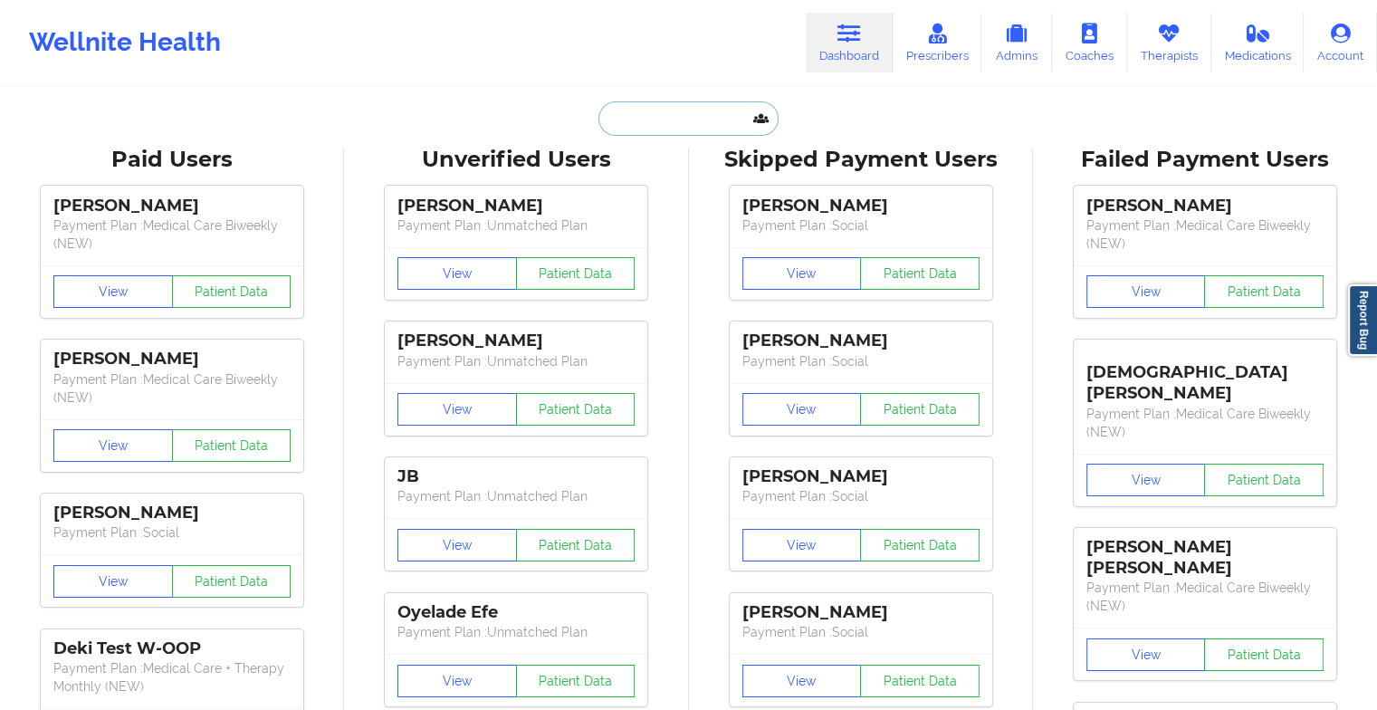
click at [698, 128] on input "text" at bounding box center [687, 118] width 179 height 34
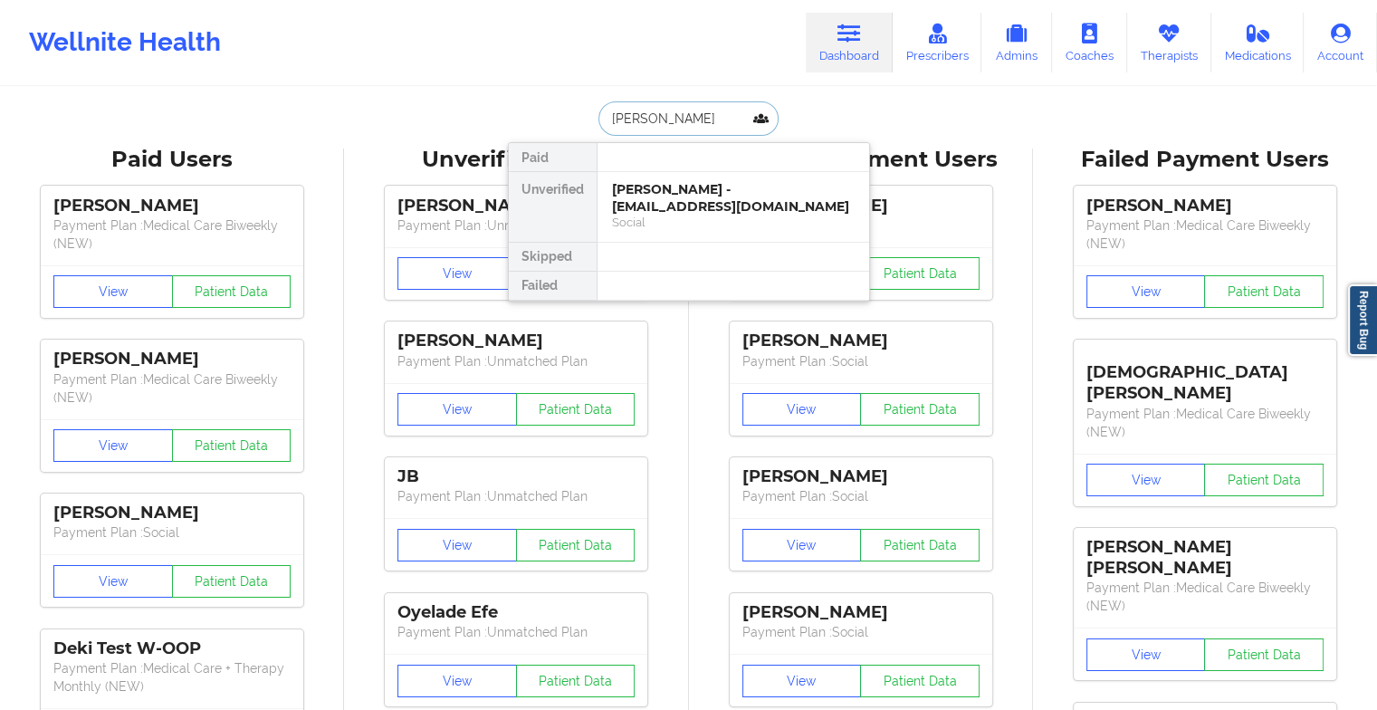
type input "[PERSON_NAME] she"
click at [685, 210] on div "[PERSON_NAME] - [EMAIL_ADDRESS][DOMAIN_NAME]" at bounding box center [733, 197] width 243 height 33
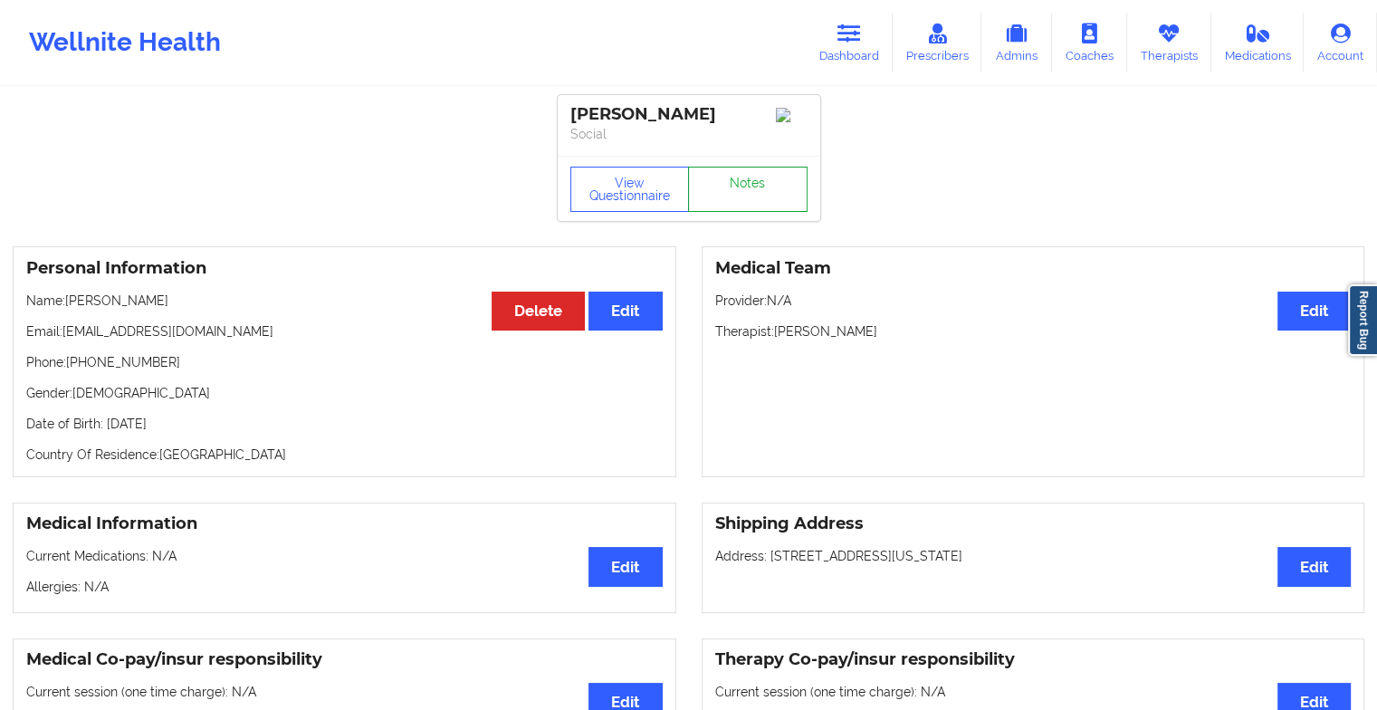
click at [699, 196] on link "Notes" at bounding box center [748, 189] width 120 height 45
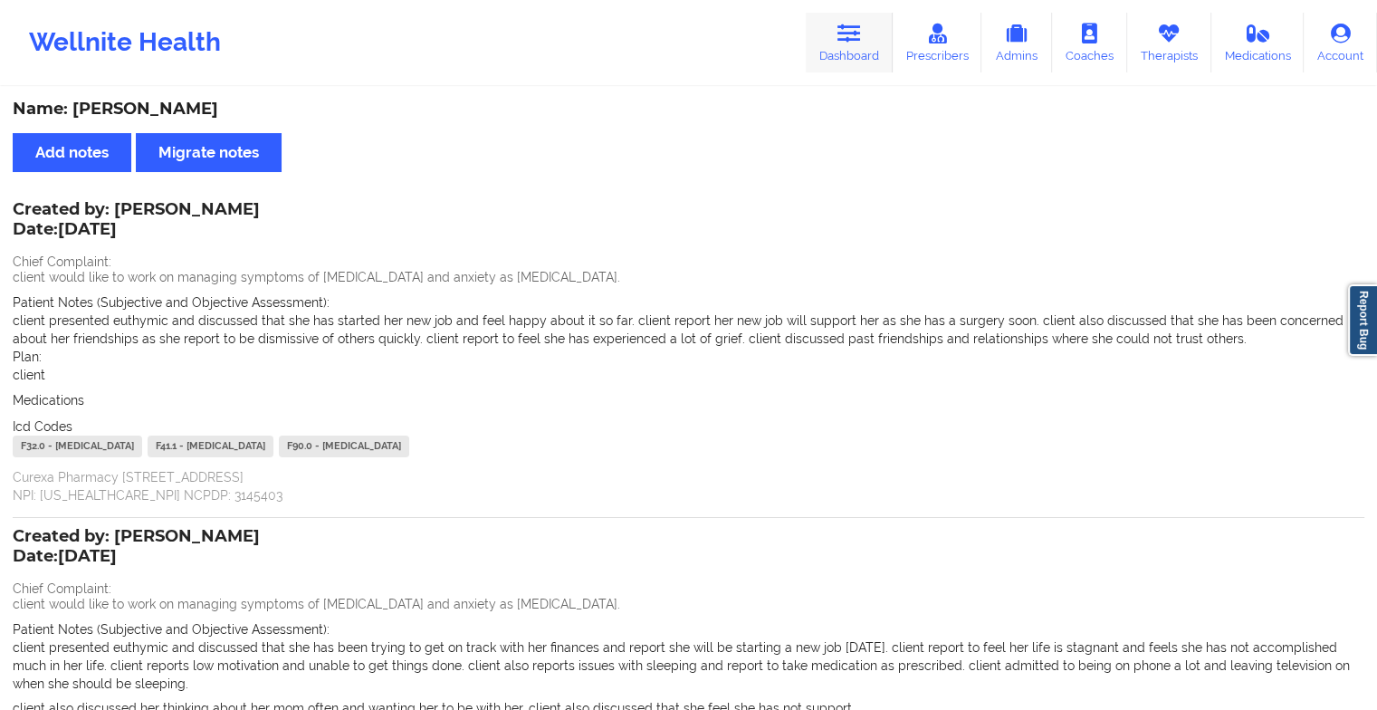
click at [838, 30] on link "Dashboard" at bounding box center [849, 43] width 87 height 60
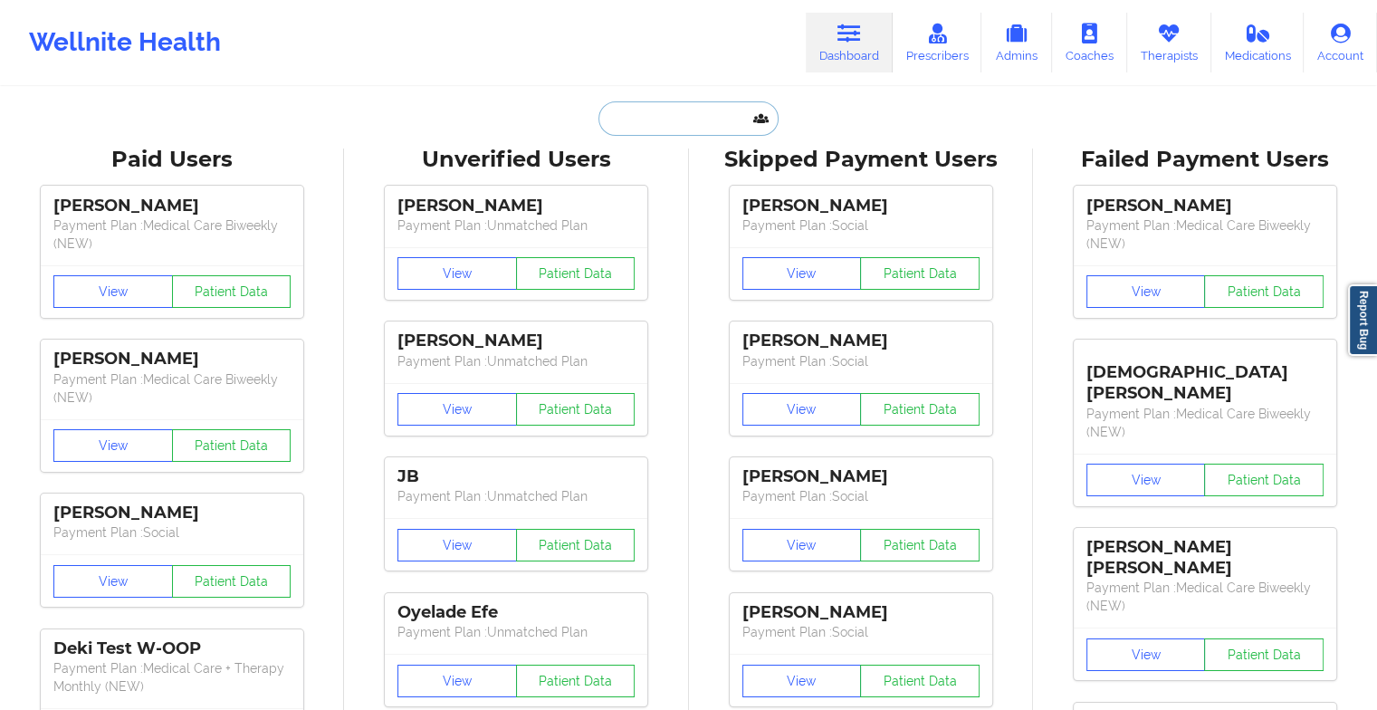
click at [657, 125] on input "text" at bounding box center [687, 118] width 179 height 34
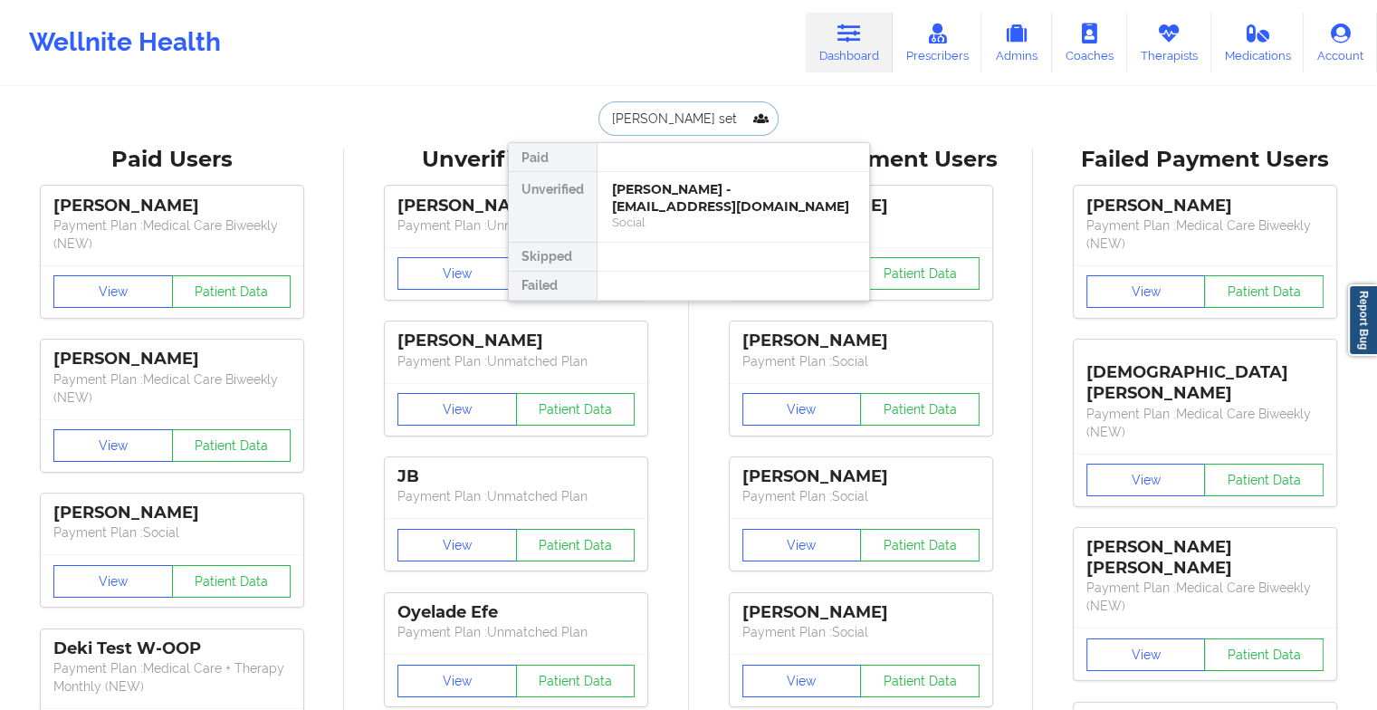
type input "[PERSON_NAME]"
click at [713, 187] on div "[PERSON_NAME] - [EMAIL_ADDRESS][DOMAIN_NAME]" at bounding box center [733, 197] width 243 height 33
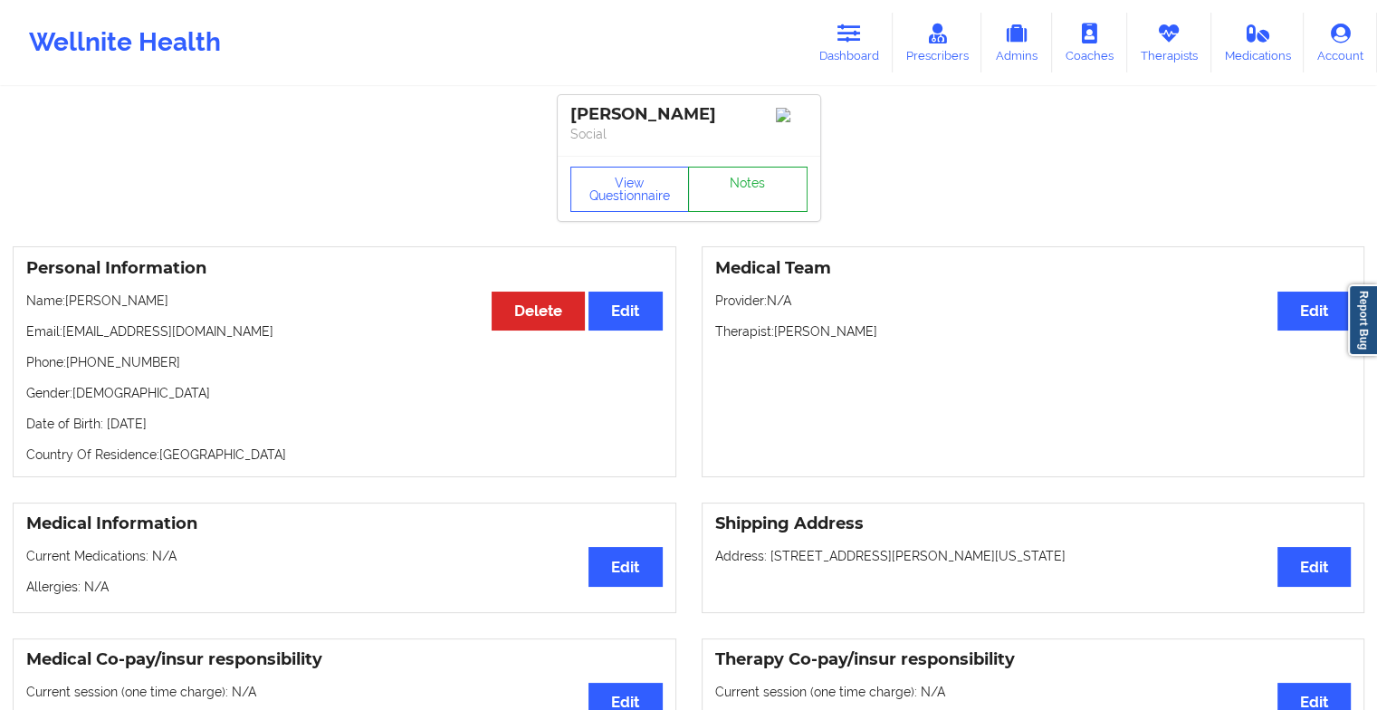
click at [766, 181] on link "Notes" at bounding box center [748, 189] width 120 height 45
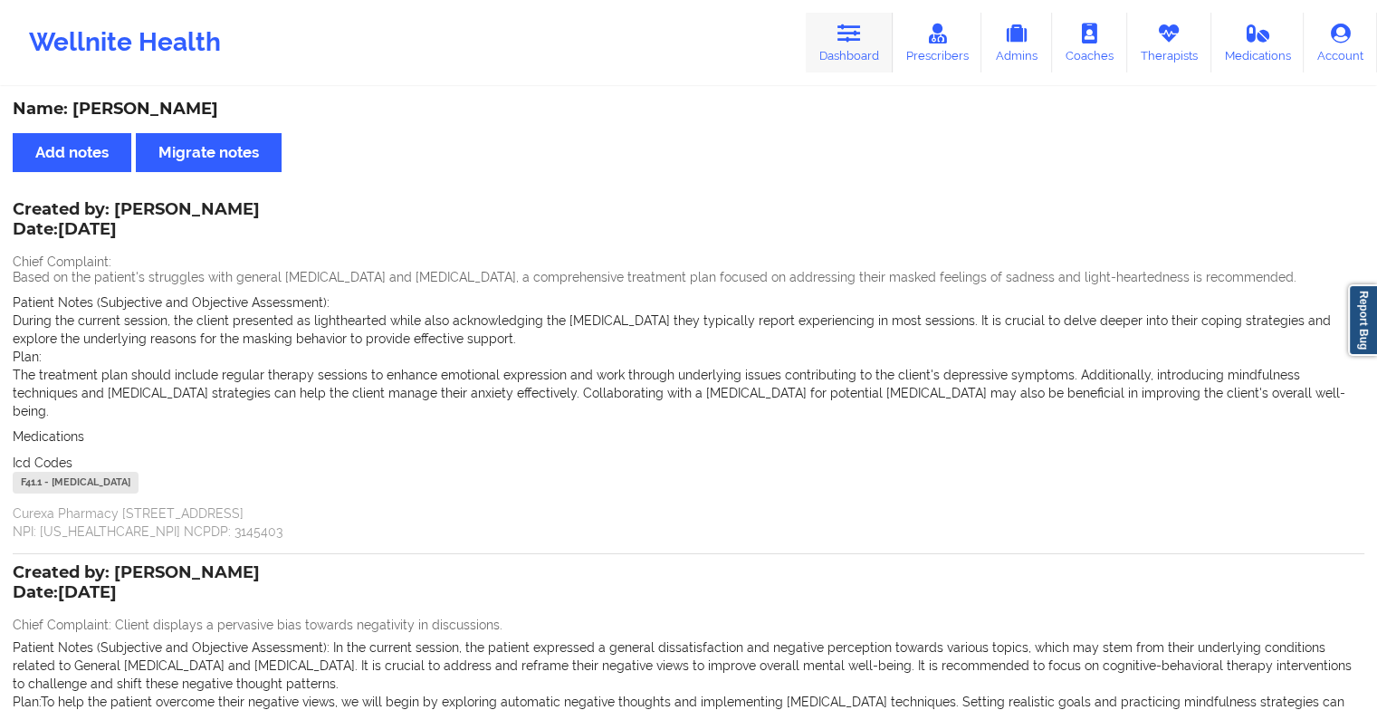
click at [857, 51] on link "Dashboard" at bounding box center [849, 43] width 87 height 60
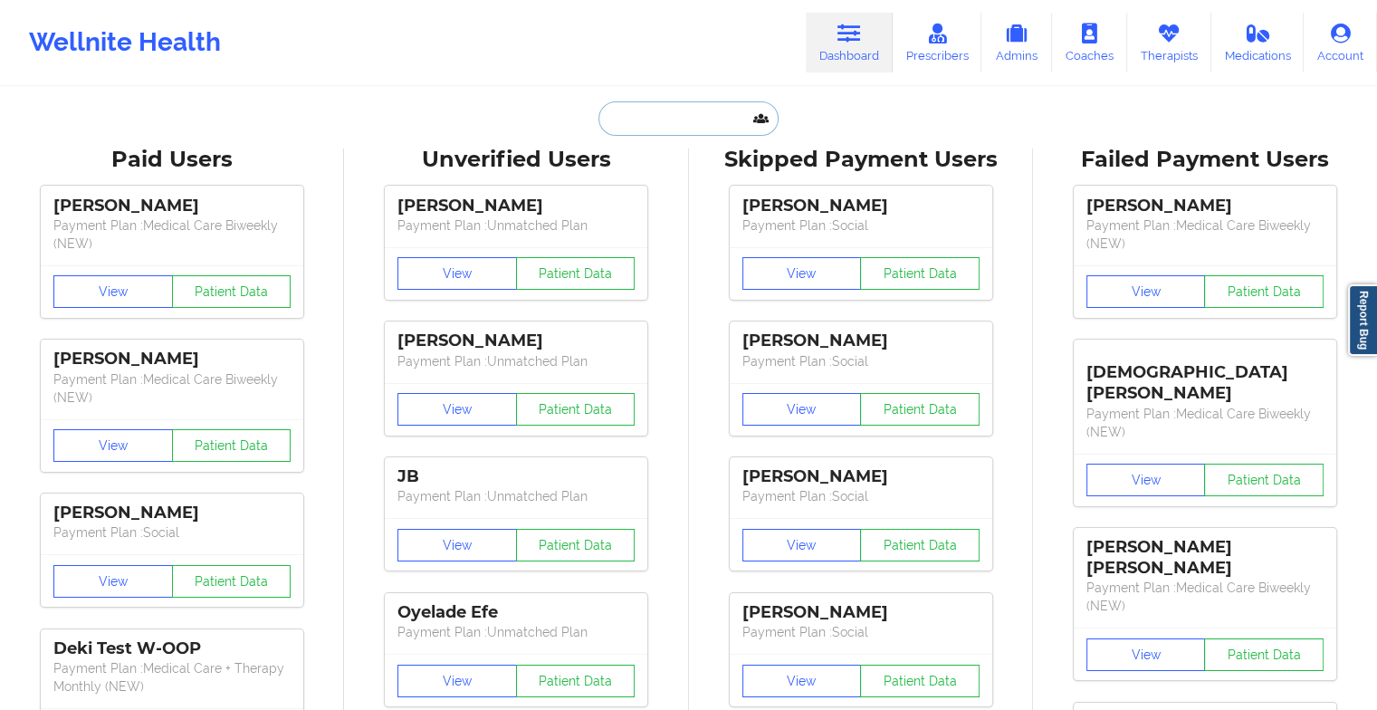
click at [716, 123] on input "text" at bounding box center [687, 118] width 179 height 34
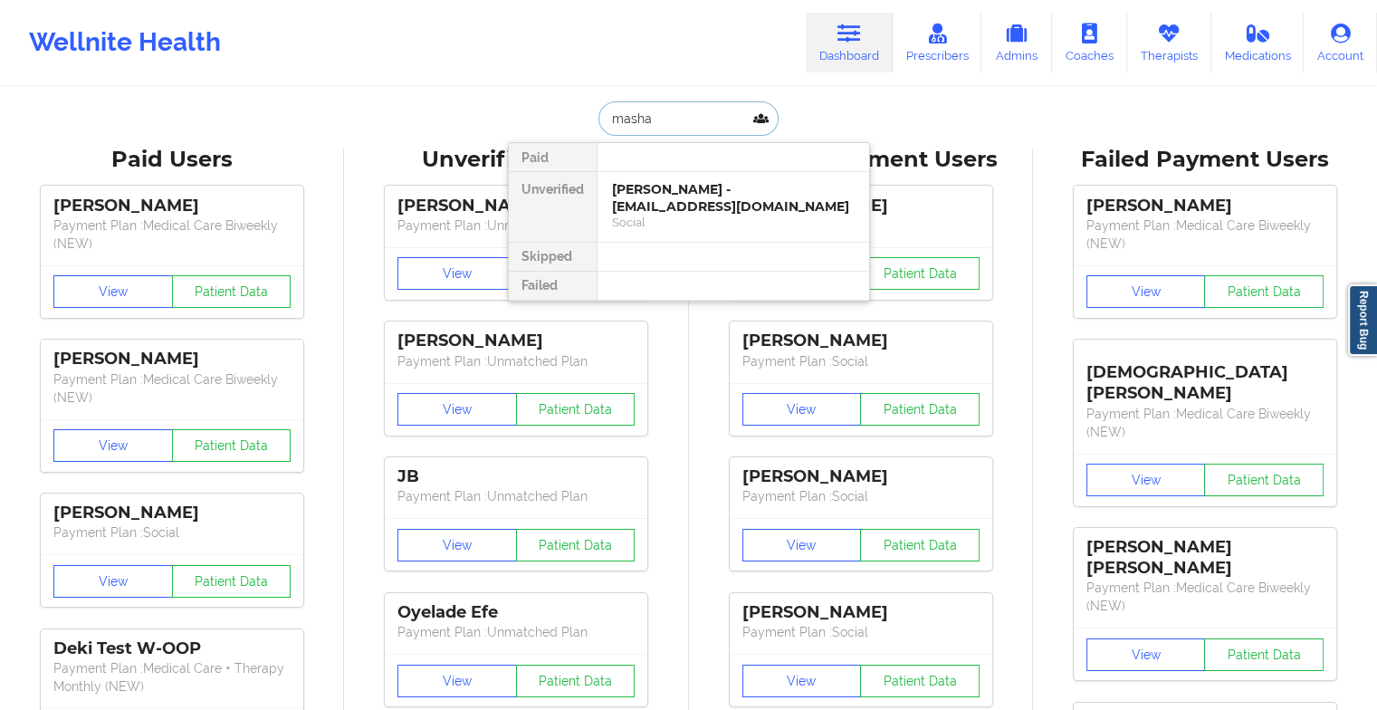
type input "masha k"
click at [663, 195] on div "[PERSON_NAME] - [EMAIL_ADDRESS][DOMAIN_NAME]" at bounding box center [733, 197] width 243 height 33
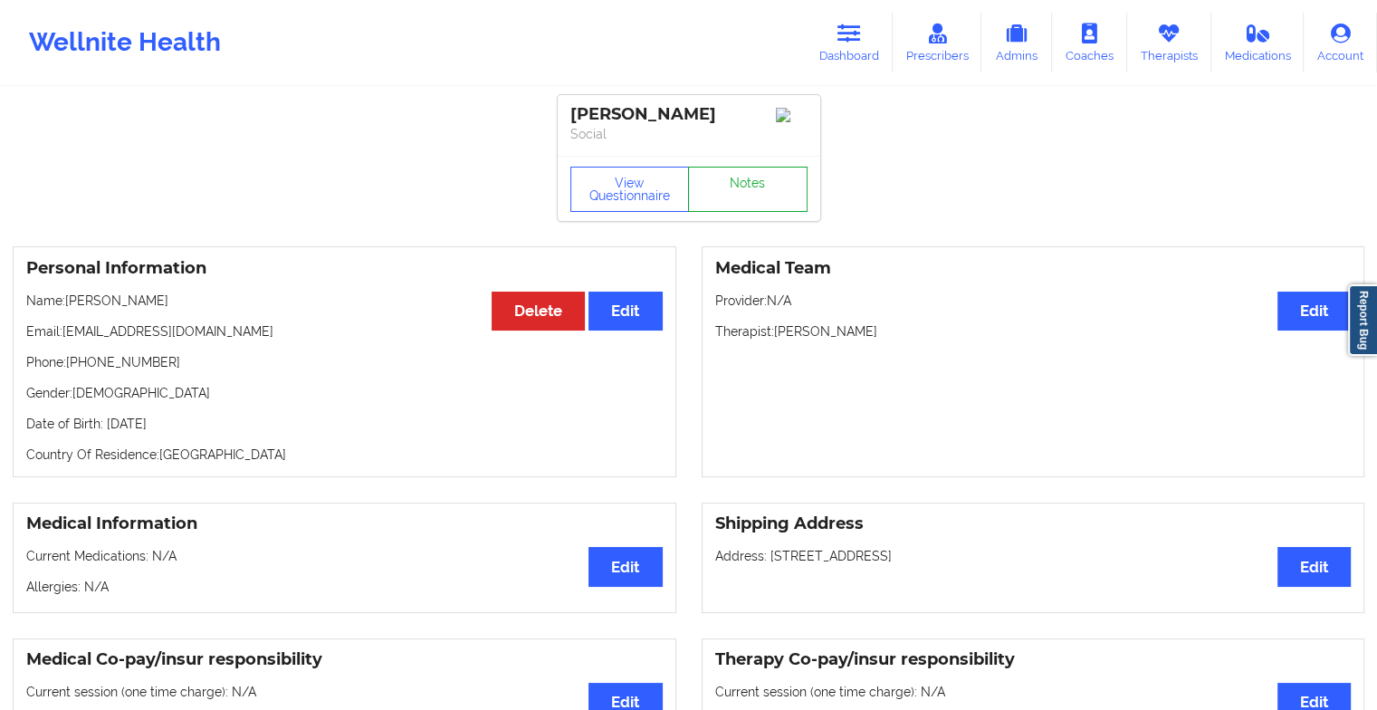
click at [740, 185] on link "Notes" at bounding box center [748, 189] width 120 height 45
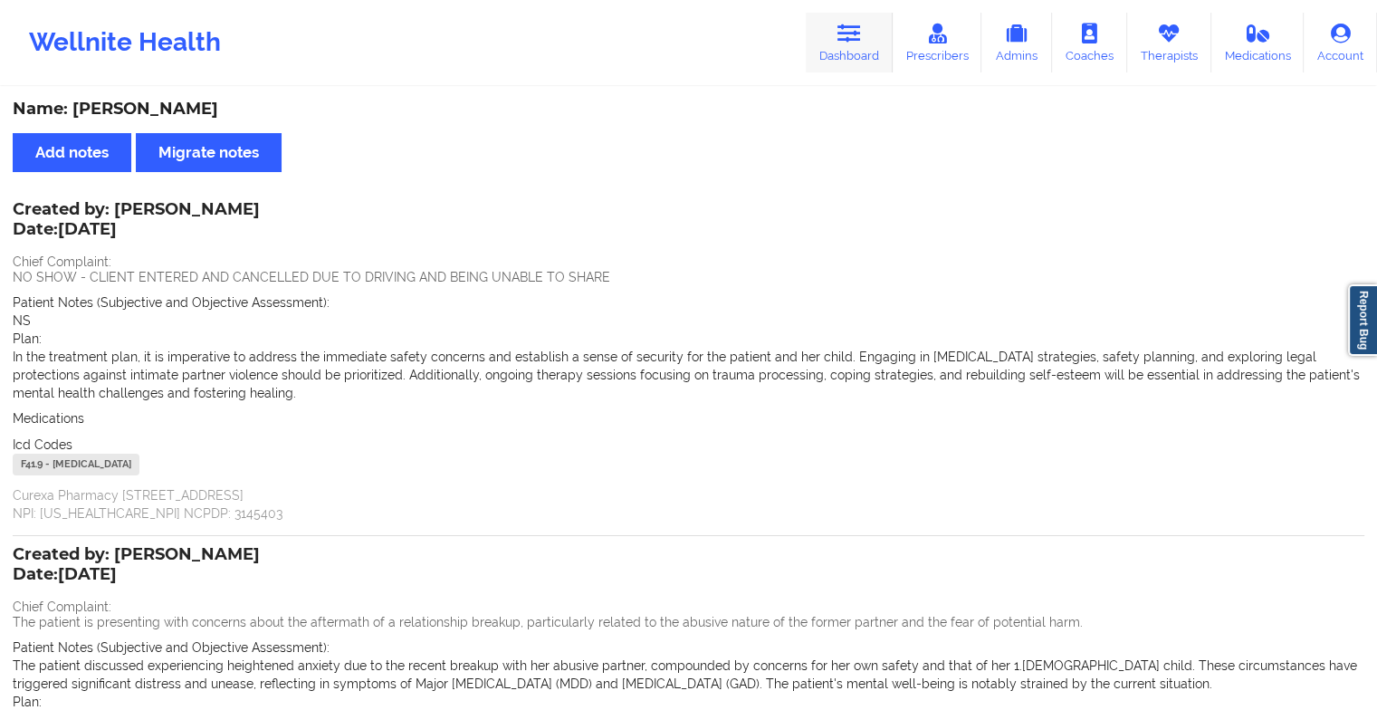
click at [862, 15] on link "Dashboard" at bounding box center [849, 43] width 87 height 60
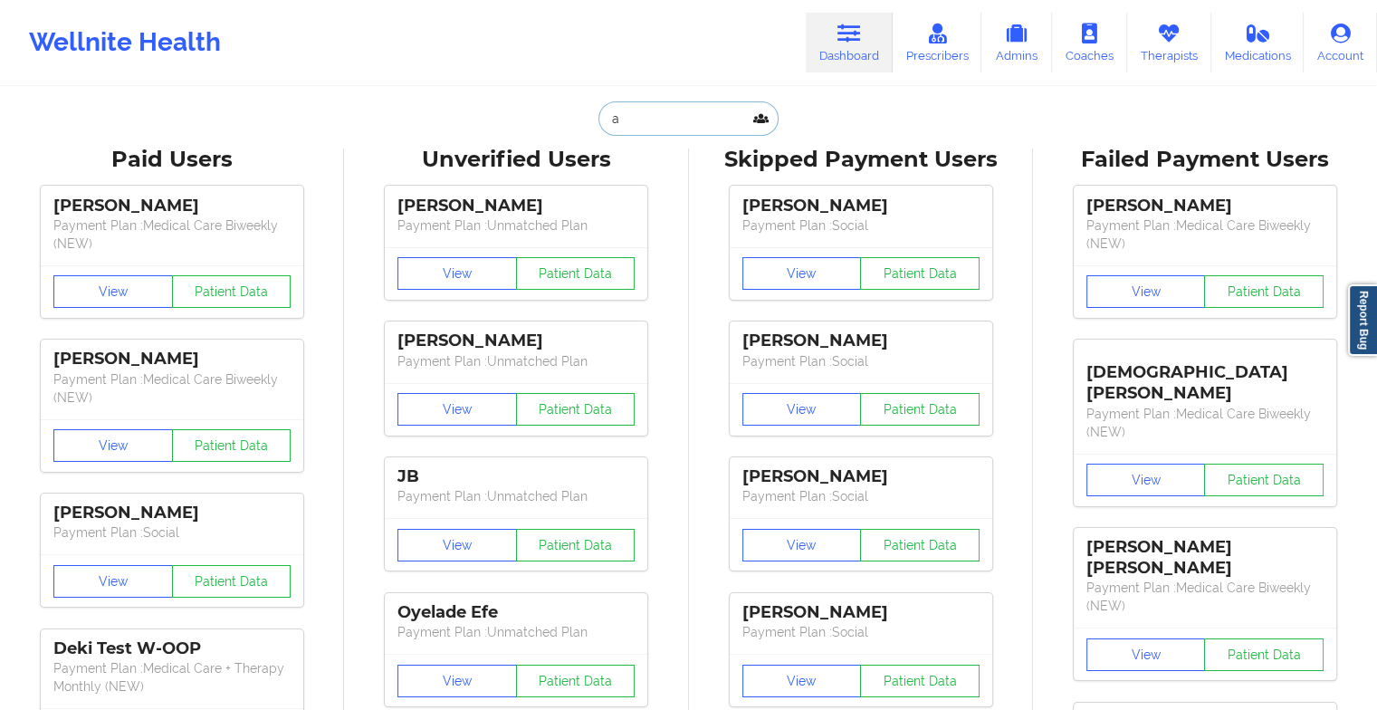
click at [641, 106] on input "a" at bounding box center [687, 118] width 179 height 34
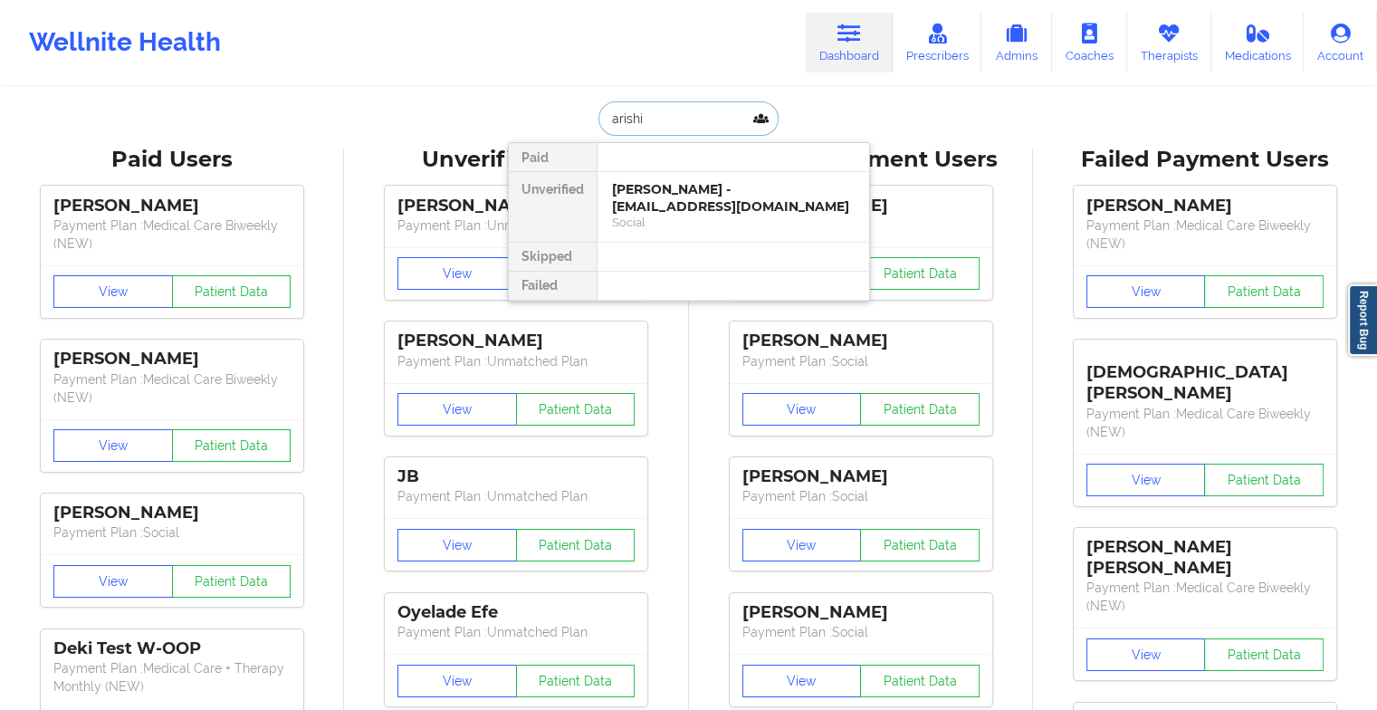
type input "arishia"
click at [683, 196] on div "[PERSON_NAME] - [EMAIL_ADDRESS][DOMAIN_NAME]" at bounding box center [733, 197] width 243 height 33
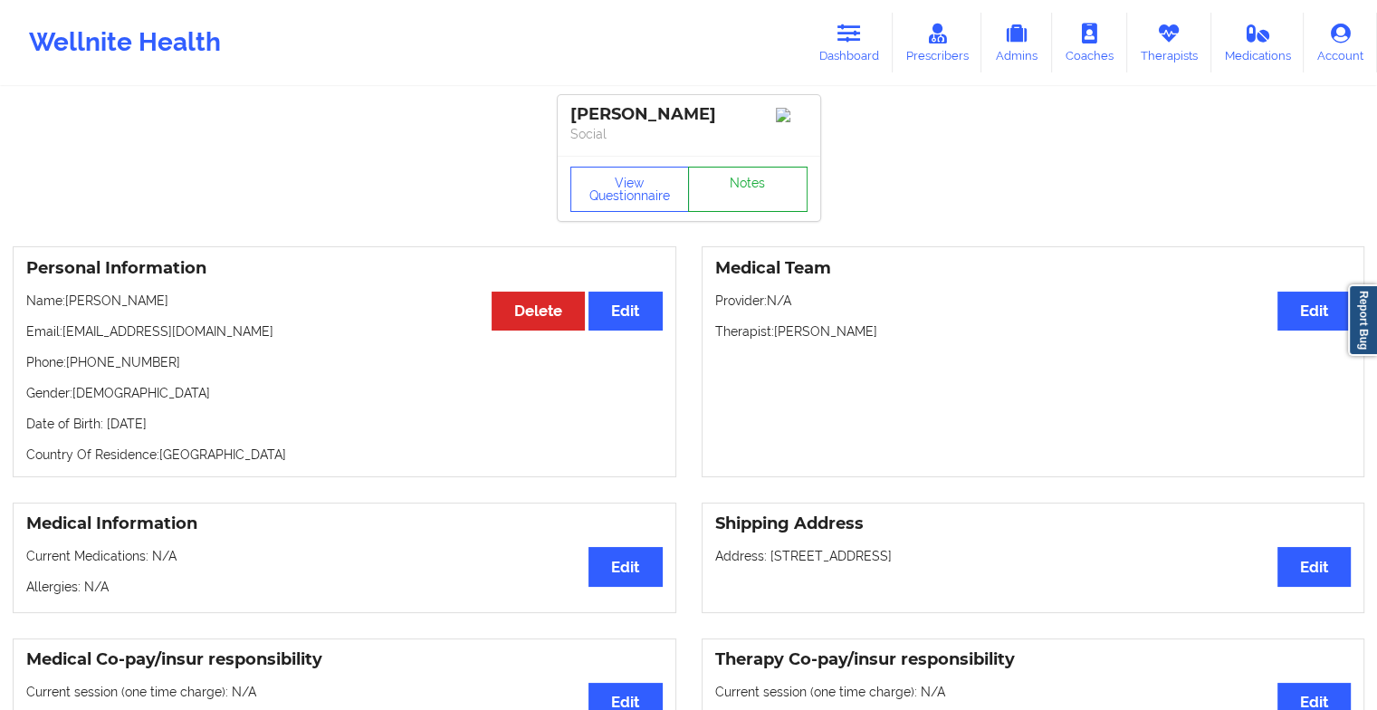
click at [783, 196] on link "Notes" at bounding box center [748, 189] width 120 height 45
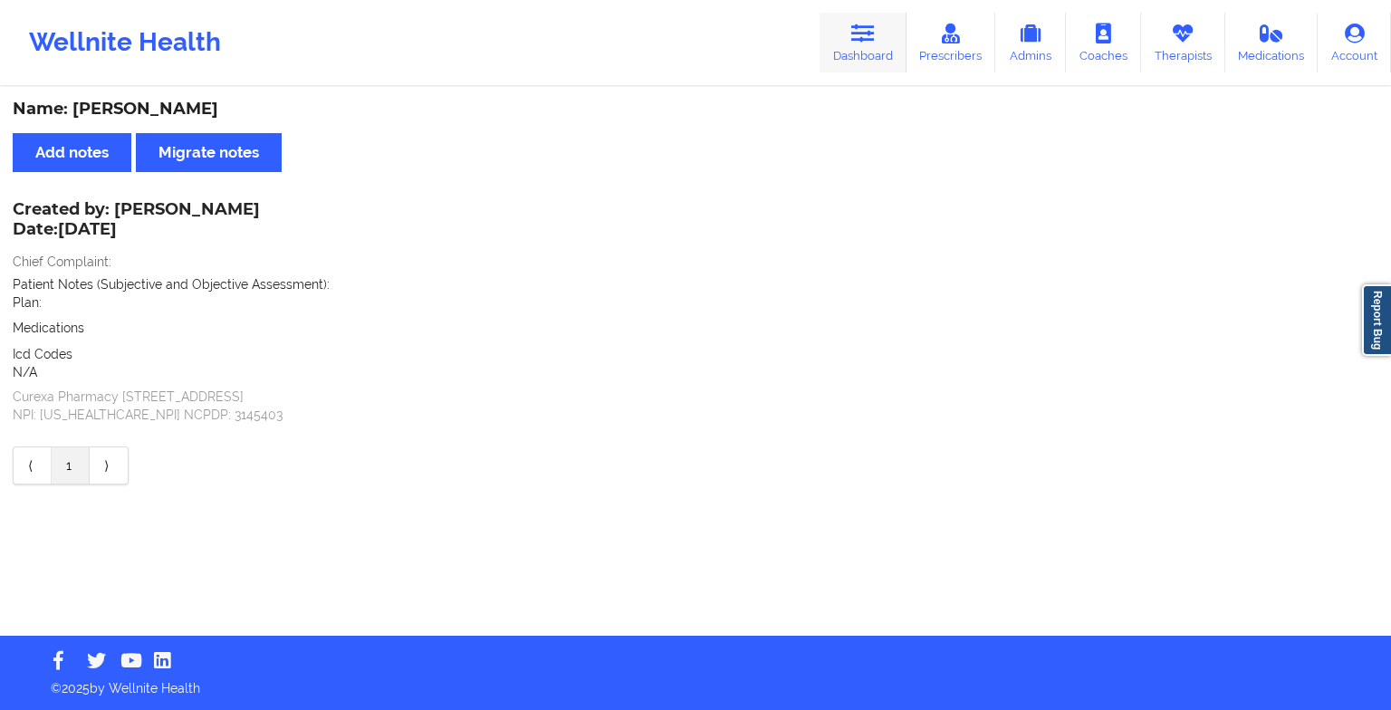
click at [880, 42] on link "Dashboard" at bounding box center [862, 43] width 87 height 60
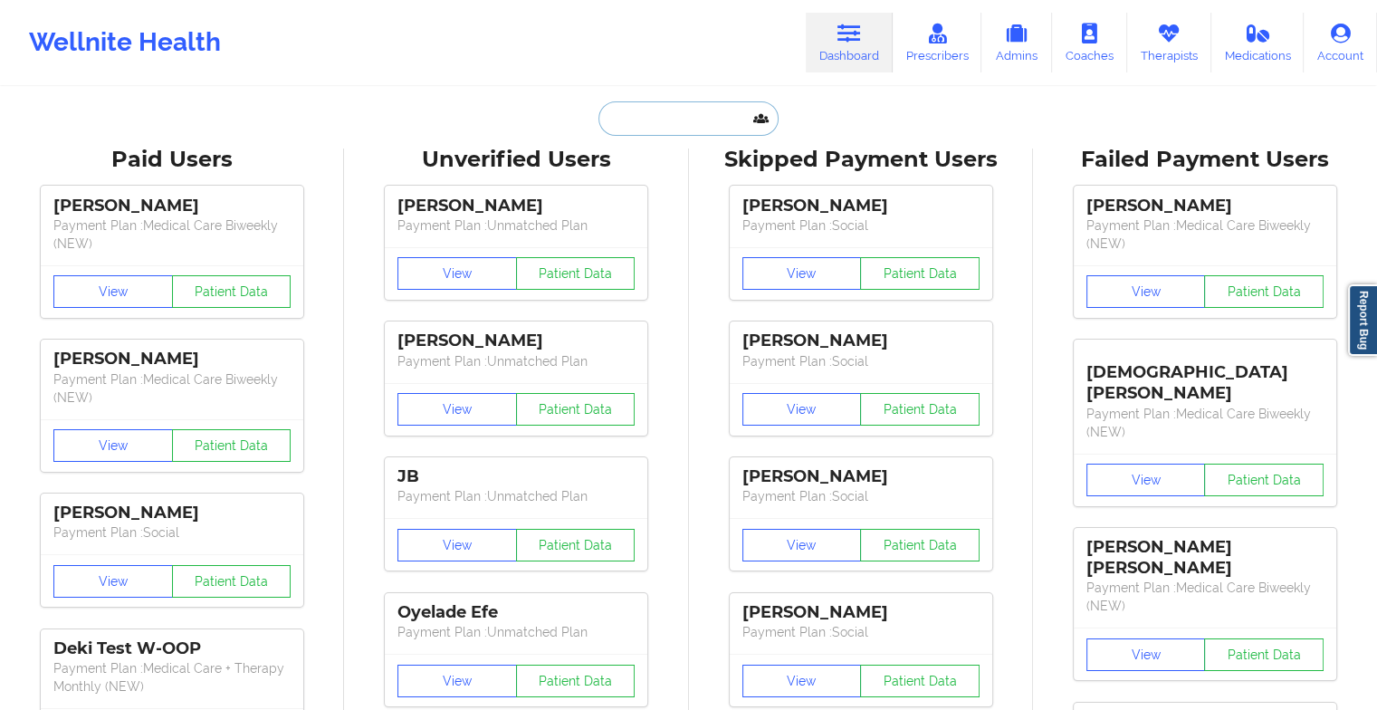
click at [699, 133] on input "text" at bounding box center [687, 118] width 179 height 34
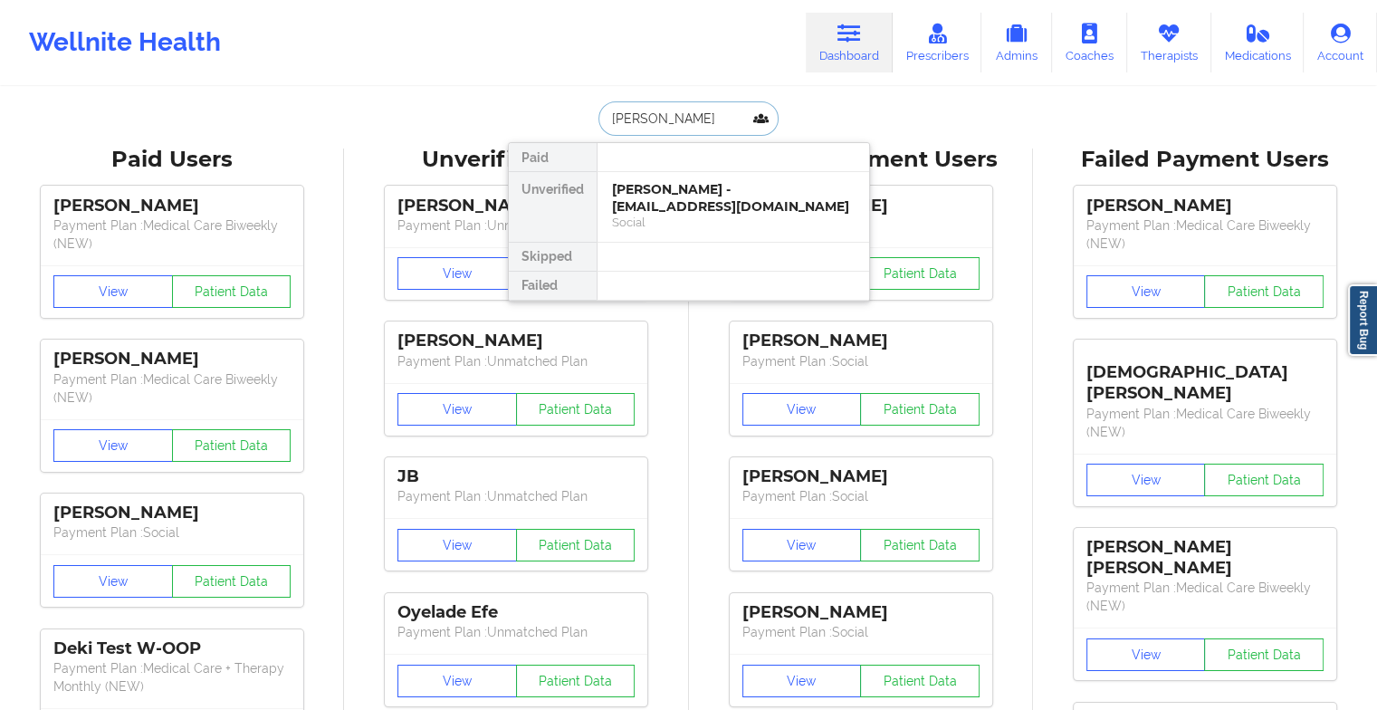
type input "[PERSON_NAME]"
click at [692, 195] on div "[PERSON_NAME] - [EMAIL_ADDRESS][DOMAIN_NAME]" at bounding box center [733, 197] width 243 height 33
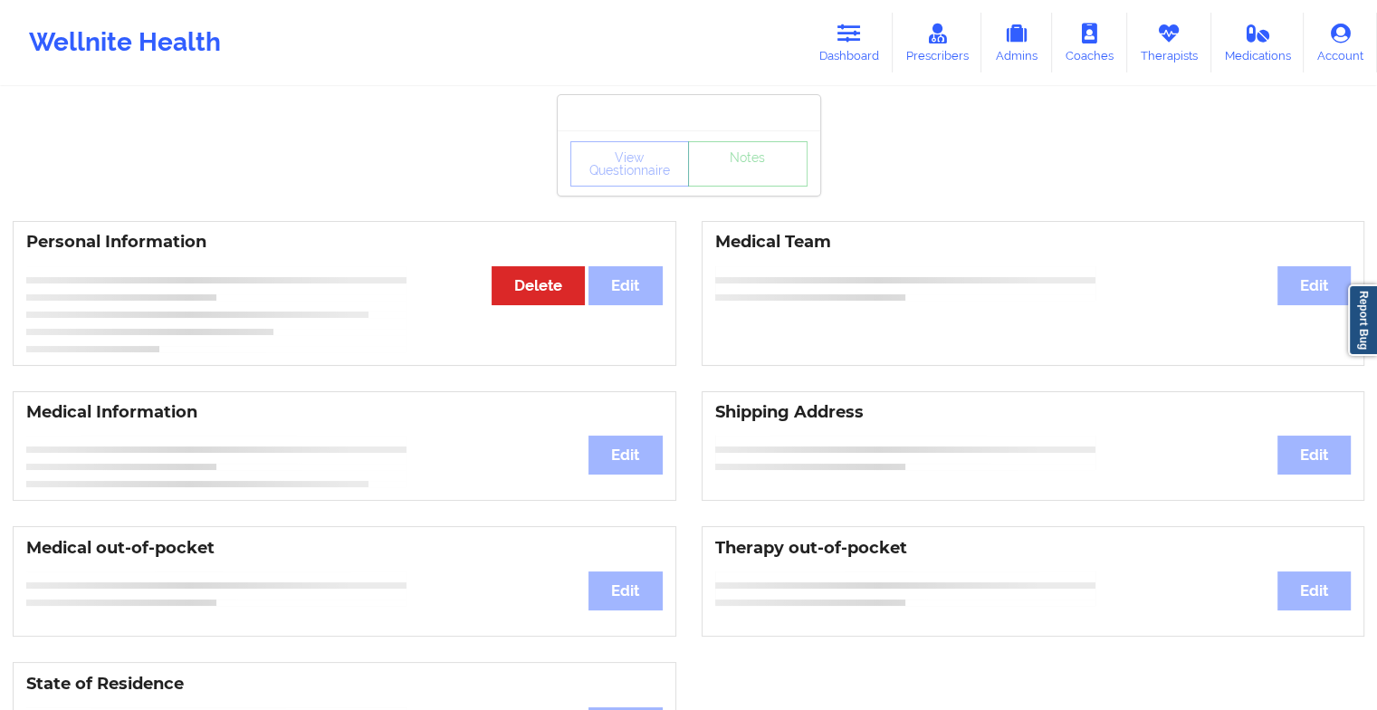
click at [744, 189] on div "View Questionnaire Notes" at bounding box center [689, 162] width 263 height 65
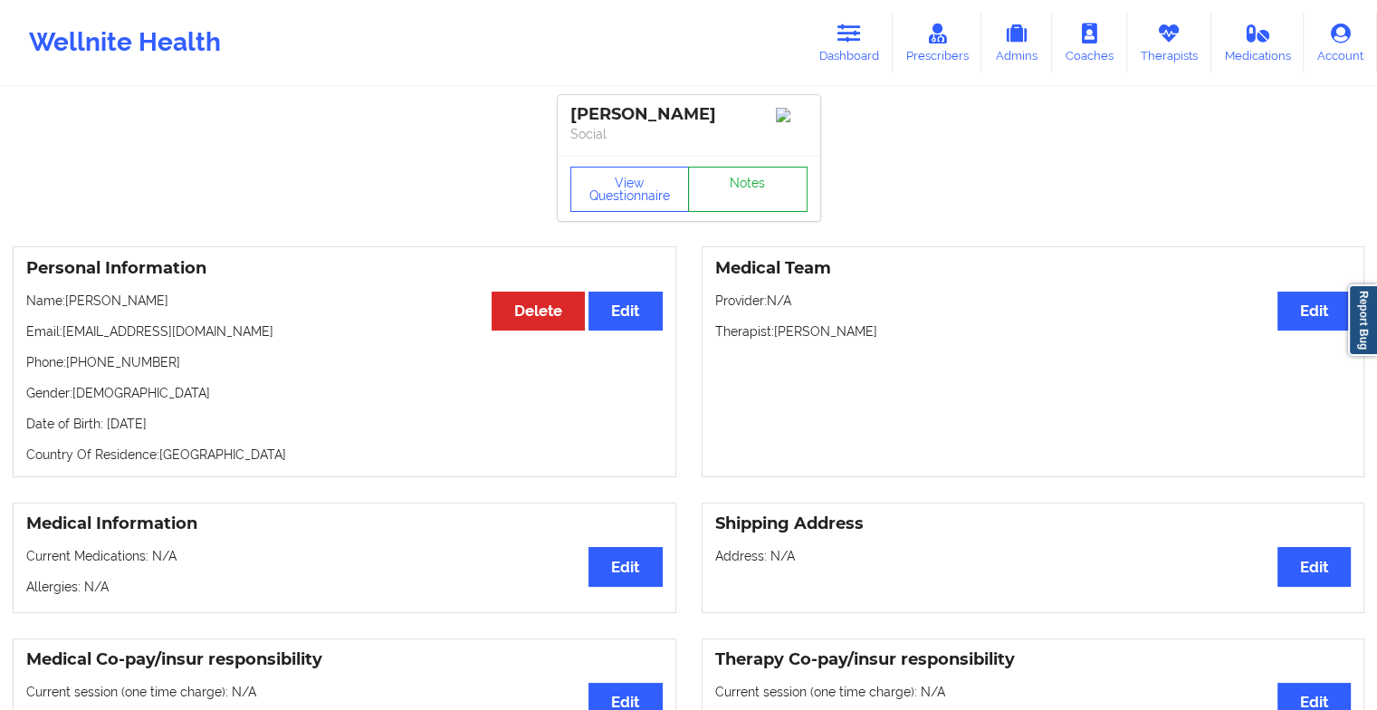
click at [744, 189] on link "Notes" at bounding box center [748, 189] width 120 height 45
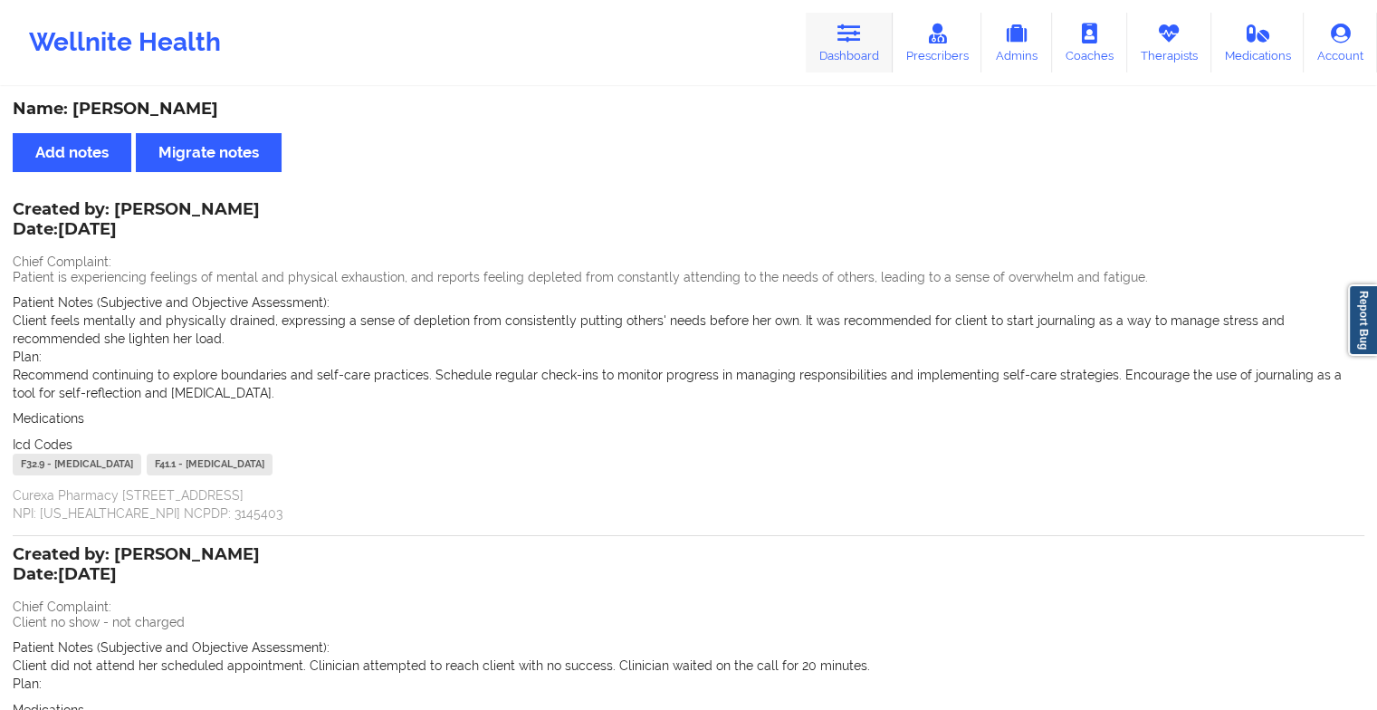
click at [862, 61] on link "Dashboard" at bounding box center [849, 43] width 87 height 60
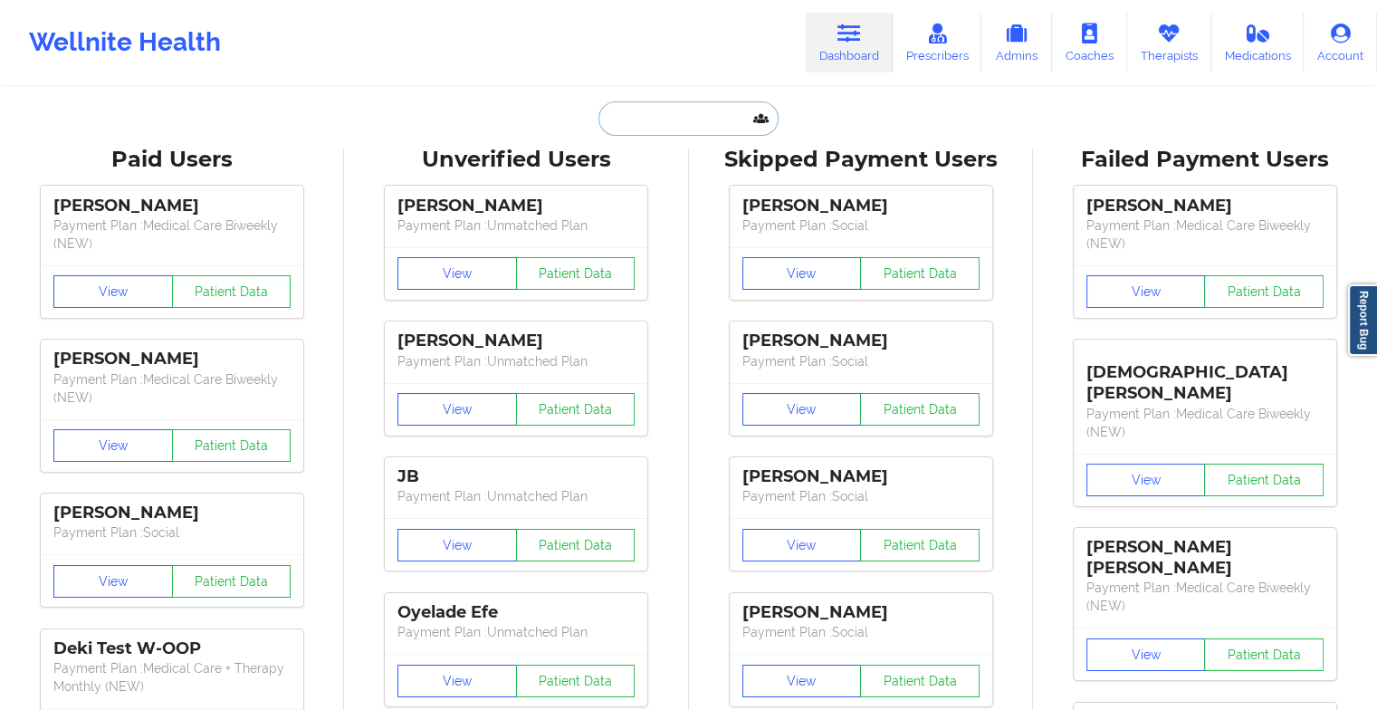
click at [692, 123] on input "text" at bounding box center [687, 118] width 179 height 34
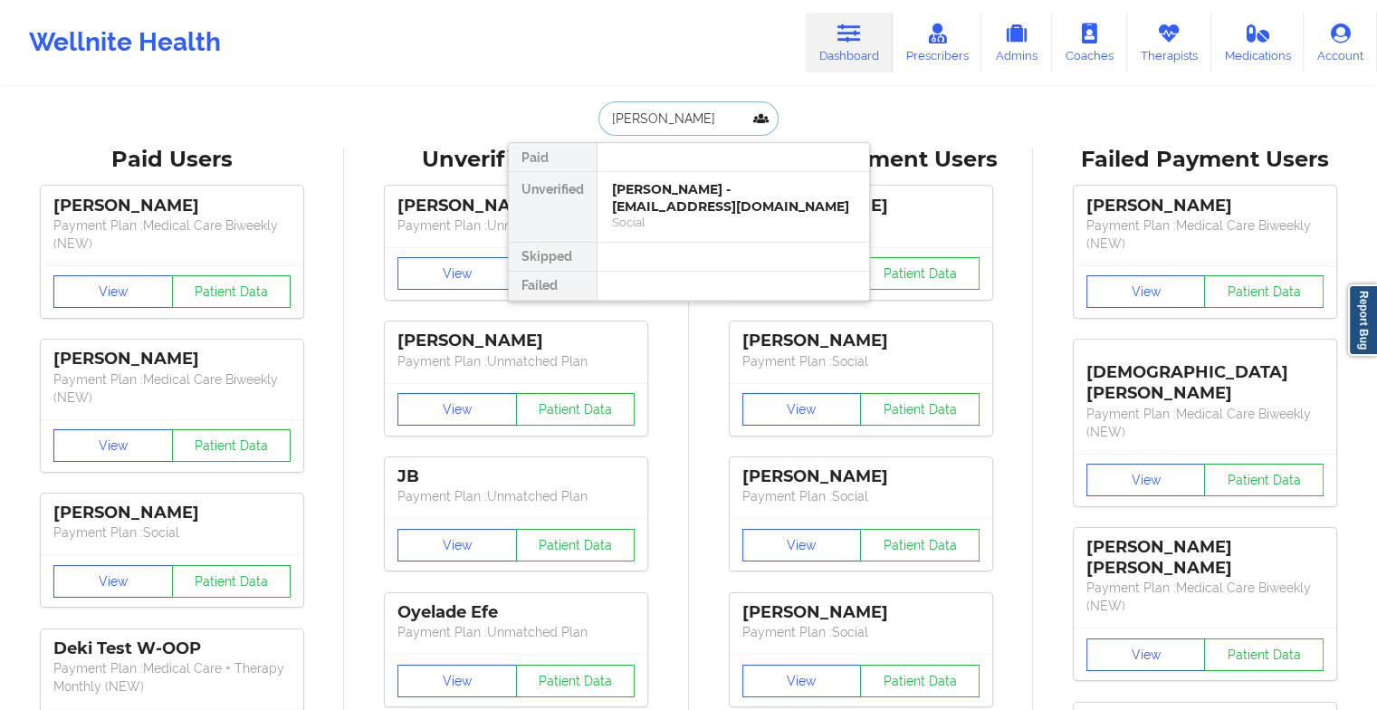
type input "[PERSON_NAME] [PERSON_NAME]"
click at [690, 178] on div "[PERSON_NAME] - [EMAIL_ADDRESS][DOMAIN_NAME] Social" at bounding box center [734, 207] width 272 height 70
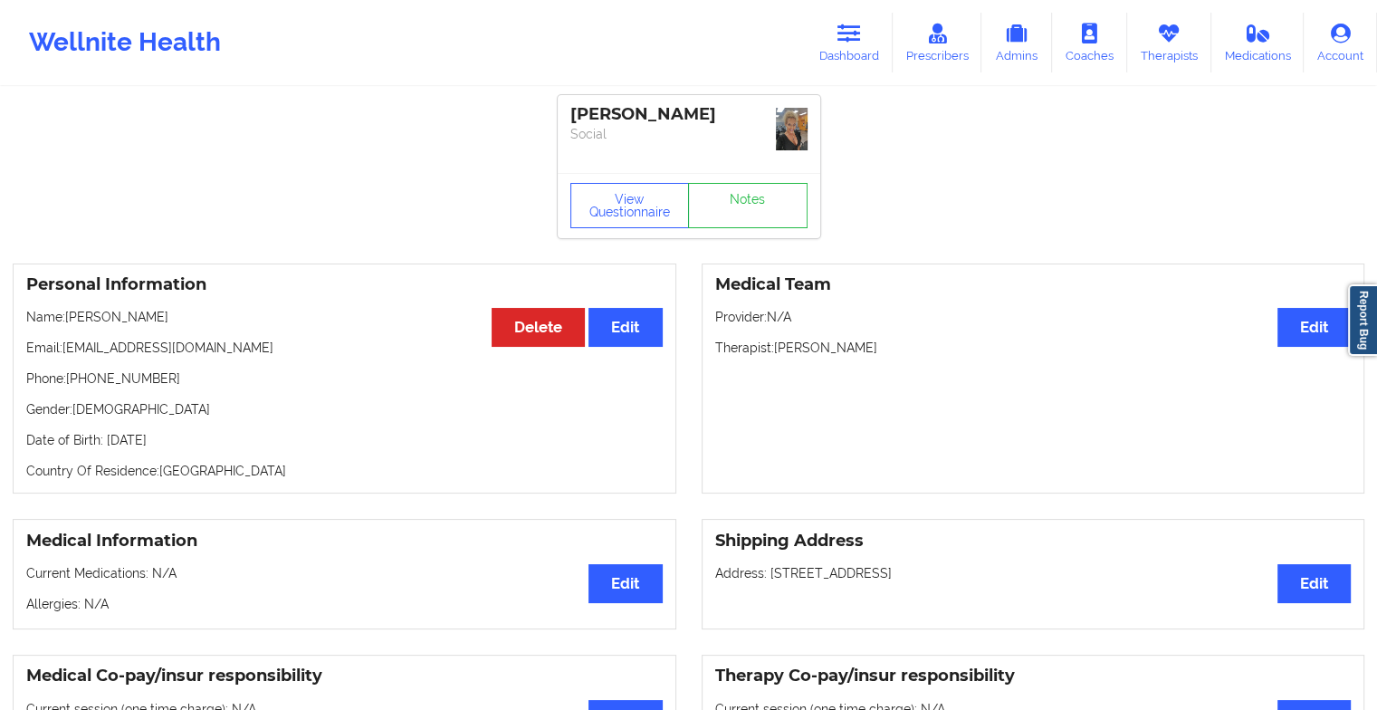
click at [727, 185] on div "View Questionnaire Notes" at bounding box center [688, 205] width 237 height 45
click at [727, 185] on link "Notes" at bounding box center [748, 205] width 120 height 45
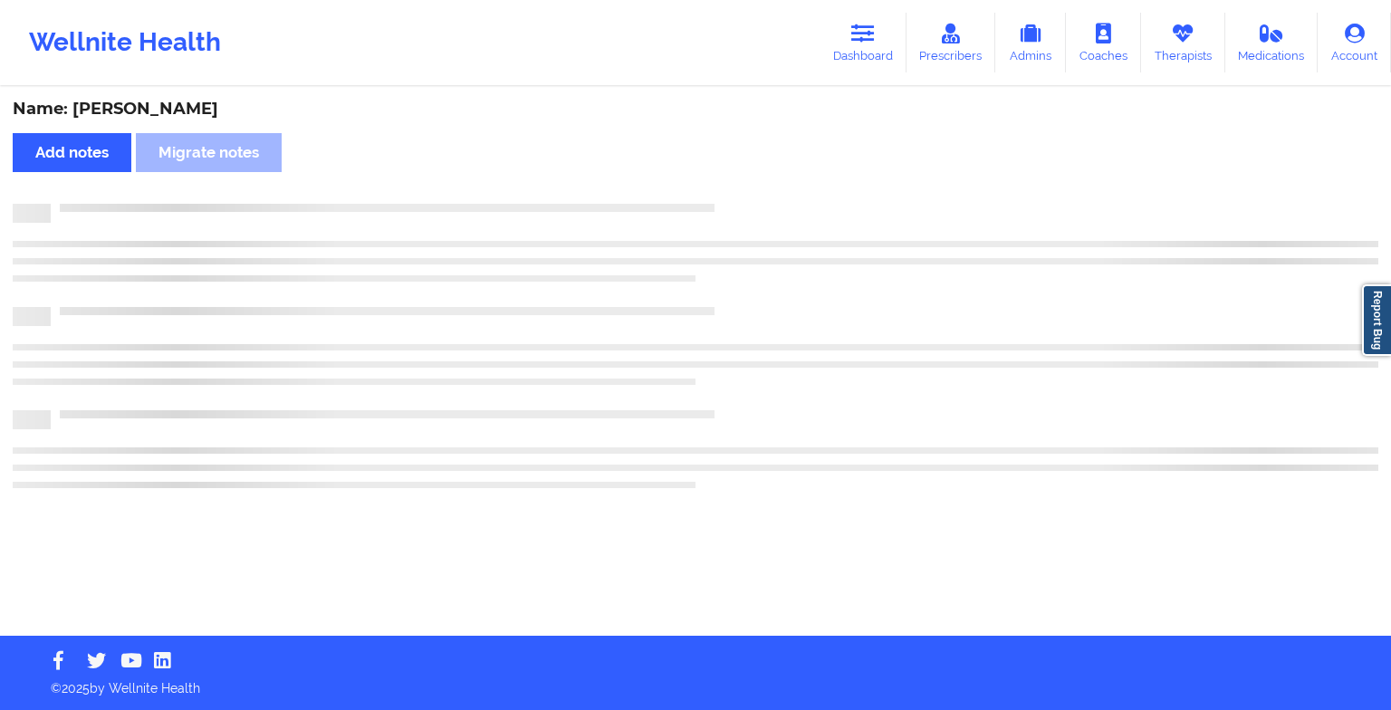
click at [727, 185] on div "Name: [PERSON_NAME] Add notes Migrate notes" at bounding box center [695, 362] width 1391 height 547
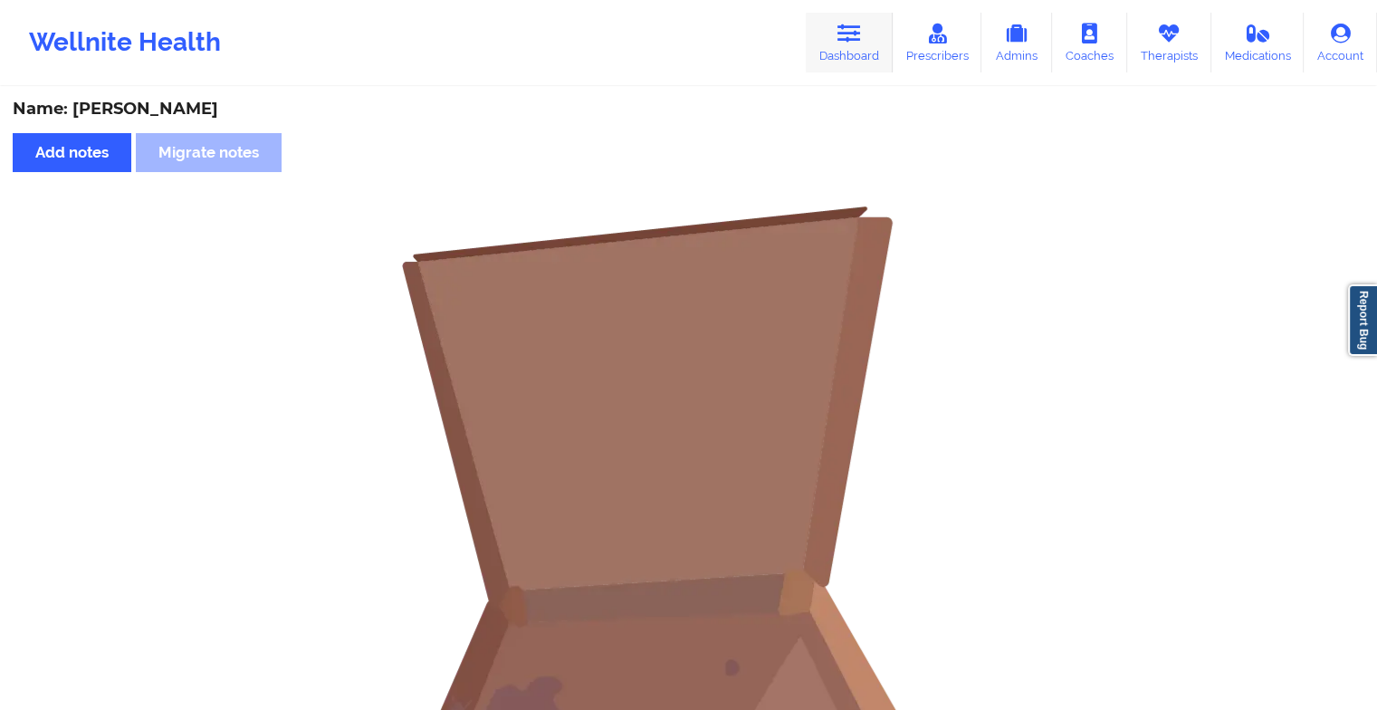
click at [849, 67] on link "Dashboard" at bounding box center [849, 43] width 87 height 60
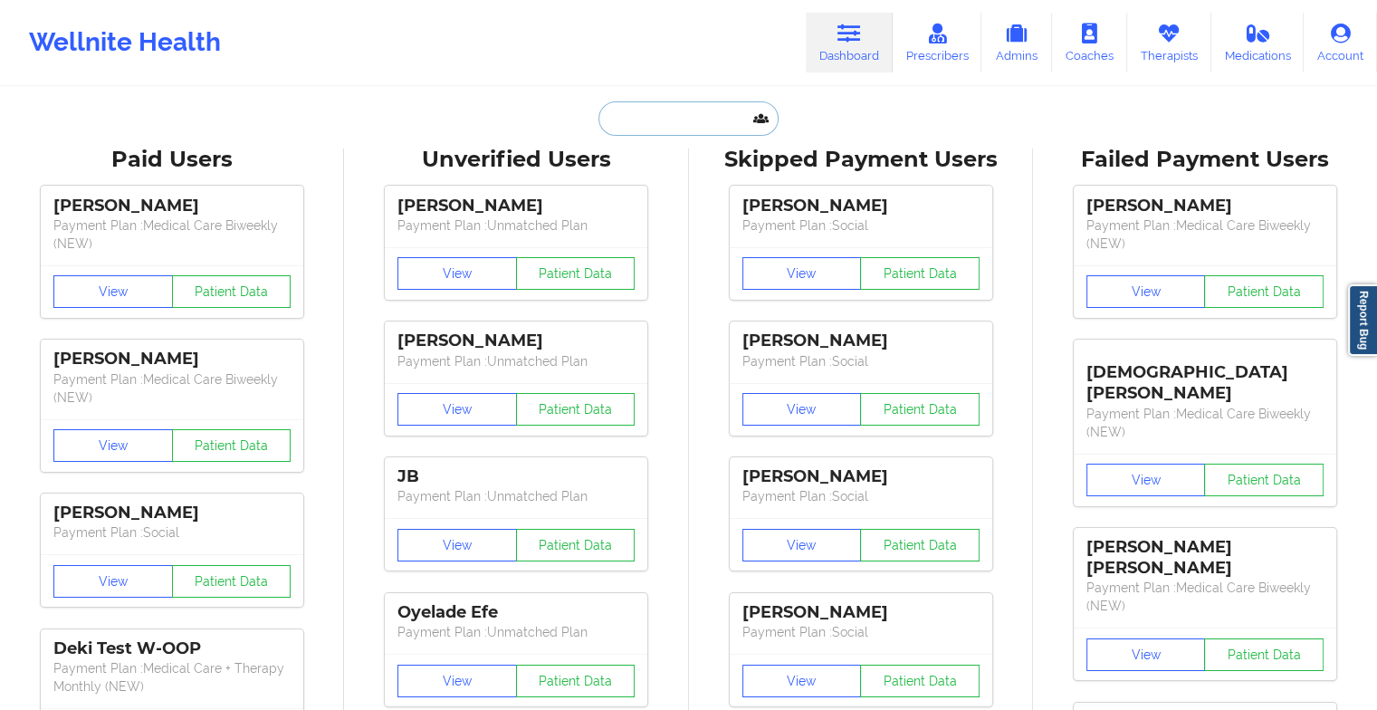
click at [685, 116] on input "text" at bounding box center [687, 118] width 179 height 34
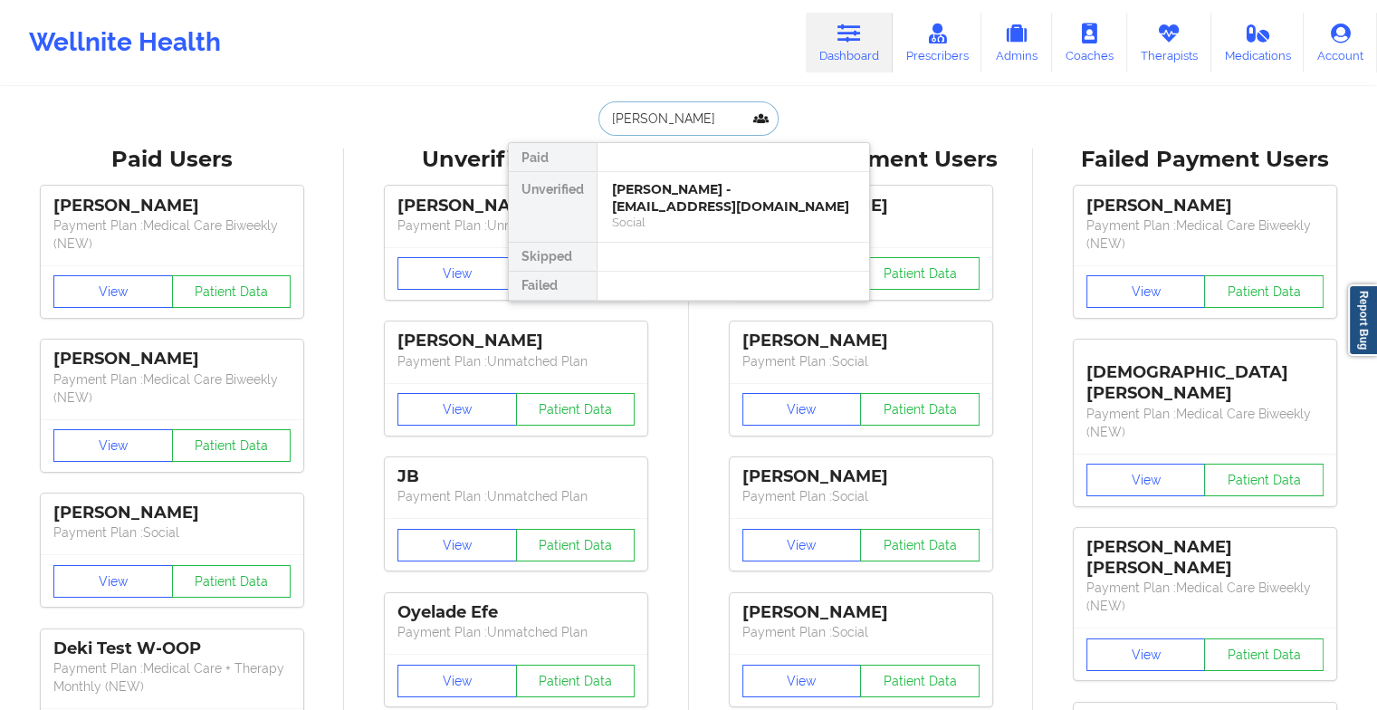
type input "[PERSON_NAME]"
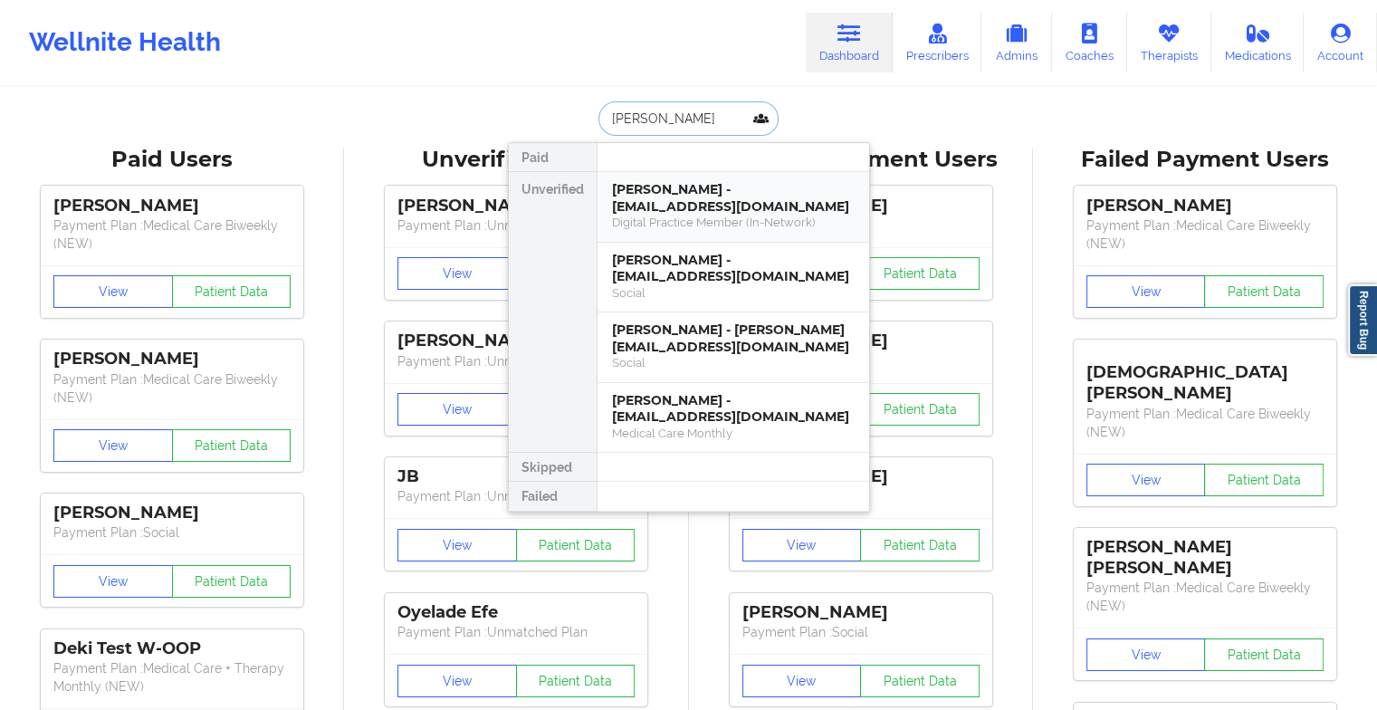
click at [712, 215] on div "Digital Practice Member (In-Network)" at bounding box center [733, 222] width 243 height 15
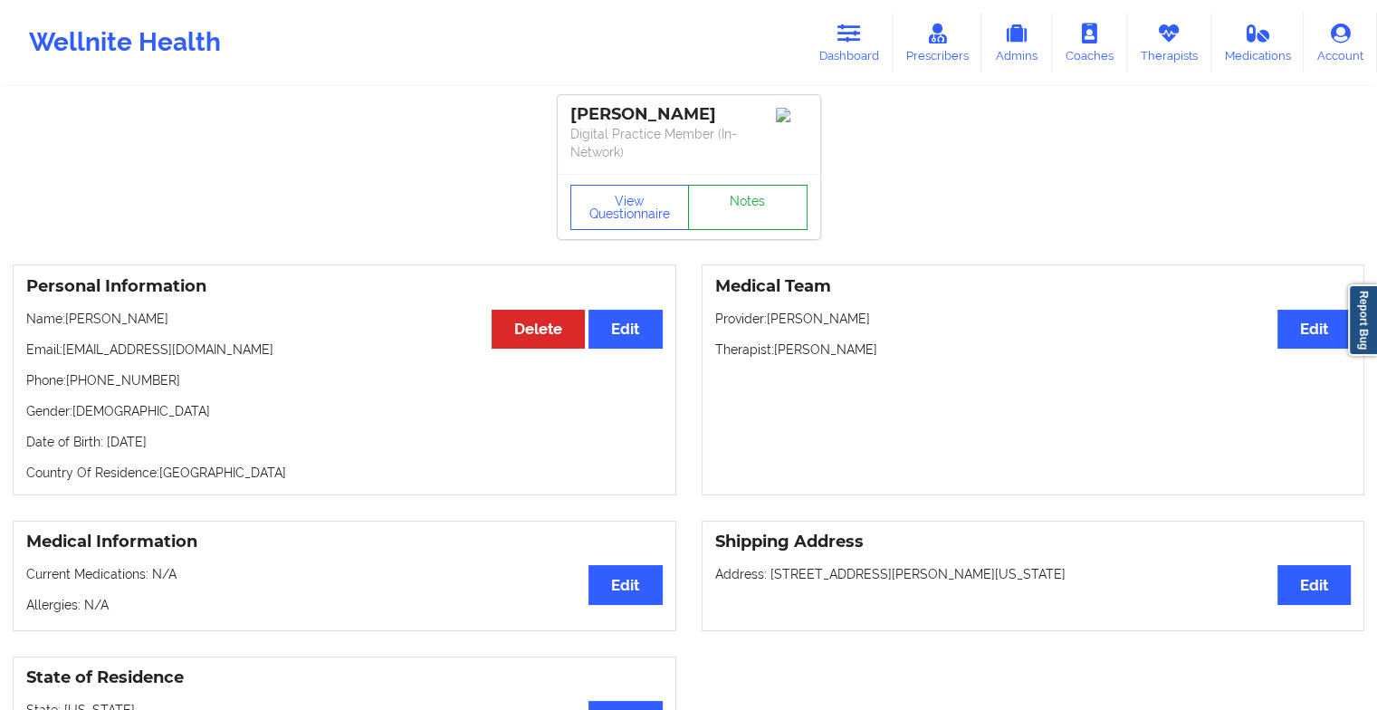
click at [757, 230] on link "Notes" at bounding box center [748, 207] width 120 height 45
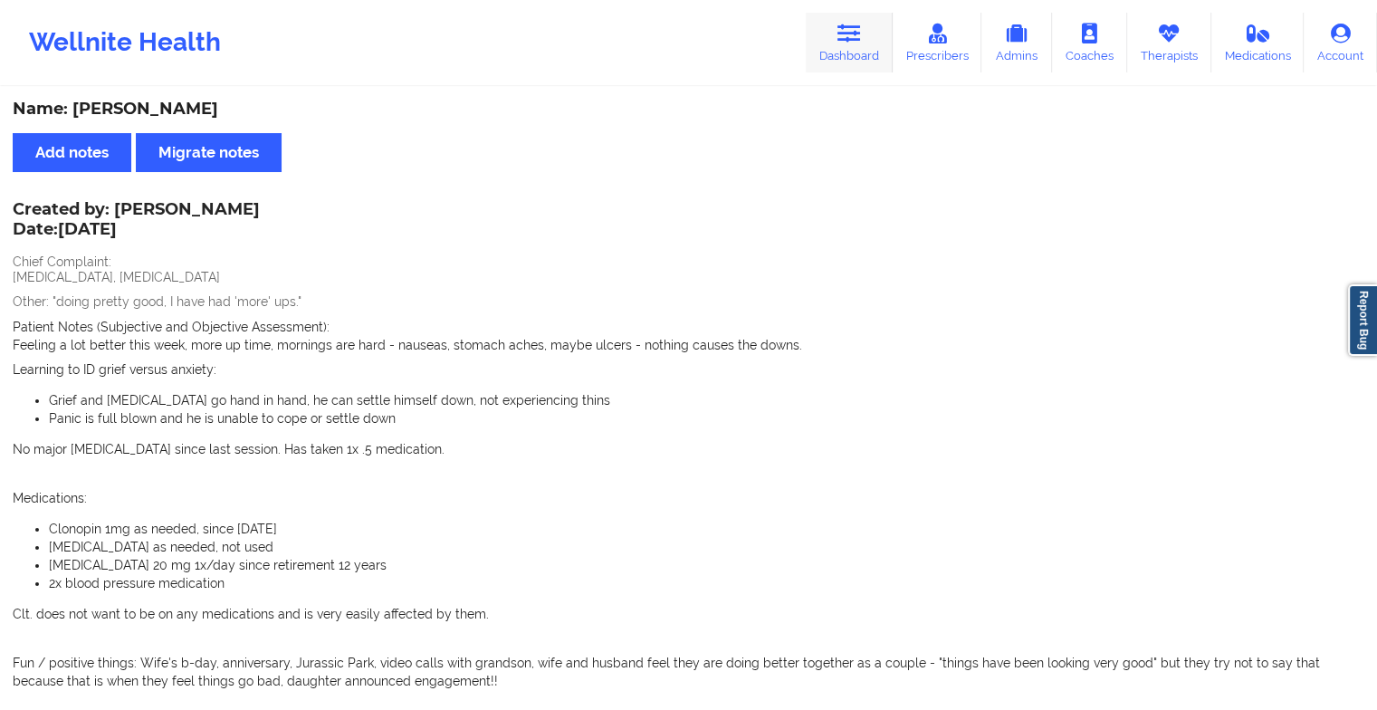
click at [818, 53] on link "Dashboard" at bounding box center [849, 43] width 87 height 60
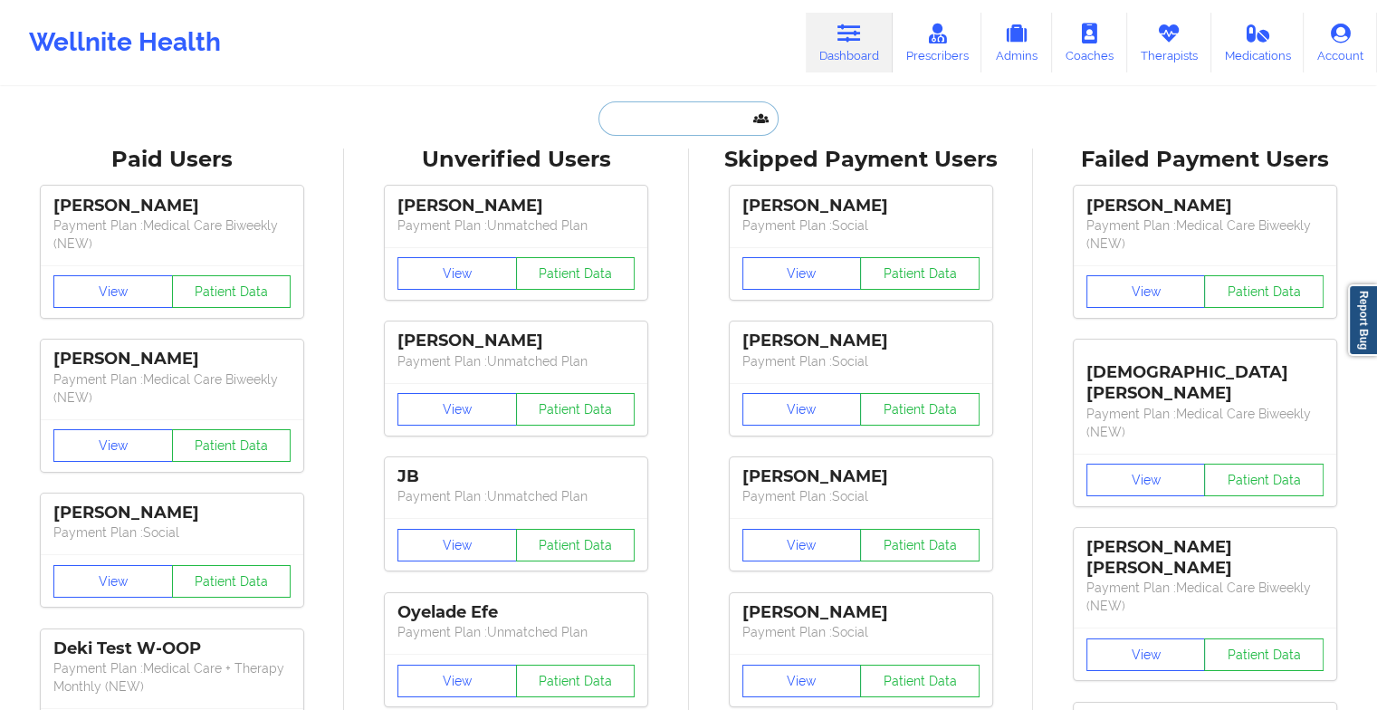
click at [707, 110] on input "text" at bounding box center [687, 118] width 179 height 34
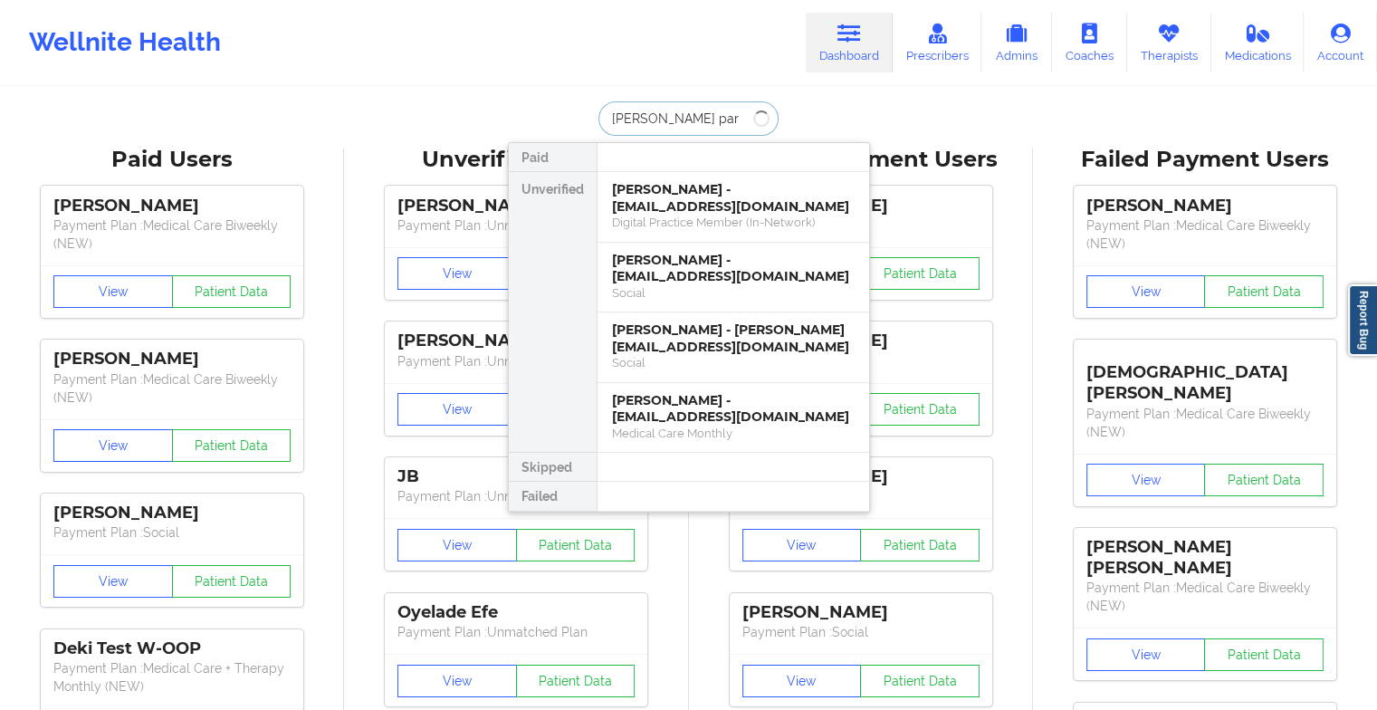
type input "[PERSON_NAME] part"
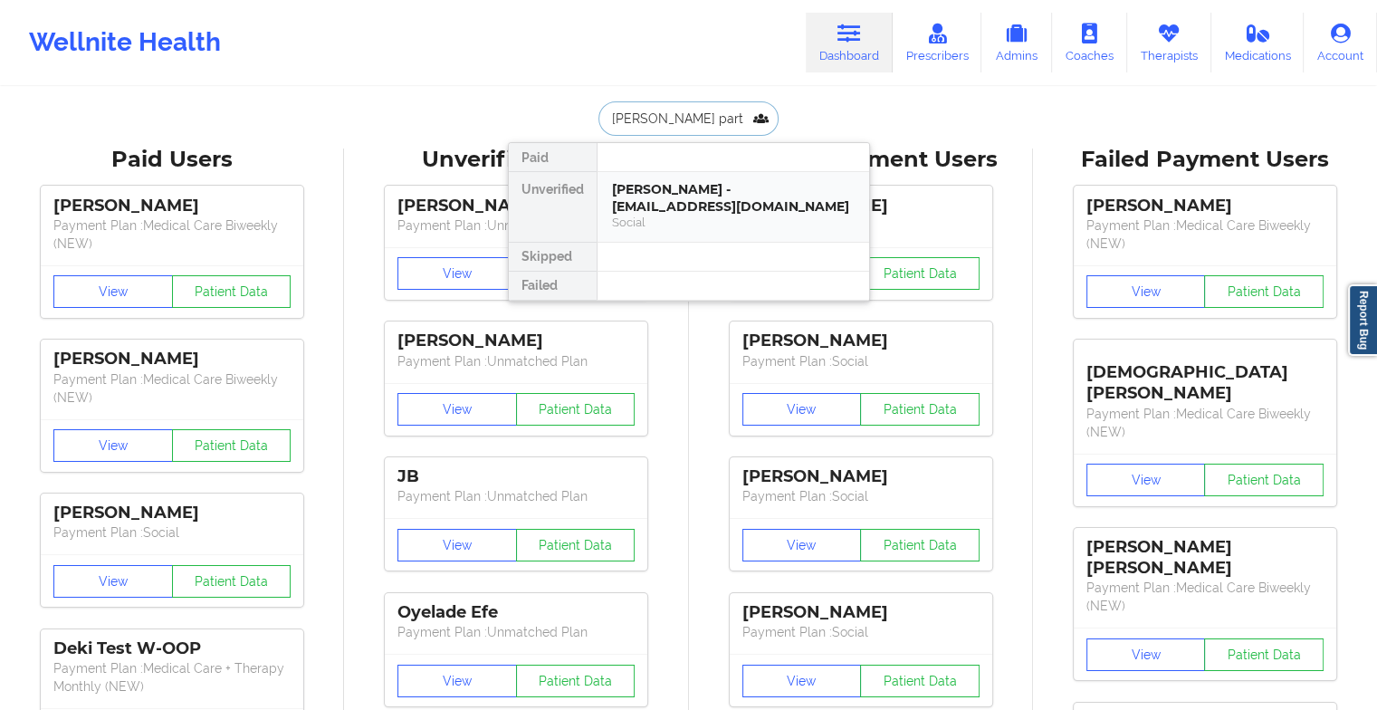
click at [704, 184] on div "[PERSON_NAME] - [EMAIL_ADDRESS][DOMAIN_NAME]" at bounding box center [733, 197] width 243 height 33
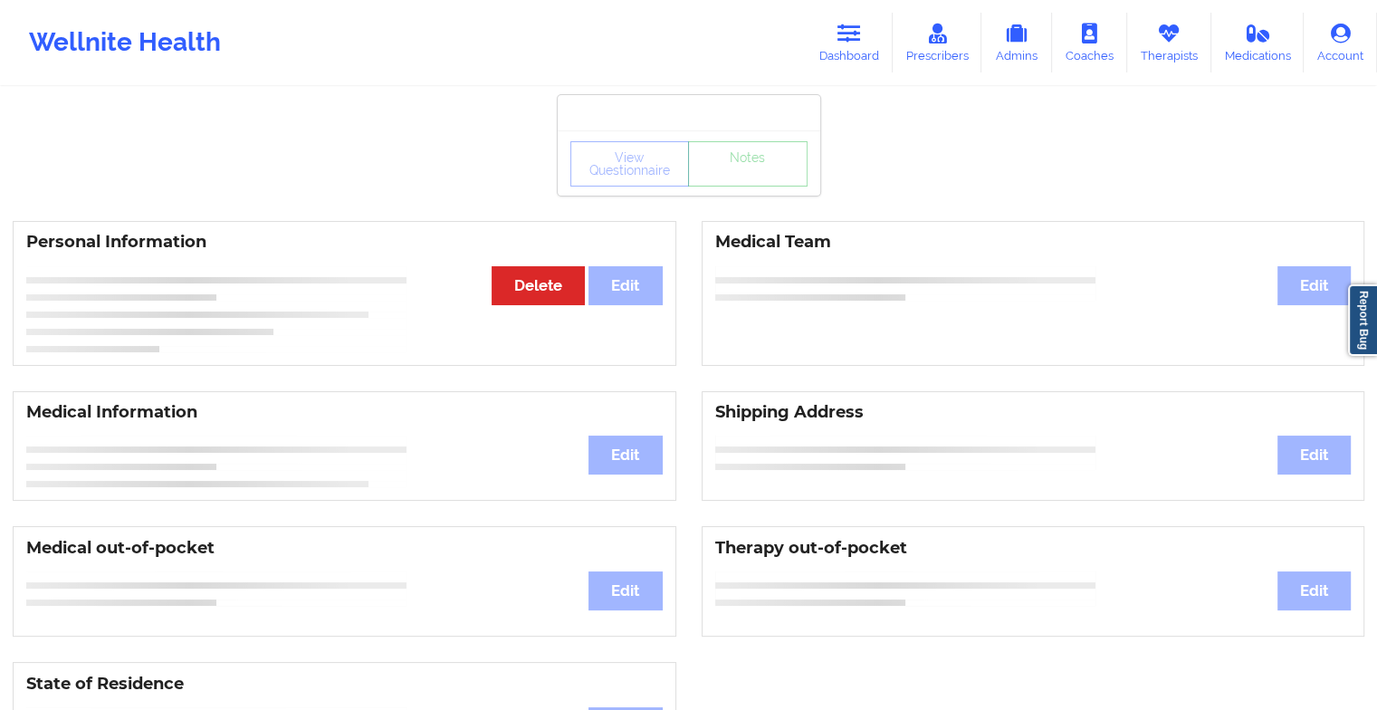
click at [743, 186] on div "View Questionnaire Notes" at bounding box center [689, 162] width 263 height 65
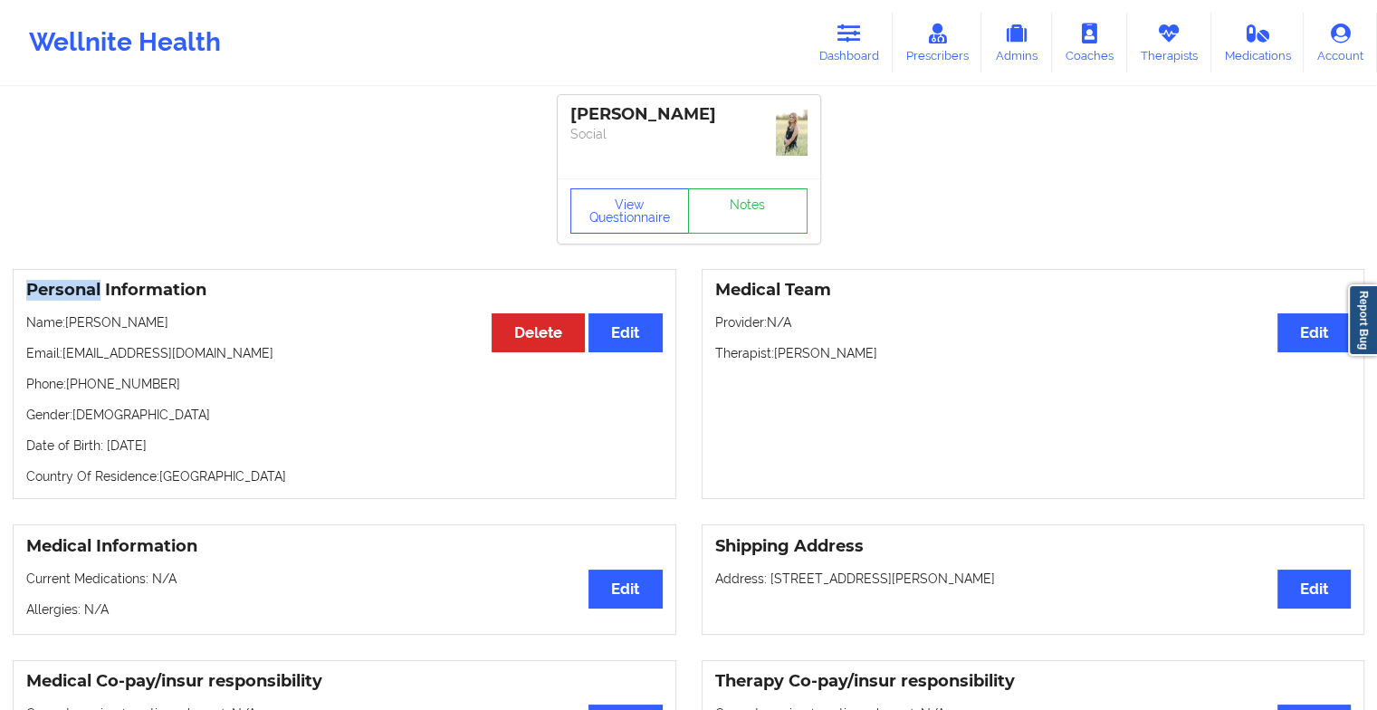
click at [743, 186] on div "View Questionnaire Notes" at bounding box center [689, 210] width 263 height 65
click at [743, 188] on link "Notes" at bounding box center [748, 210] width 120 height 45
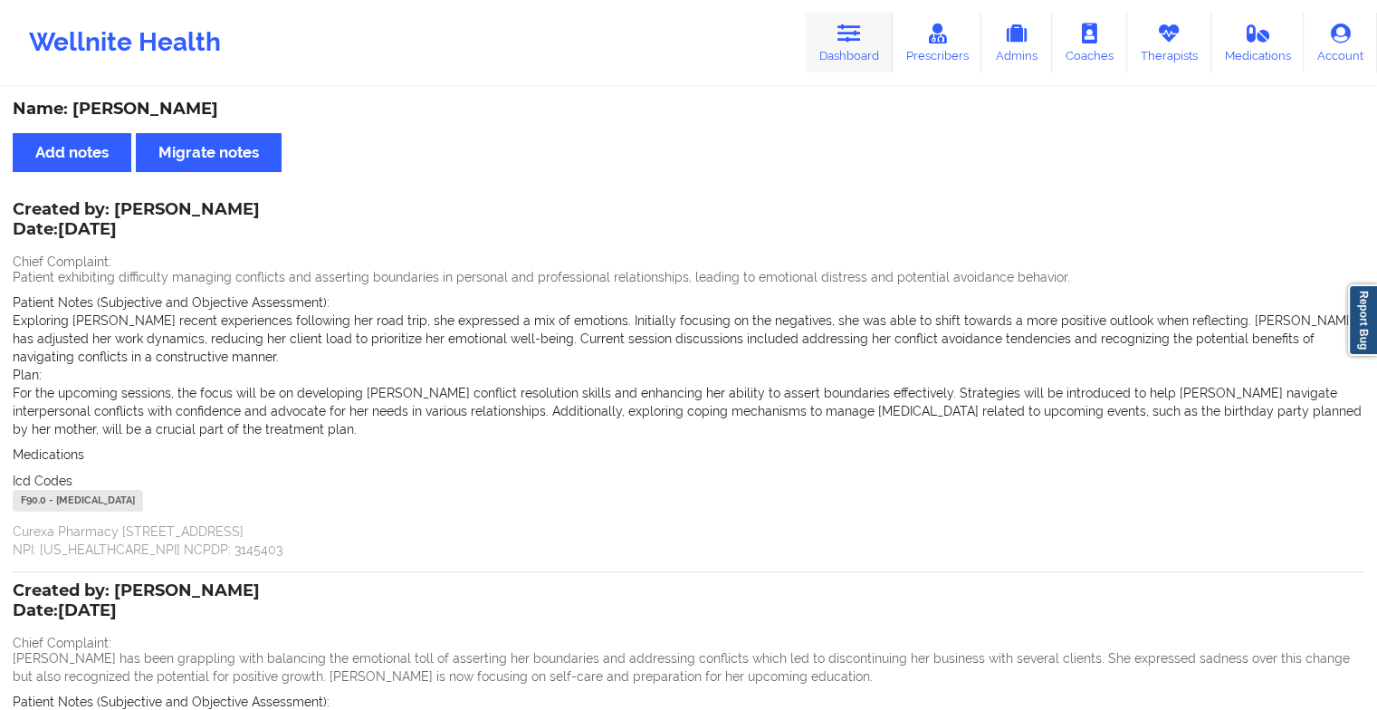
click at [835, 40] on link "Dashboard" at bounding box center [849, 43] width 87 height 60
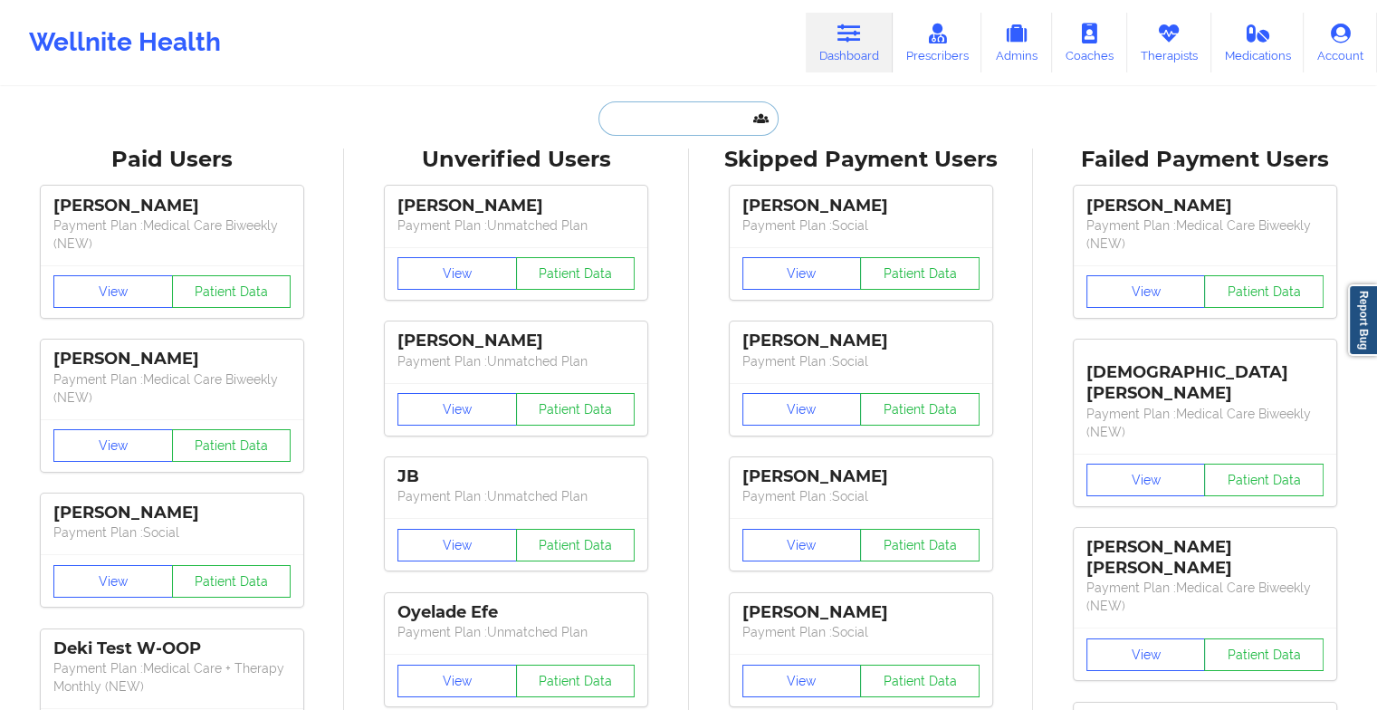
click at [617, 123] on input "text" at bounding box center [687, 118] width 179 height 34
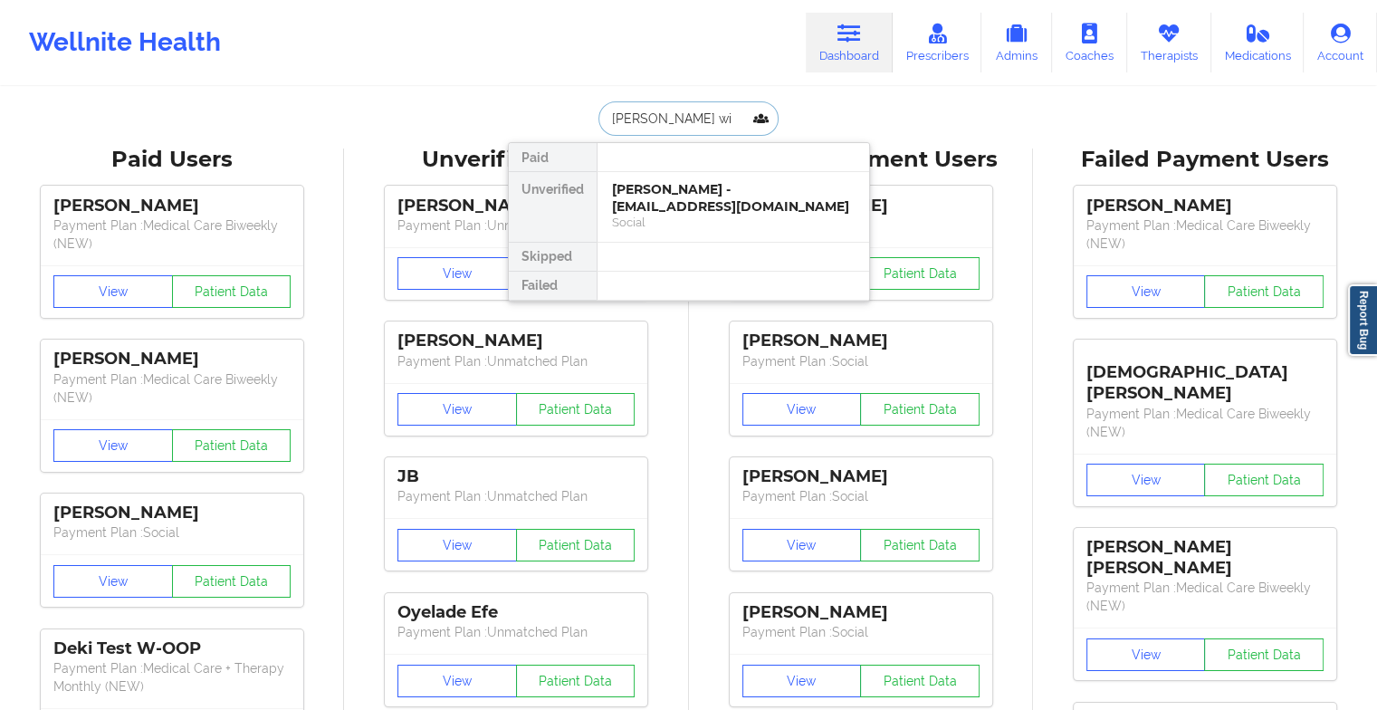
type input "[PERSON_NAME] wil"
click at [703, 185] on div "[PERSON_NAME] - [EMAIL_ADDRESS][DOMAIN_NAME]" at bounding box center [733, 197] width 243 height 33
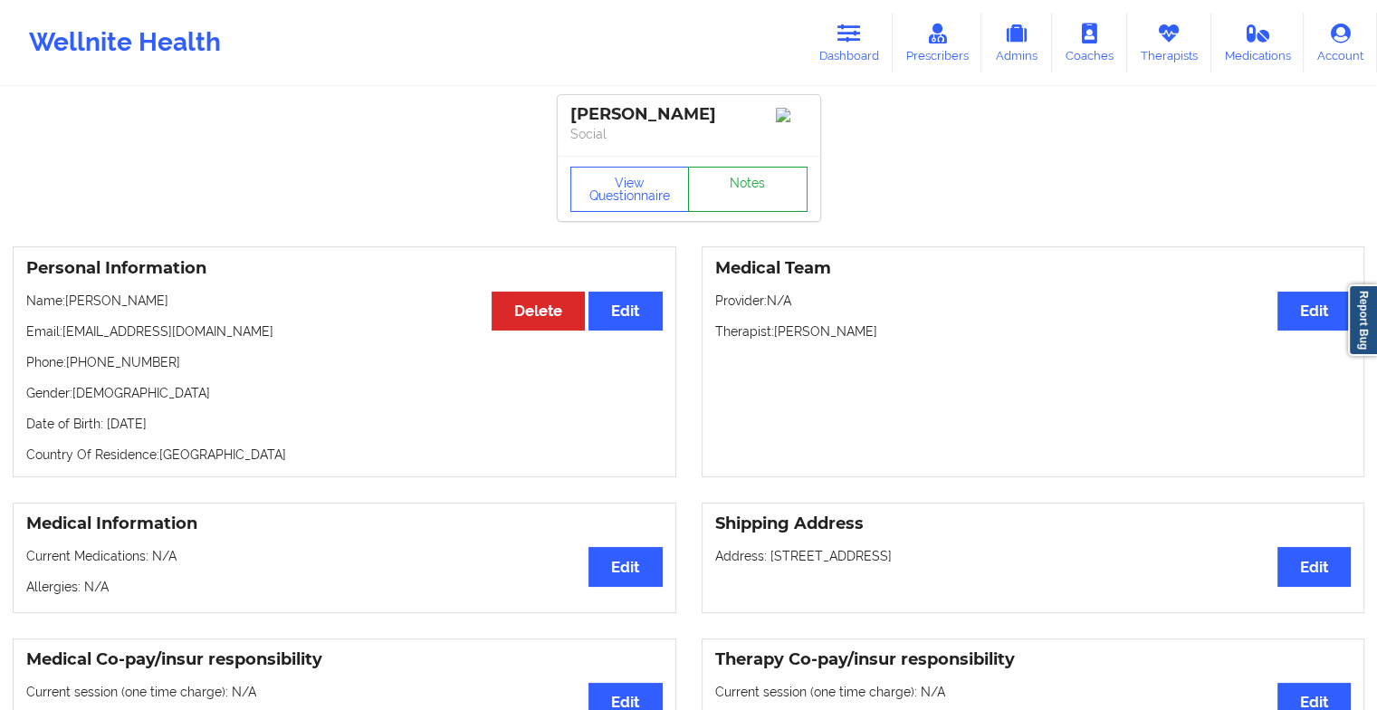
click at [745, 177] on link "Notes" at bounding box center [748, 189] width 120 height 45
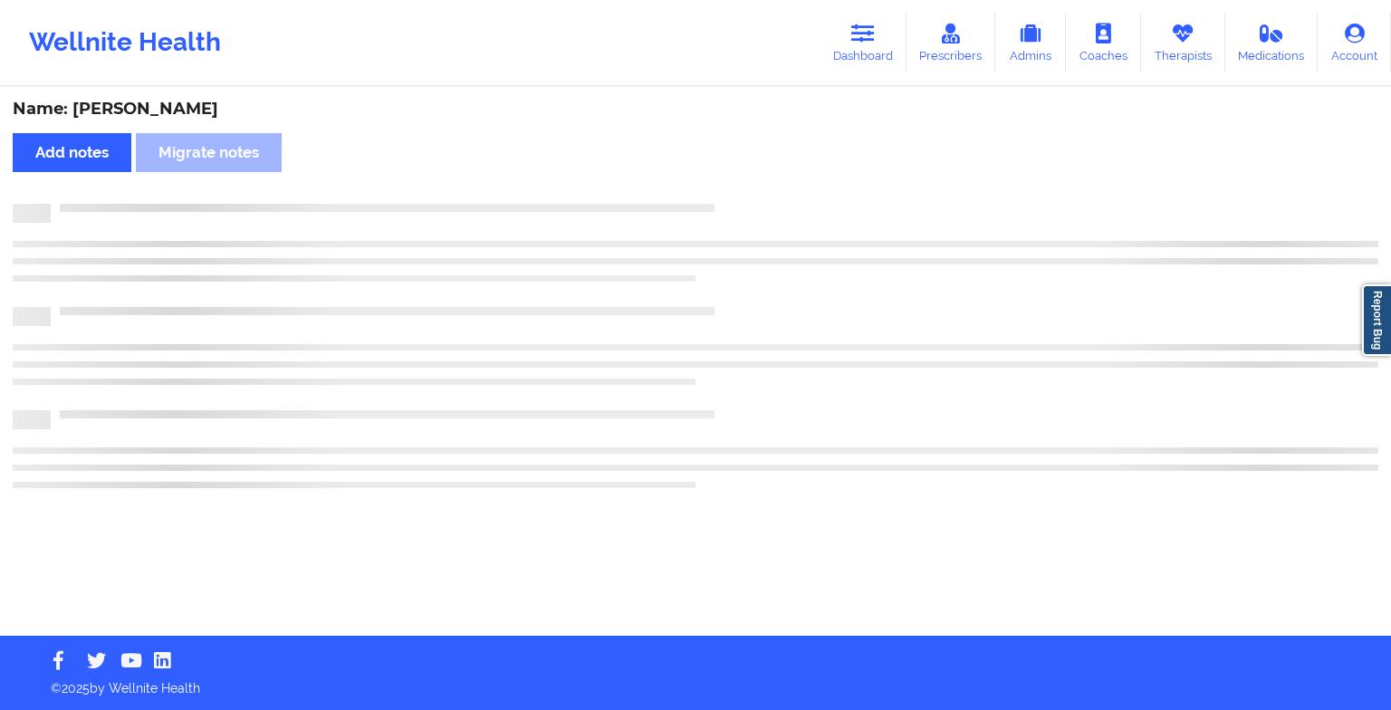
click at [745, 177] on div "Name: [PERSON_NAME] Add notes Migrate notes" at bounding box center [695, 362] width 1391 height 547
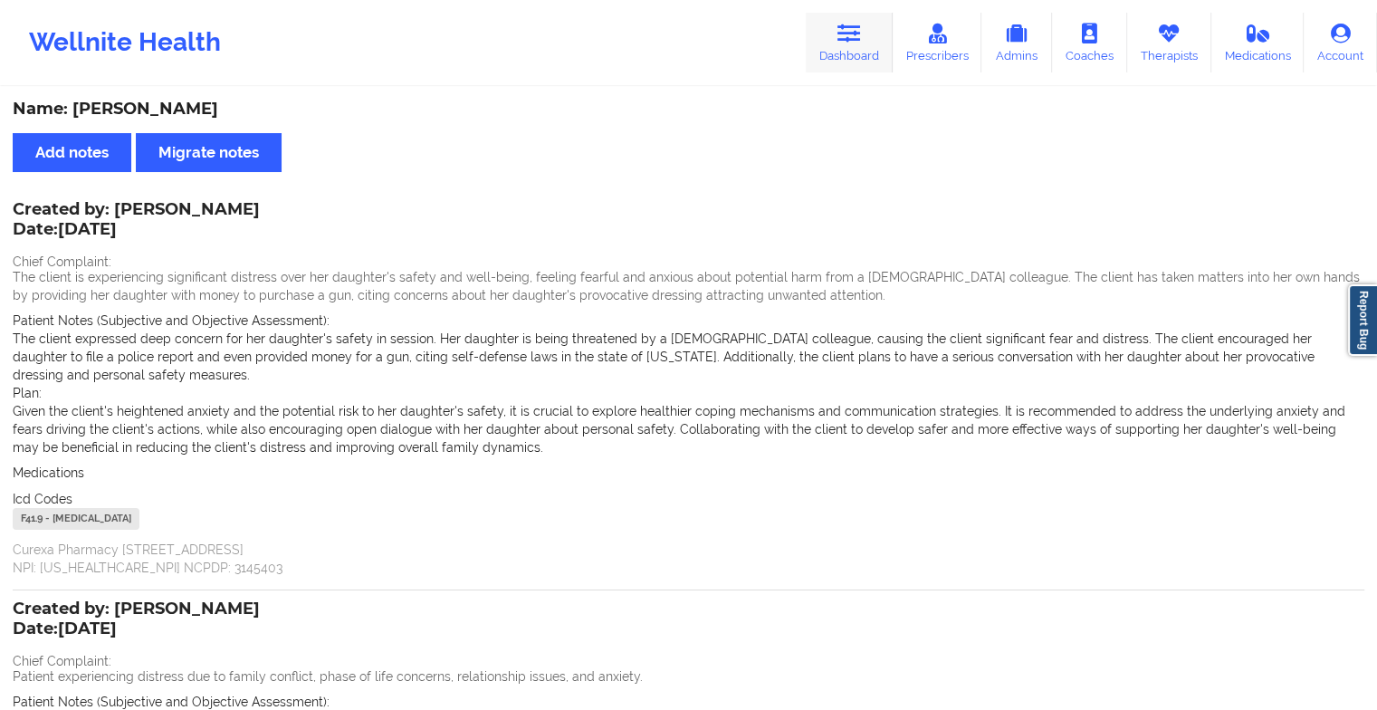
click at [851, 33] on icon at bounding box center [849, 34] width 24 height 20
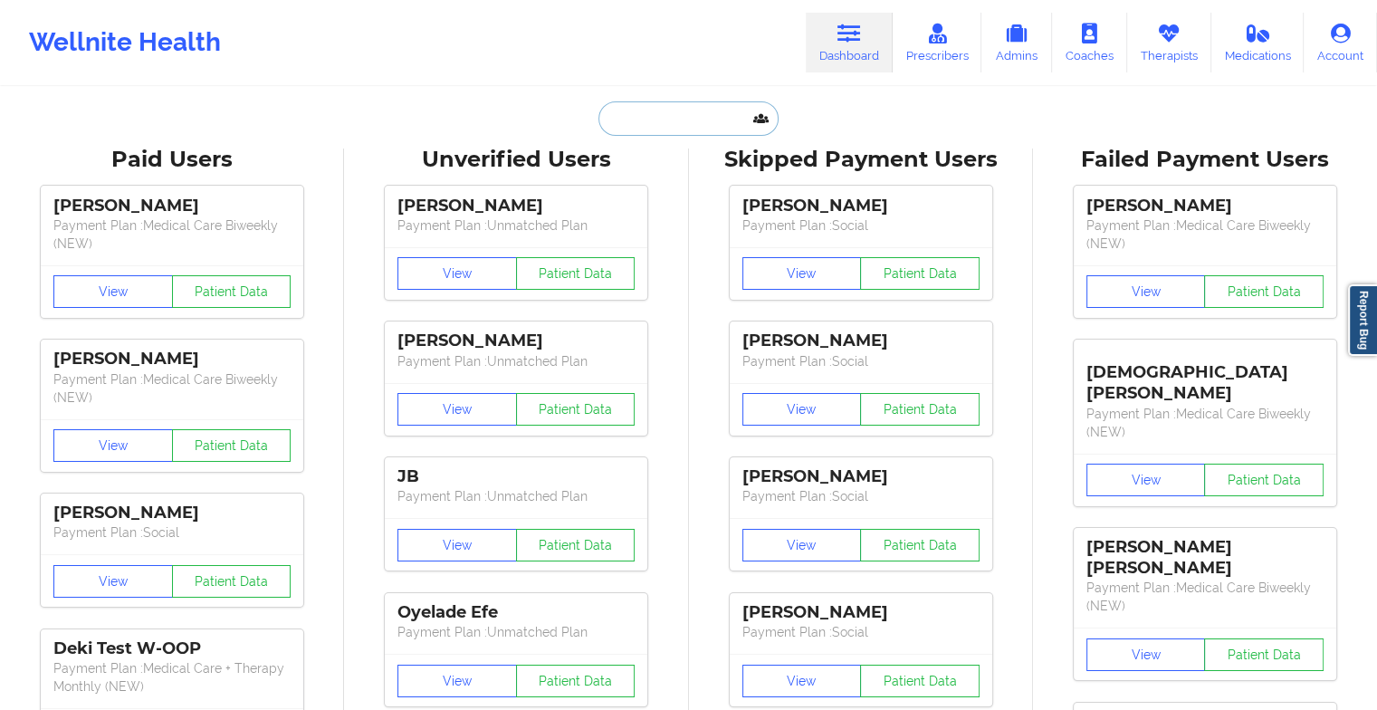
click at [666, 123] on input "text" at bounding box center [687, 118] width 179 height 34
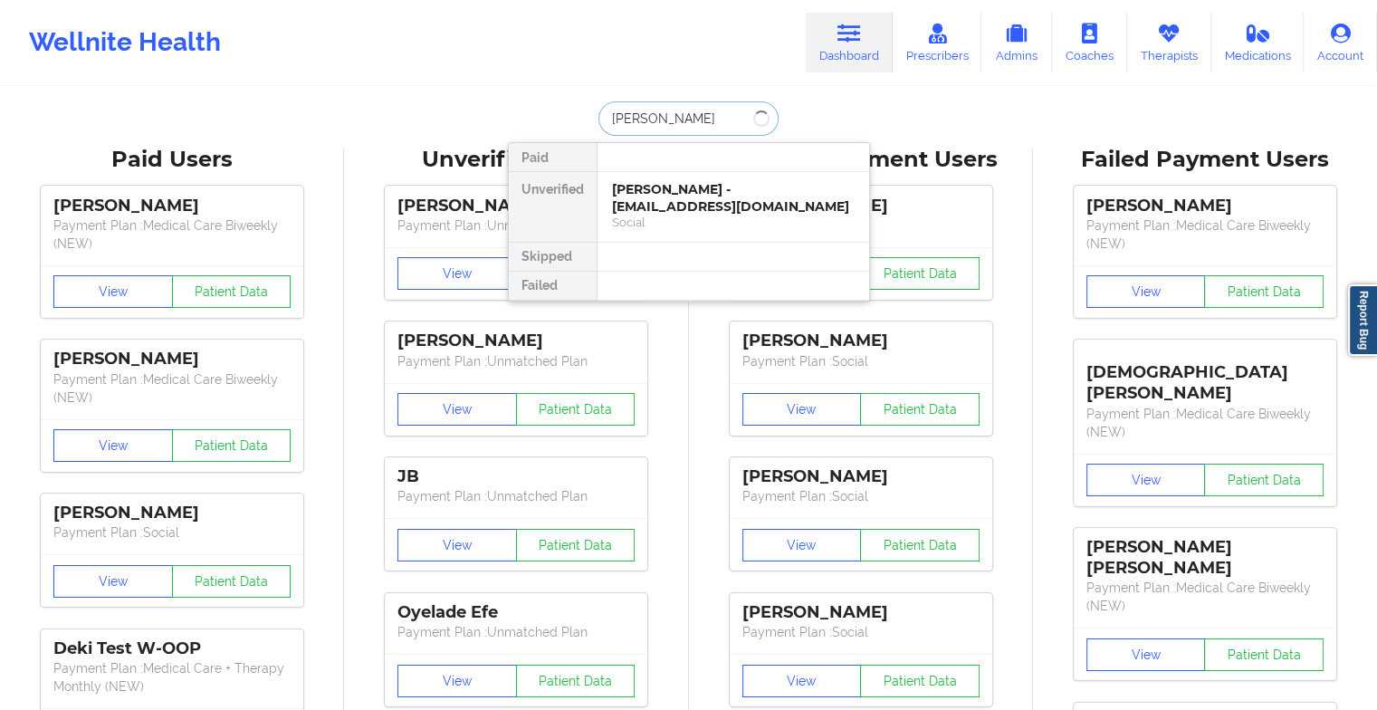
type input "[PERSON_NAME]"
click at [670, 200] on div "[PERSON_NAME] - [PERSON_NAME][EMAIL_ADDRESS][DOMAIN_NAME]" at bounding box center [733, 197] width 243 height 33
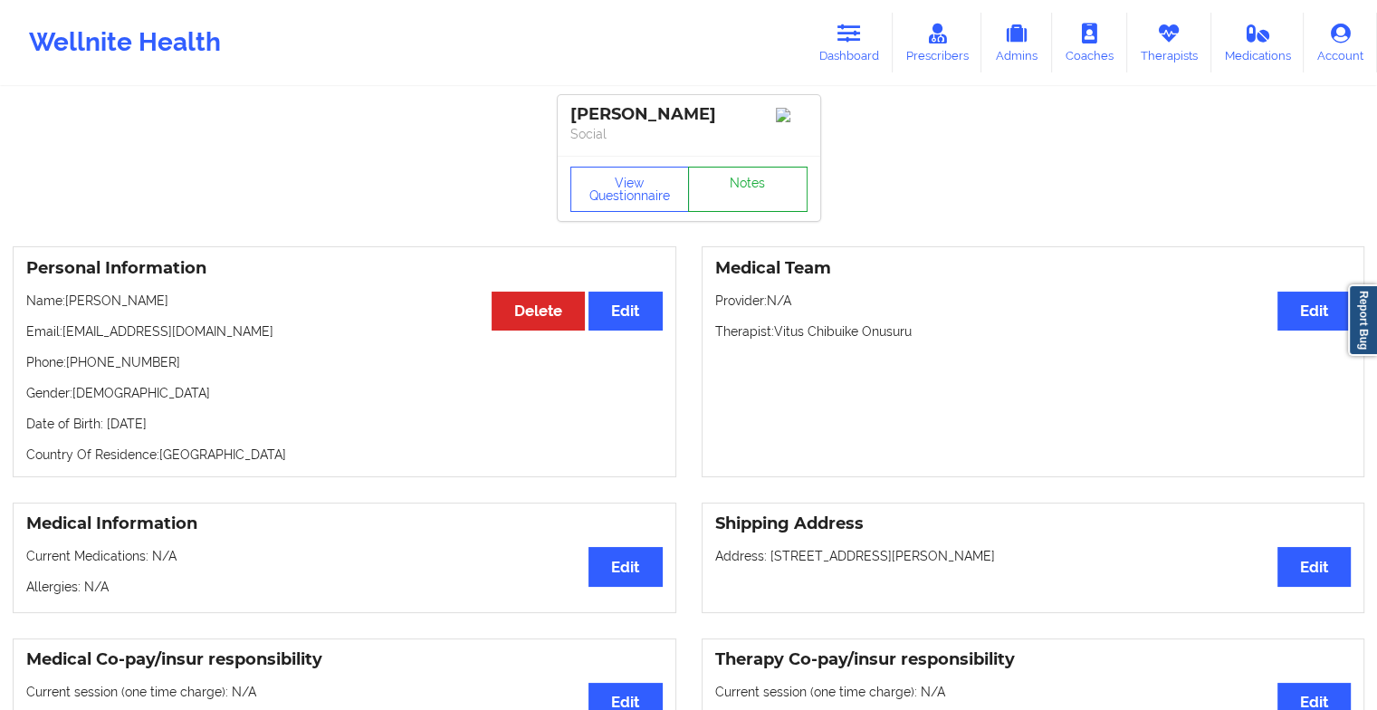
click at [751, 192] on link "Notes" at bounding box center [748, 189] width 120 height 45
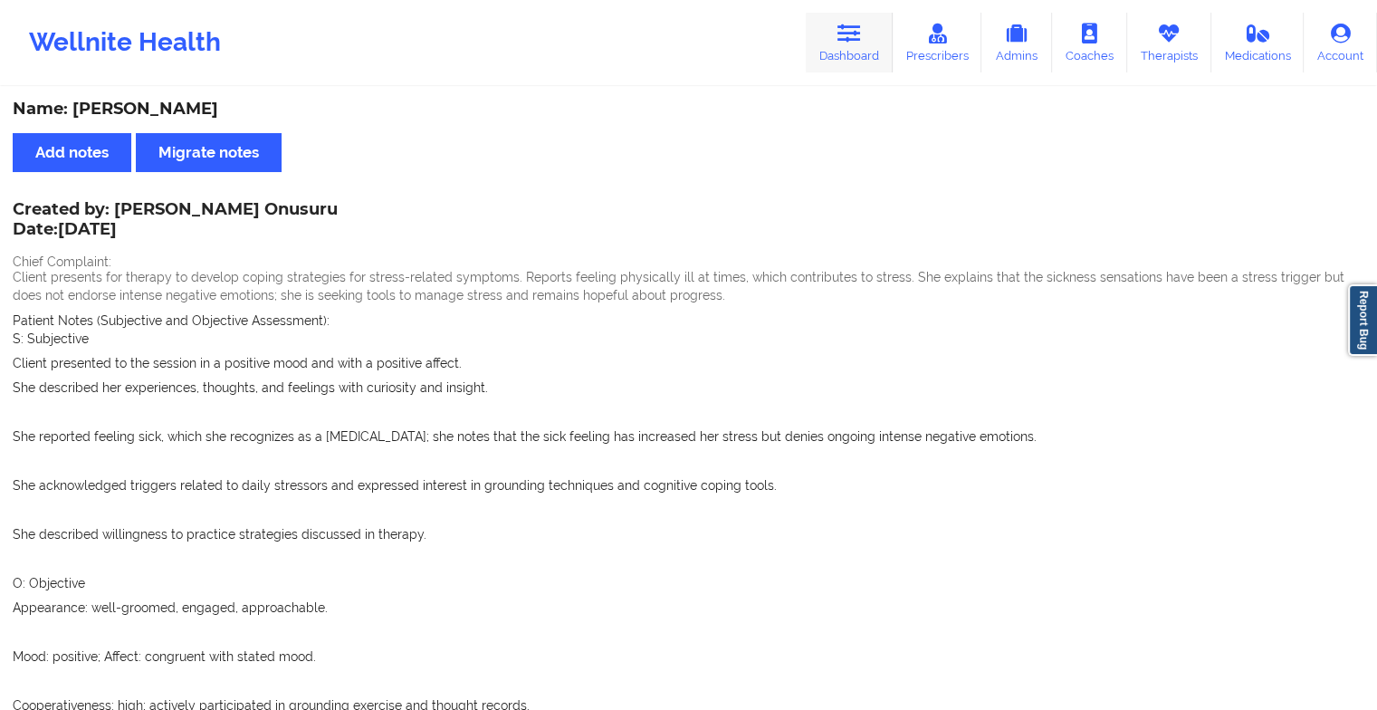
click at [835, 30] on link "Dashboard" at bounding box center [849, 43] width 87 height 60
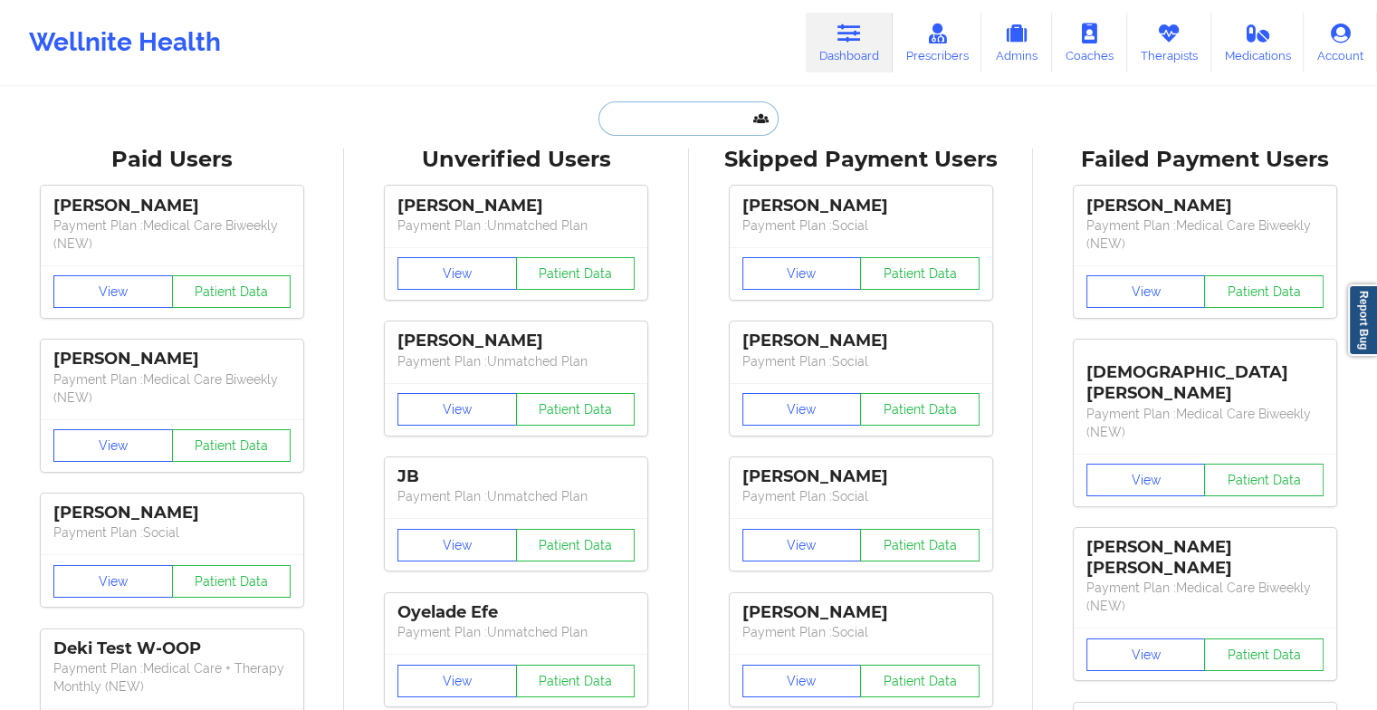
click at [673, 123] on input "text" at bounding box center [687, 118] width 179 height 34
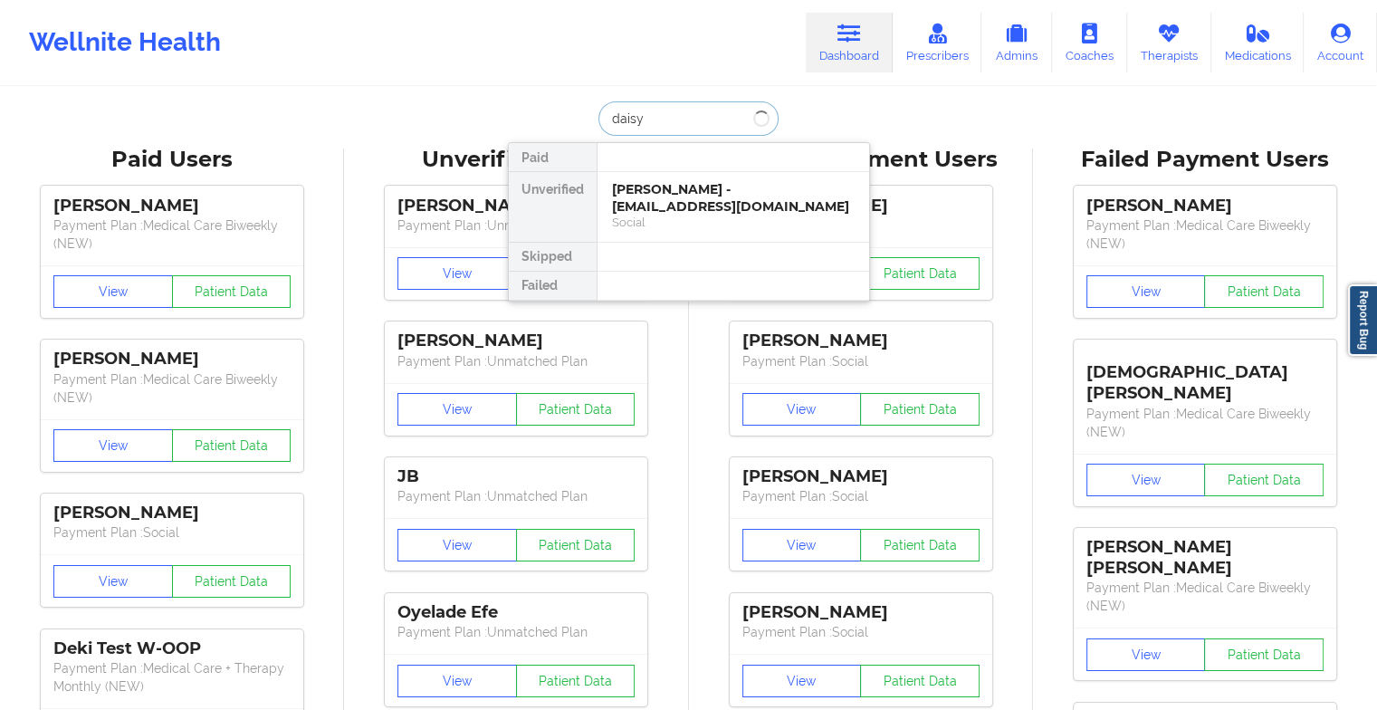
type input "[PERSON_NAME]"
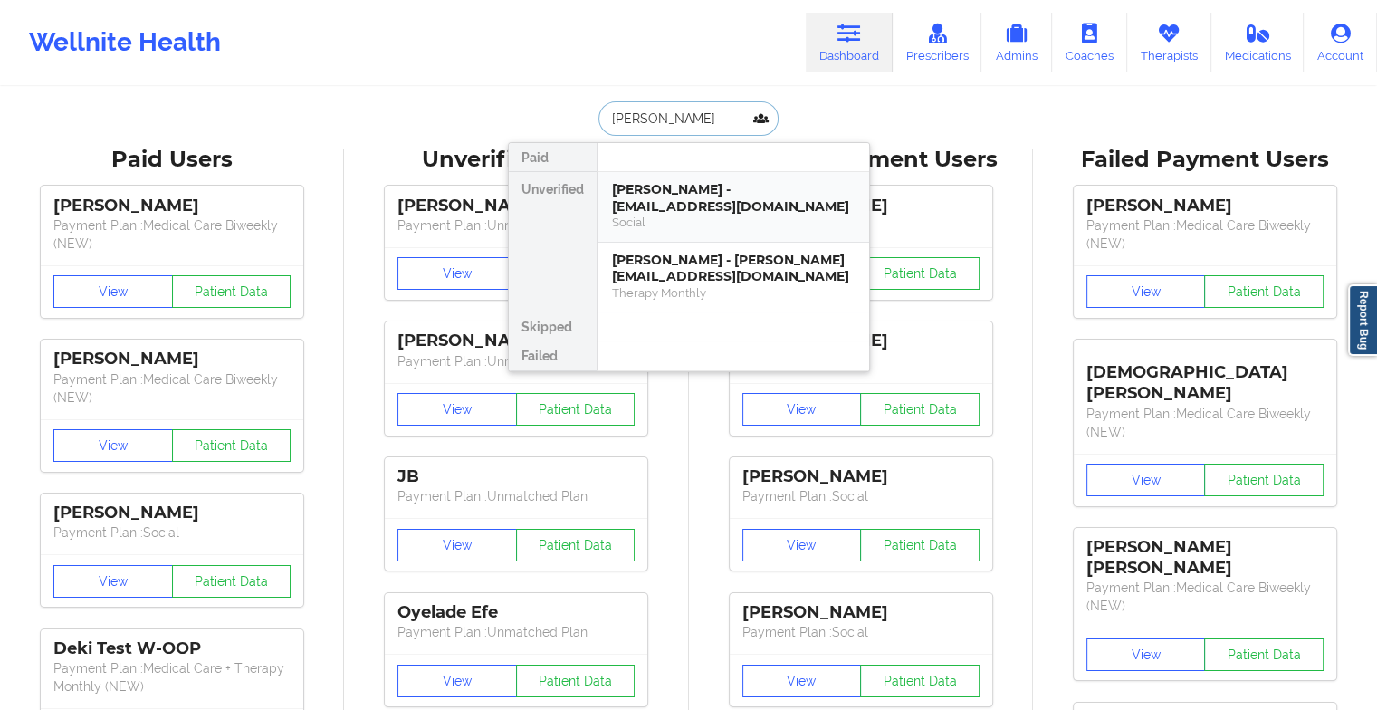
click at [690, 210] on div "[PERSON_NAME] - [EMAIL_ADDRESS][DOMAIN_NAME]" at bounding box center [733, 197] width 243 height 33
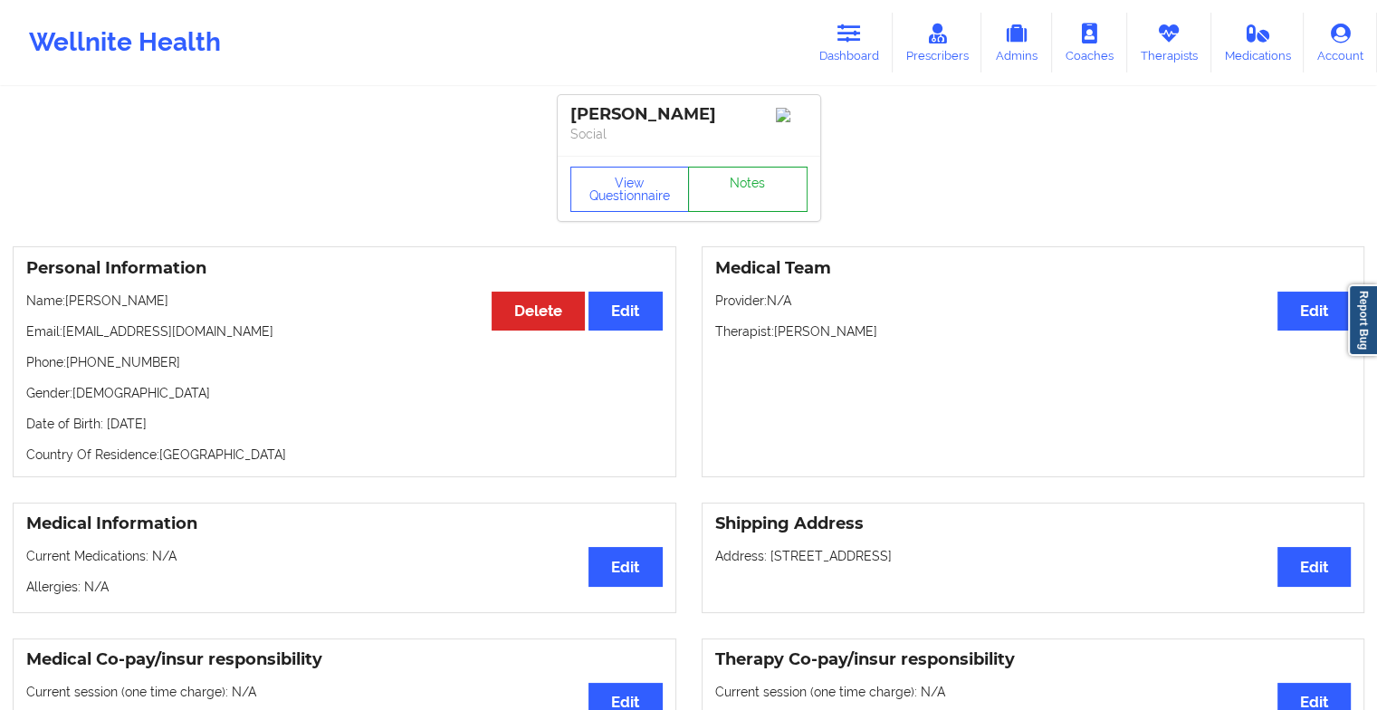
click at [745, 194] on link "Notes" at bounding box center [748, 189] width 120 height 45
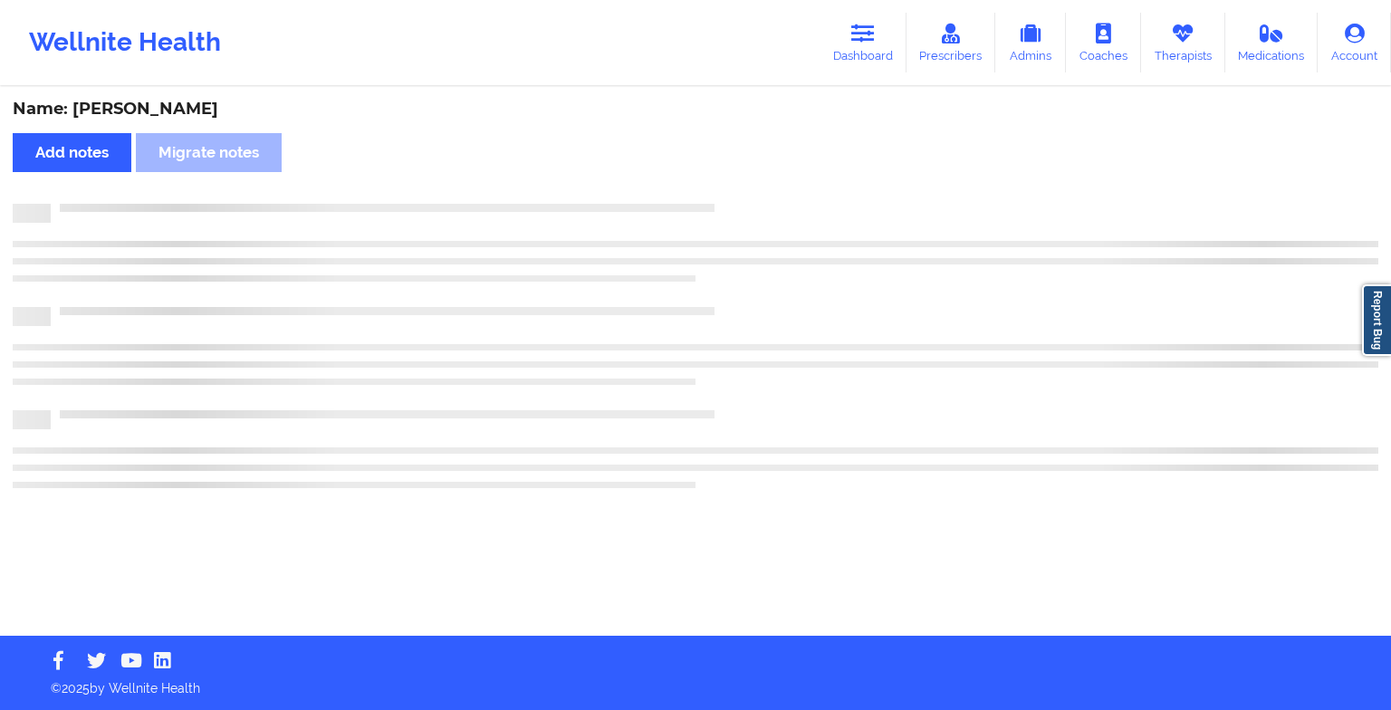
click at [745, 194] on div "Name: [PERSON_NAME] Add notes Migrate notes" at bounding box center [695, 362] width 1391 height 547
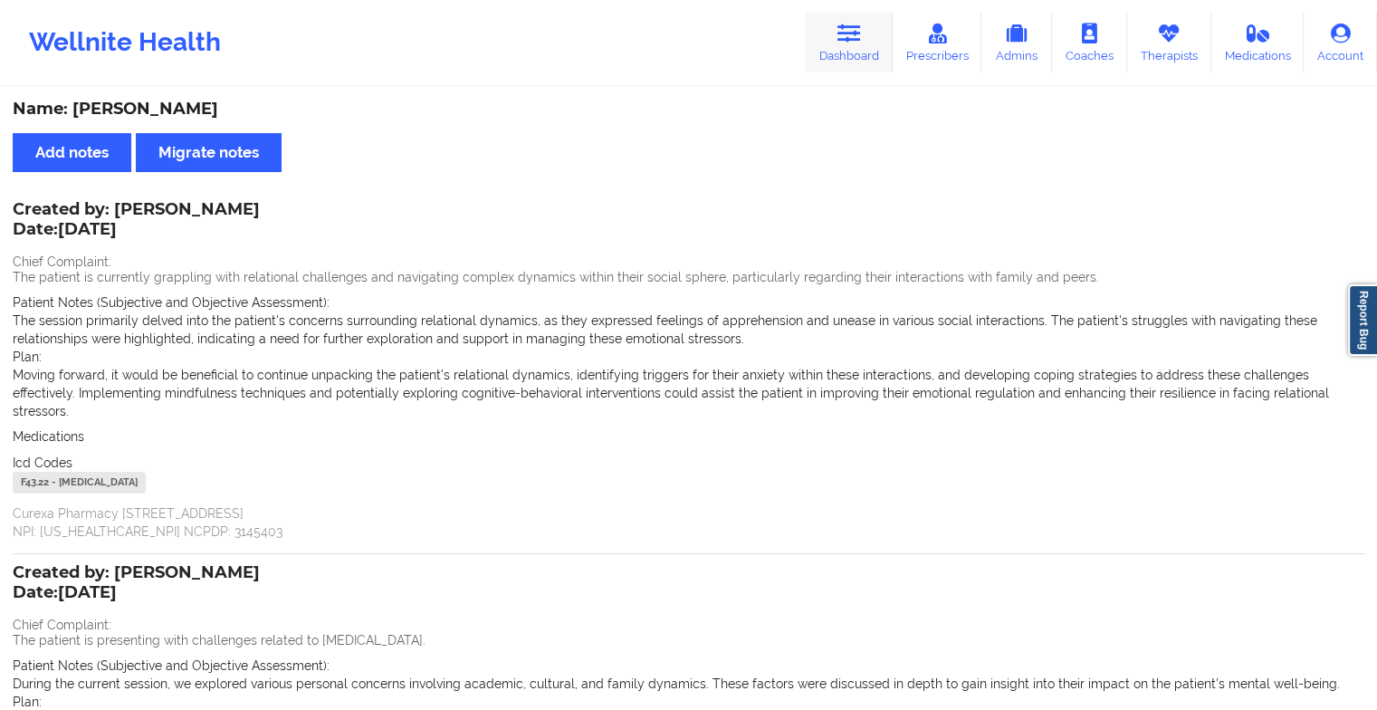
click at [852, 33] on icon at bounding box center [849, 34] width 24 height 20
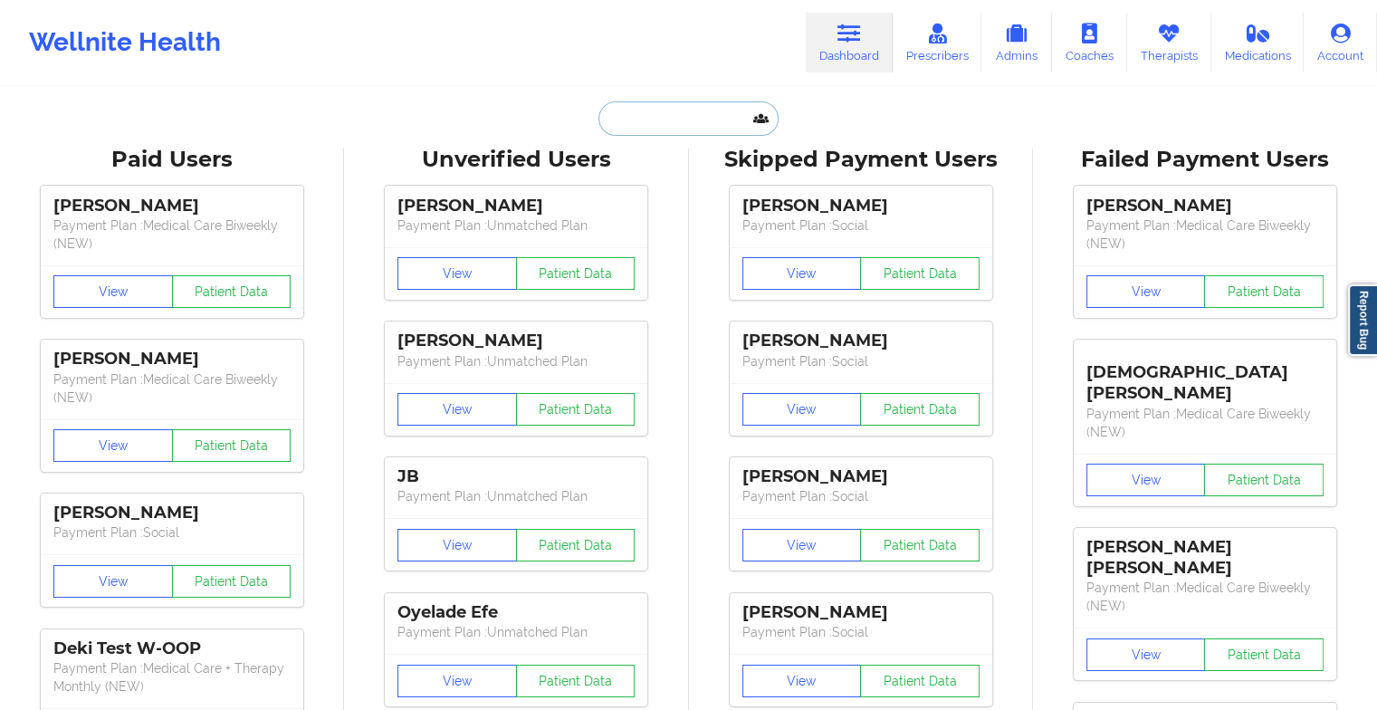
click at [700, 119] on input "text" at bounding box center [687, 118] width 179 height 34
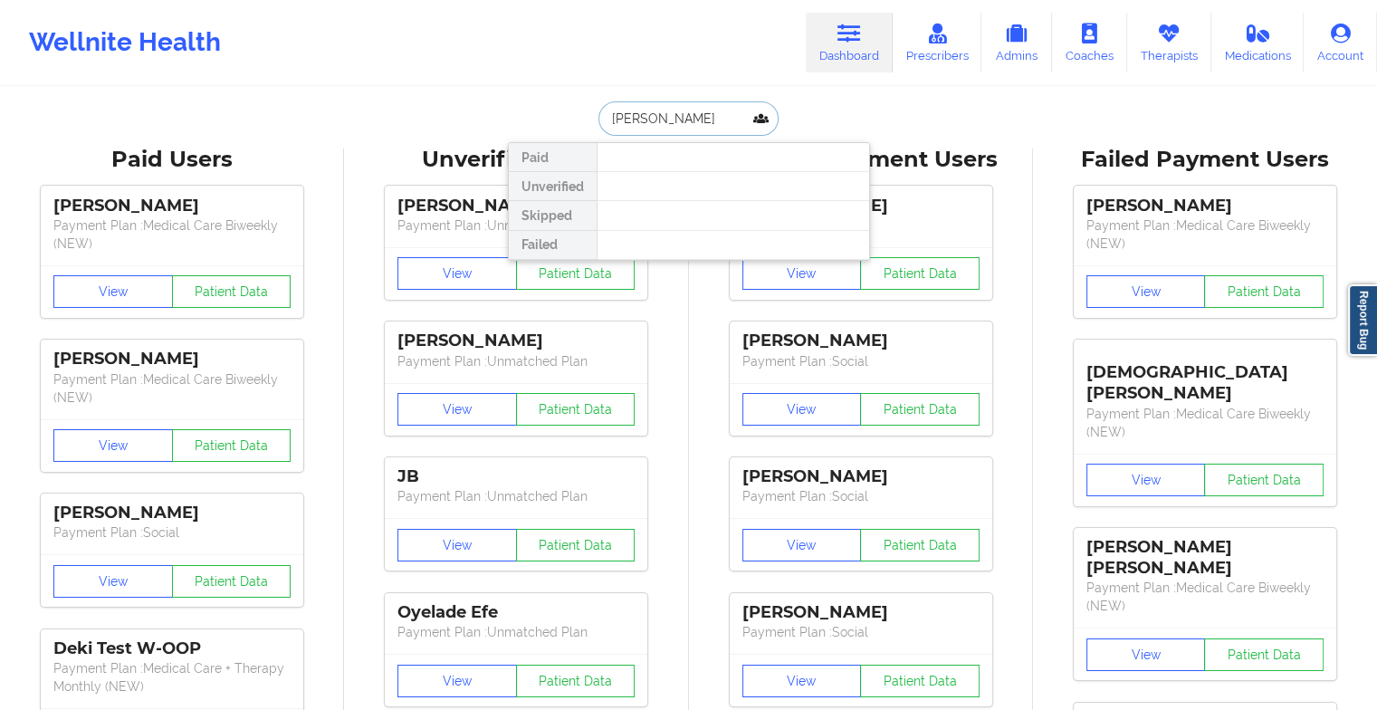
type input "dyley"
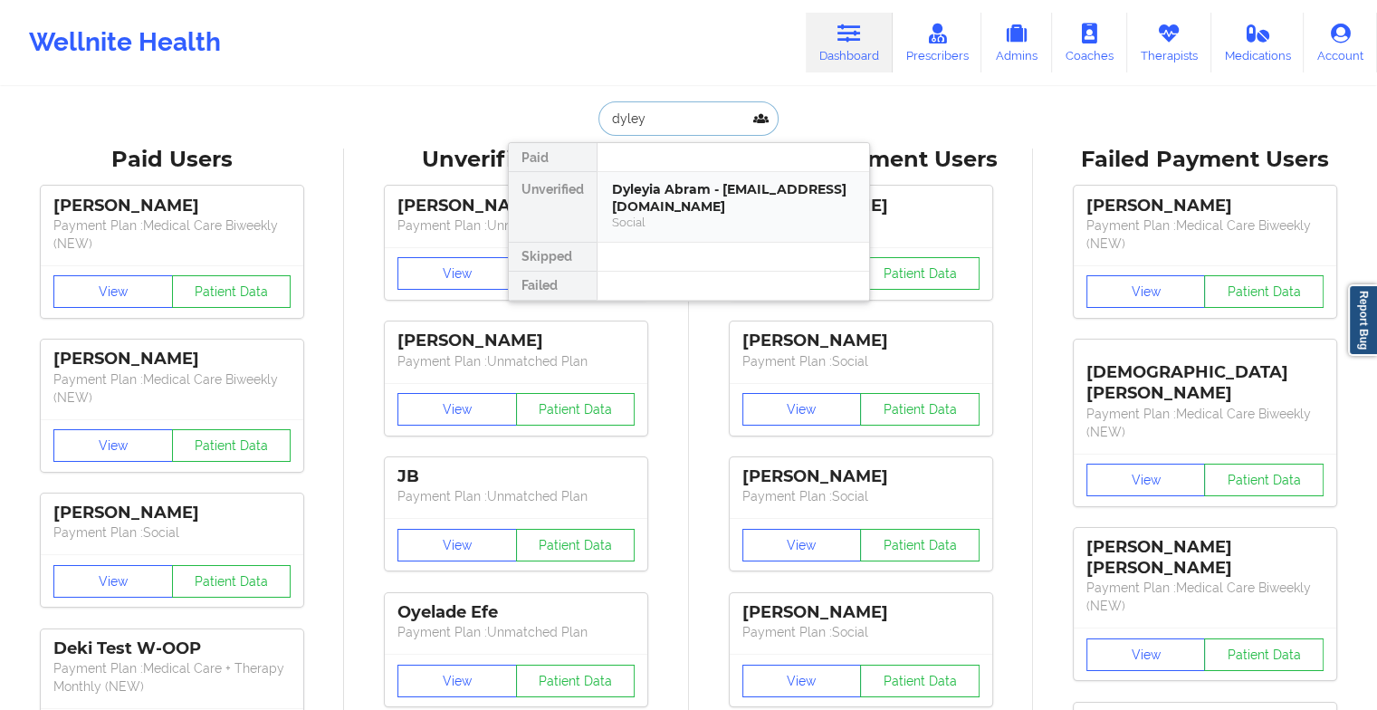
click at [659, 192] on div "Dyleyia Abram - [EMAIL_ADDRESS][DOMAIN_NAME]" at bounding box center [733, 197] width 243 height 33
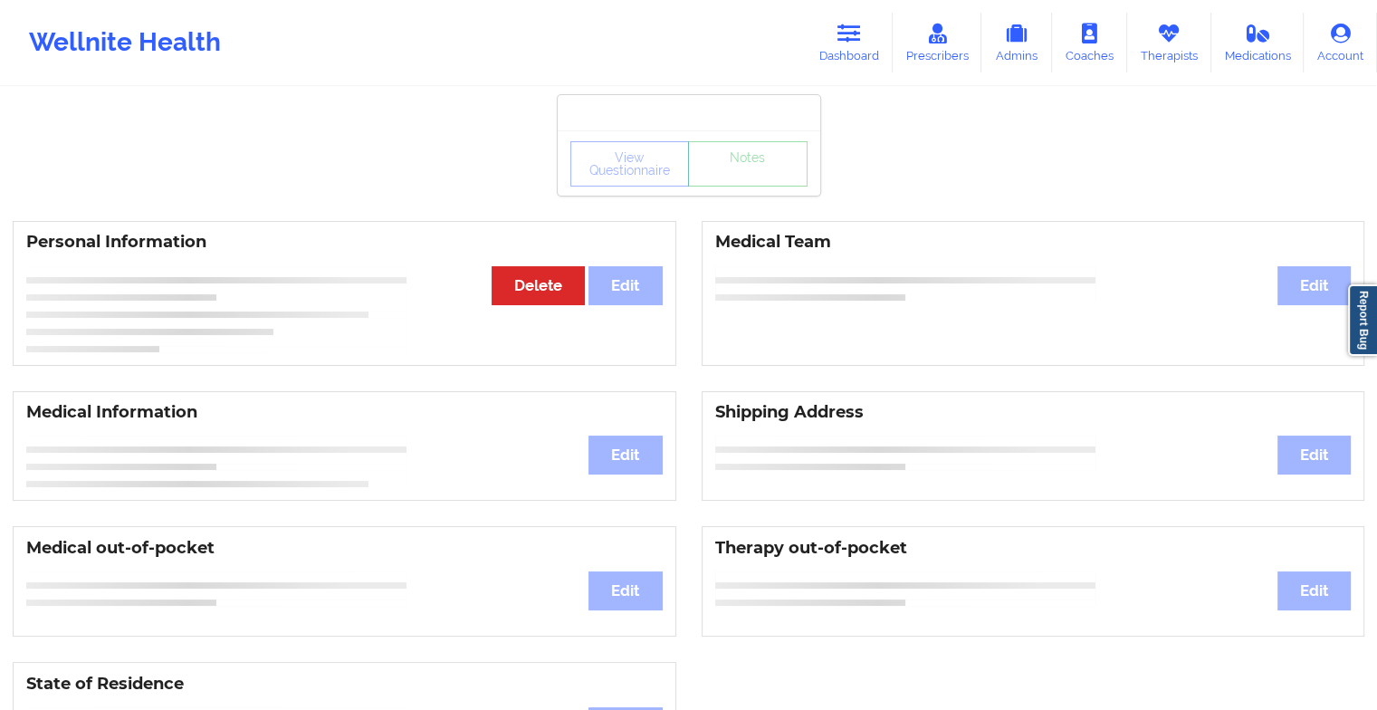
click at [725, 172] on div "View Questionnaire Notes" at bounding box center [688, 163] width 237 height 45
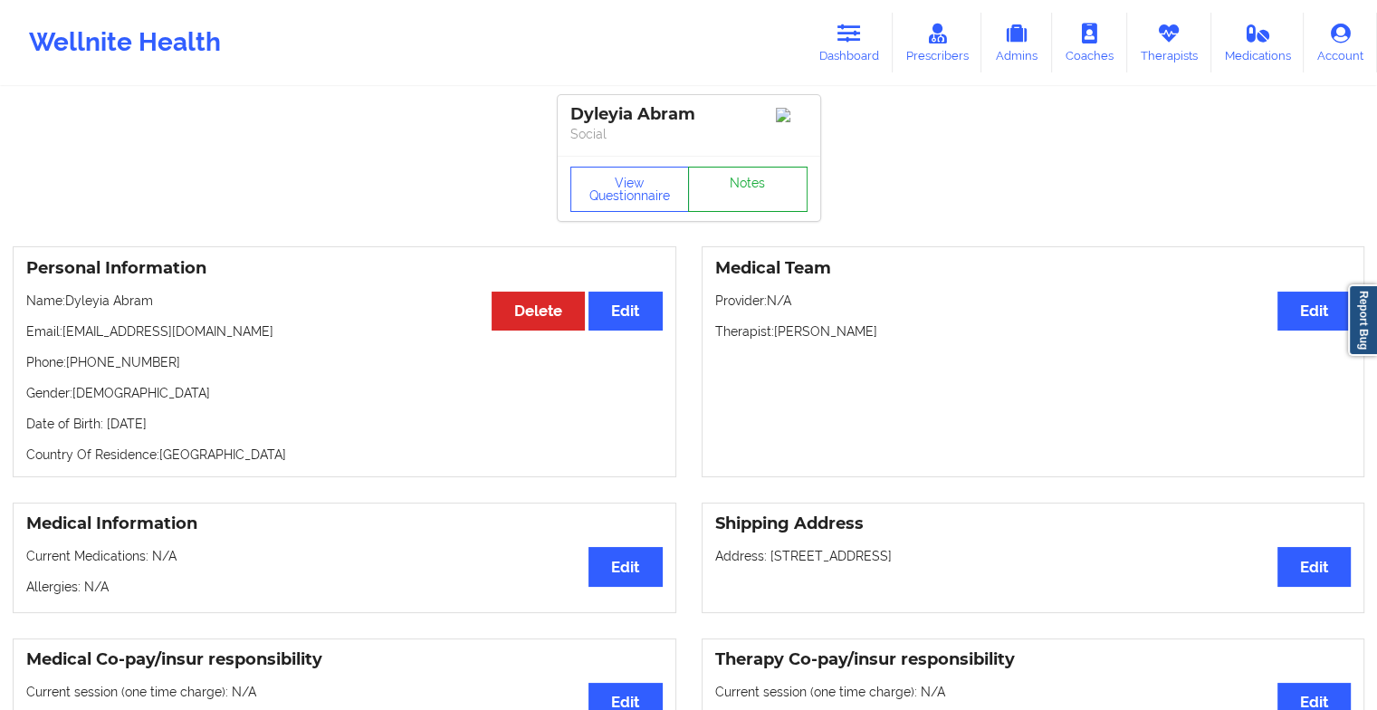
click at [725, 172] on link "Notes" at bounding box center [748, 189] width 120 height 45
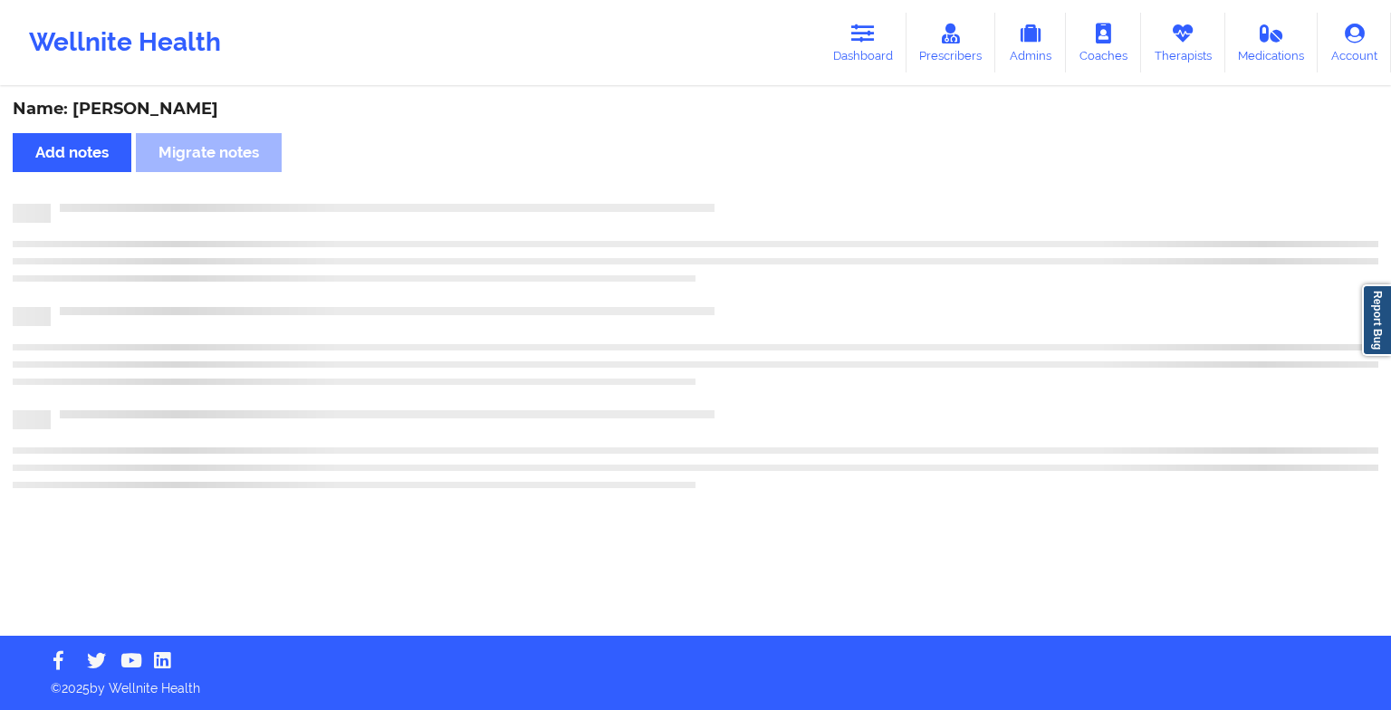
click at [725, 172] on div "Name: [PERSON_NAME] Add notes Migrate notes" at bounding box center [695, 362] width 1391 height 547
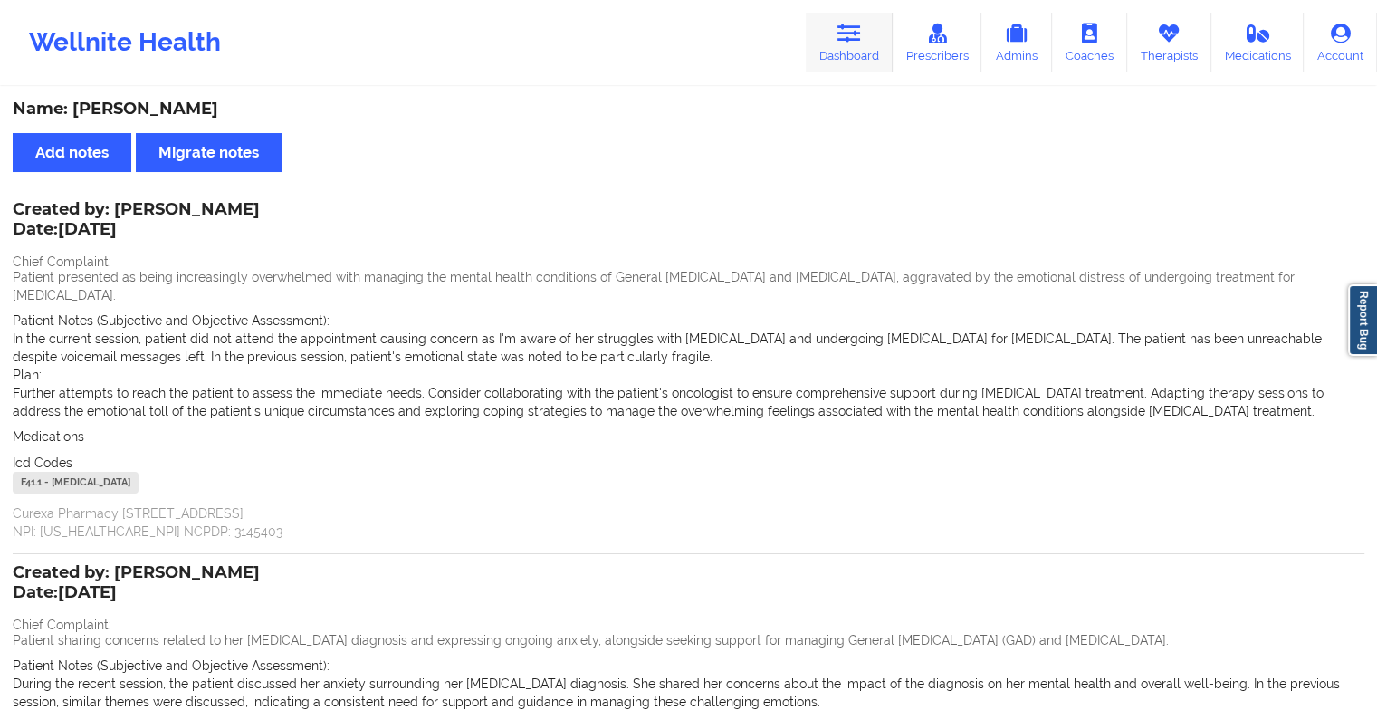
click at [837, 54] on link "Dashboard" at bounding box center [849, 43] width 87 height 60
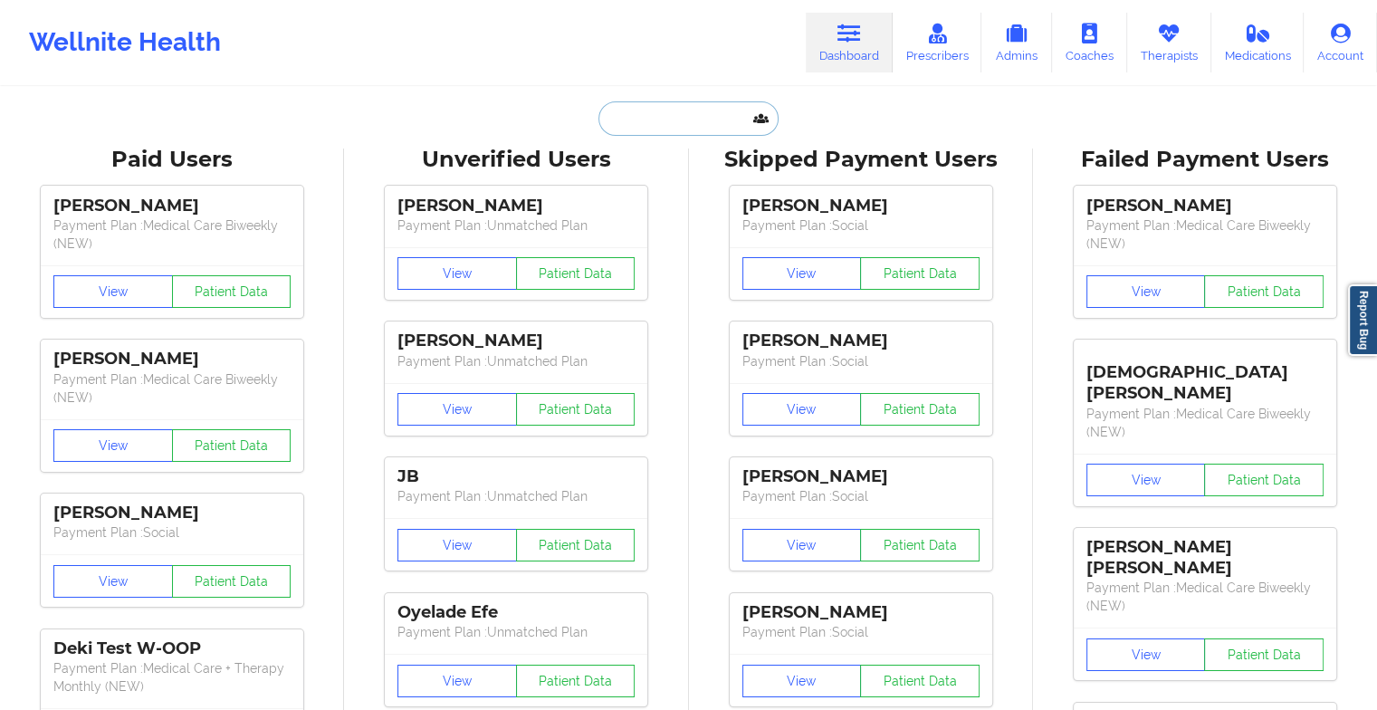
click at [687, 113] on input "text" at bounding box center [687, 118] width 179 height 34
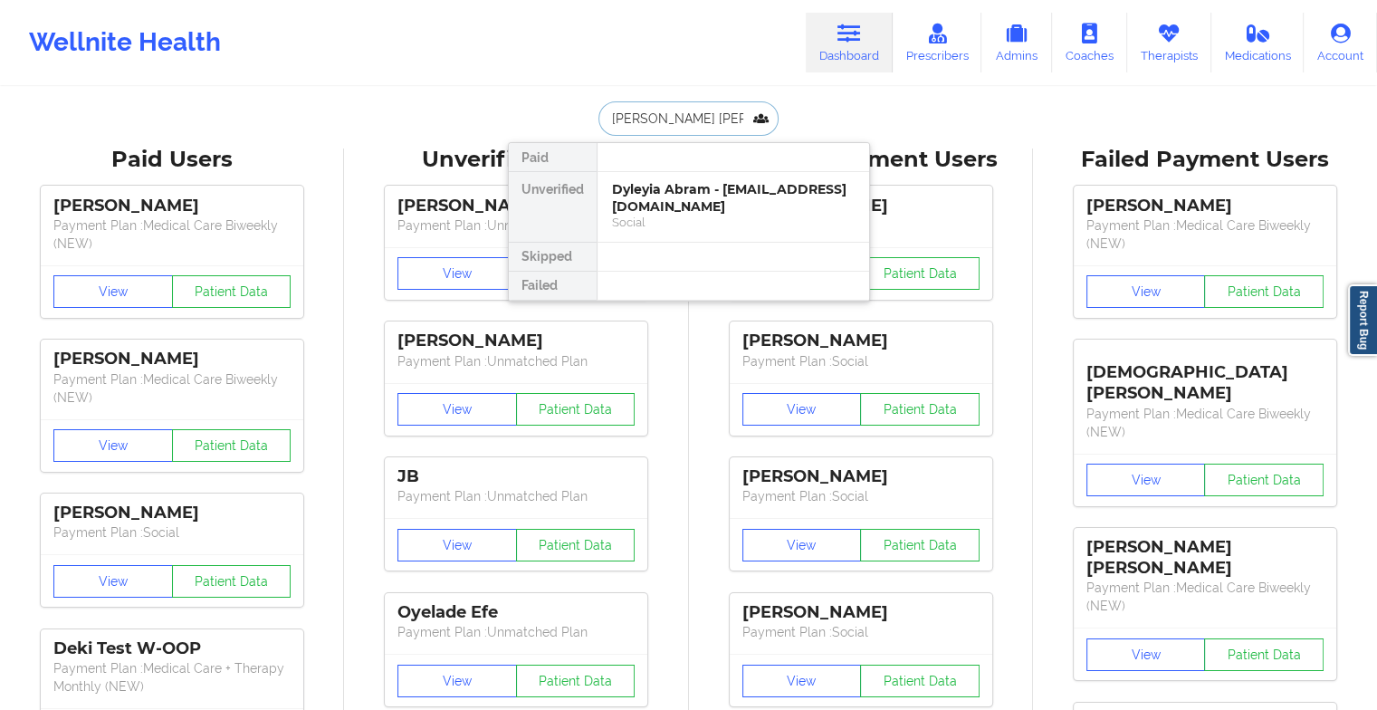
type input "[PERSON_NAME]"
click at [709, 198] on div "[PERSON_NAME] [PERSON_NAME] - [EMAIL_ADDRESS][DOMAIN_NAME]" at bounding box center [733, 197] width 243 height 33
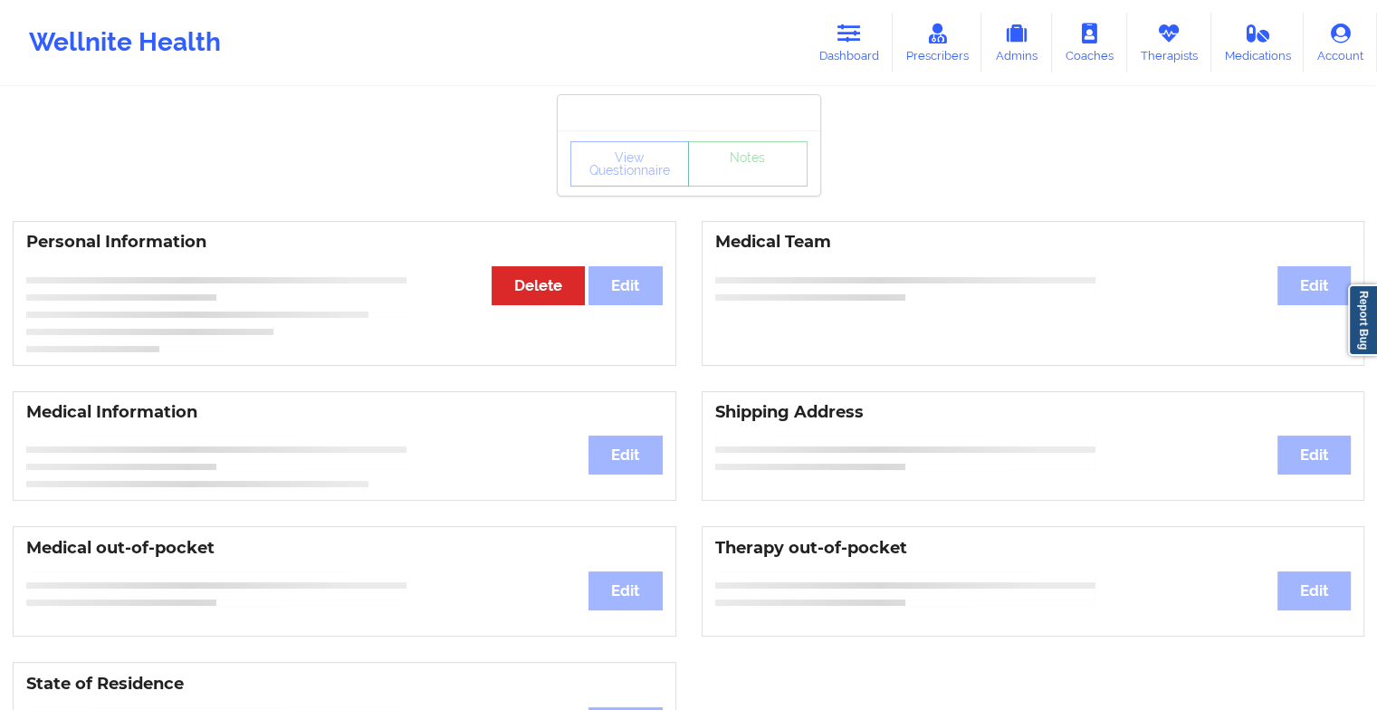
drag, startPoint x: 711, startPoint y: 198, endPoint x: 735, endPoint y: 180, distance: 30.4
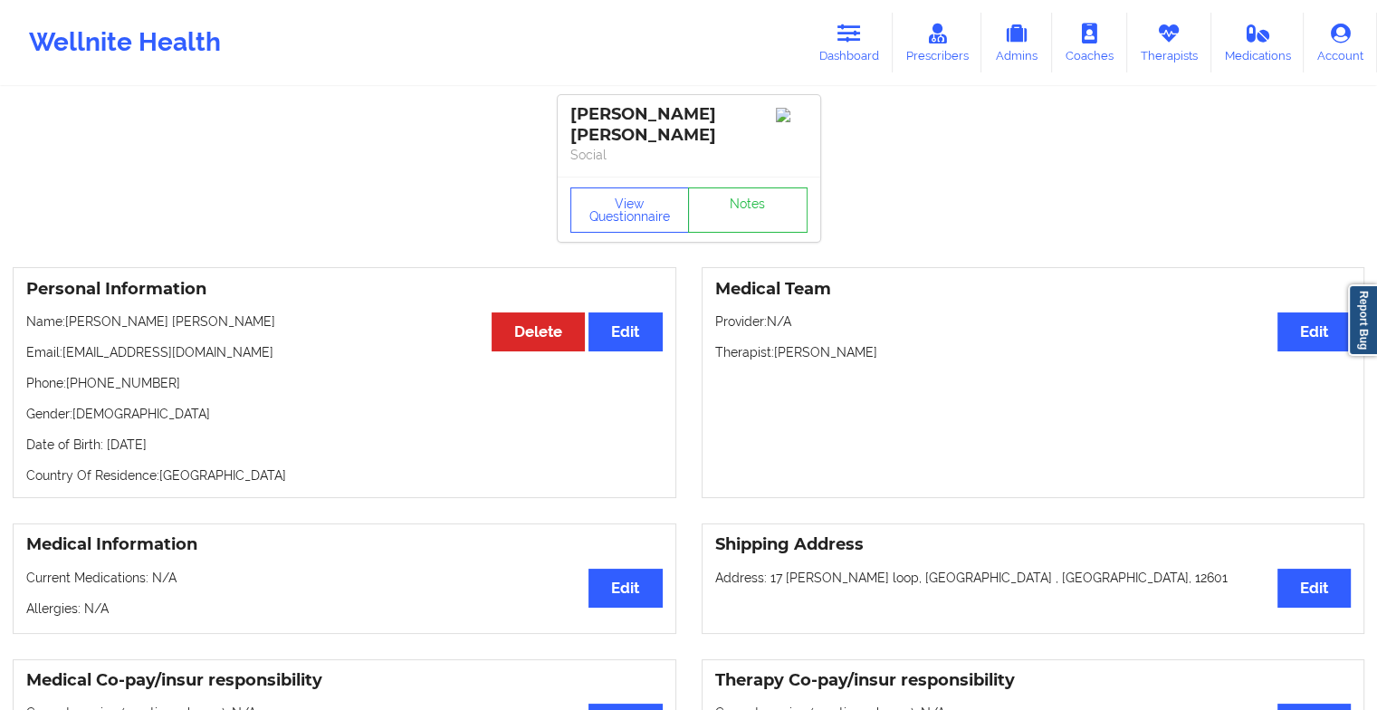
click at [735, 180] on div "View Questionnaire Notes" at bounding box center [689, 209] width 263 height 65
drag, startPoint x: 735, startPoint y: 180, endPoint x: 728, endPoint y: 221, distance: 41.4
click at [728, 221] on div "View Questionnaire Notes" at bounding box center [689, 209] width 263 height 65
click at [728, 221] on link "Notes" at bounding box center [748, 209] width 120 height 45
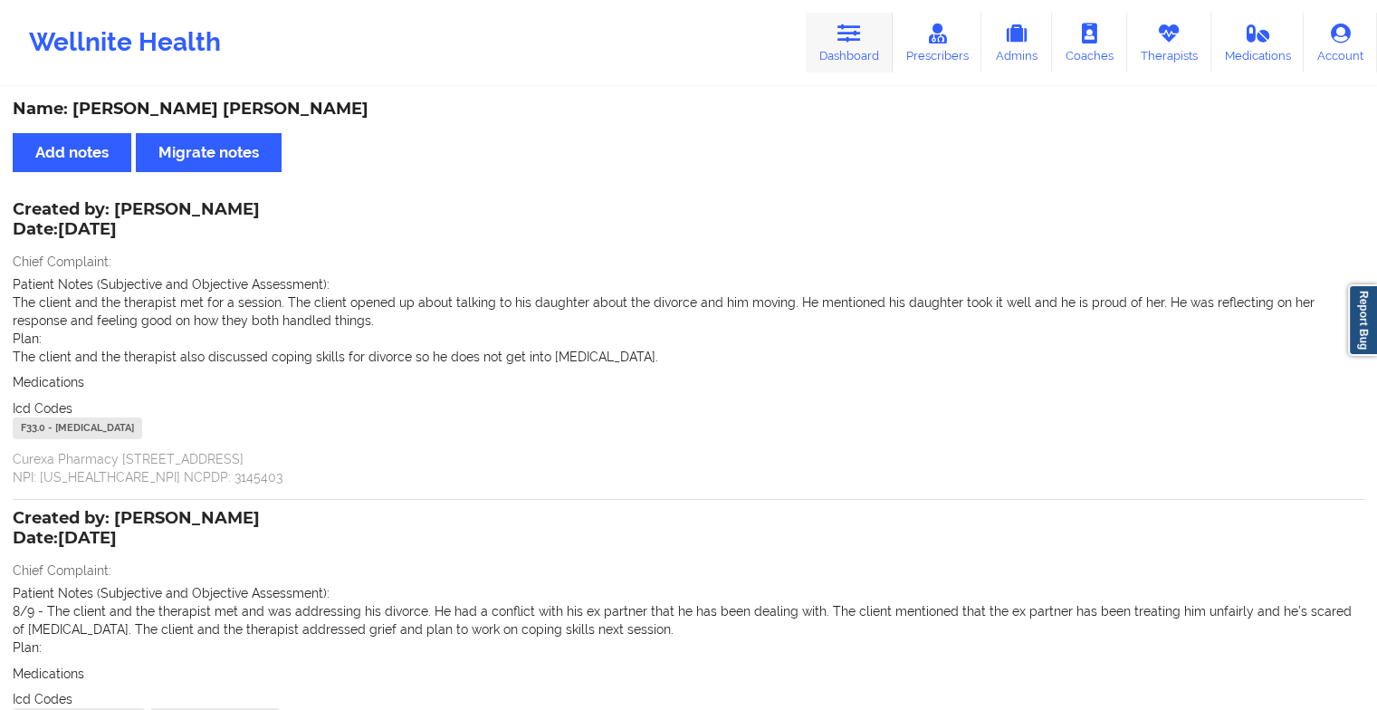
click at [833, 40] on link "Dashboard" at bounding box center [849, 43] width 87 height 60
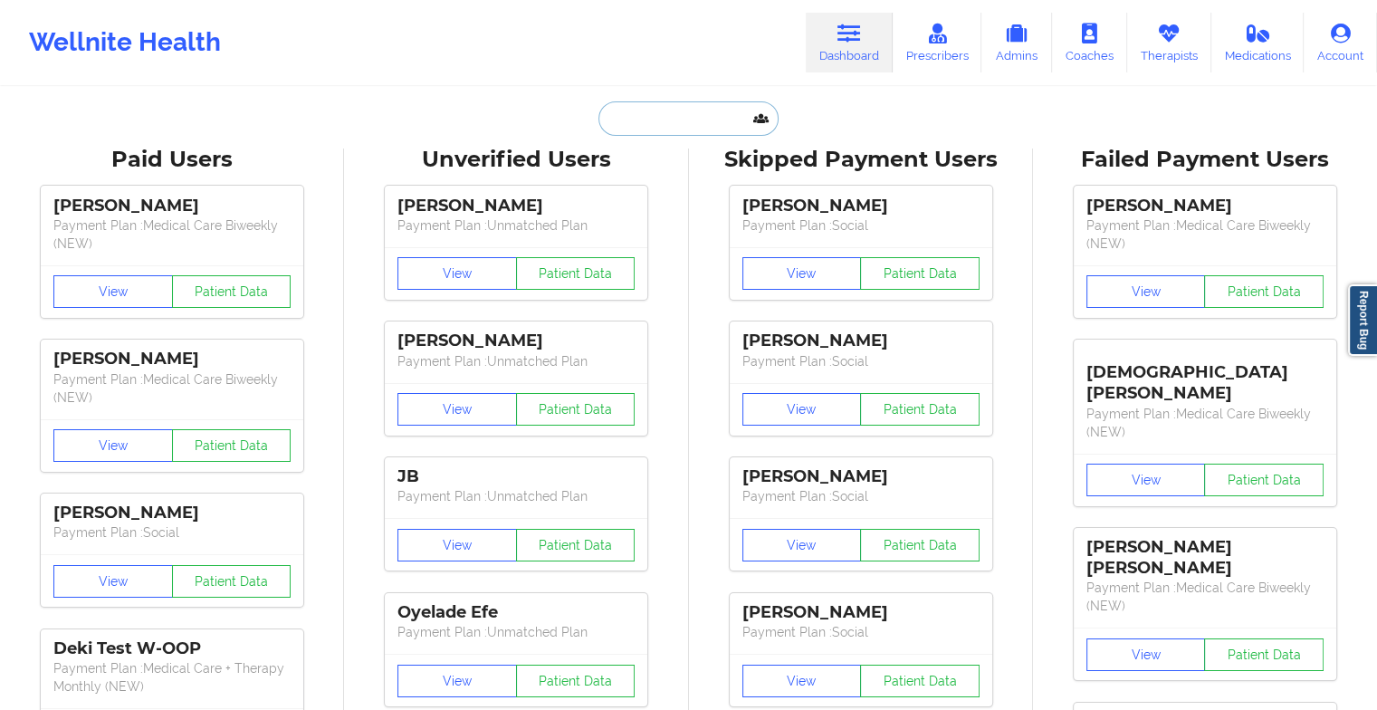
click at [691, 127] on input "text" at bounding box center [687, 118] width 179 height 34
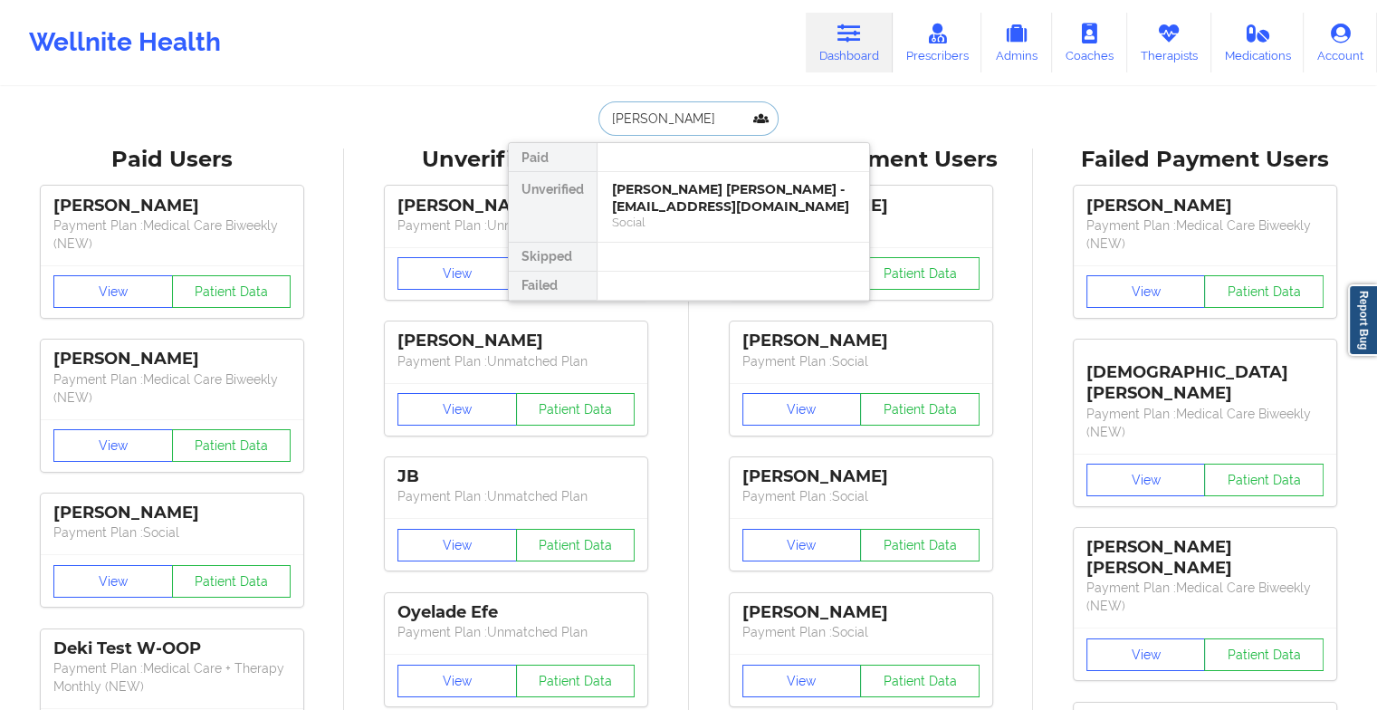
type input "[PERSON_NAME]"
click at [686, 196] on div "[PERSON_NAME] - [EMAIL_ADDRESS][DOMAIN_NAME]" at bounding box center [733, 197] width 243 height 33
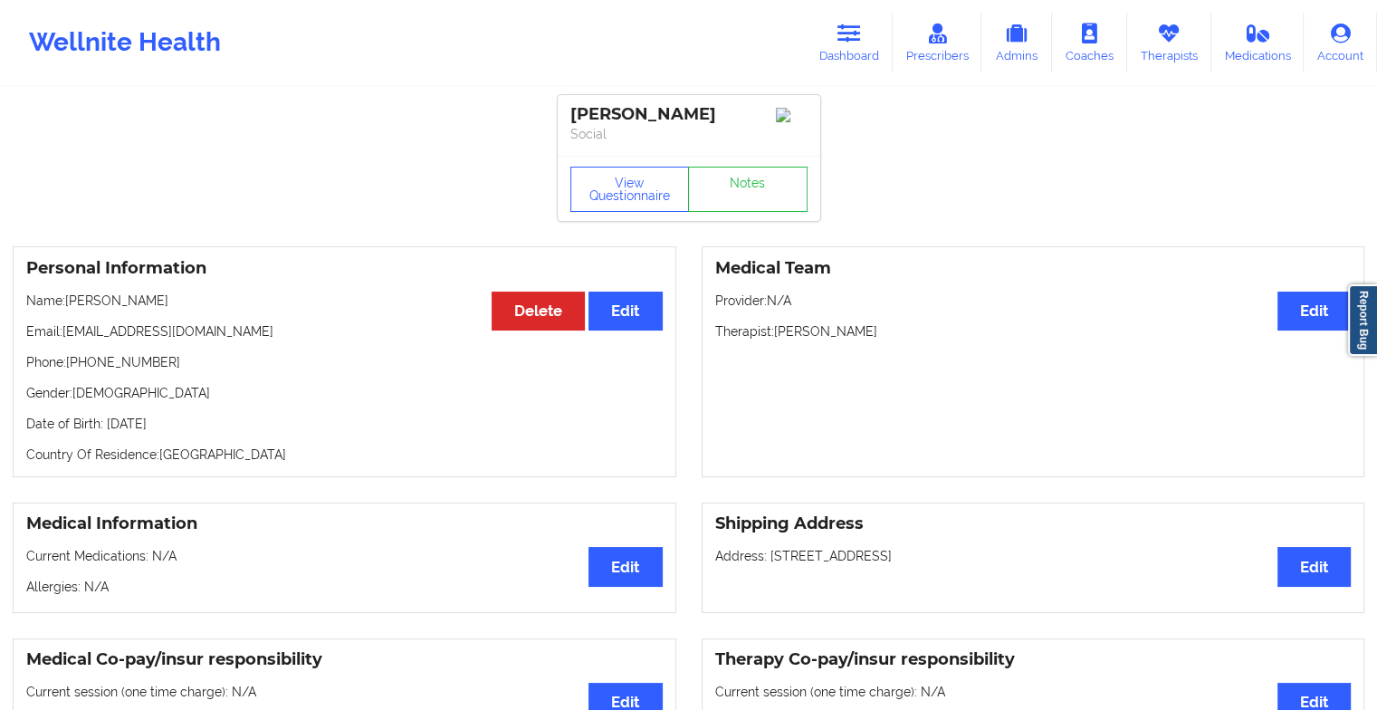
click at [746, 182] on div "View Questionnaire Notes" at bounding box center [688, 189] width 237 height 45
click at [746, 182] on link "Notes" at bounding box center [748, 189] width 120 height 45
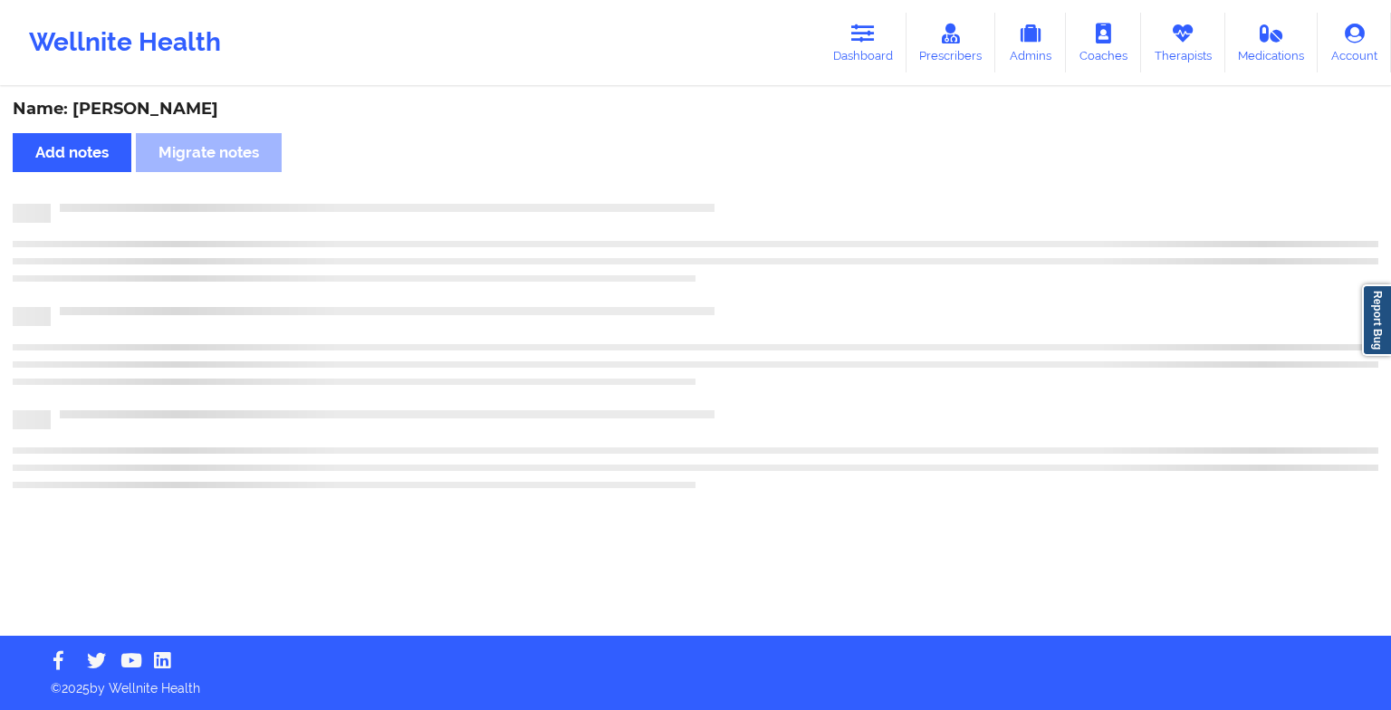
click at [746, 182] on div "Name: [PERSON_NAME] Add notes Migrate notes" at bounding box center [695, 362] width 1391 height 547
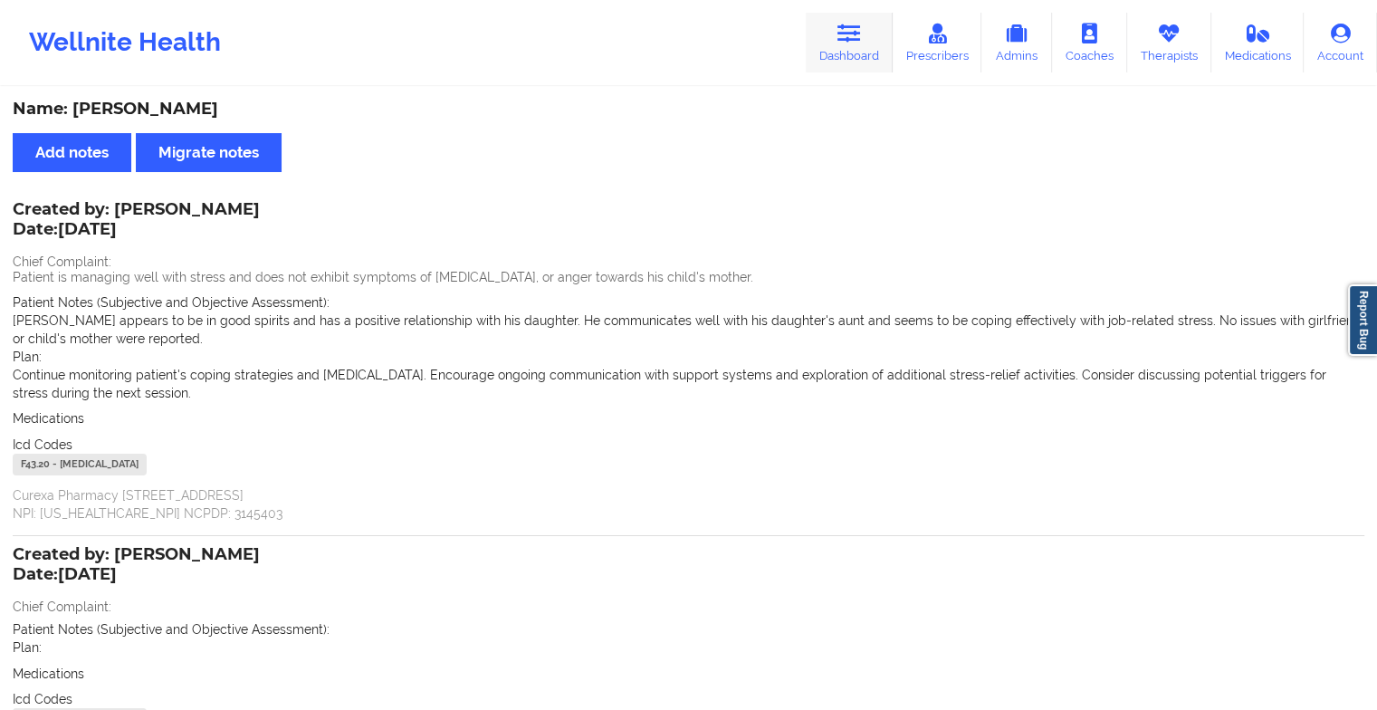
click at [874, 38] on link "Dashboard" at bounding box center [849, 43] width 87 height 60
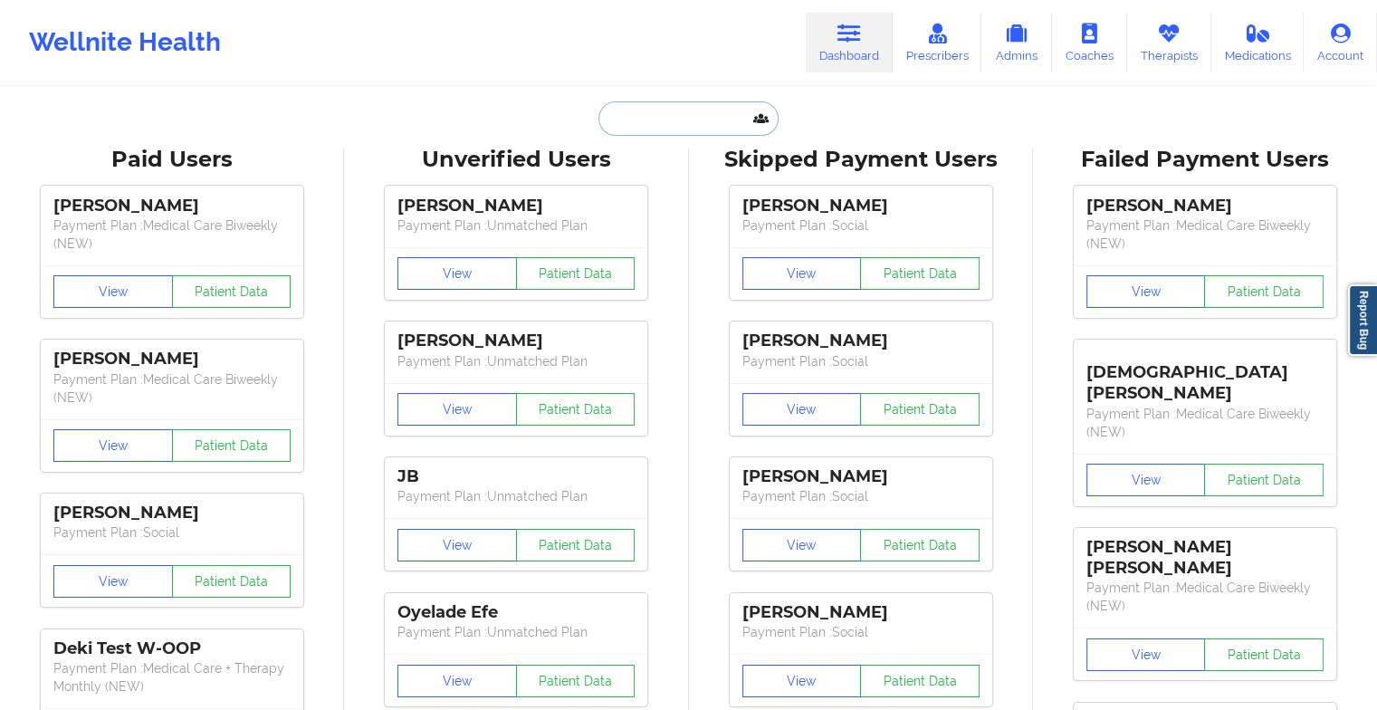
click at [732, 112] on input "text" at bounding box center [687, 118] width 179 height 34
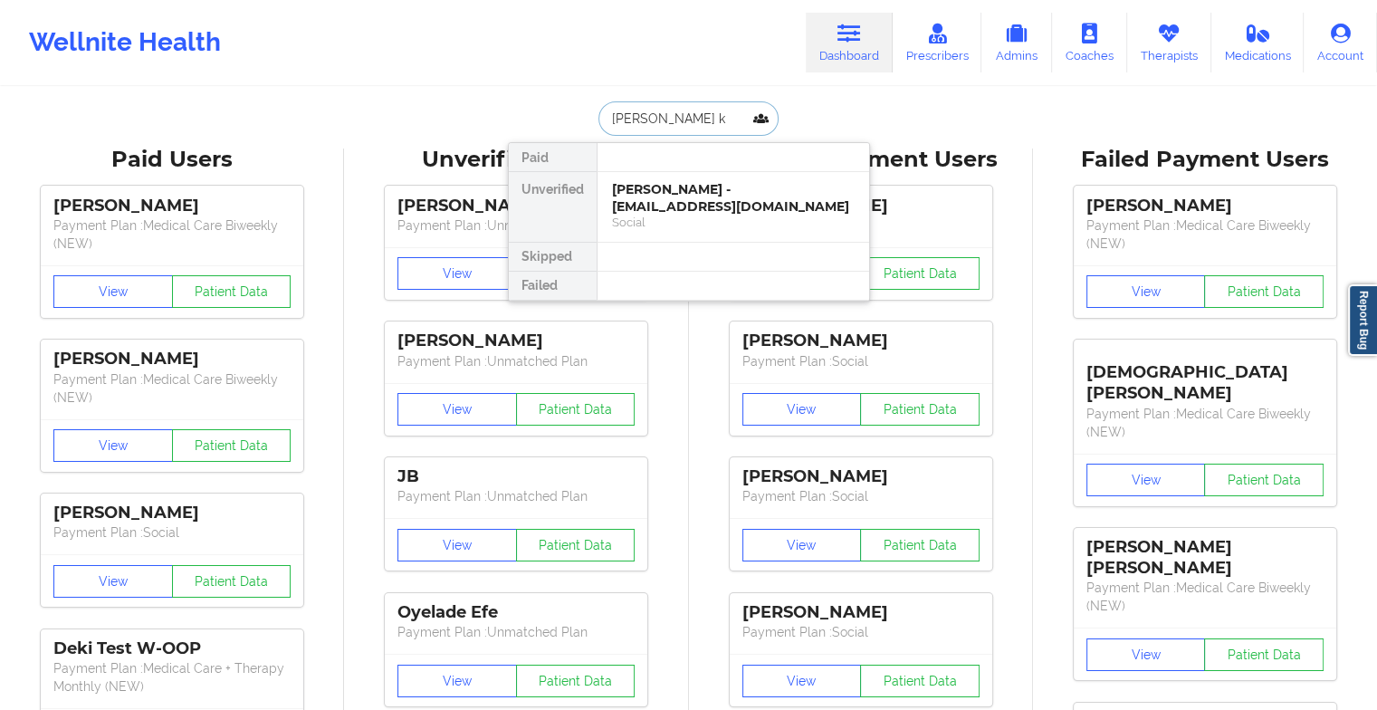
type input "[PERSON_NAME] kn"
click at [709, 196] on div "[PERSON_NAME] - [PERSON_NAME][EMAIL_ADDRESS][PERSON_NAME][DOMAIN_NAME]" at bounding box center [733, 206] width 243 height 51
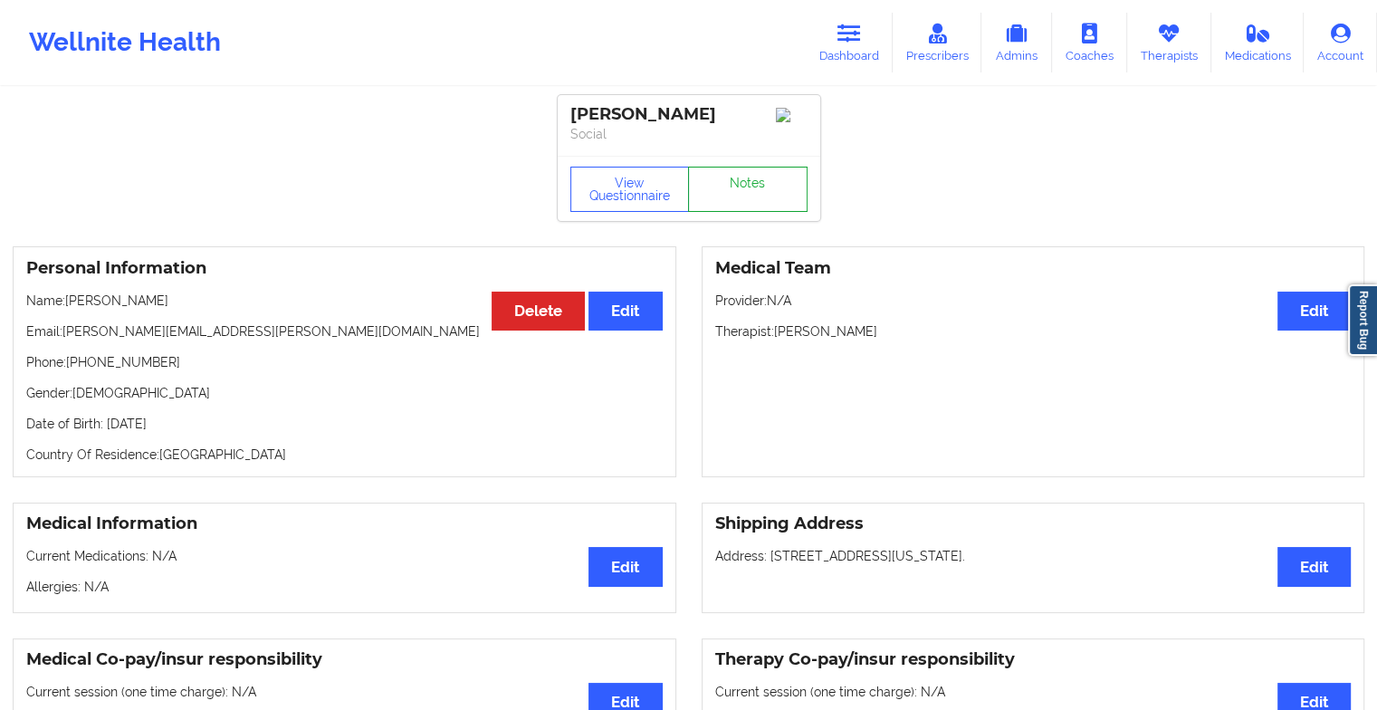
click at [738, 187] on link "Notes" at bounding box center [748, 189] width 120 height 45
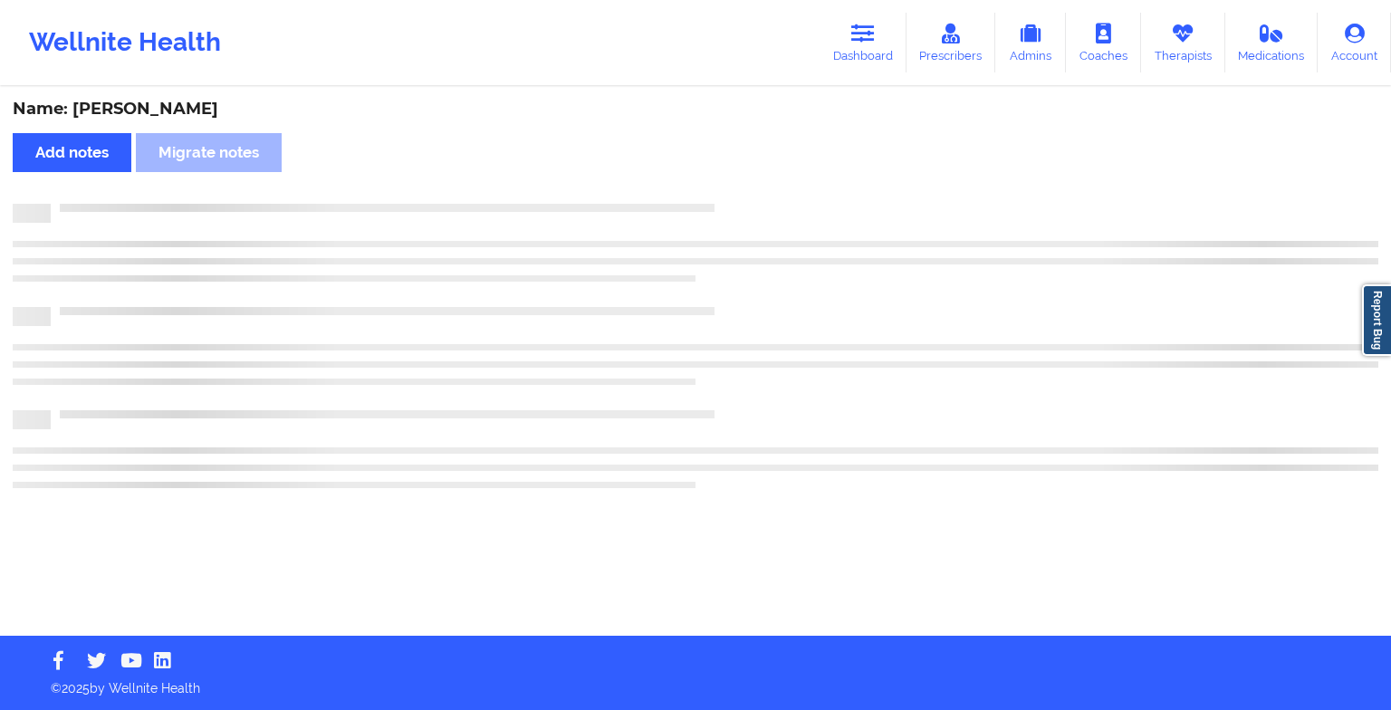
click at [738, 187] on div "Name: [PERSON_NAME] Add notes Migrate notes" at bounding box center [695, 362] width 1391 height 547
